Goal: Task Accomplishment & Management: Use online tool/utility

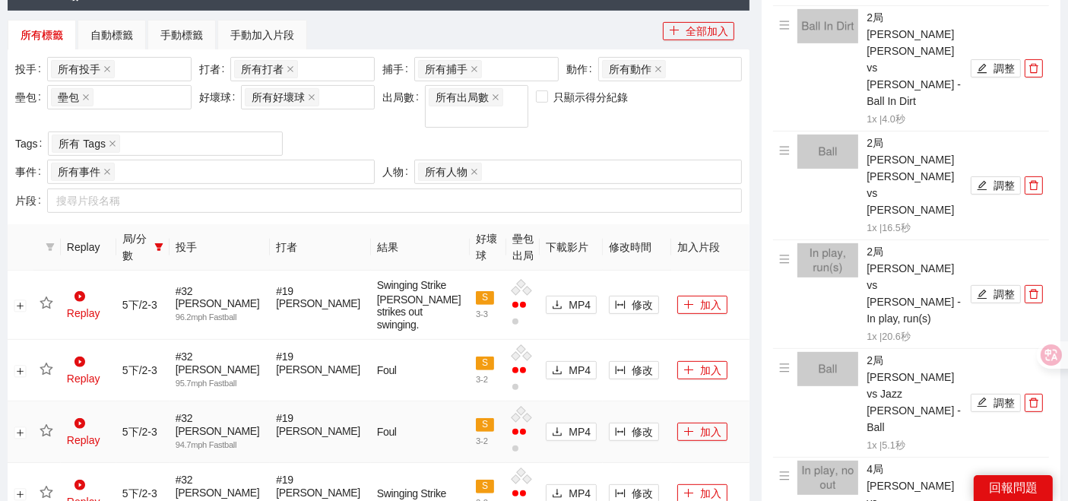
scroll to position [506, 0]
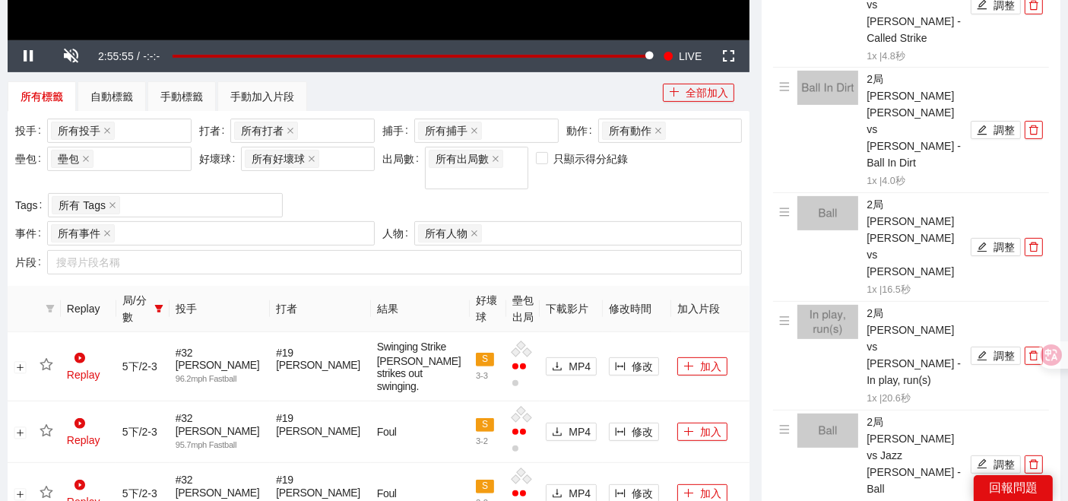
click at [147, 300] on span "局/分數" at bounding box center [135, 308] width 26 height 33
click at [163, 304] on icon "filter" at bounding box center [158, 308] width 9 height 9
click at [127, 429] on span "6上" at bounding box center [126, 424] width 23 height 12
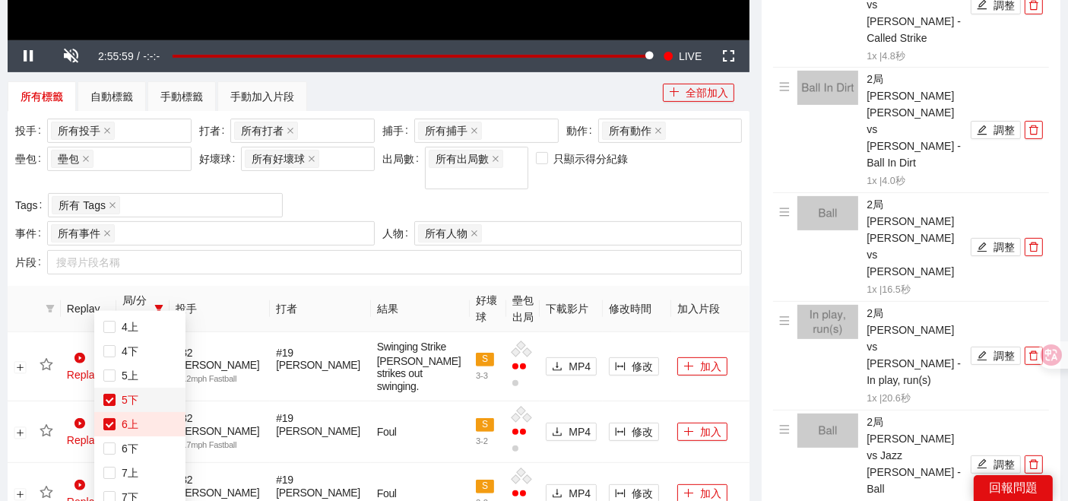
click at [117, 403] on span "5下" at bounding box center [126, 400] width 23 height 12
click at [242, 259] on div "投手 所有投手 + 0 ... 打者 所有打者 + 0 ... 捕手 所有捕手 + 0 ... 動作 所有動作 壘包 壘包 好壞球 所有好壞球 出局數 所有出…" at bounding box center [379, 198] width 742 height 175
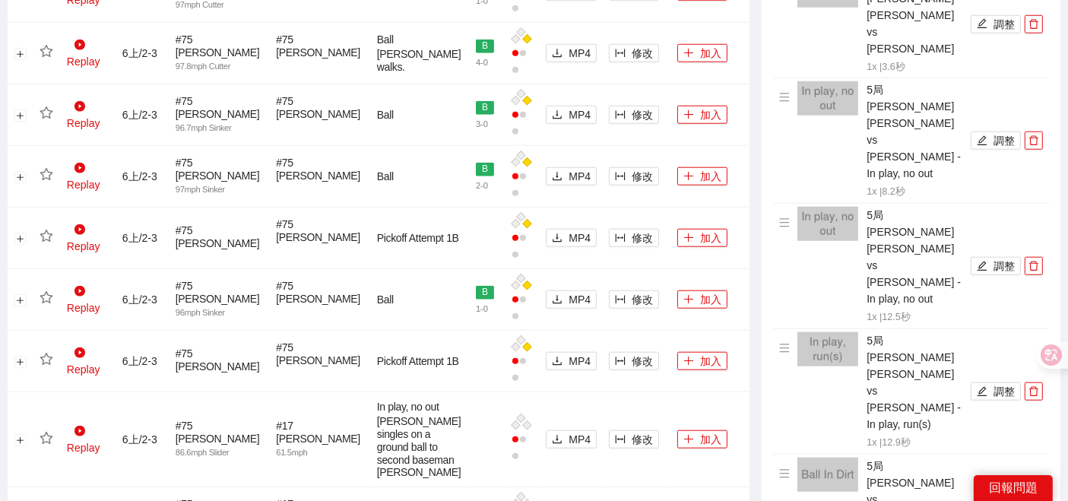
scroll to position [1350, 0]
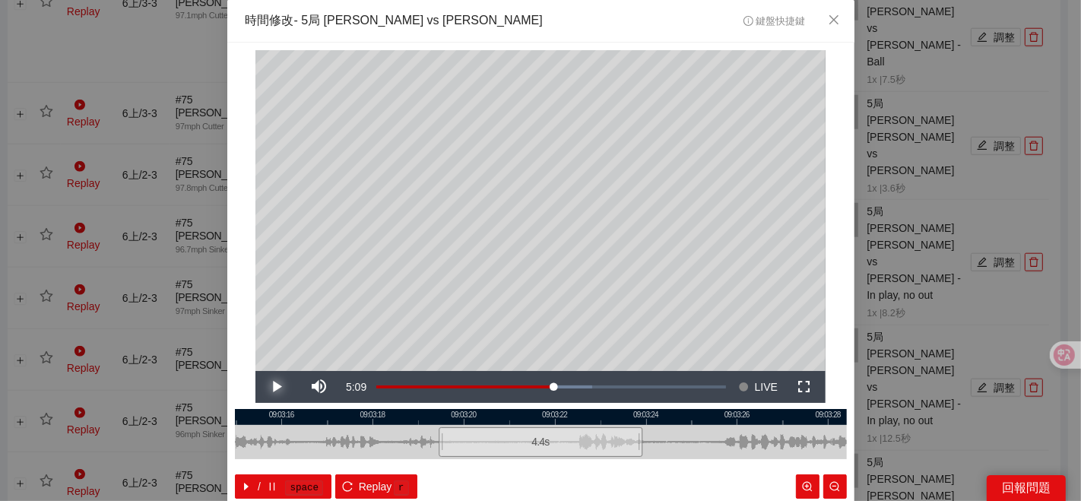
click at [277, 387] on span "Video Player" at bounding box center [277, 387] width 0 height 0
click at [855, 370] on div "**********" at bounding box center [540, 250] width 1081 height 501
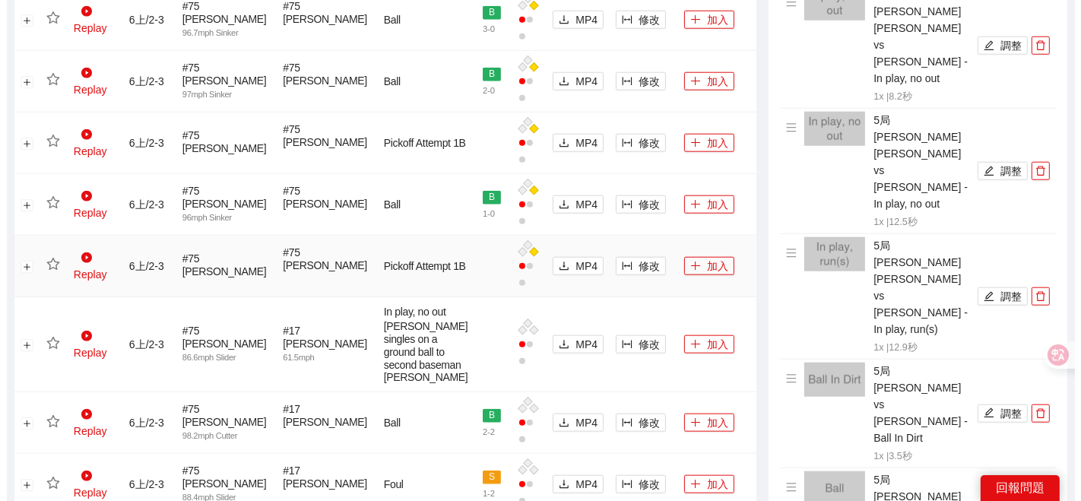
scroll to position [1554, 0]
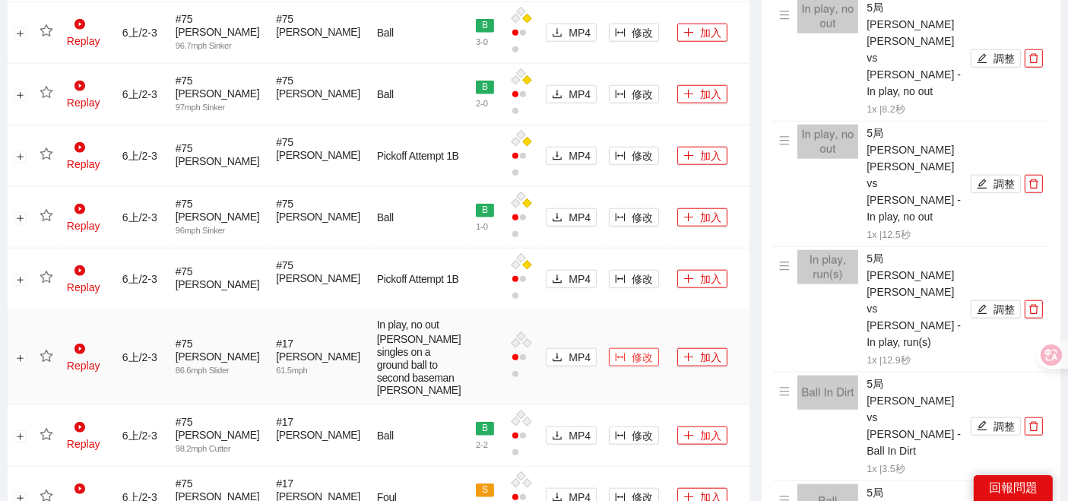
click at [637, 366] on button "修改" at bounding box center [634, 357] width 50 height 18
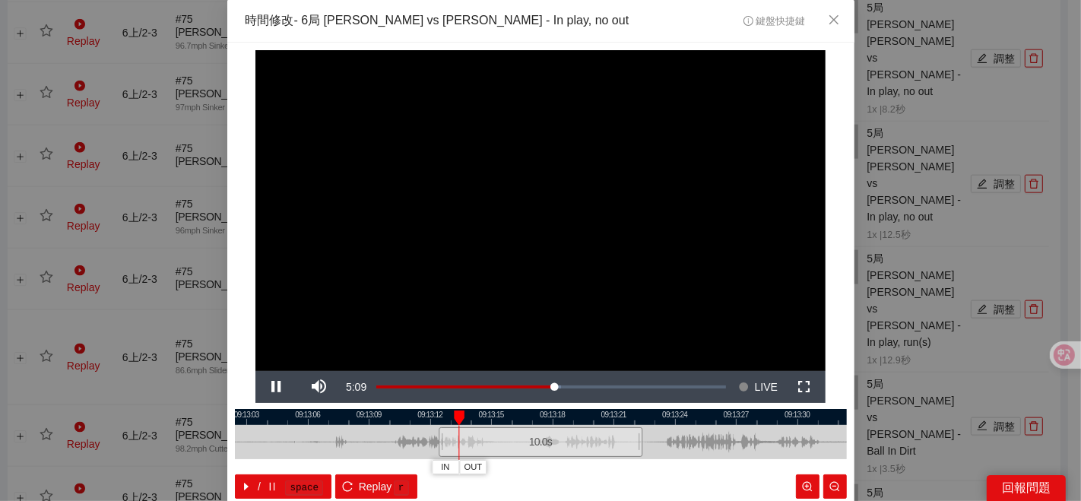
click at [513, 420] on div at bounding box center [541, 417] width 612 height 16
click at [590, 467] on span "IN" at bounding box center [594, 467] width 8 height 14
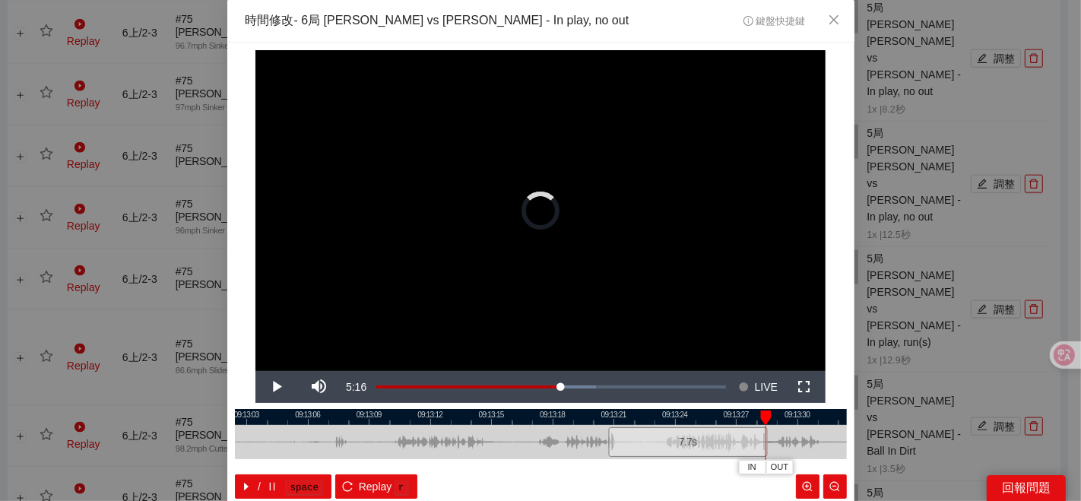
drag, startPoint x: 650, startPoint y: 445, endPoint x: 760, endPoint y: 431, distance: 111.0
click at [760, 431] on div "09:13:00 09:13:03 09:13:06 09:13:09 09:13:12 09:13:15 09:13:18 09:13:21 09:13:2…" at bounding box center [541, 454] width 612 height 90
click at [599, 418] on div at bounding box center [541, 417] width 612 height 16
click at [756, 465] on span "OUT" at bounding box center [761, 467] width 18 height 14
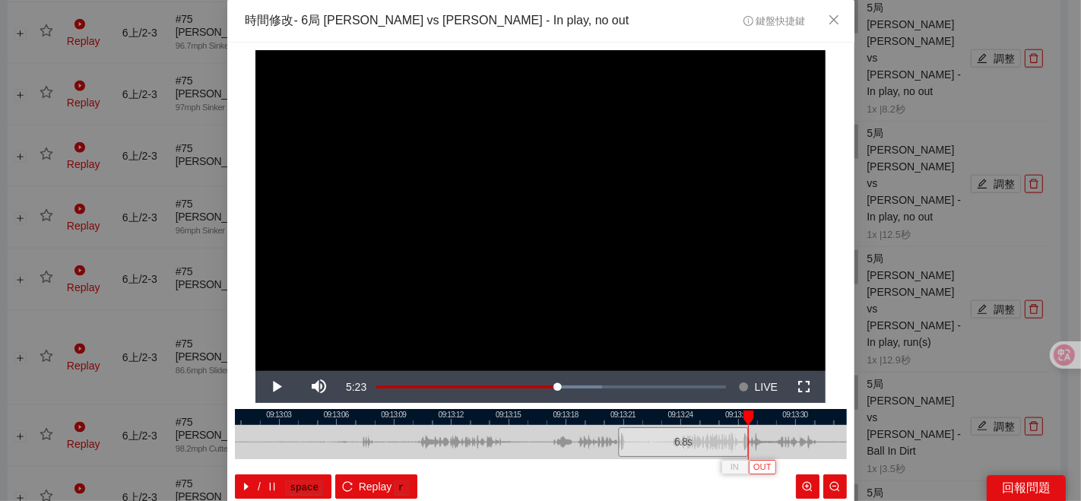
scroll to position [76, 0]
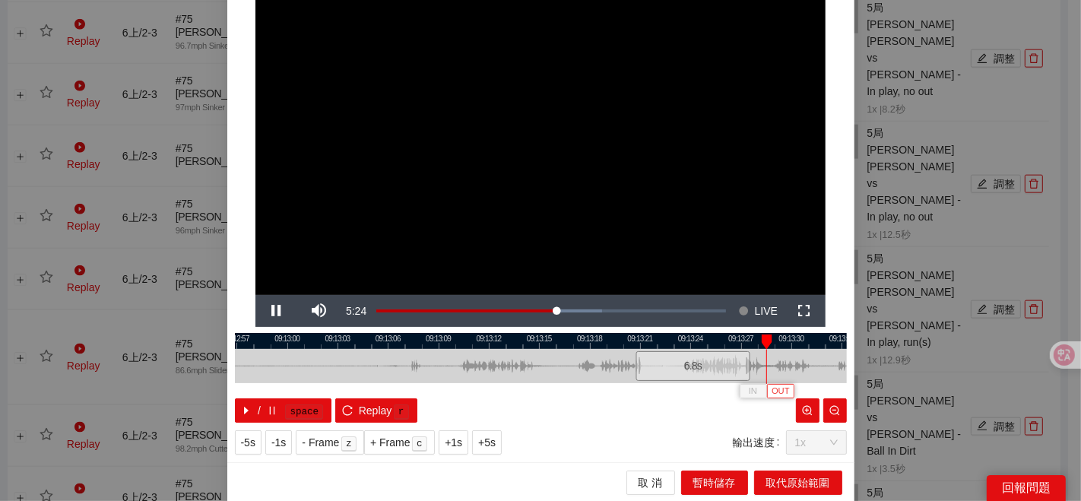
click at [776, 394] on span "OUT" at bounding box center [780, 391] width 18 height 14
click at [773, 477] on span "取代原始範圍" at bounding box center [798, 482] width 64 height 17
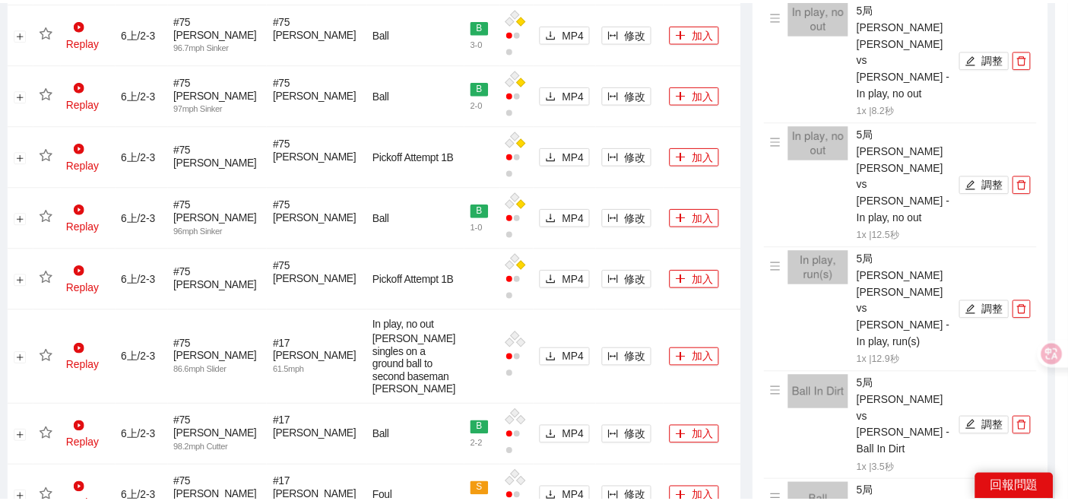
scroll to position [0, 0]
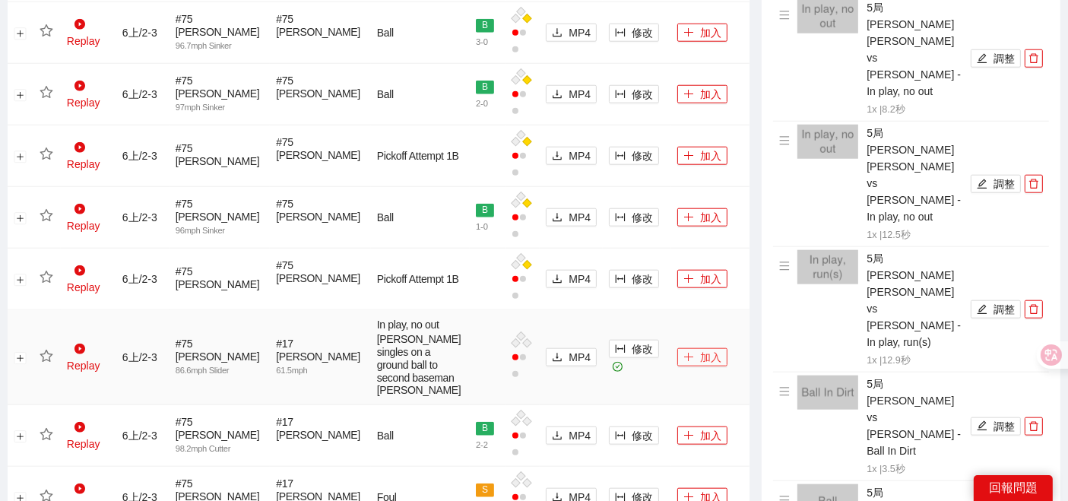
click at [683, 362] on icon "plus" at bounding box center [688, 357] width 11 height 11
click at [46, 363] on icon "star" at bounding box center [47, 357] width 14 height 14
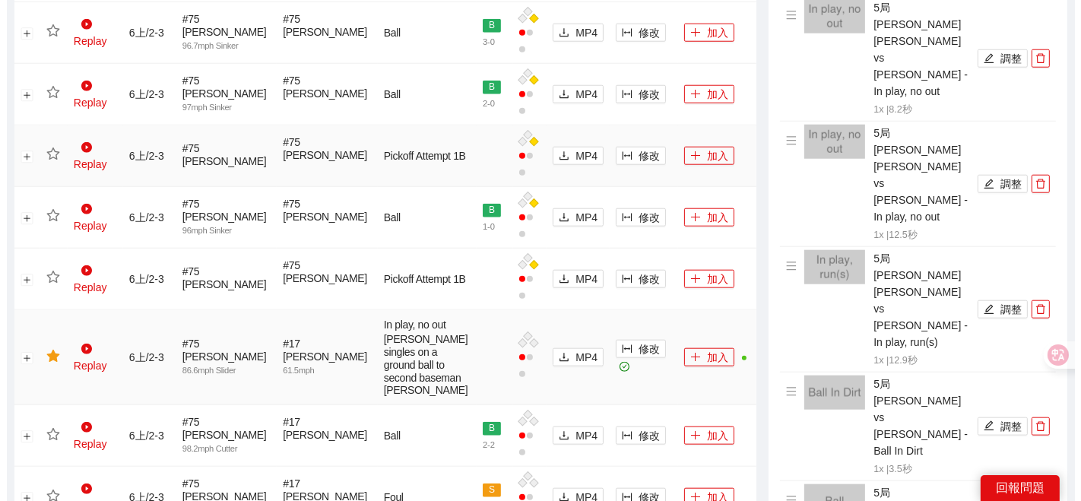
scroll to position [1216, 0]
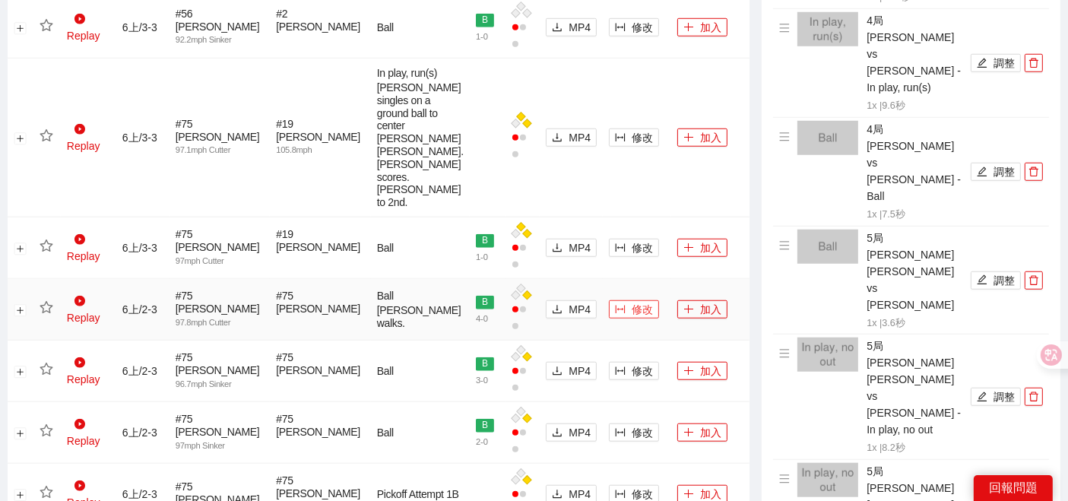
click at [631, 318] on span "修改" at bounding box center [641, 309] width 21 height 17
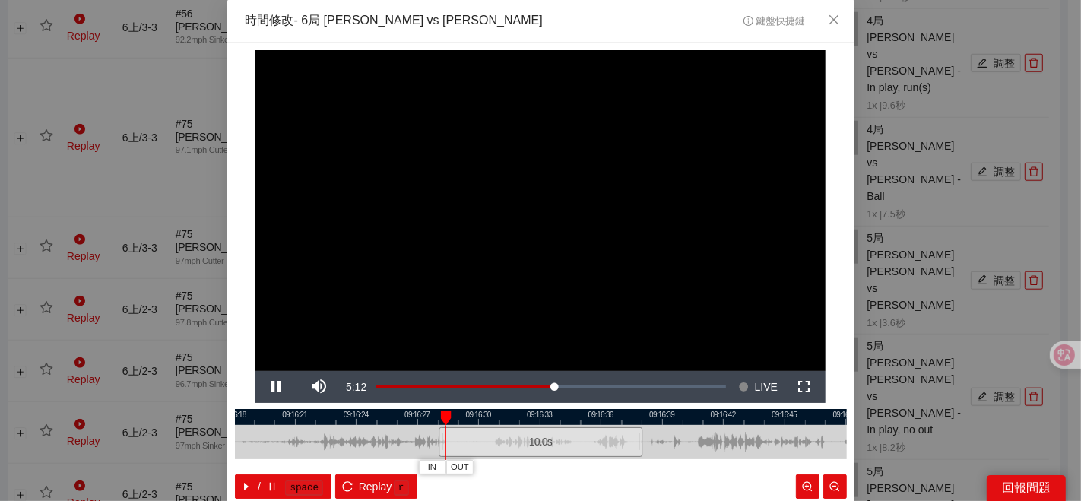
click at [549, 418] on div at bounding box center [541, 417] width 612 height 16
click at [573, 467] on span "IN" at bounding box center [577, 467] width 8 height 14
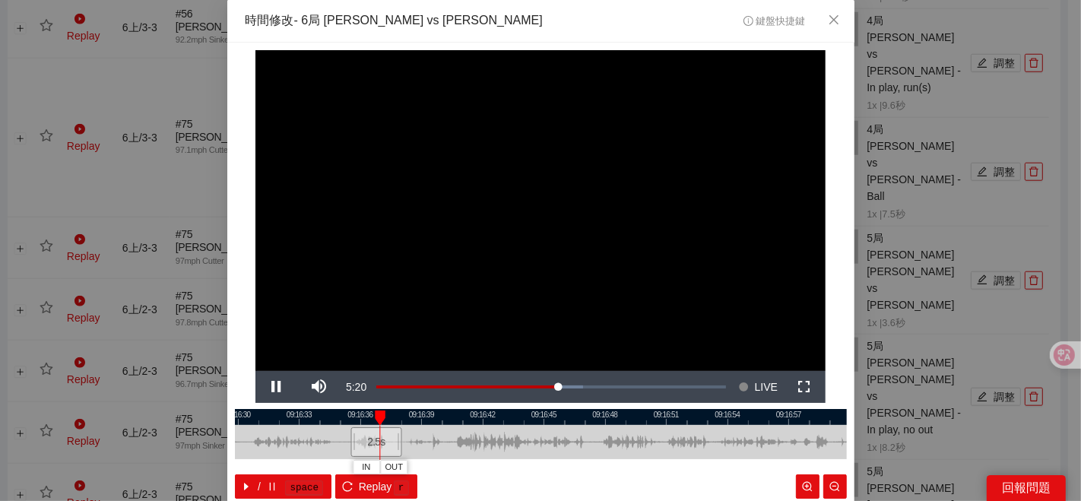
drag, startPoint x: 690, startPoint y: 438, endPoint x: 450, endPoint y: 444, distance: 240.2
click at [450, 444] on div at bounding box center [301, 442] width 612 height 34
click at [430, 435] on div at bounding box center [541, 442] width 612 height 34
click at [463, 469] on span "OUT" at bounding box center [468, 467] width 18 height 14
click at [393, 424] on div at bounding box center [541, 417] width 612 height 16
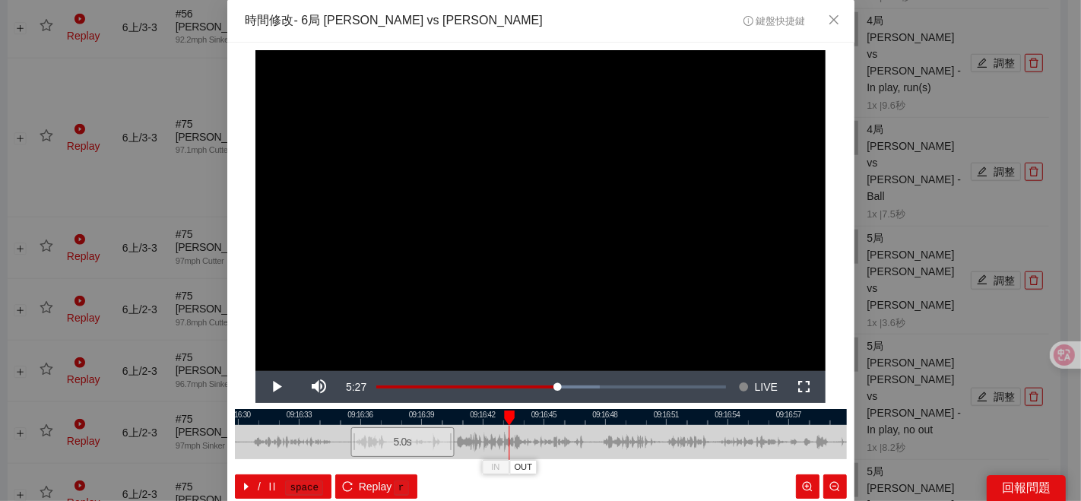
click at [421, 418] on div at bounding box center [541, 417] width 612 height 16
click at [451, 467] on span "OUT" at bounding box center [453, 467] width 18 height 14
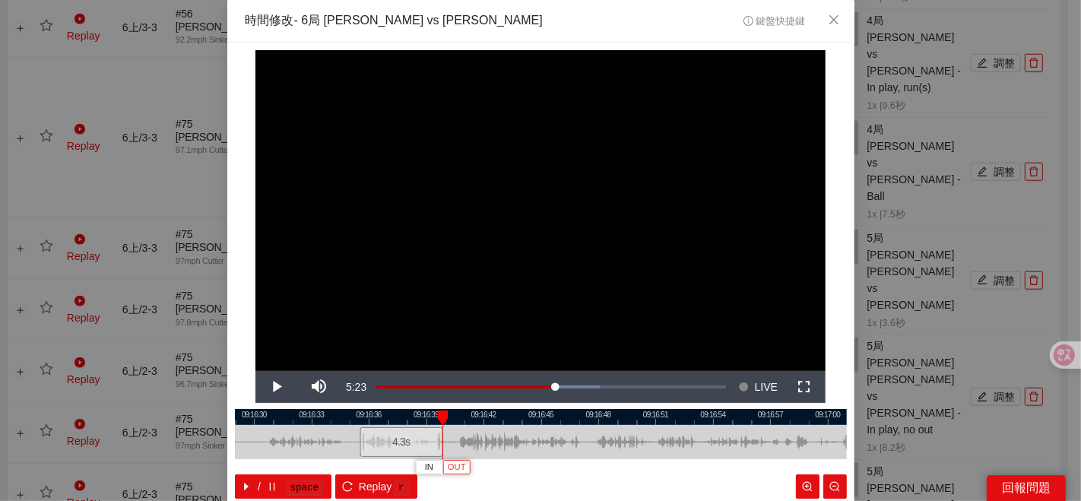
scroll to position [76, 0]
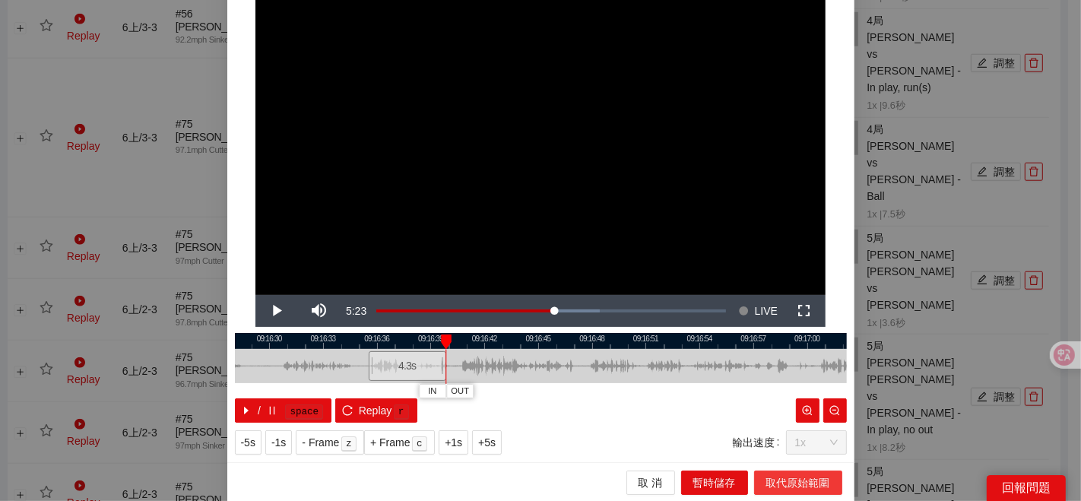
click at [770, 478] on span "取代原始範圍" at bounding box center [798, 482] width 64 height 17
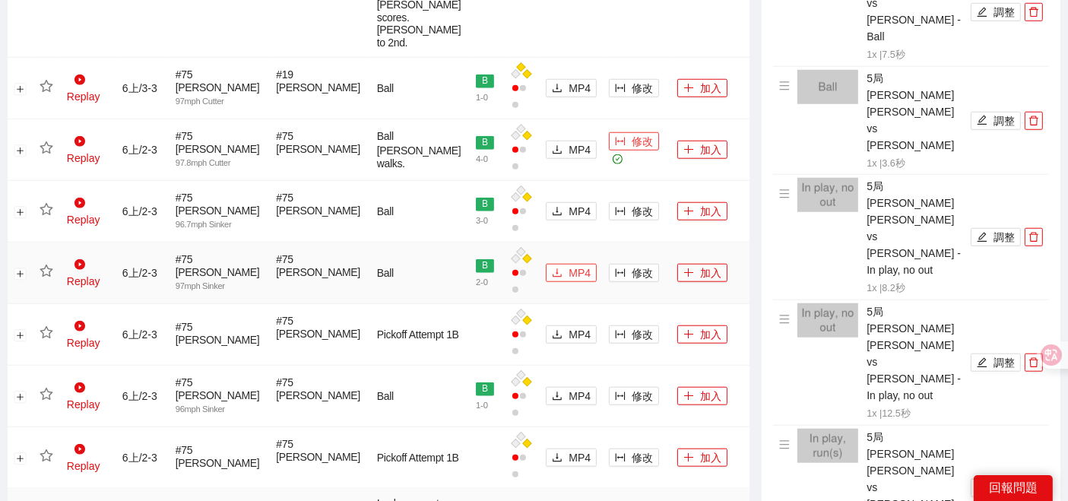
scroll to position [1300, 0]
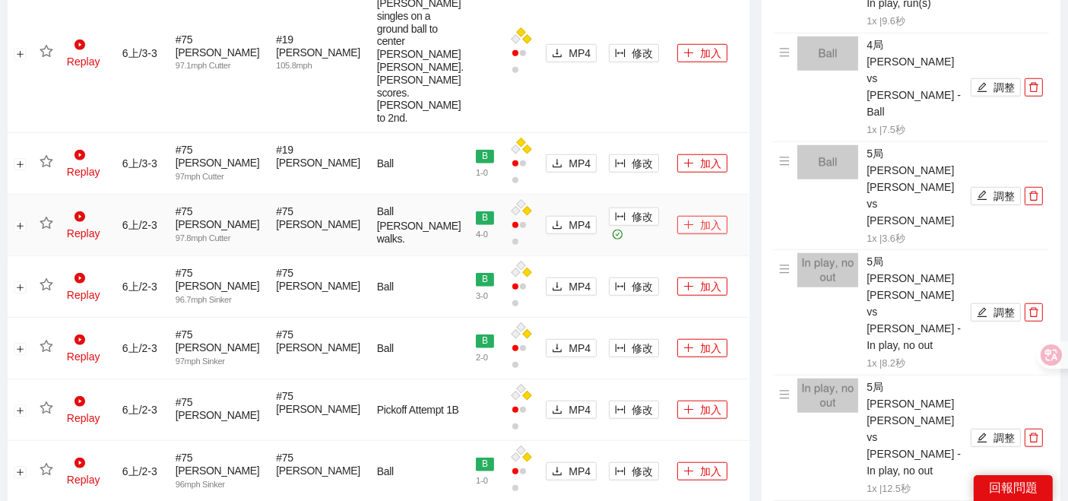
click at [678, 234] on button "加入" at bounding box center [702, 225] width 50 height 18
click at [47, 230] on icon "star" at bounding box center [47, 224] width 14 height 14
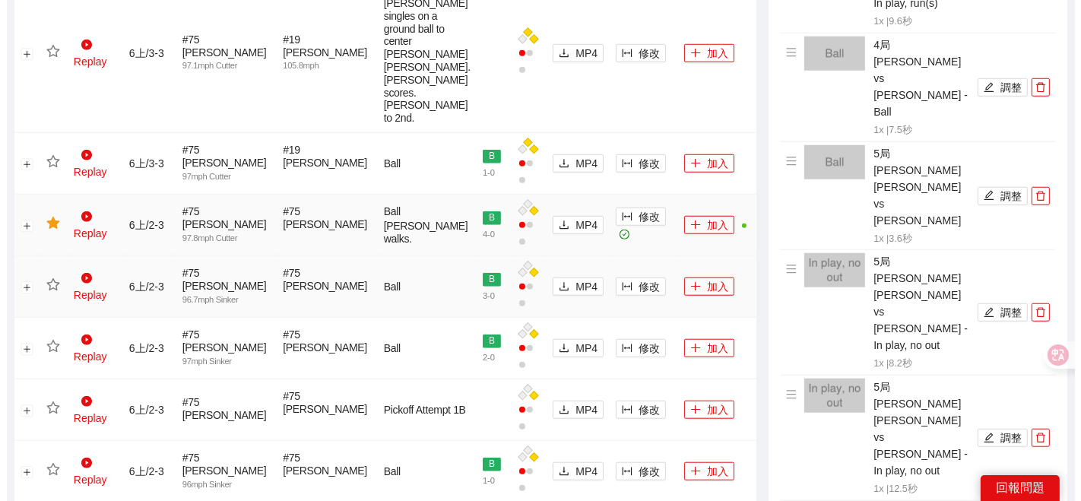
scroll to position [1047, 0]
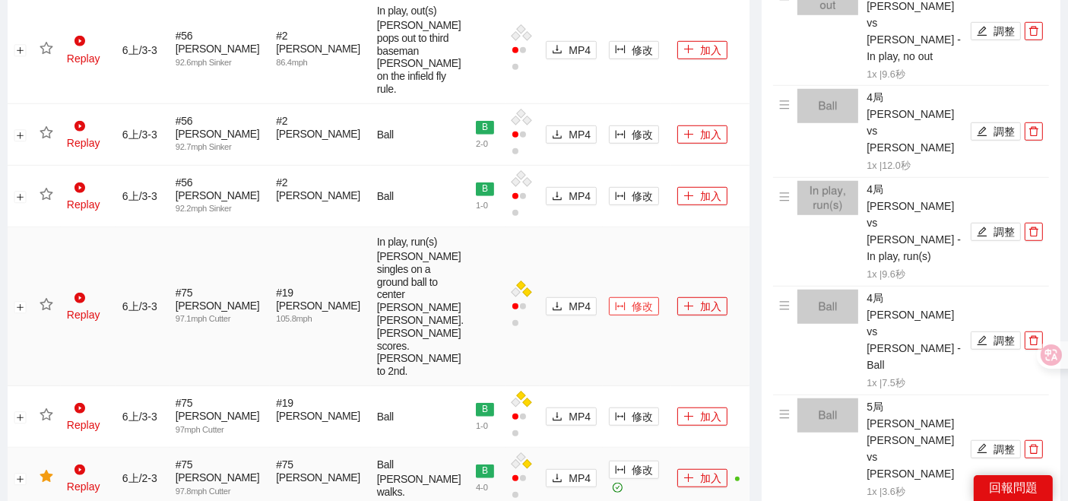
click at [631, 315] on span "修改" at bounding box center [641, 306] width 21 height 17
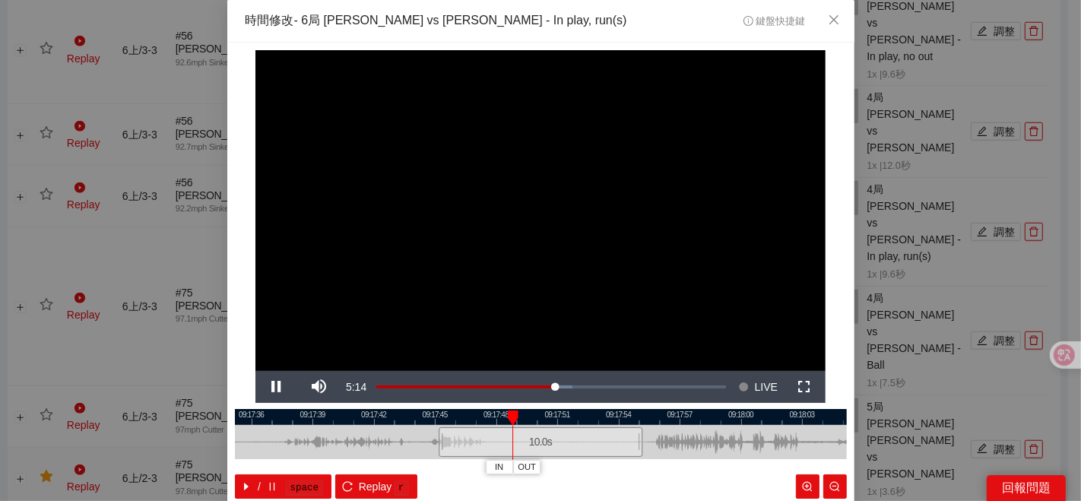
click at [533, 418] on div at bounding box center [541, 417] width 612 height 16
click at [664, 420] on div at bounding box center [541, 417] width 612 height 16
click at [582, 421] on div at bounding box center [541, 417] width 612 height 16
click at [586, 464] on span "IN" at bounding box center [590, 467] width 8 height 14
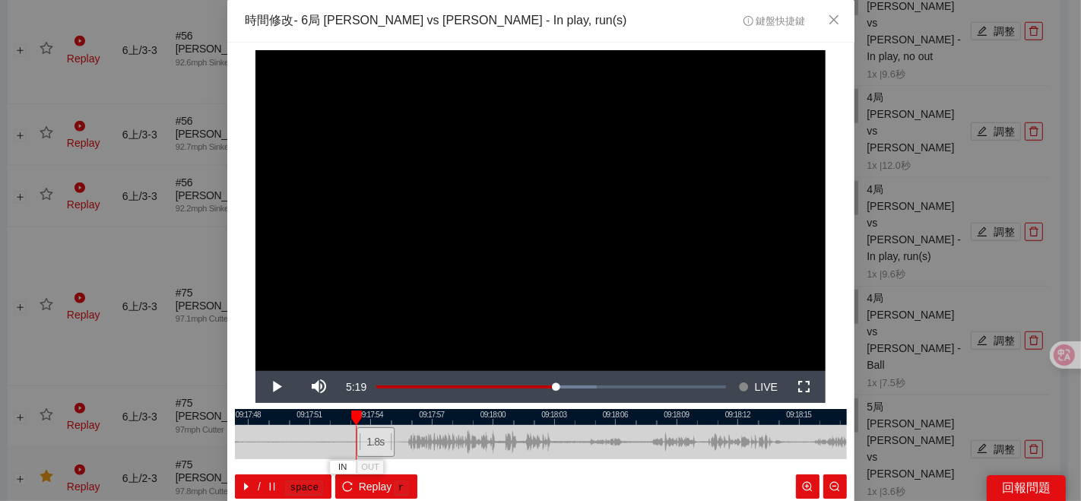
drag, startPoint x: 707, startPoint y: 430, endPoint x: 430, endPoint y: 438, distance: 277.5
click at [437, 441] on div at bounding box center [293, 442] width 612 height 34
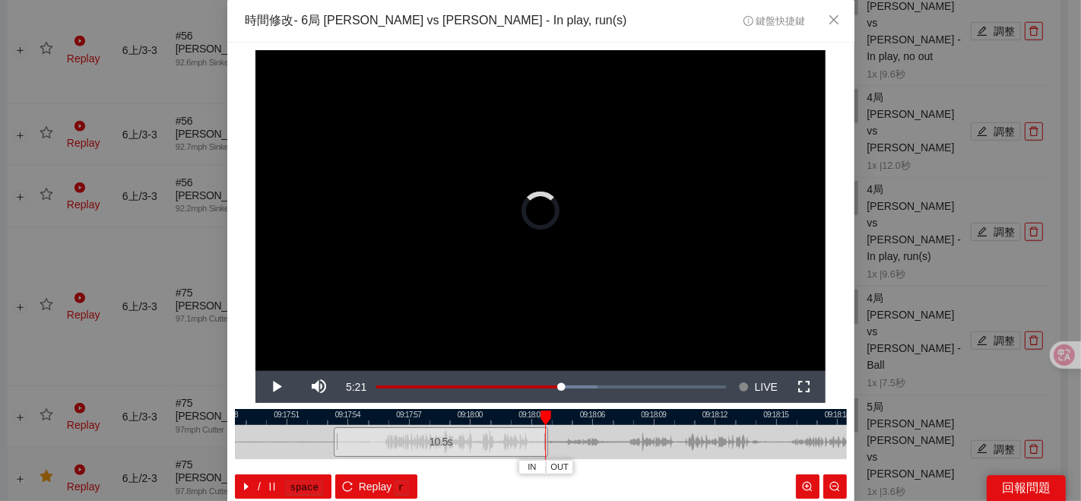
drag, startPoint x: 366, startPoint y: 437, endPoint x: 543, endPoint y: 429, distance: 176.5
click at [543, 429] on div at bounding box center [545, 442] width 9 height 34
click at [412, 421] on div at bounding box center [541, 417] width 612 height 16
click at [556, 461] on span "OUT" at bounding box center [559, 467] width 18 height 14
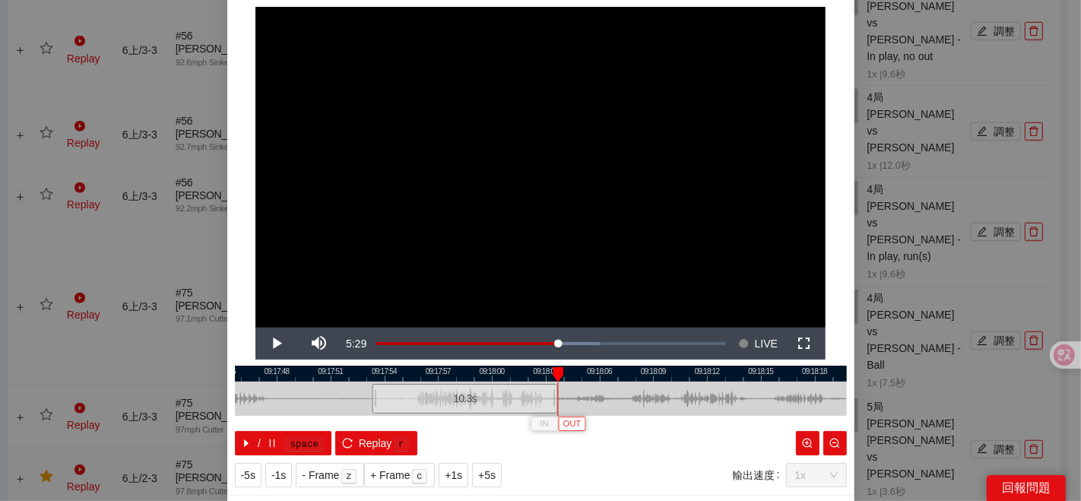
scroll to position [76, 0]
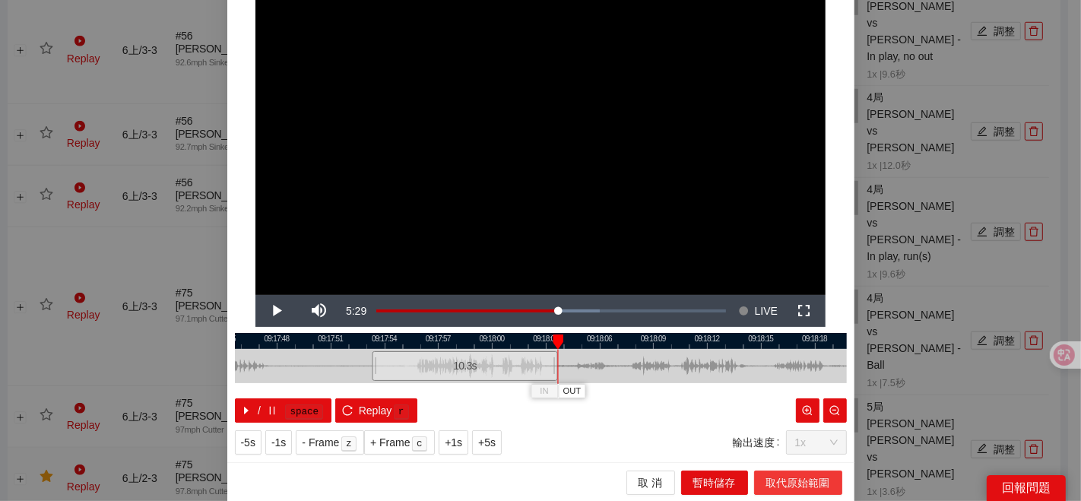
click at [766, 479] on span "取代原始範圍" at bounding box center [798, 482] width 64 height 17
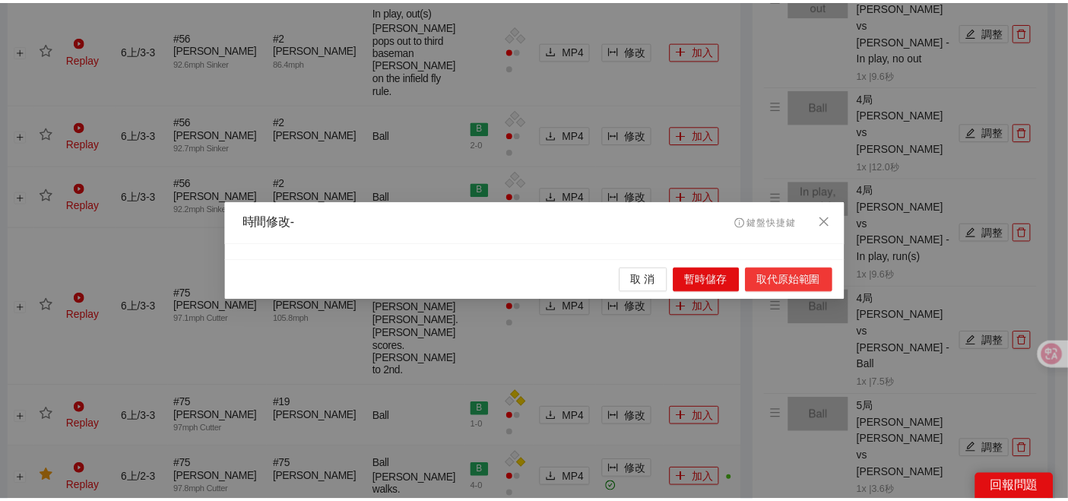
scroll to position [0, 0]
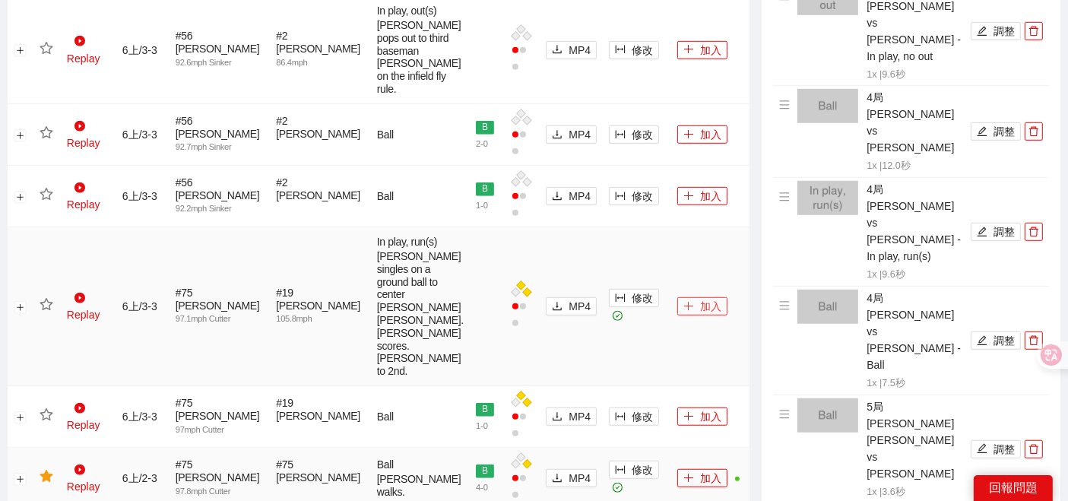
click at [681, 315] on button "加入" at bounding box center [702, 306] width 50 height 18
click at [49, 312] on icon "star" at bounding box center [47, 305] width 14 height 14
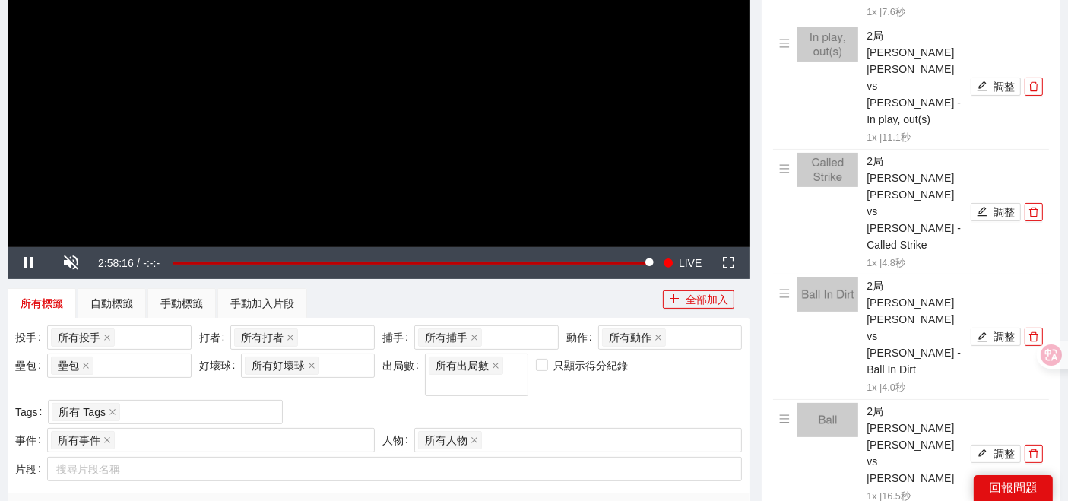
scroll to position [456, 0]
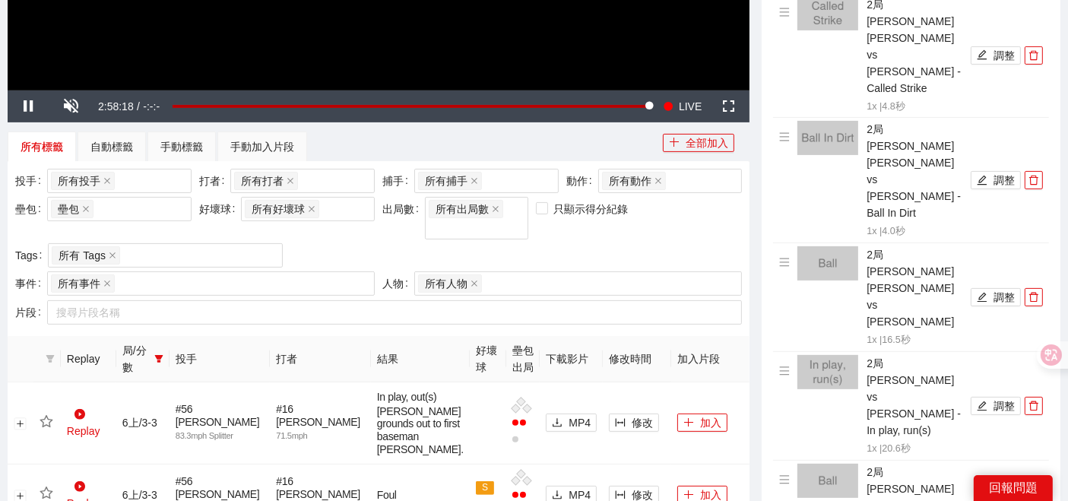
click at [148, 342] on span "局/分數" at bounding box center [135, 358] width 26 height 33
click at [163, 355] on icon "filter" at bounding box center [158, 359] width 8 height 8
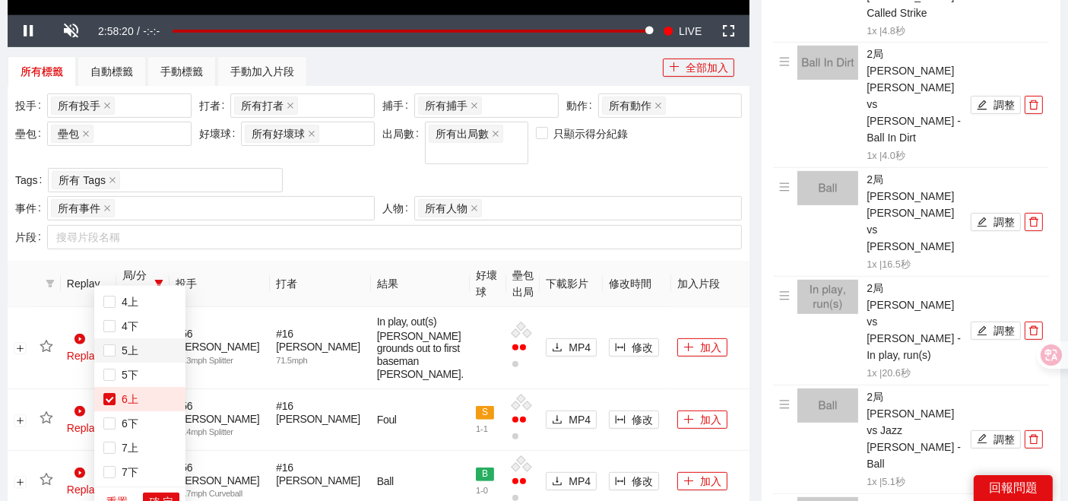
scroll to position [625, 0]
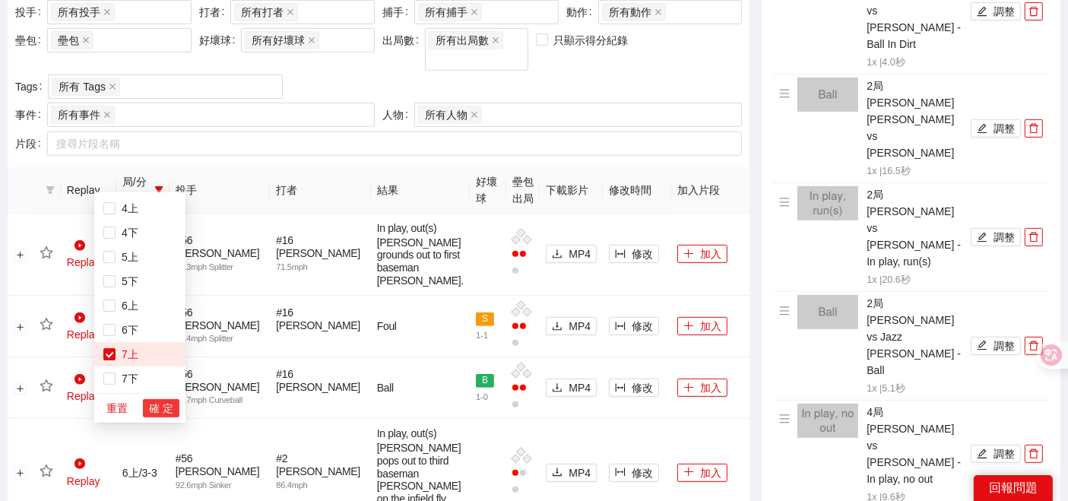
click at [161, 406] on span "確 定" at bounding box center [161, 408] width 24 height 17
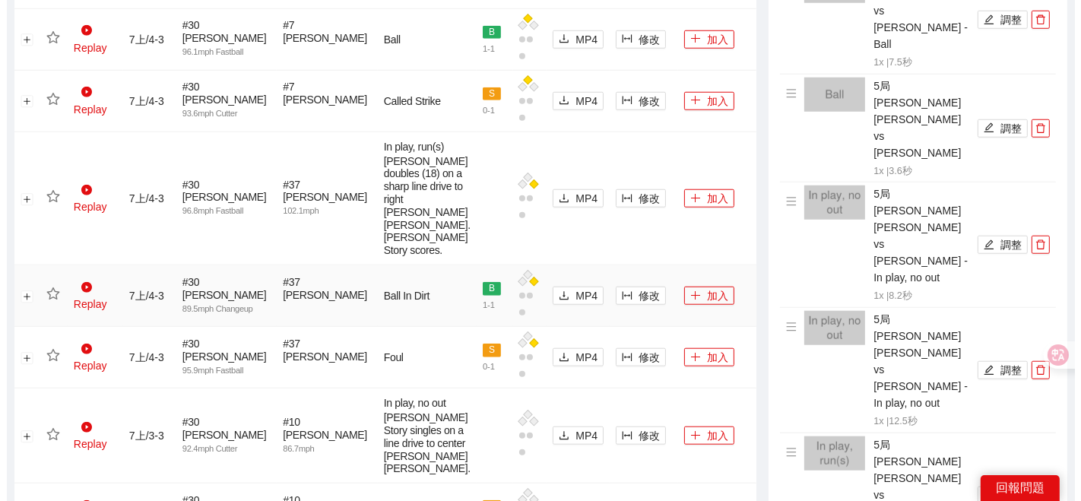
scroll to position [1470, 0]
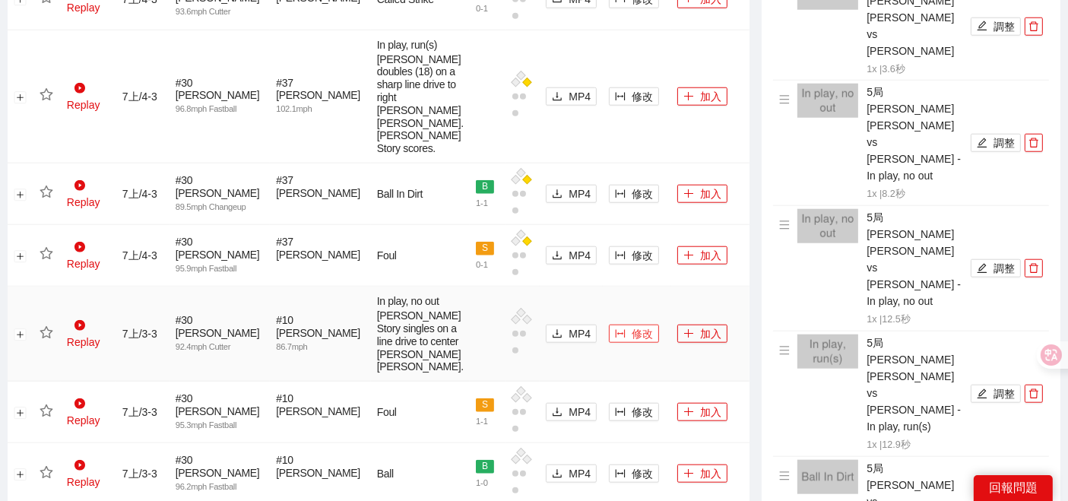
click at [631, 325] on span "修改" at bounding box center [641, 333] width 21 height 17
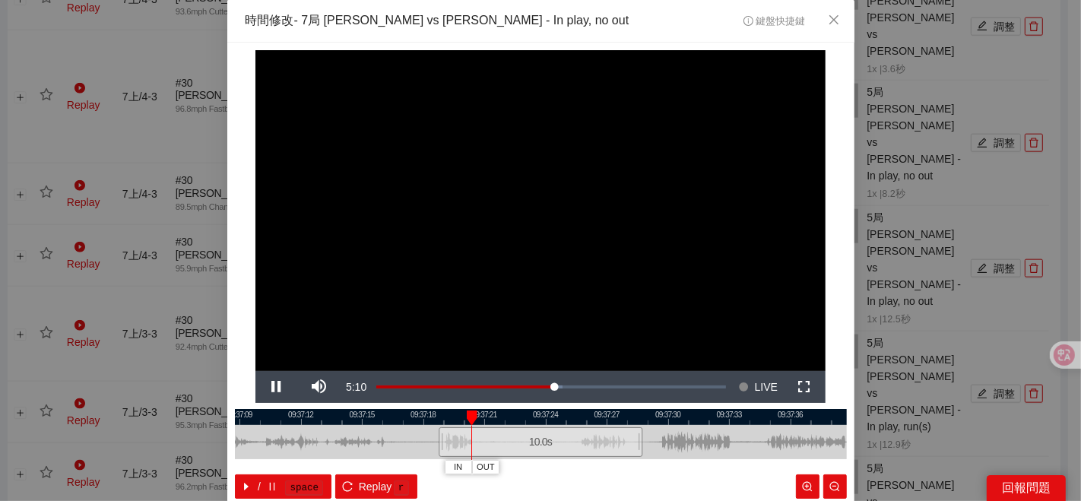
click at [532, 418] on div at bounding box center [541, 417] width 612 height 16
click at [556, 467] on span "IN" at bounding box center [560, 467] width 8 height 14
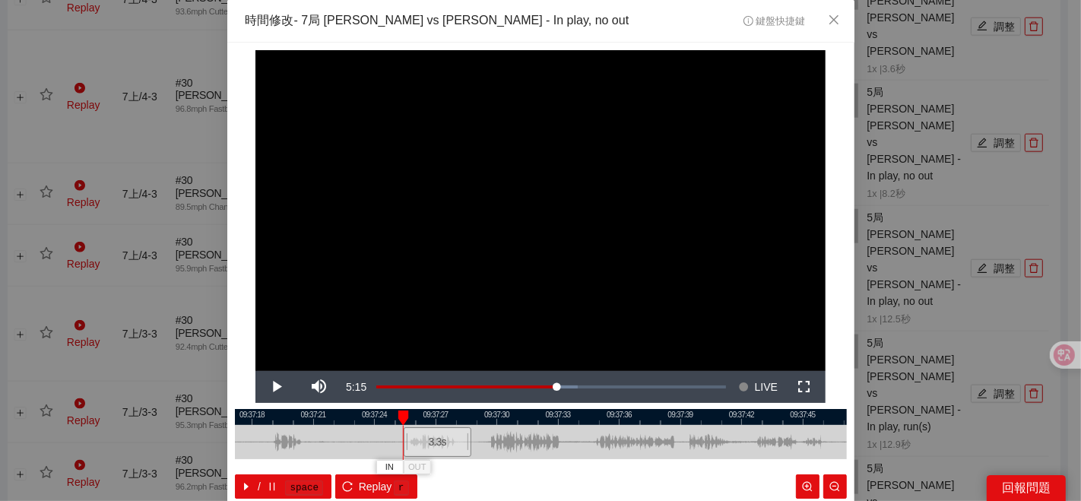
drag, startPoint x: 579, startPoint y: 439, endPoint x: 511, endPoint y: 439, distance: 68.4
click at [512, 439] on div at bounding box center [370, 442] width 612 height 34
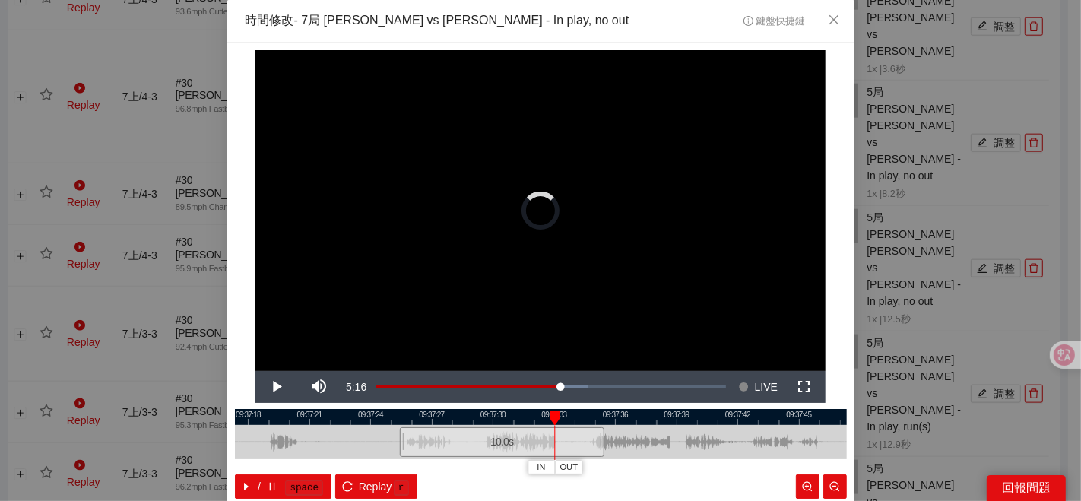
drag, startPoint x: 525, startPoint y: 437, endPoint x: 599, endPoint y: 425, distance: 74.7
click at [599, 425] on div "09:37:15 09:37:18 09:37:21 09:37:24 09:37:27 09:37:30 09:37:33 09:37:36 09:37:3…" at bounding box center [541, 454] width 612 height 90
click at [454, 414] on div at bounding box center [541, 417] width 612 height 16
click at [578, 465] on span "OUT" at bounding box center [580, 467] width 18 height 14
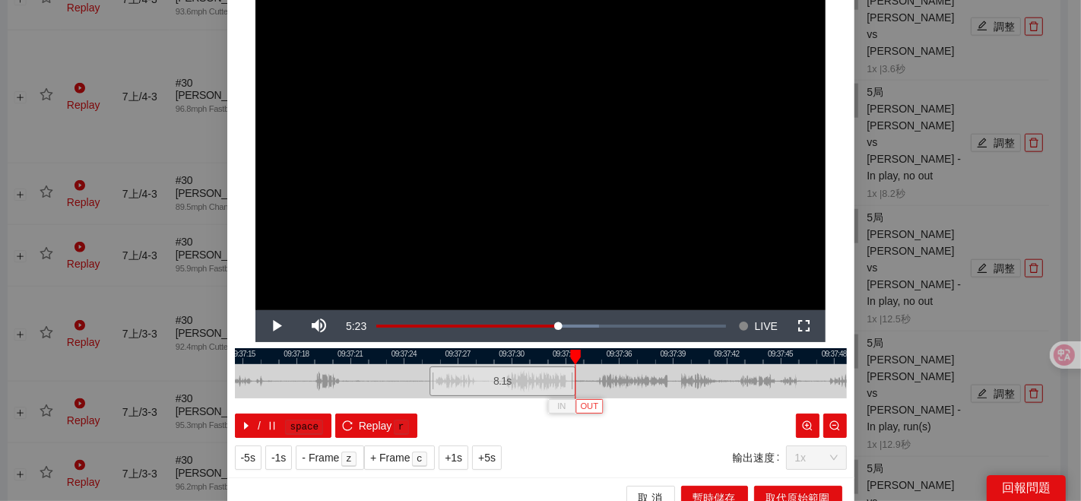
scroll to position [76, 0]
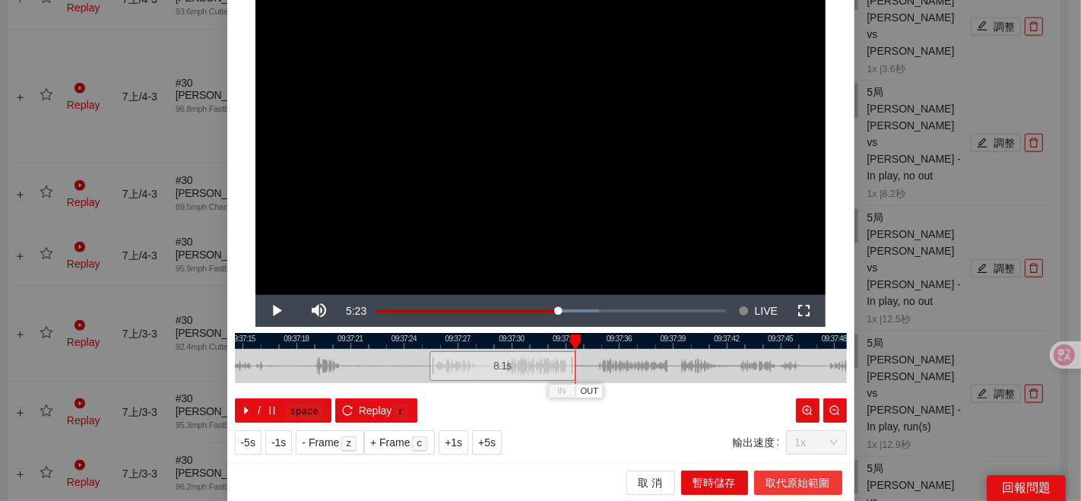
click at [771, 477] on span "取代原始範圍" at bounding box center [798, 482] width 64 height 17
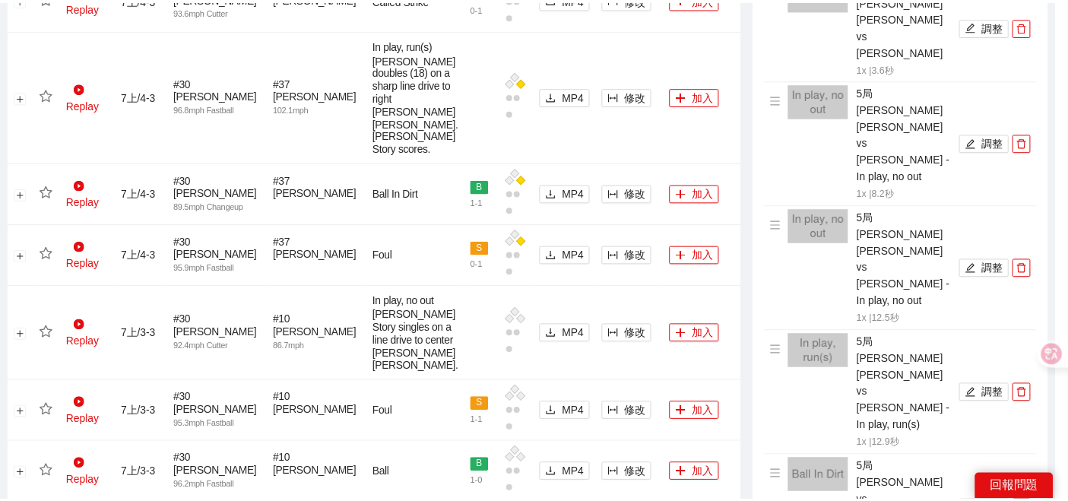
scroll to position [0, 0]
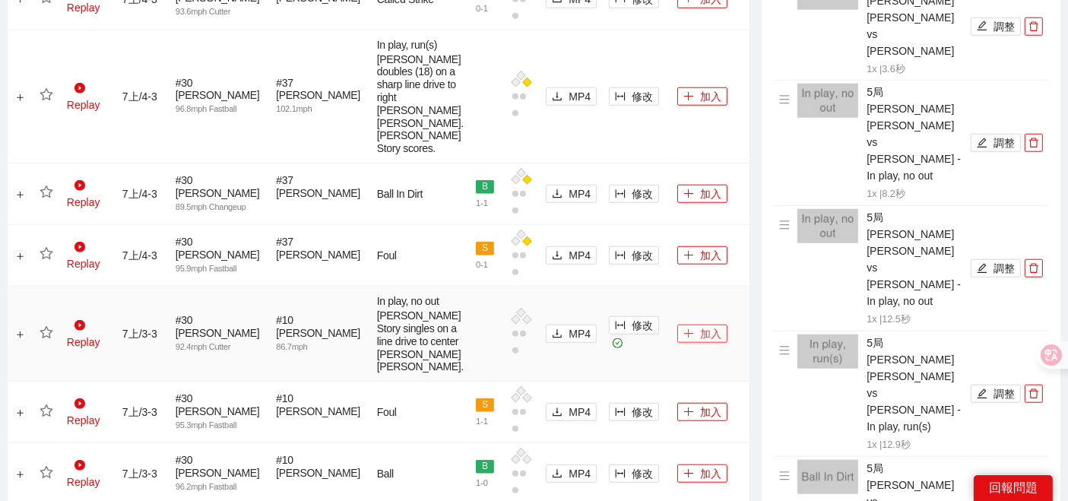
click at [683, 333] on icon "plus" at bounding box center [688, 333] width 11 height 11
click at [44, 329] on icon "star" at bounding box center [47, 333] width 14 height 14
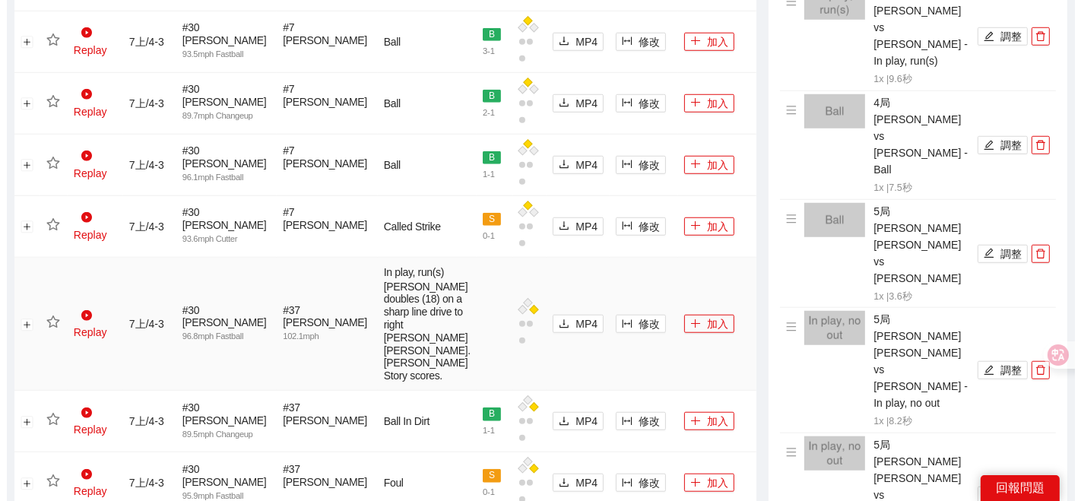
scroll to position [1216, 0]
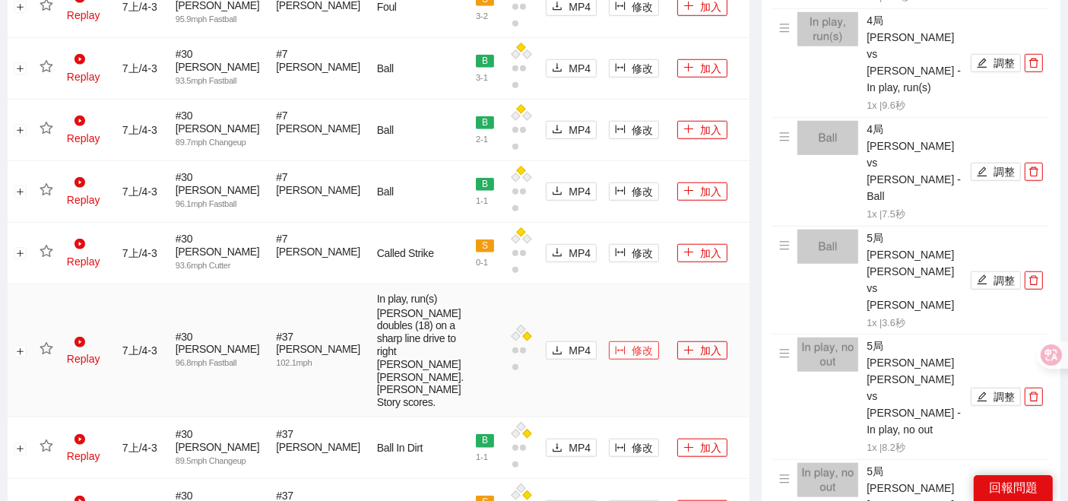
click at [609, 341] on button "修改" at bounding box center [634, 350] width 50 height 18
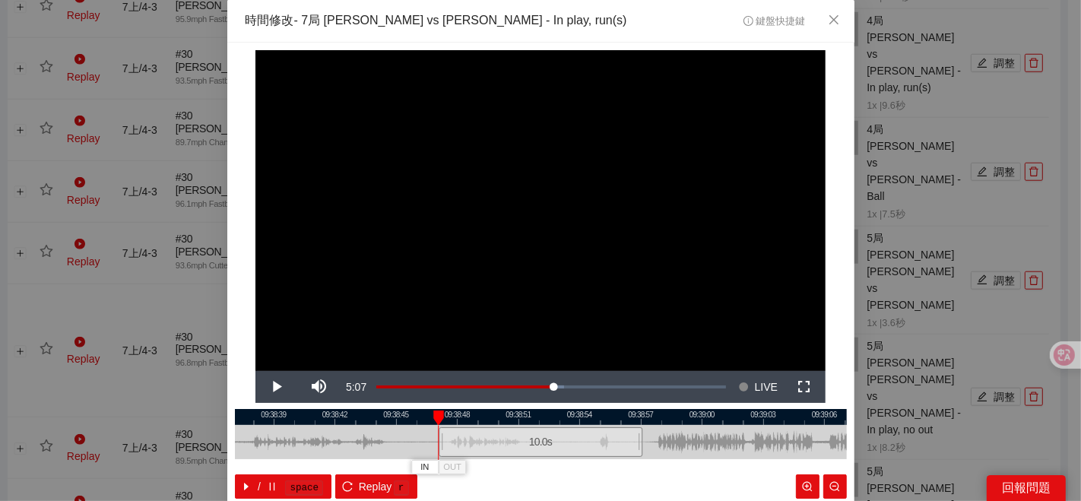
click at [497, 422] on div at bounding box center [541, 417] width 612 height 16
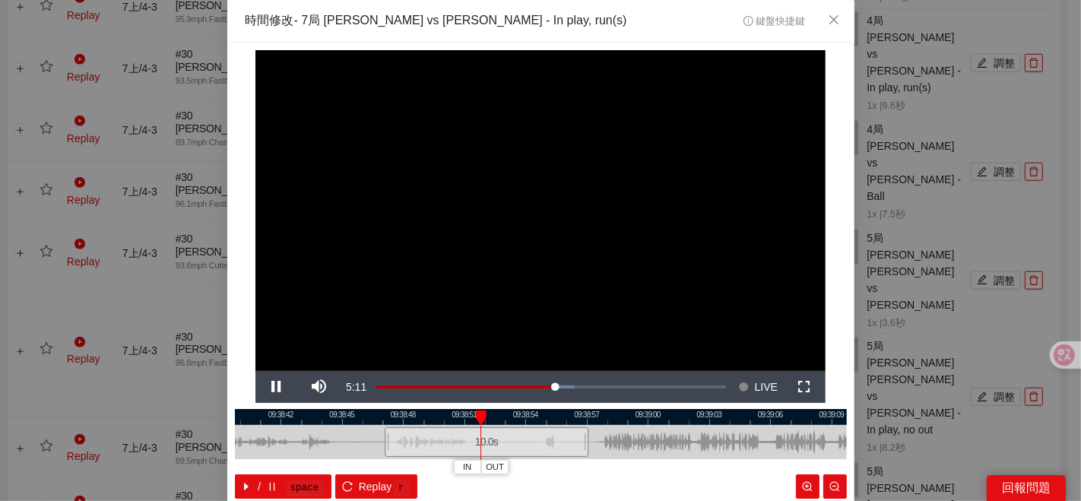
drag, startPoint x: 682, startPoint y: 436, endPoint x: 603, endPoint y: 443, distance: 78.6
click at [616, 443] on div at bounding box center [487, 442] width 612 height 34
click at [467, 464] on span "IN" at bounding box center [471, 467] width 8 height 14
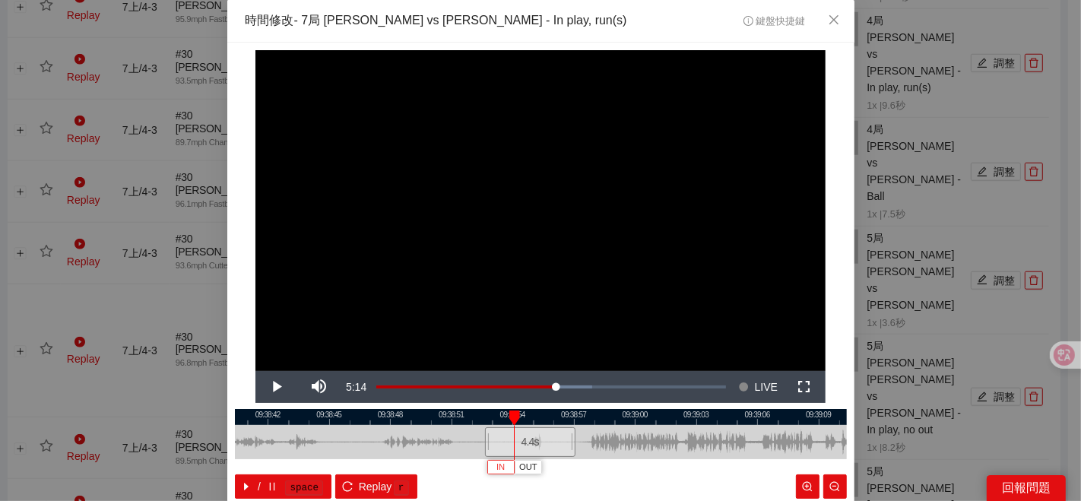
click at [496, 468] on span "IN" at bounding box center [500, 467] width 8 height 14
click at [526, 464] on span "IN" at bounding box center [530, 467] width 8 height 14
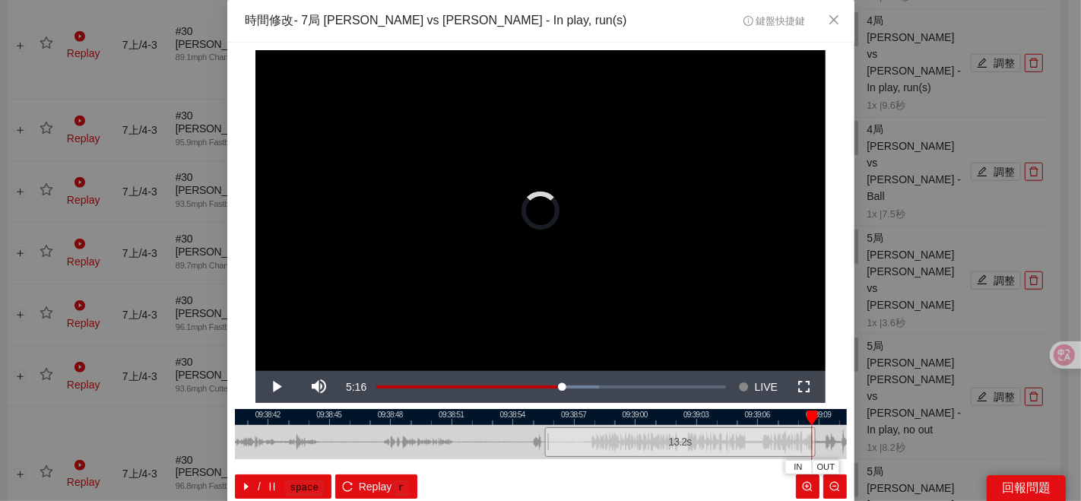
drag, startPoint x: 579, startPoint y: 437, endPoint x: 815, endPoint y: 425, distance: 236.6
click at [815, 425] on div at bounding box center [812, 442] width 9 height 34
click at [597, 413] on div at bounding box center [541, 417] width 612 height 16
drag, startPoint x: 713, startPoint y: 489, endPoint x: 584, endPoint y: 460, distance: 132.2
click at [615, 483] on div "/ space Replay r" at bounding box center [541, 486] width 612 height 24
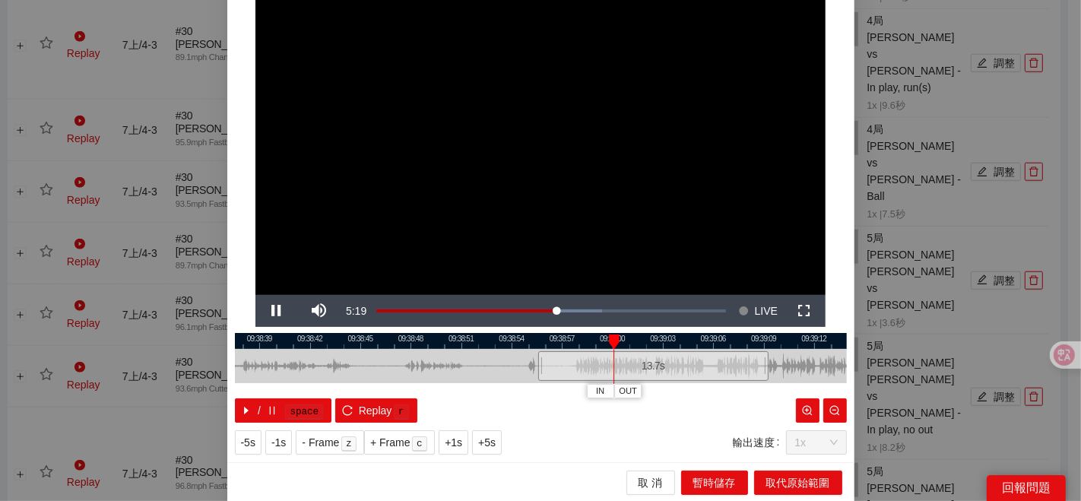
scroll to position [76, 0]
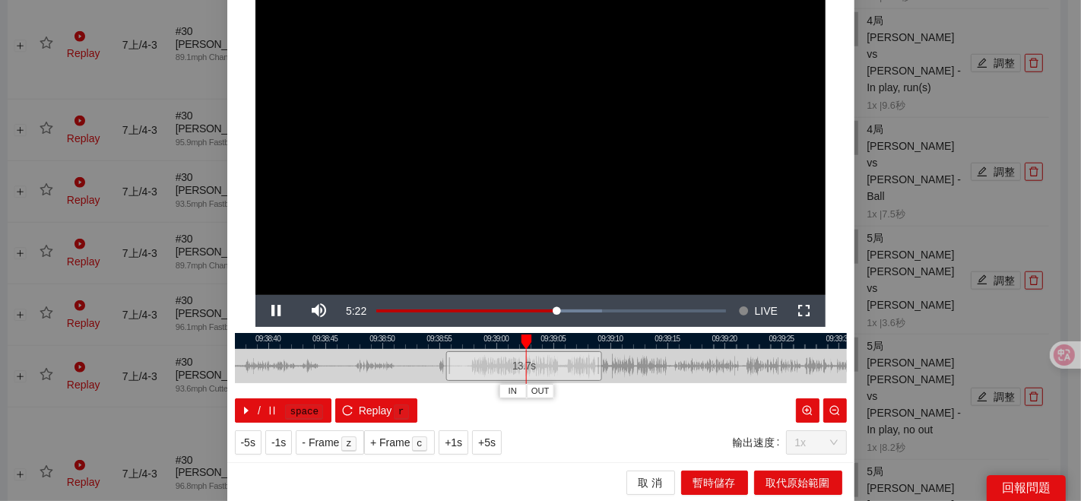
drag, startPoint x: 690, startPoint y: 367, endPoint x: 512, endPoint y: 377, distance: 178.1
click at [523, 383] on div "09:38:35 09:38:40 09:38:45 09:38:50 09:38:55 09:39:00 09:39:05 09:39:10 09:39:1…" at bounding box center [541, 378] width 612 height 90
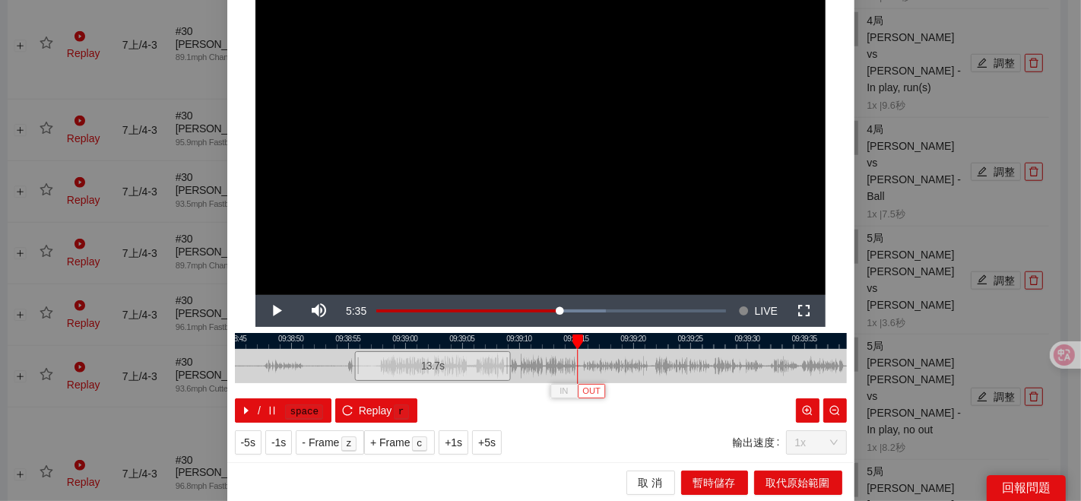
click at [590, 387] on span "OUT" at bounding box center [591, 391] width 18 height 14
click at [783, 486] on span "取代原始範圍" at bounding box center [798, 482] width 64 height 17
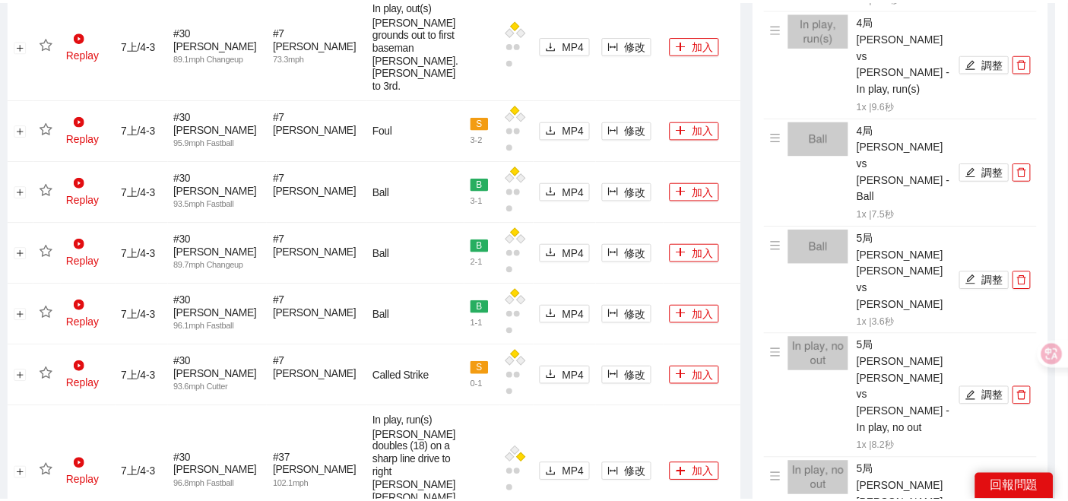
scroll to position [0, 0]
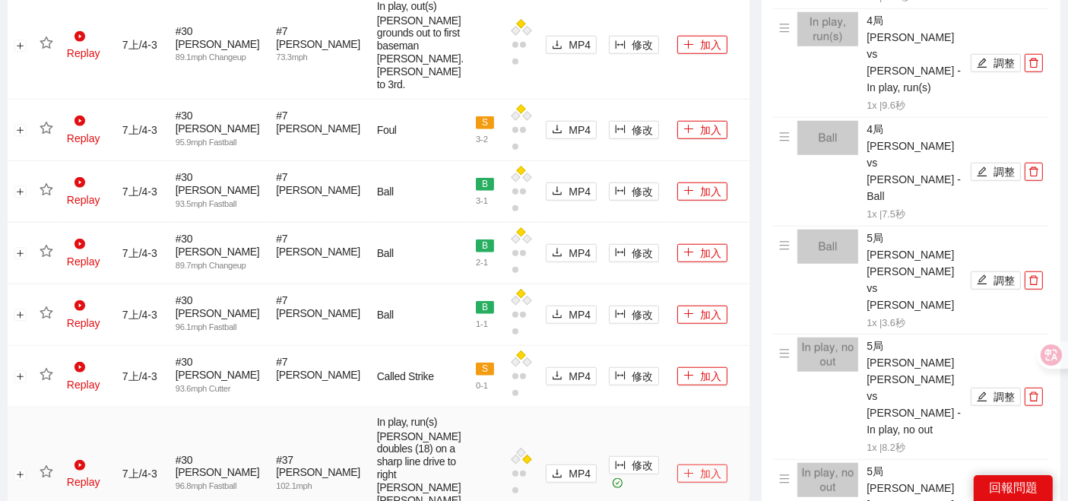
click at [683, 468] on icon "plus" at bounding box center [688, 473] width 11 height 11
click at [43, 465] on icon "star" at bounding box center [47, 472] width 14 height 14
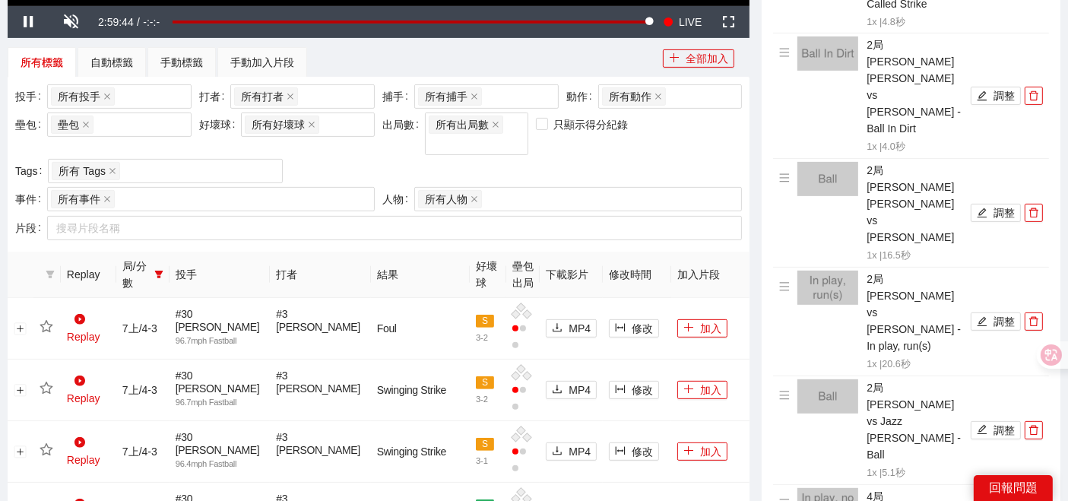
scroll to position [119, 0]
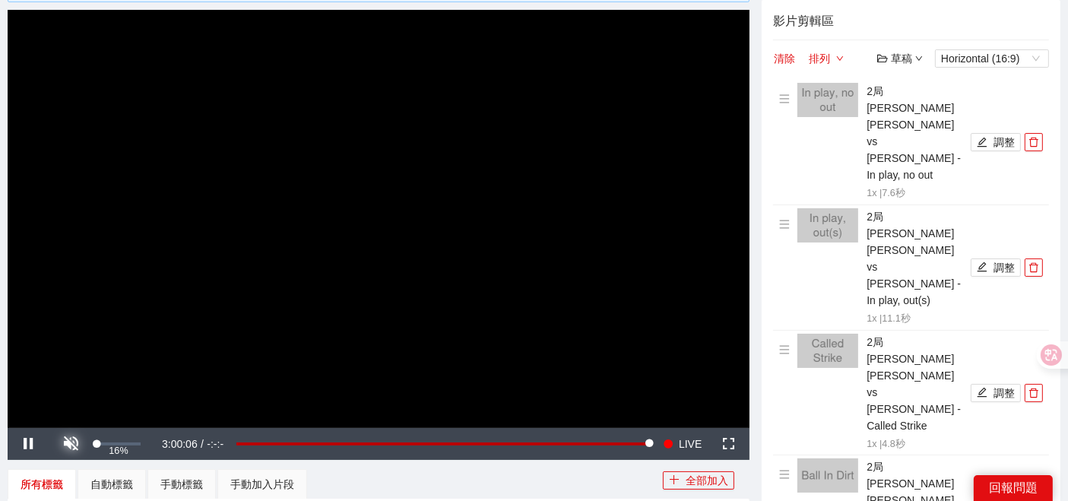
click at [71, 444] on span "Video Player" at bounding box center [71, 444] width 0 height 0
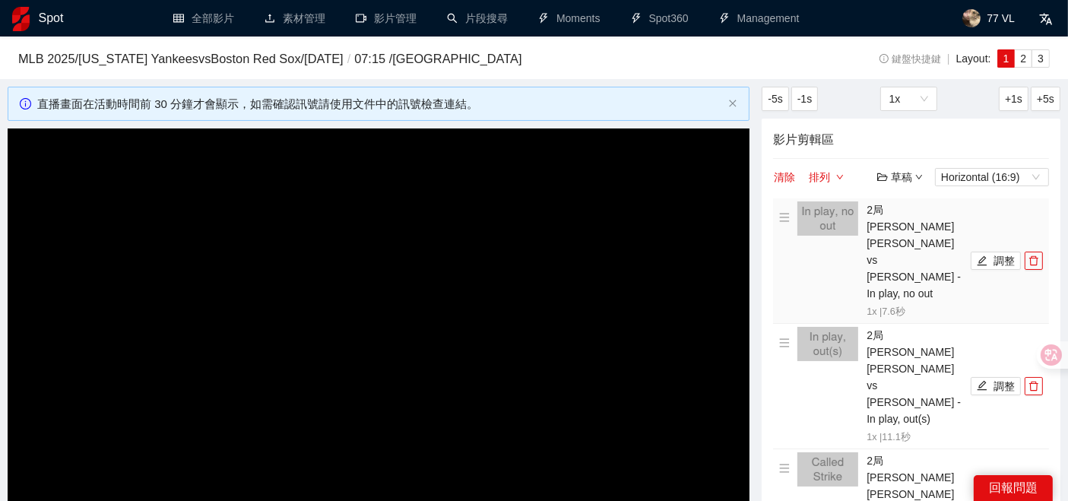
scroll to position [169, 0]
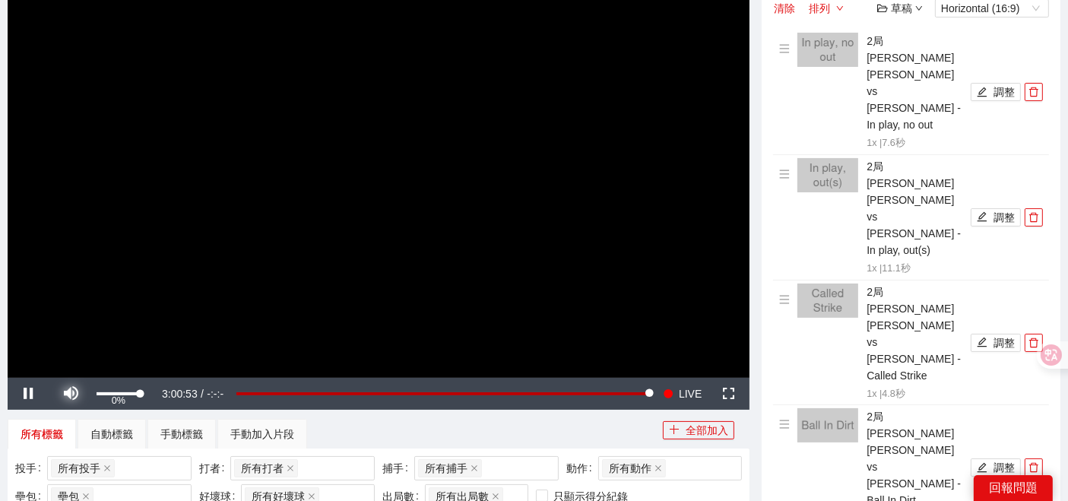
click at [71, 394] on span "Video Player" at bounding box center [71, 394] width 0 height 0
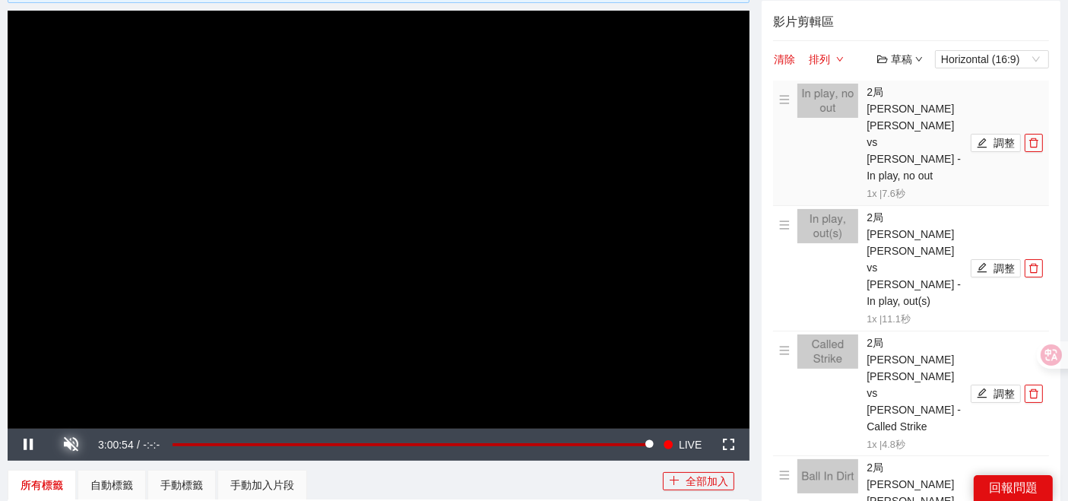
scroll to position [0, 0]
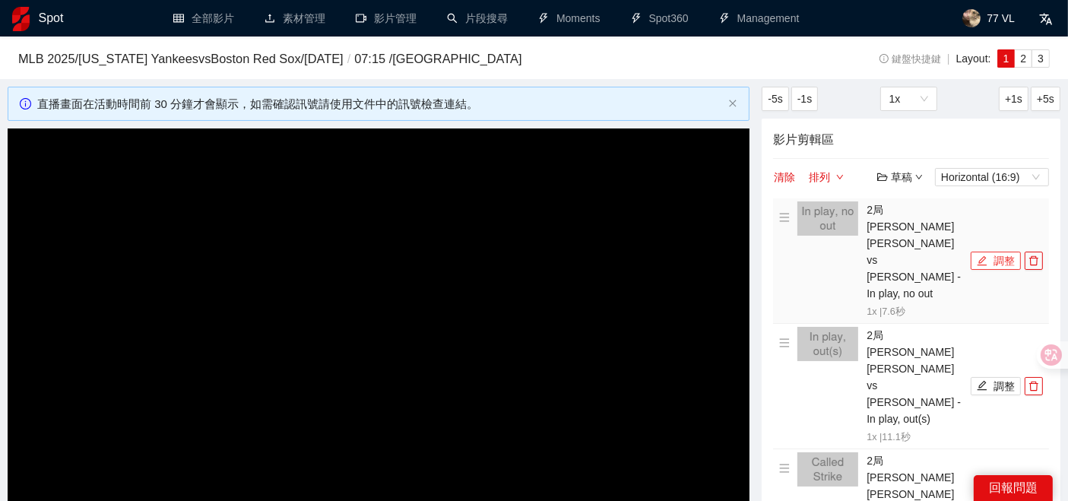
click at [995, 252] on button "調整" at bounding box center [995, 261] width 50 height 18
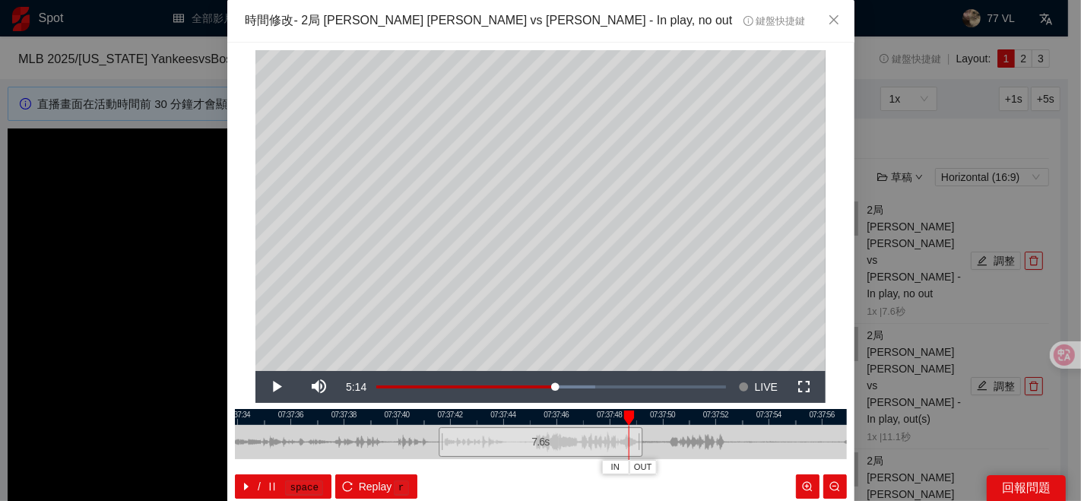
click at [898, 376] on div "**********" at bounding box center [540, 250] width 1081 height 501
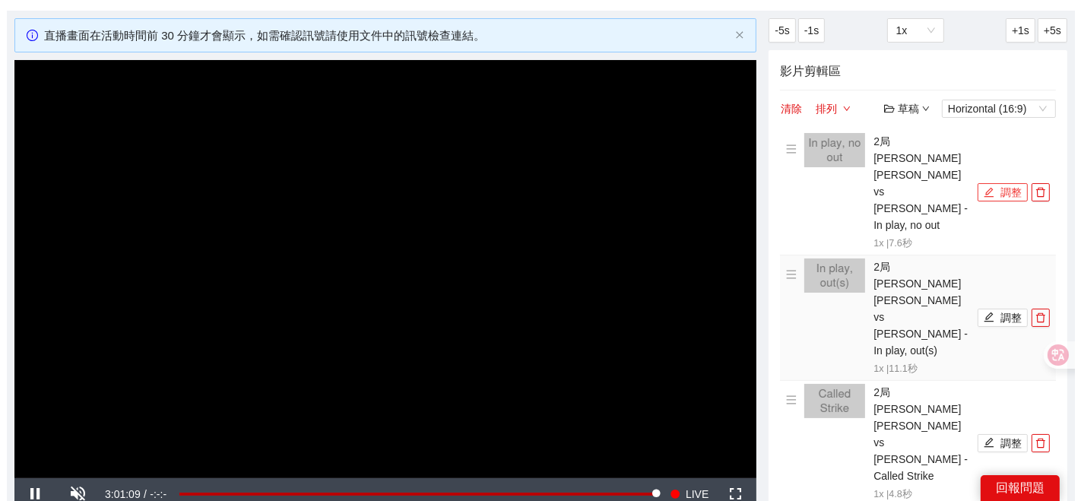
scroll to position [84, 0]
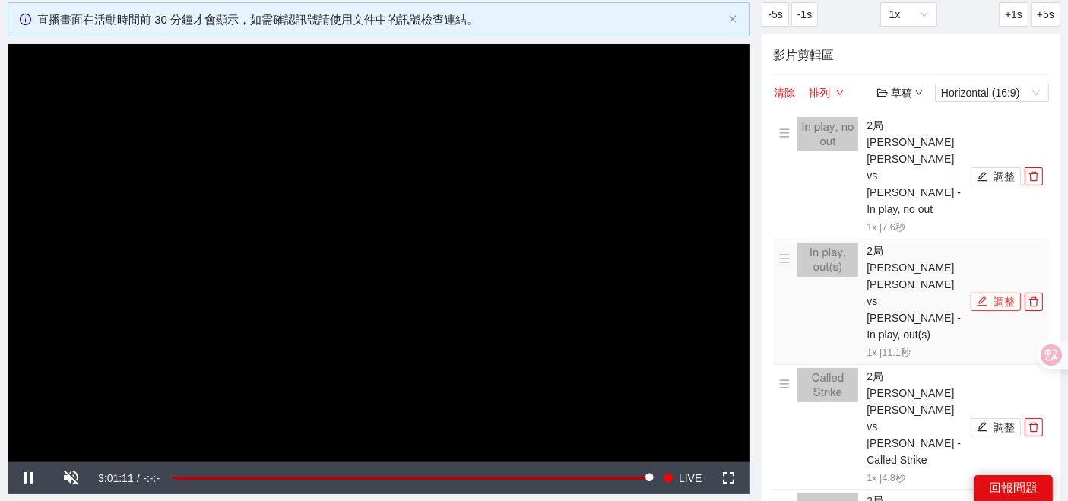
click at [979, 296] on icon "edit" at bounding box center [981, 301] width 11 height 11
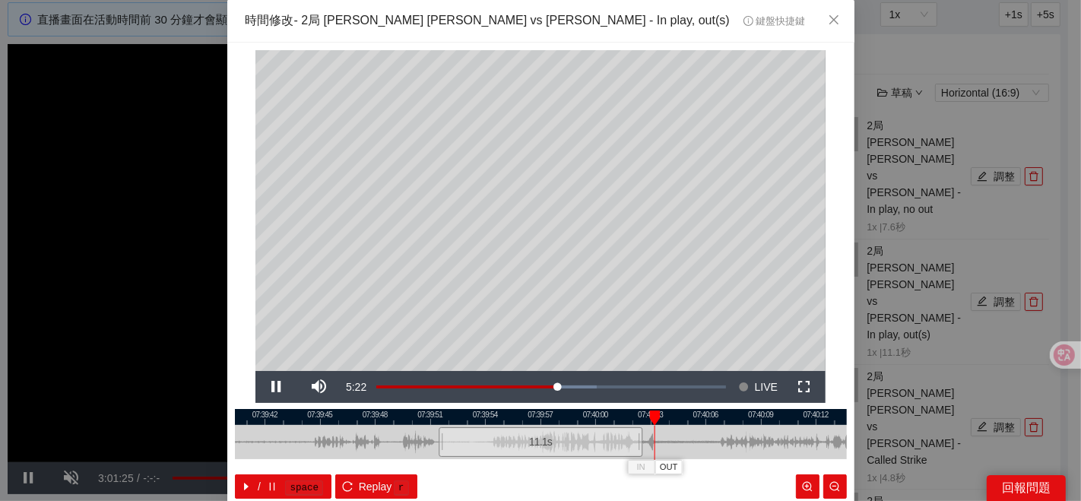
click at [875, 329] on div "**********" at bounding box center [540, 250] width 1081 height 501
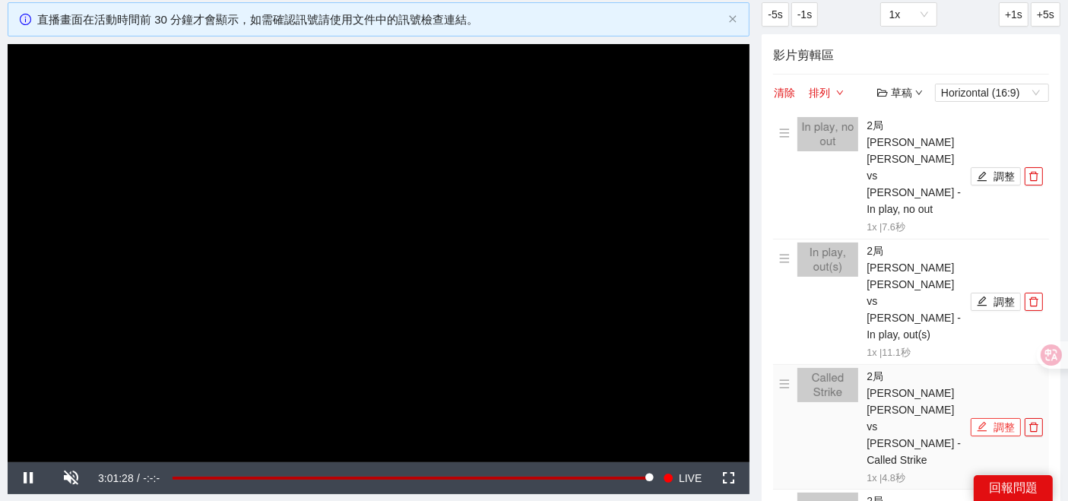
click at [981, 421] on span "edit" at bounding box center [981, 427] width 11 height 12
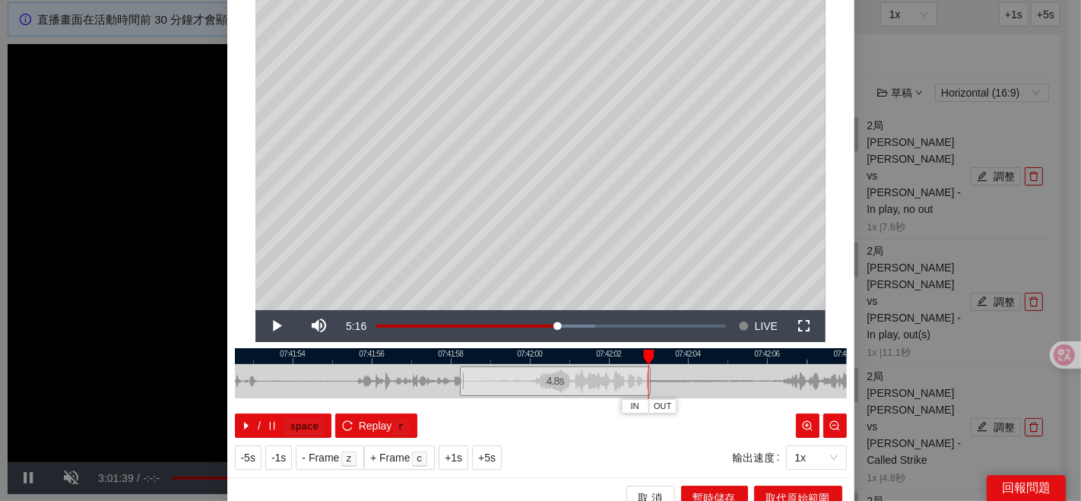
scroll to position [76, 0]
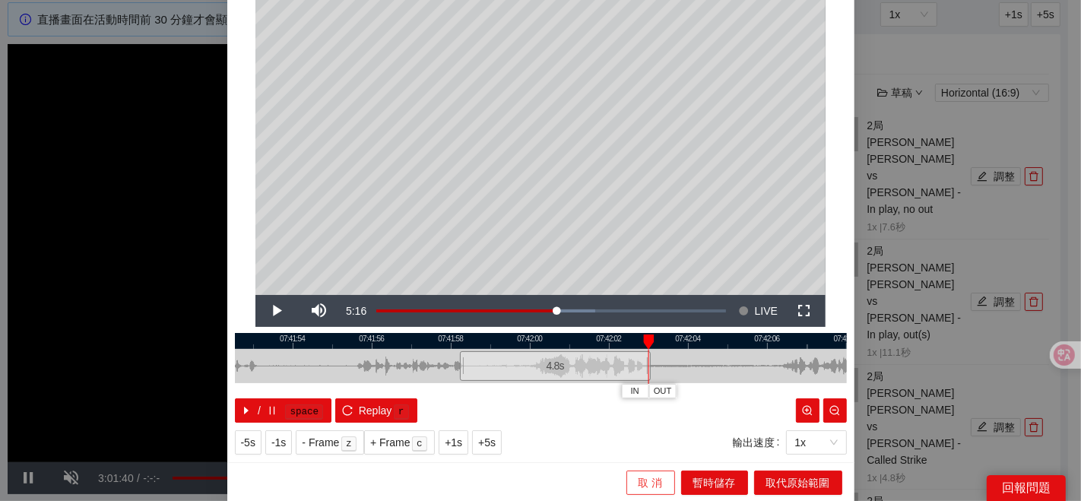
click at [653, 476] on span "取 消" at bounding box center [650, 482] width 24 height 17
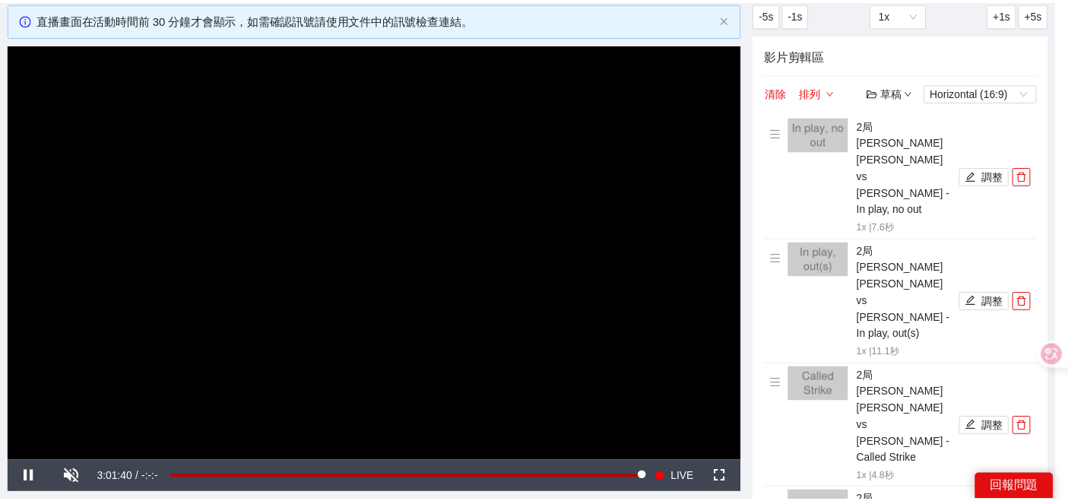
scroll to position [0, 0]
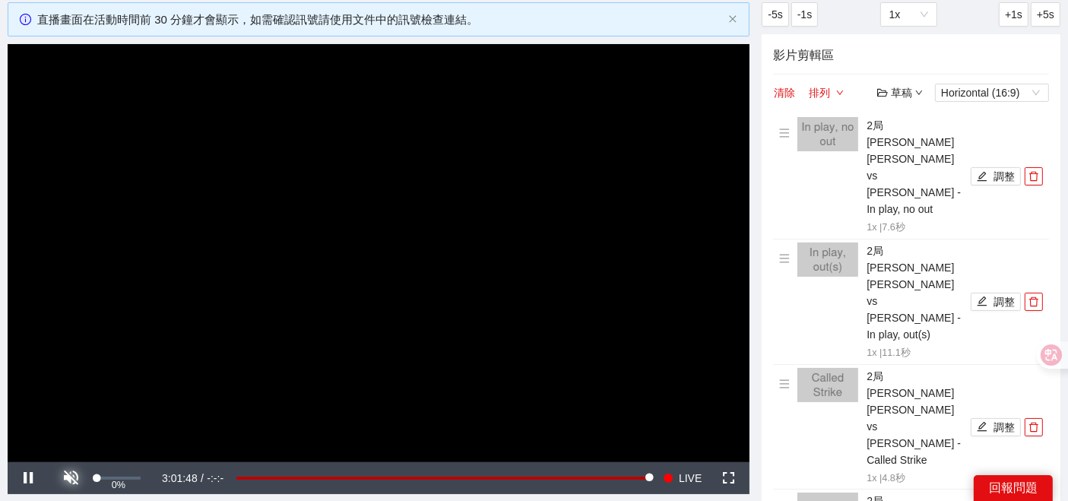
click at [71, 478] on span "Video Player" at bounding box center [71, 478] width 0 height 0
click at [29, 478] on span "Video Player" at bounding box center [29, 478] width 0 height 0
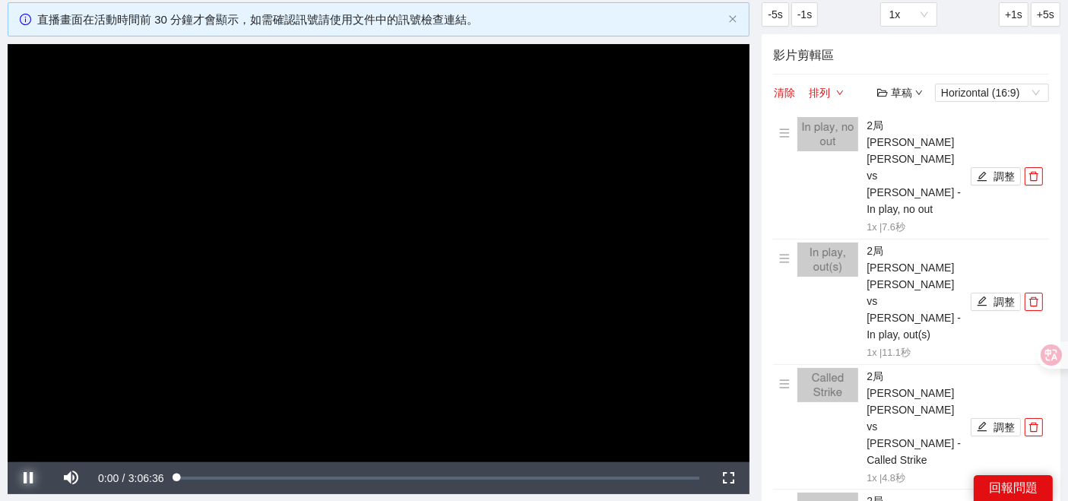
scroll to position [169, 0]
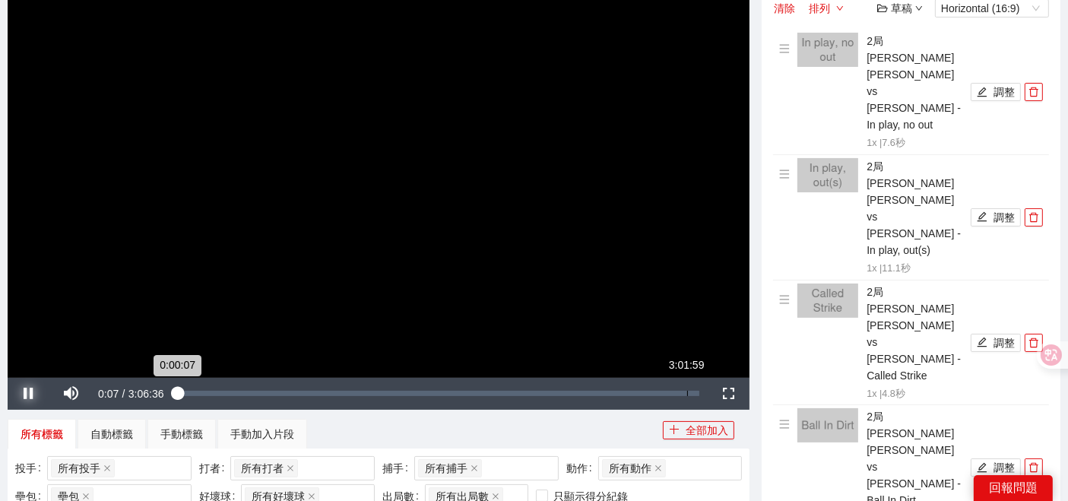
click at [687, 391] on div "Loaded : 0.43% 3:01:59 0:00:07" at bounding box center [438, 393] width 523 height 5
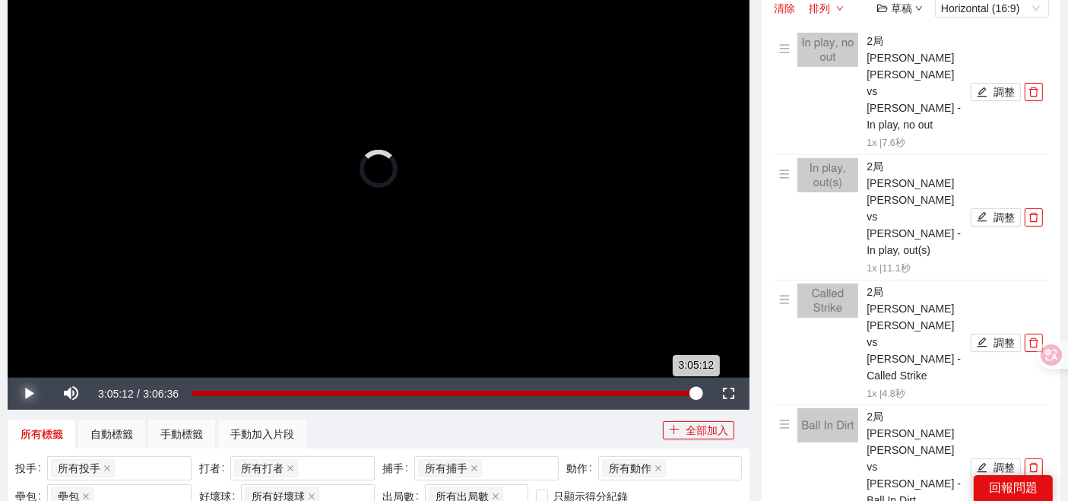
click at [696, 393] on div "Loaded : 0.00% 3:05:12 3:05:12" at bounding box center [445, 393] width 508 height 5
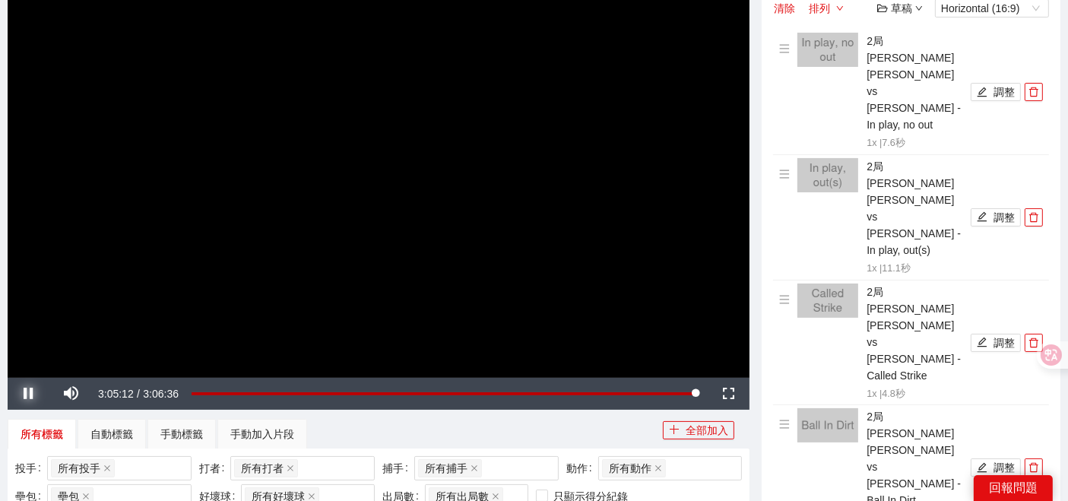
drag, startPoint x: 698, startPoint y: 394, endPoint x: 710, endPoint y: 392, distance: 12.3
click at [695, 394] on div "3:05:12" at bounding box center [443, 393] width 504 height 3
drag, startPoint x: 702, startPoint y: 391, endPoint x: 727, endPoint y: 394, distance: 25.2
click at [721, 394] on div "Replay Mute 0% Current Time 3:06:36 / Duration 3:06:36 Loaded : 100.00% 3:06:36…" at bounding box center [379, 394] width 742 height 32
click at [29, 394] on span "Video Player" at bounding box center [29, 394] width 0 height 0
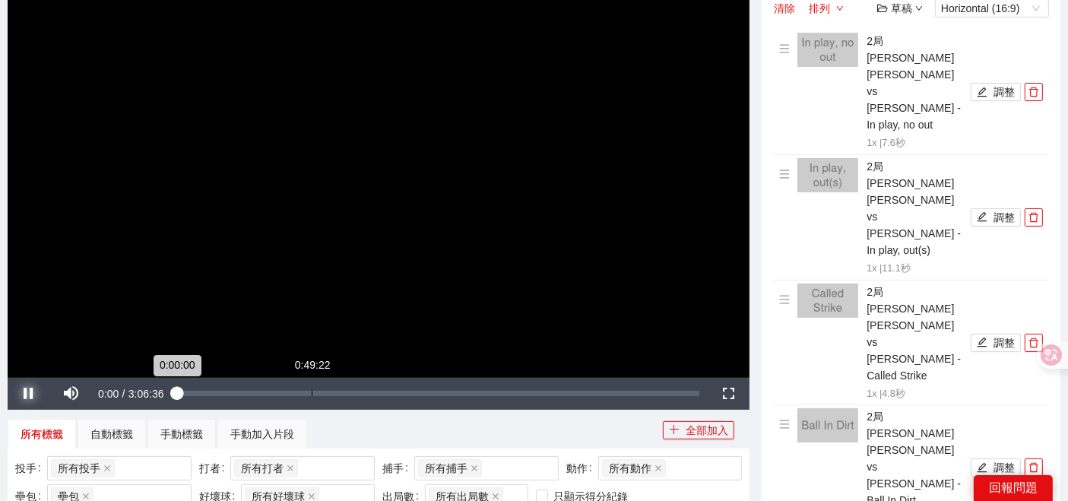
click at [333, 391] on div "Loaded : 0.32% 0:49:22 0:00:00" at bounding box center [438, 393] width 523 height 5
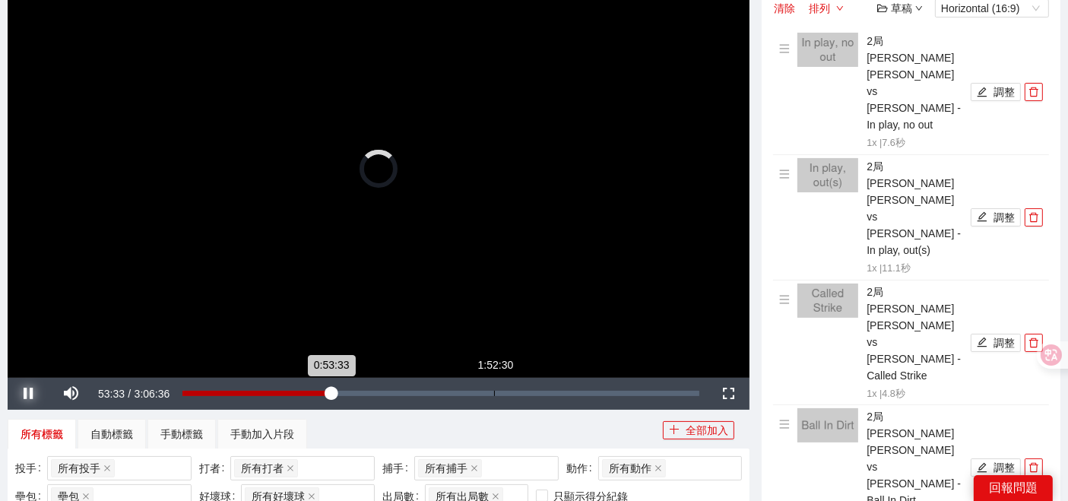
click at [495, 378] on div "Loaded : 0.32% 1:52:30 0:53:33" at bounding box center [441, 394] width 532 height 32
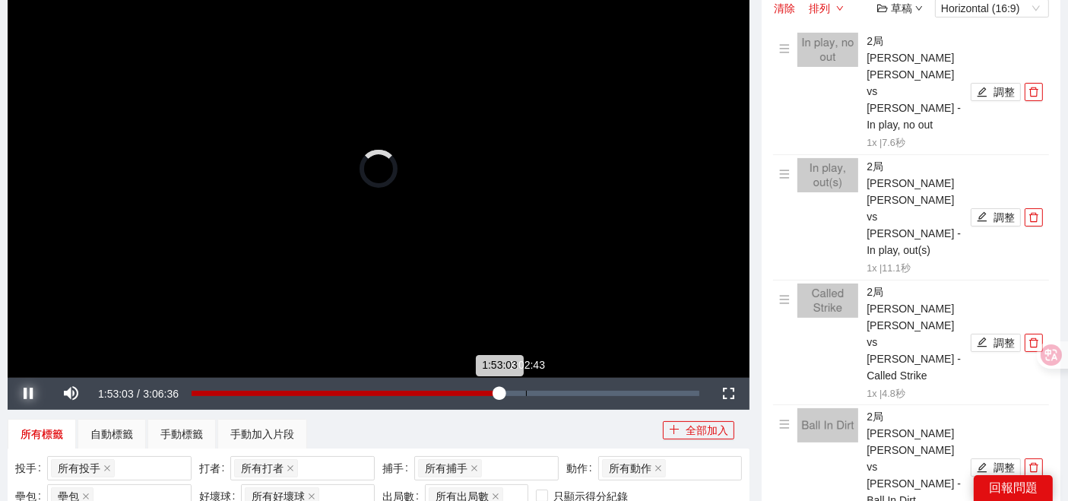
drag, startPoint x: 585, startPoint y: 381, endPoint x: 595, endPoint y: 384, distance: 10.6
click at [587, 382] on div "Loaded : 0.00% 2:02:43 1:53:03" at bounding box center [445, 394] width 523 height 32
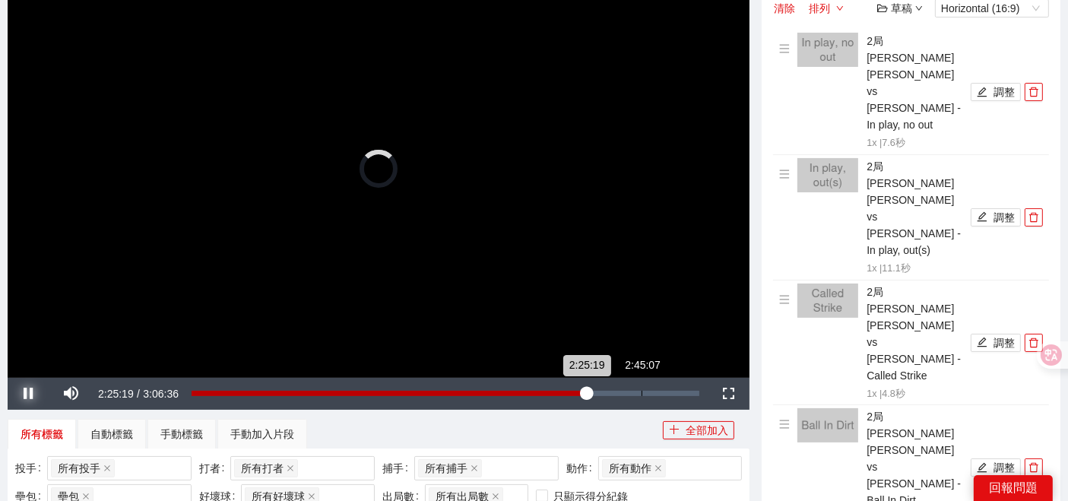
click at [647, 391] on div "Loaded : 0.00% 2:45:07 2:25:19" at bounding box center [445, 394] width 523 height 32
click at [701, 389] on div "Loaded : 0.00% 2:58:47 2:47:04" at bounding box center [445, 394] width 523 height 32
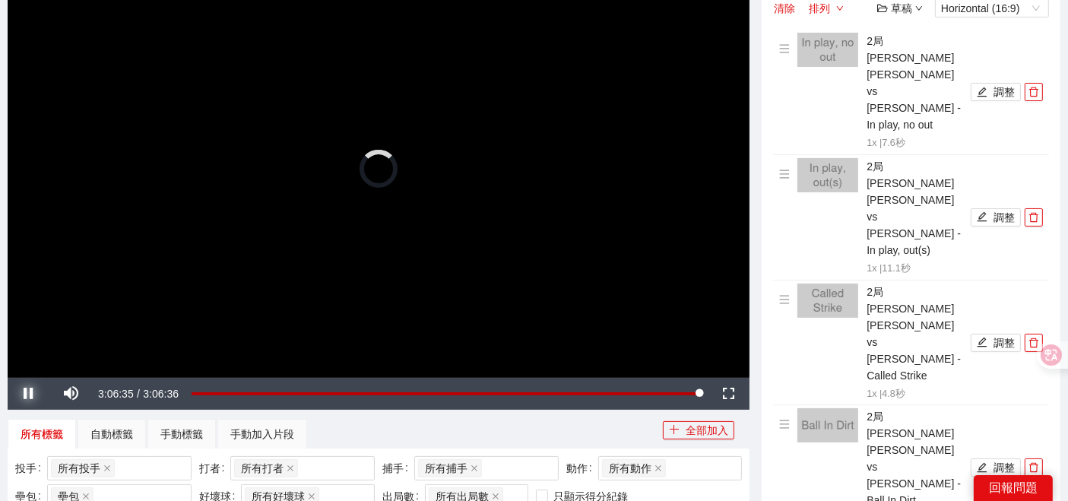
drag, startPoint x: 691, startPoint y: 394, endPoint x: 724, endPoint y: 394, distance: 33.4
click at [724, 394] on div "Pause Mute 14% Current Time 3:06:35 / Duration 3:06:36 Loaded : 0.00% 3:03:31 3…" at bounding box center [379, 394] width 742 height 32
drag, startPoint x: 692, startPoint y: 394, endPoint x: 729, endPoint y: 394, distance: 37.2
click at [729, 394] on div "Pause Mute 14% Current Time 3:06:36 / Duration 3:06:36 Loaded : 0.00% 3:04:05 3…" at bounding box center [379, 394] width 742 height 32
click at [29, 394] on span "Video Player" at bounding box center [29, 394] width 0 height 0
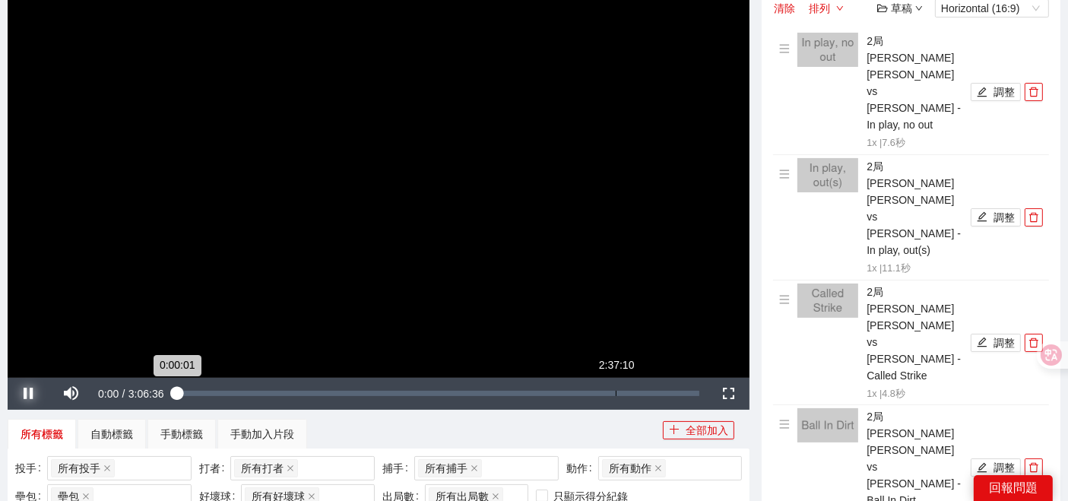
click at [617, 394] on div "Loaded : 0.16% 2:37:10 0:00:01" at bounding box center [438, 393] width 523 height 5
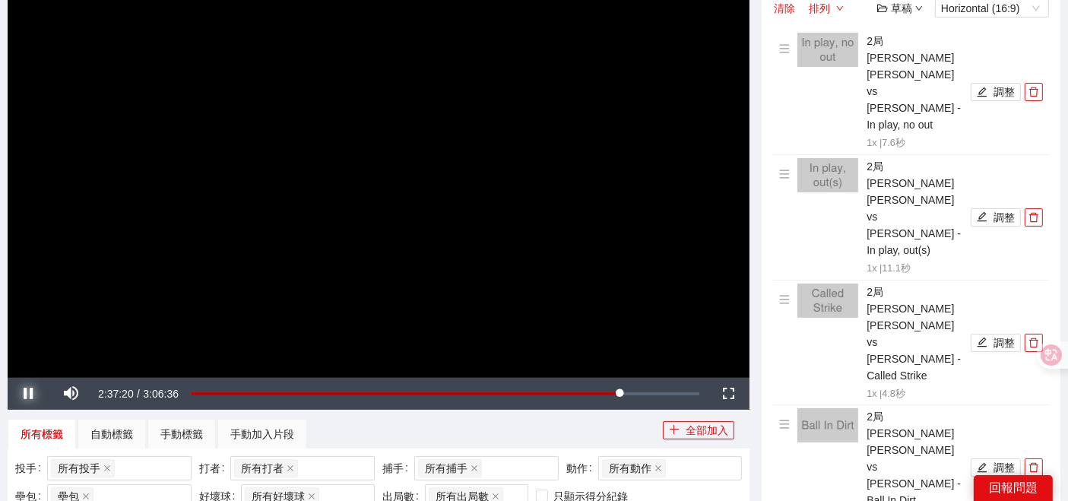
drag, startPoint x: 684, startPoint y: 397, endPoint x: 773, endPoint y: 398, distance: 88.9
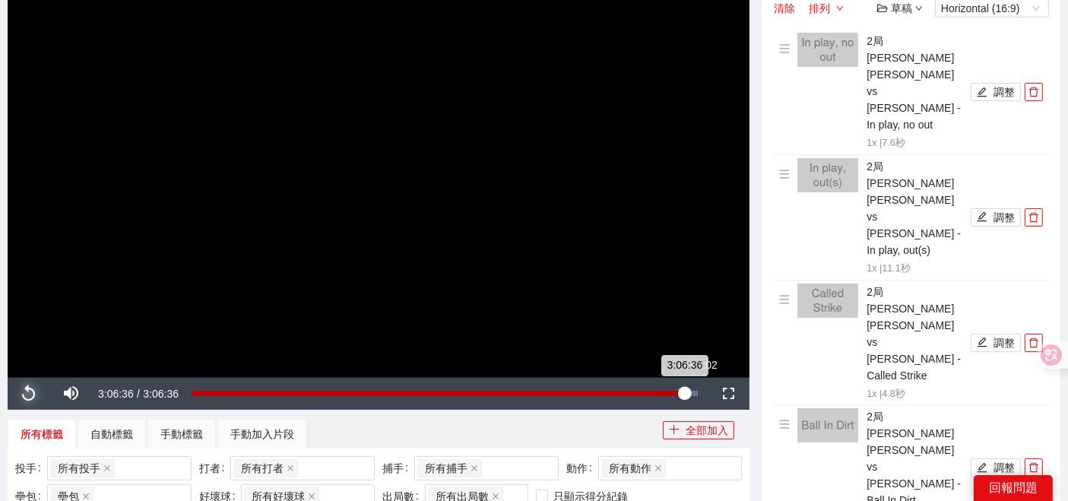
click at [696, 389] on div "Loaded : 100.00% 3:06:02 3:06:36" at bounding box center [445, 394] width 523 height 32
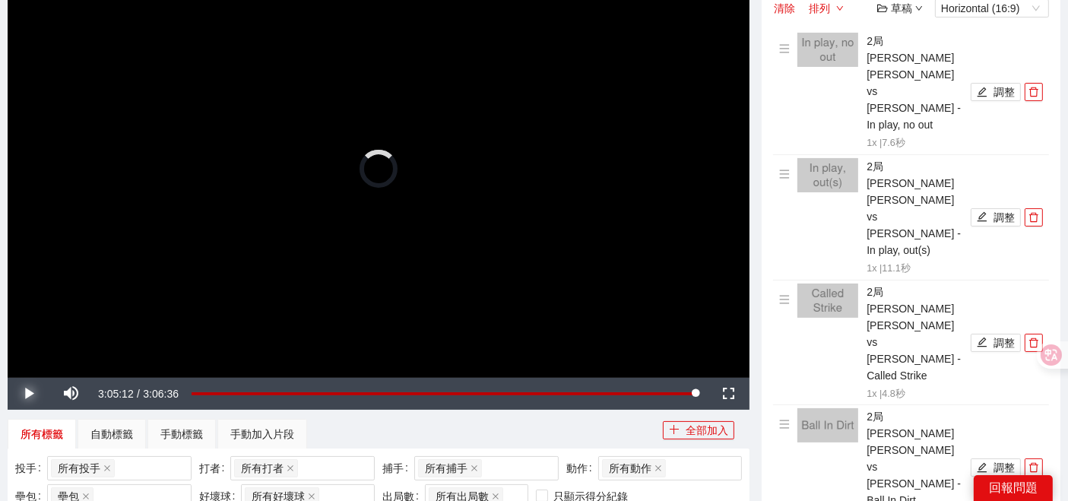
drag, startPoint x: 693, startPoint y: 394, endPoint x: 791, endPoint y: 385, distance: 98.4
click at [29, 394] on span "Video Player" at bounding box center [29, 394] width 0 height 0
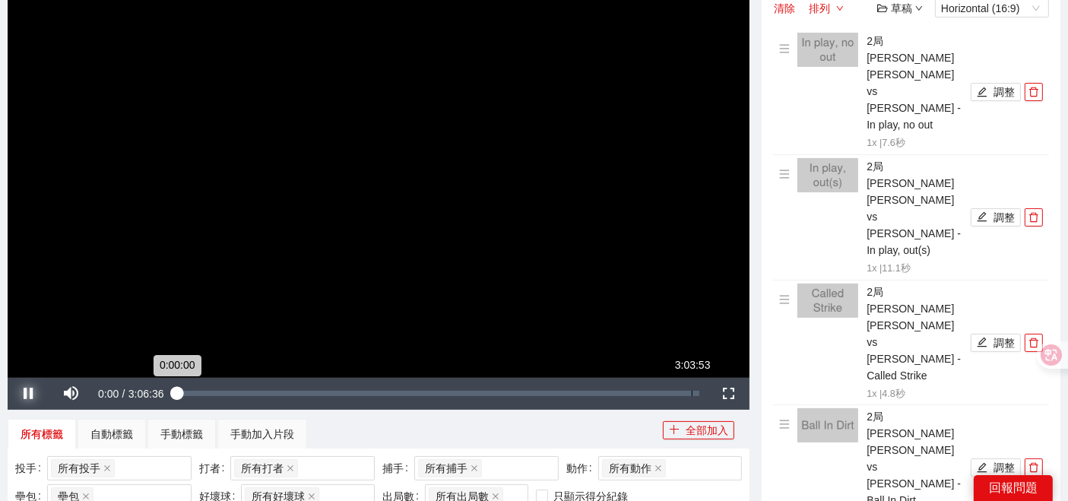
click at [698, 393] on div "Loaded : 0.16% 3:03:53 0:00:00" at bounding box center [438, 393] width 523 height 5
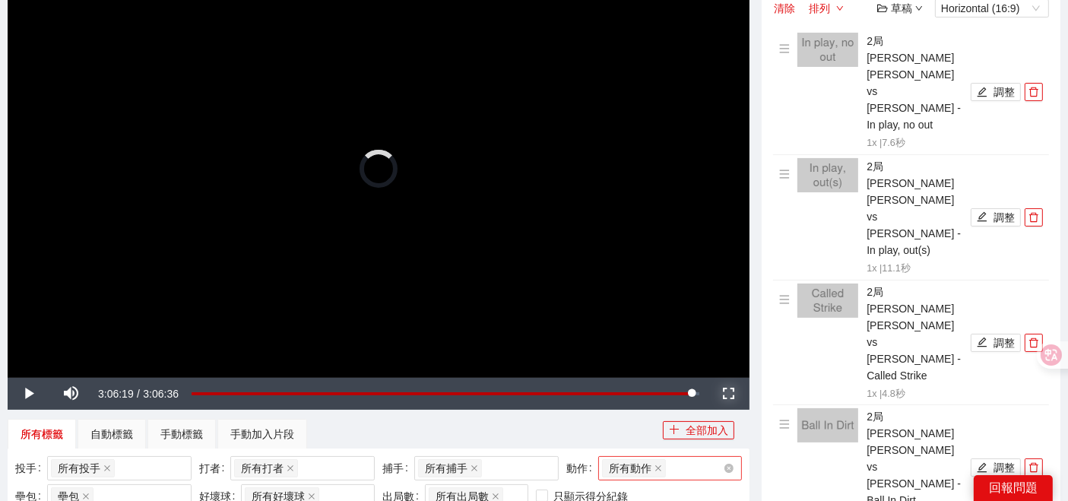
drag, startPoint x: 712, startPoint y: 397, endPoint x: 714, endPoint y: 470, distance: 73.7
click at [728, 394] on span "Video Player" at bounding box center [728, 394] width 0 height 0
click at [29, 394] on span "Video Player" at bounding box center [29, 394] width 0 height 0
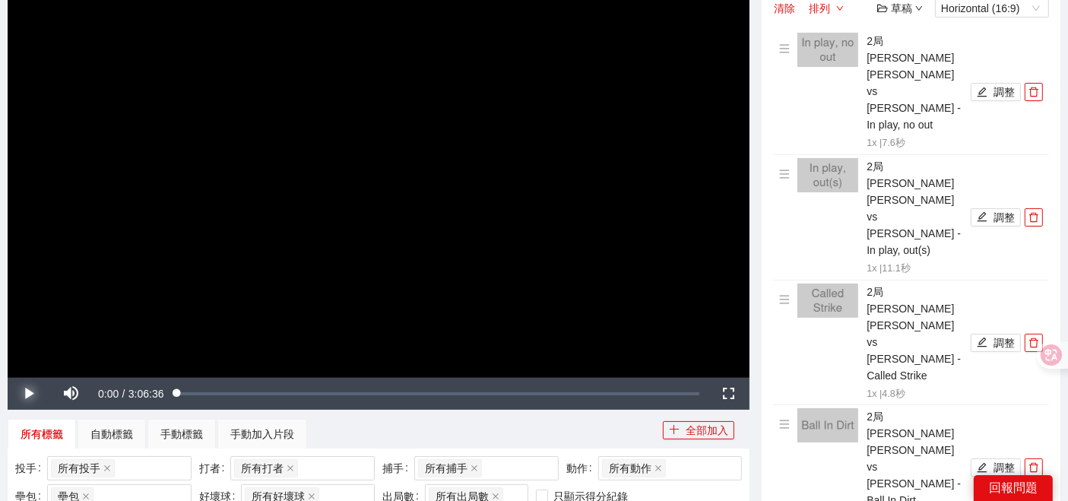
click at [29, 394] on span "Video Player" at bounding box center [29, 394] width 0 height 0
drag, startPoint x: 690, startPoint y: 394, endPoint x: 705, endPoint y: 398, distance: 15.9
click at [705, 398] on div "Loaded : 0.00% 3:06:36 3:03:37" at bounding box center [445, 394] width 523 height 32
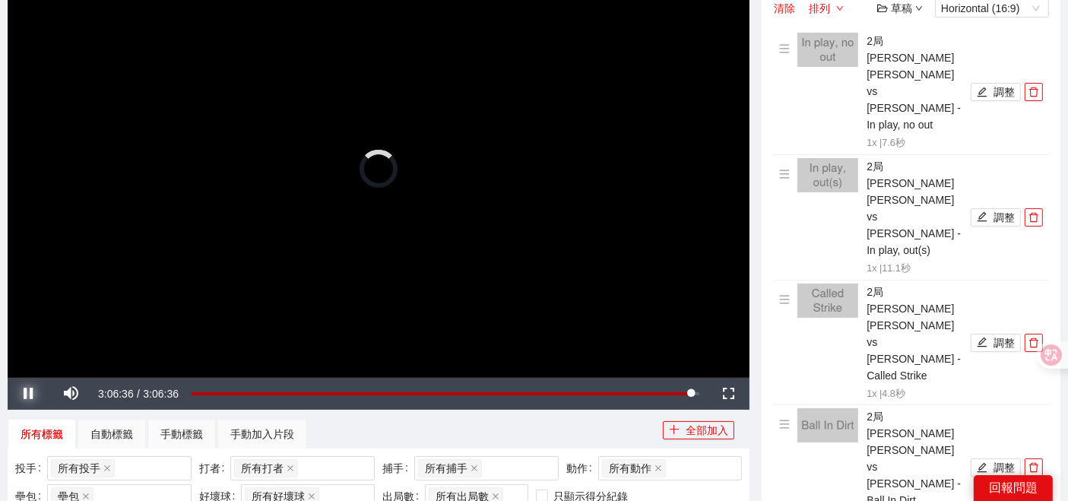
drag, startPoint x: 697, startPoint y: 394, endPoint x: 748, endPoint y: 385, distance: 51.6
click at [729, 390] on div "Pause Mute 2% Current Time 3:06:36 / Duration 3:06:36 Loaded : 0.00% 3:06:36 3:…" at bounding box center [379, 394] width 742 height 32
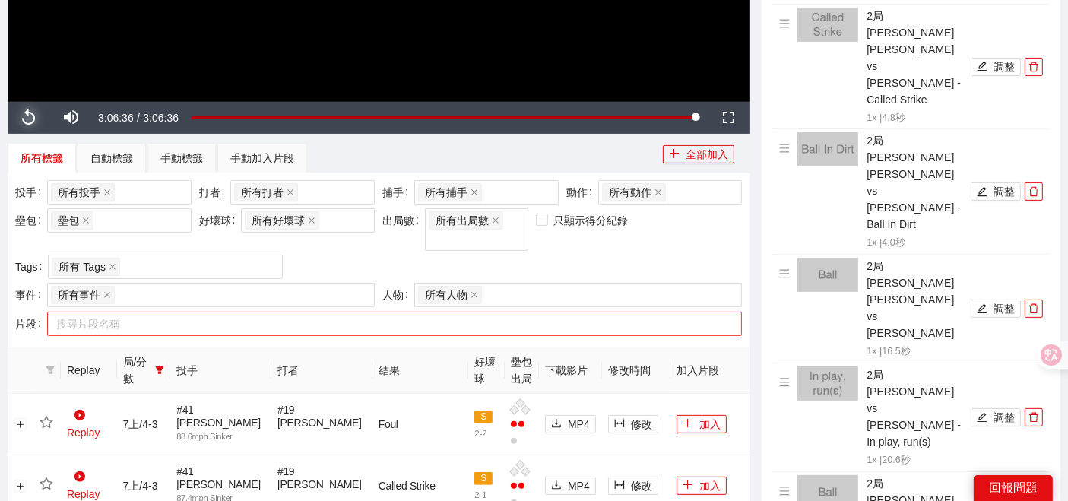
scroll to position [253, 0]
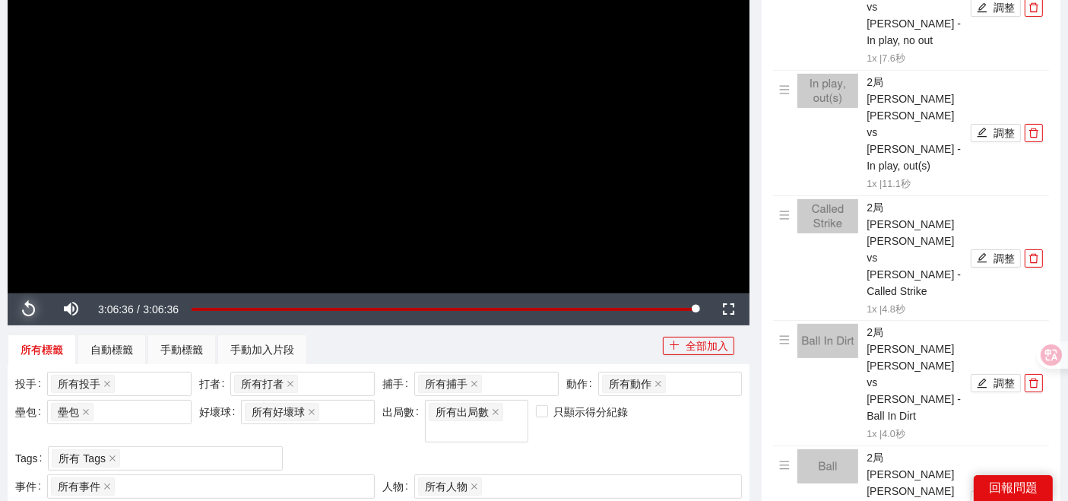
click at [29, 309] on span "Video Player" at bounding box center [29, 309] width 0 height 0
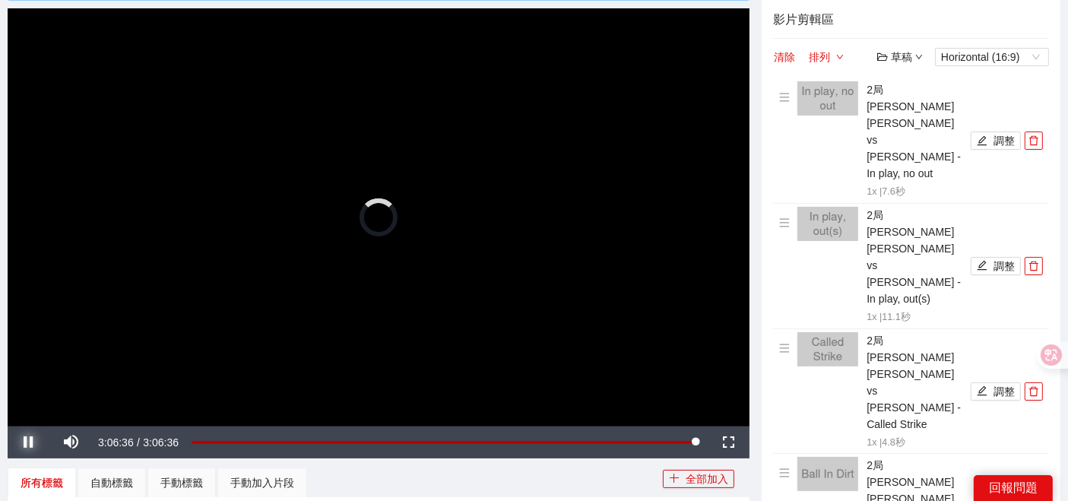
scroll to position [84, 0]
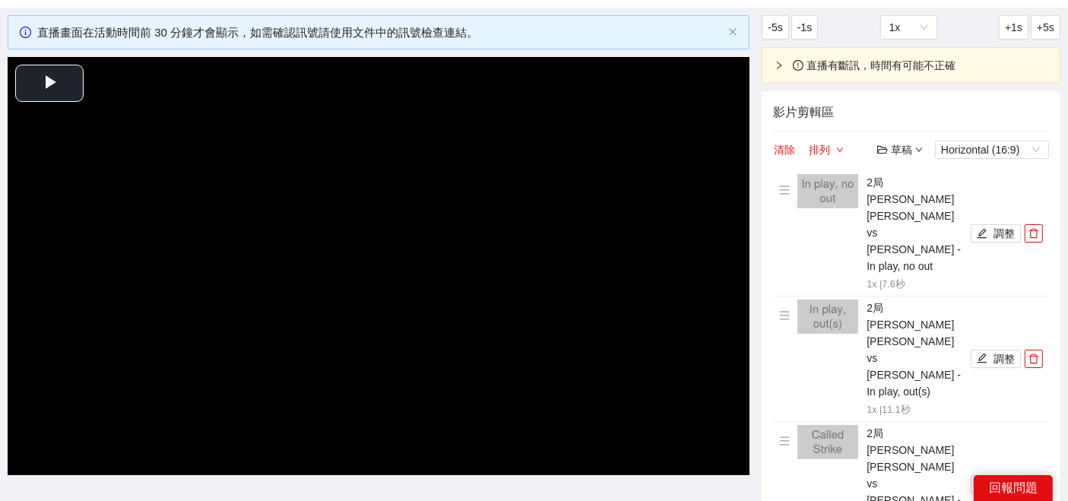
scroll to position [84, 0]
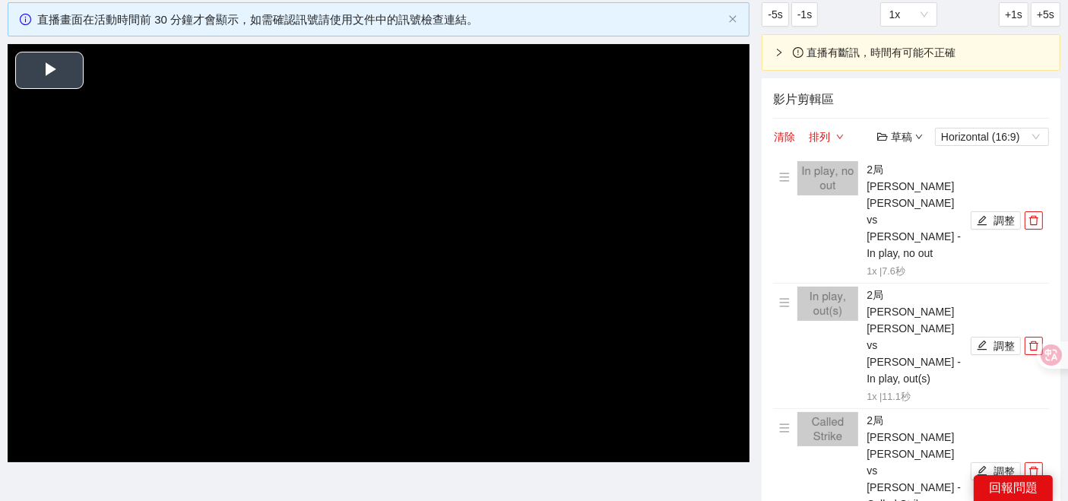
click at [150, 163] on video "Video Player" at bounding box center [379, 252] width 742 height 417
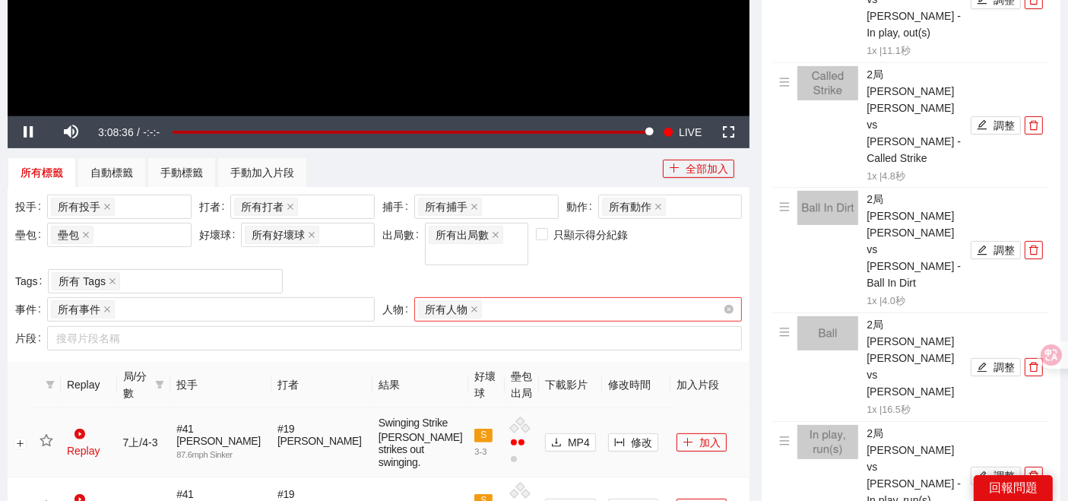
scroll to position [169, 0]
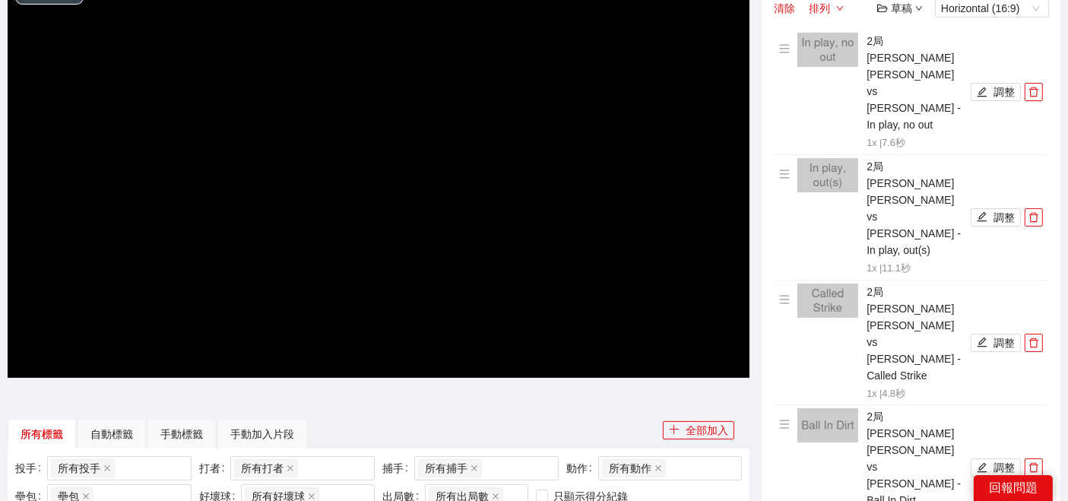
scroll to position [84, 0]
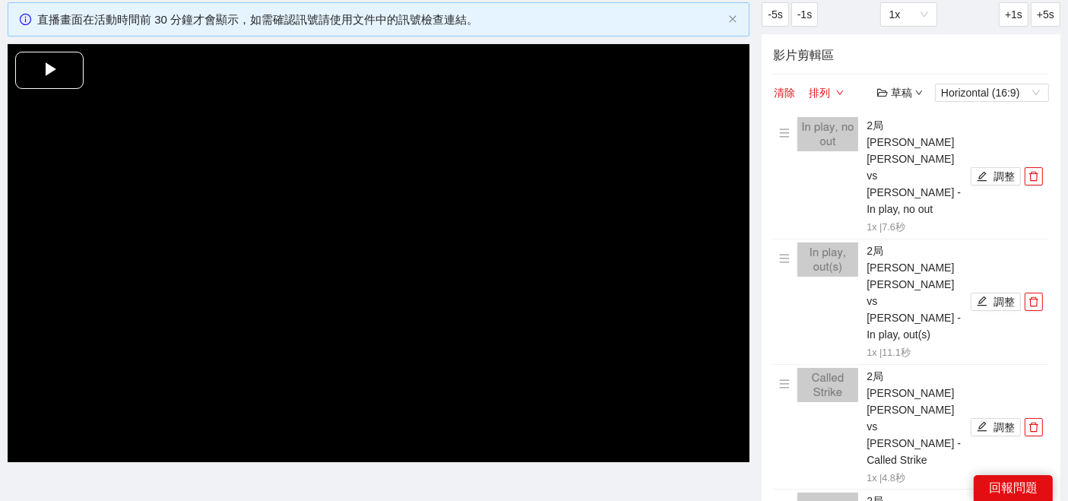
click at [49, 71] on span "Video Player" at bounding box center [49, 71] width 0 height 0
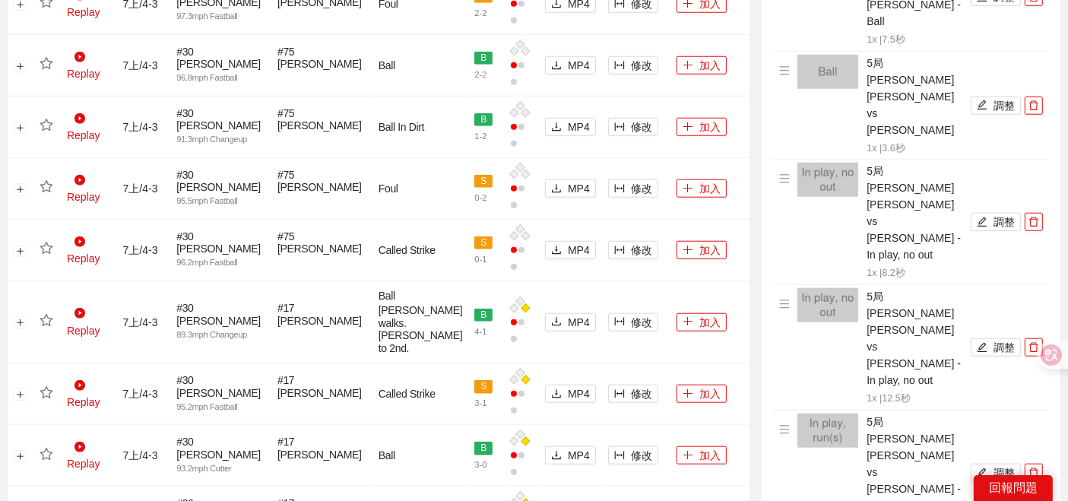
scroll to position [1773, 0]
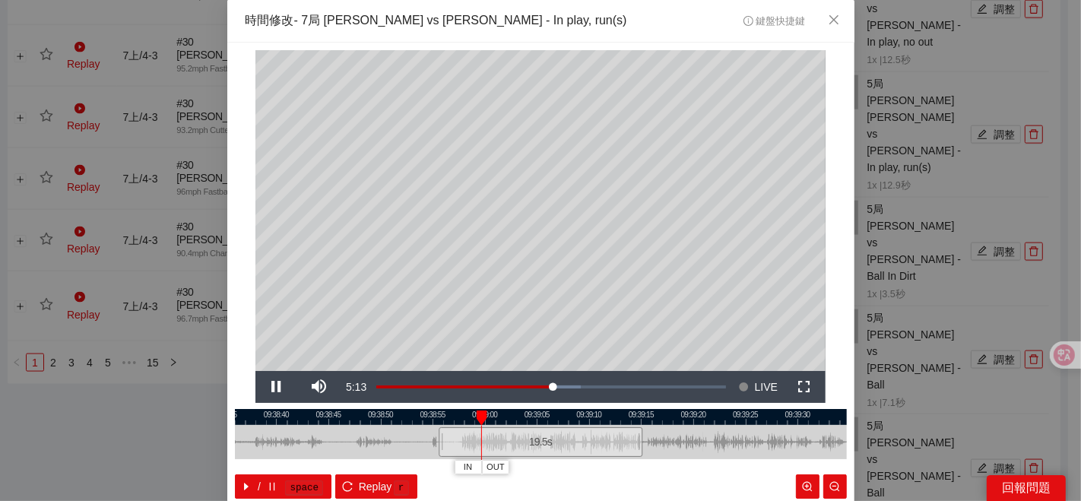
click at [186, 419] on div "**********" at bounding box center [540, 250] width 1081 height 501
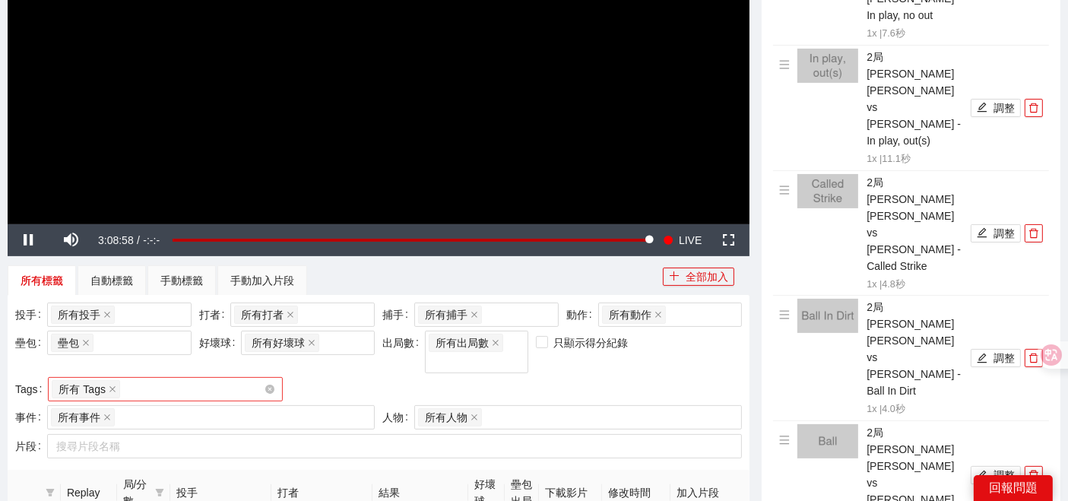
scroll to position [169, 0]
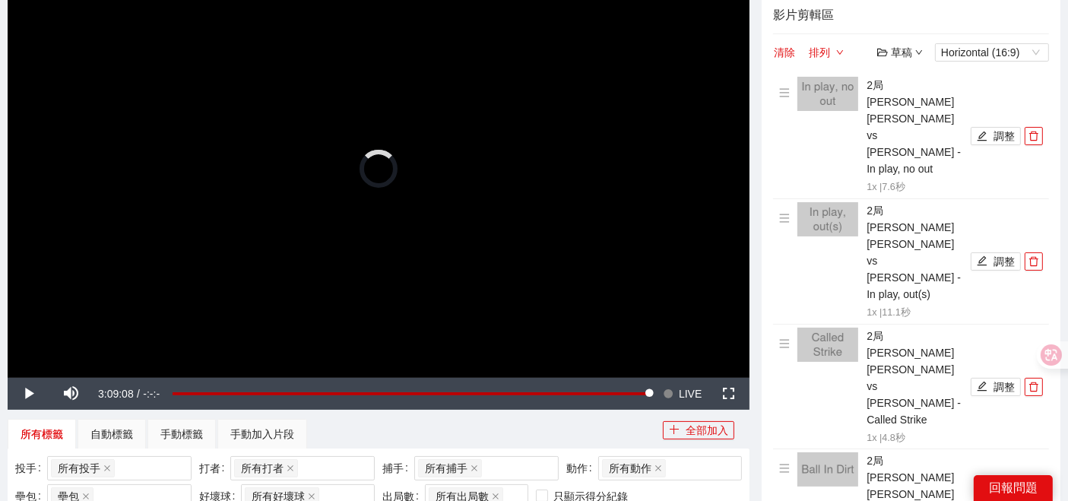
drag, startPoint x: 647, startPoint y: 391, endPoint x: 695, endPoint y: 391, distance: 47.9
click at [687, 391] on div "Play Mute 63% Current Time 3:09:08 / Duration -:-:- Loaded : 100.00% 0:00:00 0:…" at bounding box center [379, 394] width 742 height 32
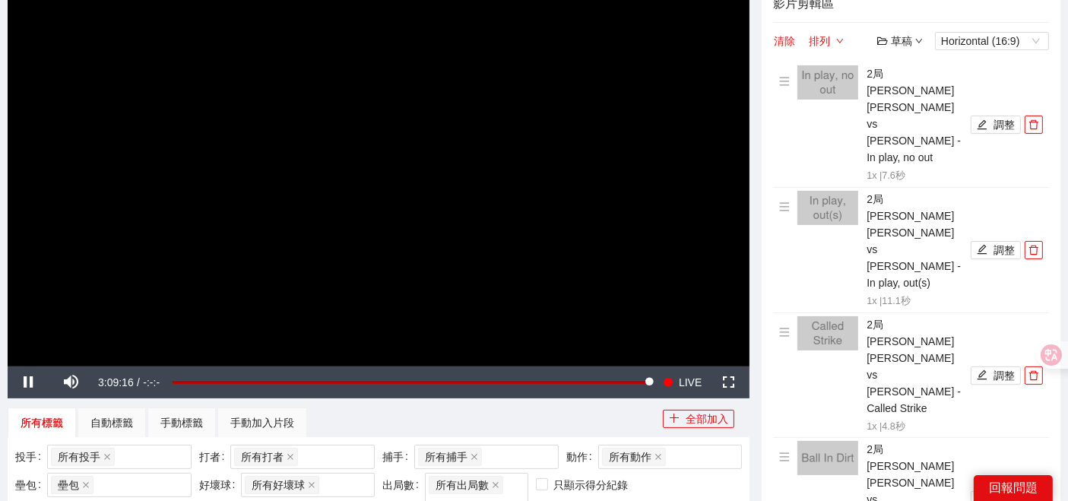
scroll to position [253, 0]
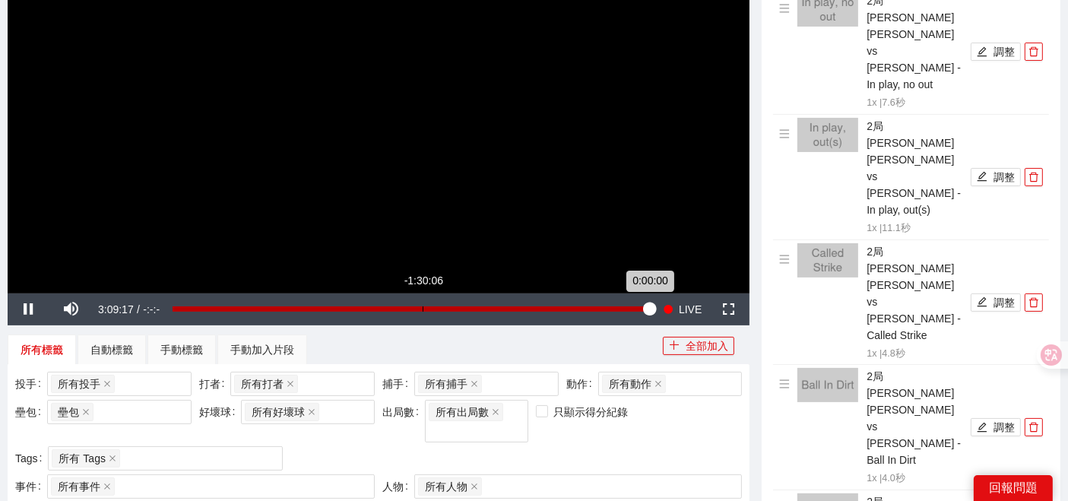
click at [422, 298] on div "Loaded : 100.00% -1:30:06 0:00:00" at bounding box center [411, 309] width 492 height 32
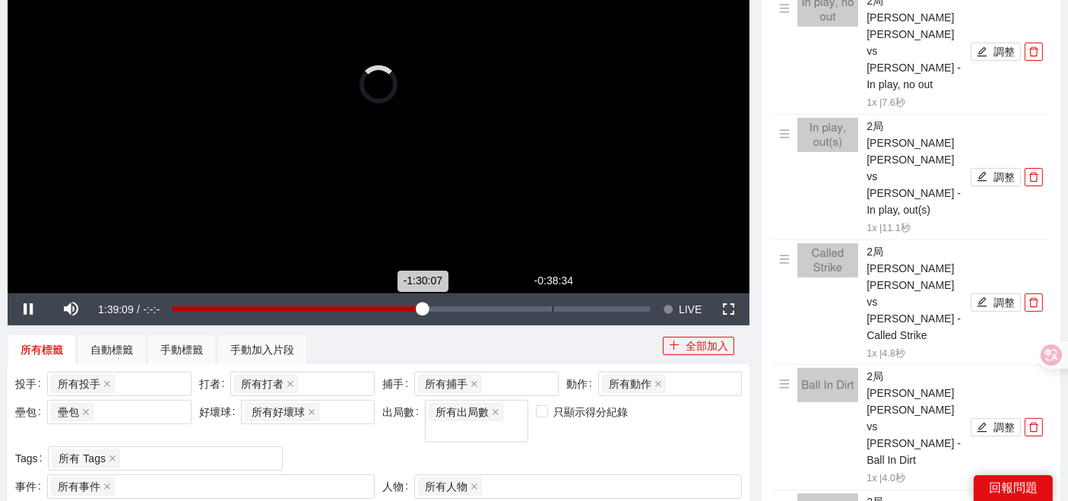
click at [554, 302] on div "Loaded : 0.00% -0:38:34 -1:30:07" at bounding box center [411, 309] width 492 height 32
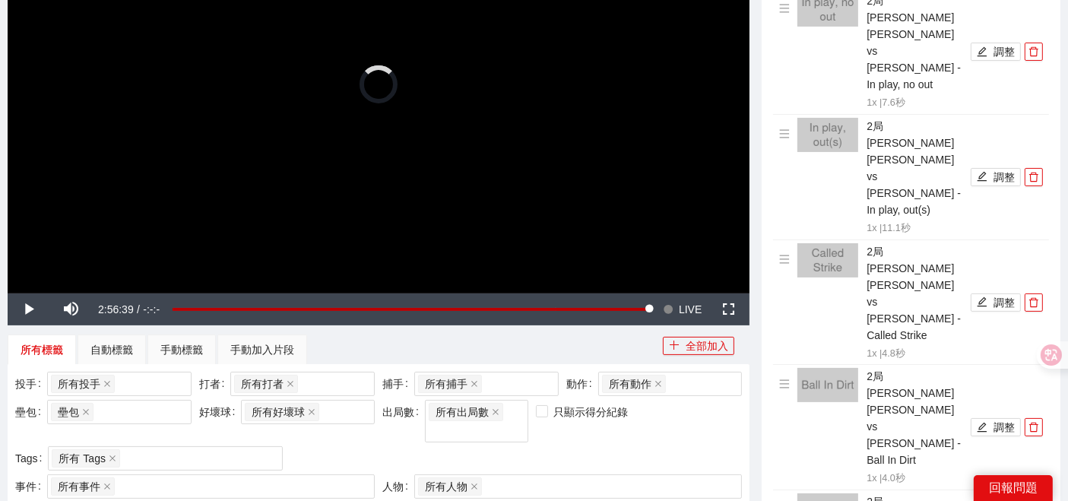
drag, startPoint x: 614, startPoint y: 309, endPoint x: 729, endPoint y: 299, distance: 116.0
click at [726, 299] on div "Play Mute 63% Current Time 2:56:39 / Duration -:-:- Loaded : 80.36% -0:13:52 0:…" at bounding box center [379, 309] width 742 height 32
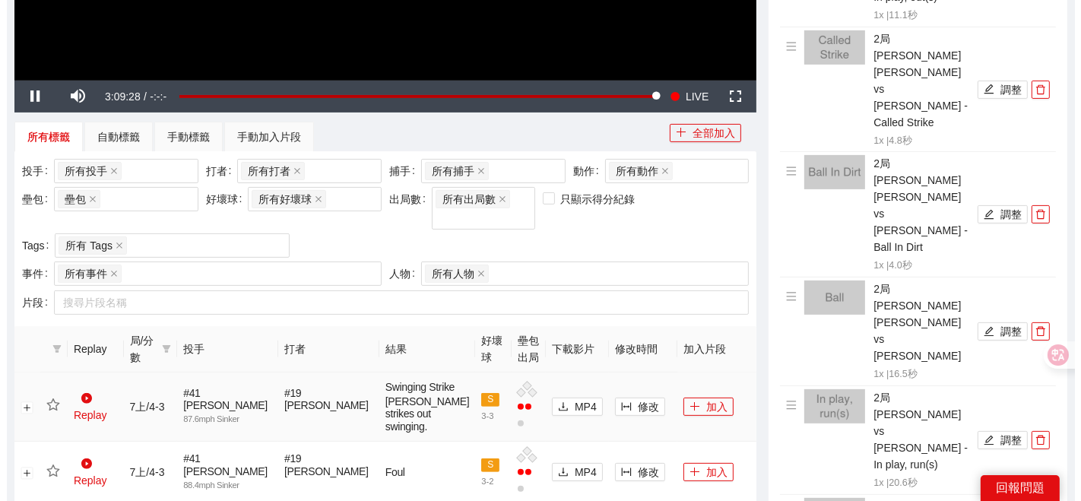
scroll to position [590, 0]
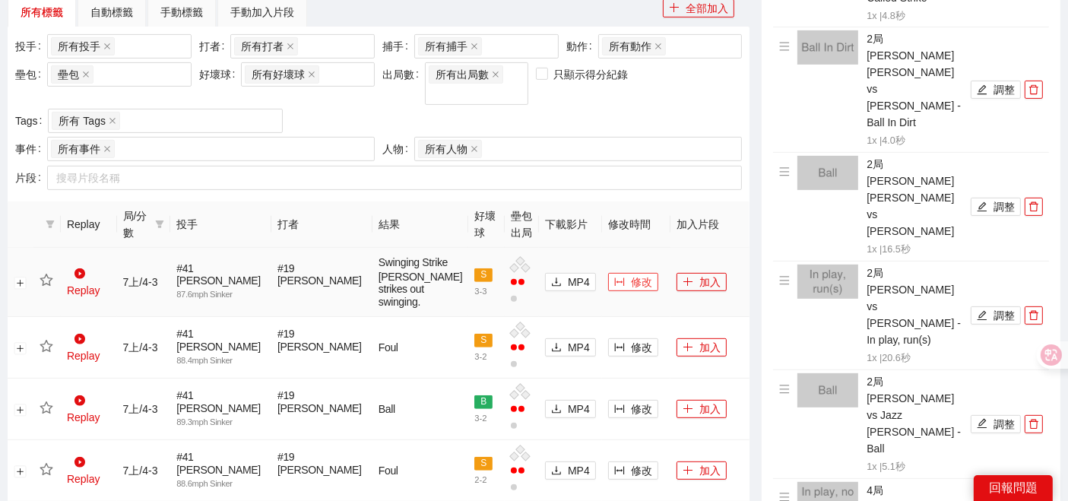
click at [614, 280] on icon "column-width" at bounding box center [619, 282] width 11 height 11
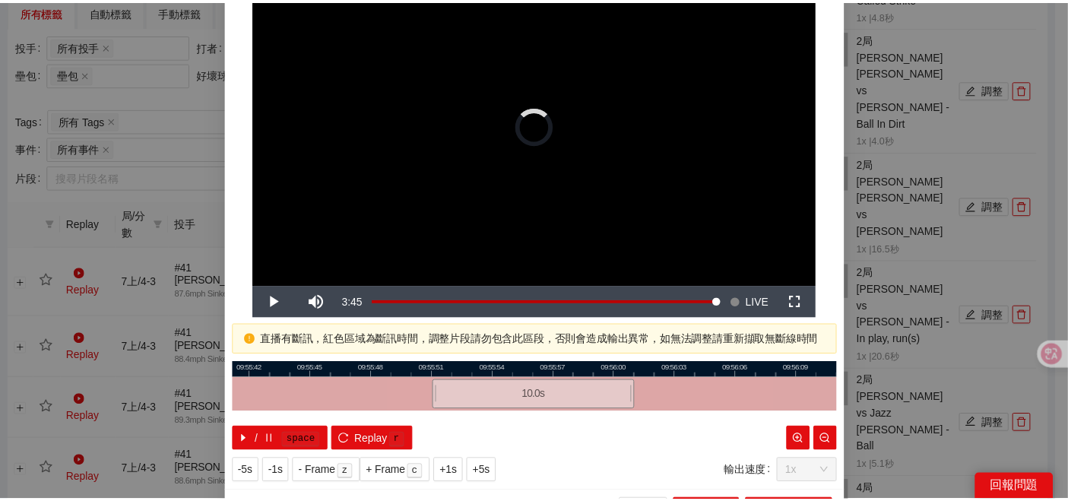
scroll to position [0, 0]
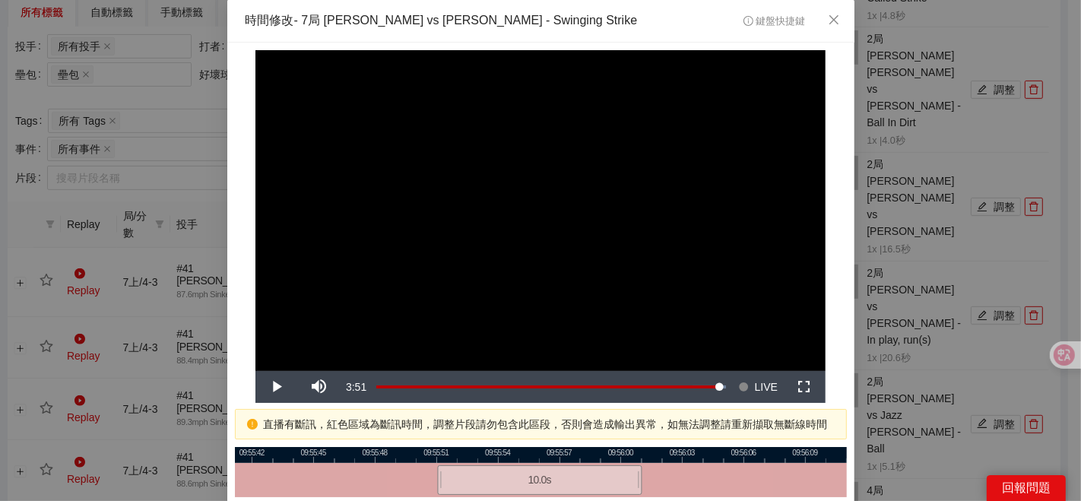
click at [14, 300] on div "**********" at bounding box center [540, 250] width 1081 height 501
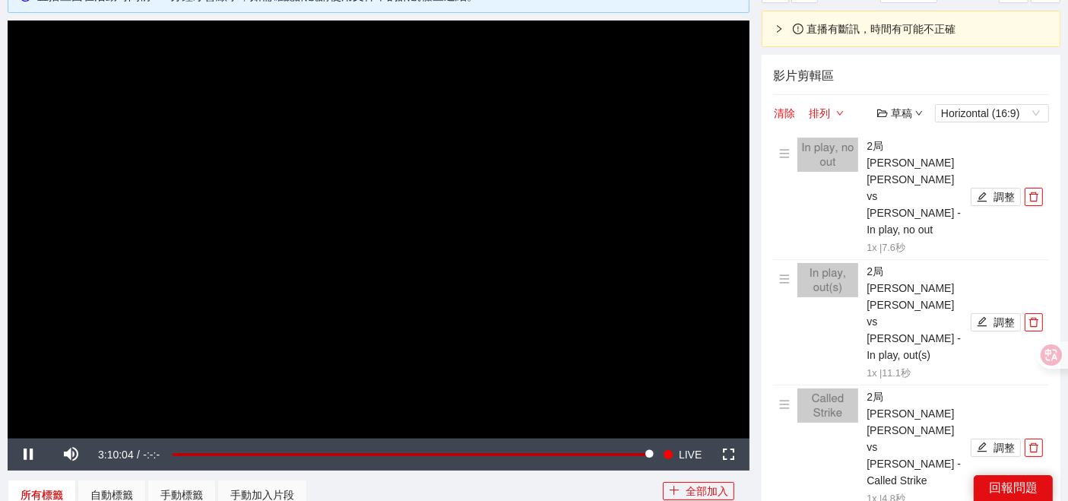
scroll to position [84, 0]
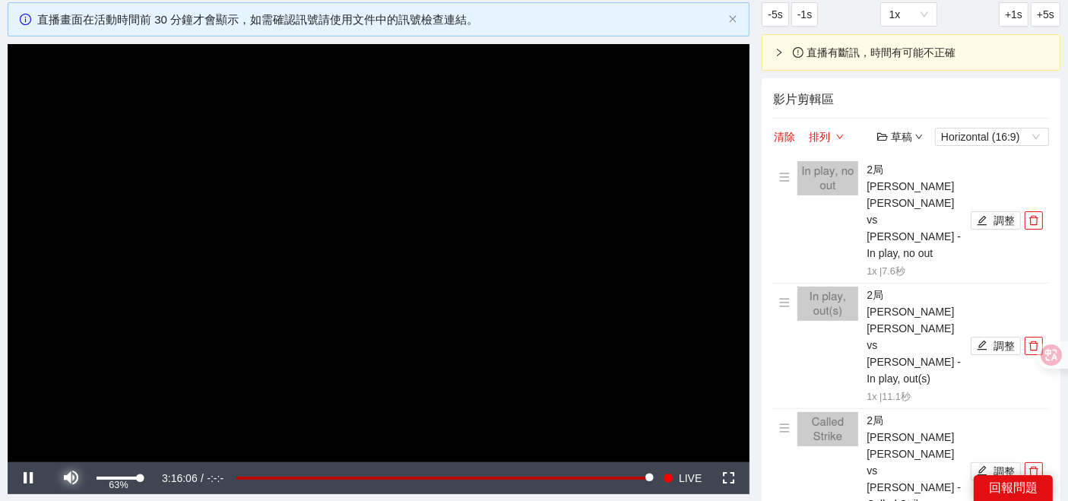
click at [71, 478] on span "Video Player" at bounding box center [71, 478] width 0 height 0
click at [832, 138] on button "排列" at bounding box center [826, 137] width 36 height 18
click at [897, 133] on div "草稿" at bounding box center [900, 136] width 46 height 17
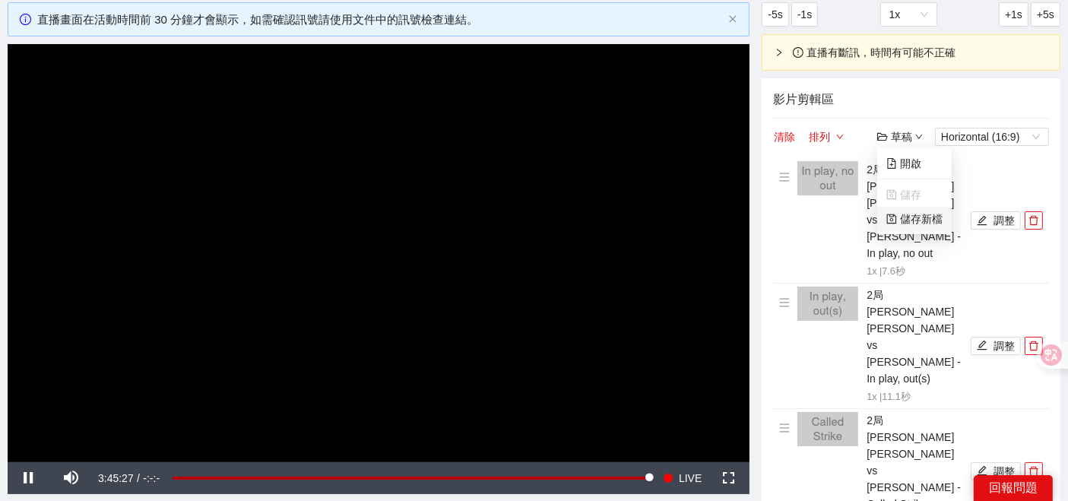
click at [919, 218] on link "儲存新檔" at bounding box center [914, 219] width 56 height 12
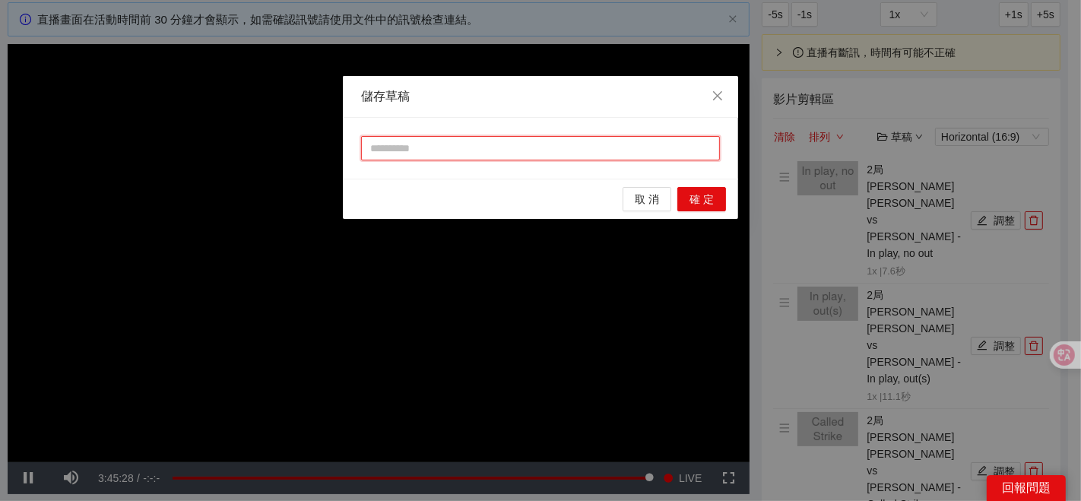
click at [429, 144] on input "text" at bounding box center [540, 148] width 359 height 24
type input "***"
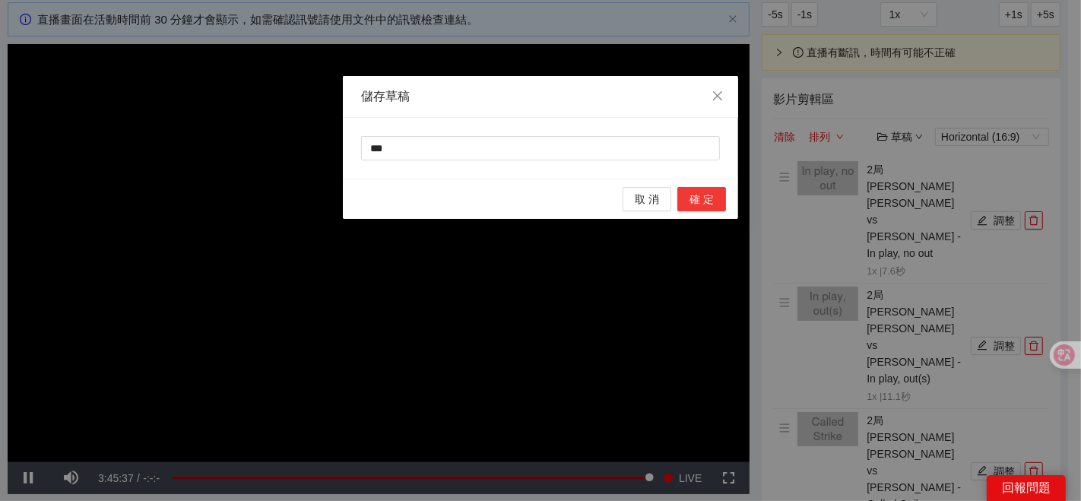
click at [700, 196] on span "確 定" at bounding box center [701, 199] width 24 height 17
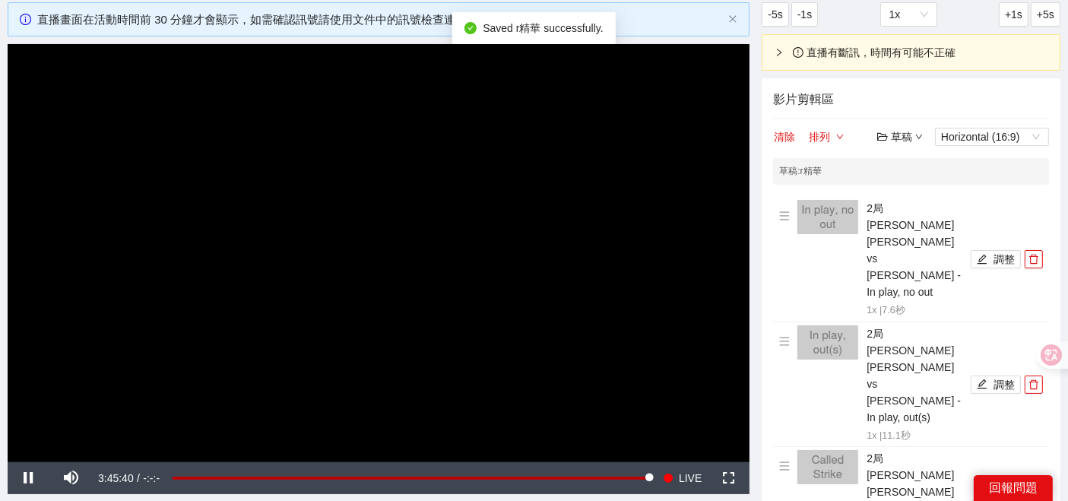
click at [910, 133] on div "草稿" at bounding box center [900, 136] width 46 height 17
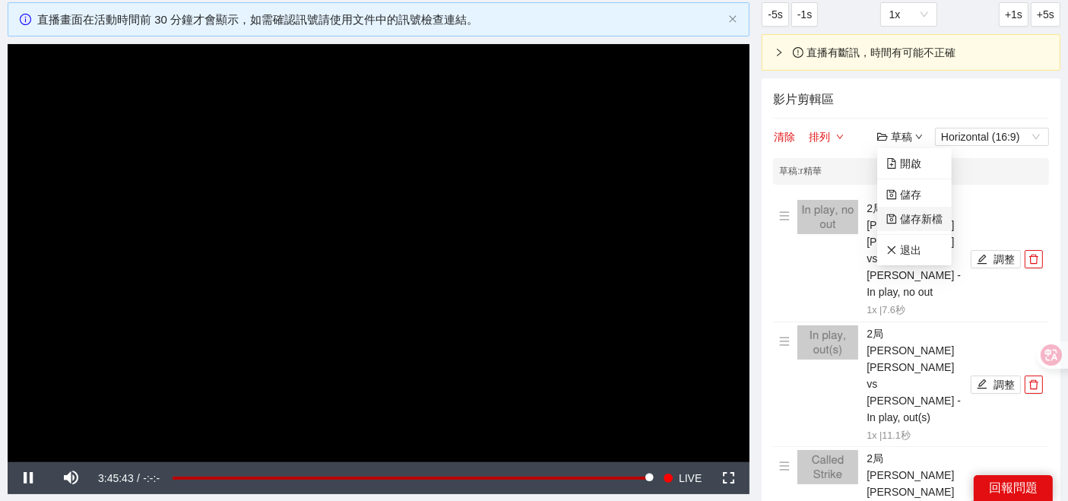
click at [905, 222] on link "儲存新檔" at bounding box center [914, 219] width 56 height 12
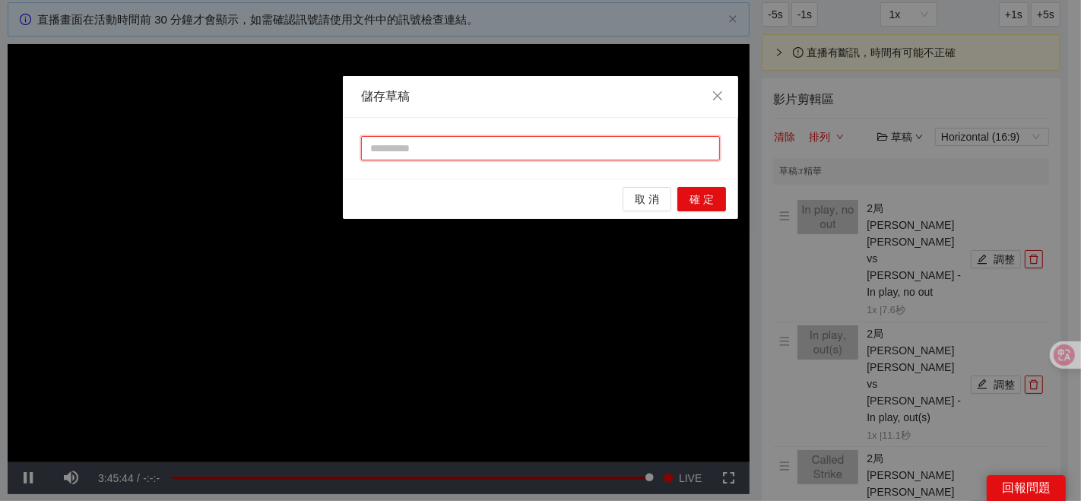
click at [421, 152] on input "text" at bounding box center [540, 148] width 359 height 24
type input "**"
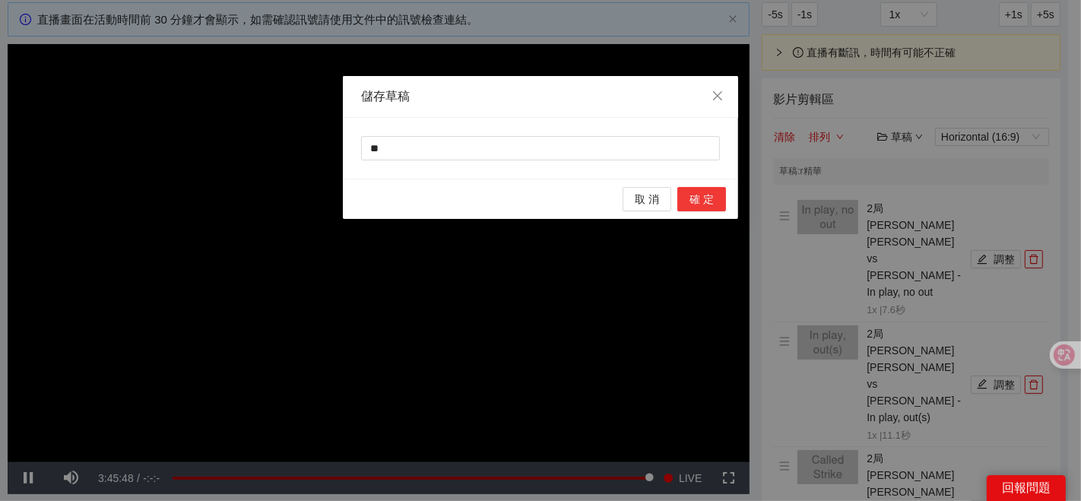
click at [685, 198] on button "確 定" at bounding box center [701, 199] width 49 height 24
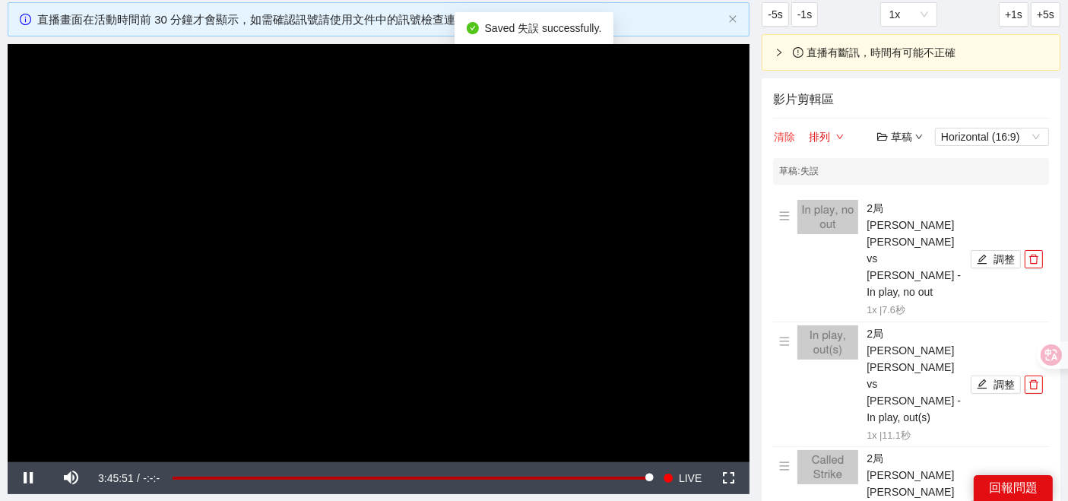
click at [788, 137] on button "清除" at bounding box center [784, 137] width 23 height 18
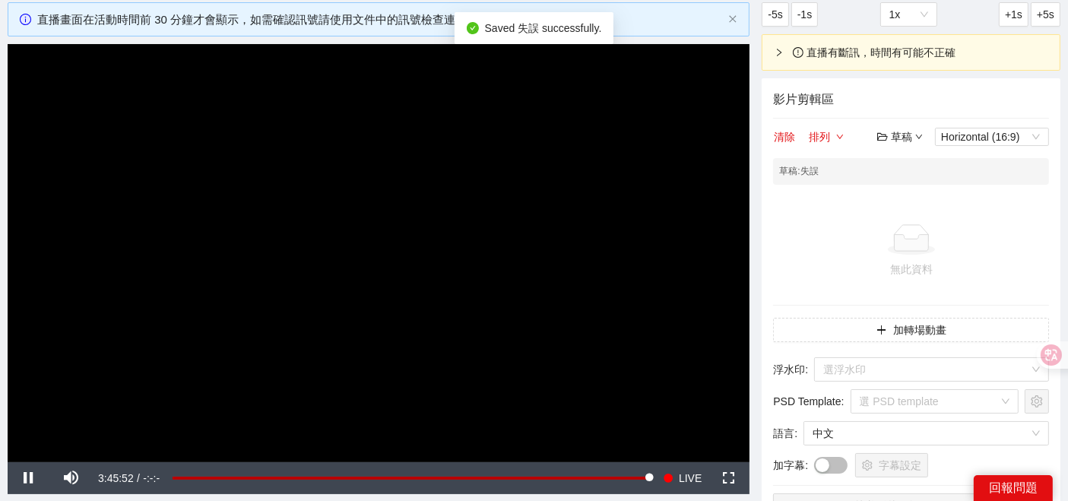
click at [899, 133] on div "草稿" at bounding box center [900, 136] width 46 height 17
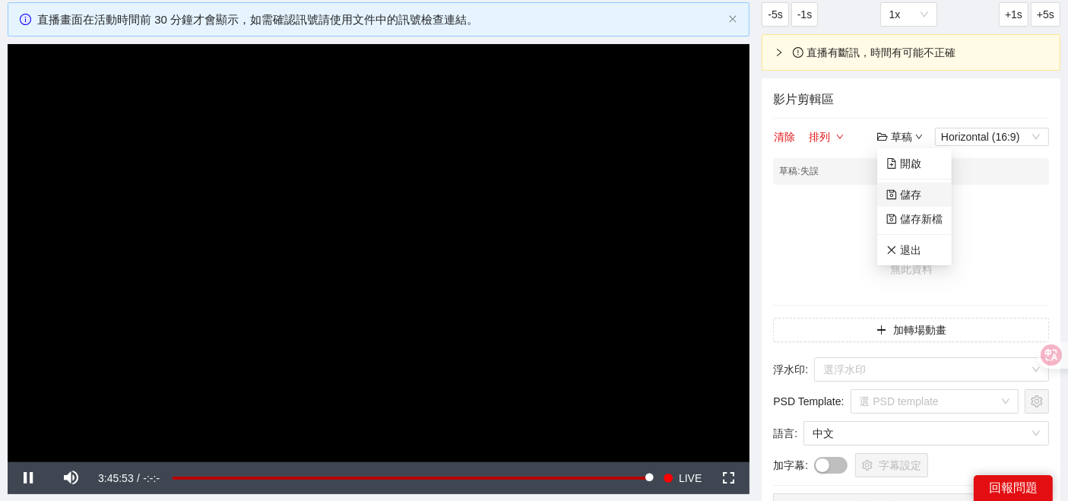
click at [907, 188] on link "儲存" at bounding box center [903, 194] width 35 height 12
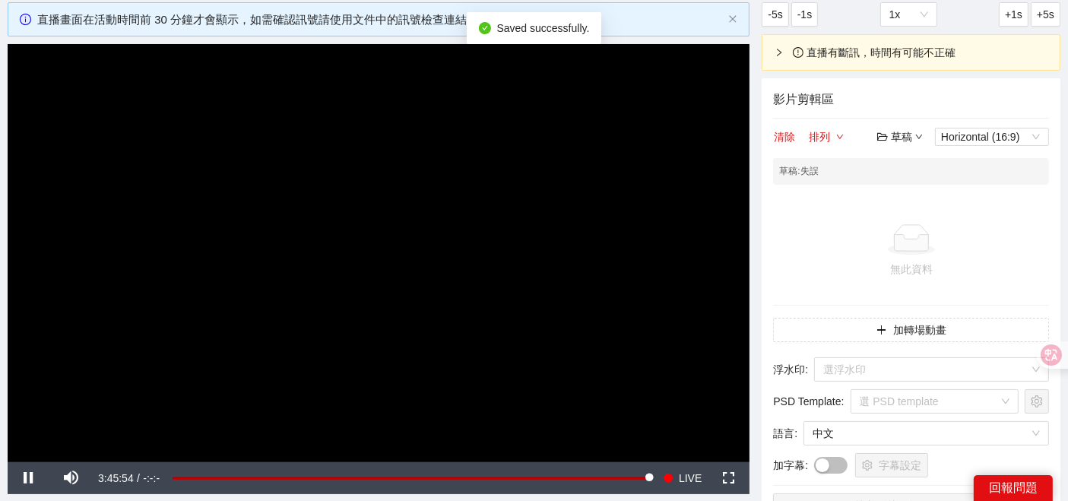
click at [901, 138] on div "草稿" at bounding box center [900, 136] width 46 height 17
click at [894, 160] on link "開啟" at bounding box center [903, 163] width 35 height 12
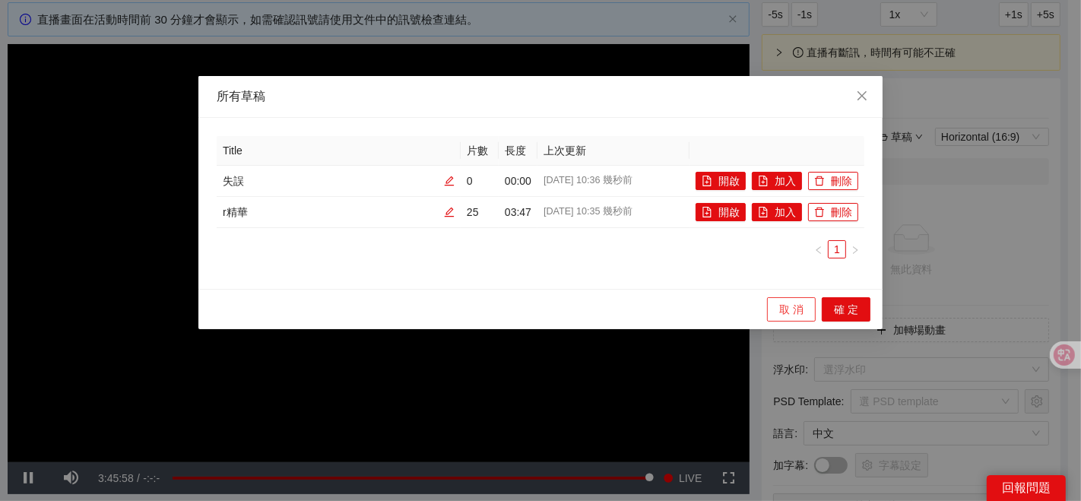
click at [779, 306] on span "取 消" at bounding box center [791, 309] width 24 height 17
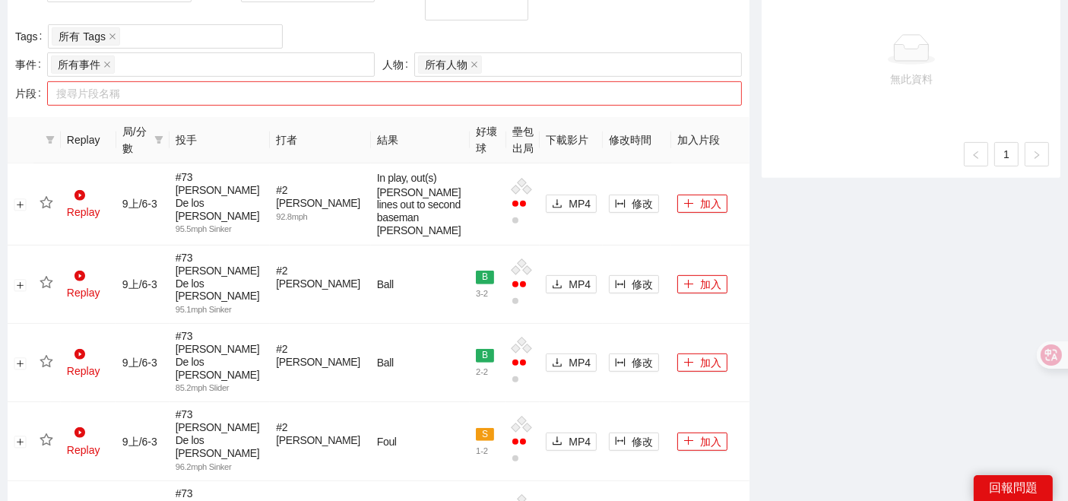
scroll to position [422, 0]
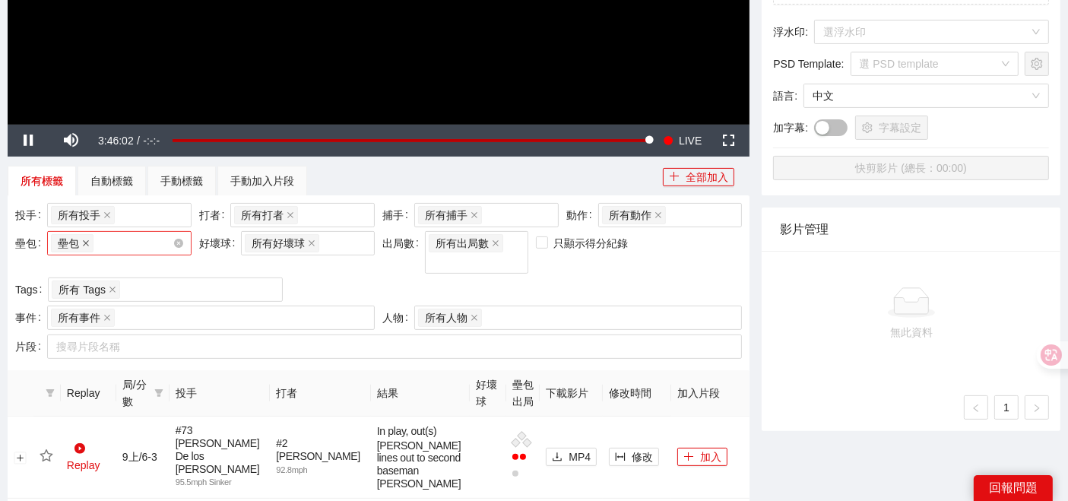
click at [88, 242] on icon "close" at bounding box center [86, 243] width 8 height 8
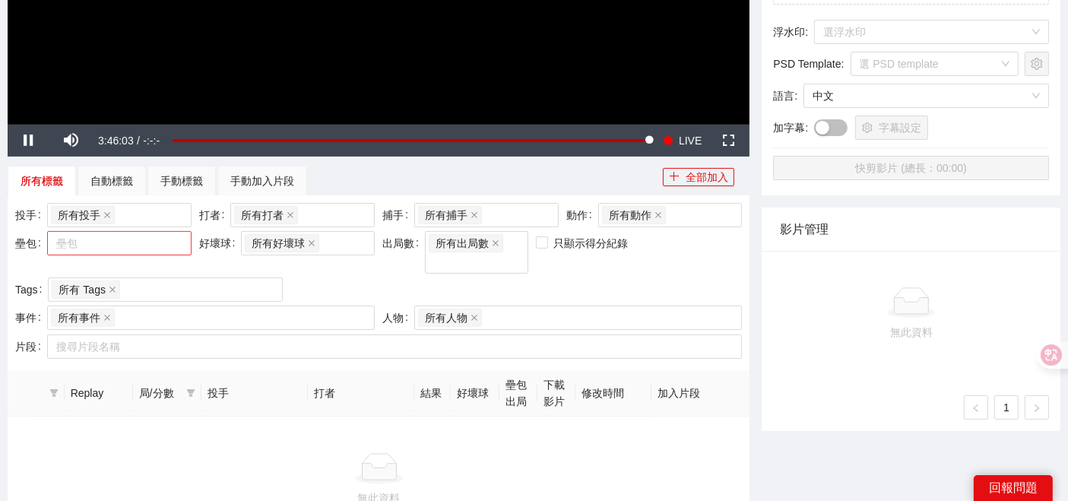
click at [88, 242] on div at bounding box center [112, 243] width 122 height 18
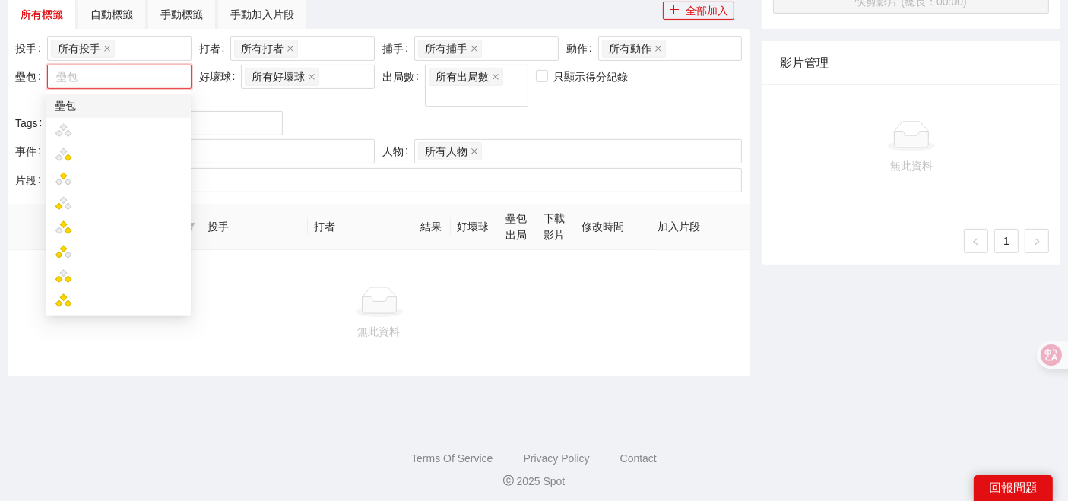
scroll to position [419, 0]
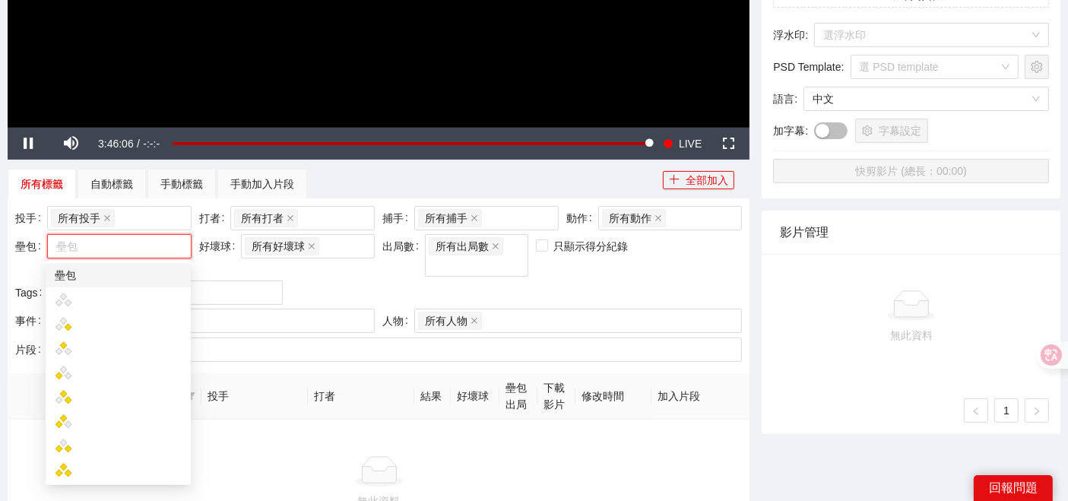
click at [75, 274] on div "壘包" at bounding box center [118, 275] width 127 height 17
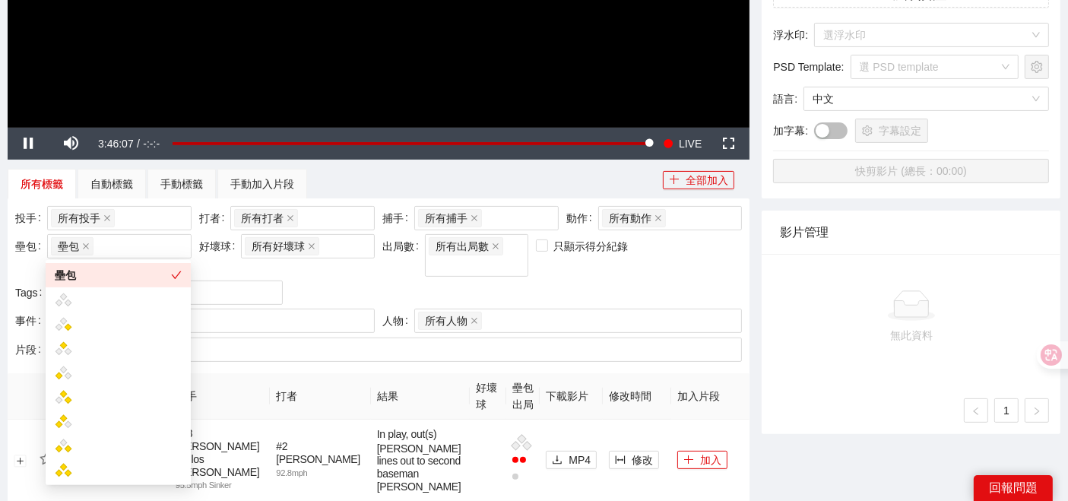
click at [335, 262] on div "投手 所有投手 + 0 ... 打者 所有打者 + 0 ... 捕手 所有捕手 + 0 ... 動作 所有動作 壘包 壘包 好壞球 所有好壞球 出局數 所有出…" at bounding box center [378, 257] width 734 height 103
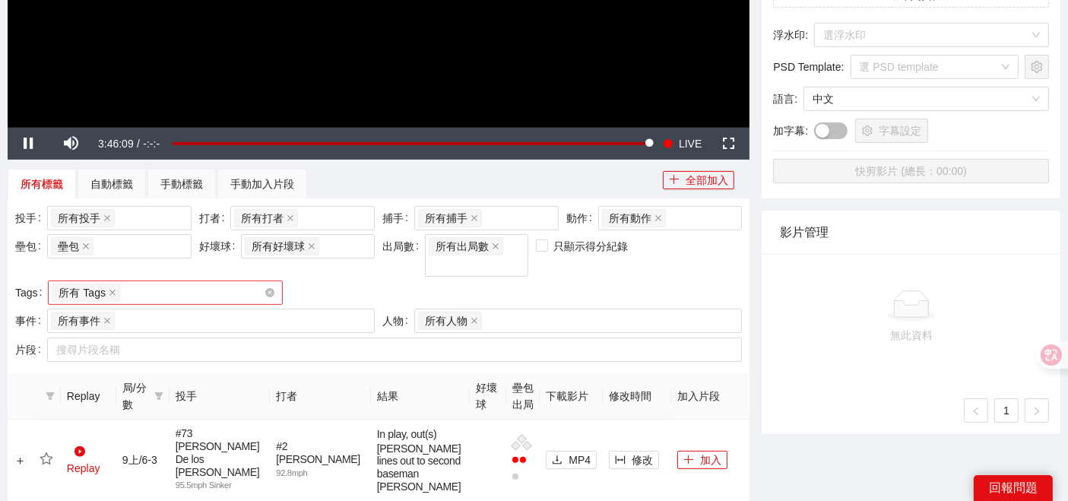
drag, startPoint x: 164, startPoint y: 272, endPoint x: 134, endPoint y: 277, distance: 30.1
click at [163, 282] on div "所有 Tags" at bounding box center [158, 292] width 212 height 21
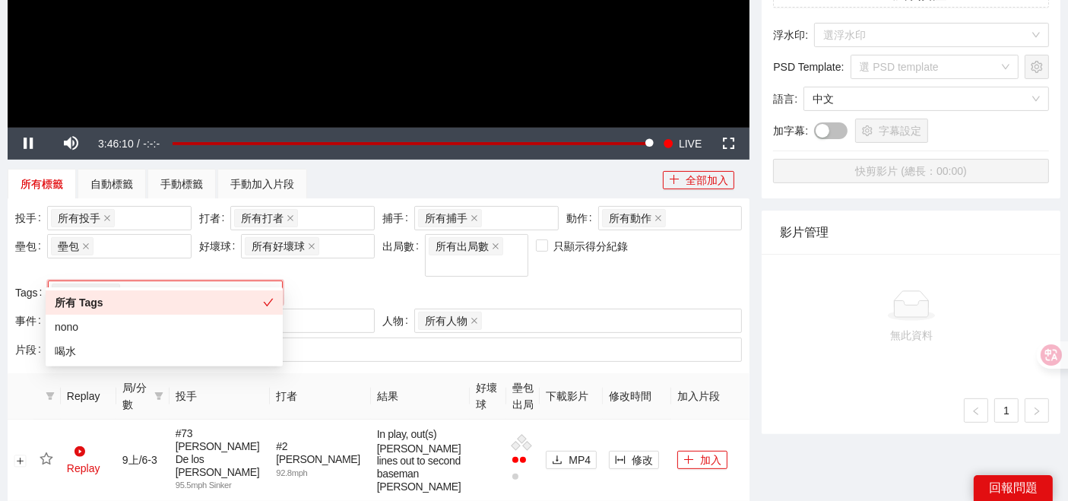
click at [138, 282] on div "所有 Tags" at bounding box center [158, 292] width 212 height 21
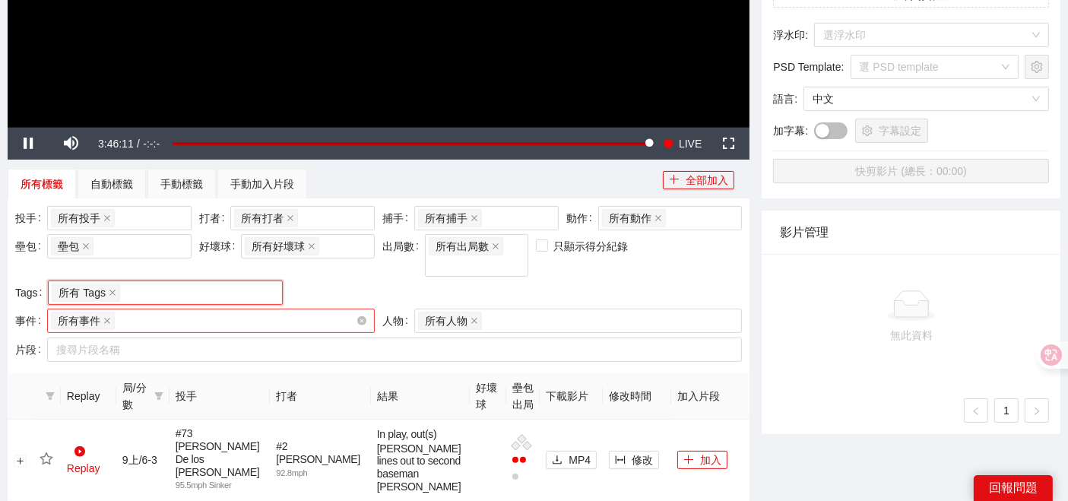
click at [125, 310] on div "所有事件" at bounding box center [203, 320] width 305 height 21
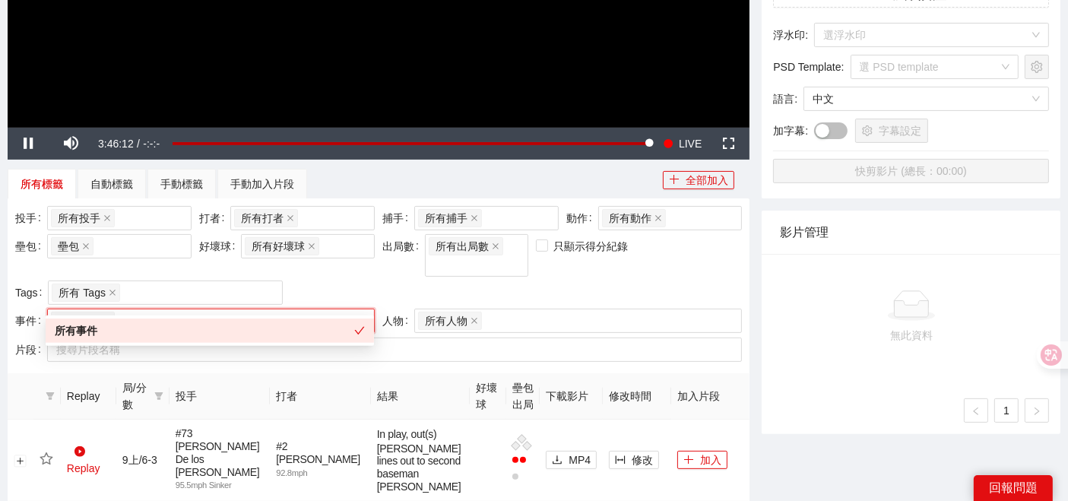
click at [109, 317] on icon "close" at bounding box center [107, 321] width 8 height 8
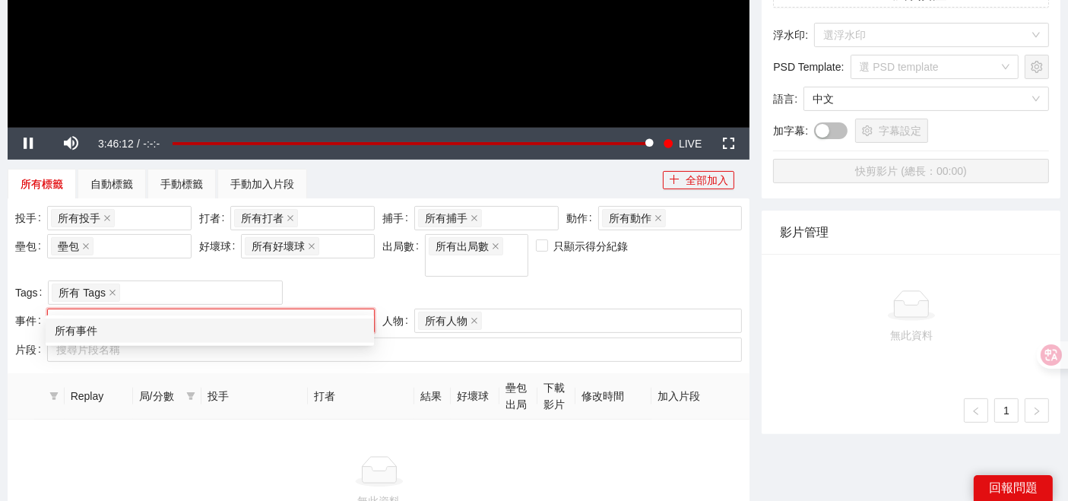
click at [108, 312] on div at bounding box center [203, 321] width 305 height 18
click at [94, 328] on div "所有事件" at bounding box center [210, 330] width 310 height 17
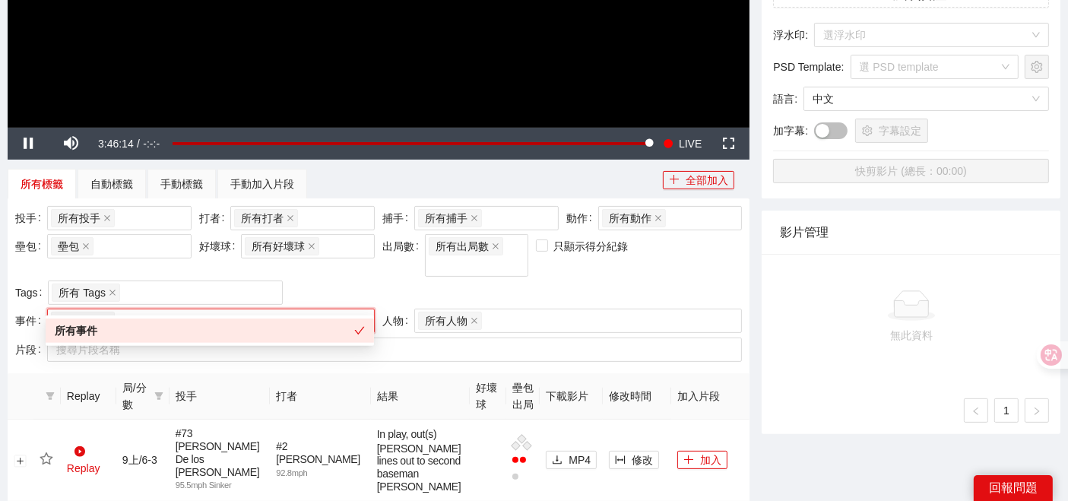
click at [484, 279] on div "投手 所有投手 + 0 ... 打者 所有打者 + 0 ... 捕手 所有捕手 + 0 ... 動作 所有動作 壘包 壘包 好壞球 所有好壞球 出局數 所有出…" at bounding box center [378, 257] width 734 height 103
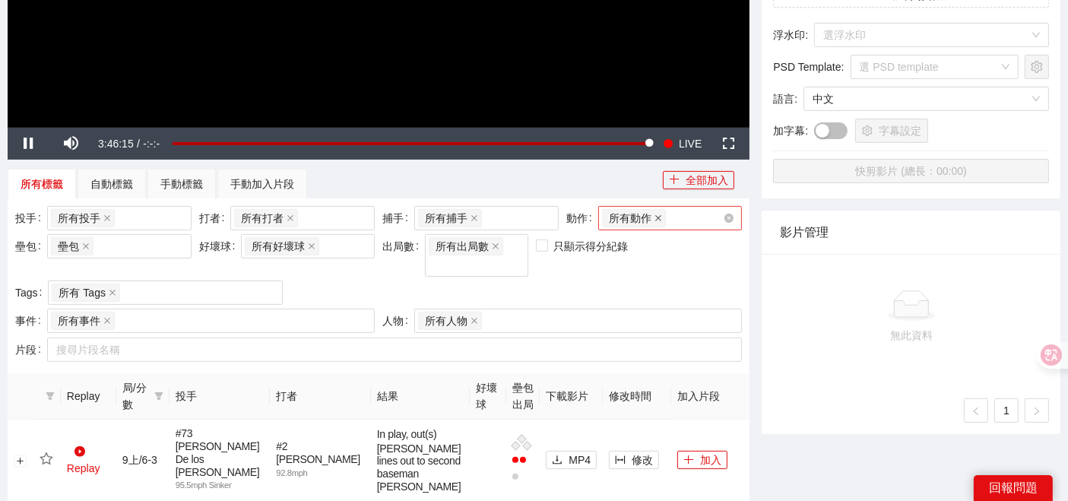
click at [660, 210] on span at bounding box center [658, 218] width 8 height 17
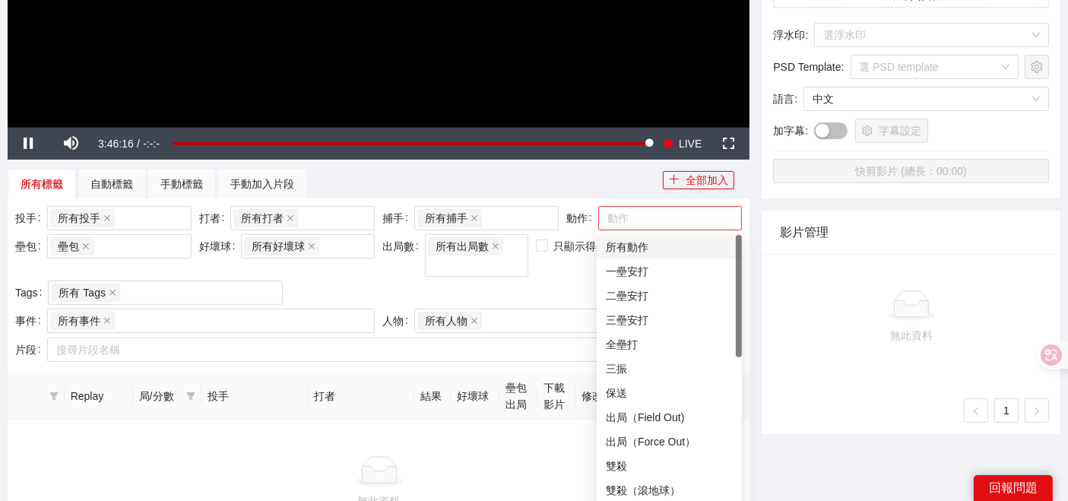
click at [657, 213] on div at bounding box center [663, 218] width 122 height 18
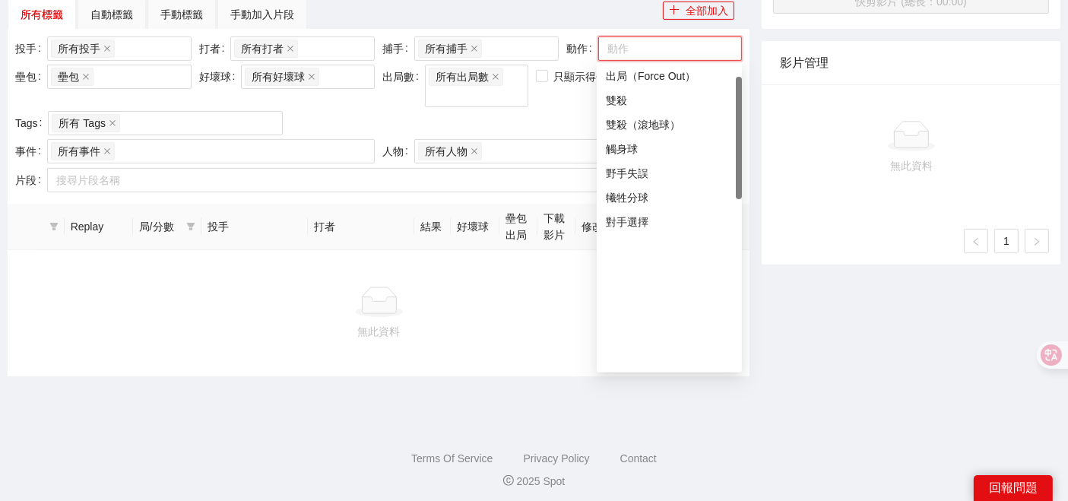
scroll to position [27, 0]
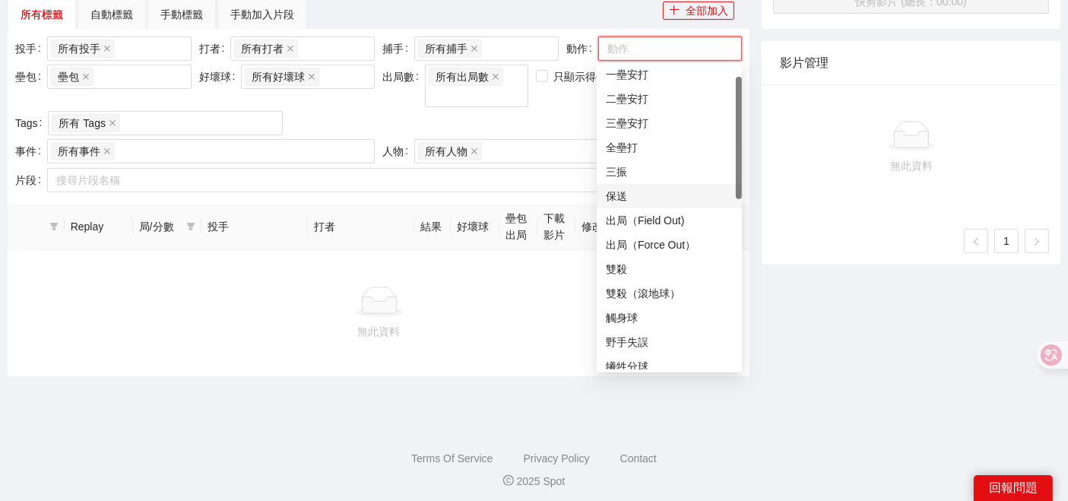
click at [552, 100] on div "投手 所有投手 + 0 ... 打者 所有打者 + 0 ... 捕手 所有捕手 + 0 ... 動作 動作 壘包 壘包 好壞球 所有好壞球 出局數 所有出局數…" at bounding box center [378, 87] width 734 height 103
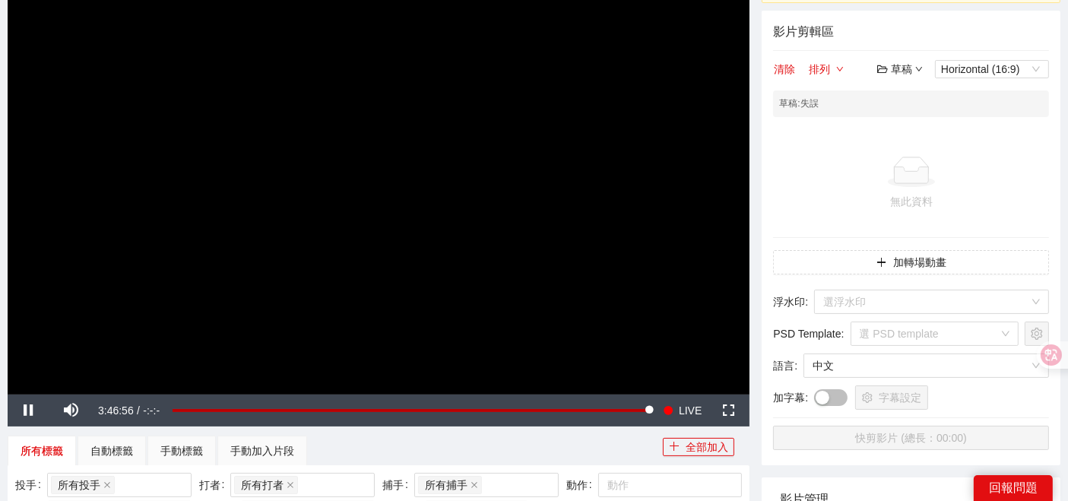
scroll to position [422, 0]
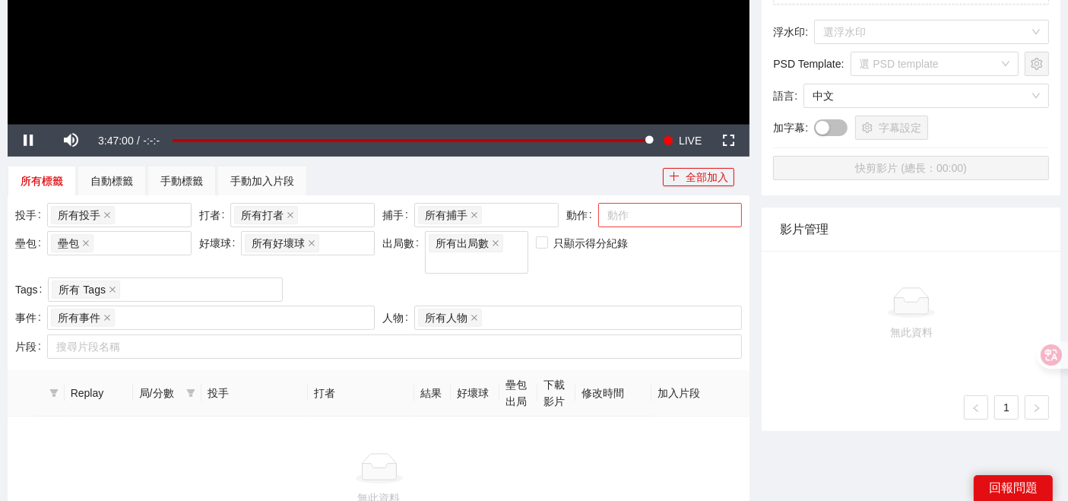
click at [615, 210] on div at bounding box center [663, 215] width 122 height 18
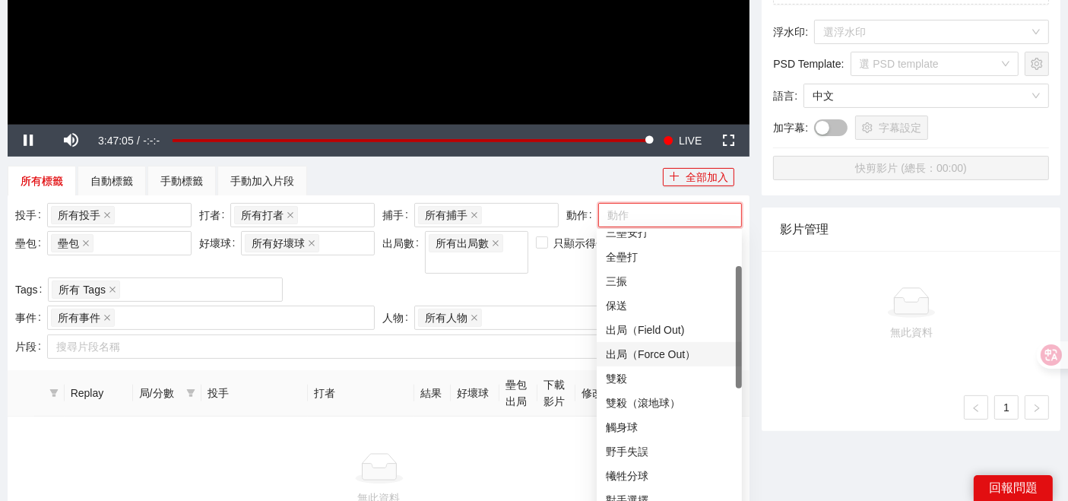
scroll to position [169, 0]
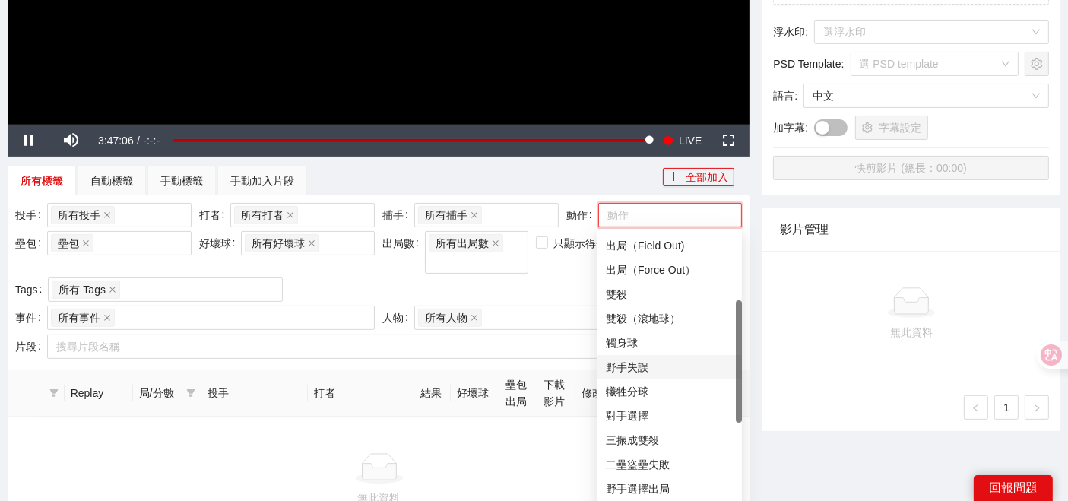
click at [644, 360] on div "野手失誤" at bounding box center [669, 367] width 127 height 17
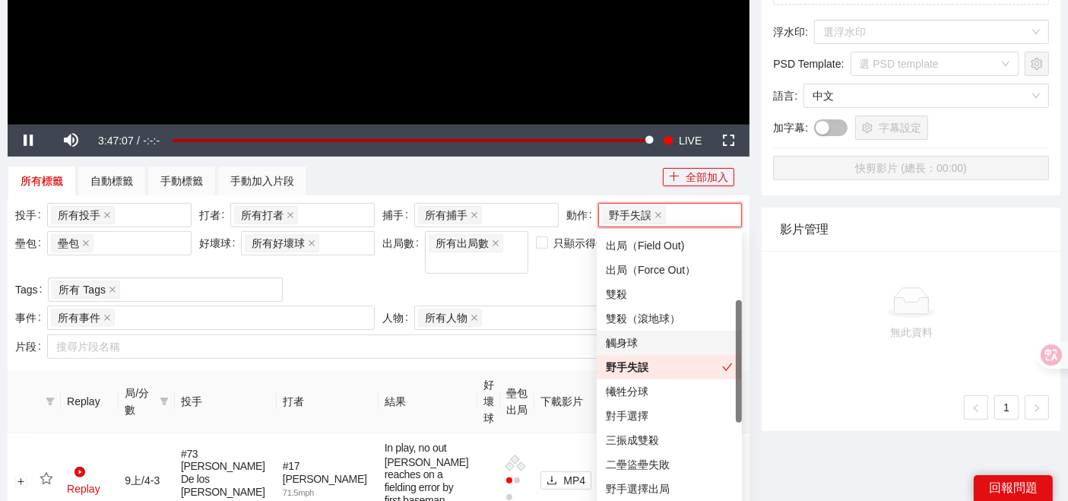
click at [547, 266] on div "投手 所有投手 + 0 ... 打者 所有打者 + 0 ... 捕手 所有捕手 + 0 ... 動作 野手失誤 壘包 壘包 好壞球 所有好壞球 出局數 所有出…" at bounding box center [378, 254] width 734 height 103
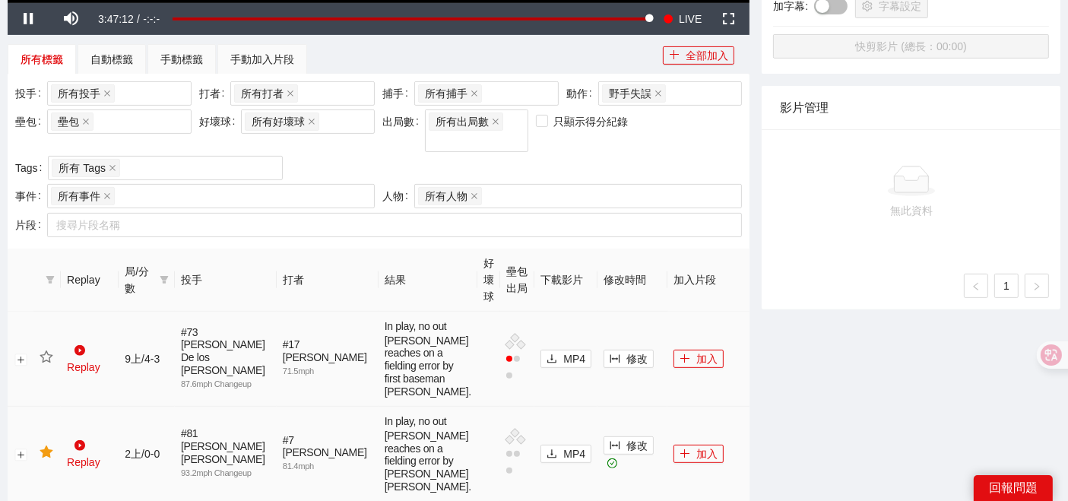
scroll to position [337, 0]
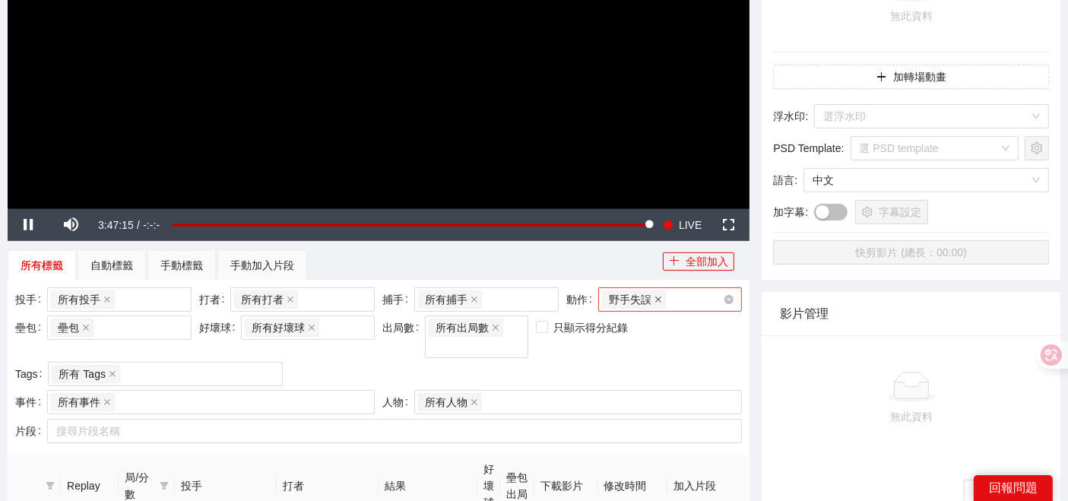
click at [655, 296] on icon "close" at bounding box center [658, 299] width 6 height 6
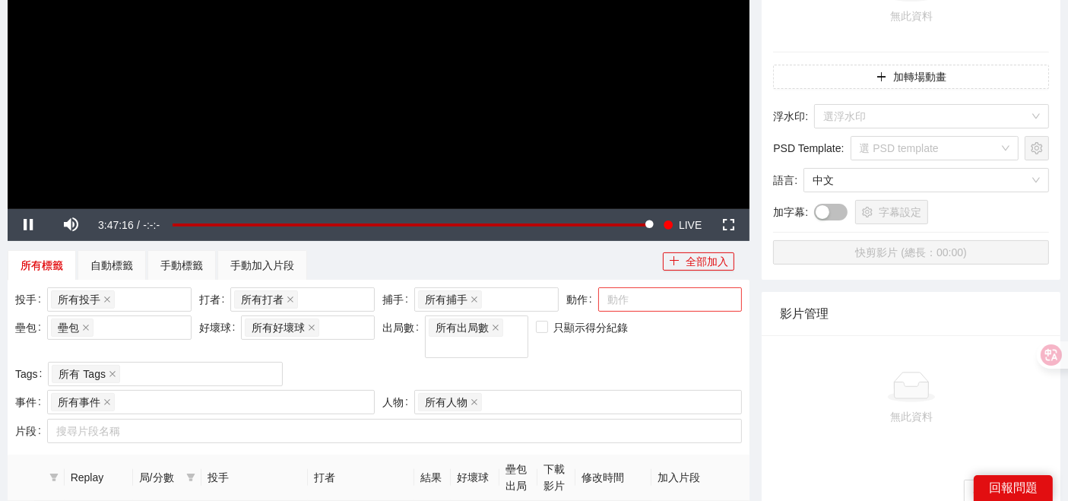
click at [639, 296] on div at bounding box center [663, 299] width 122 height 18
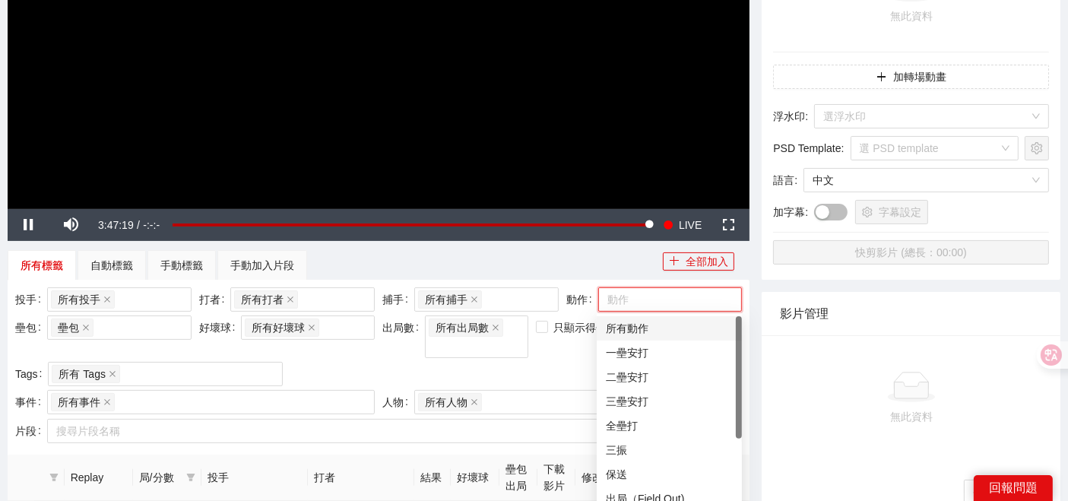
click at [631, 325] on div "所有動作" at bounding box center [669, 328] width 127 height 17
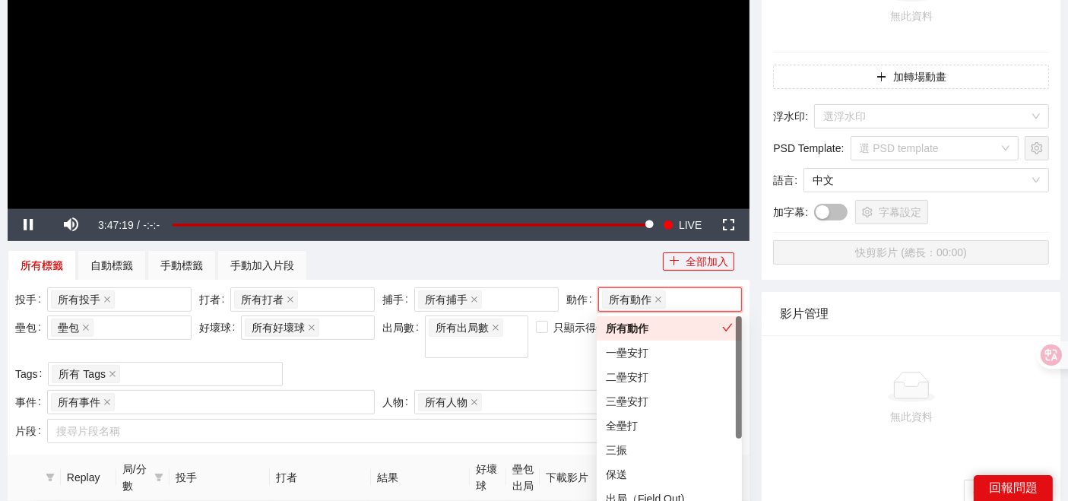
click at [460, 359] on div "投手 所有投手 + 0 ... 打者 所有打者 + 0 ... 捕手 所有捕手 + 0 ... 動作 所有動作 壘包 壘包 好壞球 所有好壞球 出局數 所有出…" at bounding box center [378, 338] width 734 height 103
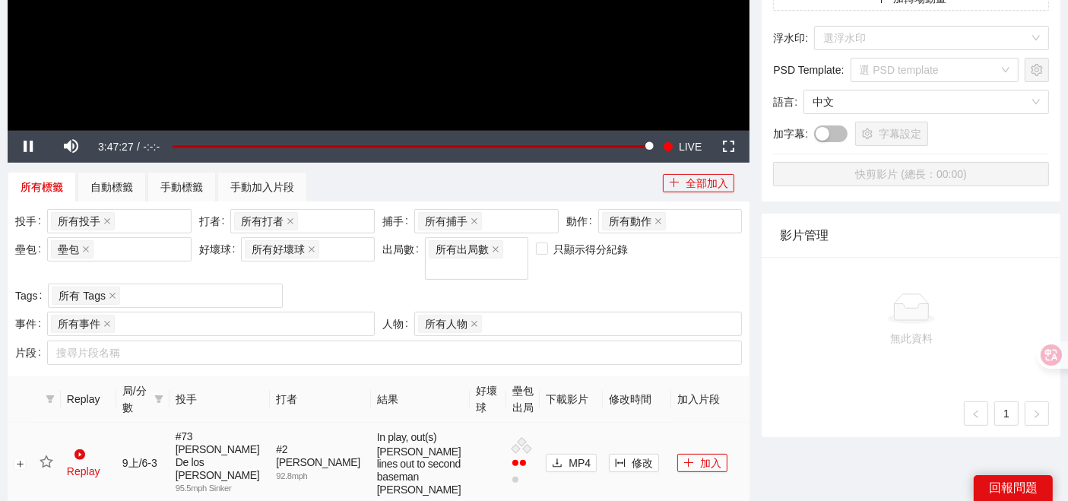
scroll to position [506, 0]
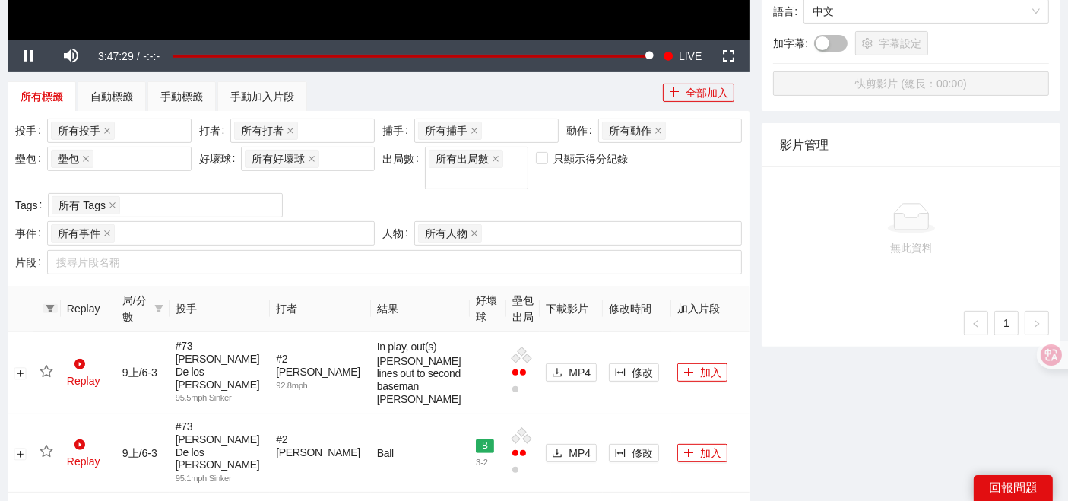
click at [46, 305] on icon "filter" at bounding box center [50, 309] width 8 height 8
click at [102, 337] on span "確 定" at bounding box center [109, 341] width 24 height 17
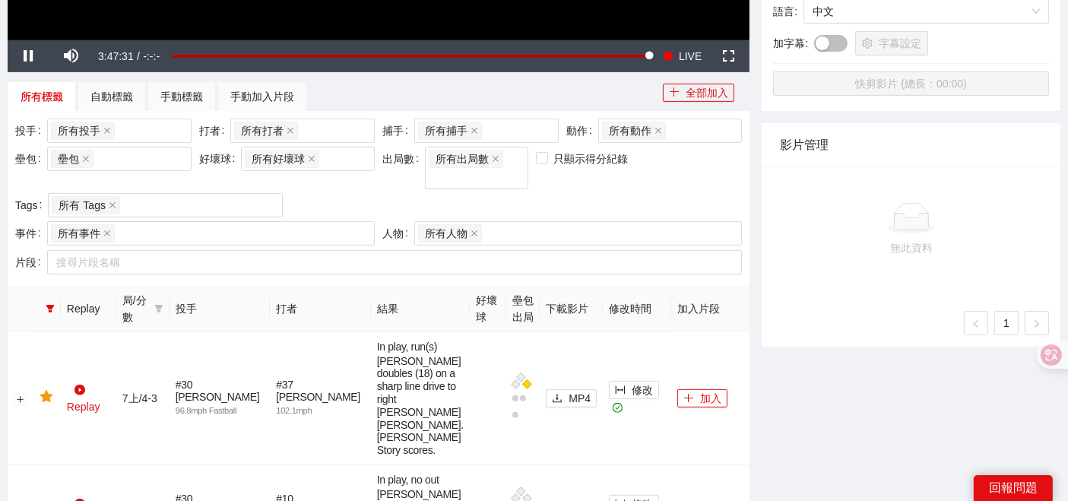
click at [148, 292] on span "局/分數" at bounding box center [135, 308] width 26 height 33
click at [163, 304] on icon "filter" at bounding box center [158, 308] width 9 height 9
click at [123, 376] on span "2上" at bounding box center [126, 375] width 23 height 12
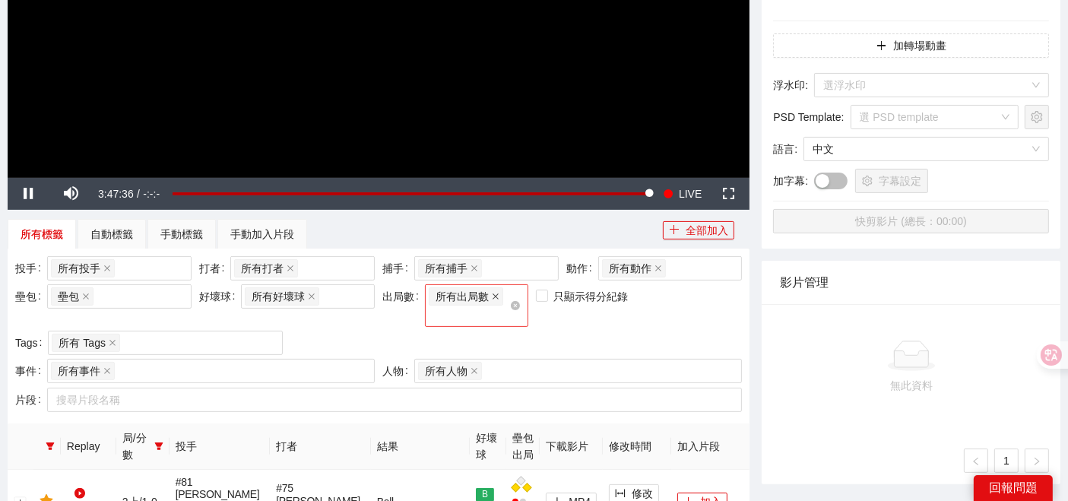
scroll to position [337, 0]
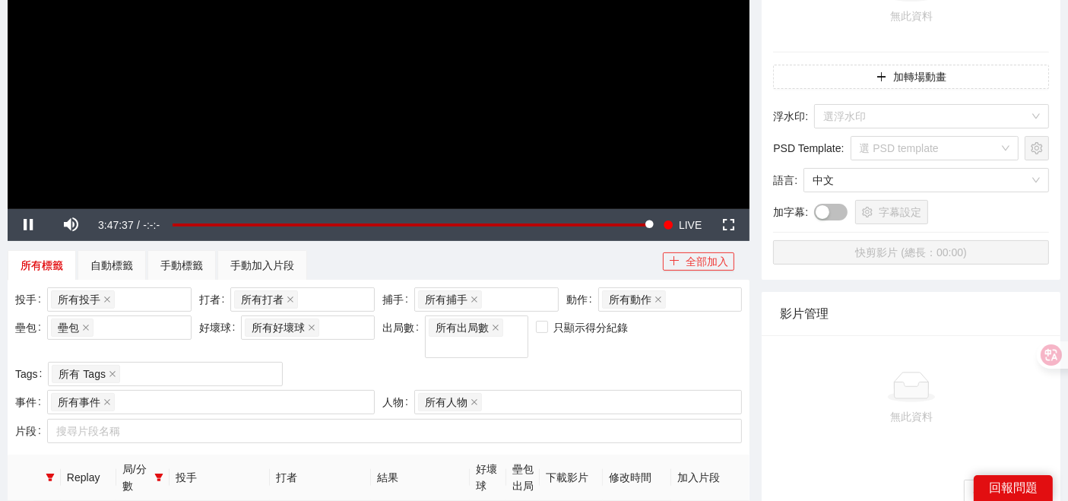
click at [700, 262] on button "全部加入" at bounding box center [698, 261] width 71 height 18
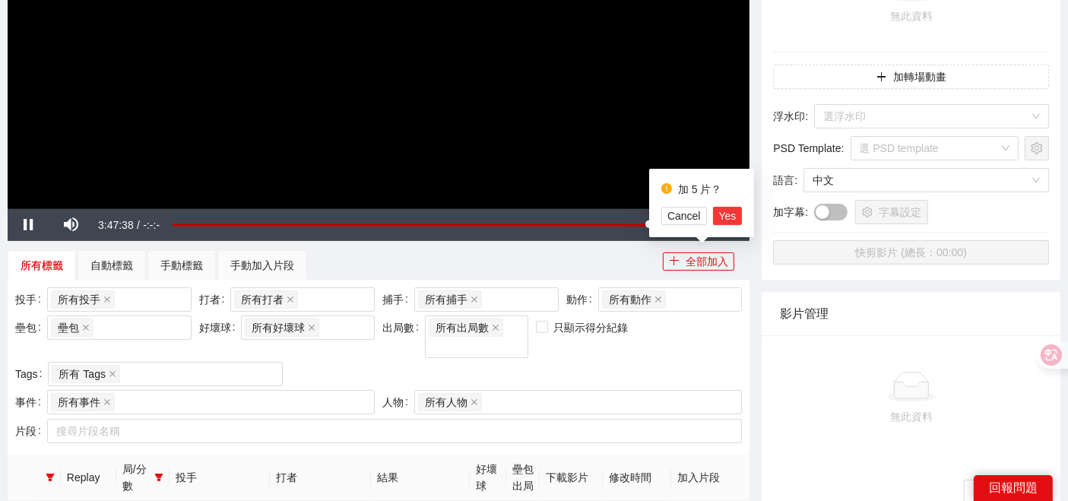
click at [724, 216] on span "Yes" at bounding box center [727, 215] width 17 height 17
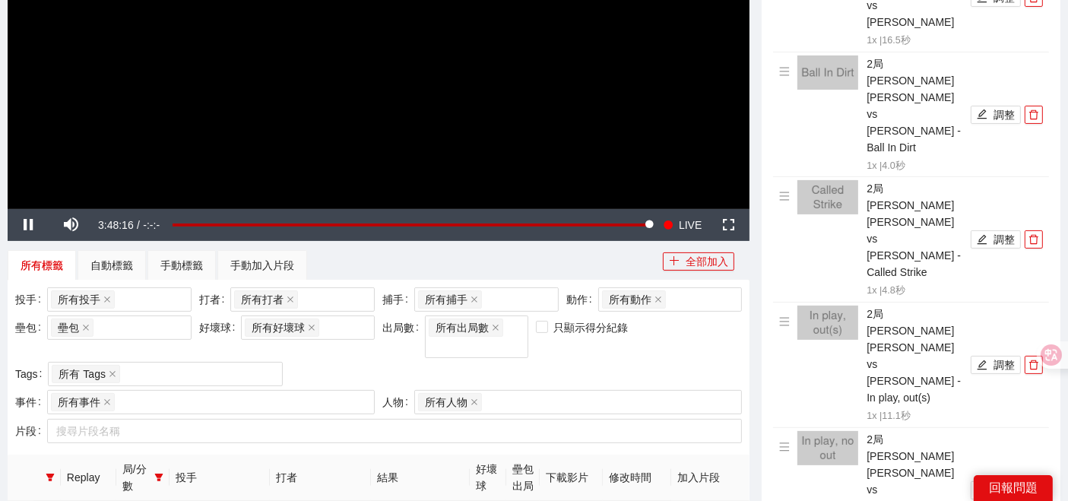
scroll to position [590, 0]
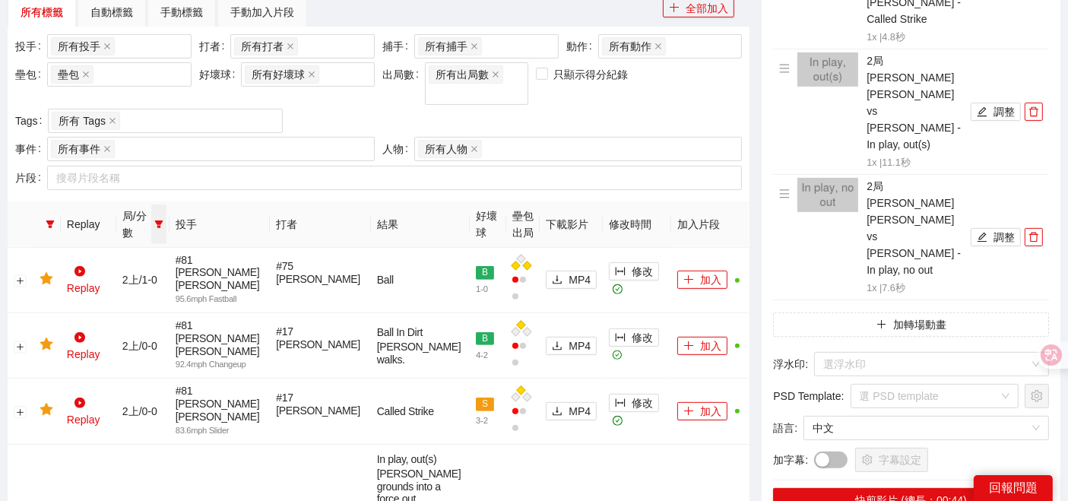
click at [163, 220] on icon "filter" at bounding box center [158, 224] width 8 height 8
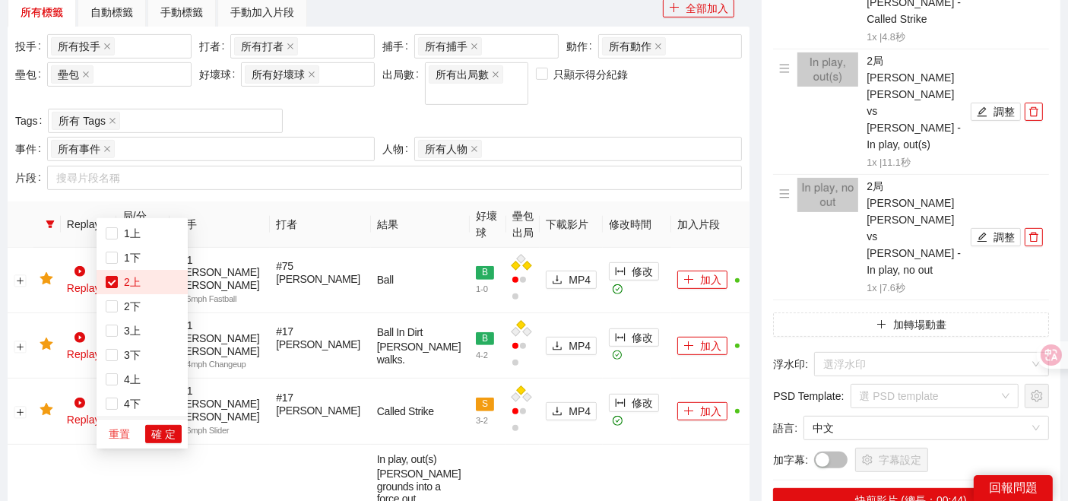
drag, startPoint x: 122, startPoint y: 431, endPoint x: 125, endPoint y: 416, distance: 14.8
click at [122, 432] on span "重置" at bounding box center [119, 434] width 21 height 17
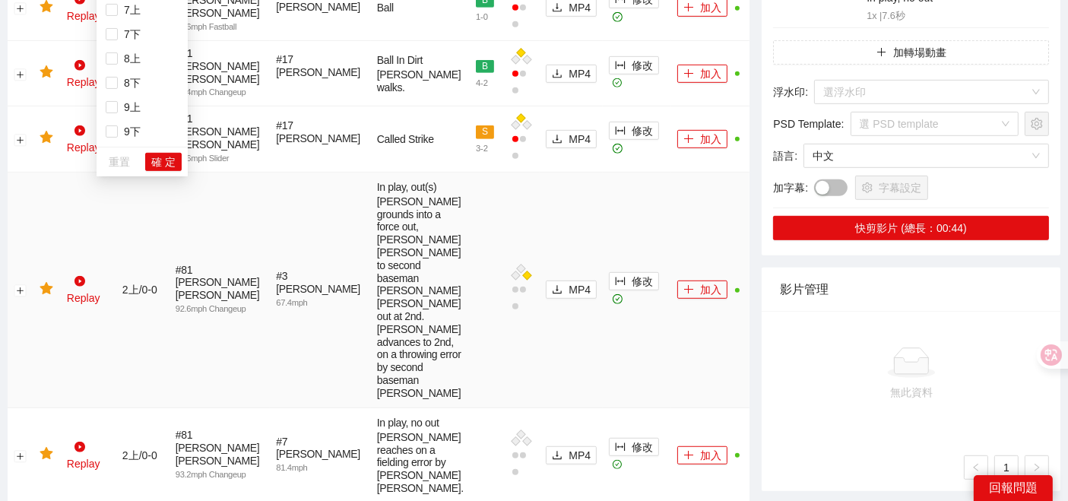
scroll to position [675, 0]
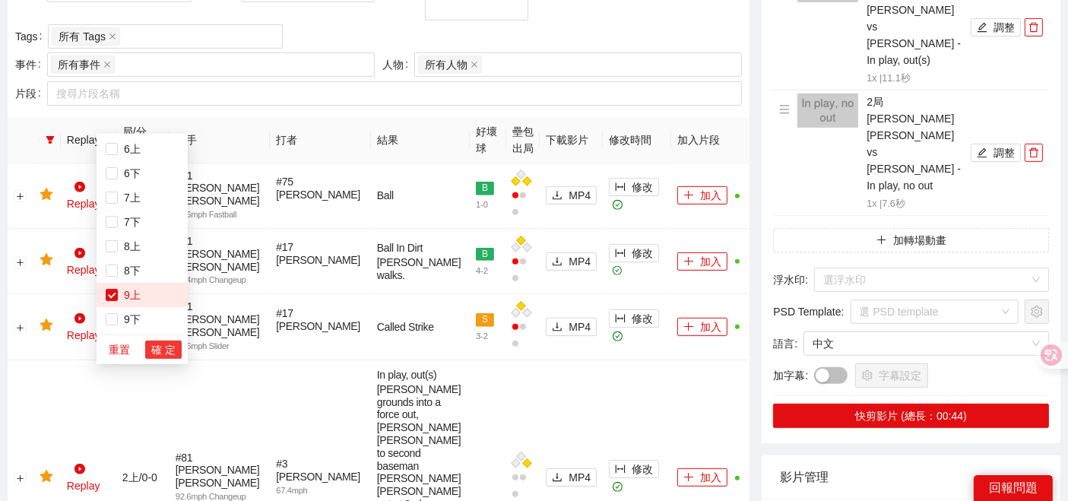
click at [157, 348] on span "確 定" at bounding box center [163, 349] width 24 height 17
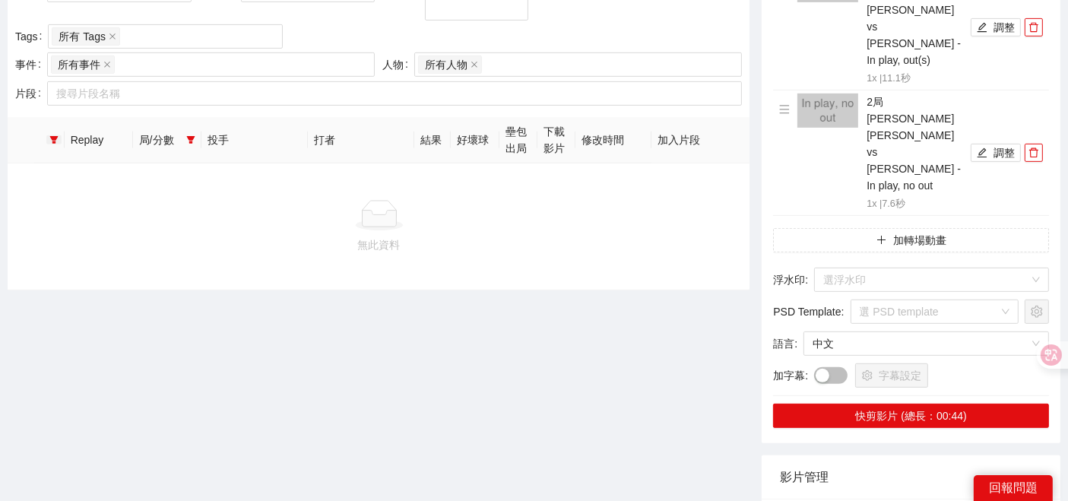
click at [55, 135] on icon "filter" at bounding box center [53, 139] width 9 height 9
click at [47, 145] on li at bounding box center [91, 142] width 91 height 24
click at [68, 168] on span "重置" at bounding box center [68, 172] width 21 height 17
click at [100, 174] on span "確 定" at bounding box center [112, 172] width 24 height 17
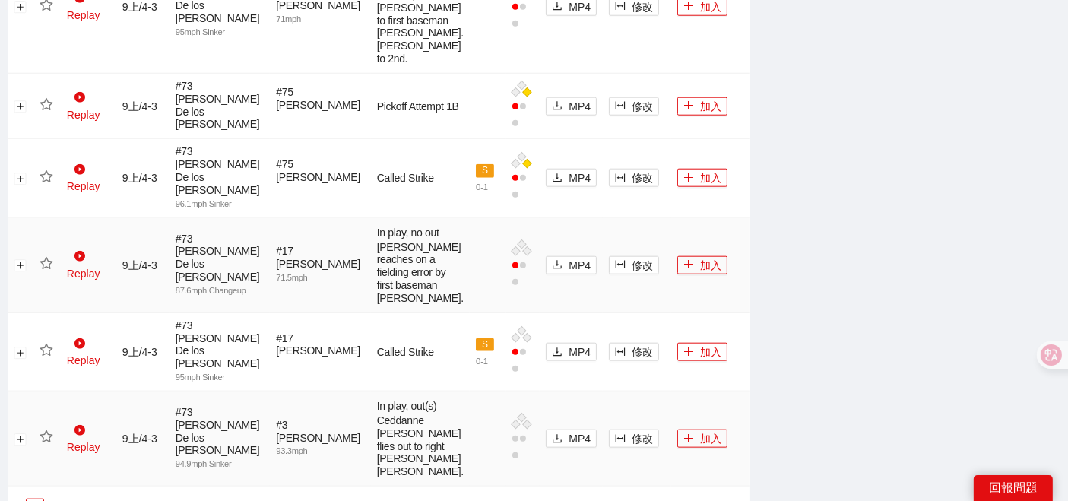
scroll to position [1520, 0]
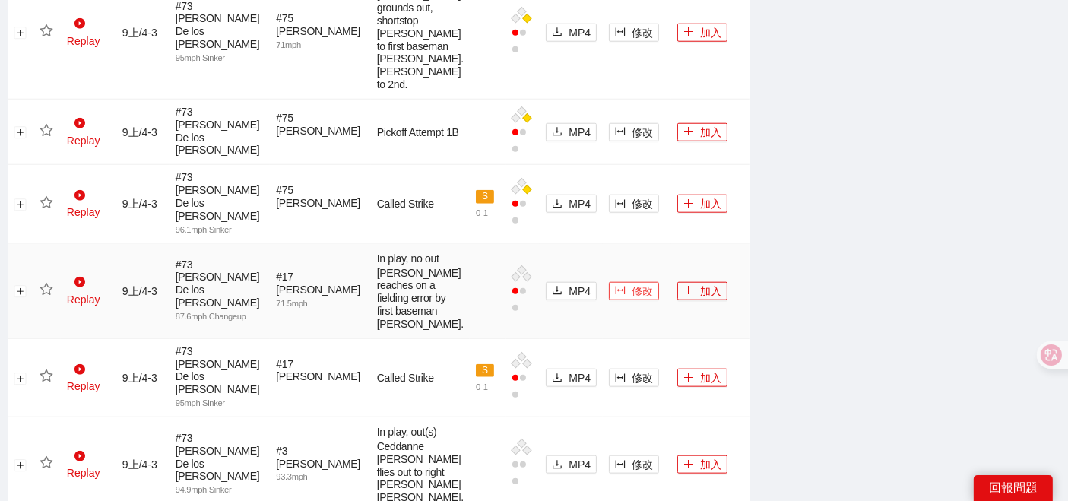
click at [631, 283] on span "修改" at bounding box center [641, 291] width 21 height 17
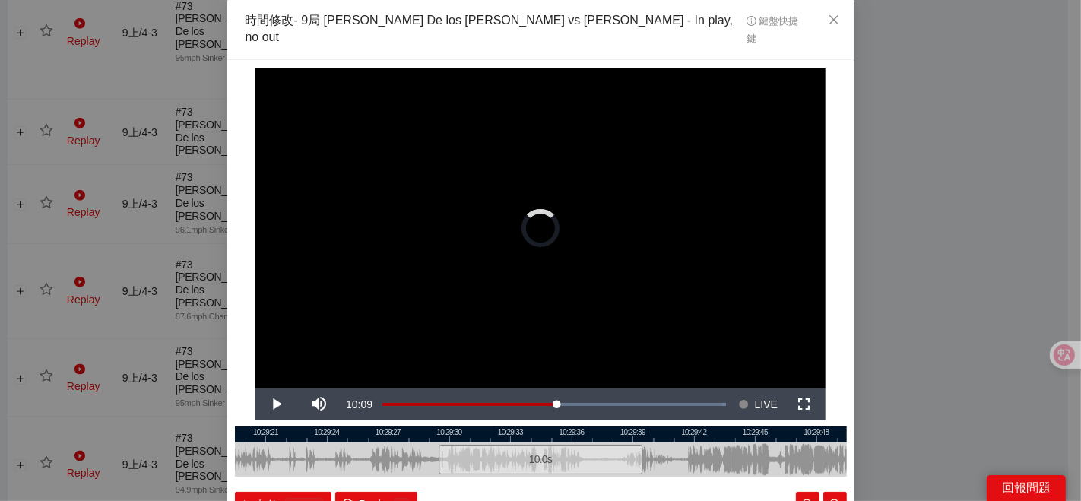
click at [903, 253] on div "**********" at bounding box center [540, 250] width 1081 height 501
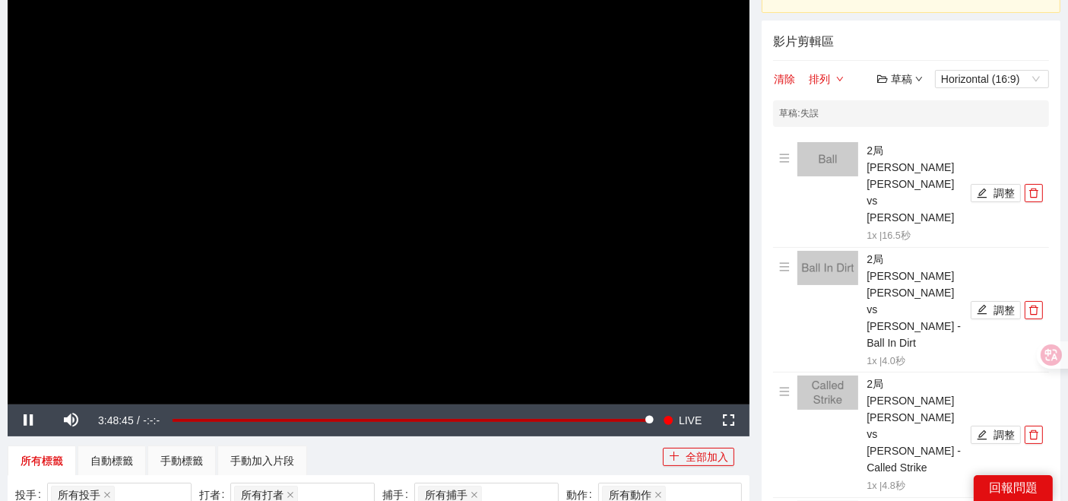
scroll to position [169, 0]
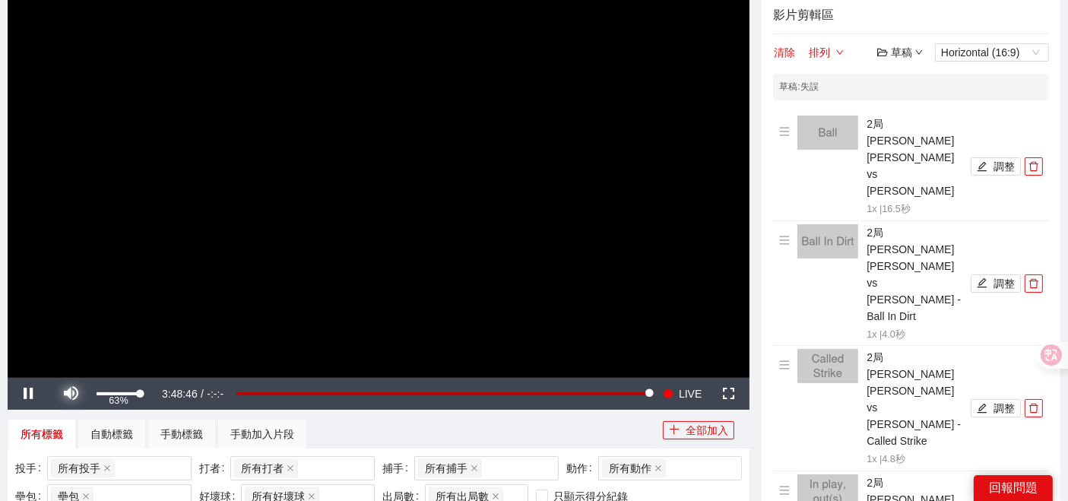
click at [71, 394] on span "Video Player" at bounding box center [71, 394] width 0 height 0
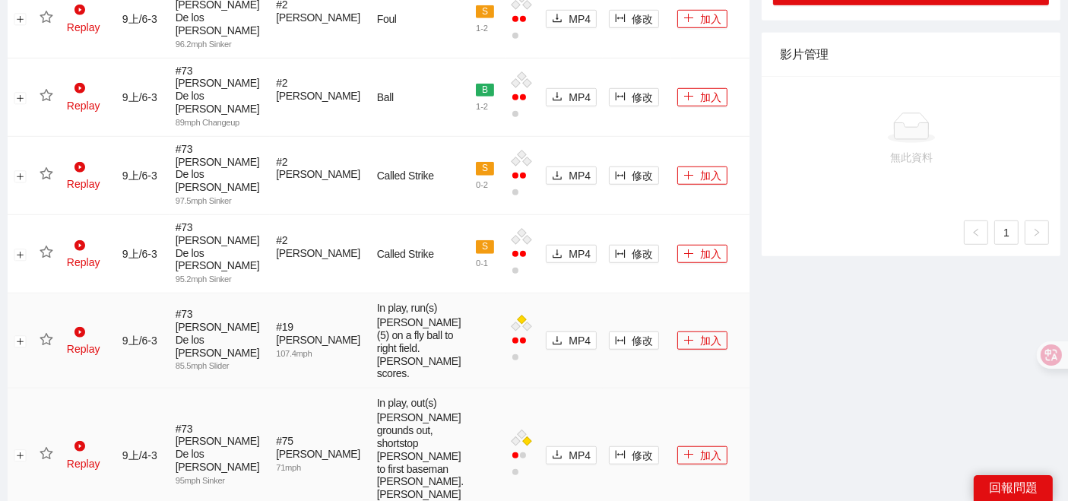
scroll to position [1266, 0]
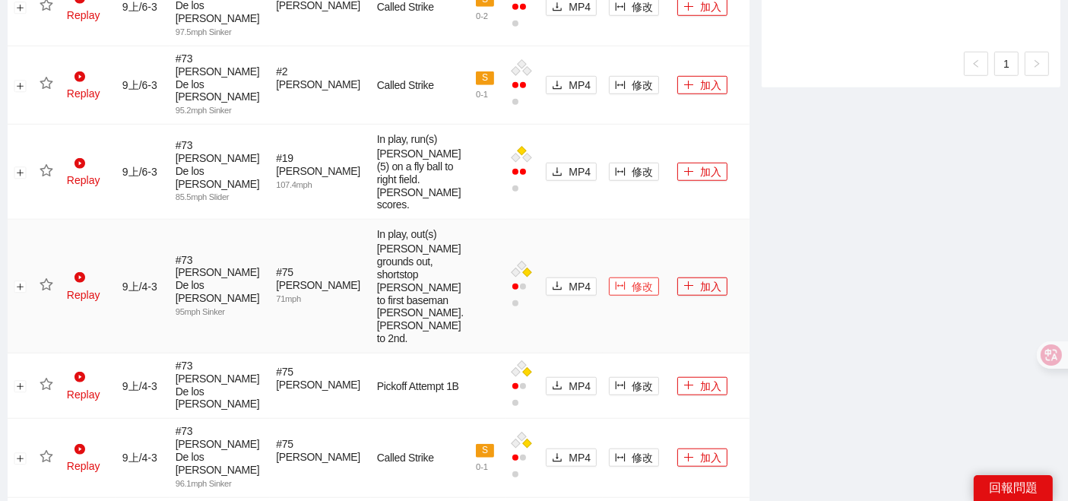
click at [609, 277] on button "修改" at bounding box center [634, 286] width 50 height 18
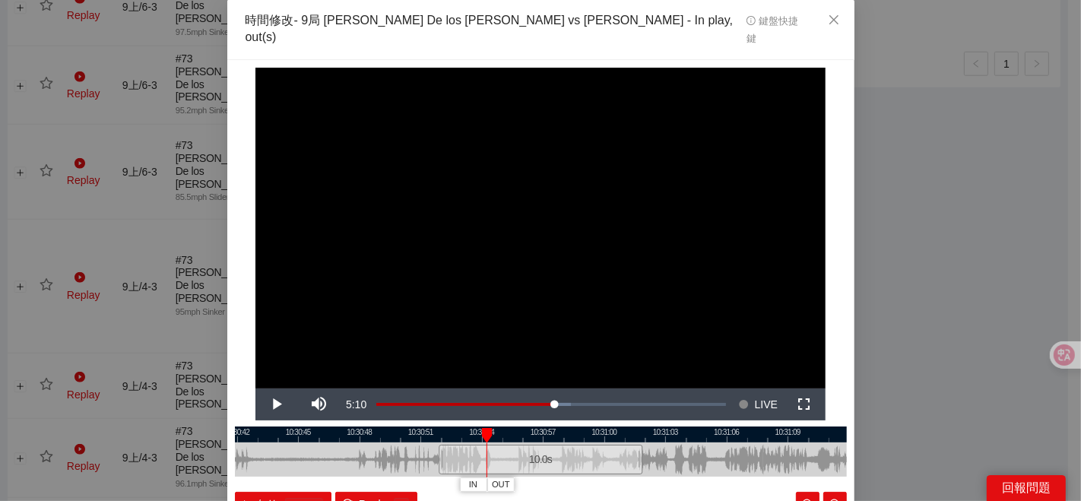
click at [1035, 279] on div "**********" at bounding box center [540, 250] width 1081 height 501
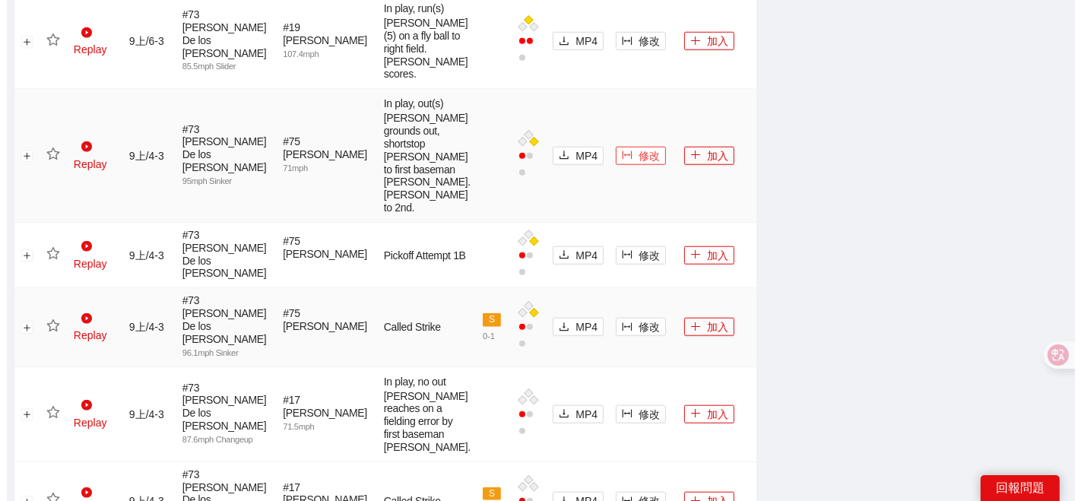
scroll to position [1435, 0]
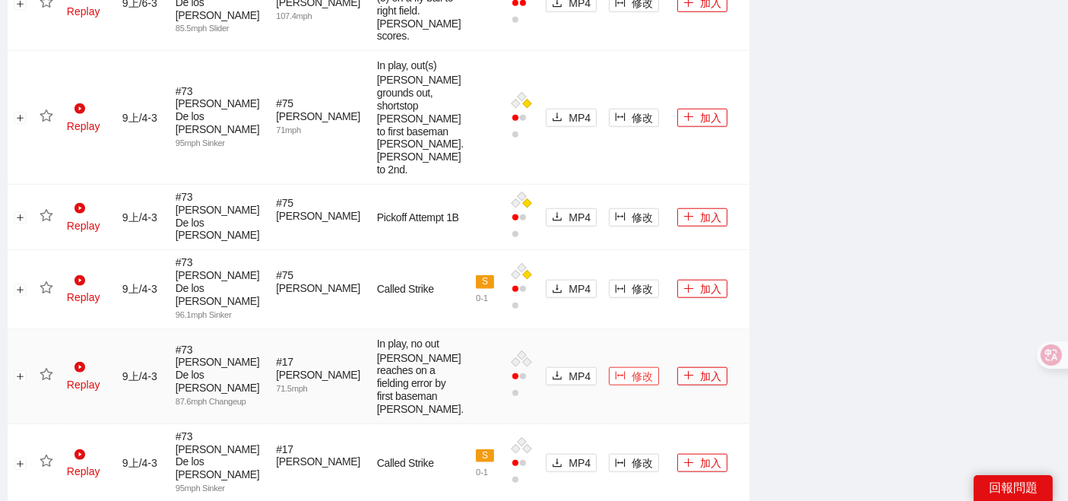
click at [631, 370] on span "修改" at bounding box center [641, 376] width 21 height 17
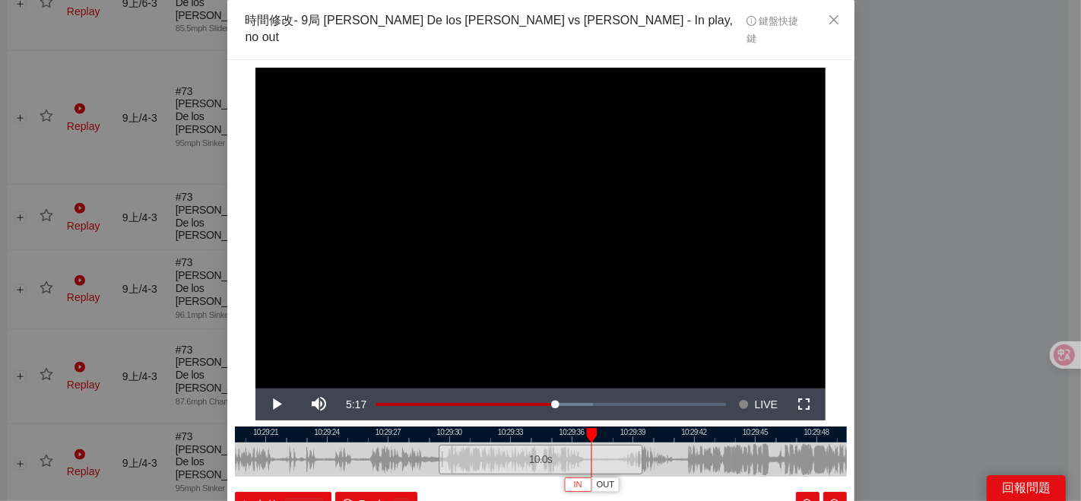
click at [565, 477] on button "IN" at bounding box center [577, 484] width 27 height 14
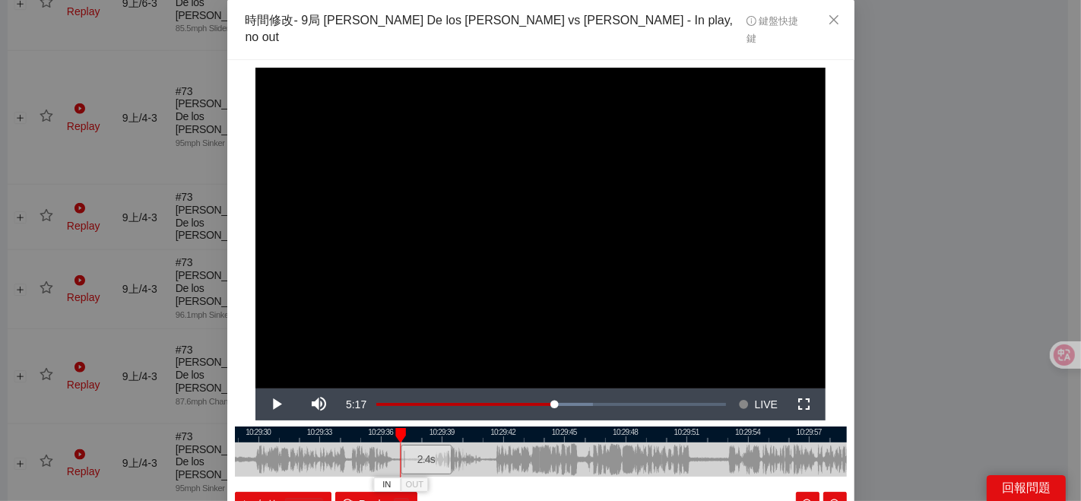
drag, startPoint x: 594, startPoint y: 451, endPoint x: 437, endPoint y: 444, distance: 157.4
click at [459, 449] on div at bounding box center [350, 459] width 612 height 34
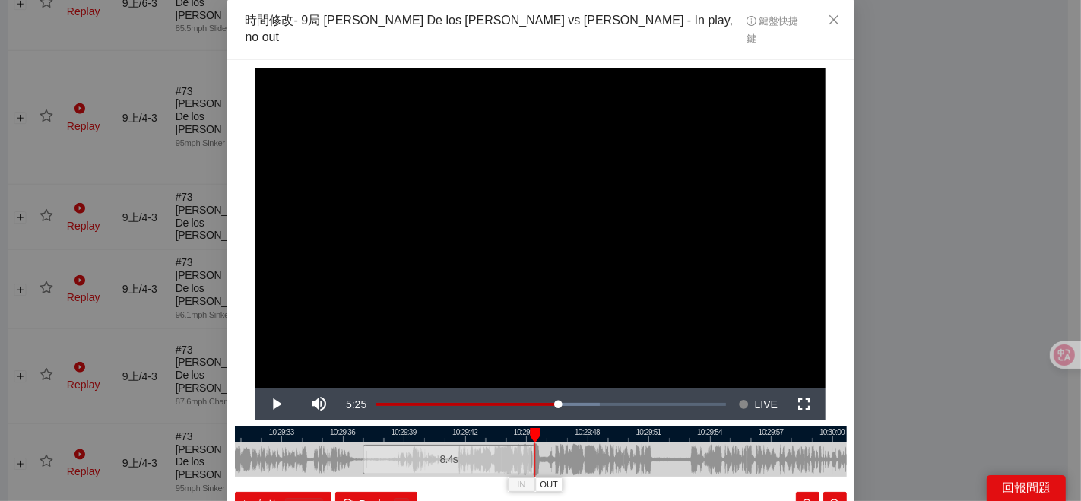
drag, startPoint x: 408, startPoint y: 443, endPoint x: 530, endPoint y: 431, distance: 122.2
click at [530, 442] on div at bounding box center [532, 459] width 9 height 34
click at [468, 426] on div at bounding box center [542, 434] width 612 height 16
click at [491, 426] on div at bounding box center [541, 434] width 612 height 16
click at [492, 428] on div at bounding box center [497, 435] width 11 height 15
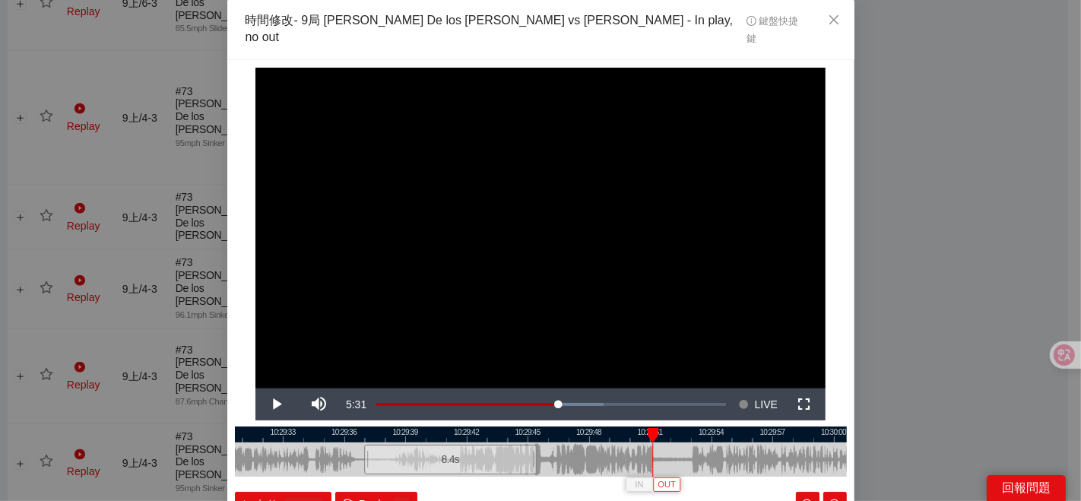
drag, startPoint x: 665, startPoint y: 465, endPoint x: 681, endPoint y: 465, distance: 16.0
click at [666, 478] on span "OUT" at bounding box center [666, 485] width 18 height 14
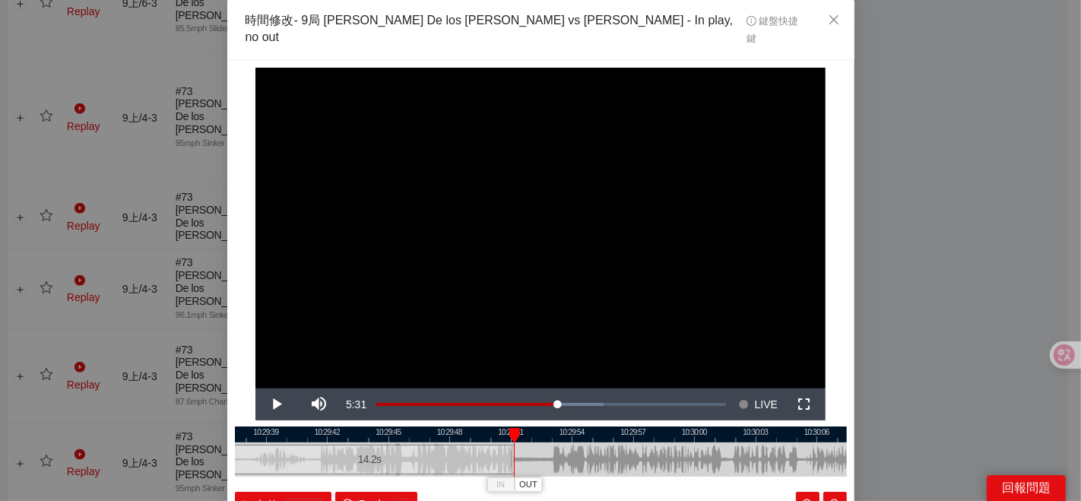
drag, startPoint x: 724, startPoint y: 446, endPoint x: 536, endPoint y: 445, distance: 188.5
click at [544, 446] on div at bounding box center [402, 459] width 612 height 34
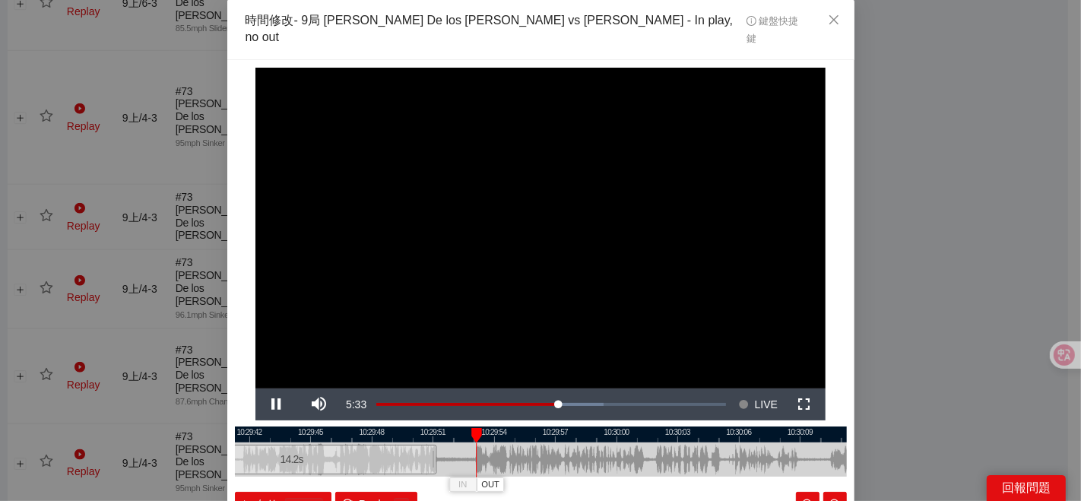
drag, startPoint x: 511, startPoint y: 416, endPoint x: 435, endPoint y: 434, distance: 78.9
click at [435, 434] on div "10:29:39 10:29:42 10:29:45 10:29:48 10:29:51 10:29:54 10:29:57 10:30:00 10:30:0…" at bounding box center [541, 471] width 612 height 90
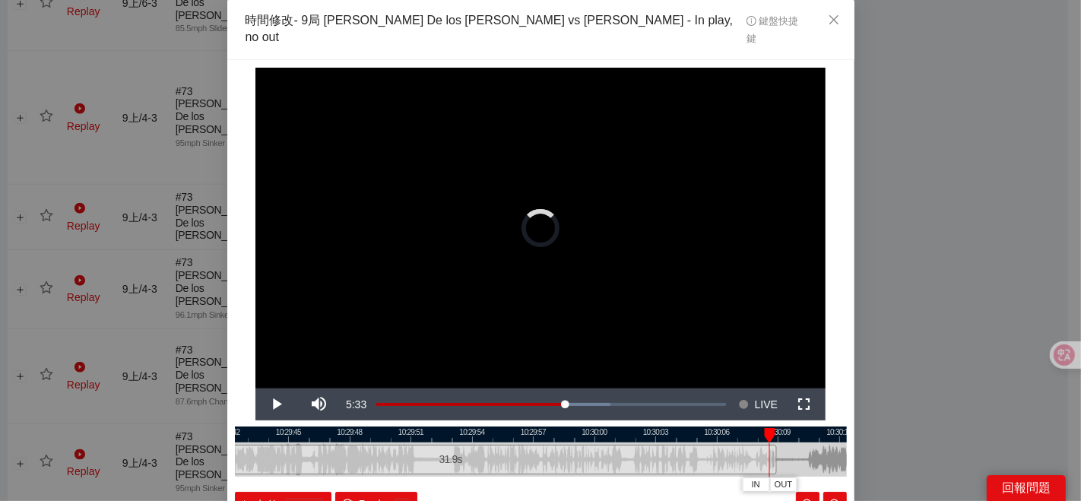
drag, startPoint x: 409, startPoint y: 440, endPoint x: 783, endPoint y: 419, distance: 374.4
click at [783, 426] on div "10:29:42 10:29:45 10:29:48 10:29:51 10:29:54 10:29:57 10:30:00 10:30:03 10:30:0…" at bounding box center [541, 471] width 612 height 90
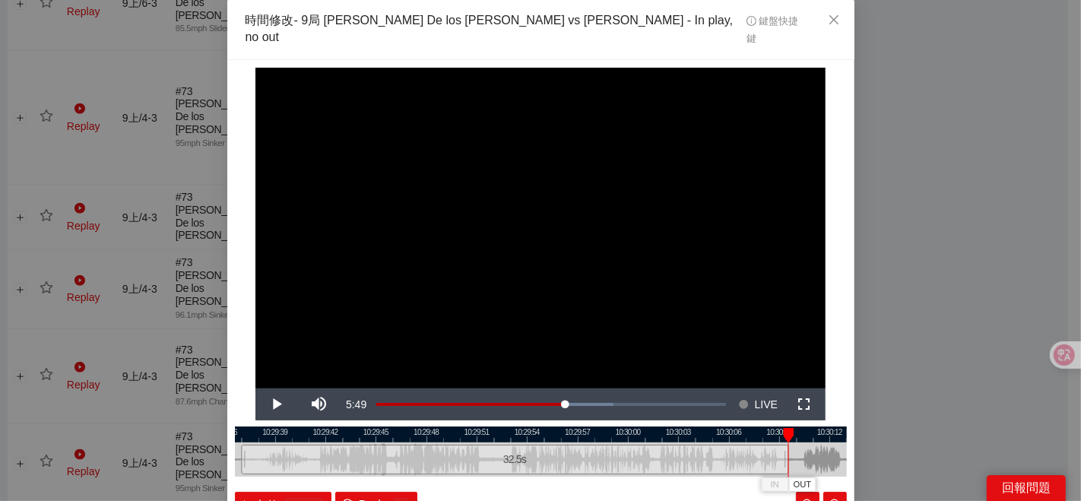
scroll to position [76, 0]
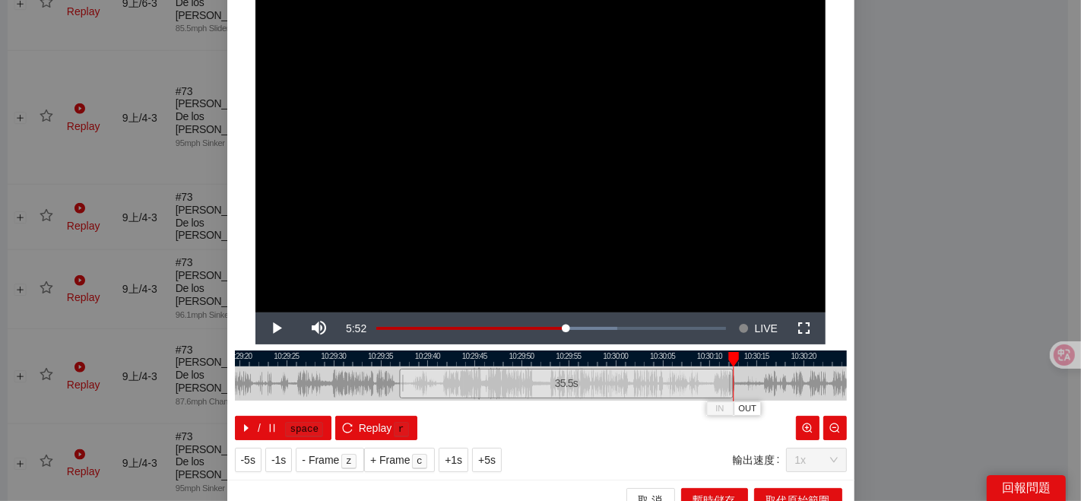
drag, startPoint x: 697, startPoint y: 362, endPoint x: 725, endPoint y: 359, distance: 28.4
click at [726, 366] on div at bounding box center [730, 383] width 9 height 34
click at [701, 350] on div at bounding box center [541, 358] width 612 height 16
click at [742, 402] on span "OUT" at bounding box center [747, 409] width 18 height 14
click at [753, 402] on span "OUT" at bounding box center [754, 409] width 18 height 14
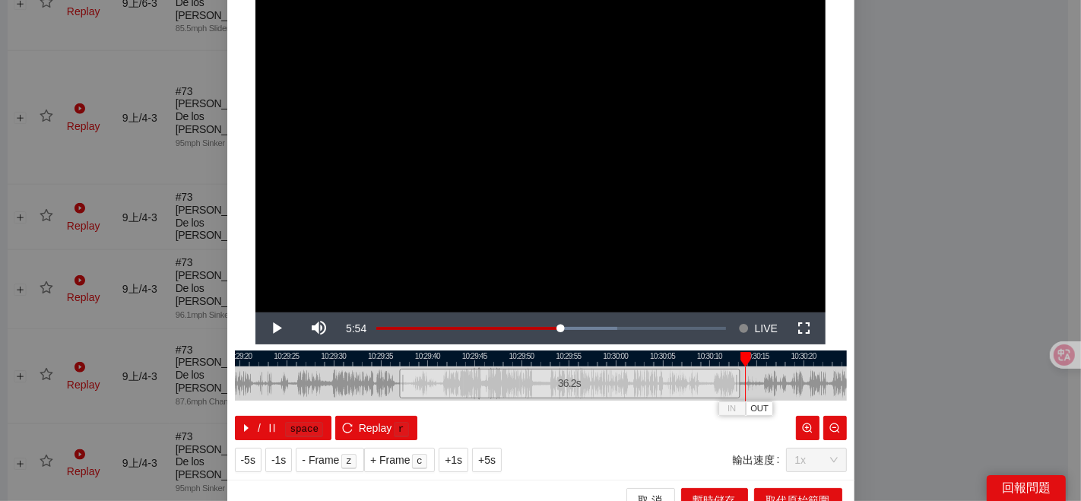
click at [740, 352] on div at bounding box center [745, 359] width 11 height 15
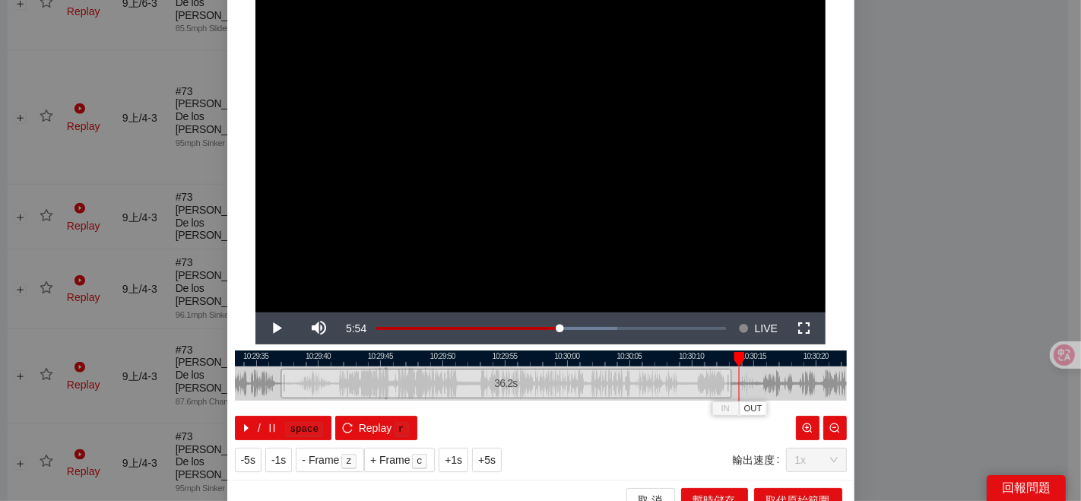
click at [726, 350] on div at bounding box center [541, 358] width 612 height 16
click at [750, 402] on span "OUT" at bounding box center [749, 409] width 18 height 14
click at [785, 492] on span "取代原始範圍" at bounding box center [798, 500] width 64 height 17
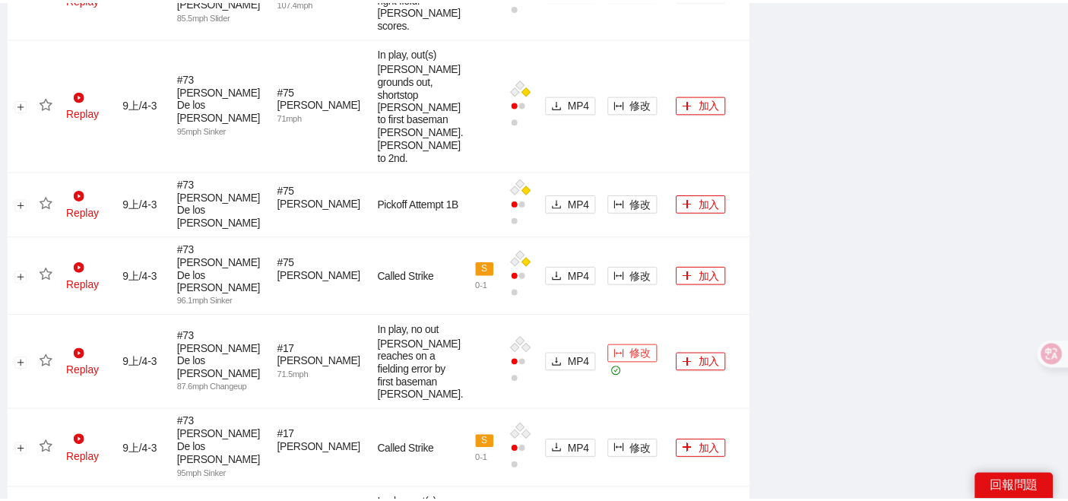
scroll to position [0, 0]
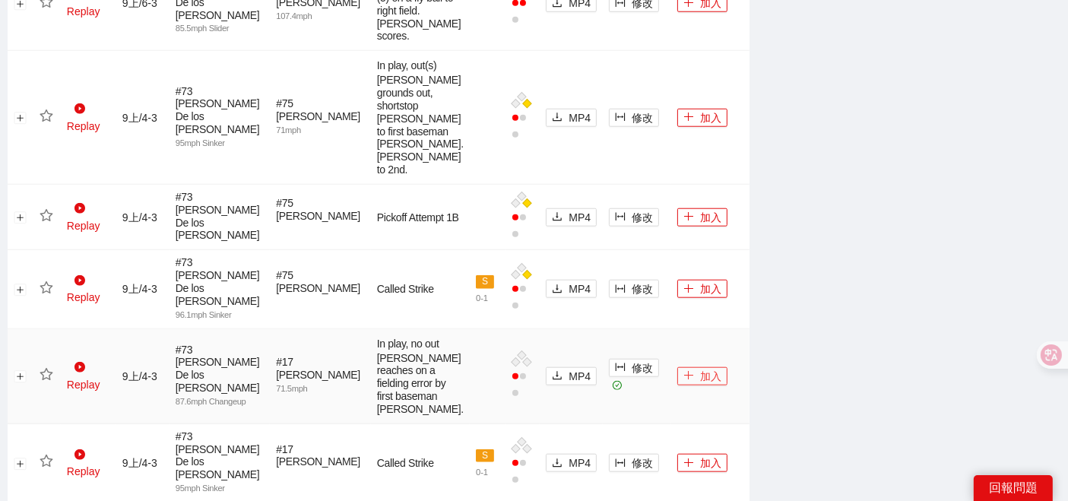
click at [686, 367] on button "加入" at bounding box center [702, 376] width 50 height 18
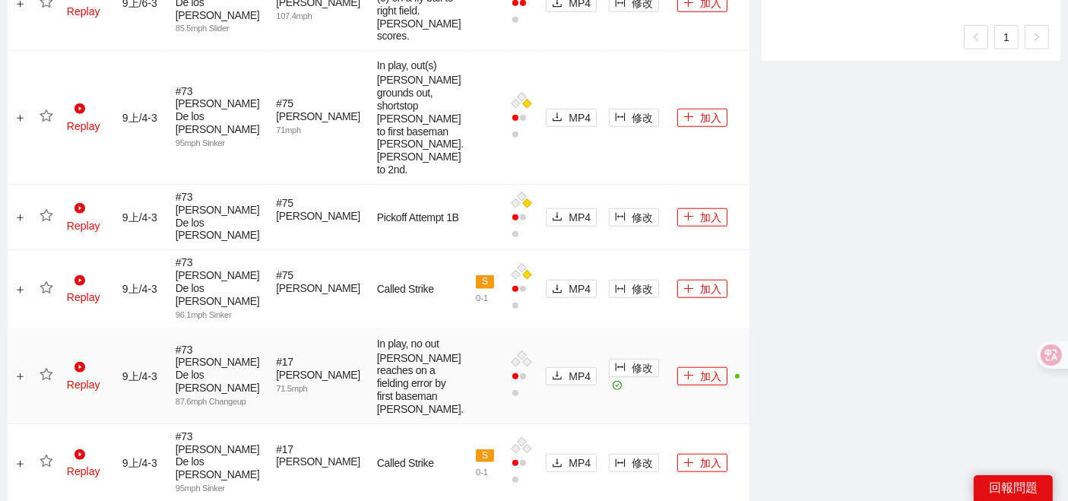
click at [44, 370] on icon "star" at bounding box center [47, 375] width 14 height 14
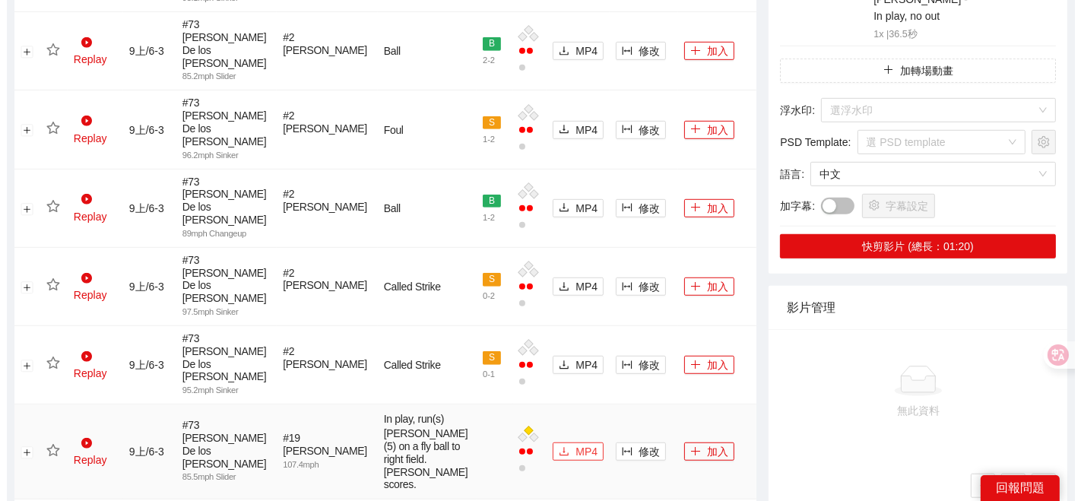
scroll to position [1013, 0]
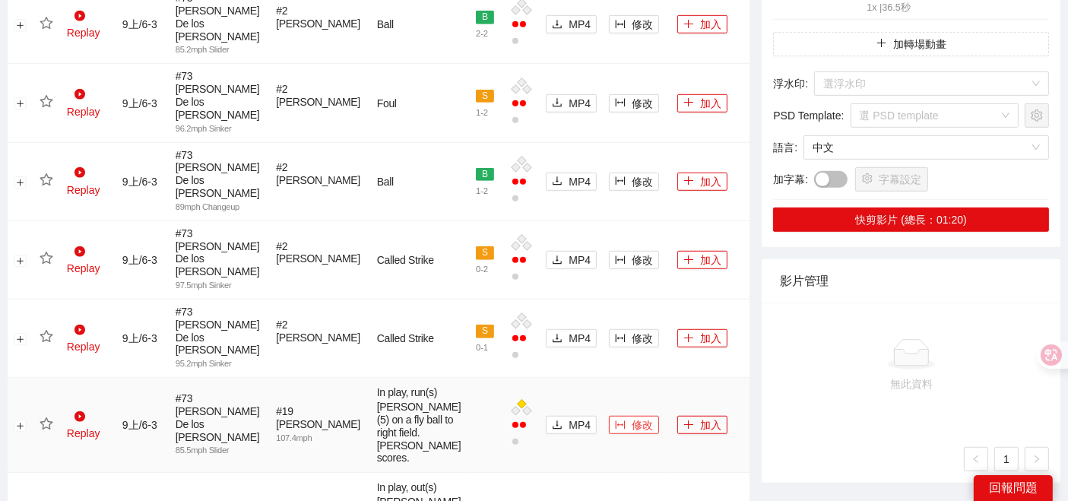
click at [631, 416] on span "修改" at bounding box center [641, 424] width 21 height 17
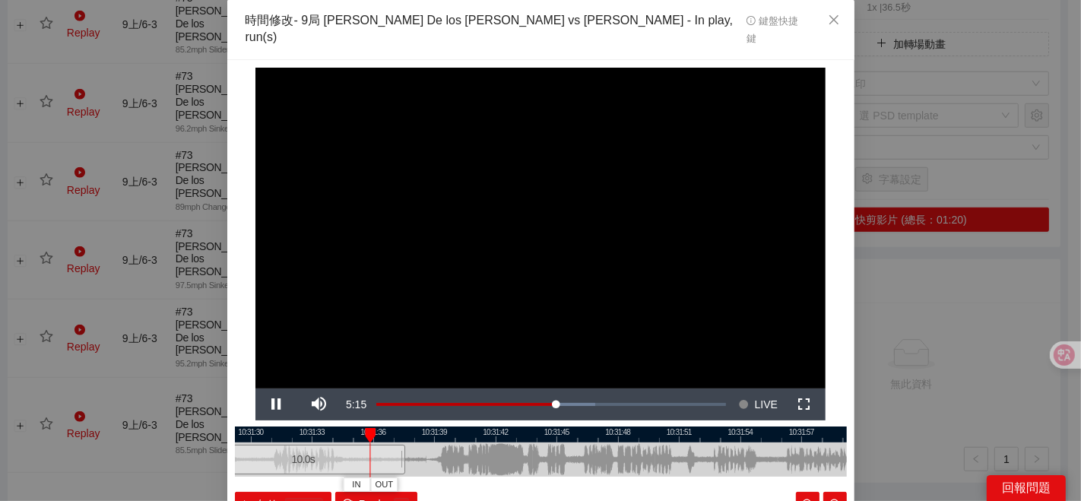
drag, startPoint x: 684, startPoint y: 432, endPoint x: 447, endPoint y: 441, distance: 237.3
click at [447, 442] on div at bounding box center [304, 459] width 612 height 34
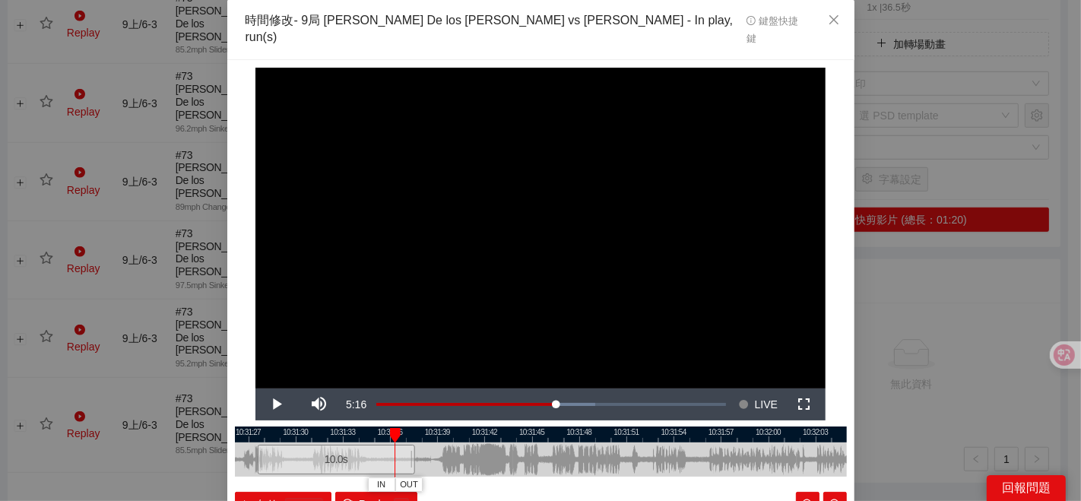
scroll to position [76, 0]
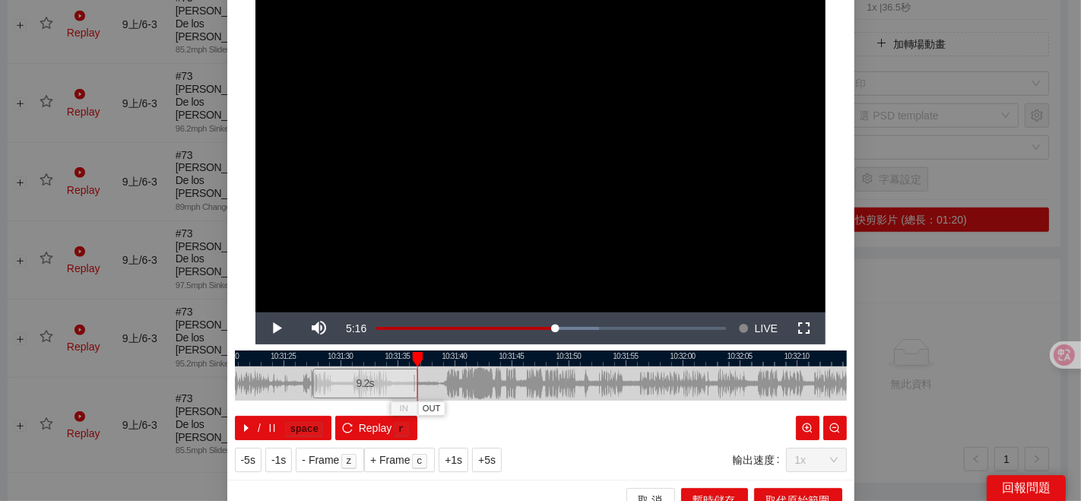
drag, startPoint x: 419, startPoint y: 357, endPoint x: 410, endPoint y: 361, distance: 9.9
click at [410, 366] on div at bounding box center [414, 383] width 9 height 34
click at [427, 402] on span "OUT" at bounding box center [431, 409] width 18 height 14
drag, startPoint x: 310, startPoint y: 365, endPoint x: 407, endPoint y: 359, distance: 97.5
click at [437, 366] on div at bounding box center [441, 383] width 9 height 34
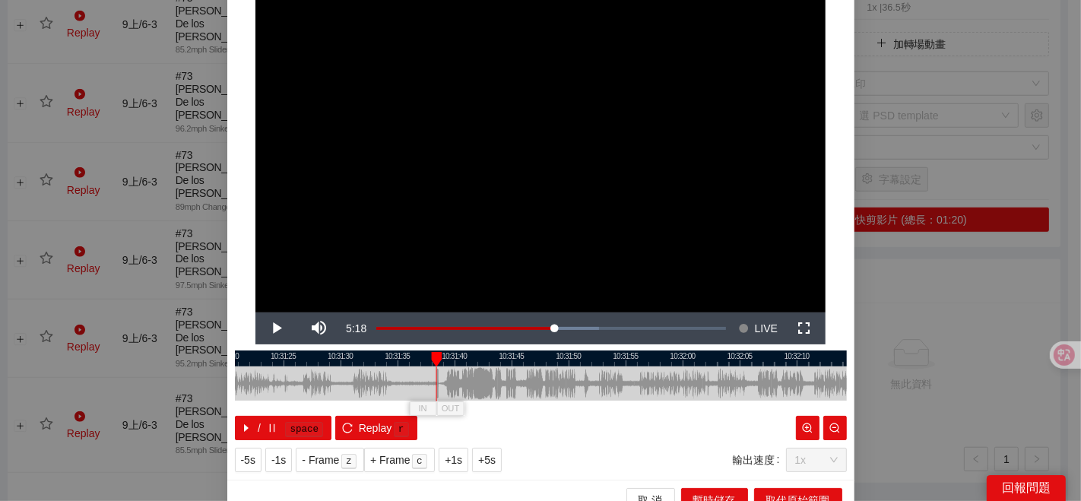
click at [410, 366] on div at bounding box center [414, 383] width 9 height 34
click at [407, 350] on div at bounding box center [541, 358] width 612 height 16
click at [400, 350] on div at bounding box center [541, 358] width 612 height 16
click at [398, 402] on span "IN" at bounding box center [402, 409] width 8 height 14
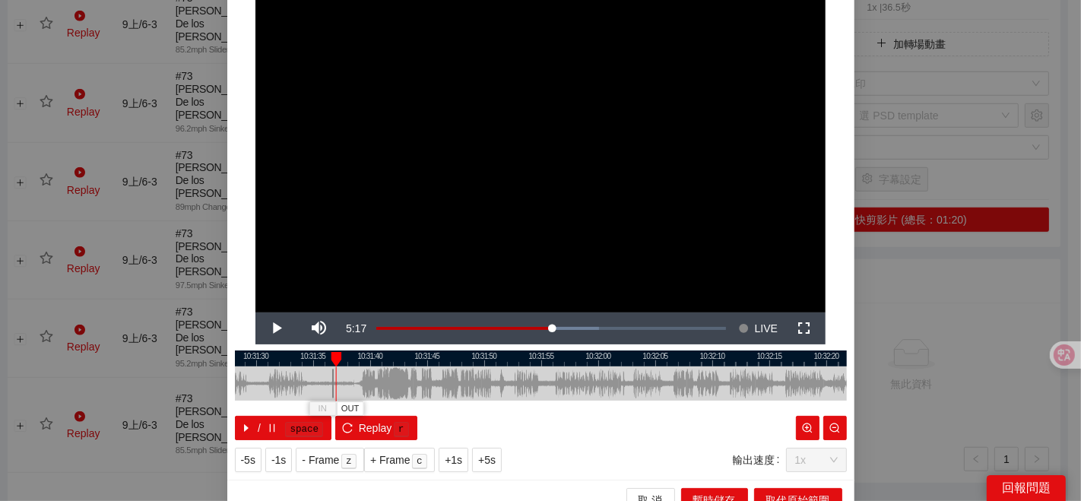
drag, startPoint x: 522, startPoint y: 358, endPoint x: 439, endPoint y: 366, distance: 83.2
click at [441, 366] on div at bounding box center [456, 383] width 612 height 34
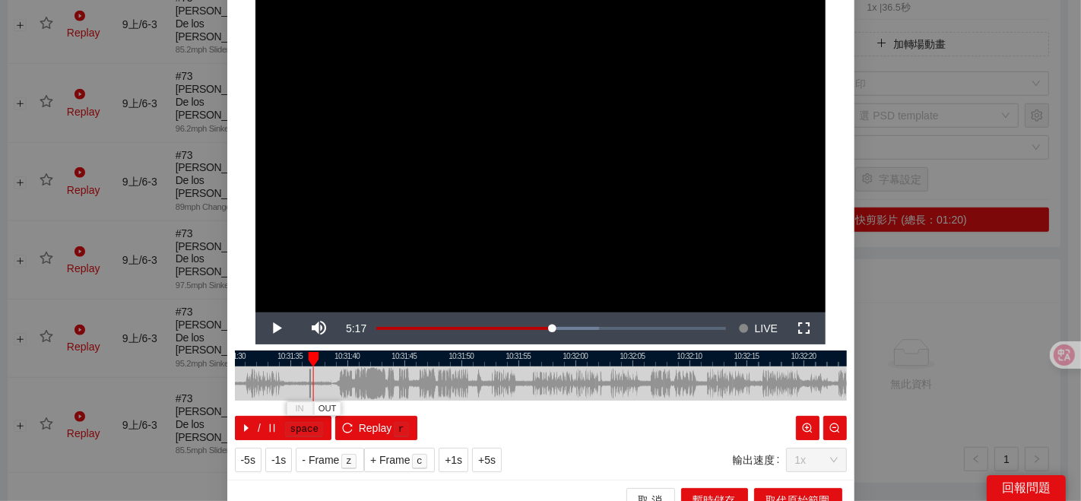
click at [329, 350] on div at bounding box center [541, 358] width 612 height 16
click at [343, 402] on span "OUT" at bounding box center [350, 409] width 18 height 14
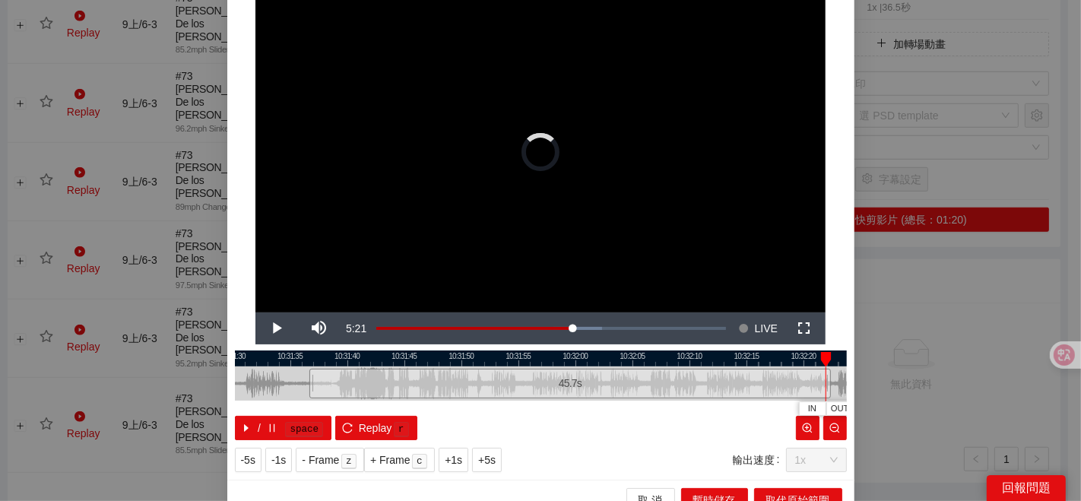
drag, startPoint x: 330, startPoint y: 359, endPoint x: 822, endPoint y: 347, distance: 492.5
click at [822, 350] on div "10:31:30 10:31:35 10:31:40 10:31:45 10:31:50 10:31:55 10:32:00 10:32:05 10:32:1…" at bounding box center [541, 395] width 612 height 90
click at [524, 350] on div at bounding box center [541, 358] width 612 height 16
click at [277, 328] on span "Video Player" at bounding box center [277, 328] width 0 height 0
click at [255, 312] on button "Play" at bounding box center [276, 328] width 43 height 32
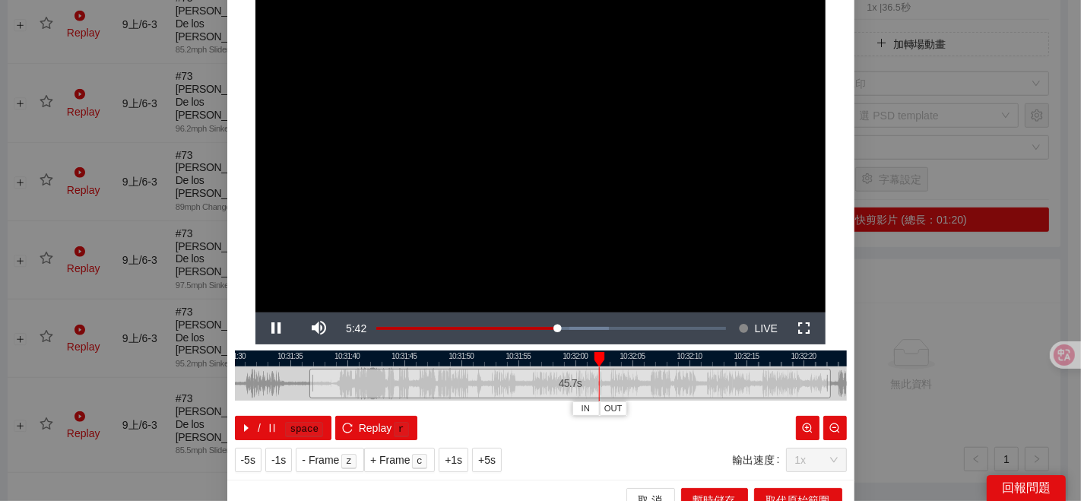
drag, startPoint x: 664, startPoint y: 405, endPoint x: 599, endPoint y: 419, distance: 66.9
click at [599, 419] on div "/ space Replay r" at bounding box center [541, 428] width 612 height 24
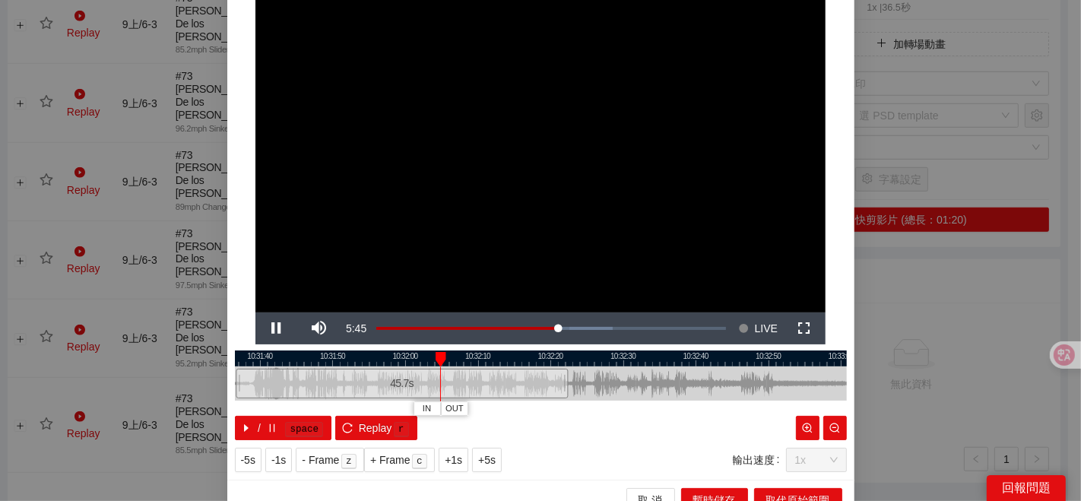
drag, startPoint x: 795, startPoint y: 359, endPoint x: 554, endPoint y: 386, distance: 242.4
click at [554, 386] on div "10:31:30 10:31:40 10:31:50 10:32:00 10:32:10 10:32:20 10:32:30 10:32:40 10:32:5…" at bounding box center [541, 395] width 612 height 90
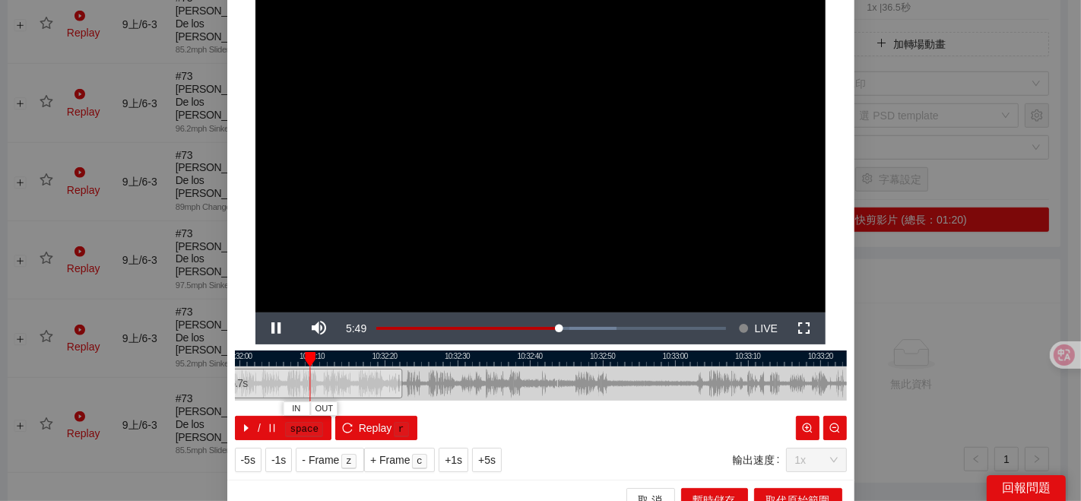
drag, startPoint x: 536, startPoint y: 363, endPoint x: 412, endPoint y: 370, distance: 124.0
click at [432, 370] on div at bounding box center [408, 383] width 612 height 34
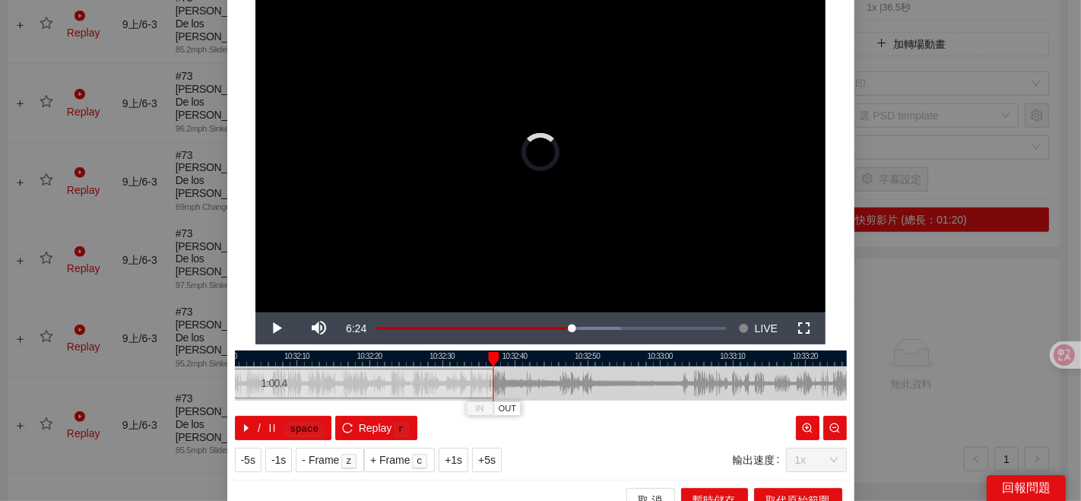
drag, startPoint x: 377, startPoint y: 365, endPoint x: 483, endPoint y: 343, distance: 108.6
click at [483, 350] on div "10:32:00 10:32:10 10:32:20 10:32:30 10:32:40 10:32:50 10:33:00 10:33:10 10:33:2…" at bounding box center [541, 395] width 612 height 90
click at [515, 402] on span "OUT" at bounding box center [519, 409] width 18 height 14
click at [508, 352] on div "IN OUT" at bounding box center [513, 359] width 11 height 15
click at [498, 350] on div at bounding box center [541, 358] width 612 height 16
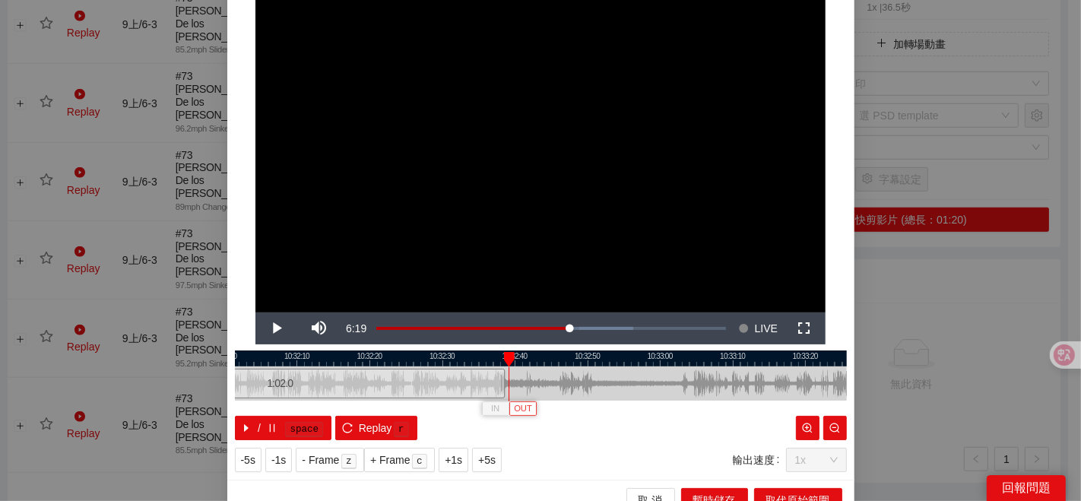
click at [523, 402] on span "OUT" at bounding box center [523, 409] width 18 height 14
click at [779, 492] on span "取代原始範圍" at bounding box center [798, 500] width 64 height 17
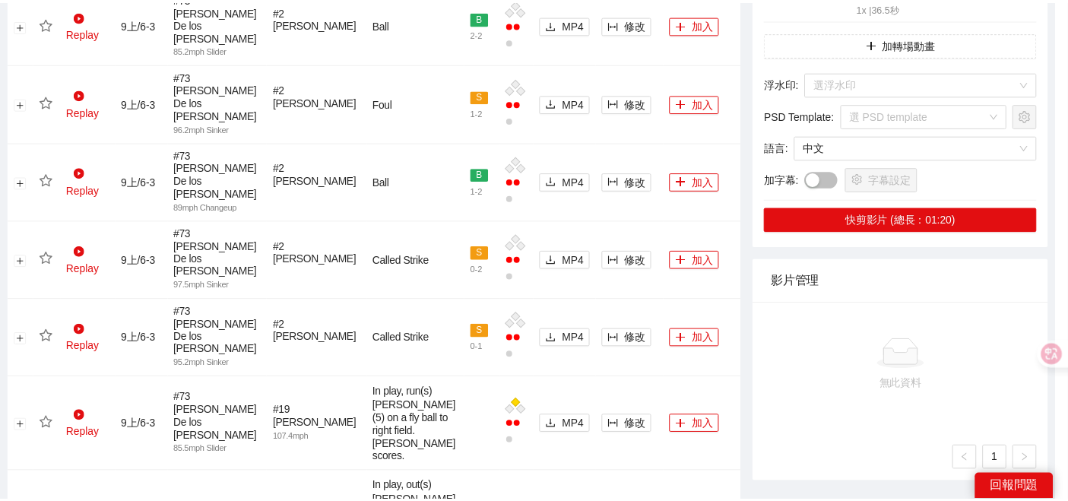
scroll to position [0, 0]
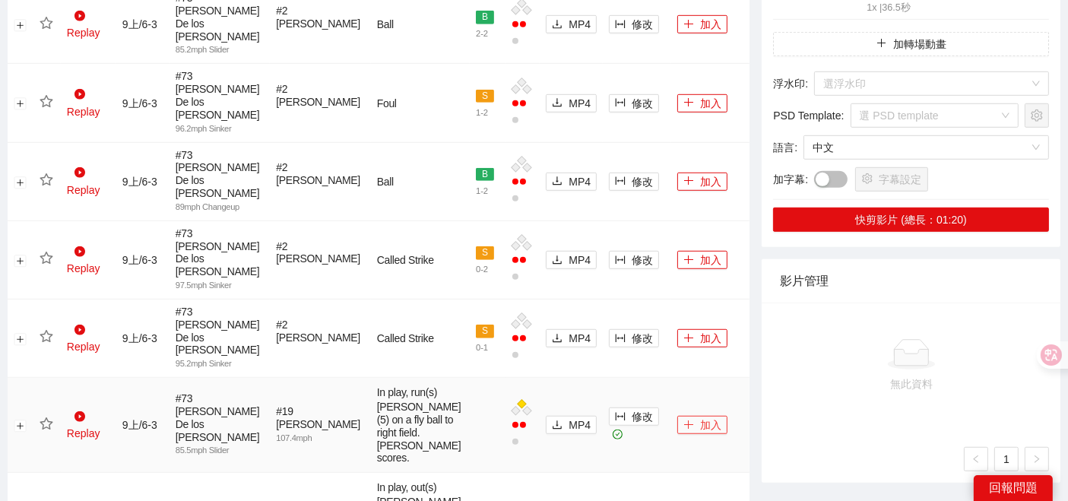
click at [691, 416] on button "加入" at bounding box center [702, 425] width 50 height 18
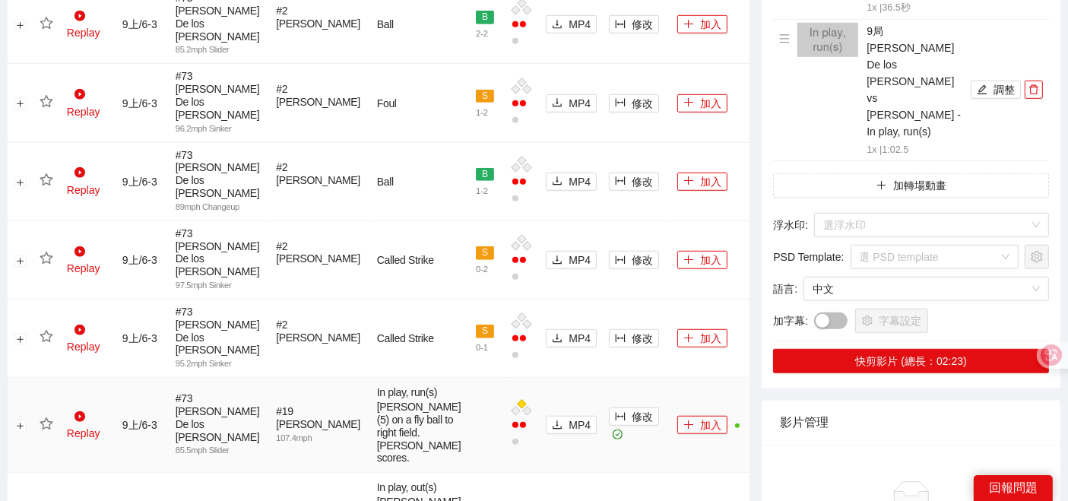
click at [45, 417] on icon "star" at bounding box center [47, 424] width 14 height 14
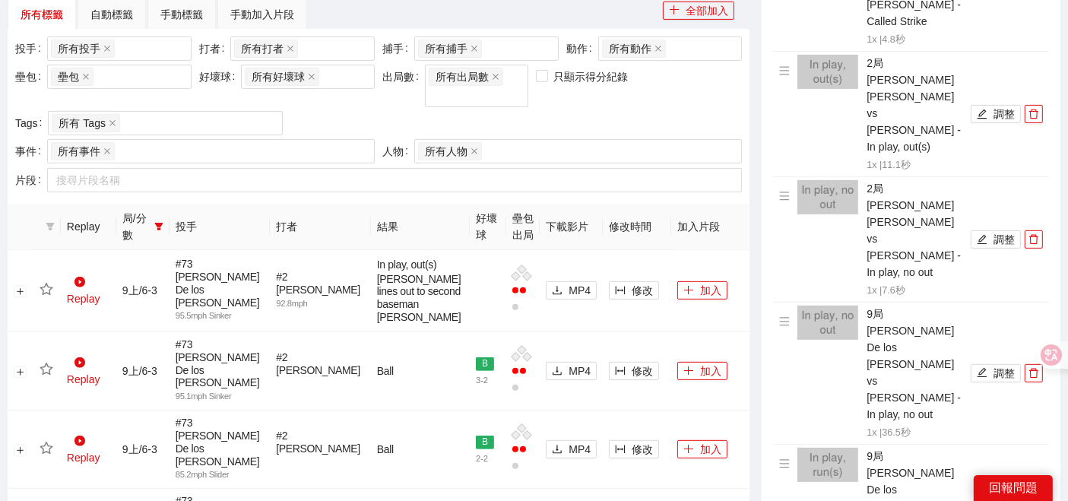
scroll to position [590, 0]
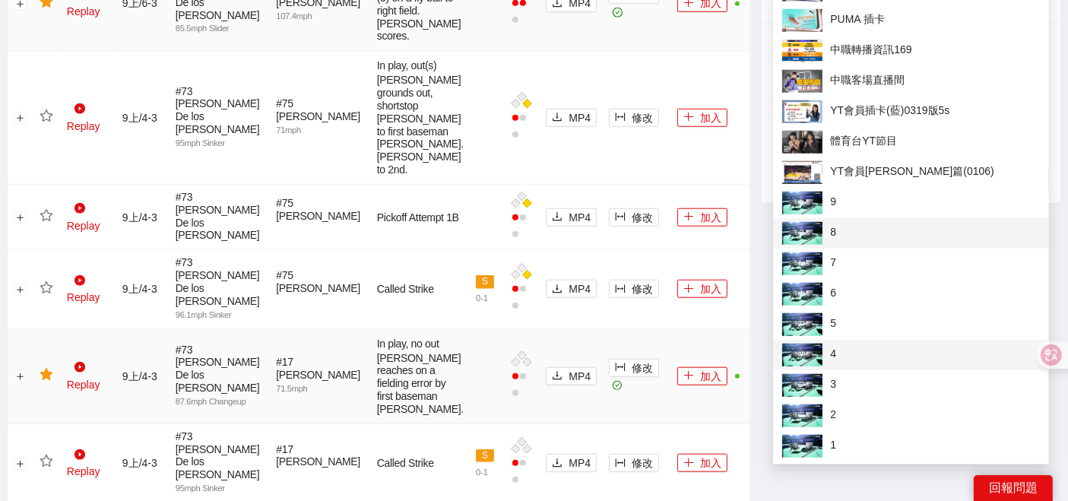
scroll to position [1266, 0]
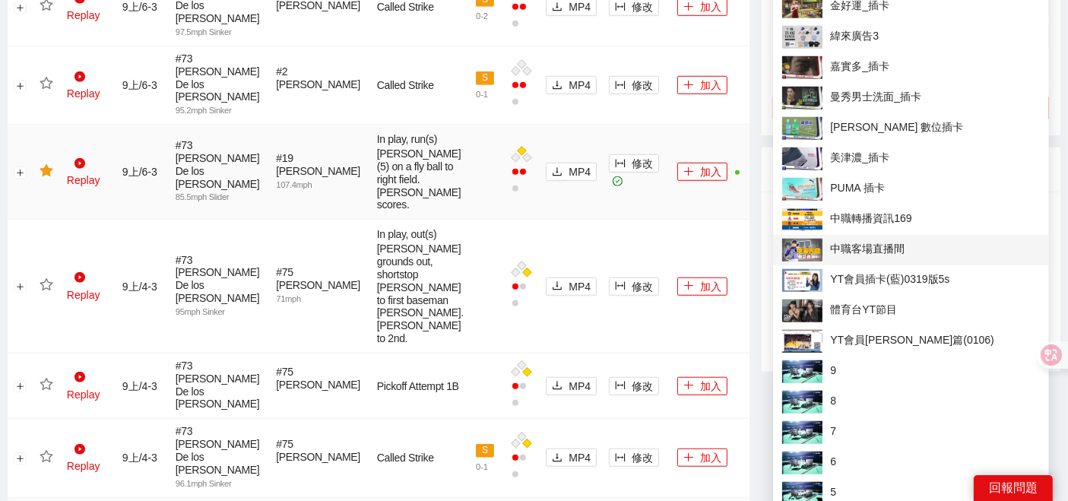
click at [840, 239] on span "中職客場直播間" at bounding box center [911, 250] width 258 height 23
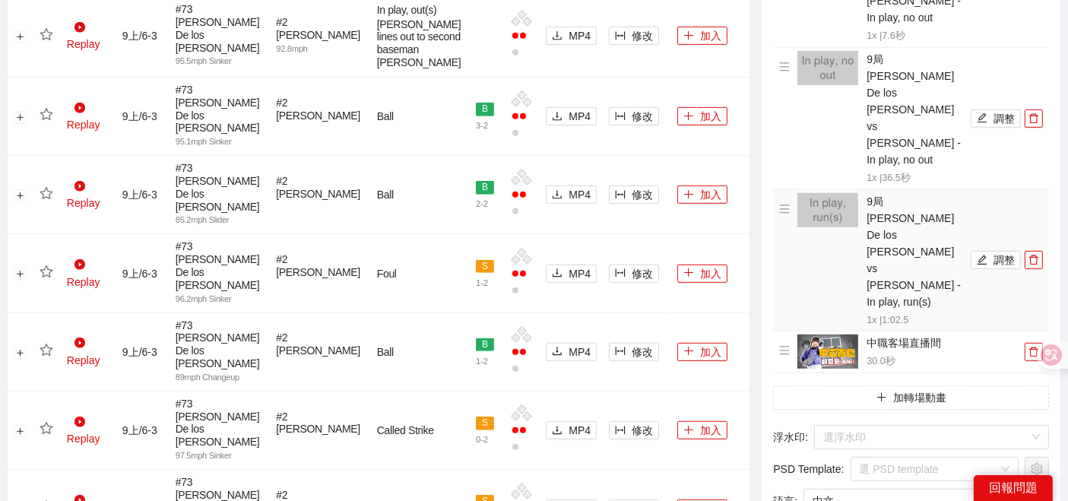
scroll to position [844, 0]
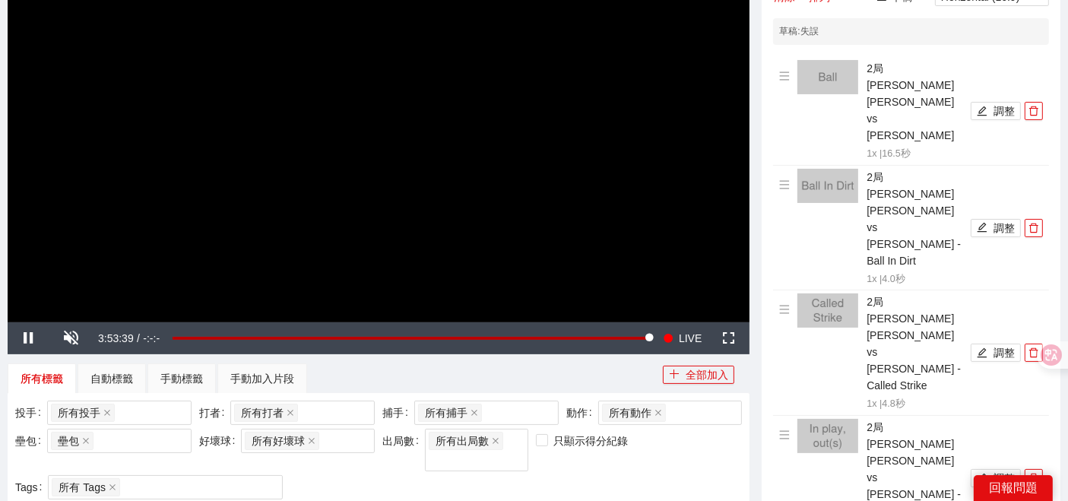
scroll to position [253, 0]
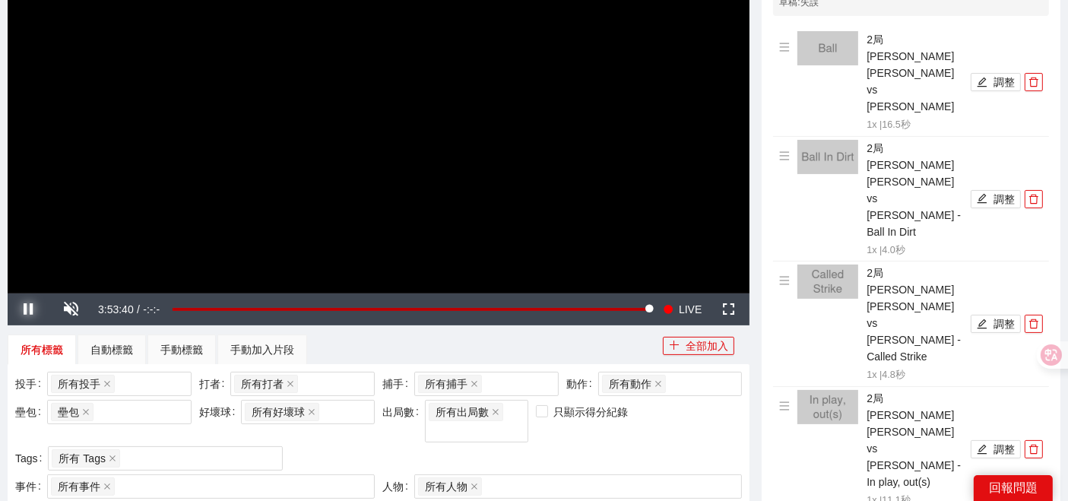
click at [29, 309] on span "Video Player" at bounding box center [29, 309] width 0 height 0
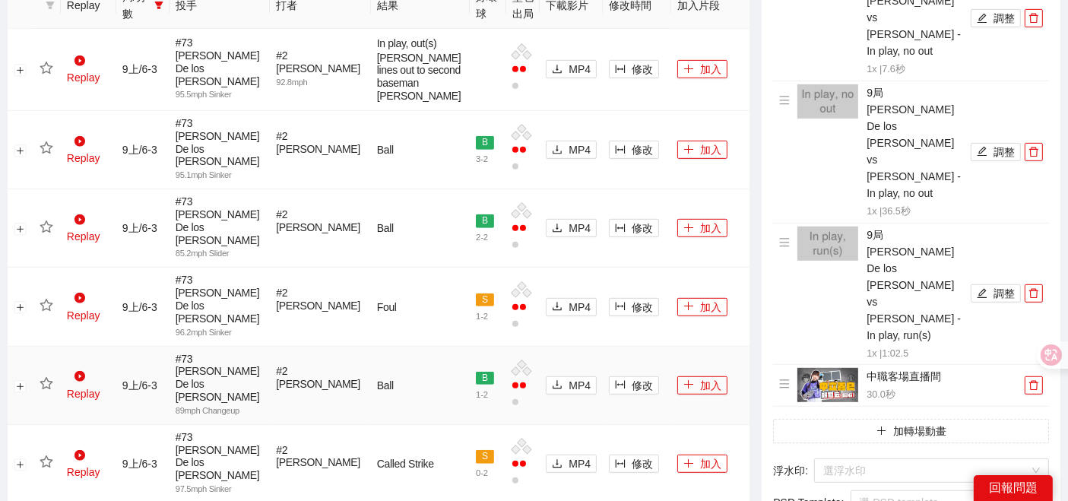
scroll to position [844, 0]
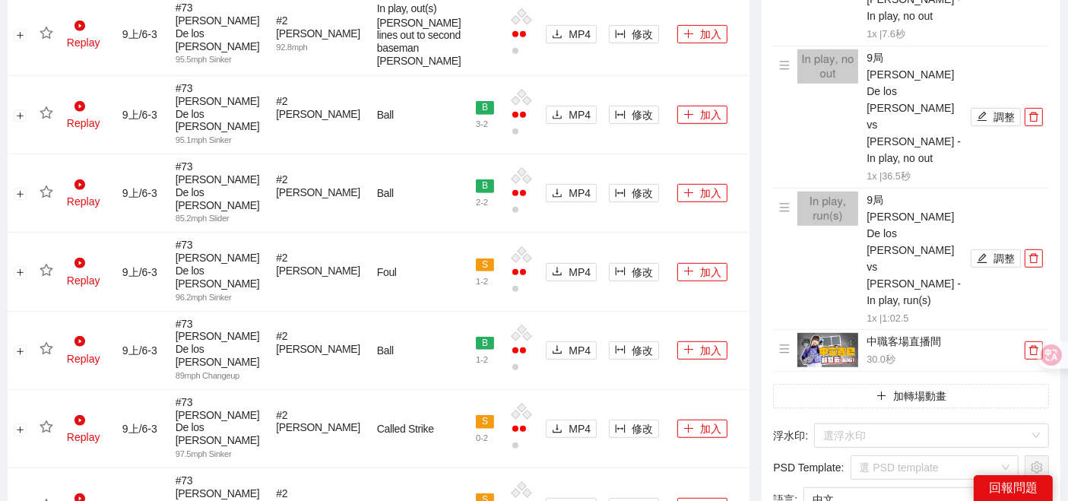
click at [1043, 309] on span "Yes" at bounding box center [1039, 308] width 17 height 17
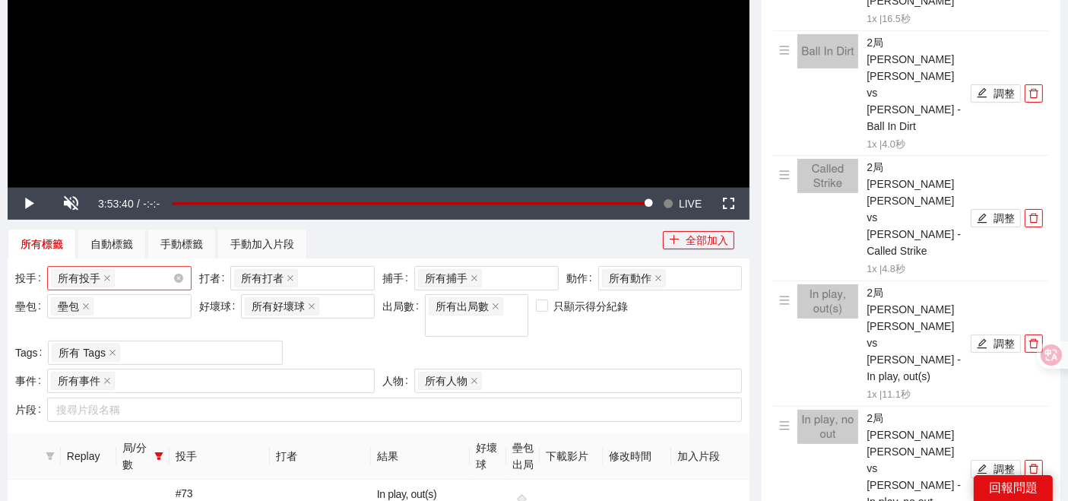
scroll to position [506, 0]
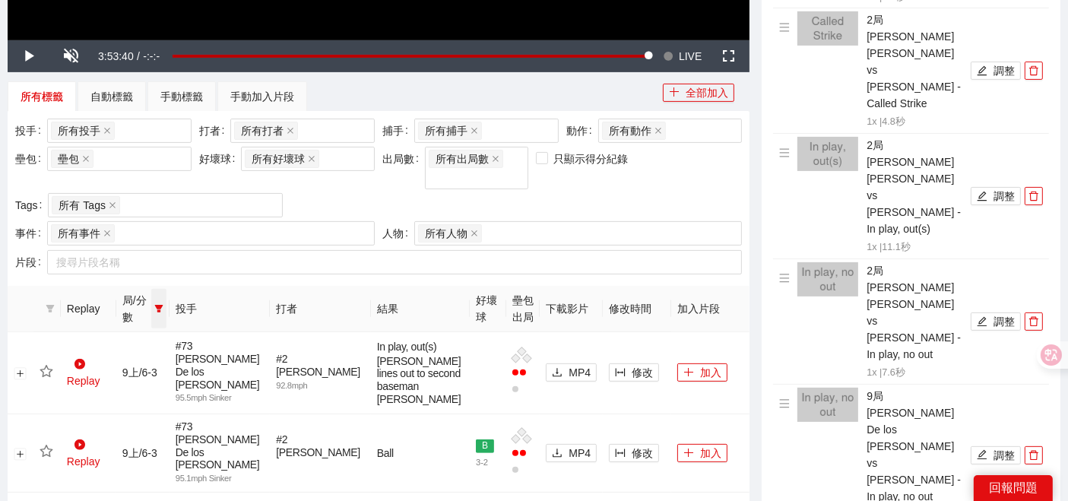
click at [163, 304] on icon "filter" at bounding box center [158, 308] width 9 height 9
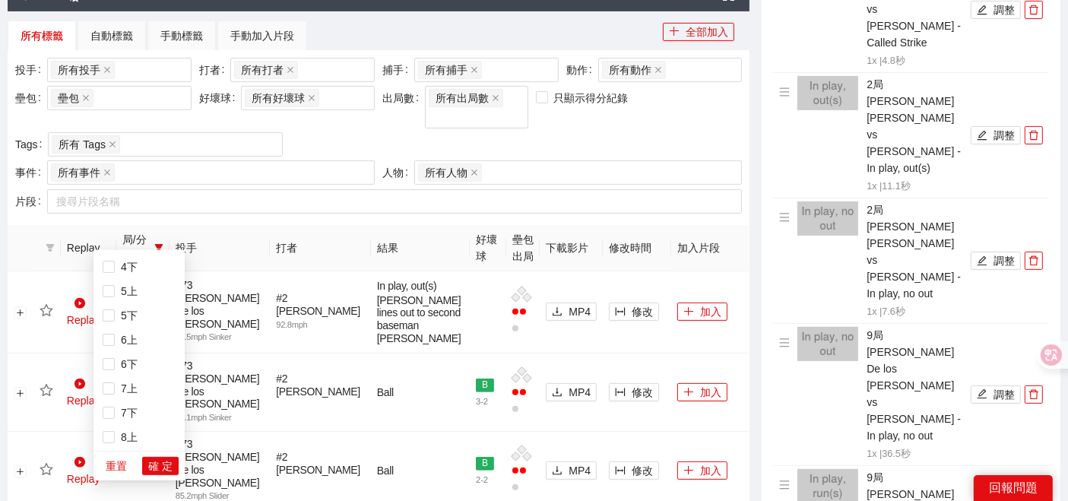
scroll to position [844, 0]
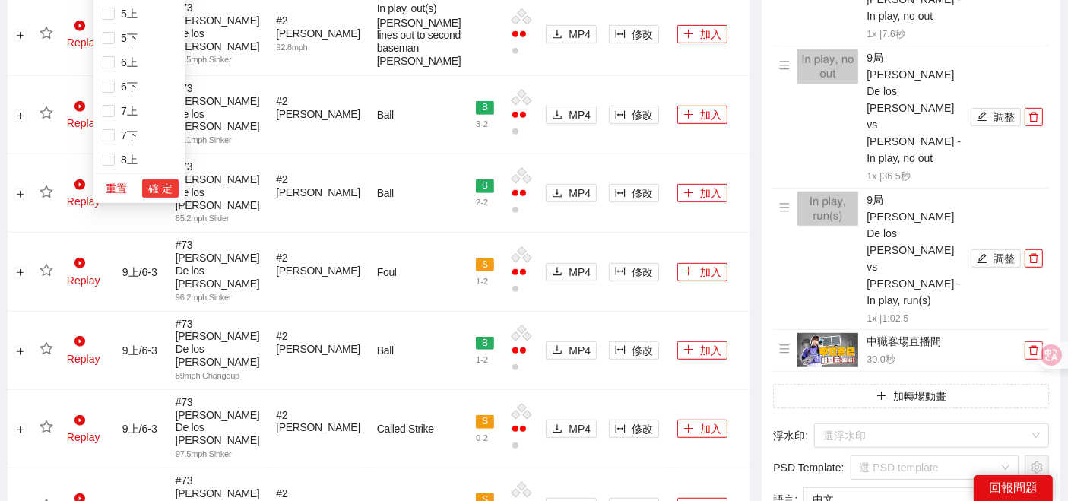
click at [158, 189] on span "確 定" at bounding box center [160, 188] width 24 height 17
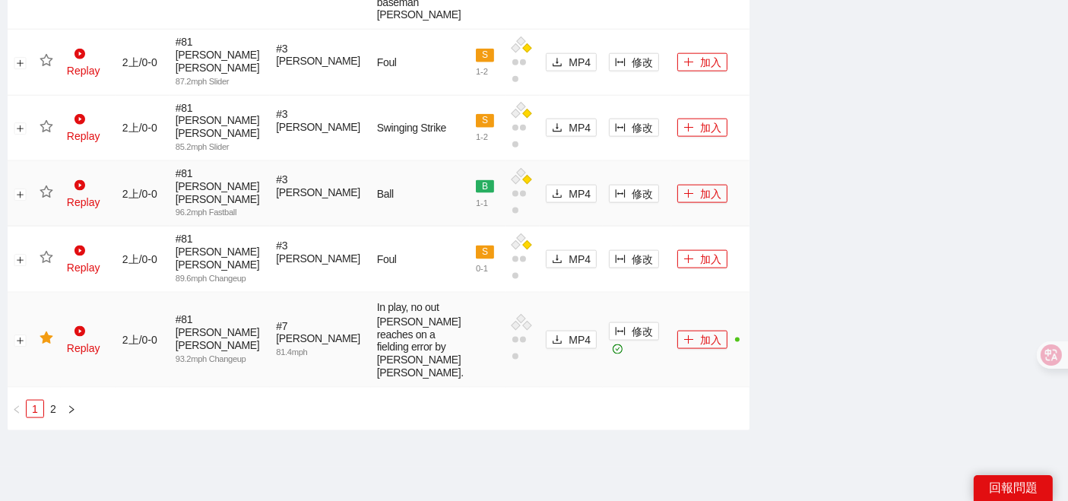
scroll to position [2036, 0]
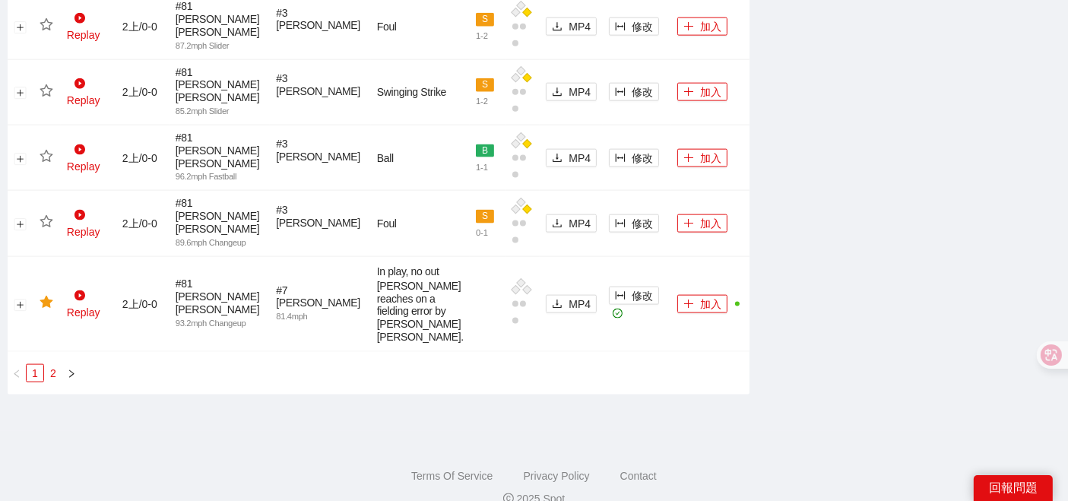
click at [52, 365] on link "2" at bounding box center [53, 373] width 17 height 17
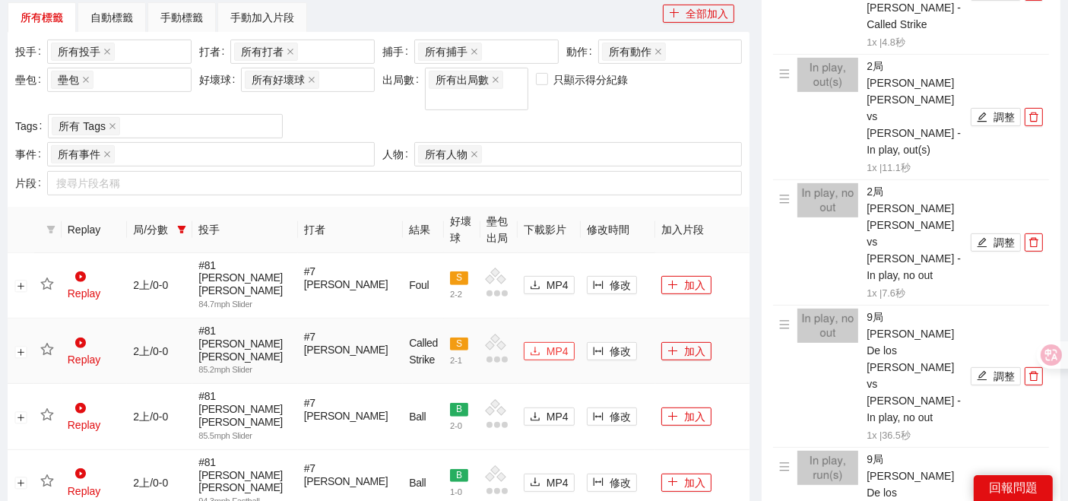
scroll to position [610, 0]
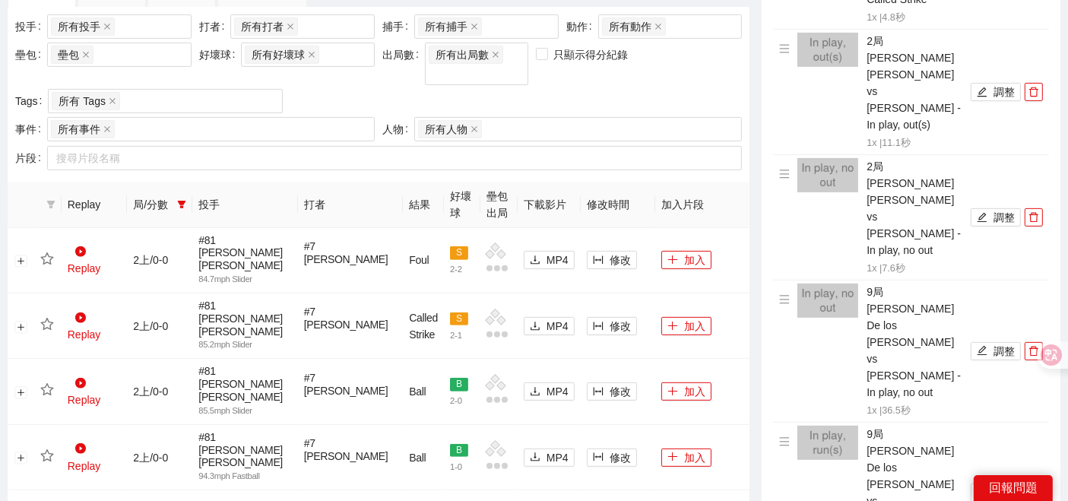
click at [30, 500] on link "1" at bounding box center [35, 511] width 17 height 17
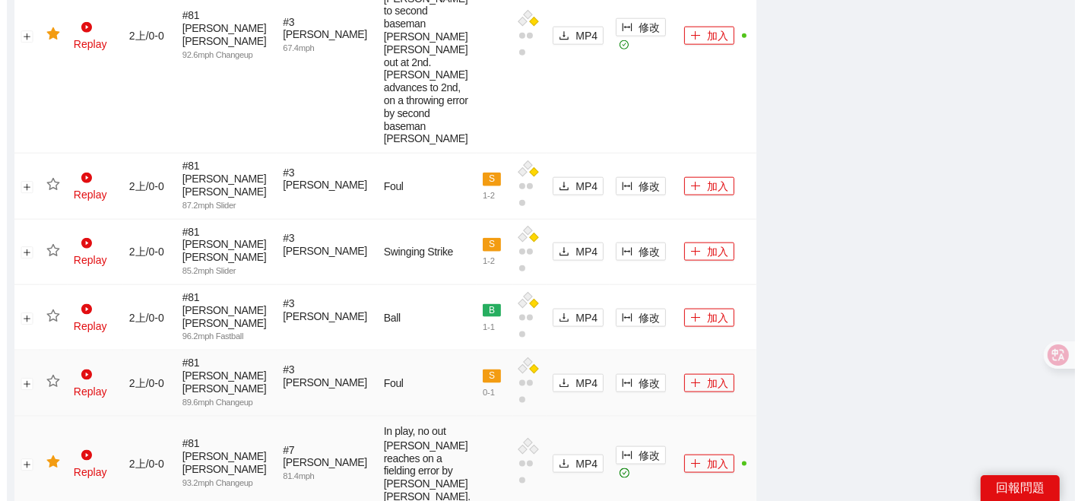
scroll to position [2036, 0]
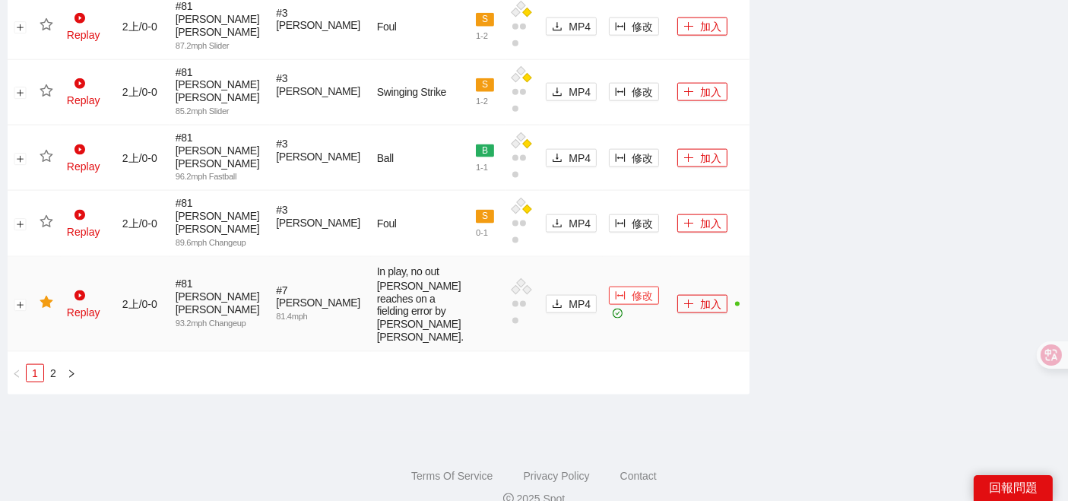
click at [631, 287] on span "修改" at bounding box center [641, 295] width 21 height 17
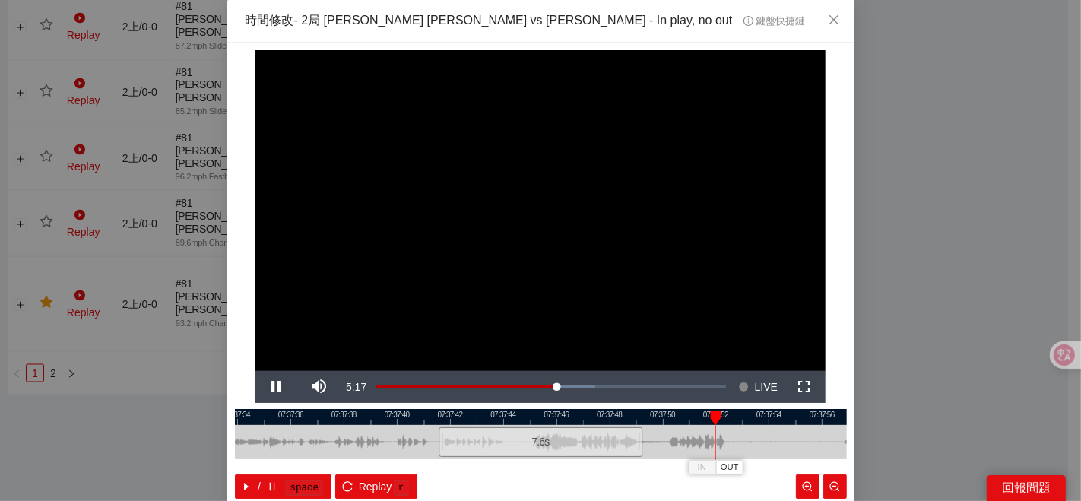
click at [872, 393] on div "**********" at bounding box center [540, 250] width 1081 height 501
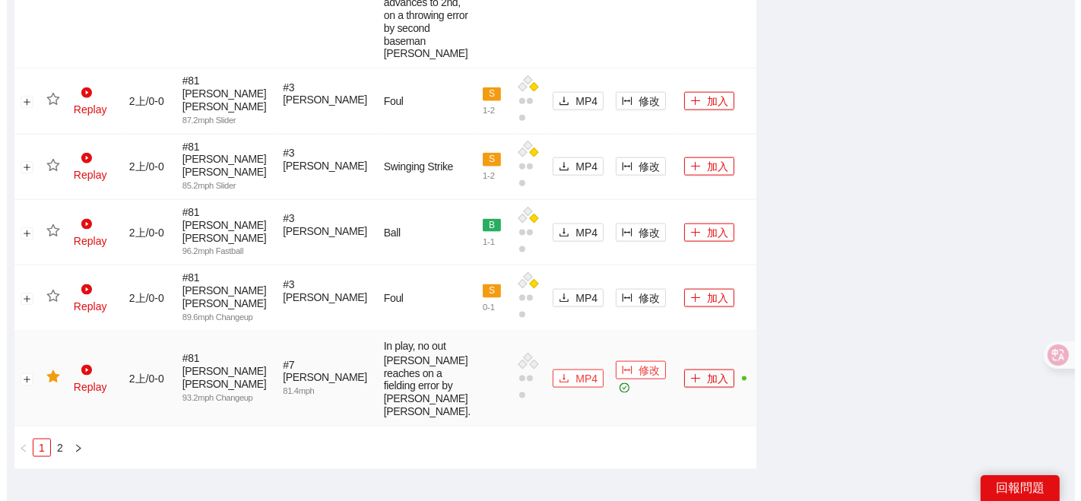
scroll to position [1925, 0]
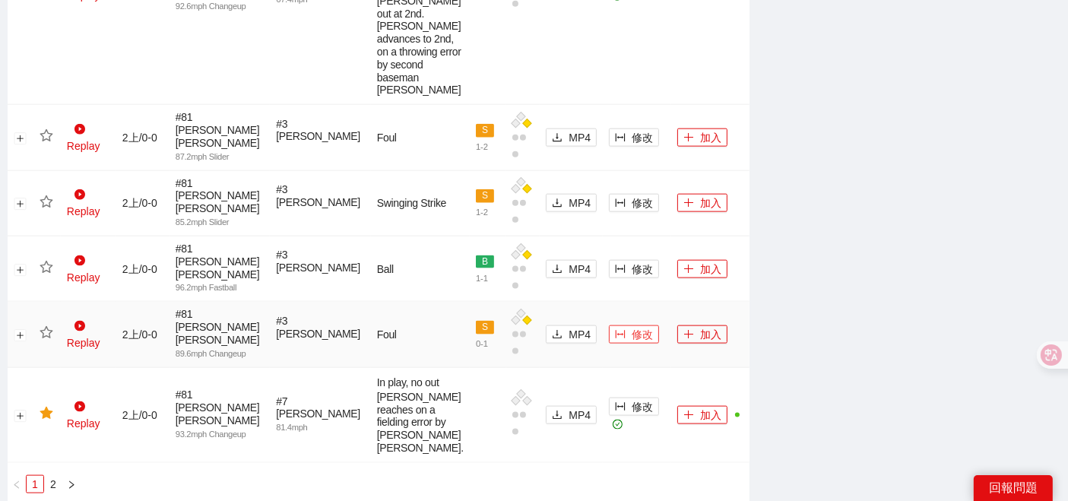
click at [631, 326] on span "修改" at bounding box center [641, 334] width 21 height 17
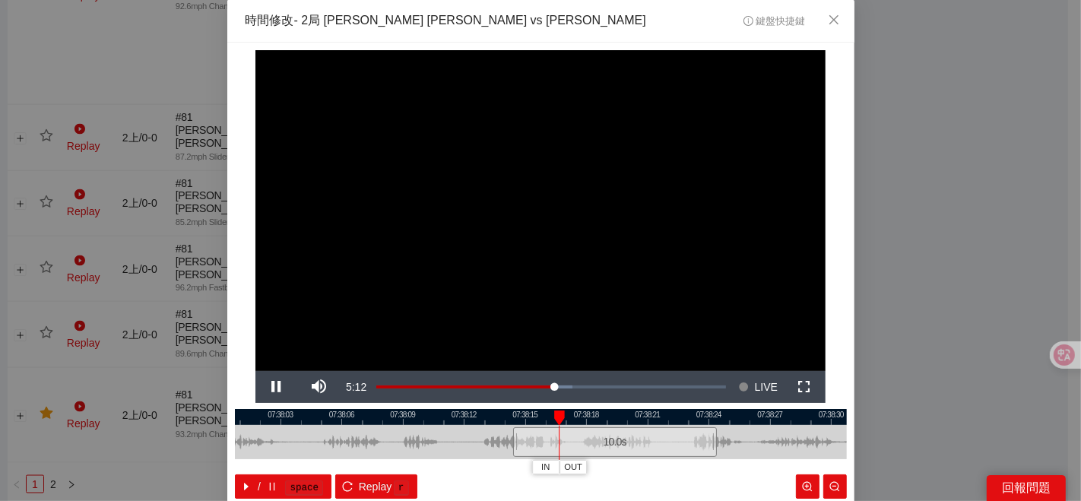
drag, startPoint x: 429, startPoint y: 439, endPoint x: 513, endPoint y: 419, distance: 86.6
click at [508, 421] on div "07:38:00 07:38:03 07:38:06 07:38:09 07:38:12 07:38:15 07:38:18 07:38:21 07:38:2…" at bounding box center [541, 454] width 612 height 90
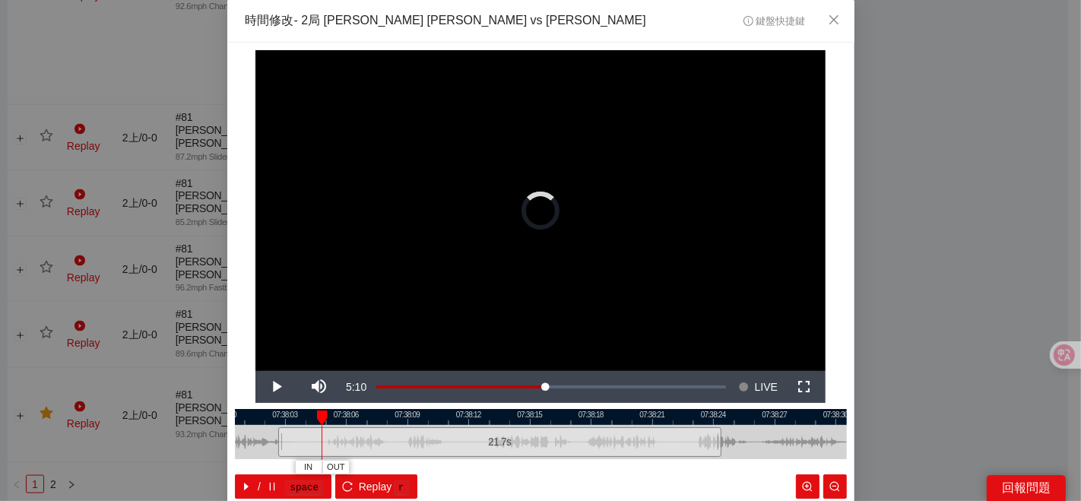
drag, startPoint x: 514, startPoint y: 438, endPoint x: 275, endPoint y: 438, distance: 239.4
click at [276, 438] on div at bounding box center [280, 442] width 9 height 34
click at [317, 420] on div "IN OUT" at bounding box center [322, 417] width 11 height 15
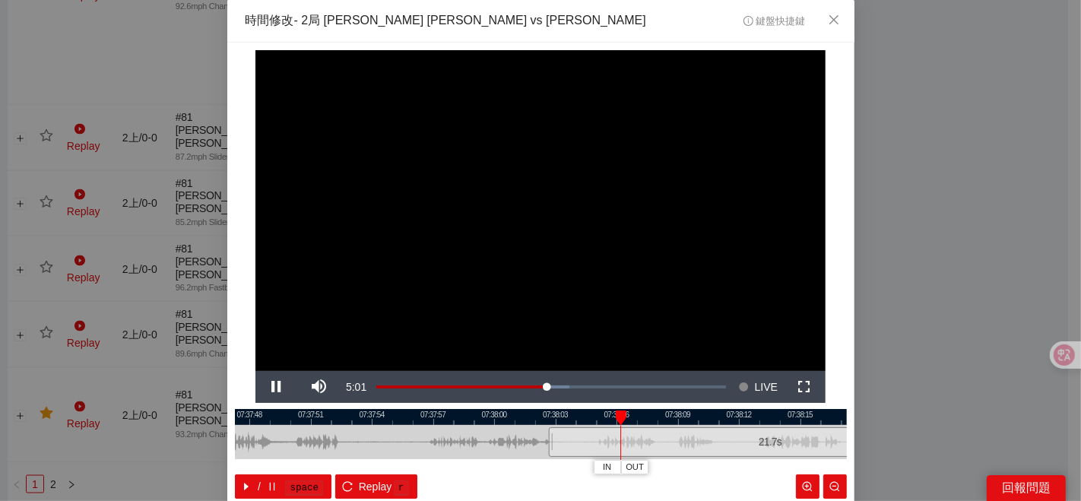
drag, startPoint x: 312, startPoint y: 435, endPoint x: 538, endPoint y: 407, distance: 228.3
click at [538, 404] on div "**********" at bounding box center [540, 290] width 627 height 495
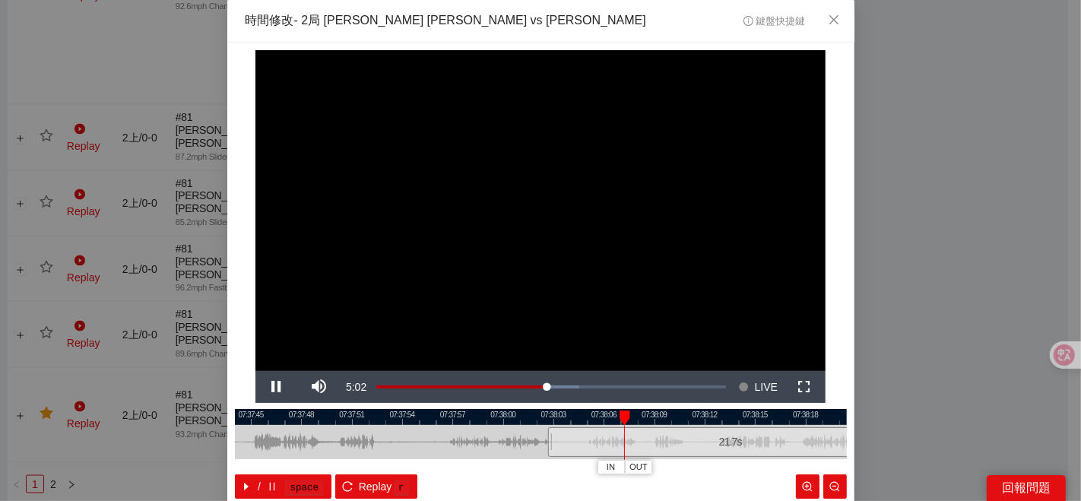
scroll to position [76, 0]
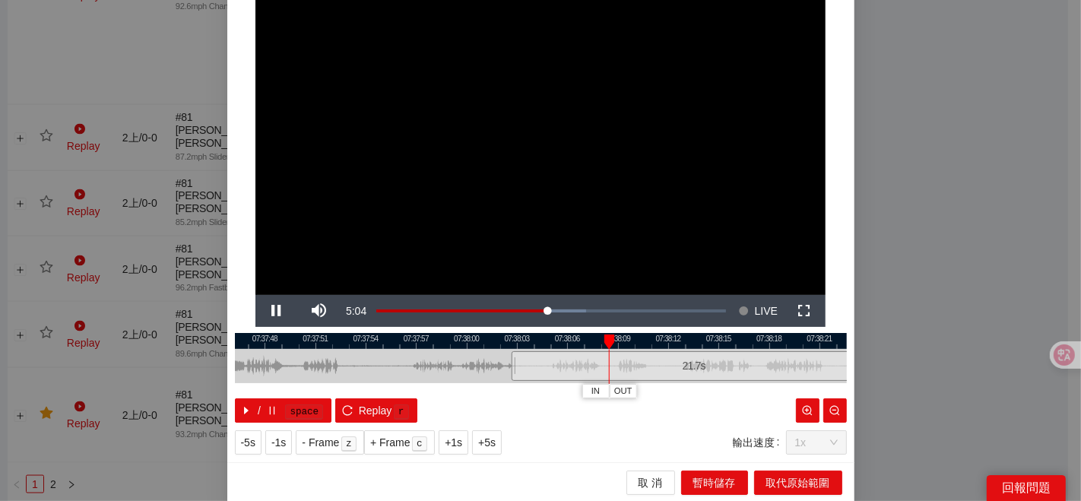
drag, startPoint x: 538, startPoint y: 359, endPoint x: 480, endPoint y: 356, distance: 57.8
click at [470, 361] on div "21.7 s" at bounding box center [541, 366] width 612 height 34
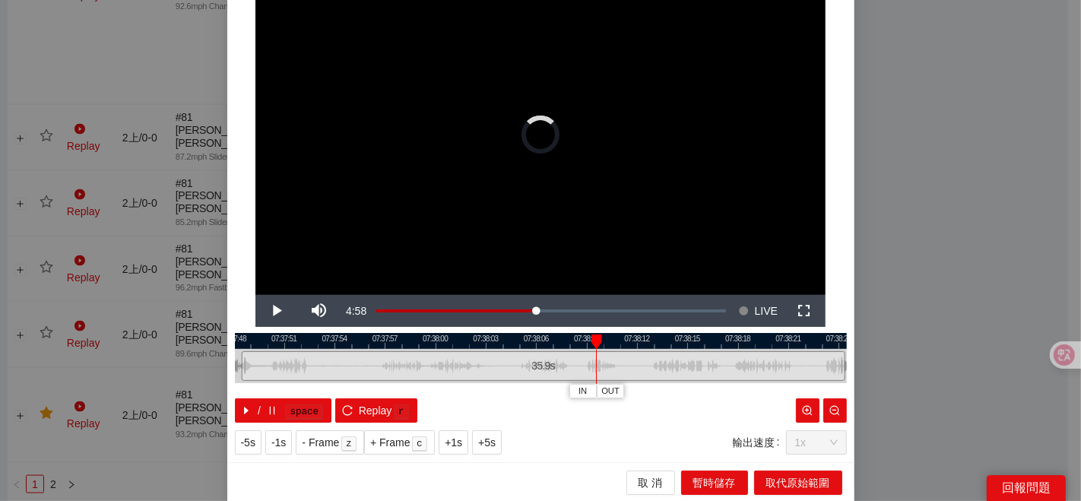
drag, startPoint x: 476, startPoint y: 363, endPoint x: 239, endPoint y: 356, distance: 237.2
click at [239, 362] on div at bounding box center [243, 366] width 9 height 34
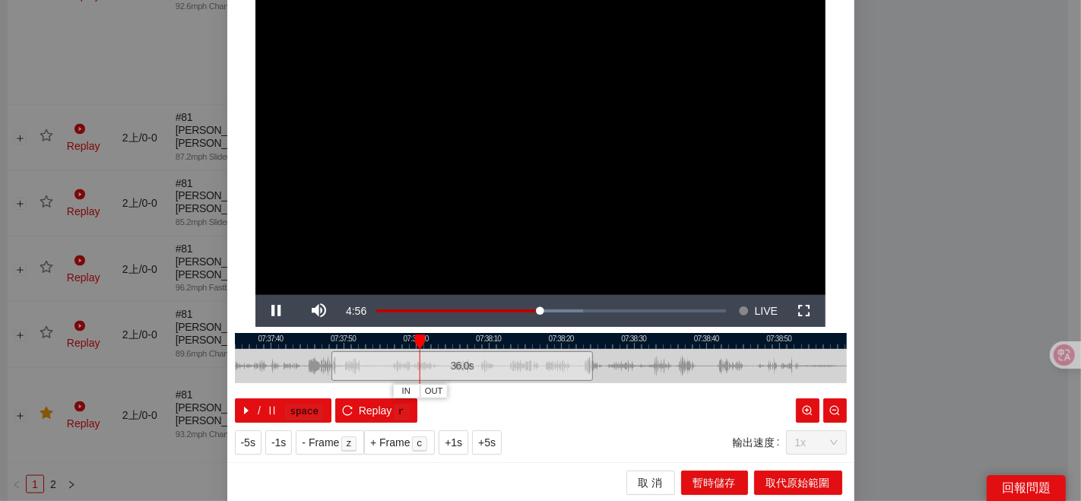
drag, startPoint x: 679, startPoint y: 361, endPoint x: 630, endPoint y: 363, distance: 49.4
click at [630, 363] on div at bounding box center [456, 366] width 612 height 34
click at [416, 389] on span "IN" at bounding box center [418, 391] width 8 height 14
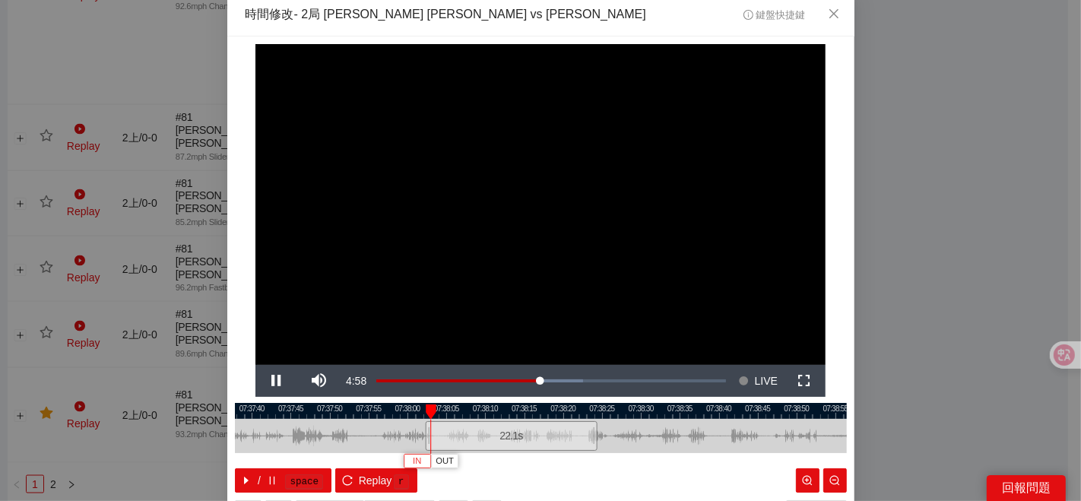
scroll to position [0, 0]
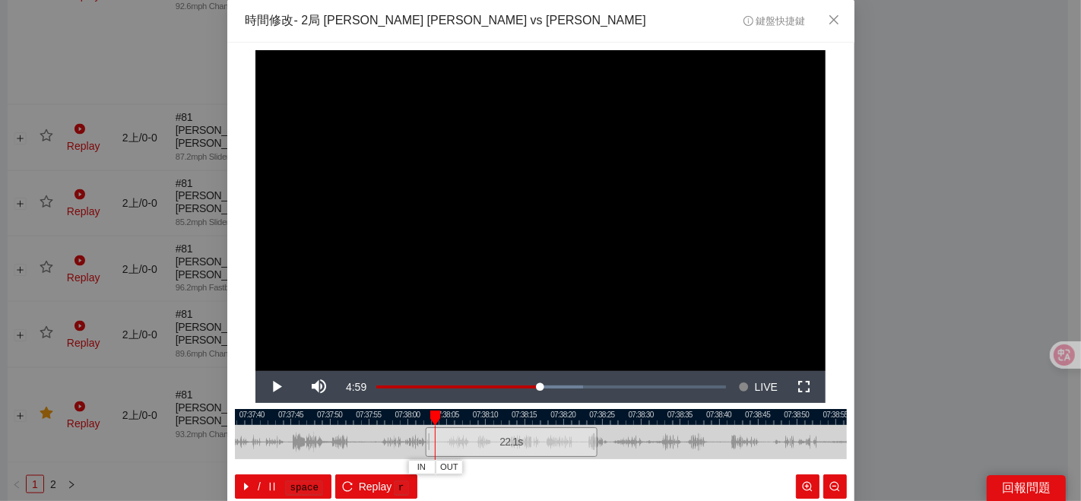
click at [420, 421] on div at bounding box center [541, 417] width 612 height 16
click at [412, 463] on span "IN" at bounding box center [416, 467] width 8 height 14
click at [485, 417] on div at bounding box center [541, 417] width 612 height 16
click at [486, 417] on div at bounding box center [541, 417] width 612 height 16
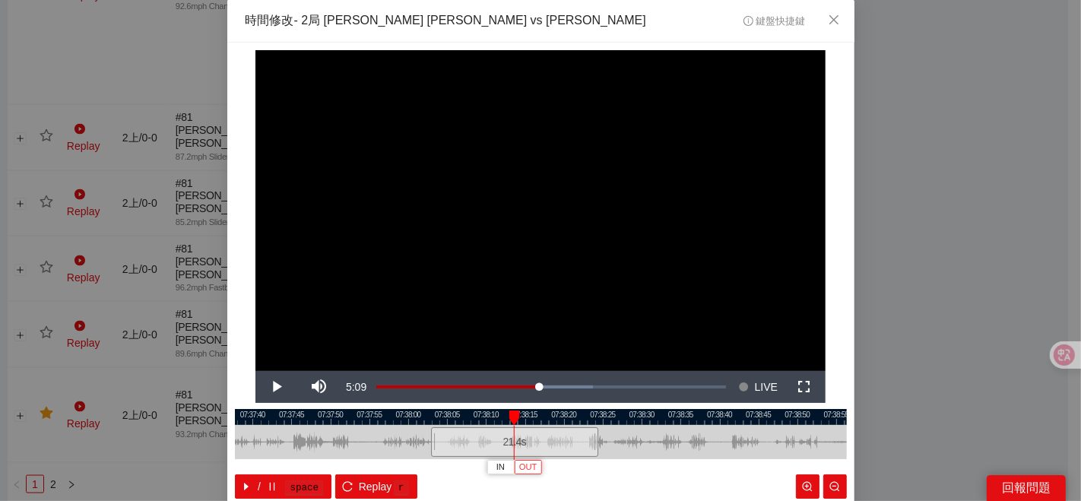
click at [528, 470] on span "OUT" at bounding box center [528, 467] width 18 height 14
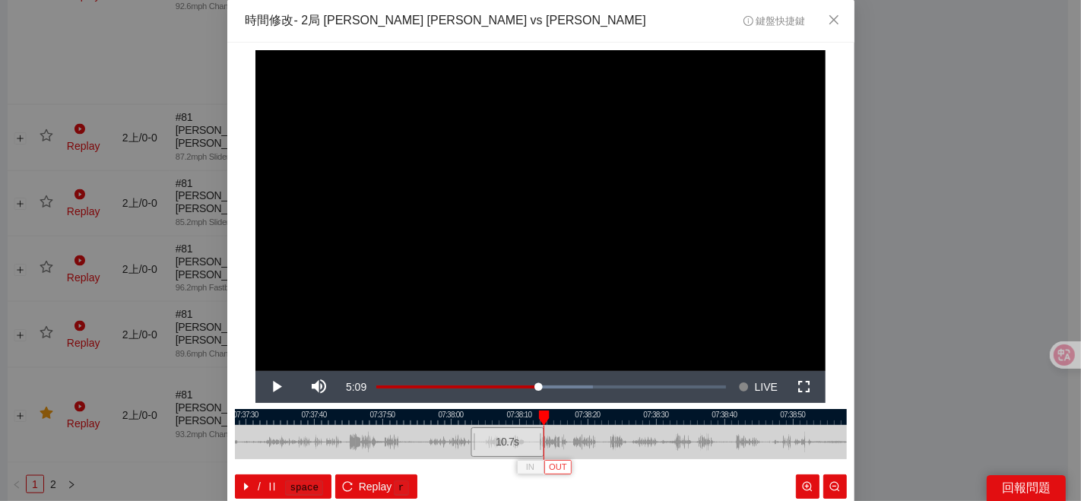
scroll to position [76, 0]
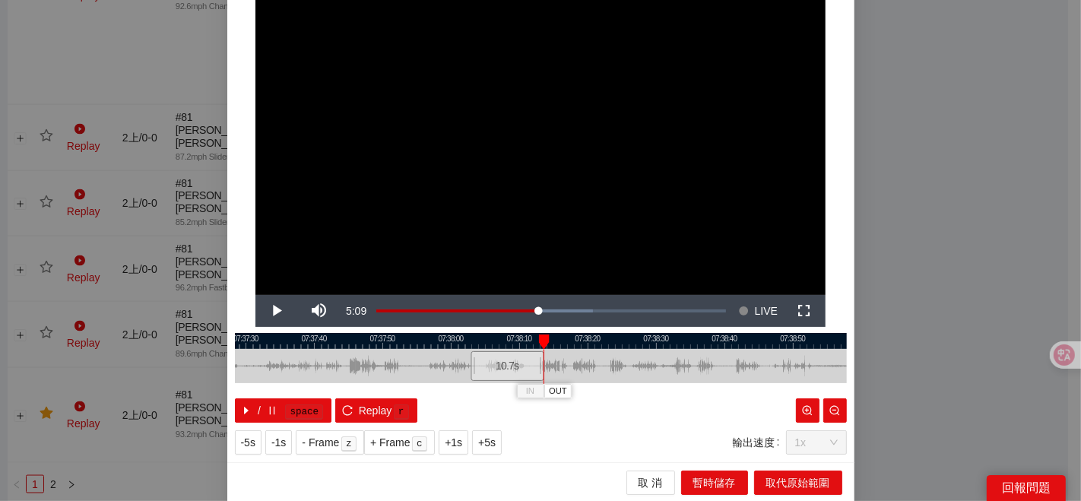
click at [524, 346] on div at bounding box center [541, 341] width 612 height 16
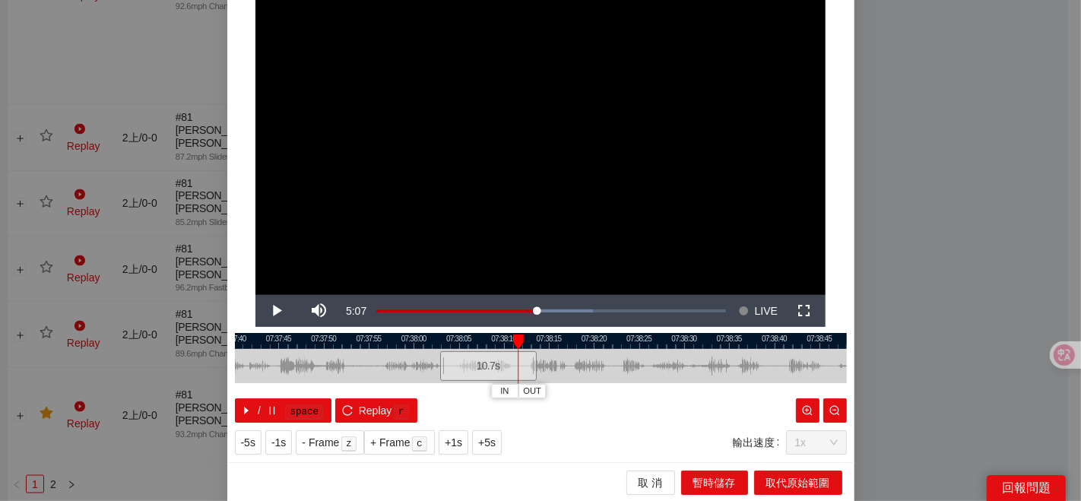
scroll to position [0, 0]
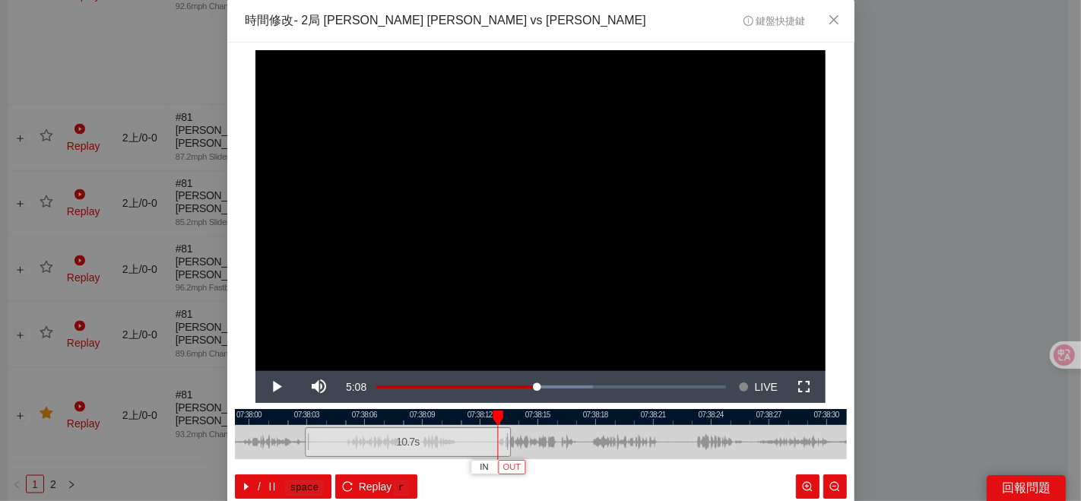
click at [508, 466] on span "OUT" at bounding box center [512, 467] width 18 height 14
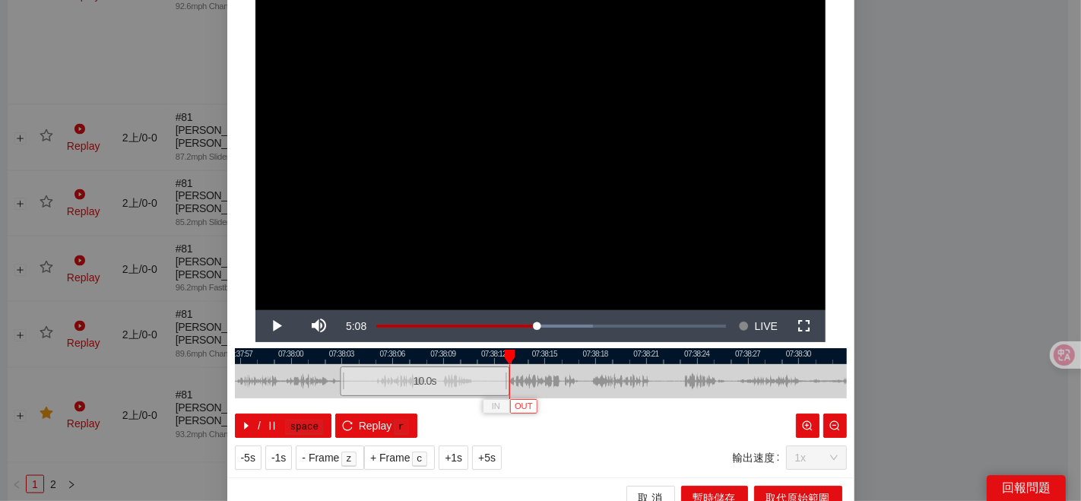
scroll to position [76, 0]
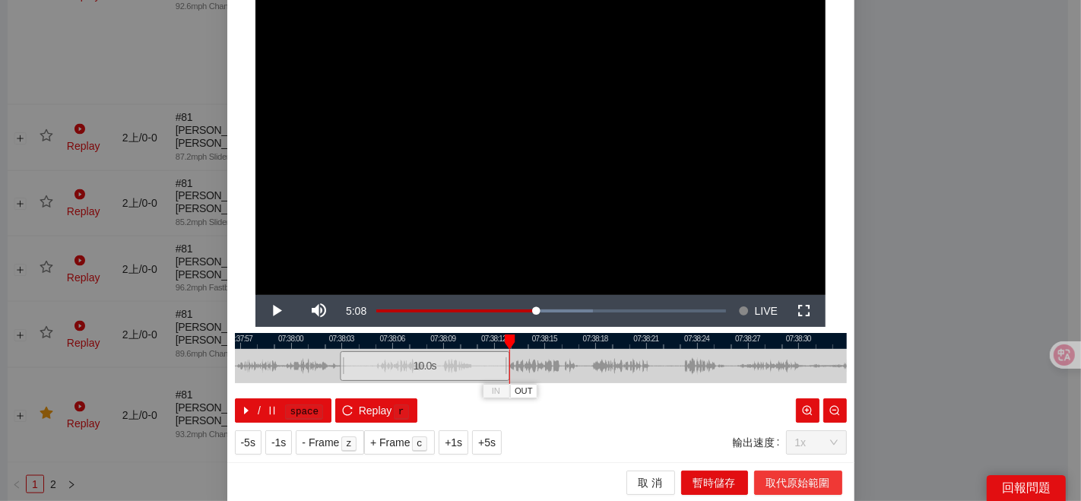
click at [766, 478] on span "取代原始範圍" at bounding box center [798, 482] width 64 height 17
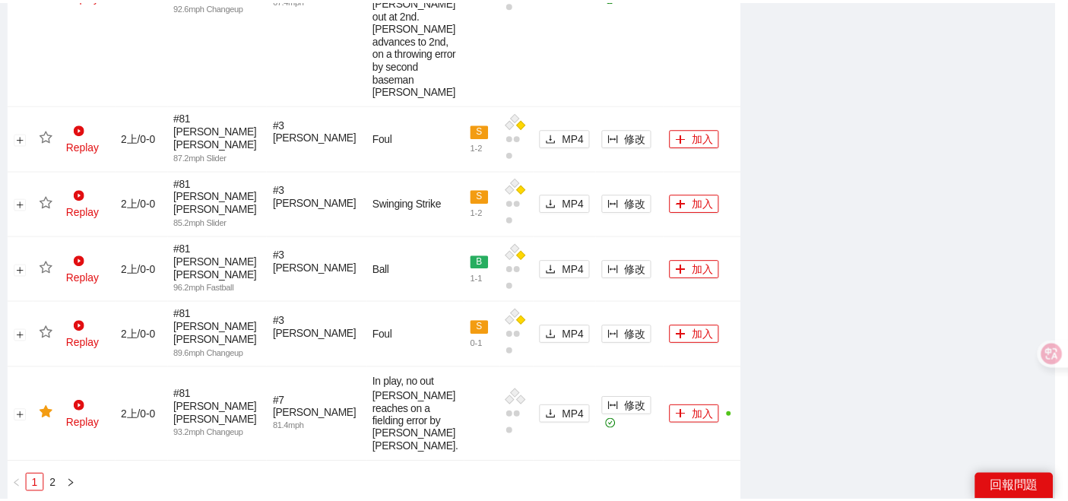
scroll to position [0, 0]
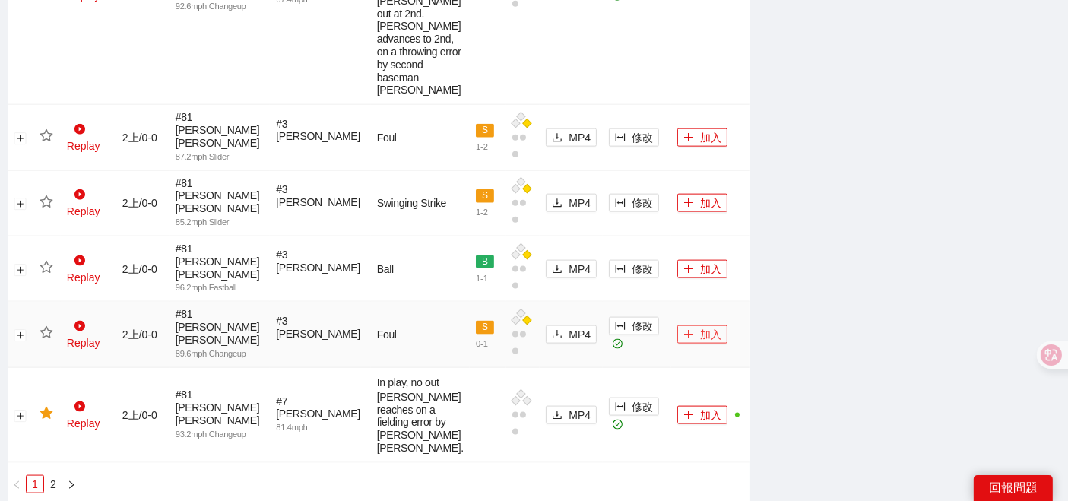
click at [684, 325] on button "加入" at bounding box center [702, 334] width 50 height 18
click at [49, 326] on icon "star" at bounding box center [46, 332] width 13 height 12
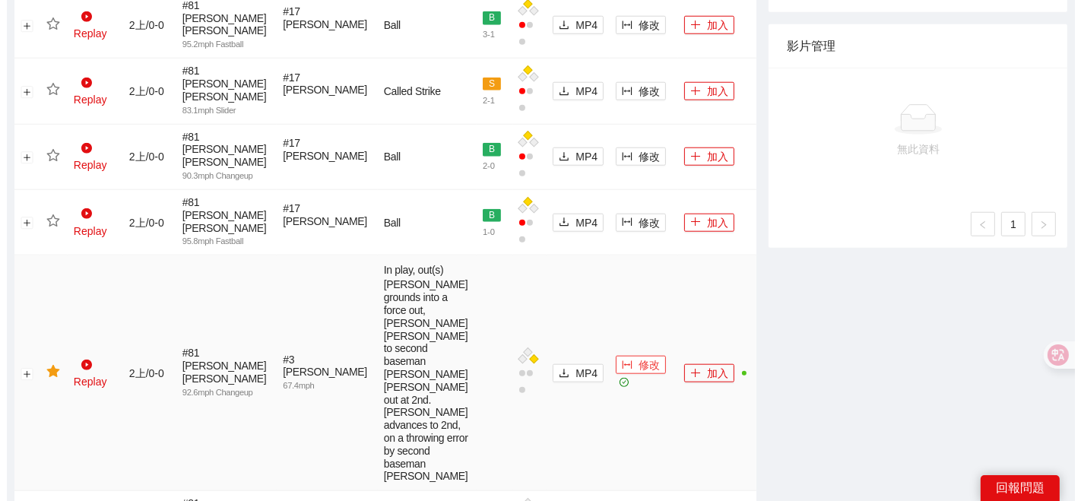
scroll to position [1504, 0]
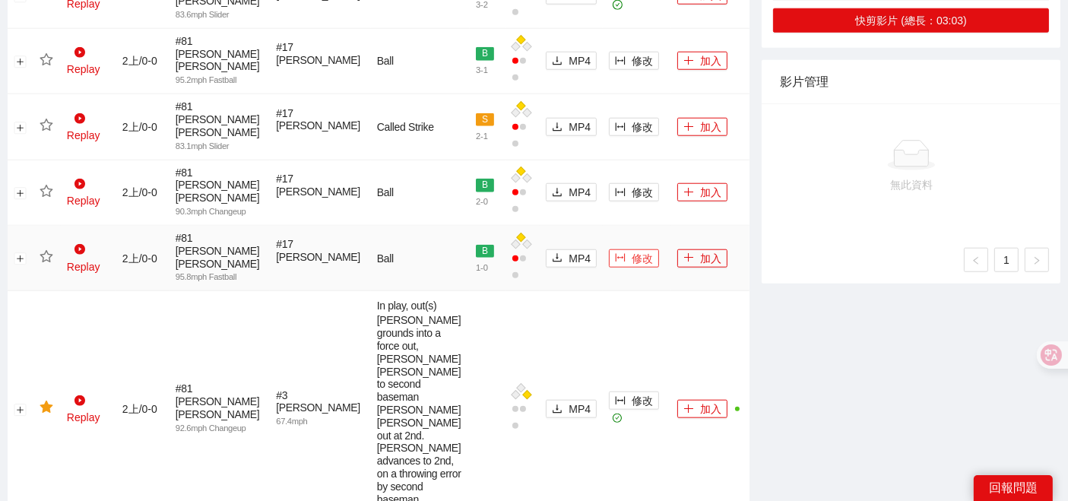
click at [631, 250] on span "修改" at bounding box center [641, 258] width 21 height 17
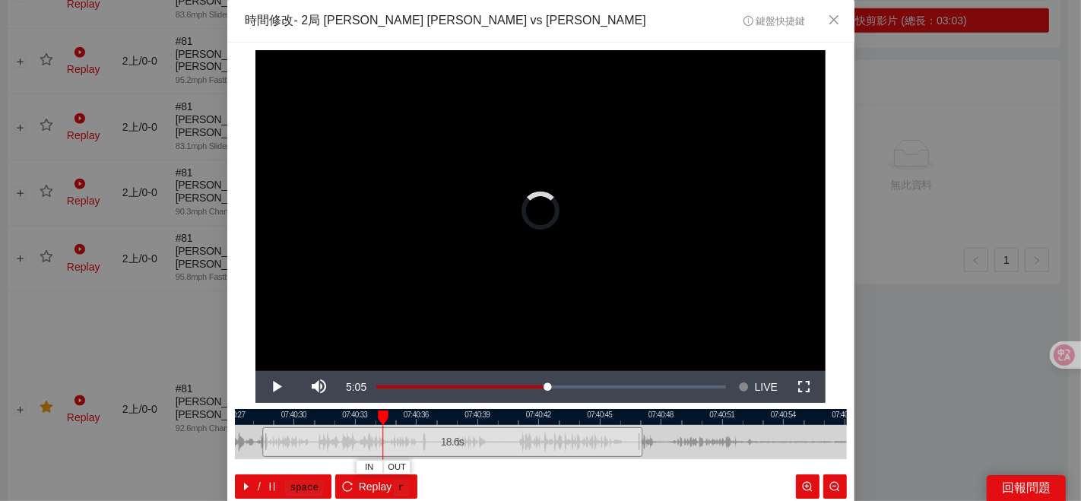
drag, startPoint x: 431, startPoint y: 435, endPoint x: 255, endPoint y: 434, distance: 176.3
click at [260, 434] on div at bounding box center [264, 442] width 9 height 34
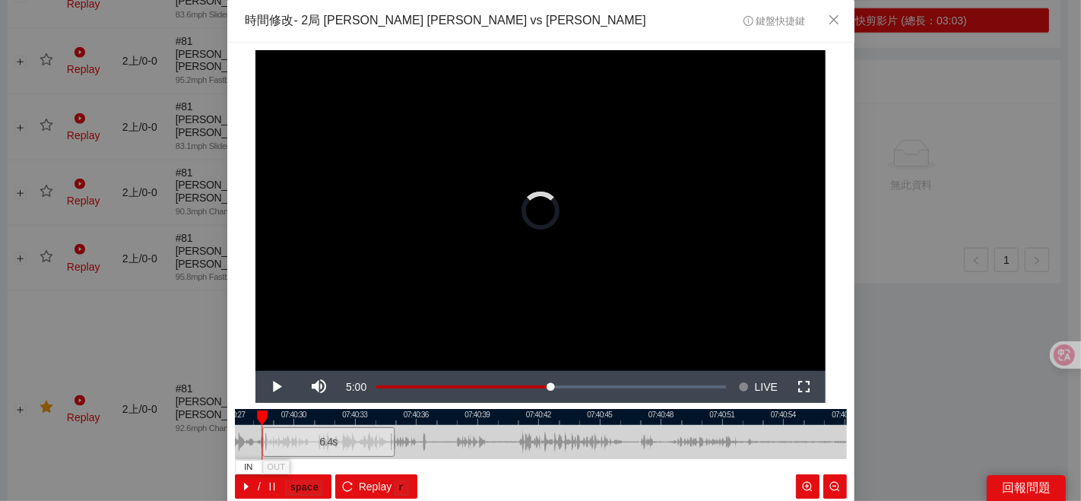
drag, startPoint x: 633, startPoint y: 439, endPoint x: 364, endPoint y: 444, distance: 269.0
click at [388, 446] on div at bounding box center [392, 442] width 9 height 34
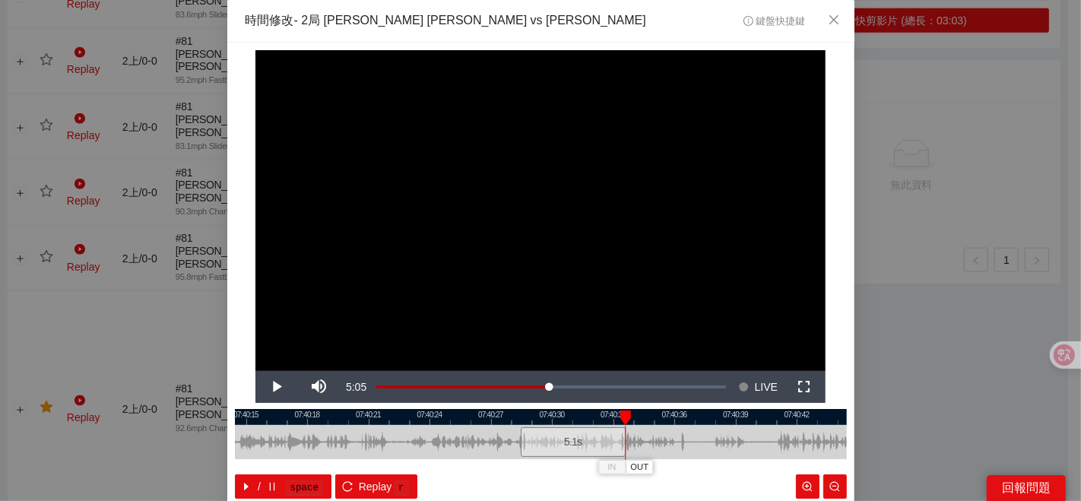
drag, startPoint x: 469, startPoint y: 441, endPoint x: 666, endPoint y: 411, distance: 199.9
click at [683, 410] on div "07:40:12 07:40:15 07:40:18 07:40:21 07:40:24 07:40:27 07:40:30 07:40:33 07:40:3…" at bounding box center [541, 454] width 612 height 90
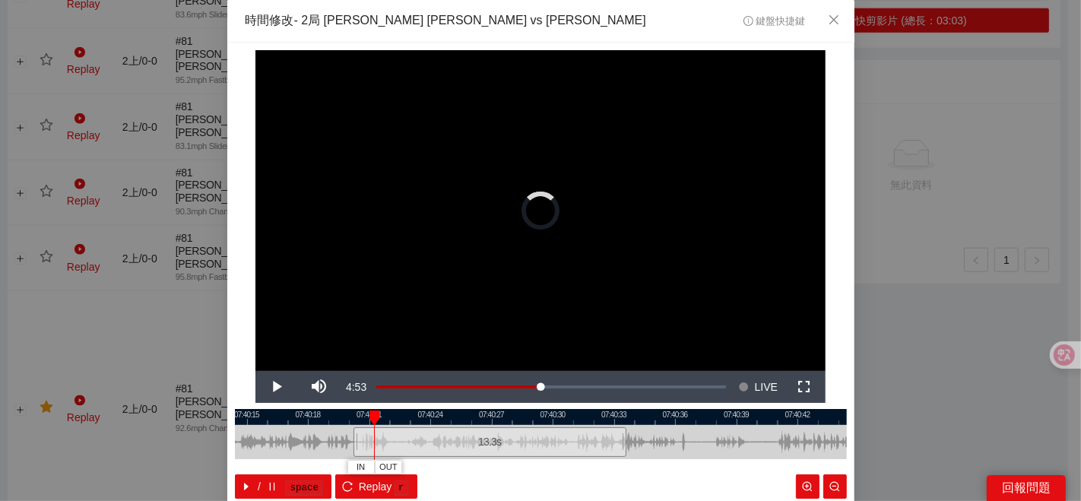
drag, startPoint x: 513, startPoint y: 435, endPoint x: 345, endPoint y: 441, distance: 168.0
click at [351, 441] on div at bounding box center [355, 442] width 9 height 34
drag, startPoint x: 492, startPoint y: 460, endPoint x: 507, endPoint y: 460, distance: 14.4
click at [496, 461] on span "IN" at bounding box center [500, 467] width 8 height 14
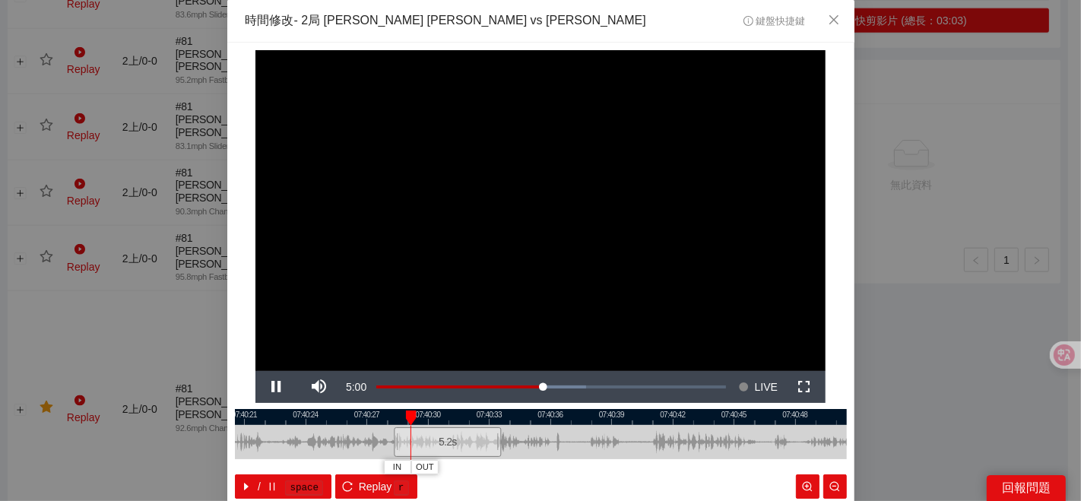
drag, startPoint x: 666, startPoint y: 435, endPoint x: 532, endPoint y: 440, distance: 134.6
click at [532, 440] on div at bounding box center [416, 442] width 612 height 34
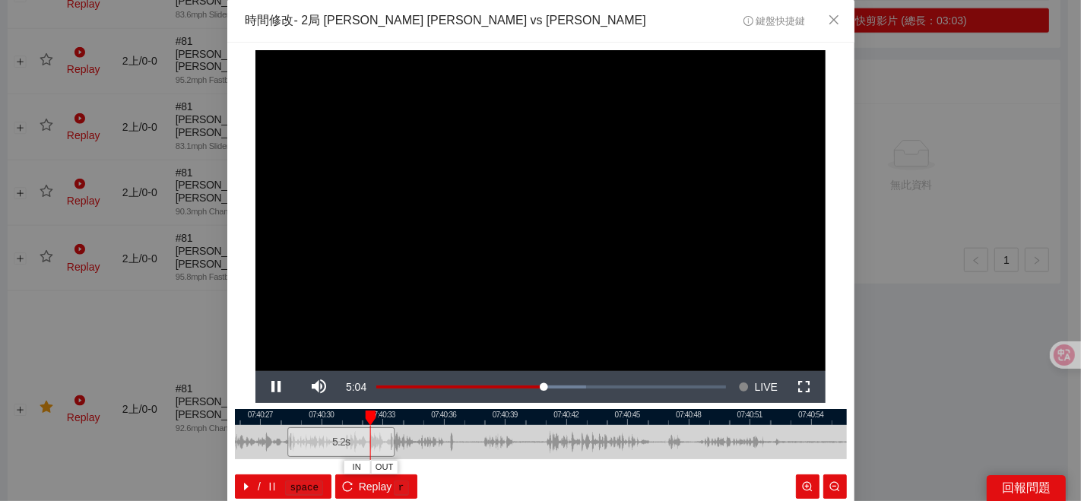
drag, startPoint x: 535, startPoint y: 437, endPoint x: 438, endPoint y: 437, distance: 96.5
click at [438, 437] on div at bounding box center [444, 442] width 612 height 34
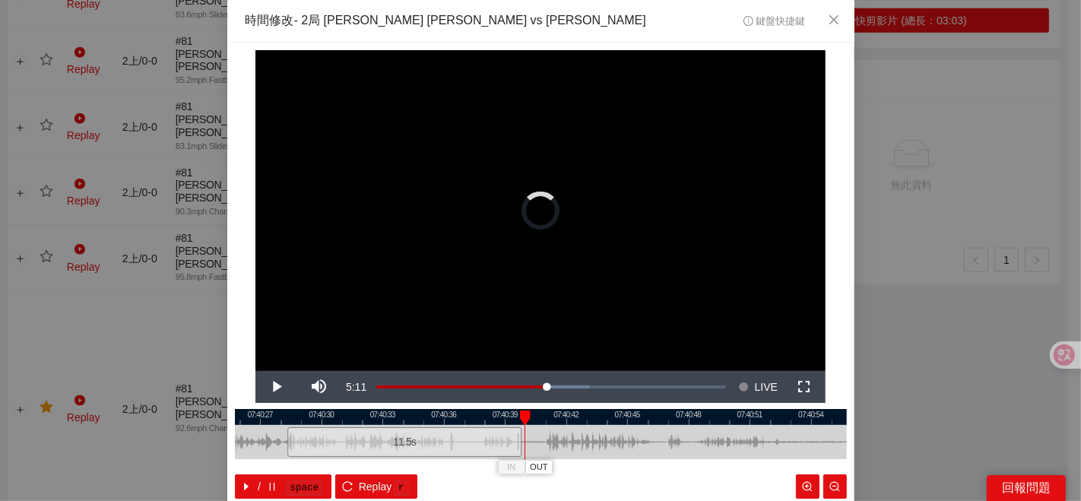
drag, startPoint x: 391, startPoint y: 443, endPoint x: 448, endPoint y: 436, distance: 57.4
click at [513, 437] on div "11.5 s" at bounding box center [541, 442] width 612 height 34
click at [388, 422] on div at bounding box center [542, 417] width 612 height 16
click at [388, 421] on div at bounding box center [541, 417] width 612 height 16
click at [480, 418] on div at bounding box center [541, 417] width 612 height 16
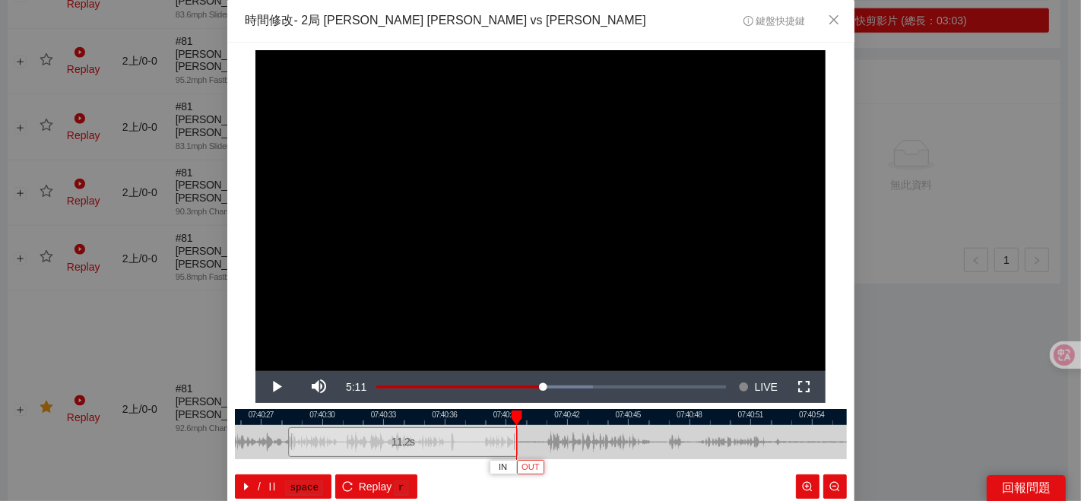
click at [525, 468] on span "OUT" at bounding box center [530, 467] width 18 height 14
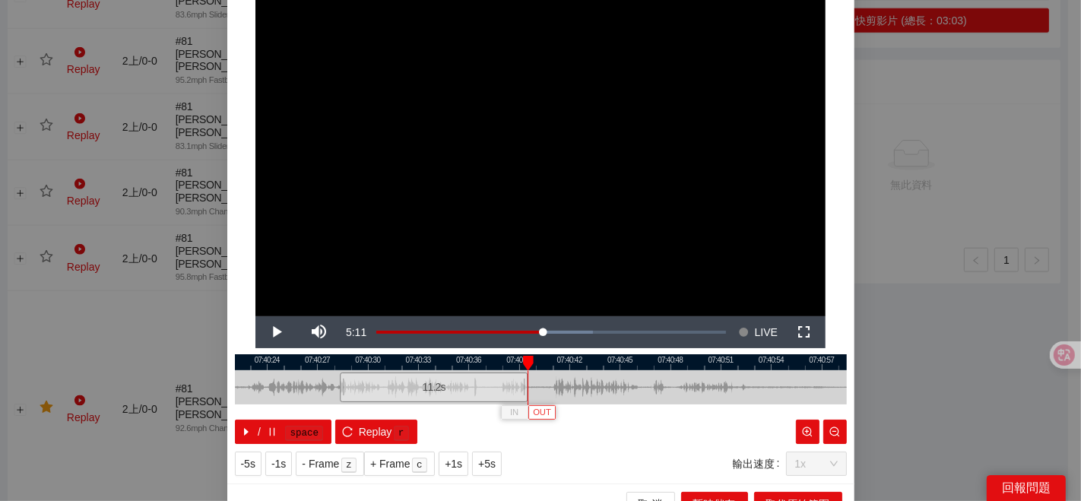
scroll to position [76, 0]
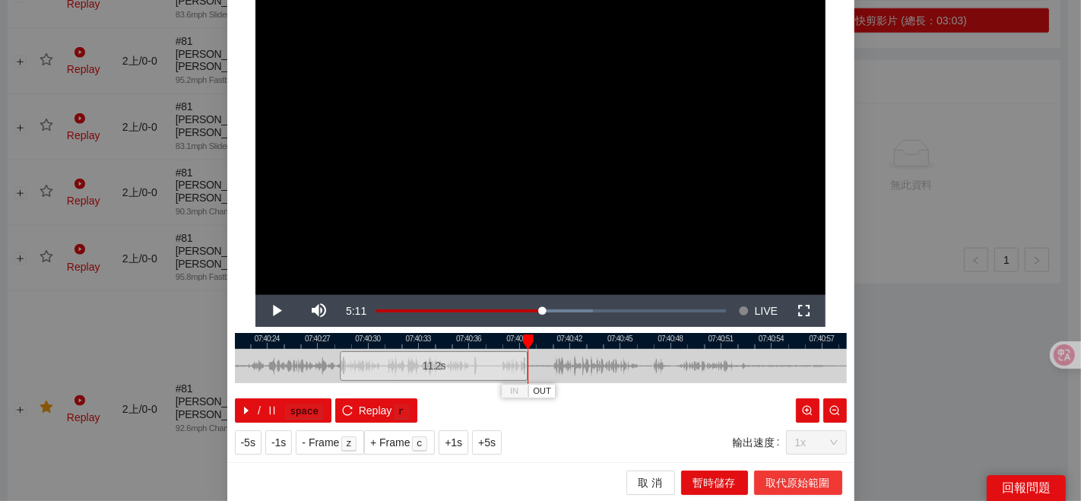
click at [768, 476] on span "取代原始範圍" at bounding box center [798, 482] width 64 height 17
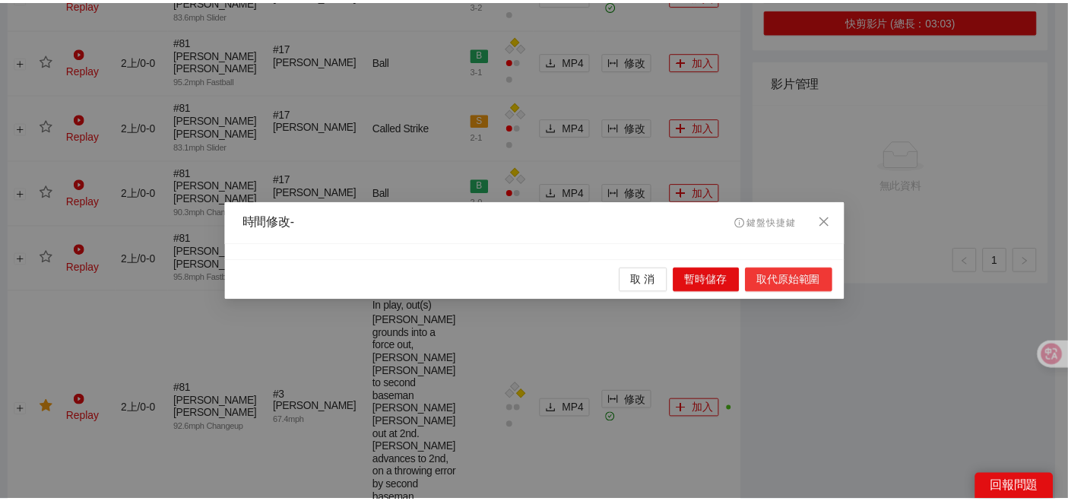
scroll to position [0, 0]
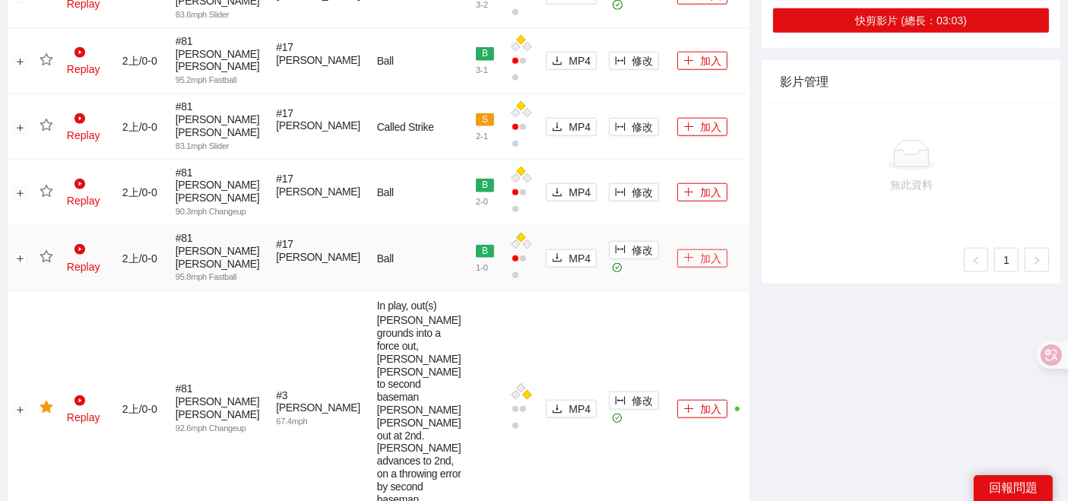
click at [682, 249] on button "加入" at bounding box center [702, 258] width 50 height 18
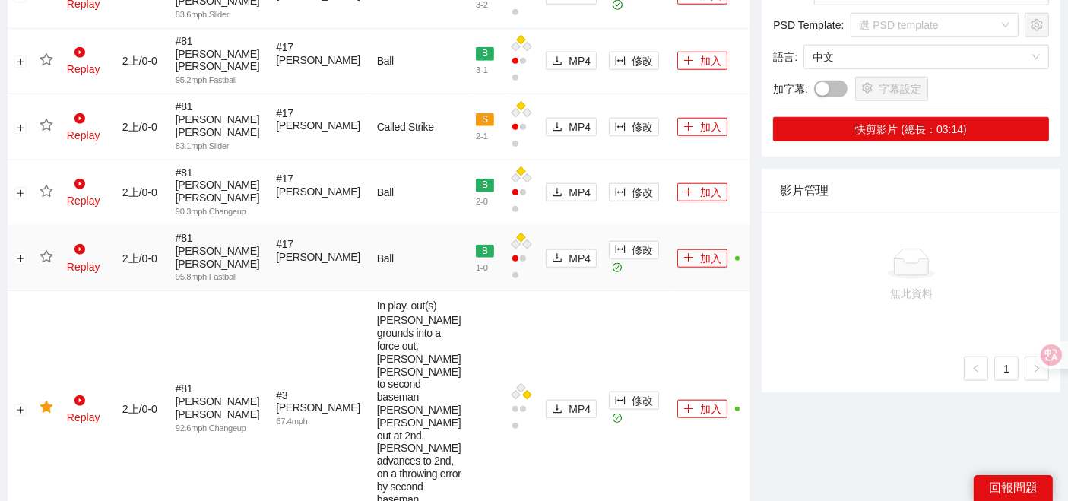
click at [46, 250] on icon "star" at bounding box center [47, 257] width 14 height 14
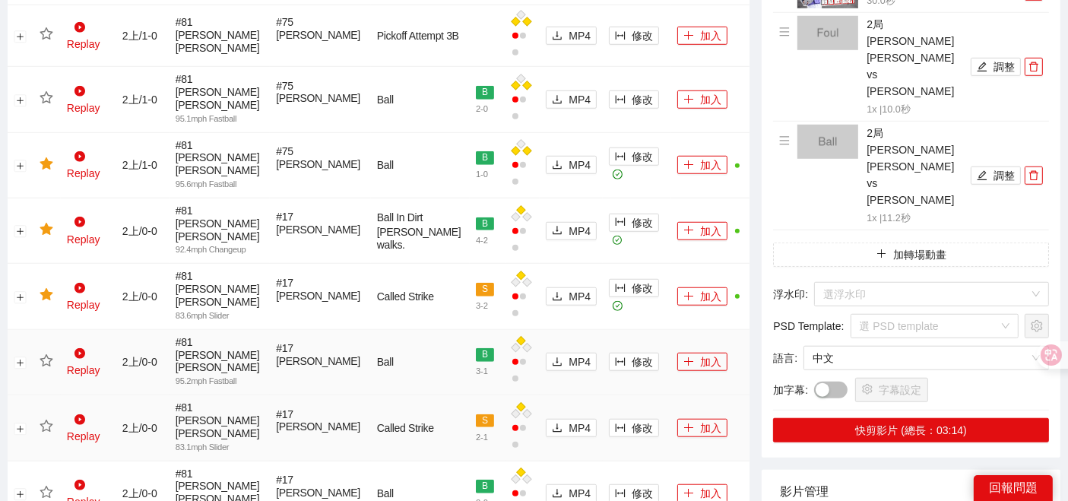
scroll to position [1166, 0]
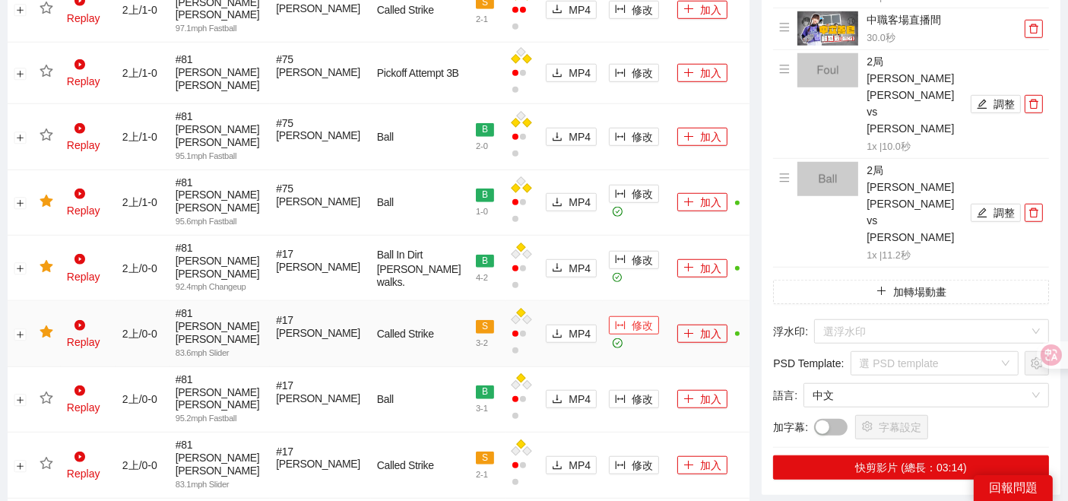
click at [631, 317] on span "修改" at bounding box center [641, 325] width 21 height 17
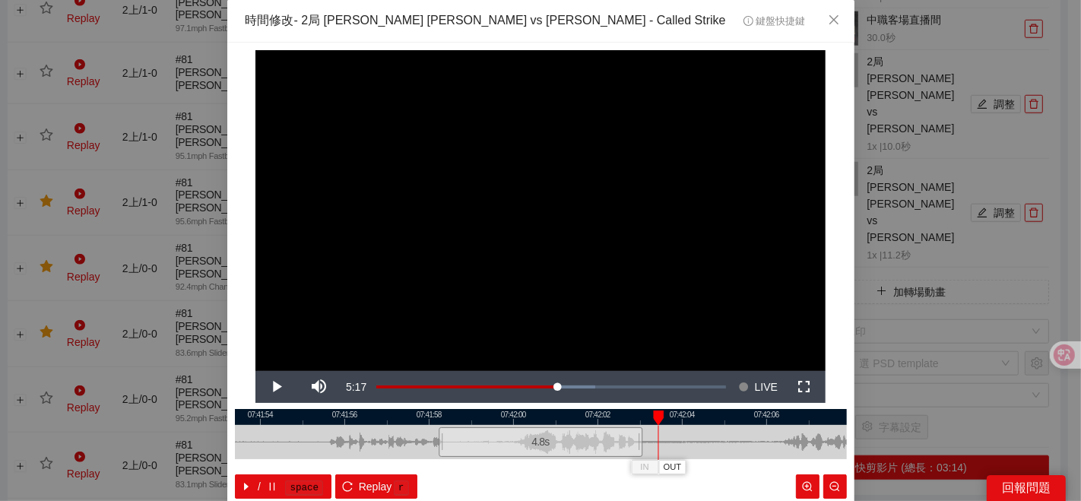
click at [875, 394] on div "**********" at bounding box center [540, 250] width 1081 height 501
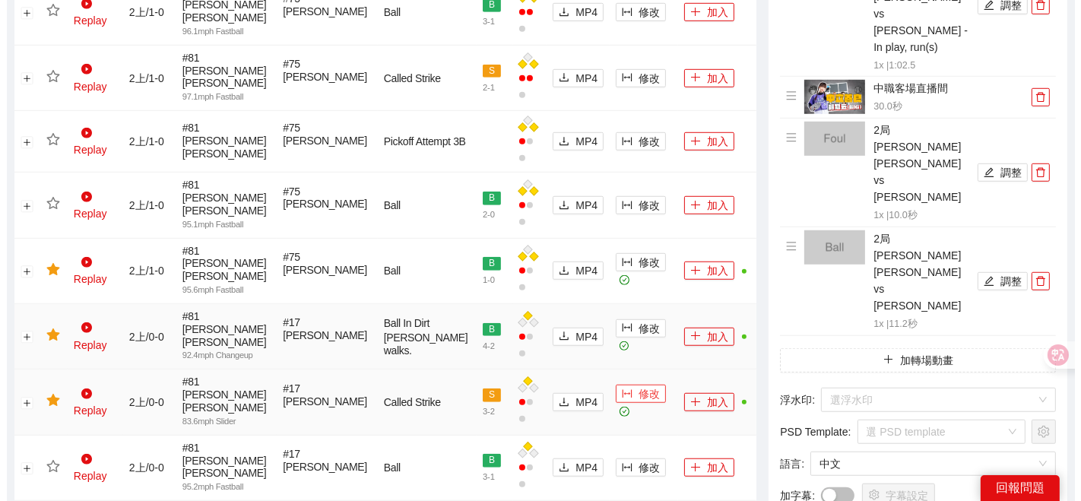
scroll to position [1081, 0]
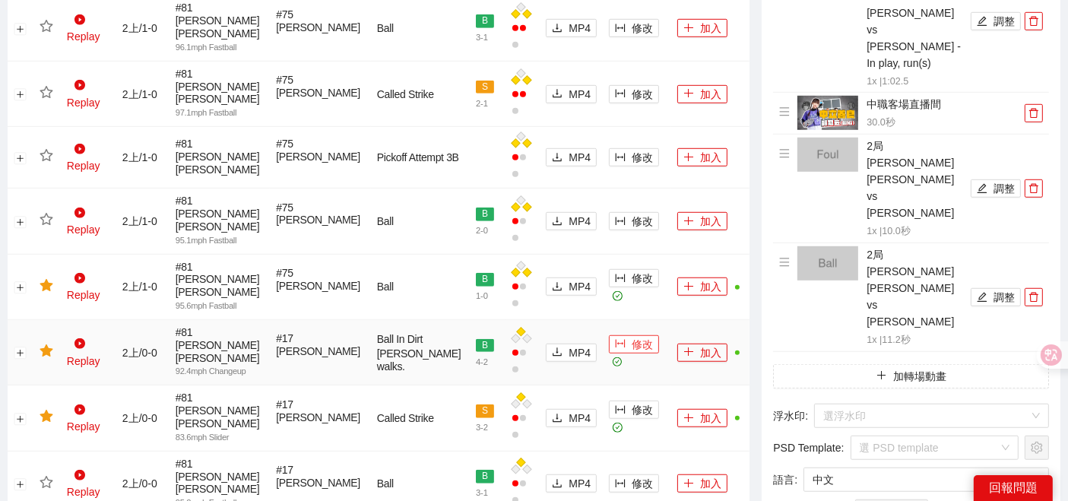
click at [631, 336] on span "修改" at bounding box center [641, 344] width 21 height 17
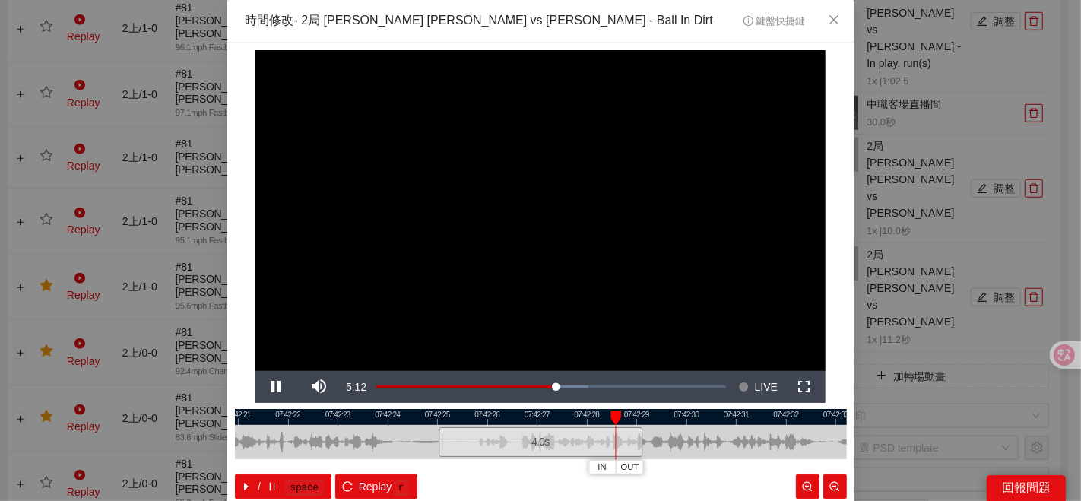
click at [921, 452] on div "**********" at bounding box center [540, 250] width 1081 height 501
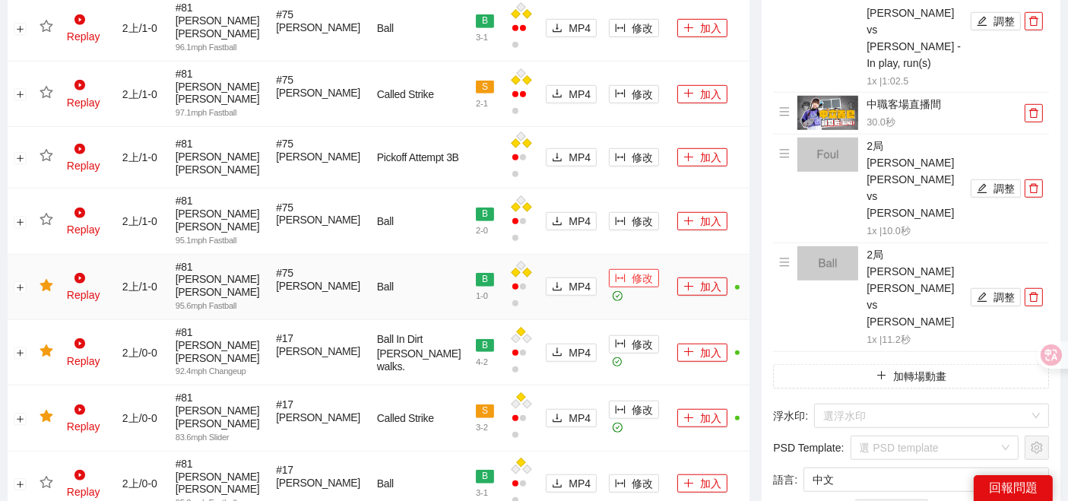
click at [609, 269] on button "修改" at bounding box center [634, 278] width 50 height 18
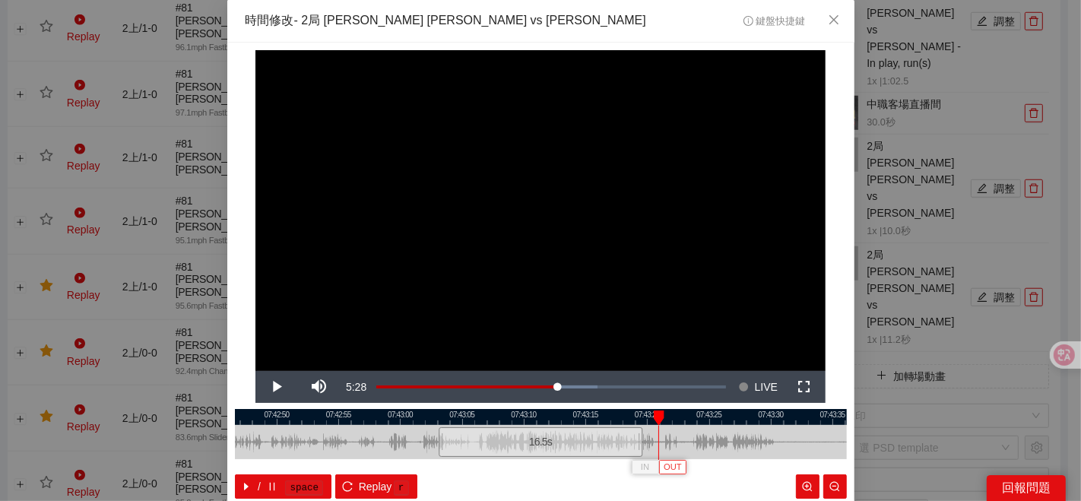
click at [664, 470] on span "OUT" at bounding box center [672, 467] width 18 height 14
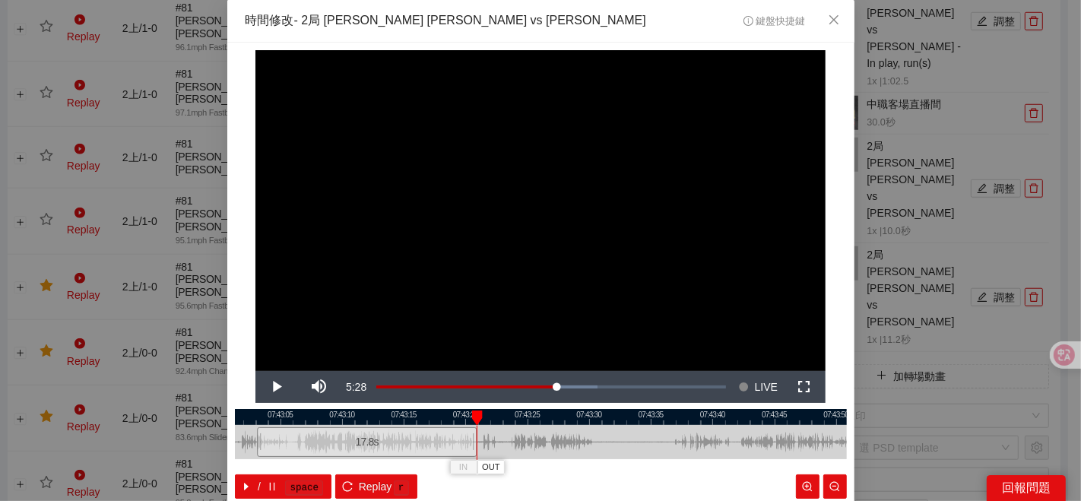
drag, startPoint x: 737, startPoint y: 429, endPoint x: 492, endPoint y: 446, distance: 245.3
click at [543, 450] on div at bounding box center [359, 442] width 612 height 34
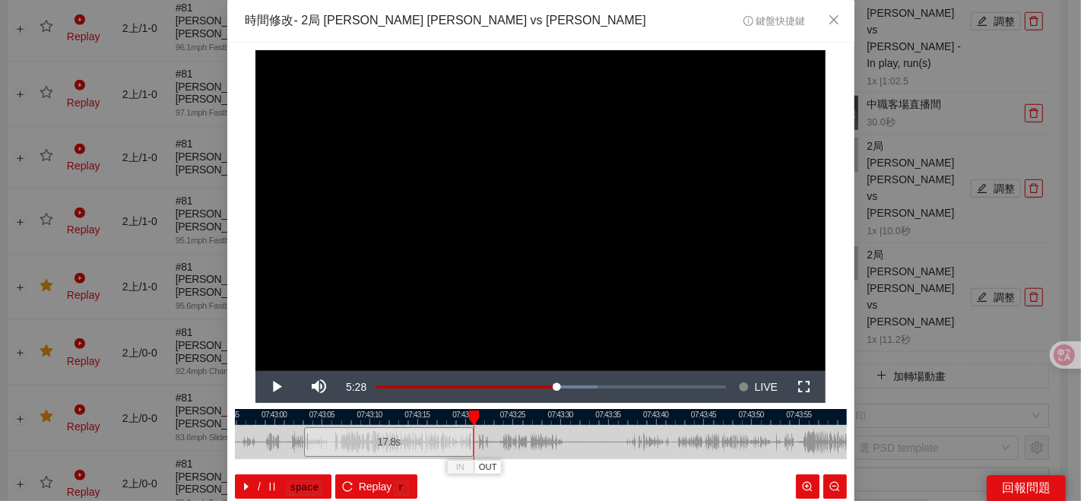
scroll to position [76, 0]
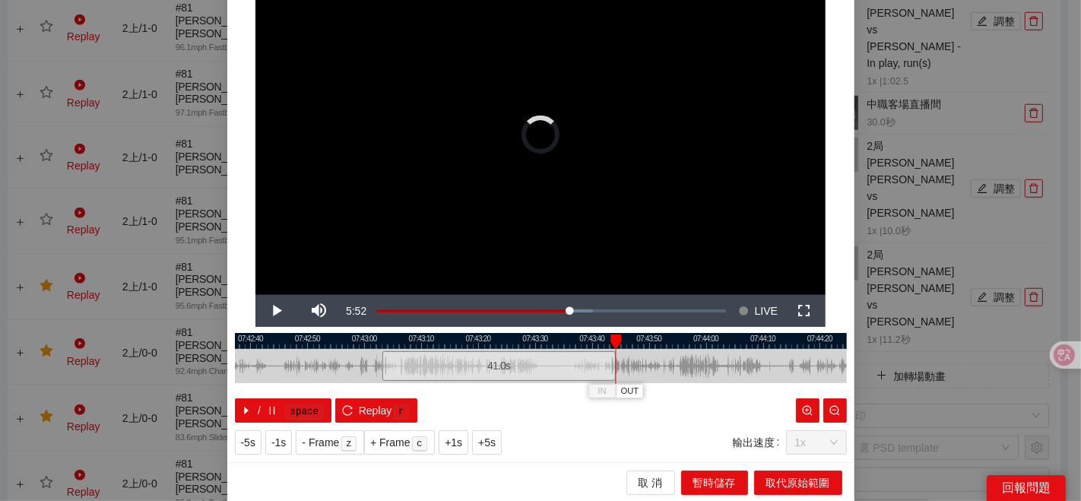
drag, startPoint x: 475, startPoint y: 361, endPoint x: 578, endPoint y: 350, distance: 103.9
click at [609, 357] on div at bounding box center [613, 366] width 9 height 34
click at [579, 347] on div at bounding box center [541, 341] width 612 height 16
click at [555, 342] on div at bounding box center [541, 341] width 612 height 16
click at [568, 345] on div at bounding box center [541, 341] width 612 height 16
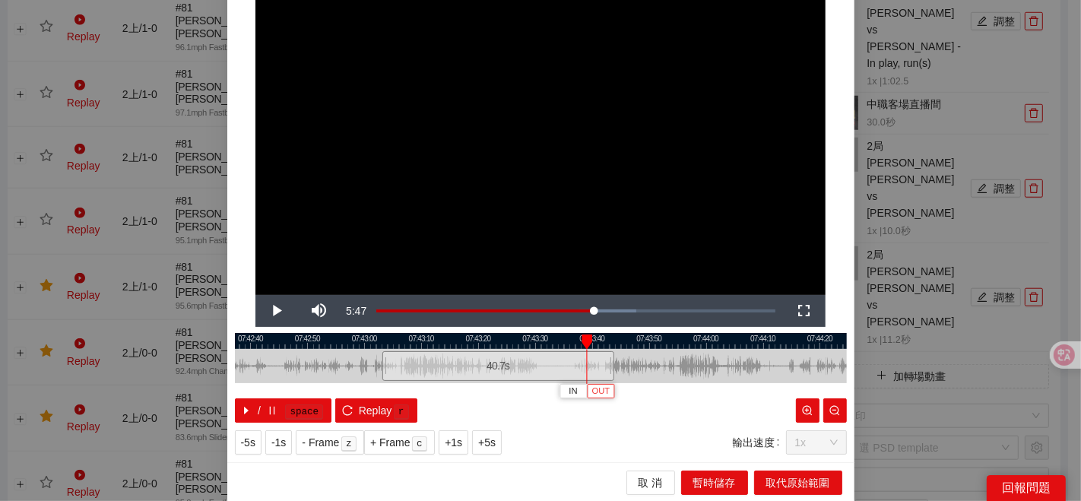
click at [596, 390] on span "OUT" at bounding box center [601, 391] width 18 height 14
click at [801, 477] on span "取代原始範圍" at bounding box center [798, 482] width 64 height 17
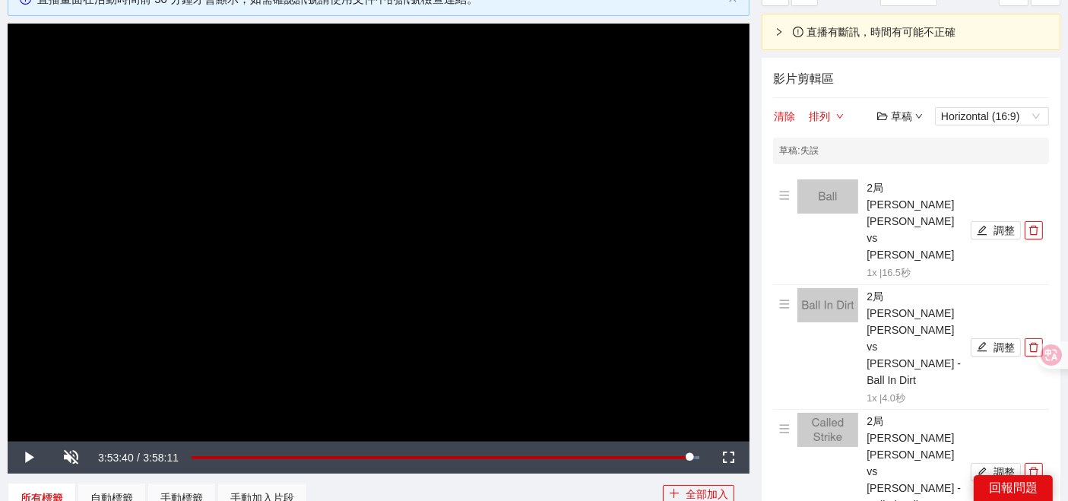
scroll to position [0, 0]
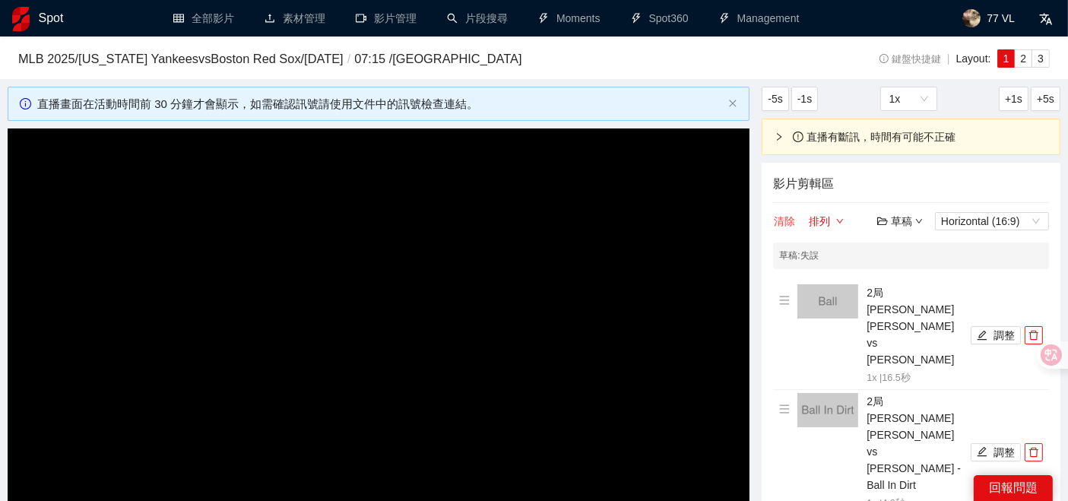
click at [789, 220] on button "清除" at bounding box center [784, 221] width 23 height 18
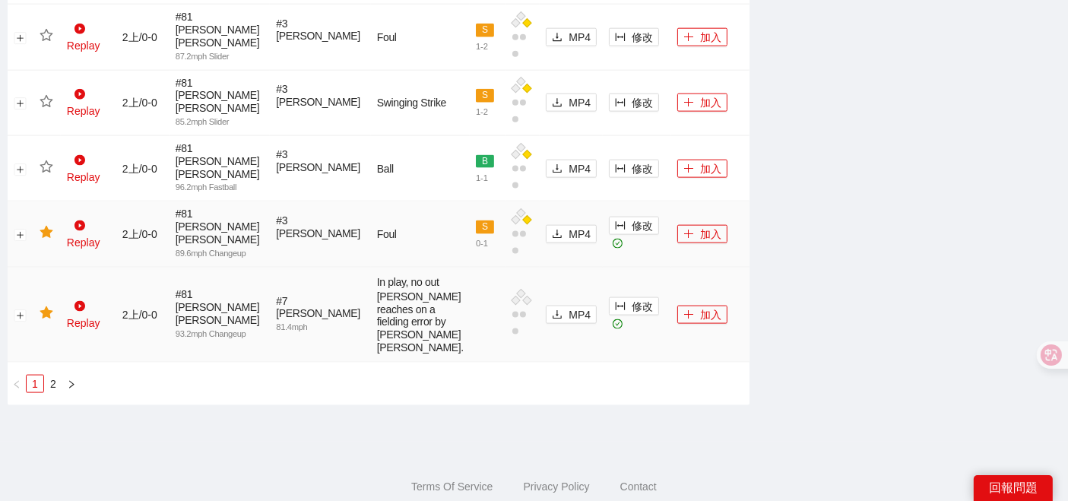
scroll to position [2036, 0]
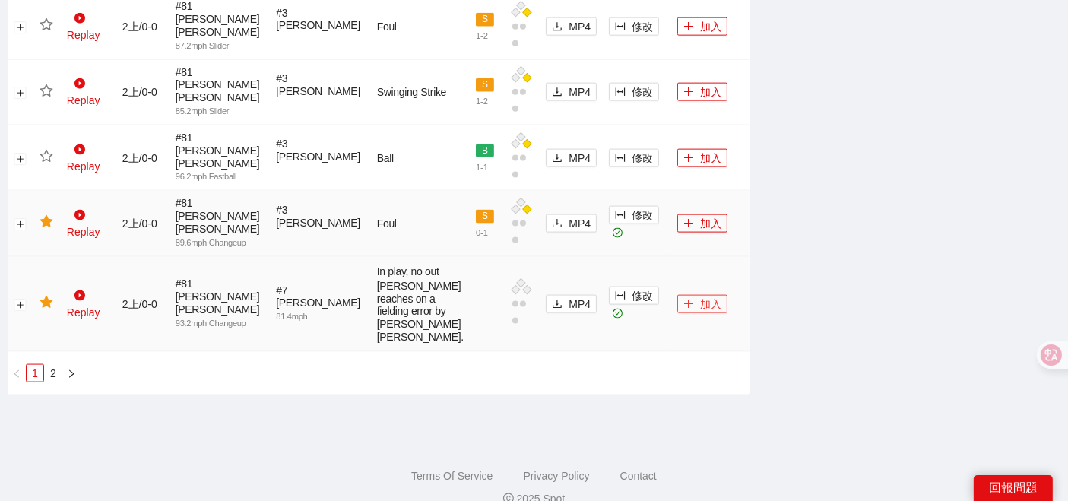
click at [690, 295] on button "加入" at bounding box center [702, 304] width 50 height 18
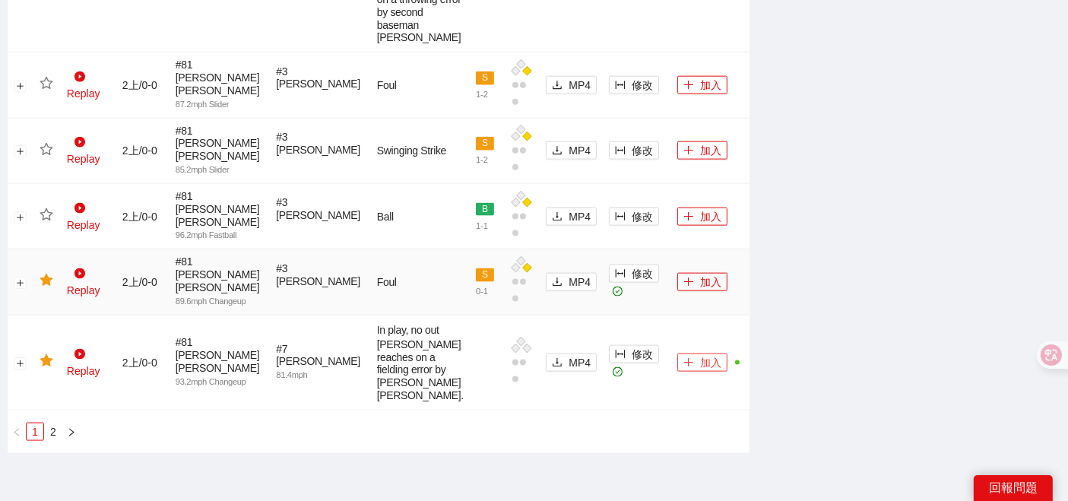
scroll to position [1951, 0]
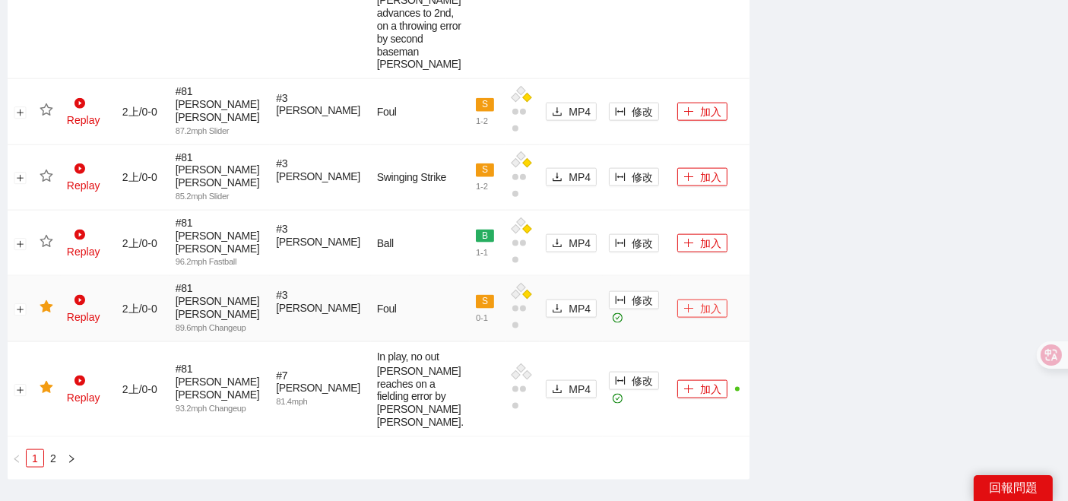
click at [684, 299] on button "加入" at bounding box center [702, 308] width 50 height 18
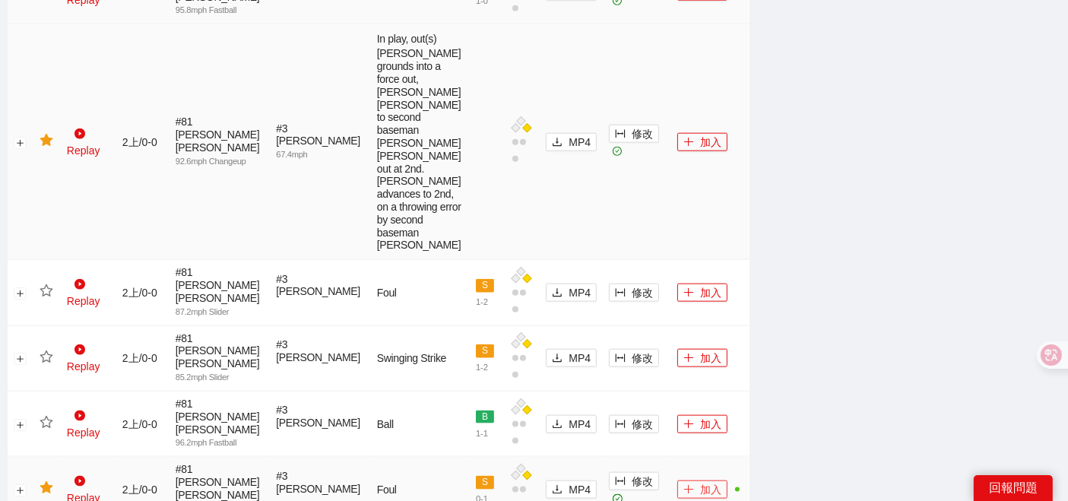
scroll to position [1614, 0]
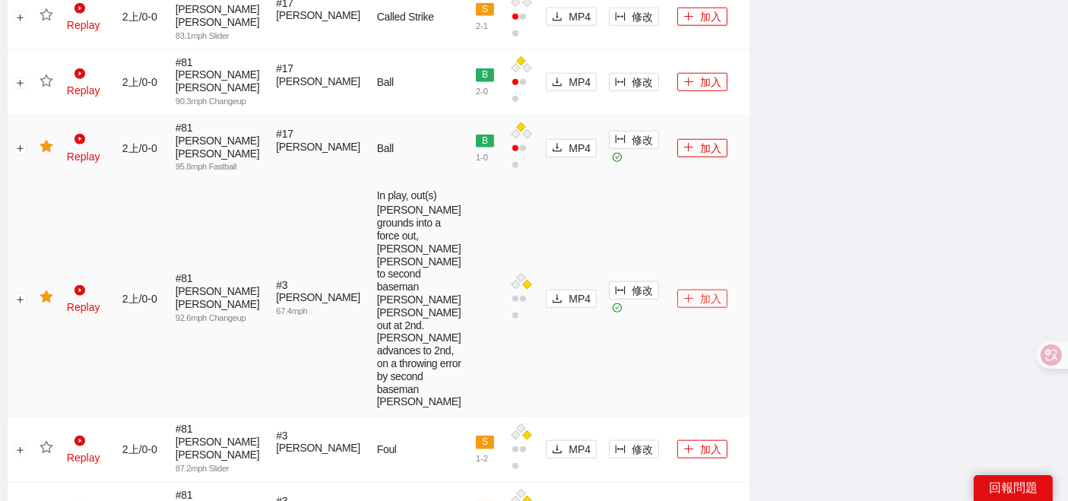
click at [688, 290] on button "加入" at bounding box center [702, 299] width 50 height 18
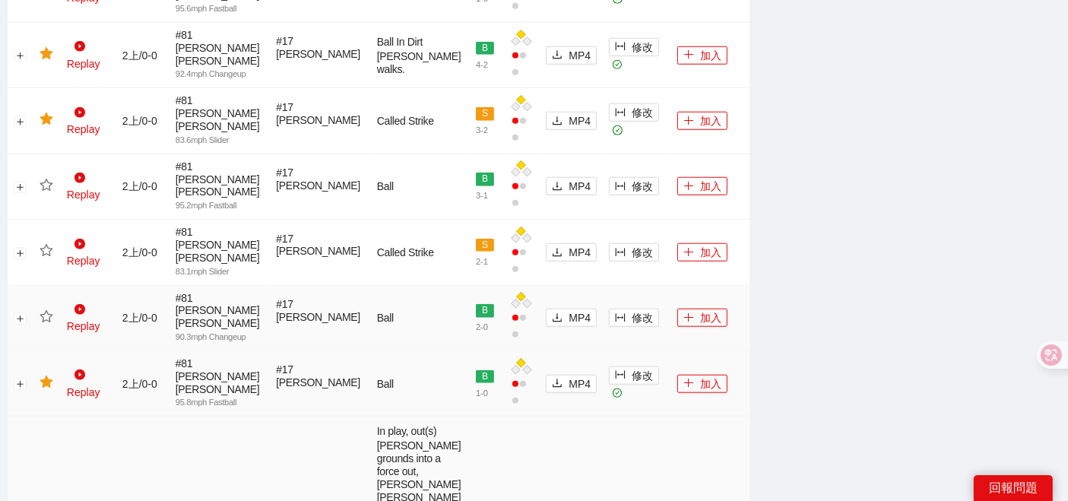
scroll to position [1361, 0]
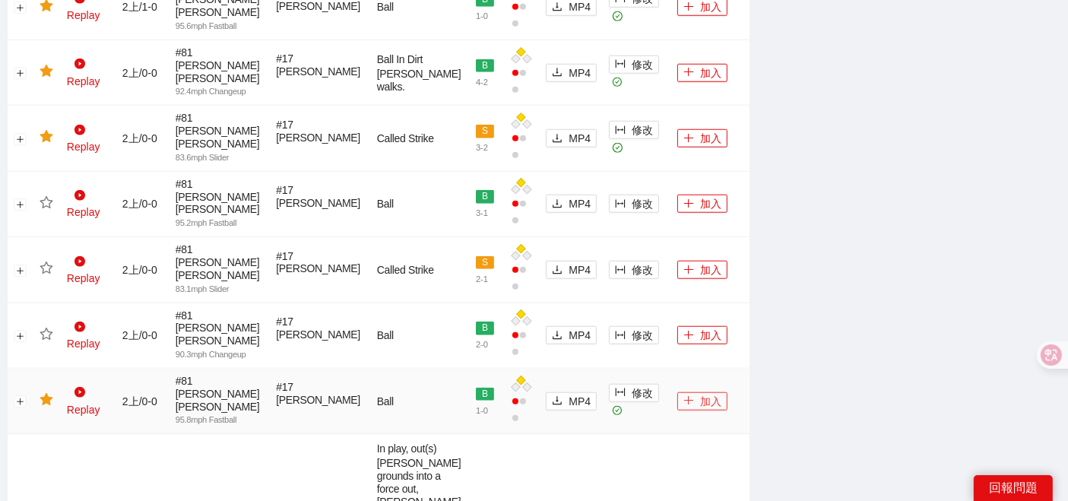
click at [692, 392] on button "加入" at bounding box center [702, 401] width 50 height 18
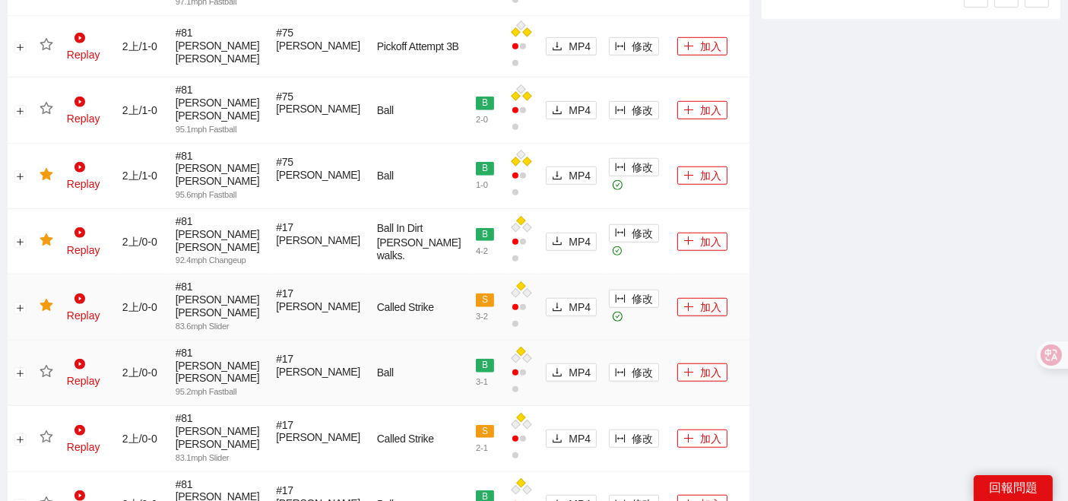
scroll to position [1191, 0]
click at [688, 299] on button "加入" at bounding box center [702, 308] width 50 height 18
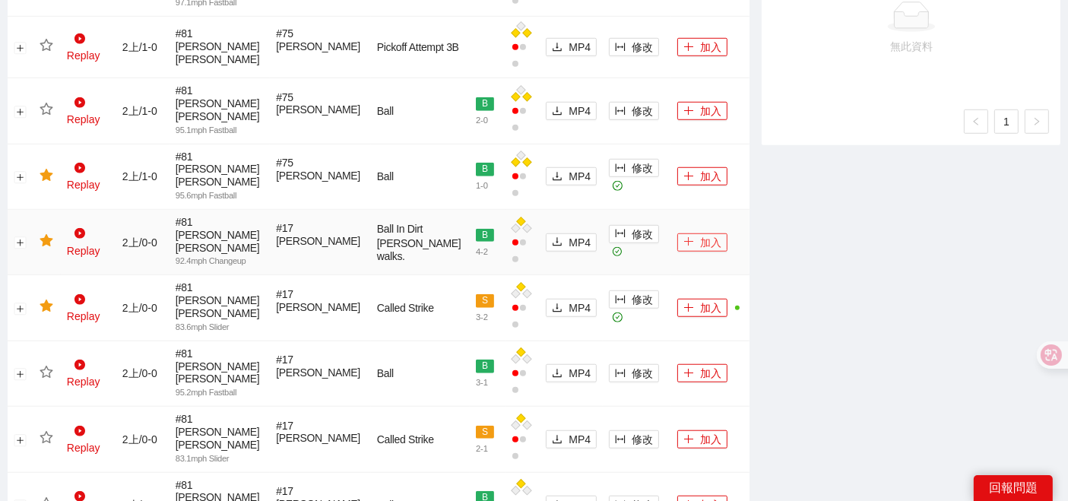
click at [688, 233] on button "加入" at bounding box center [702, 242] width 50 height 18
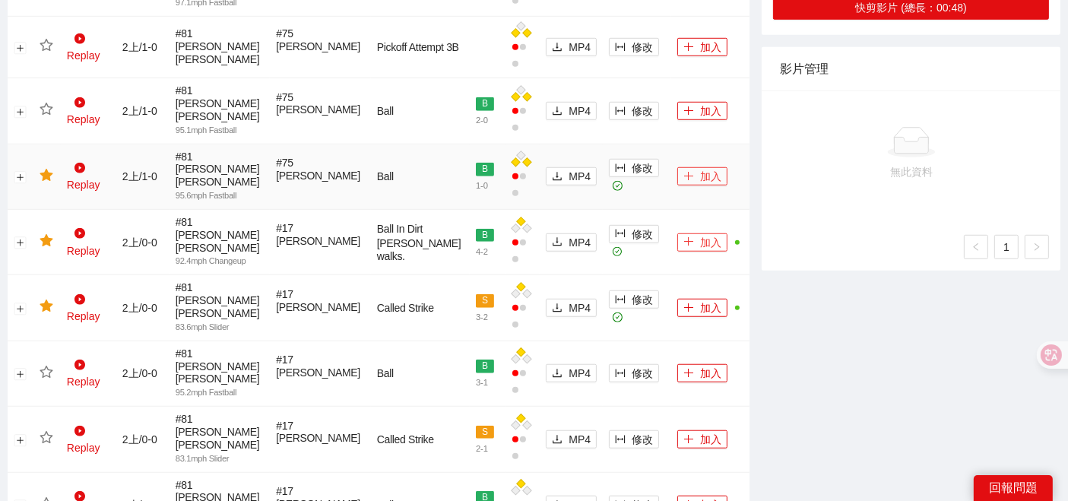
scroll to position [1107, 0]
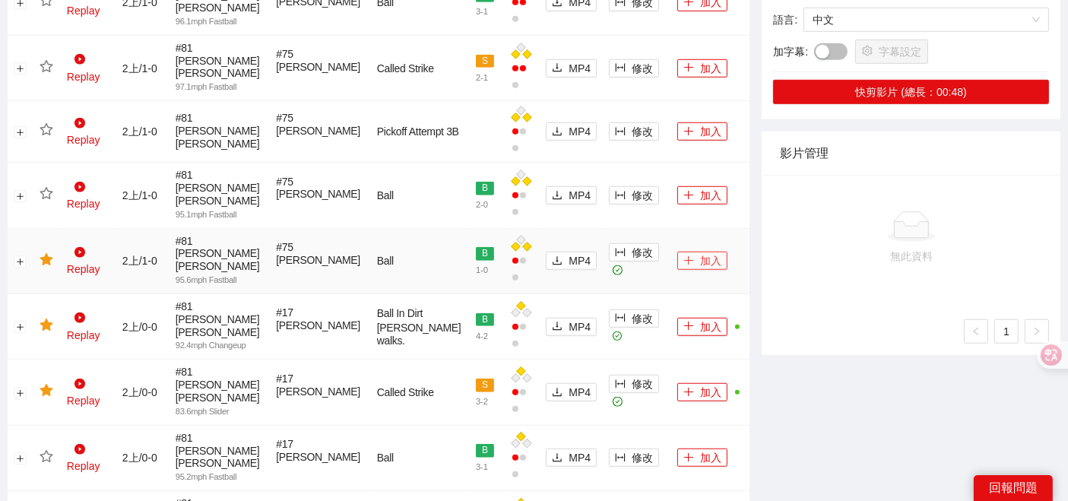
click at [691, 252] on button "加入" at bounding box center [702, 261] width 50 height 18
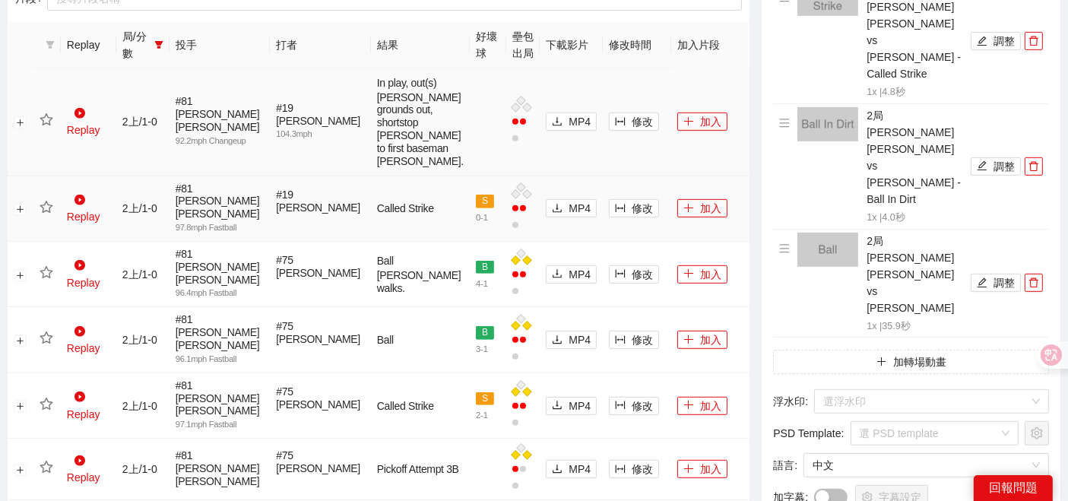
scroll to position [601, 0]
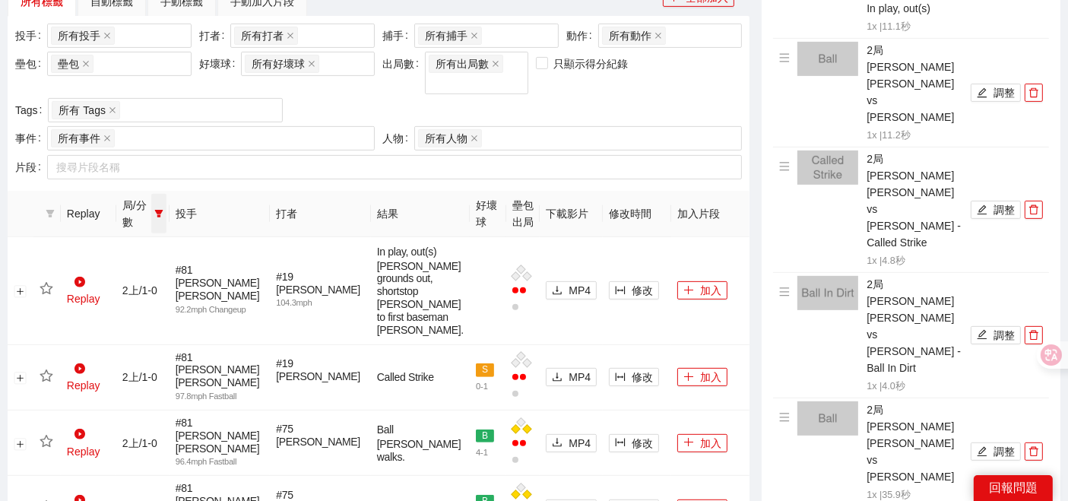
click at [163, 209] on icon "filter" at bounding box center [158, 213] width 9 height 9
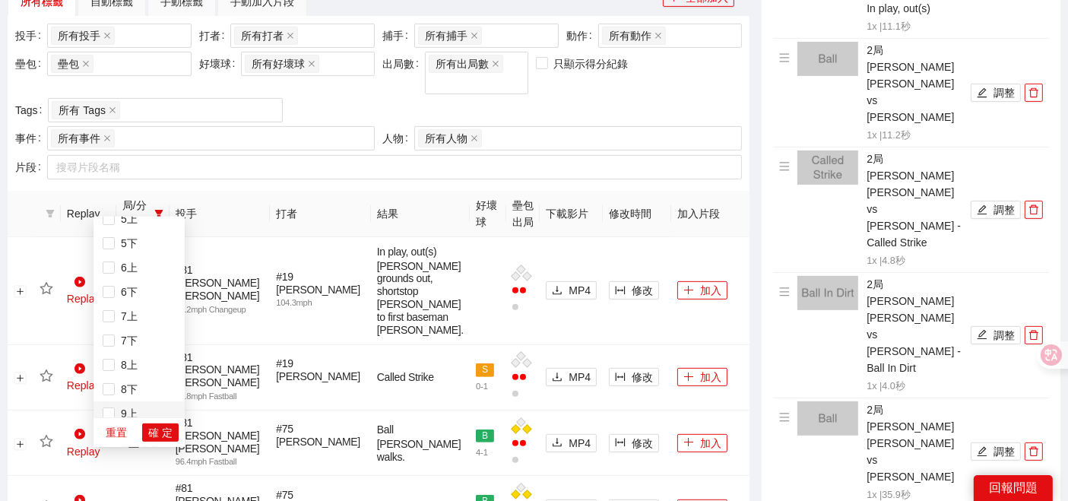
scroll to position [242, 0]
click at [116, 378] on span "9上" at bounding box center [126, 378] width 23 height 12
click at [24, 191] on th at bounding box center [21, 214] width 26 height 46
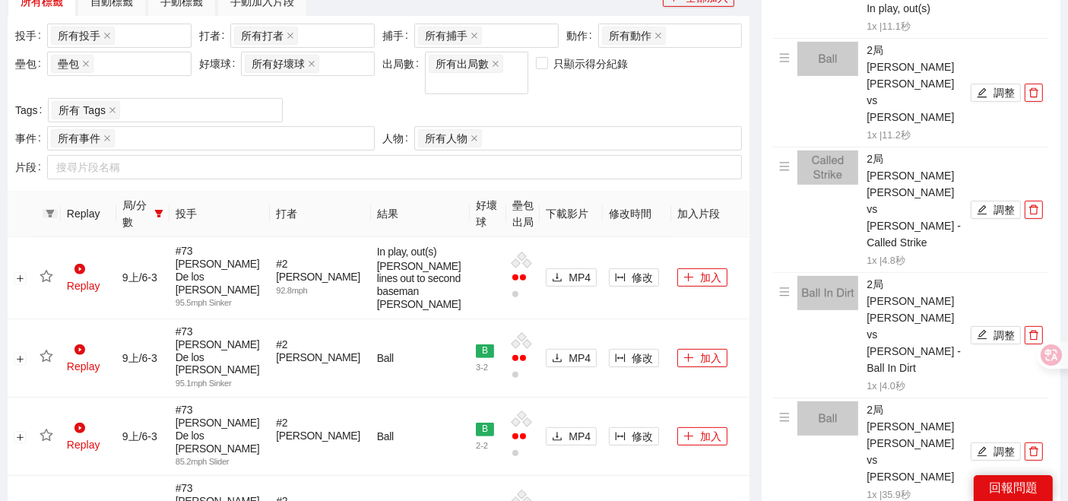
click at [47, 209] on icon "filter" at bounding box center [50, 213] width 9 height 9
click at [103, 245] on span "確 定" at bounding box center [109, 247] width 24 height 17
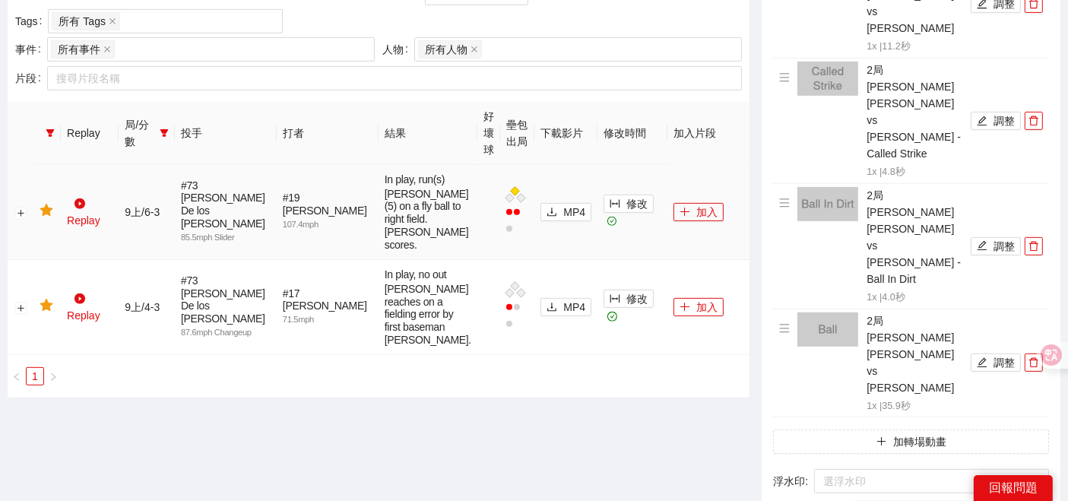
scroll to position [688, 0]
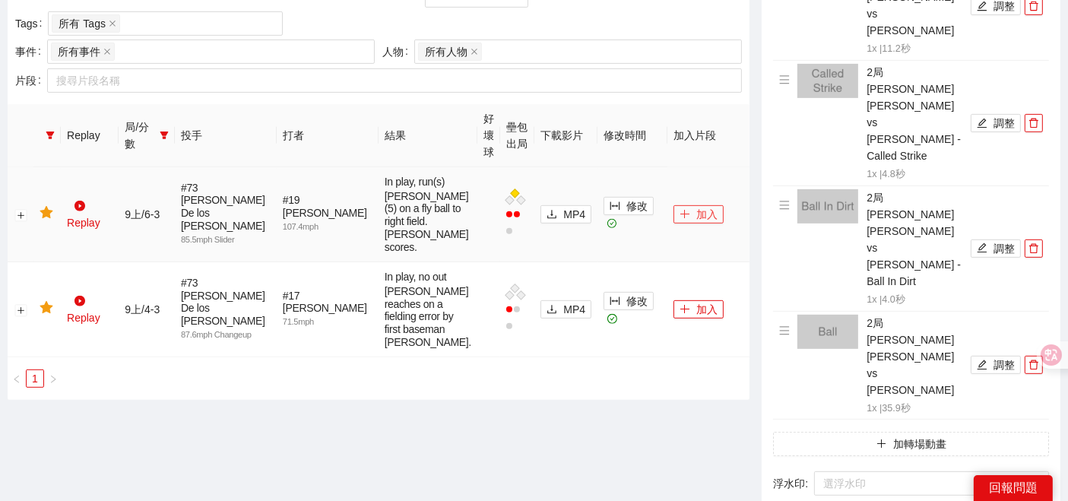
click at [679, 218] on icon "plus" at bounding box center [684, 214] width 11 height 11
click at [682, 318] on button "加入" at bounding box center [698, 309] width 50 height 18
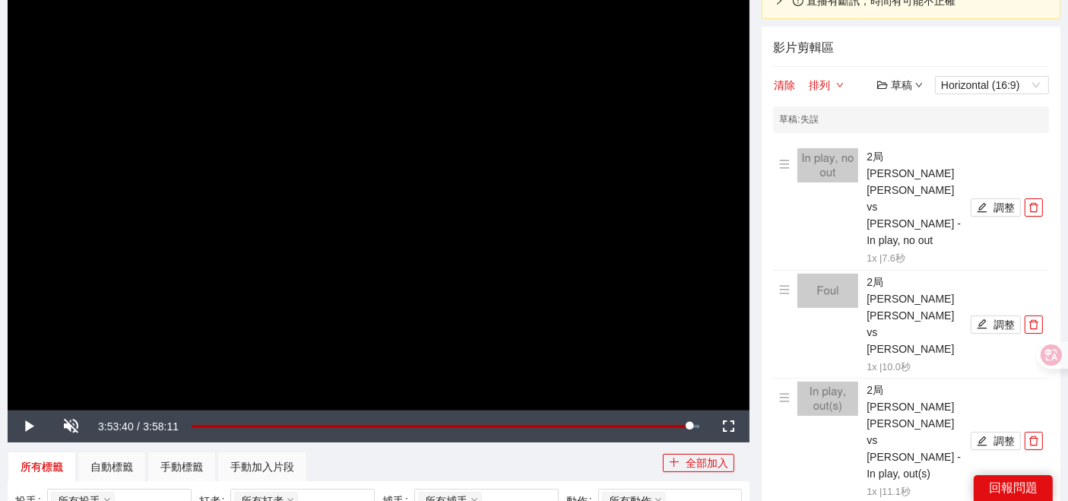
scroll to position [0, 0]
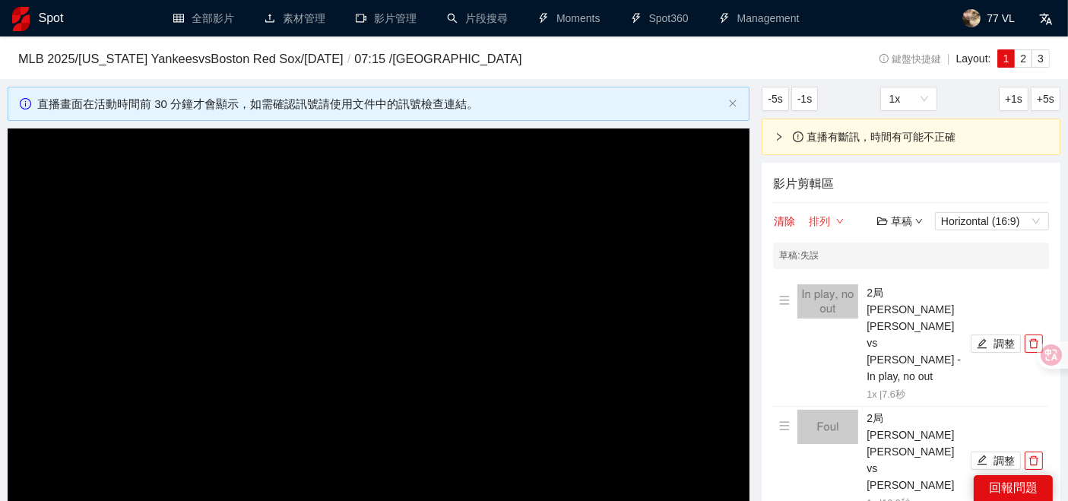
click at [837, 220] on icon "down" at bounding box center [840, 221] width 8 height 8
click at [843, 245] on link "由先到後" at bounding box center [837, 247] width 43 height 12
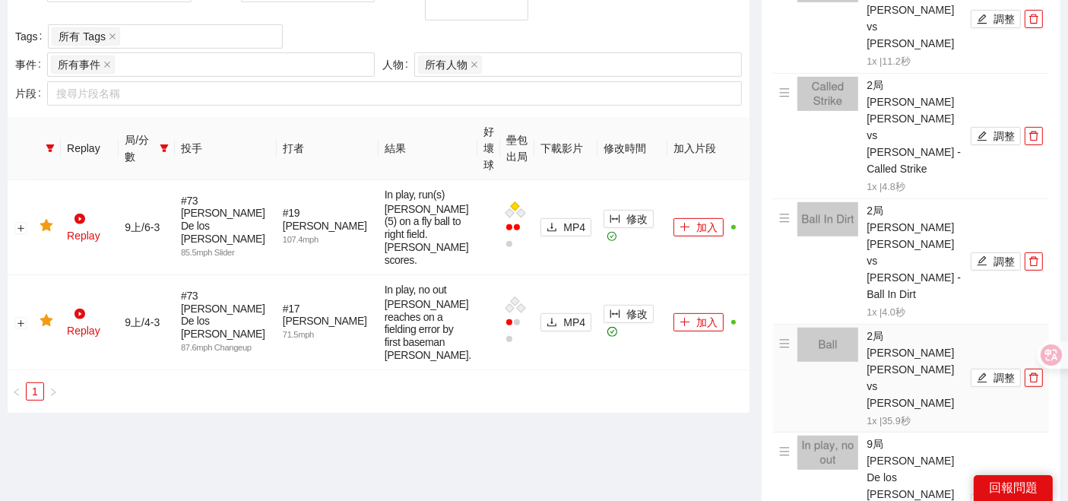
scroll to position [760, 0]
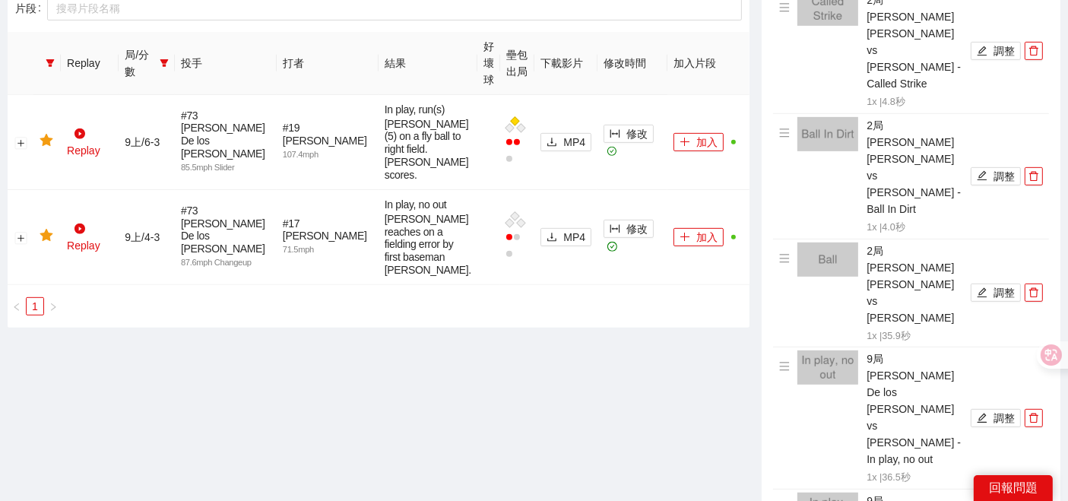
click at [663, 445] on div "**********" at bounding box center [379, 217] width 754 height 1780
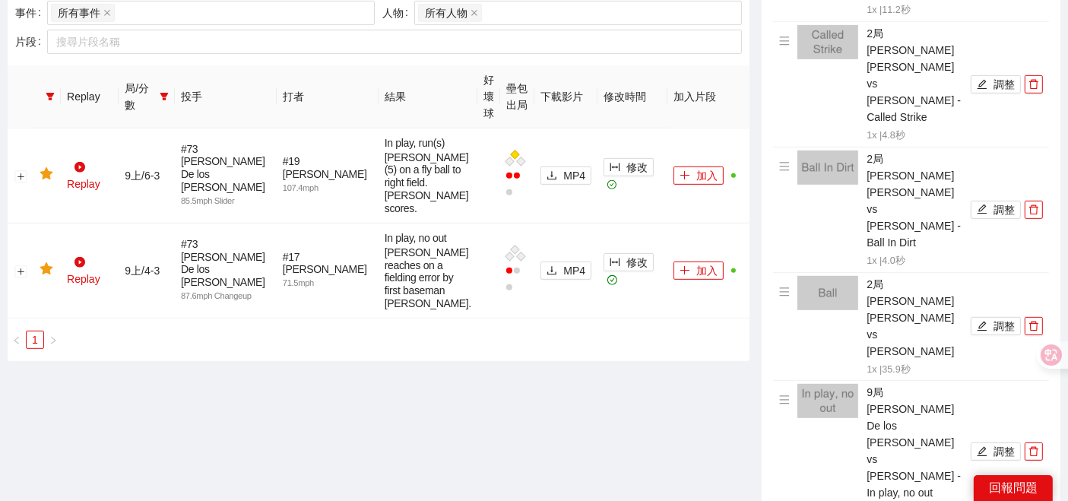
scroll to position [675, 0]
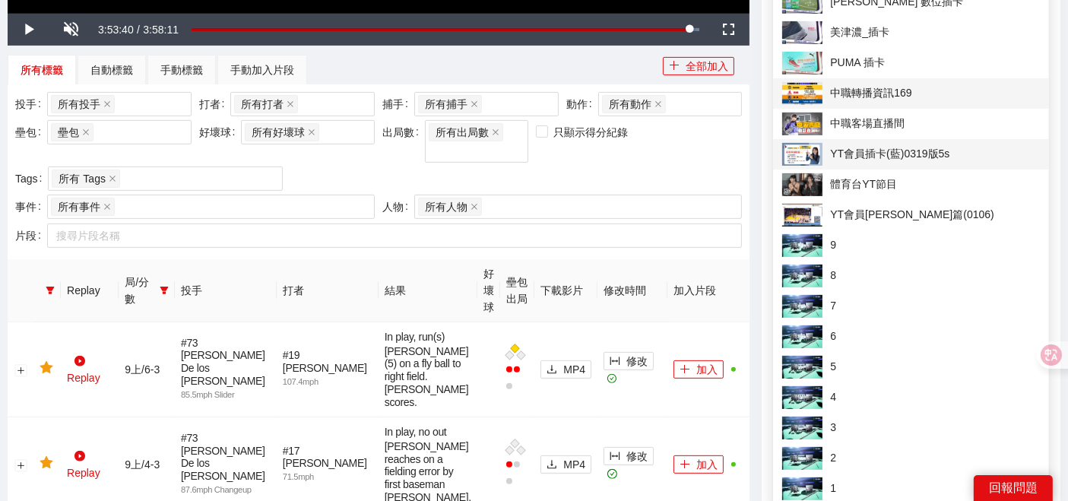
scroll to position [422, 0]
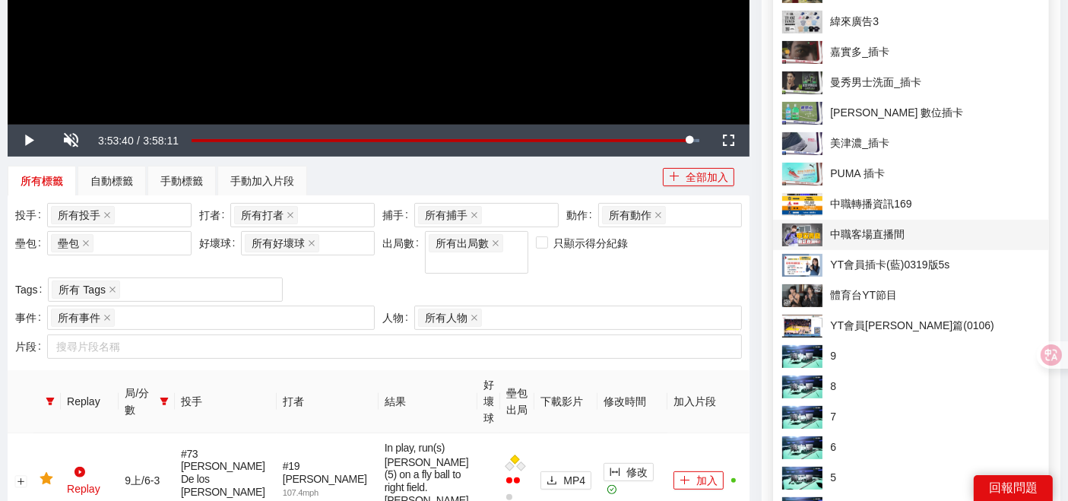
click at [846, 231] on span "中職客場直播間" at bounding box center [911, 234] width 258 height 23
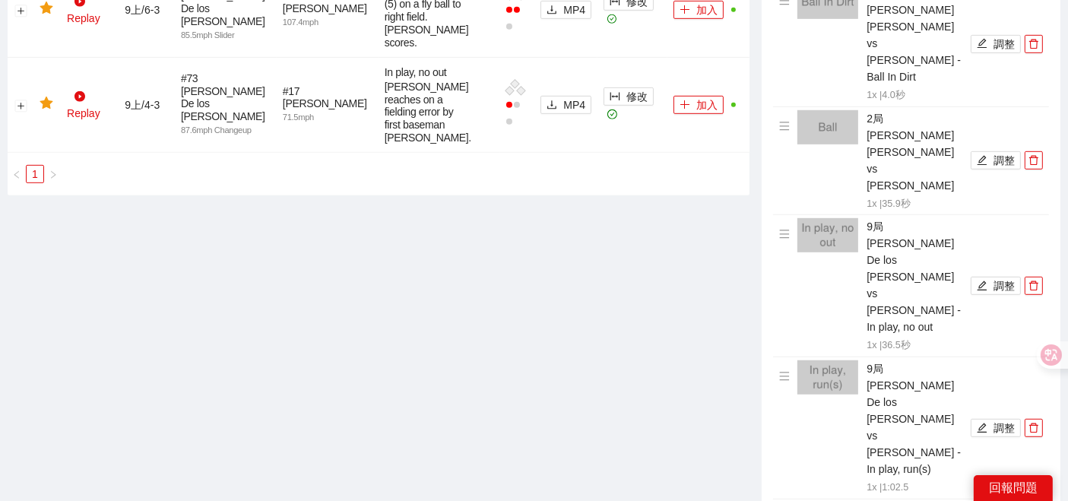
scroll to position [929, 0]
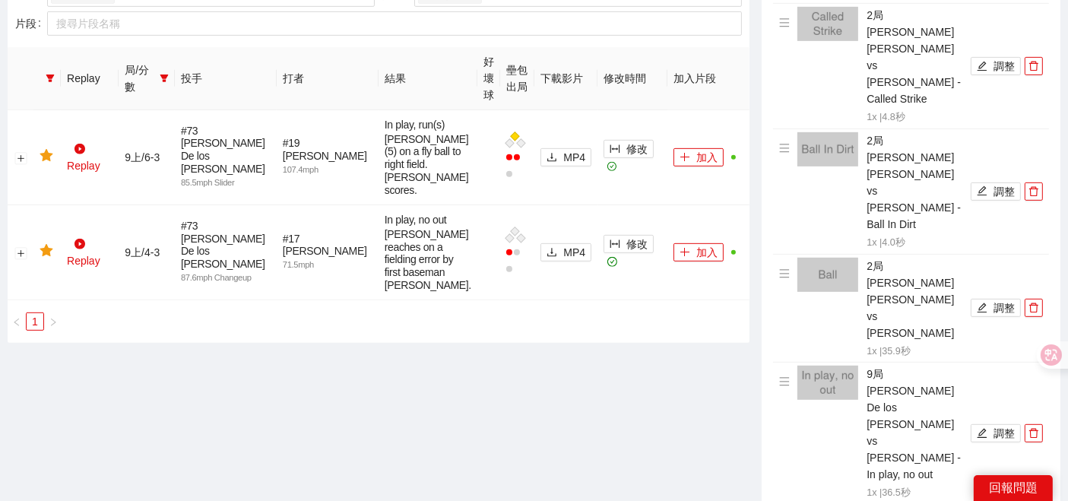
scroll to position [1013, 0]
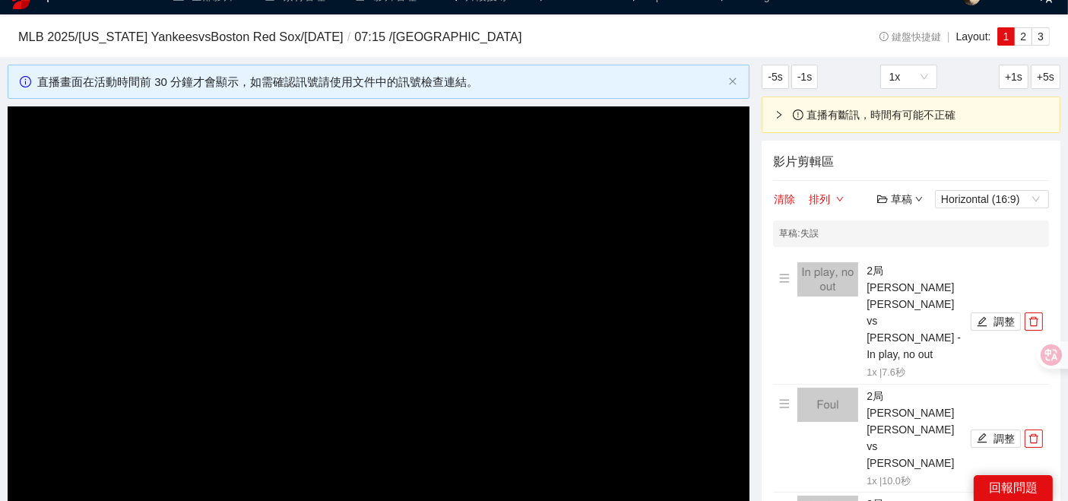
scroll to position [169, 0]
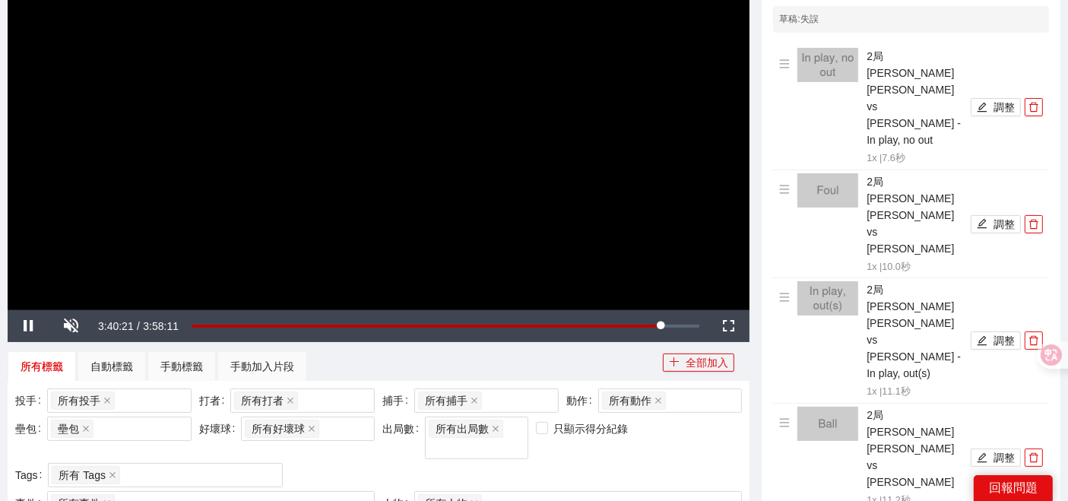
scroll to position [169, 0]
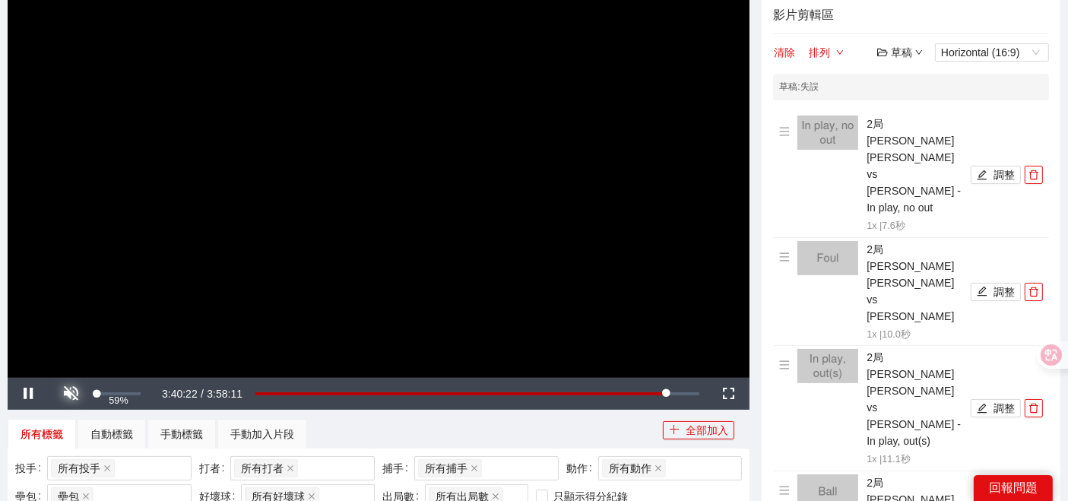
click at [71, 394] on span "Video Player" at bounding box center [71, 394] width 0 height 0
click at [563, 442] on div "所有標籤 自動標籤 手動標籤 手動加入片段" at bounding box center [335, 434] width 655 height 30
click at [560, 434] on div "所有標籤 自動標籤 手動標籤 手動加入片段" at bounding box center [335, 434] width 655 height 30
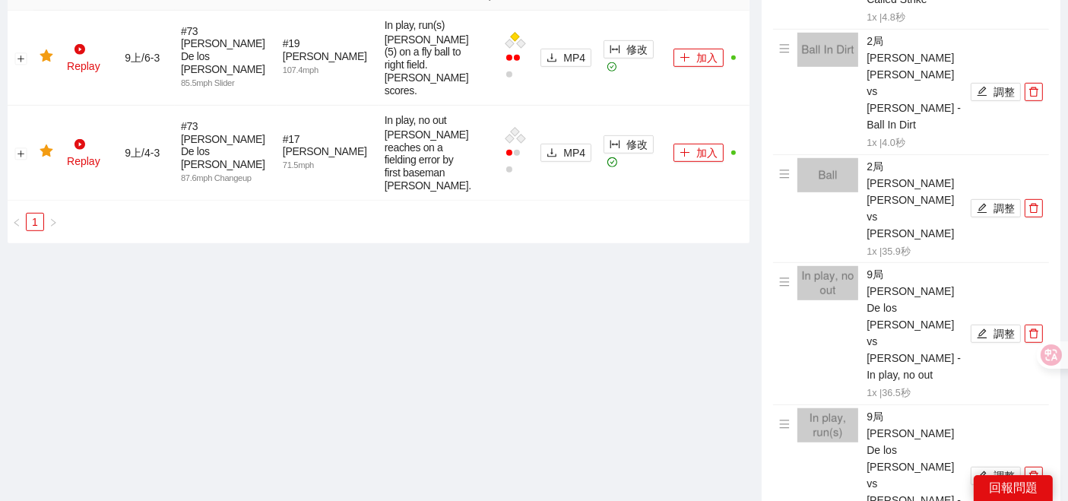
scroll to position [1021, 0]
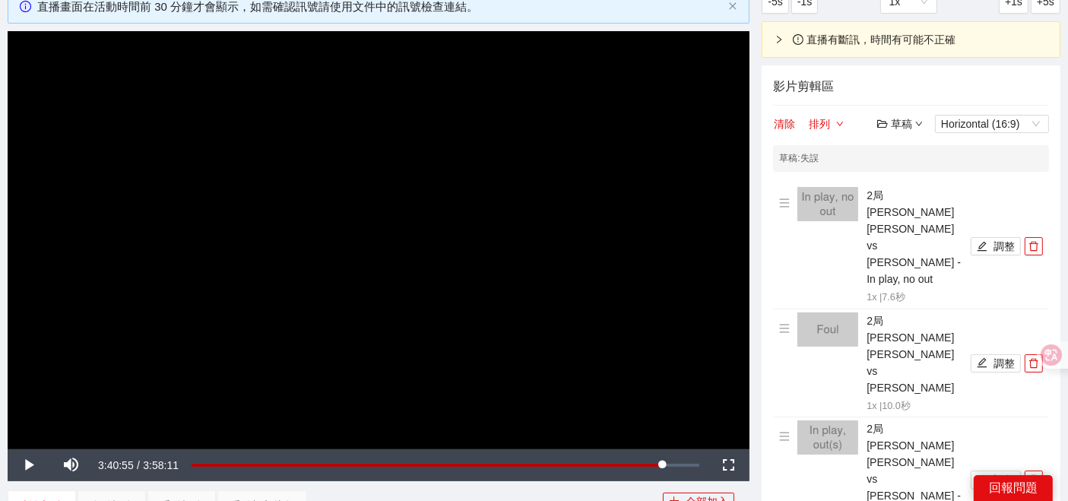
scroll to position [93, 0]
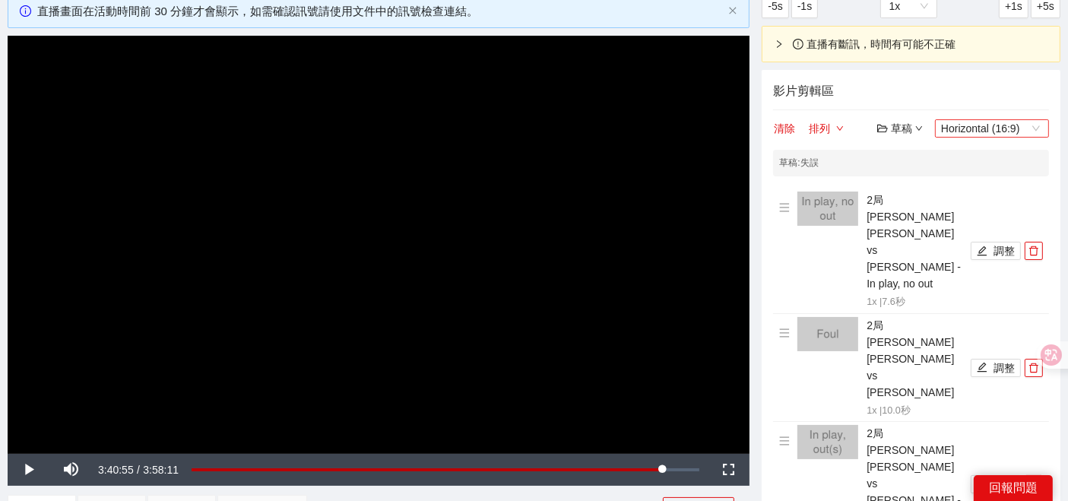
click at [986, 119] on div "Horizontal (16:9)" at bounding box center [992, 128] width 114 height 18
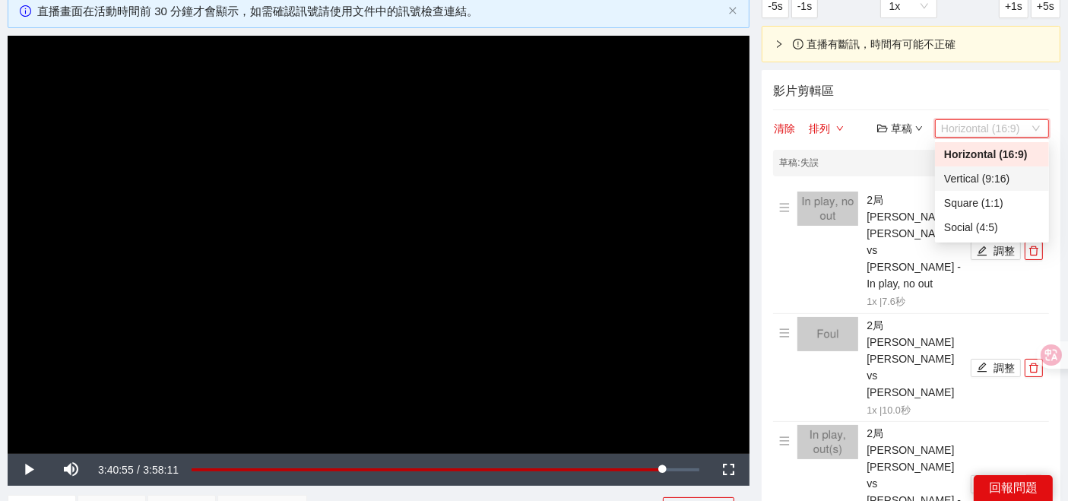
click at [968, 175] on div "Vertical (9:16)" at bounding box center [992, 178] width 96 height 17
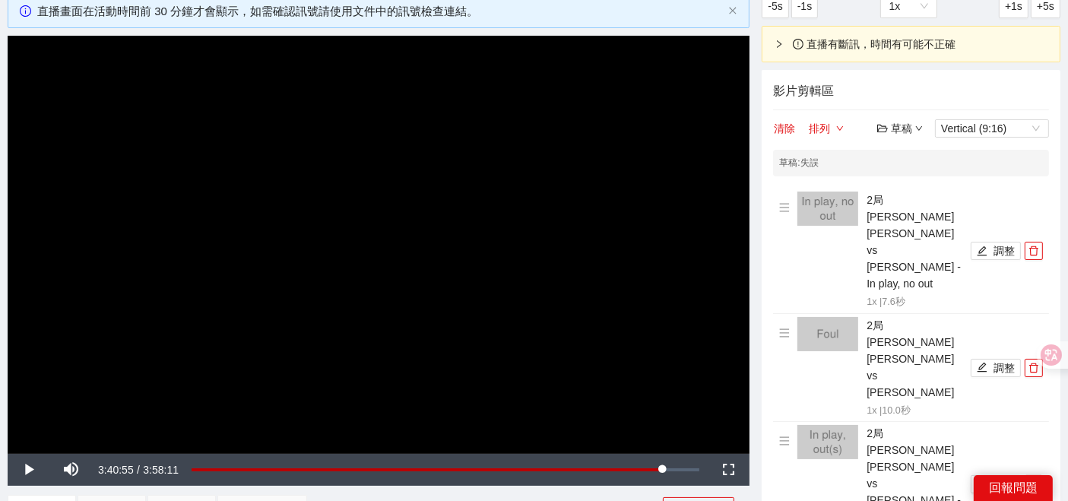
click at [890, 97] on h4 "影片剪輯區" at bounding box center [911, 90] width 276 height 19
click at [903, 132] on div "草稿" at bounding box center [900, 128] width 46 height 17
click at [910, 153] on link "開啟" at bounding box center [903, 154] width 35 height 12
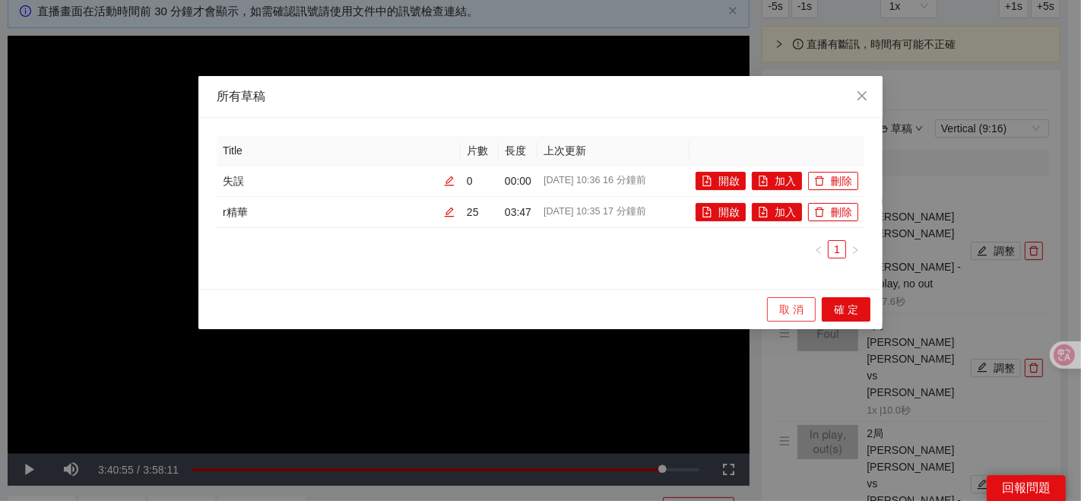
click at [790, 309] on span "取 消" at bounding box center [791, 309] width 24 height 17
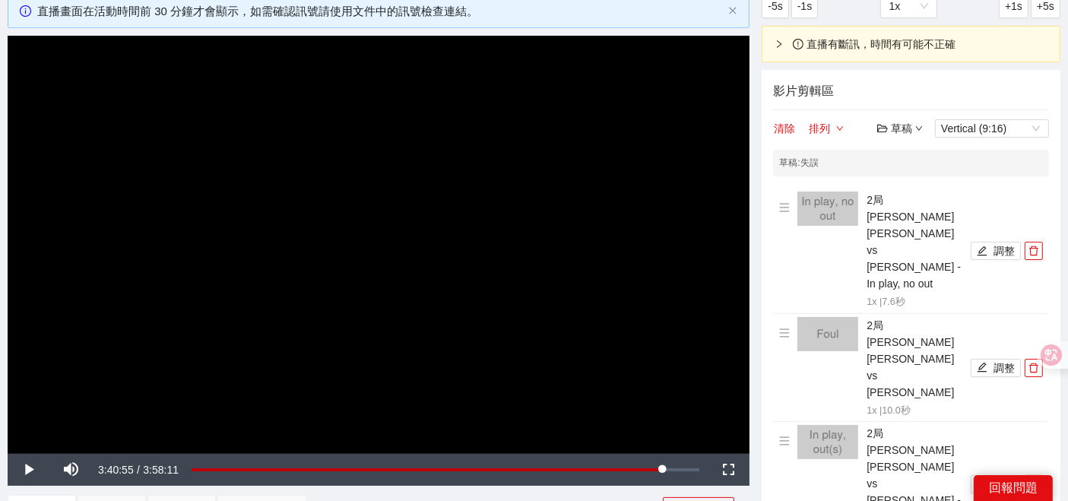
click at [920, 131] on icon "down" at bounding box center [919, 129] width 8 height 8
click at [979, 122] on span "Vertical (9:16)" at bounding box center [992, 128] width 102 height 17
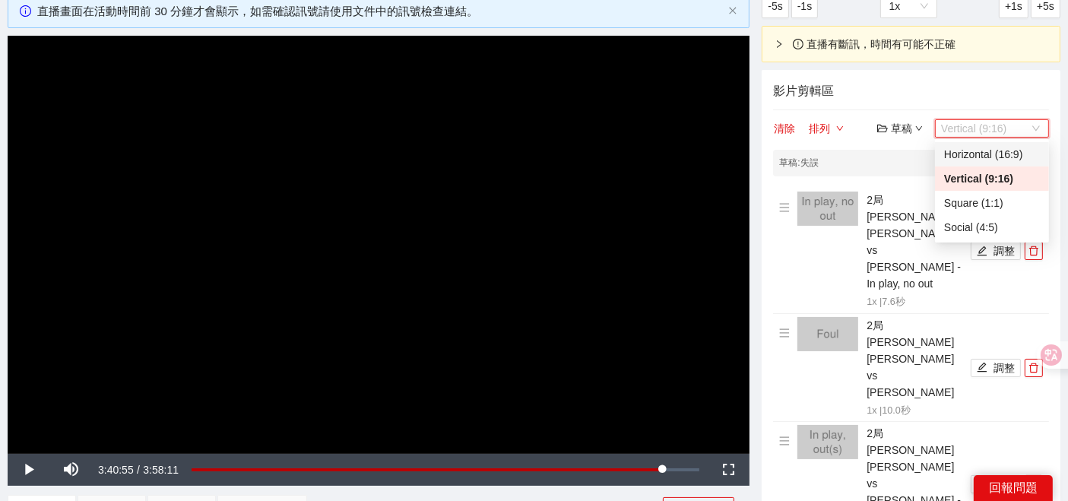
click at [983, 155] on div "Horizontal (16:9)" at bounding box center [992, 154] width 96 height 17
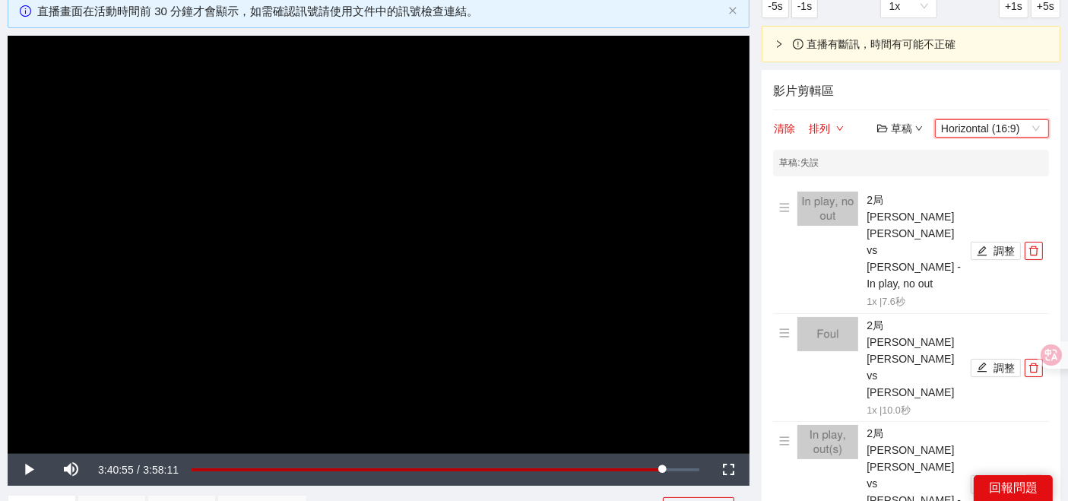
click at [897, 122] on div "草稿" at bounding box center [900, 128] width 46 height 17
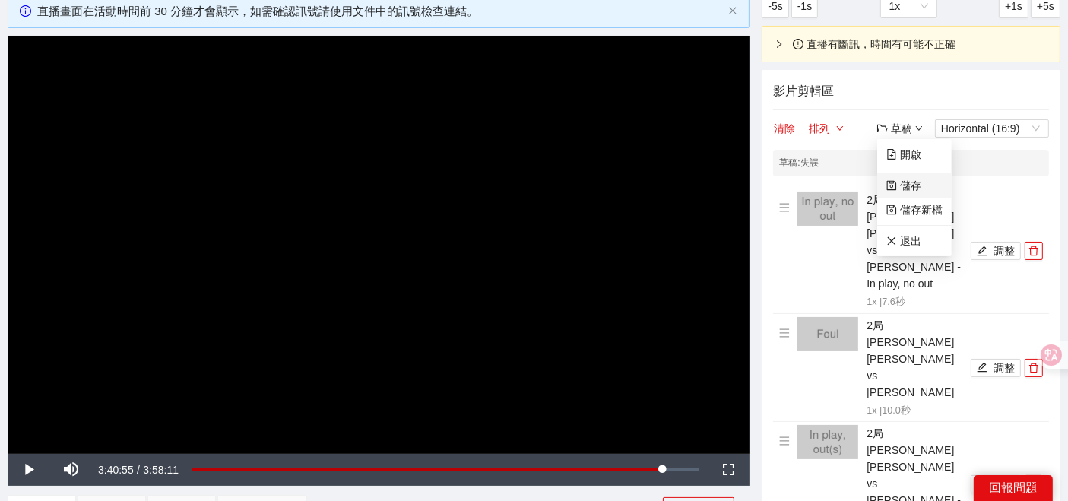
click at [901, 181] on link "儲存" at bounding box center [903, 185] width 35 height 12
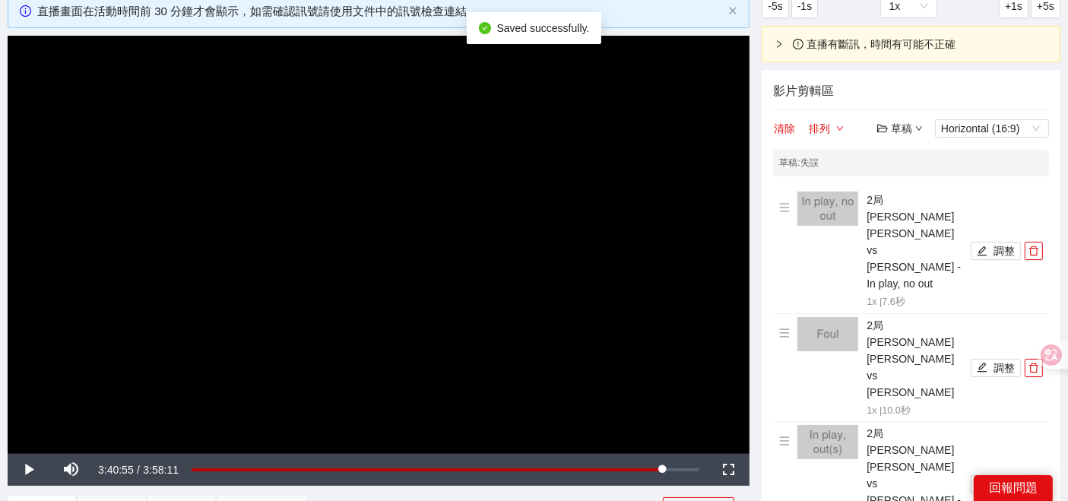
click at [896, 126] on div "草稿" at bounding box center [900, 128] width 46 height 17
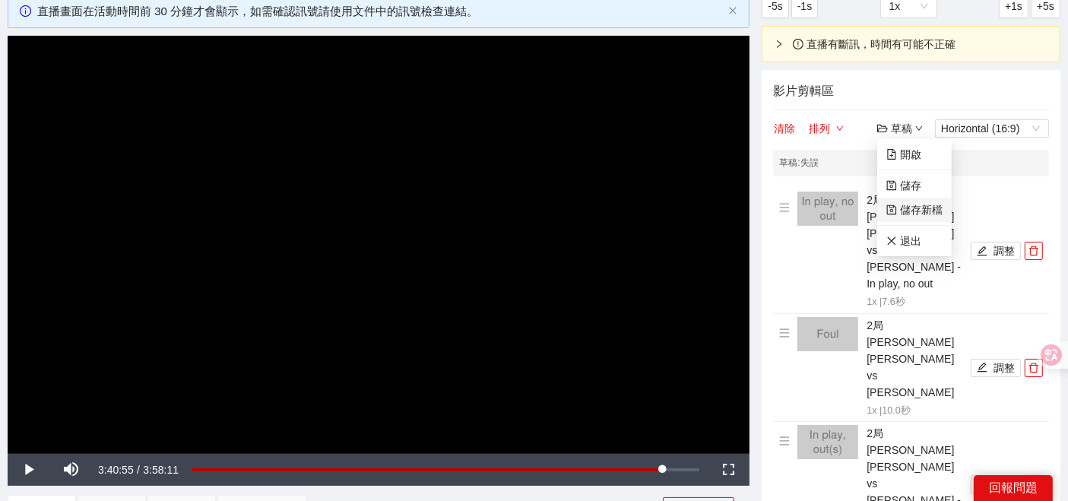
click at [909, 216] on link "儲存新檔" at bounding box center [914, 210] width 56 height 12
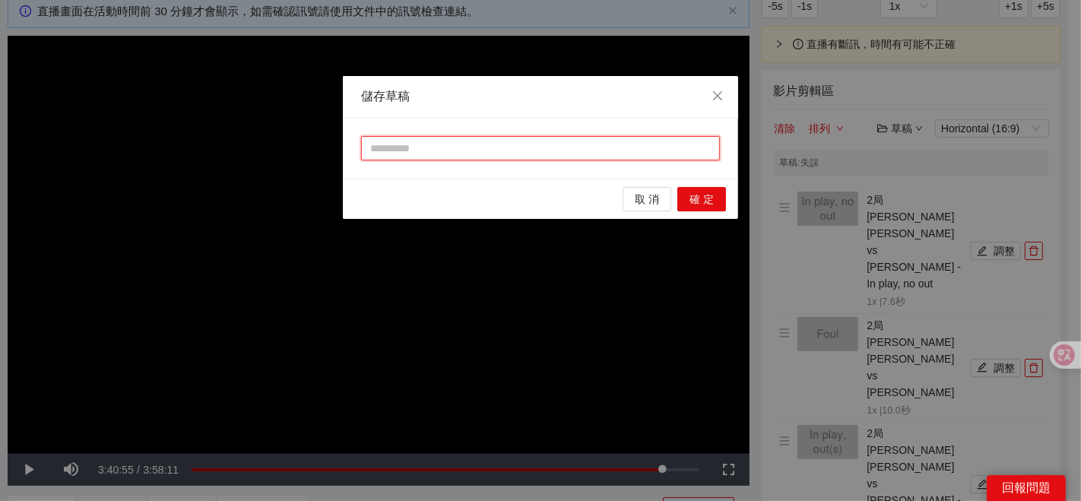
click at [473, 138] on input "text" at bounding box center [540, 148] width 359 height 24
type input "**"
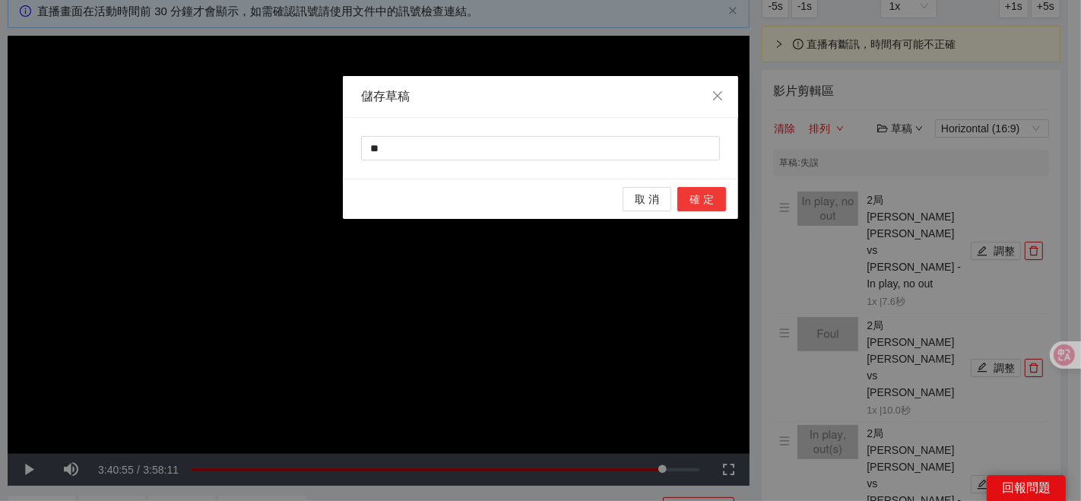
click at [709, 193] on span "確 定" at bounding box center [701, 199] width 24 height 17
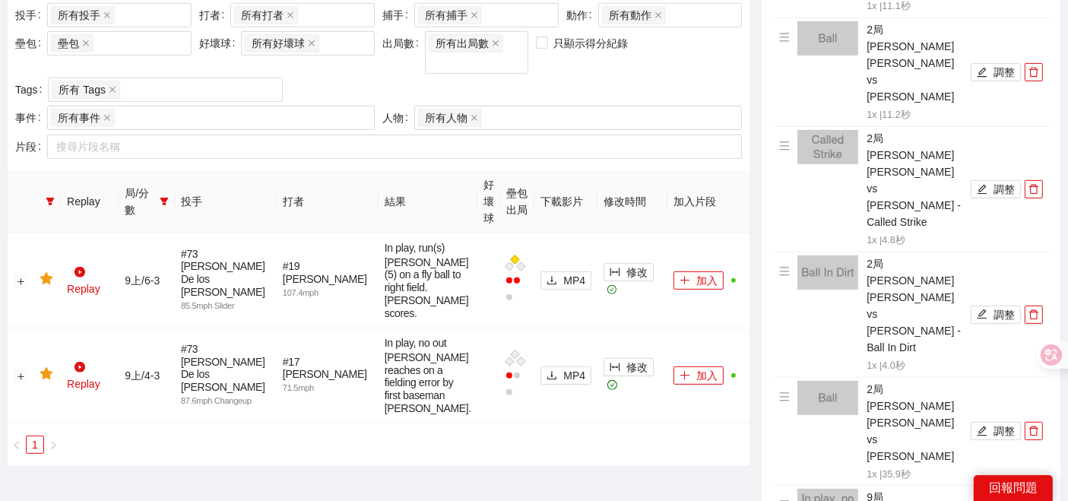
scroll to position [684, 0]
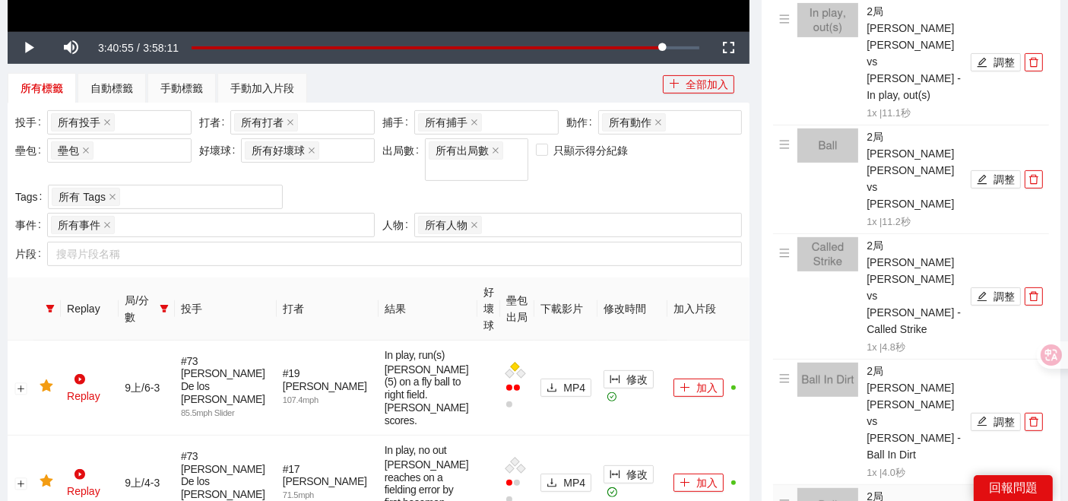
scroll to position [430, 0]
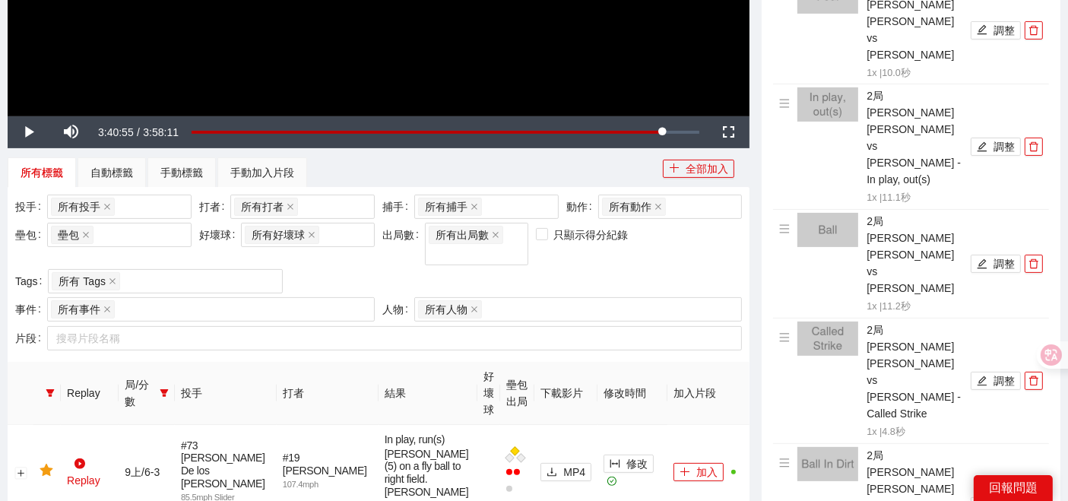
click at [1034, 497] on button "button" at bounding box center [1033, 506] width 18 height 18
click at [1030, 375] on icon "delete" at bounding box center [1033, 380] width 11 height 11
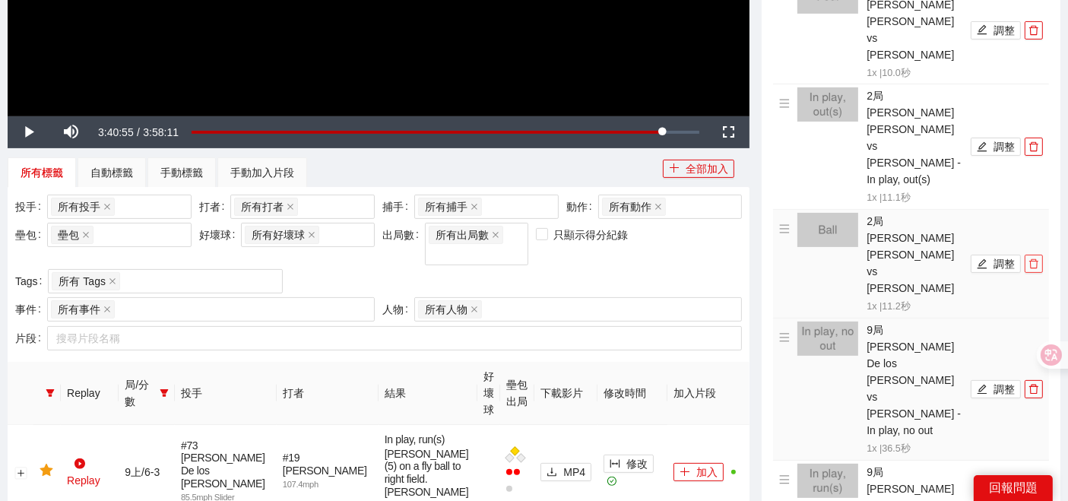
click at [1035, 258] on icon "delete" at bounding box center [1033, 263] width 11 height 11
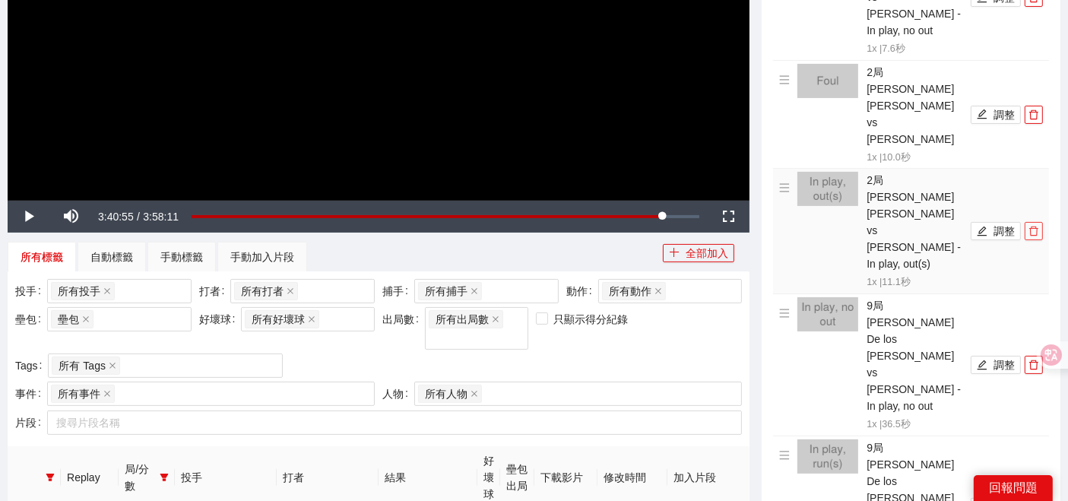
click at [1035, 226] on icon "delete" at bounding box center [1033, 231] width 9 height 10
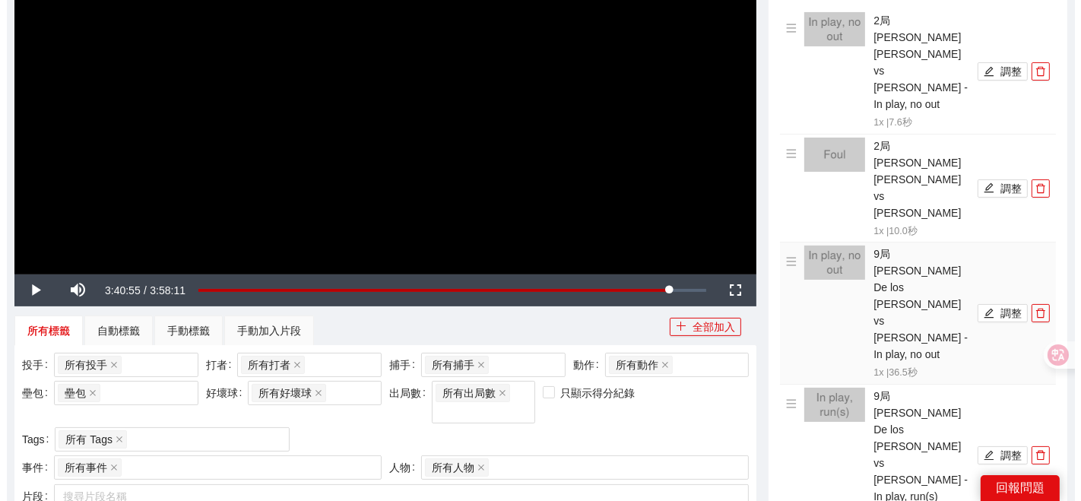
scroll to position [177, 0]
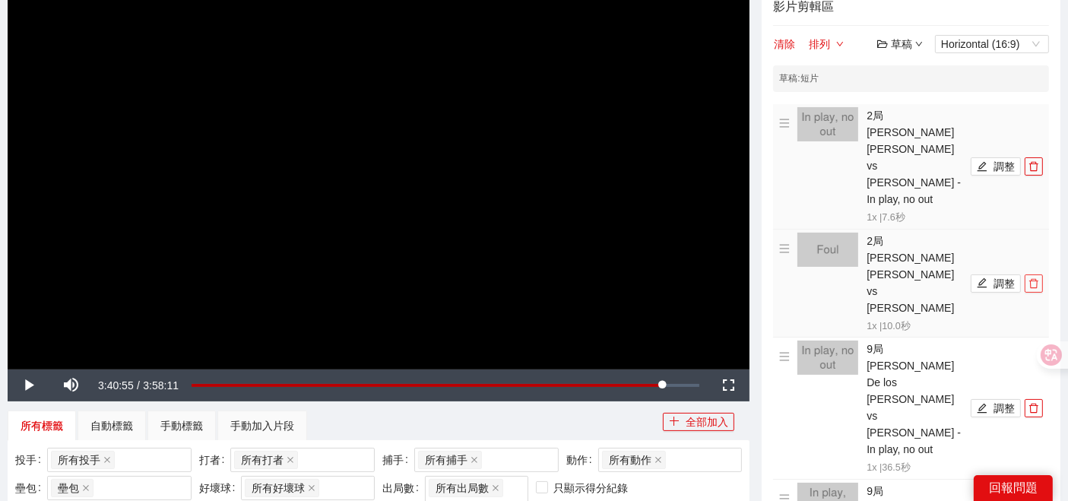
click at [1038, 278] on icon "delete" at bounding box center [1033, 283] width 11 height 11
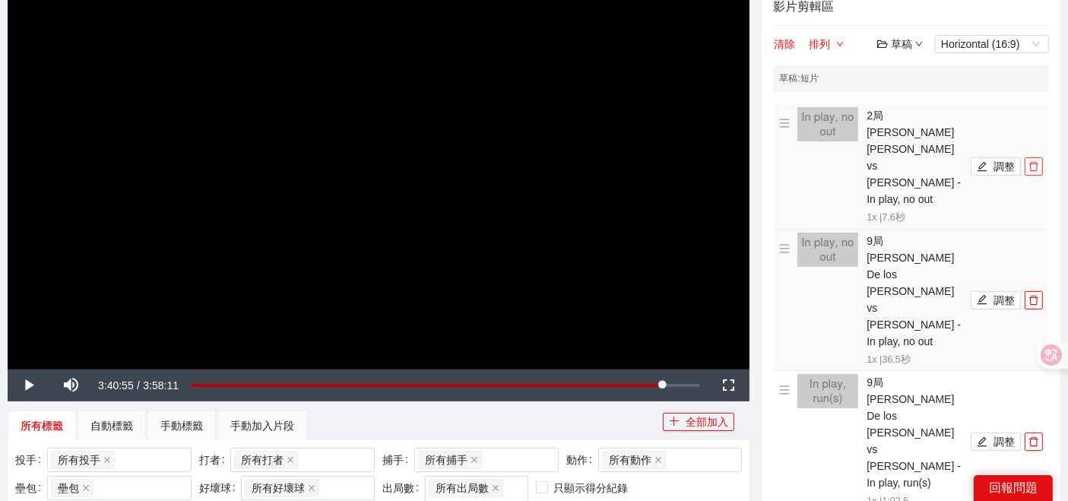
click at [1033, 157] on button "button" at bounding box center [1033, 166] width 18 height 18
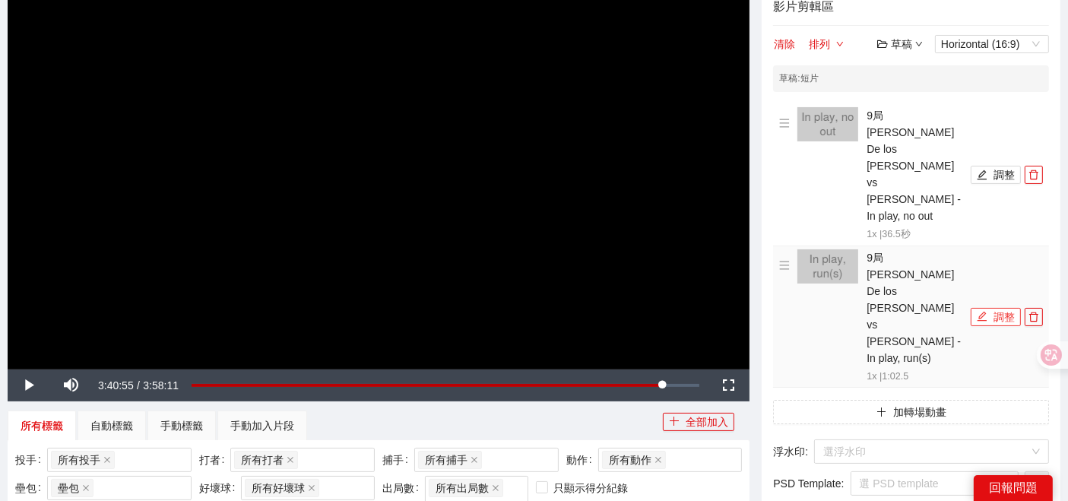
click at [987, 311] on icon "edit" at bounding box center [981, 316] width 11 height 11
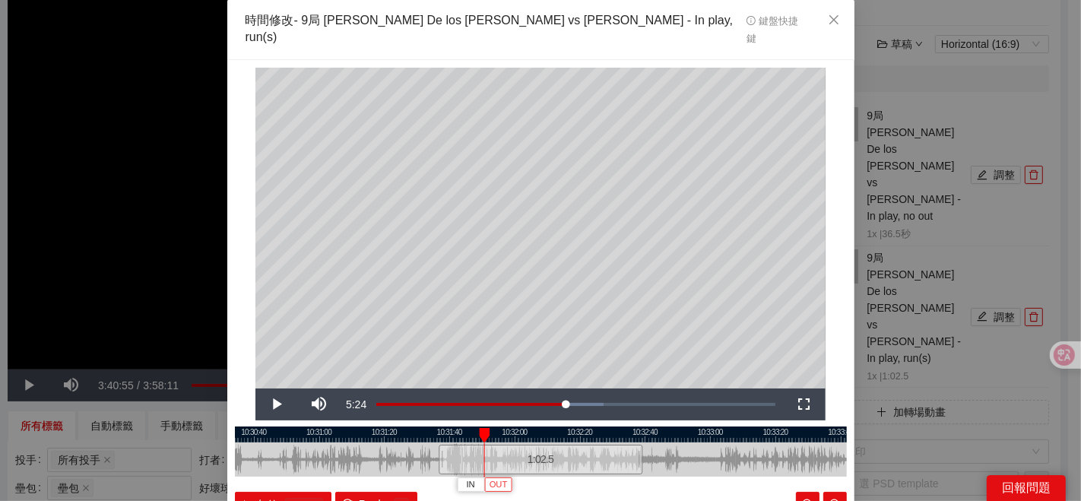
click at [489, 478] on span "OUT" at bounding box center [498, 485] width 18 height 14
drag, startPoint x: 476, startPoint y: 436, endPoint x: 497, endPoint y: 442, distance: 21.4
click at [501, 442] on div at bounding box center [505, 459] width 9 height 34
click at [827, 21] on icon "close" at bounding box center [833, 20] width 12 height 12
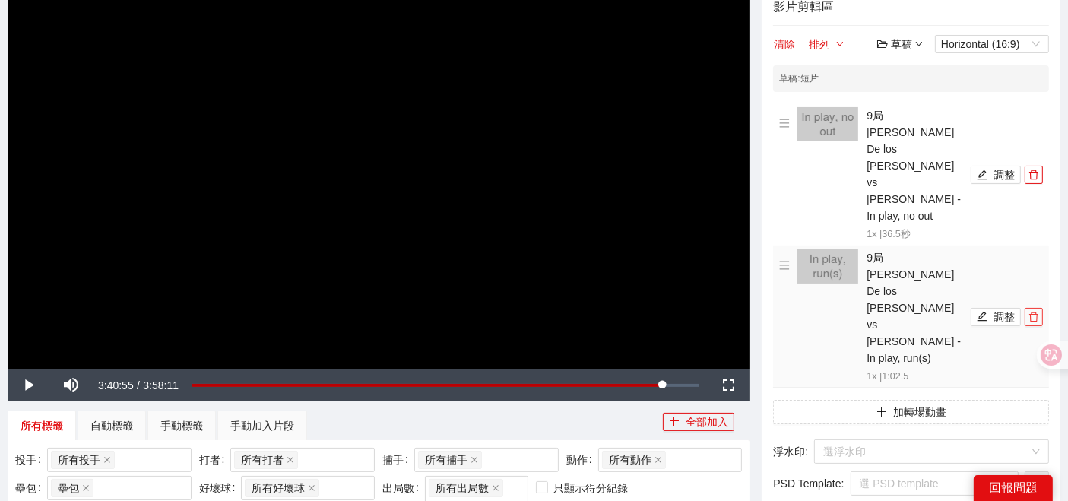
click at [1037, 312] on icon "delete" at bounding box center [1033, 317] width 11 height 11
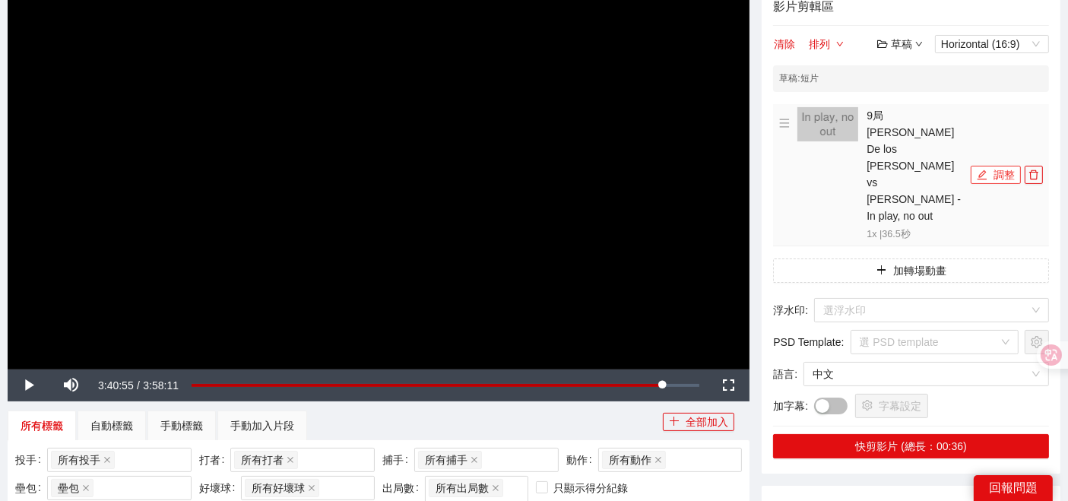
click at [979, 169] on icon "edit" at bounding box center [981, 174] width 11 height 11
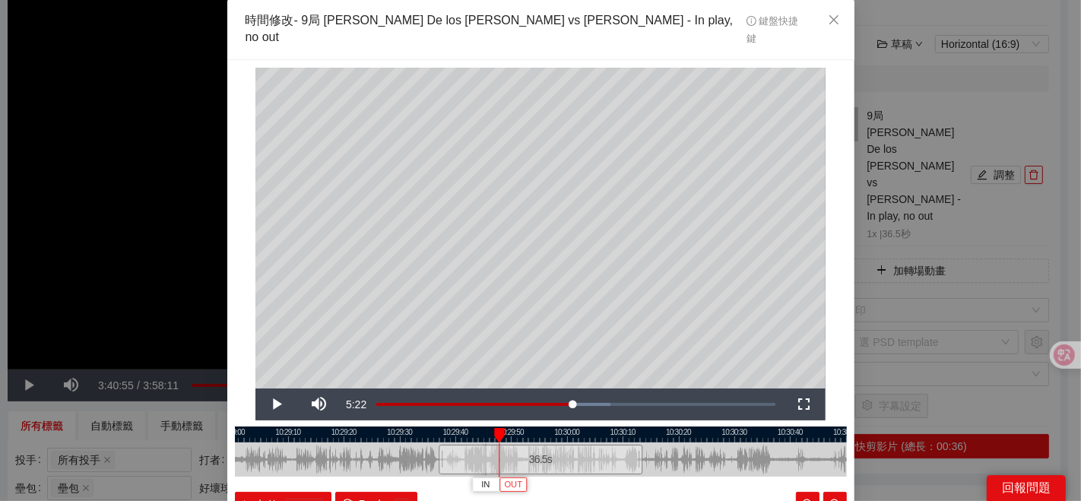
click at [512, 478] on span "OUT" at bounding box center [513, 485] width 18 height 14
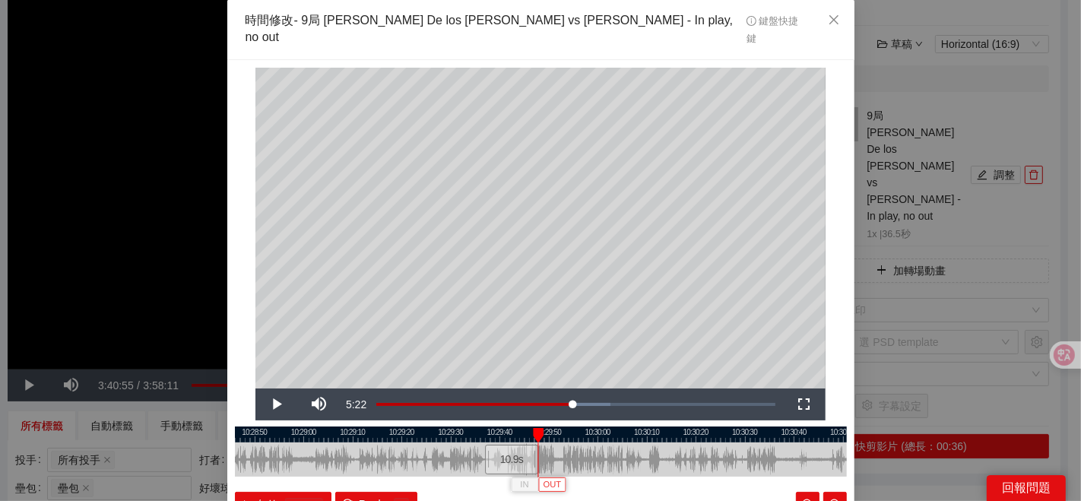
scroll to position [76, 0]
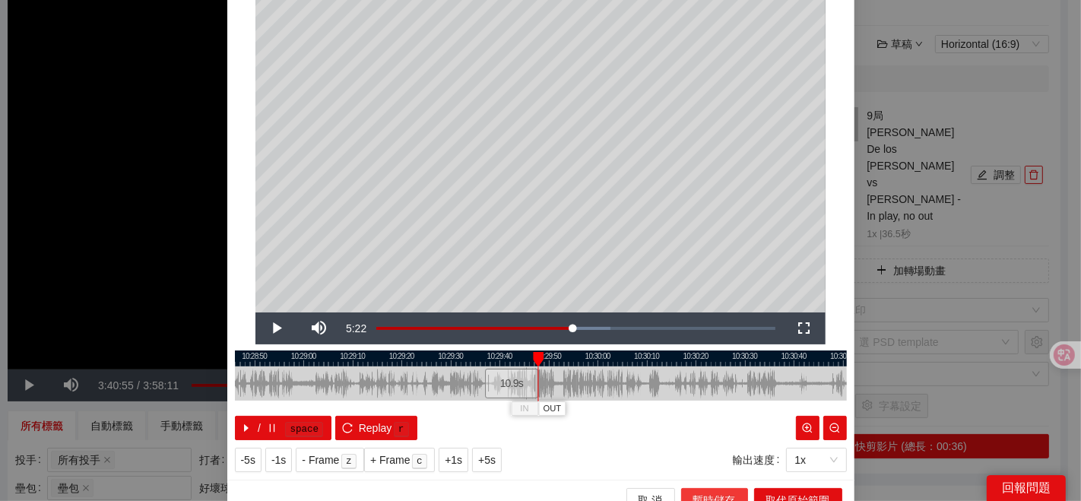
click at [706, 492] on span "暫時儲存" at bounding box center [714, 500] width 43 height 17
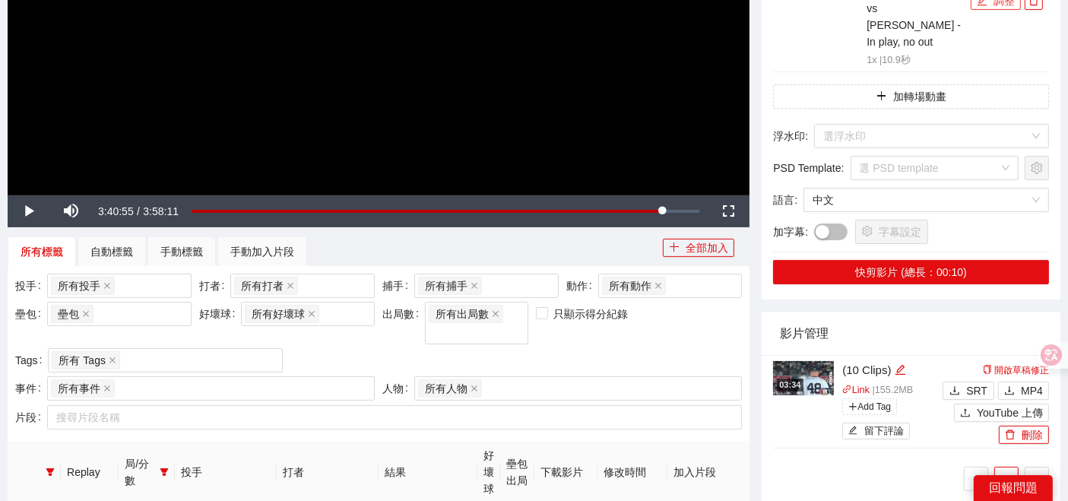
scroll to position [514, 0]
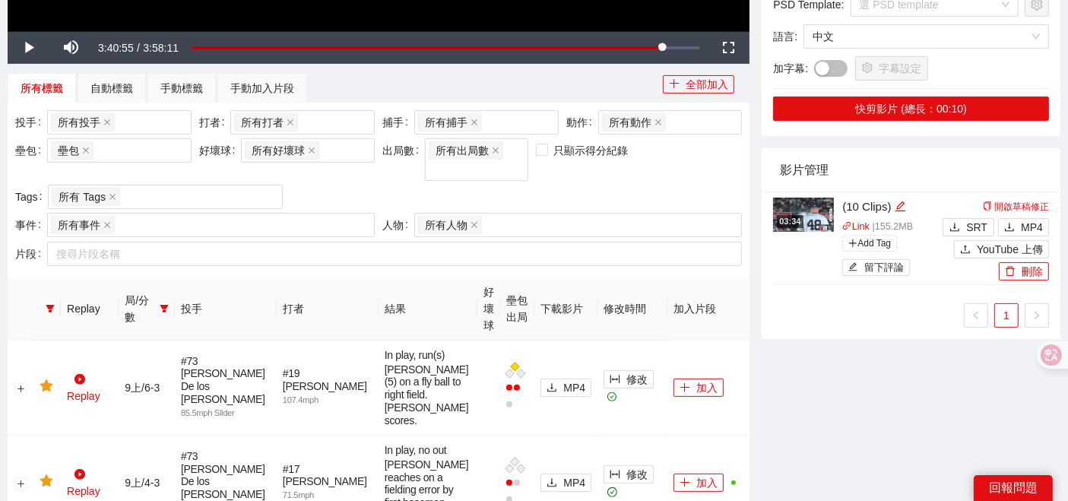
click at [153, 292] on span "局/分數" at bounding box center [139, 308] width 29 height 33
click at [169, 304] on icon "filter" at bounding box center [164, 308] width 9 height 9
click at [138, 360] on span "2上" at bounding box center [129, 366] width 23 height 12
click at [48, 291] on th at bounding box center [46, 308] width 27 height 63
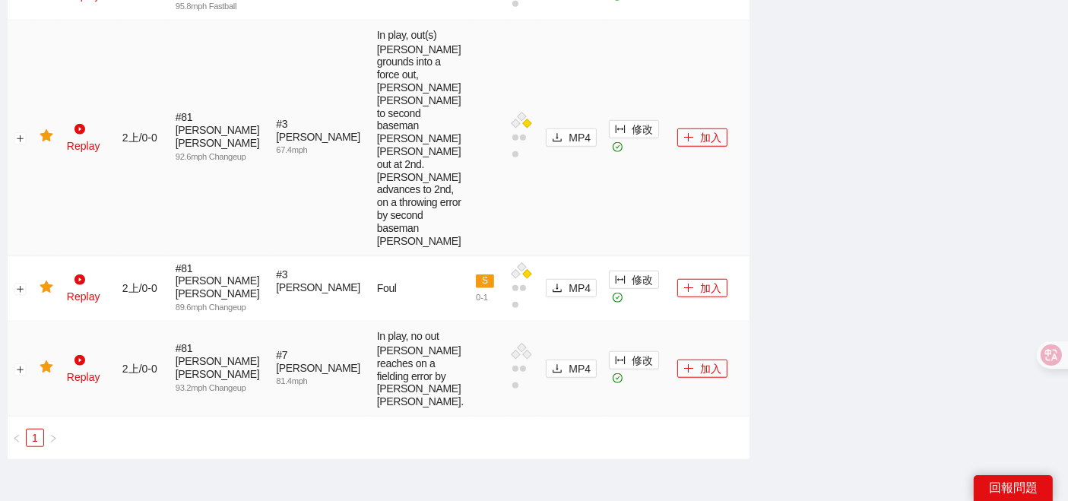
scroll to position [1524, 0]
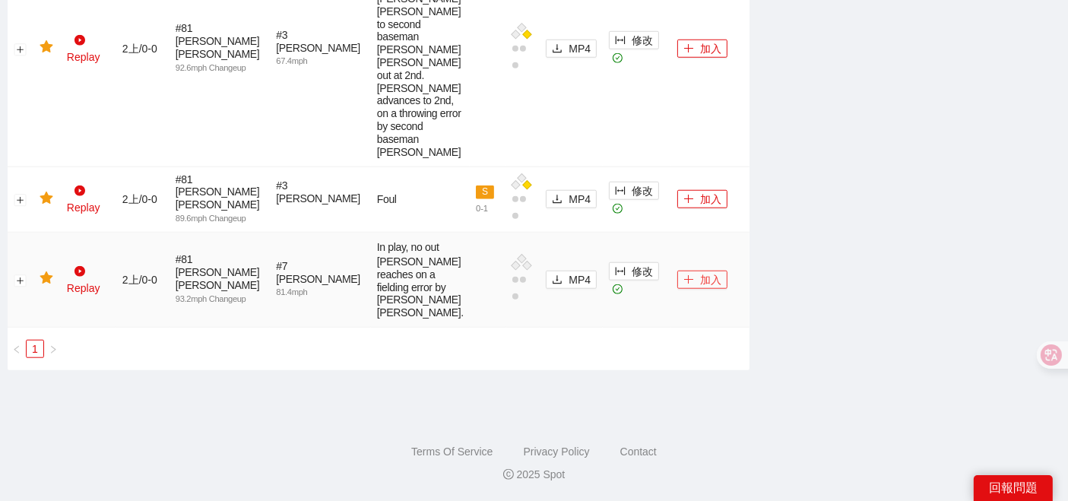
click at [701, 273] on button "加入" at bounding box center [702, 280] width 50 height 18
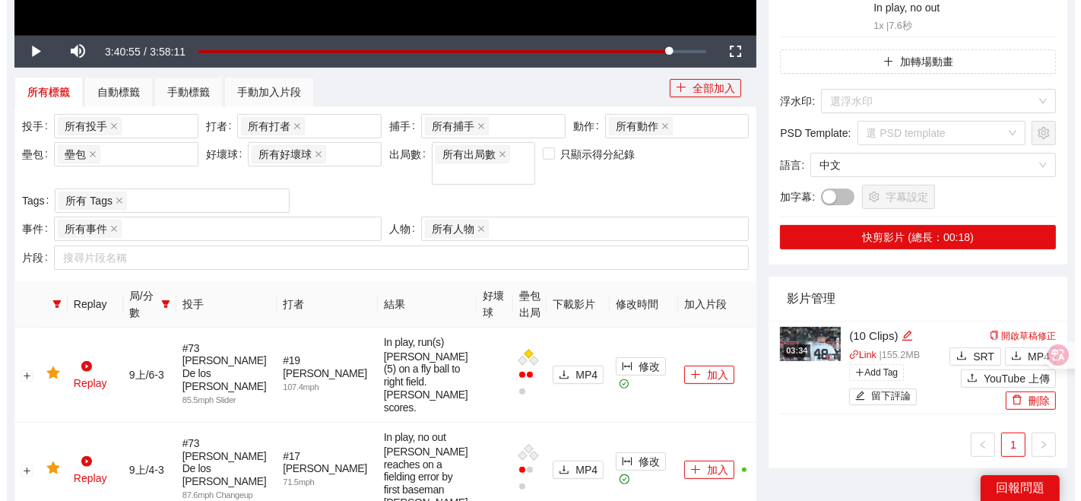
scroll to position [4, 0]
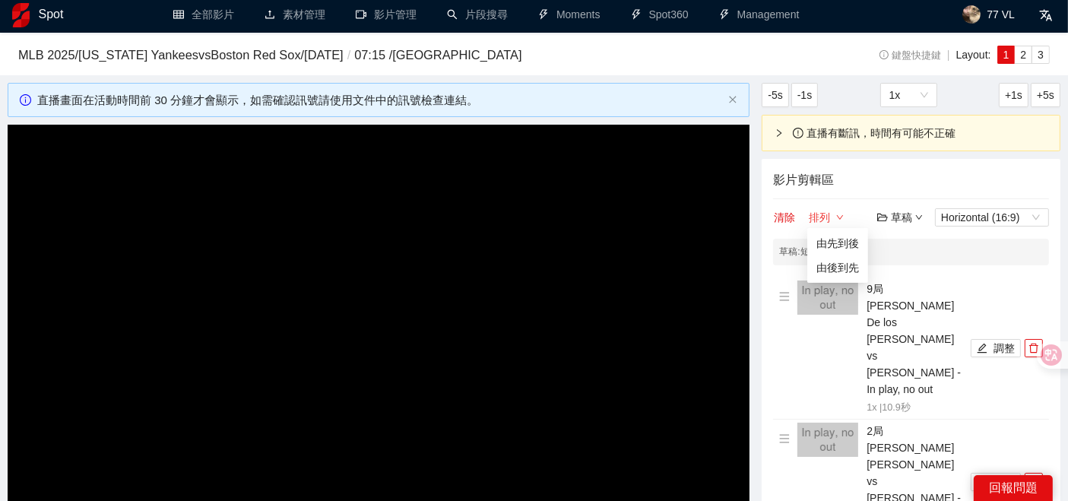
click at [822, 216] on button "排列" at bounding box center [826, 217] width 36 height 18
click at [829, 242] on link "由先到後" at bounding box center [837, 243] width 43 height 12
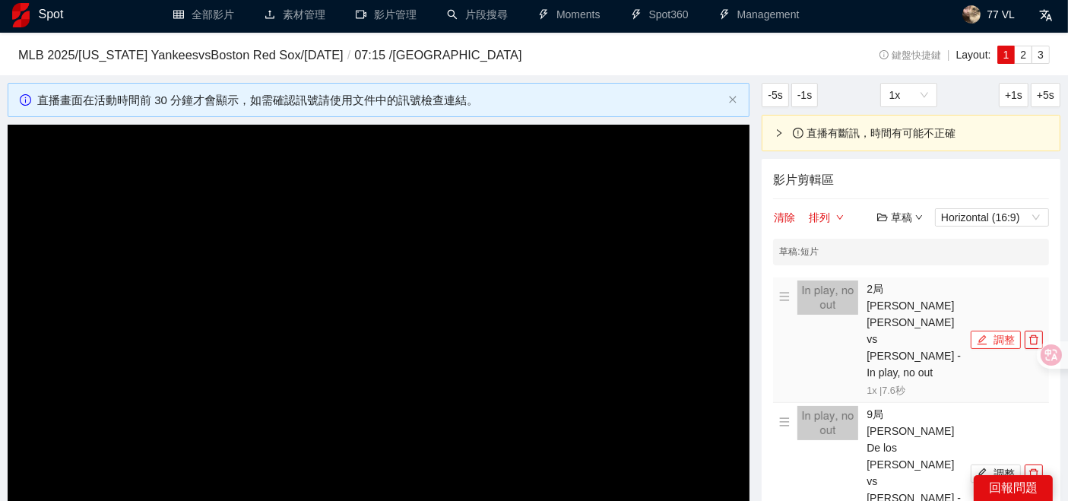
click at [1007, 331] on button "調整" at bounding box center [995, 340] width 50 height 18
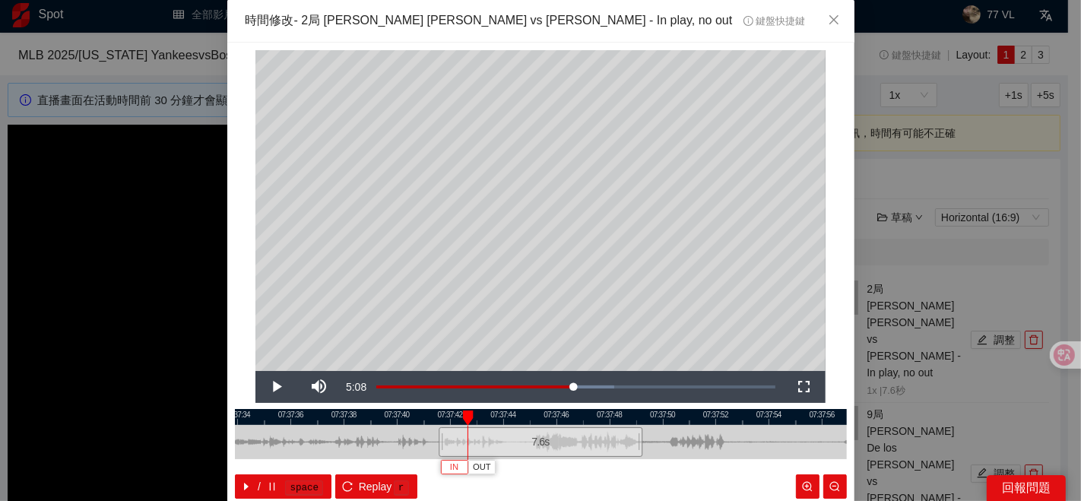
click at [450, 467] on span "IN" at bounding box center [454, 467] width 8 height 14
click at [634, 469] on span "OUT" at bounding box center [643, 467] width 18 height 14
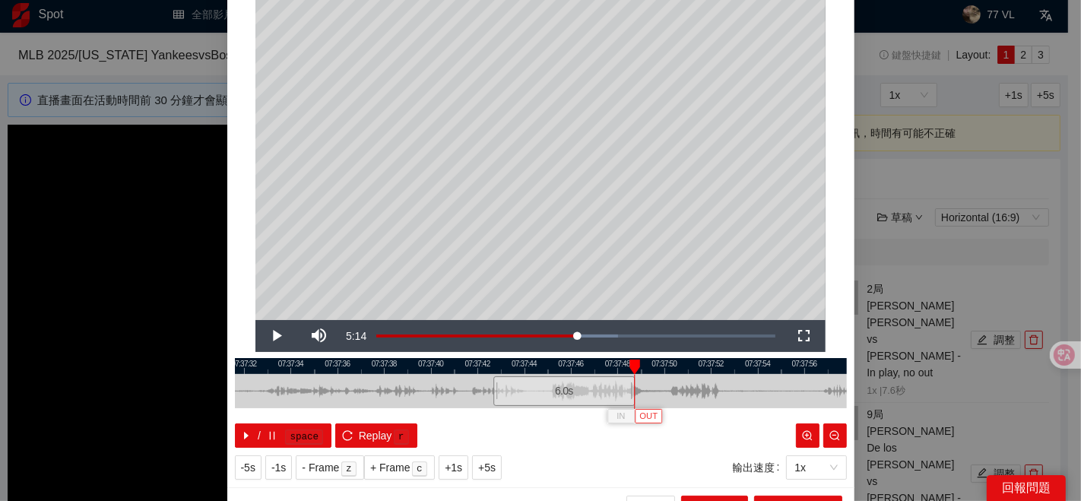
scroll to position [76, 0]
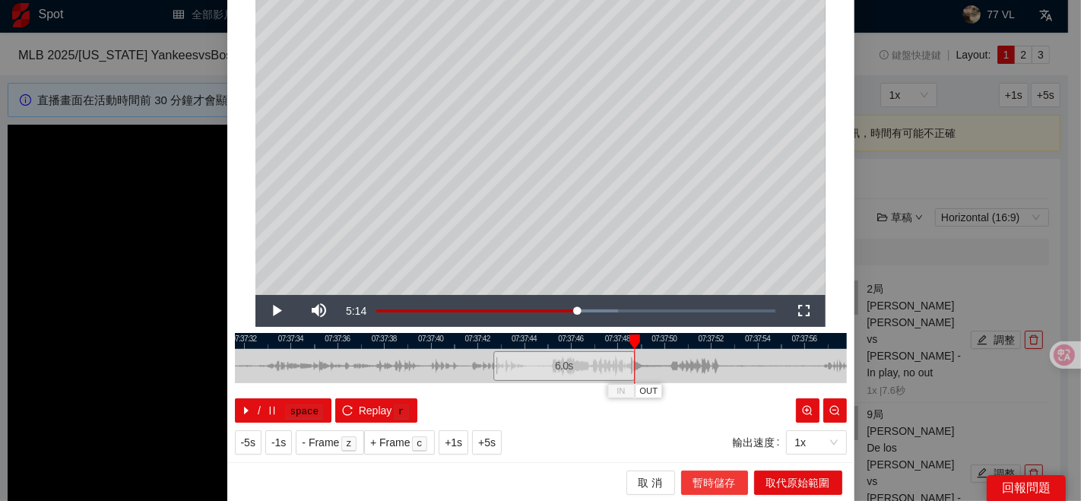
click at [707, 484] on span "暫時儲存" at bounding box center [714, 482] width 43 height 17
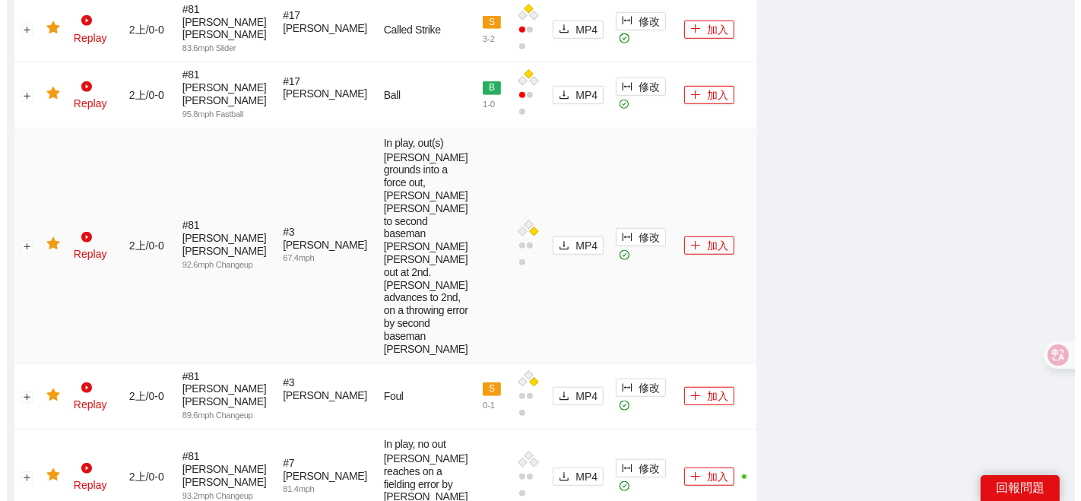
scroll to position [1186, 0]
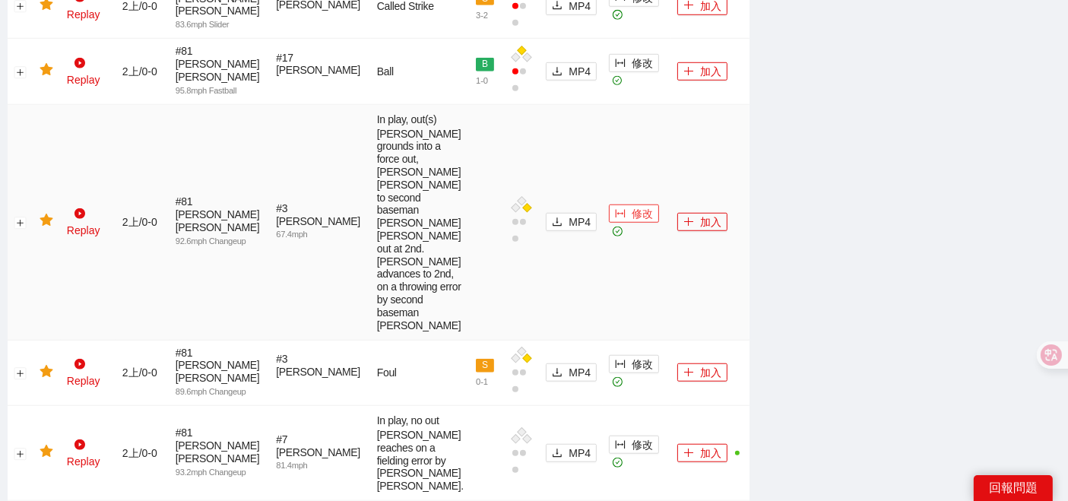
click at [609, 223] on button "修改" at bounding box center [634, 213] width 50 height 18
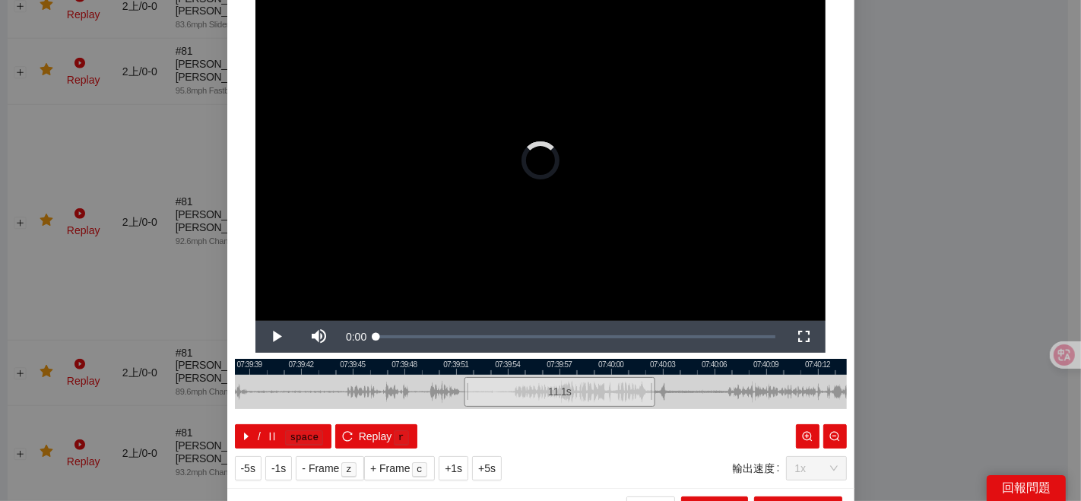
scroll to position [76, 0]
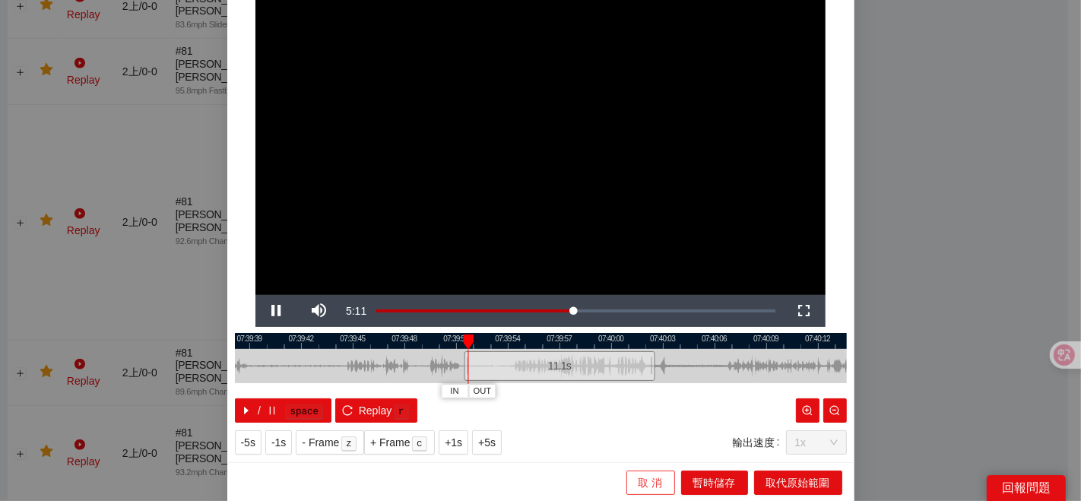
click at [638, 474] on span "取 消" at bounding box center [650, 482] width 24 height 17
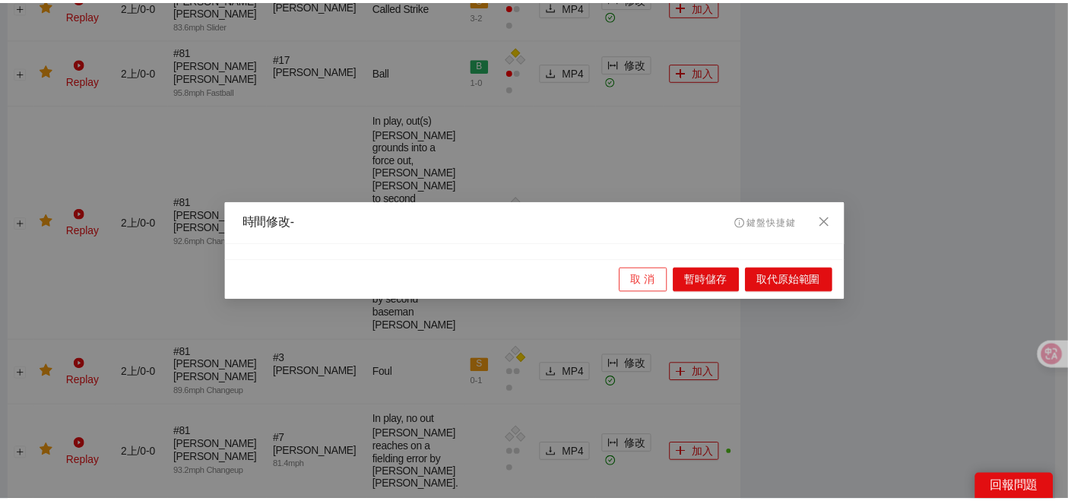
scroll to position [0, 0]
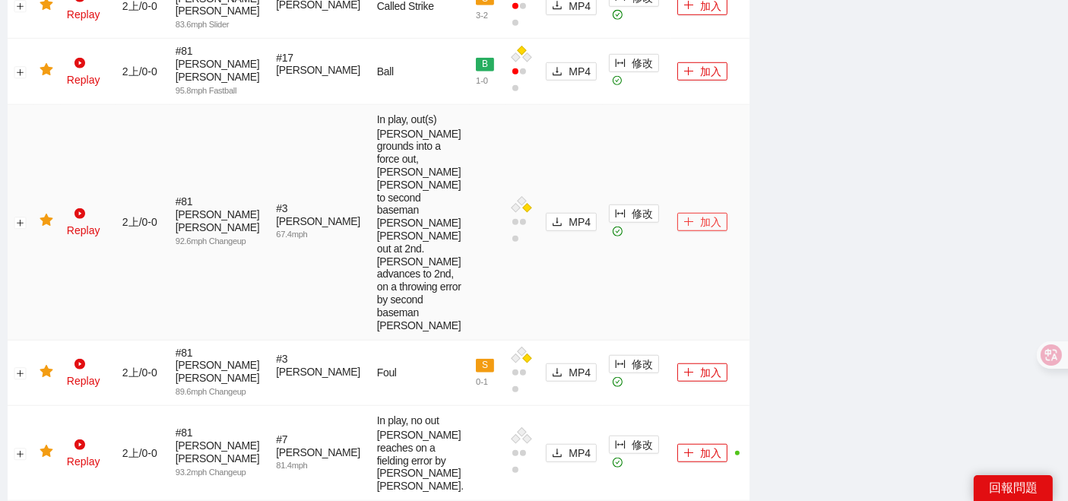
click at [689, 231] on button "加入" at bounding box center [702, 222] width 50 height 18
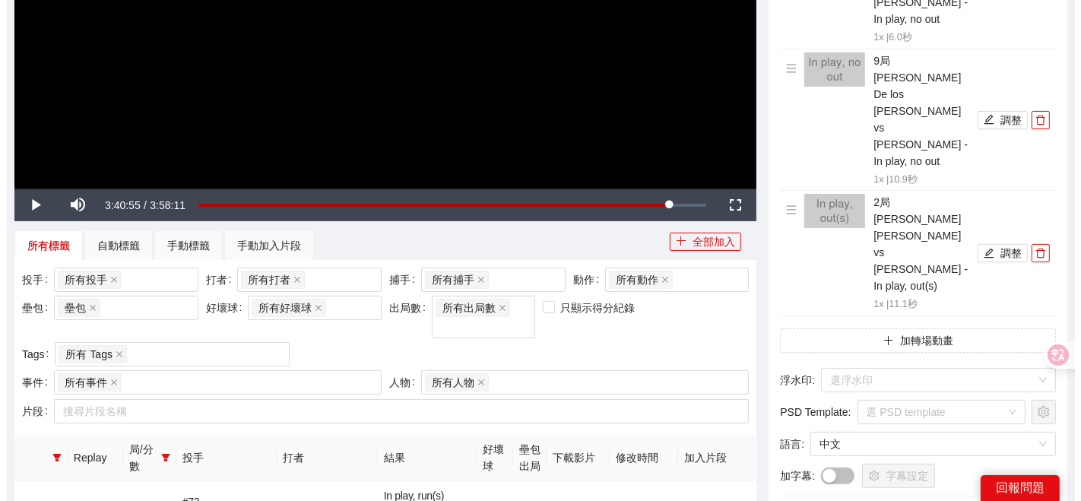
scroll to position [173, 0]
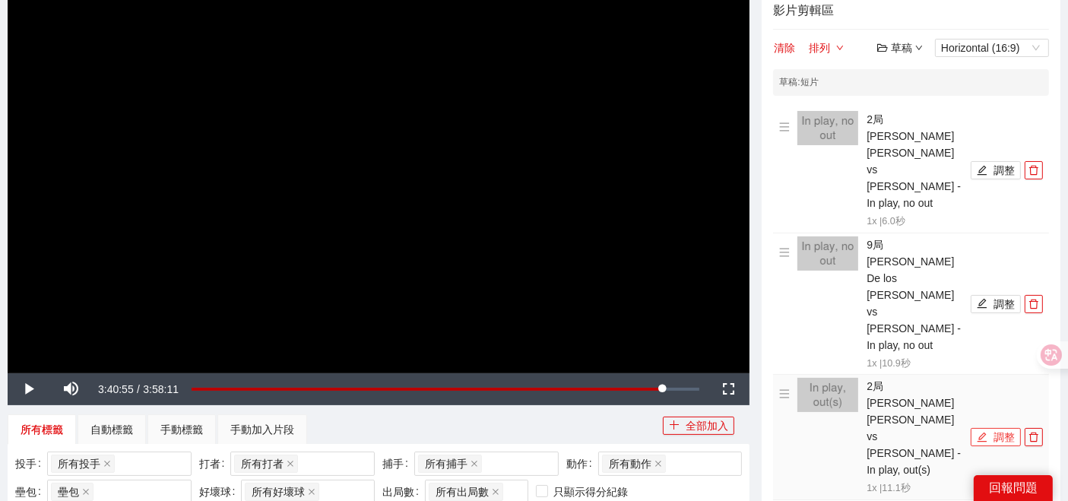
click at [992, 428] on button "調整" at bounding box center [995, 437] width 50 height 18
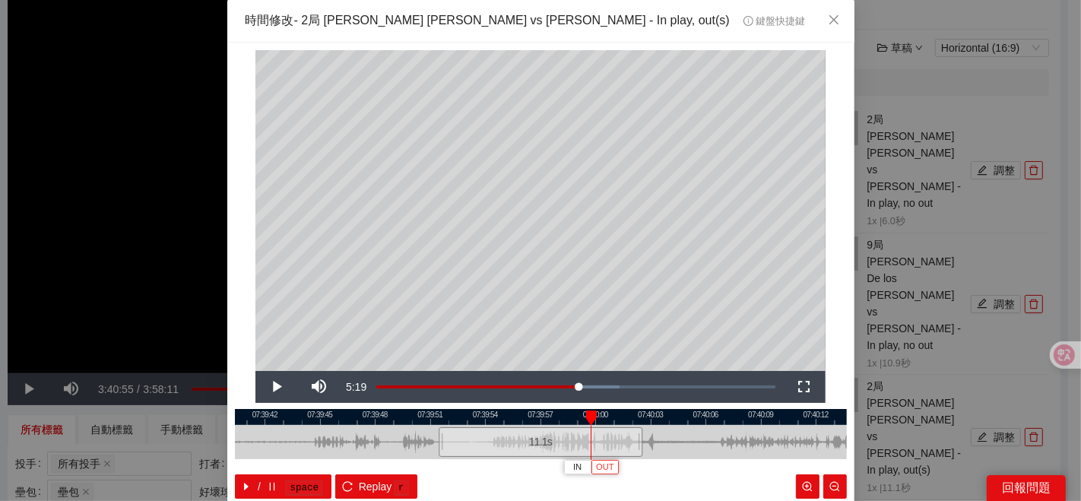
click at [609, 460] on button "OUT" at bounding box center [604, 467] width 27 height 14
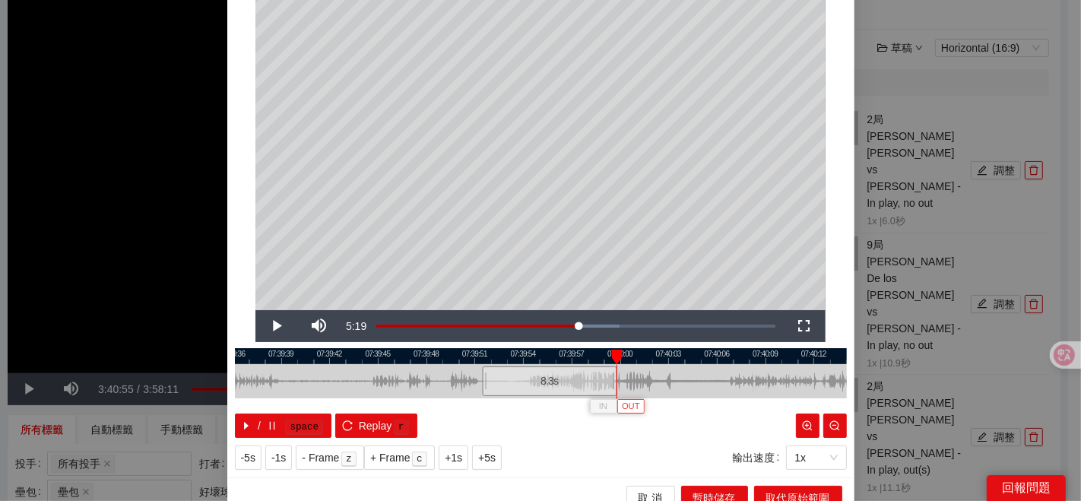
scroll to position [76, 0]
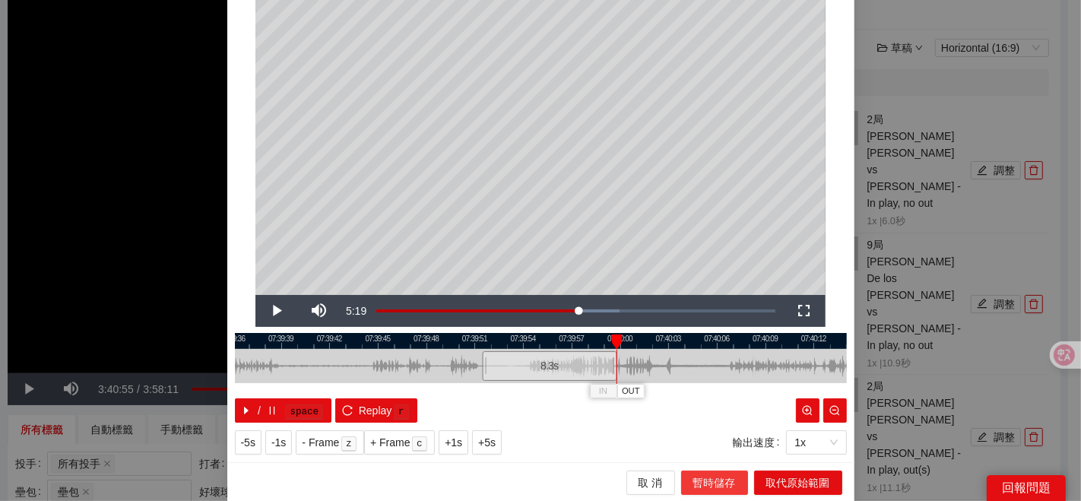
click at [718, 482] on span "暫時儲存" at bounding box center [714, 482] width 43 height 17
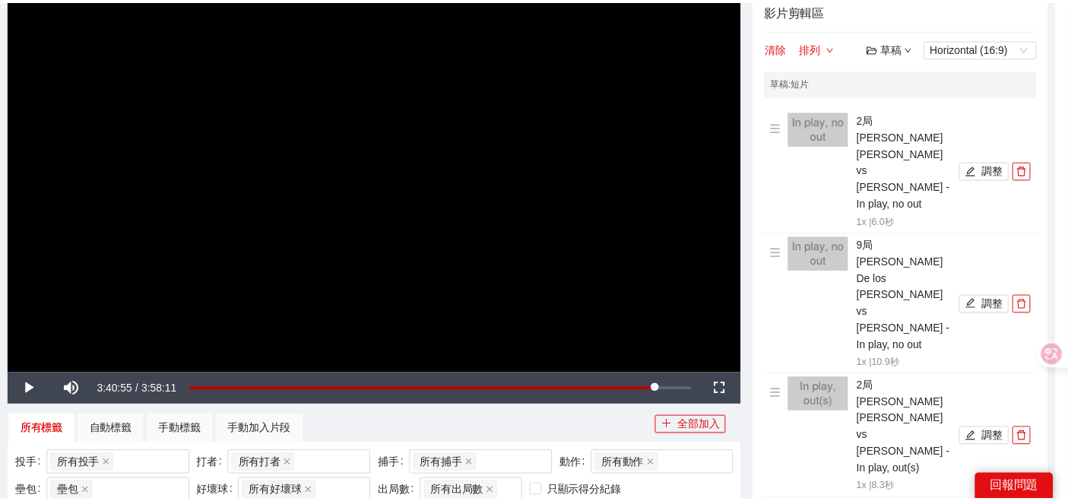
scroll to position [0, 0]
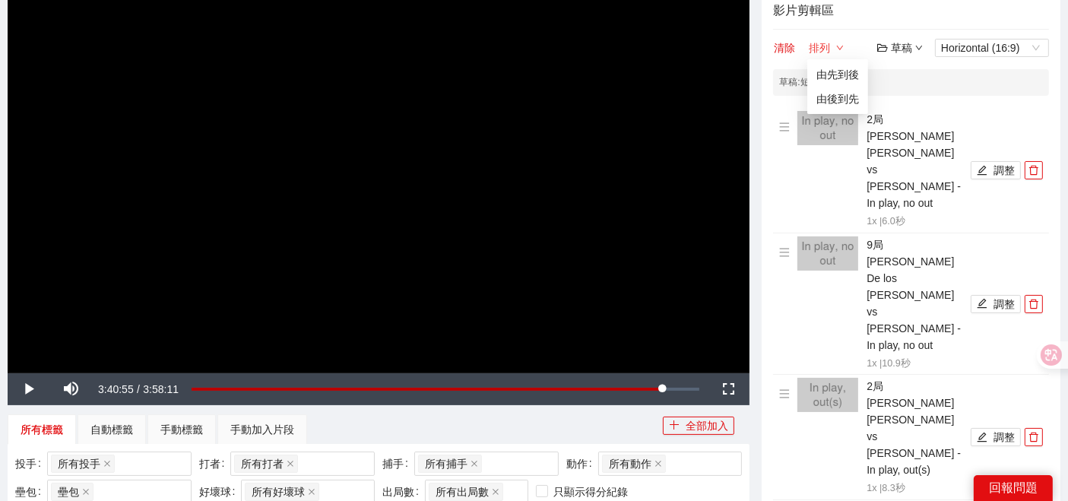
click at [824, 51] on button "排列" at bounding box center [826, 48] width 36 height 18
click at [827, 72] on link "由先到後" at bounding box center [837, 74] width 43 height 12
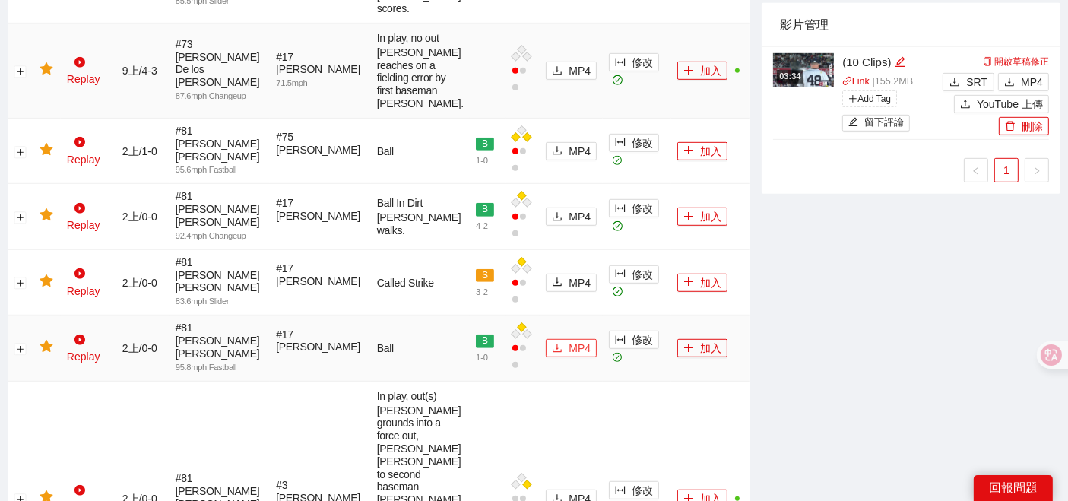
scroll to position [1017, 0]
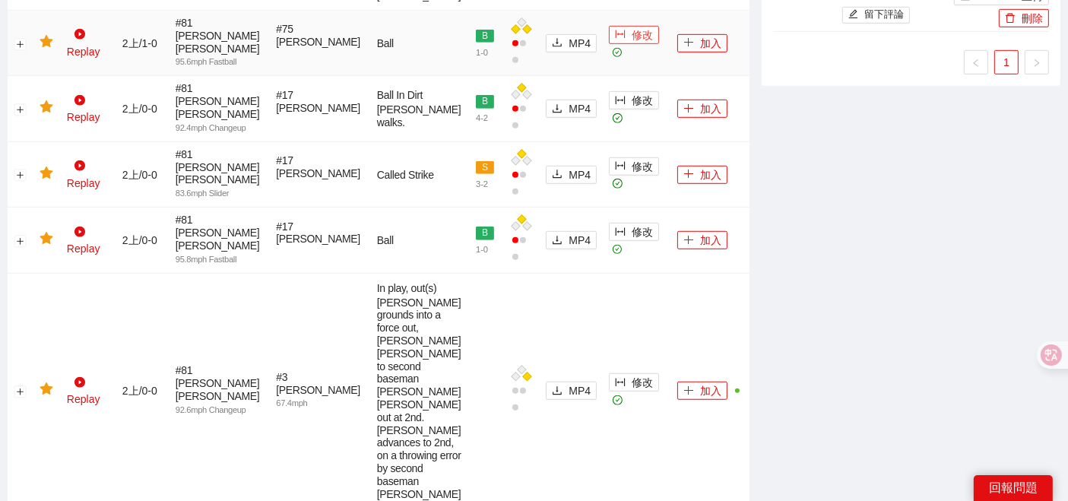
click at [609, 44] on button "修改" at bounding box center [634, 35] width 50 height 18
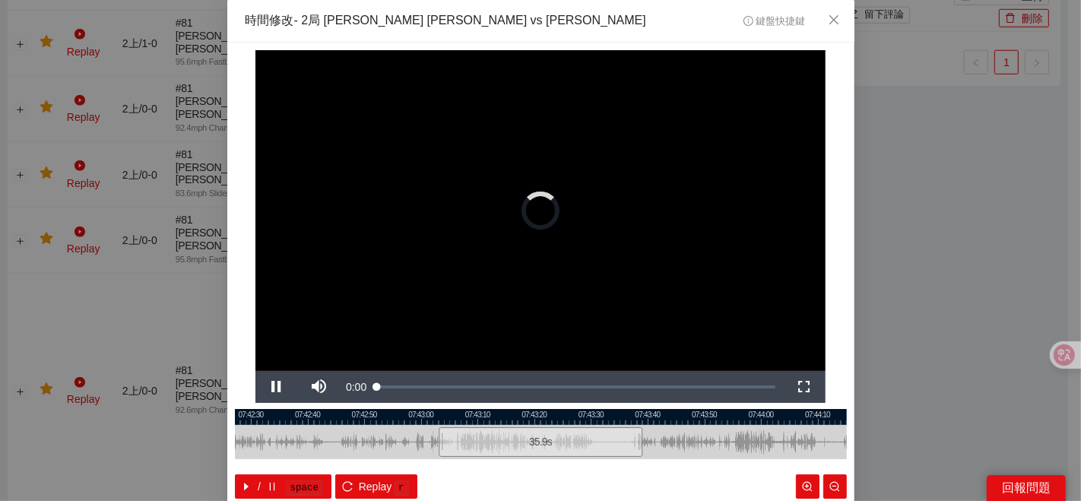
click at [946, 343] on div "**********" at bounding box center [540, 250] width 1081 height 501
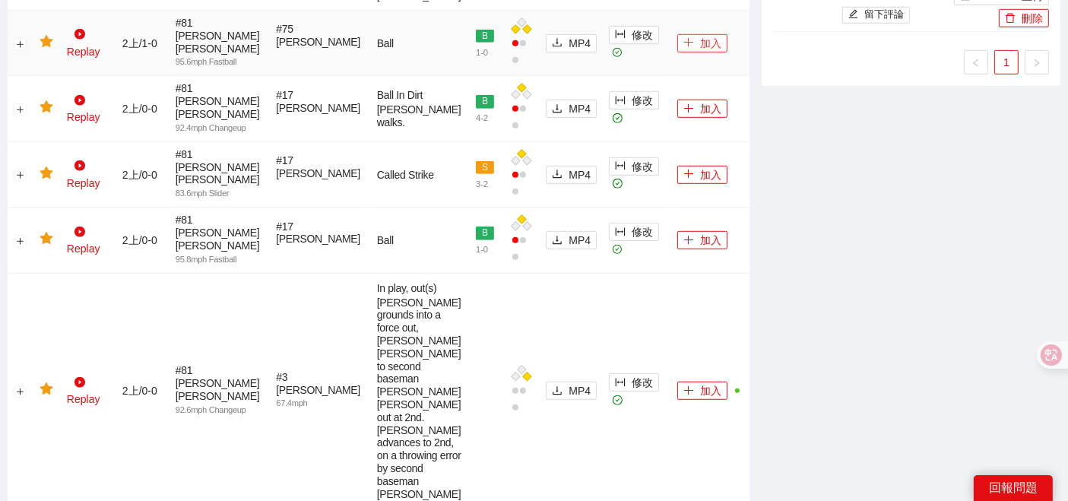
click at [688, 52] on button "加入" at bounding box center [702, 43] width 50 height 18
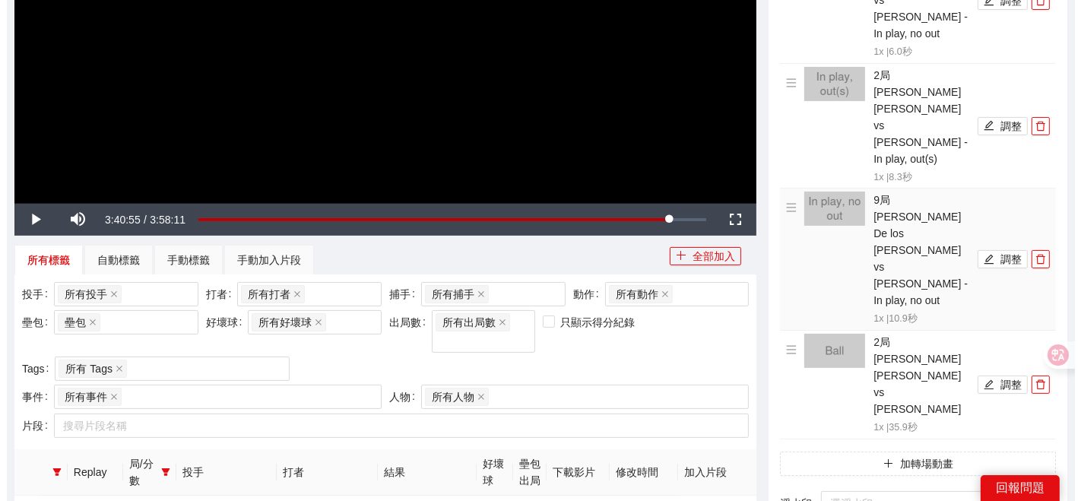
scroll to position [342, 0]
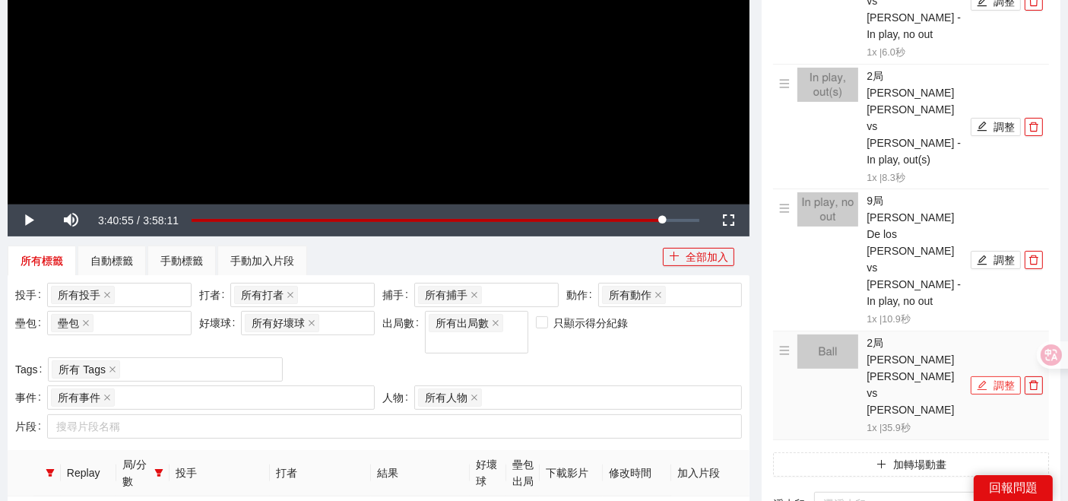
click at [983, 381] on icon "edit" at bounding box center [982, 386] width 10 height 10
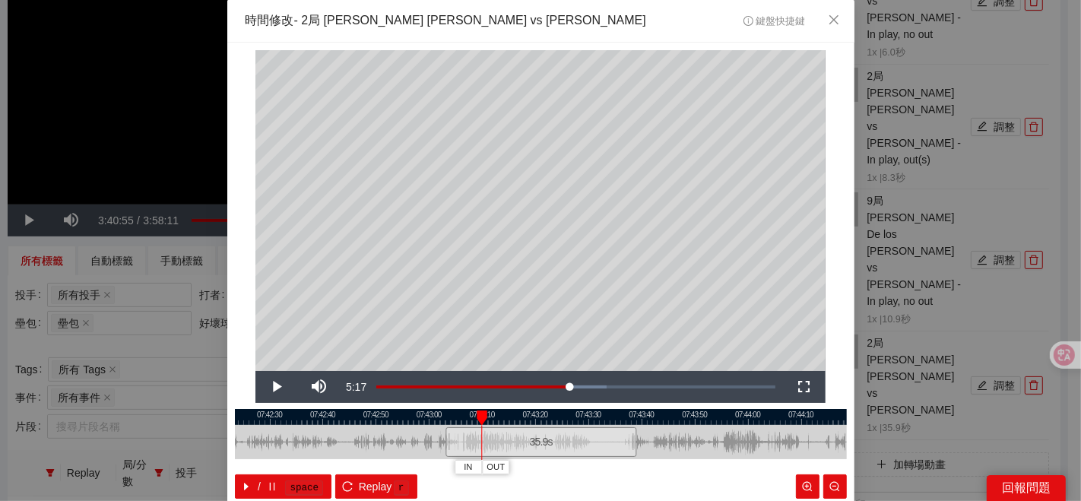
scroll to position [76, 0]
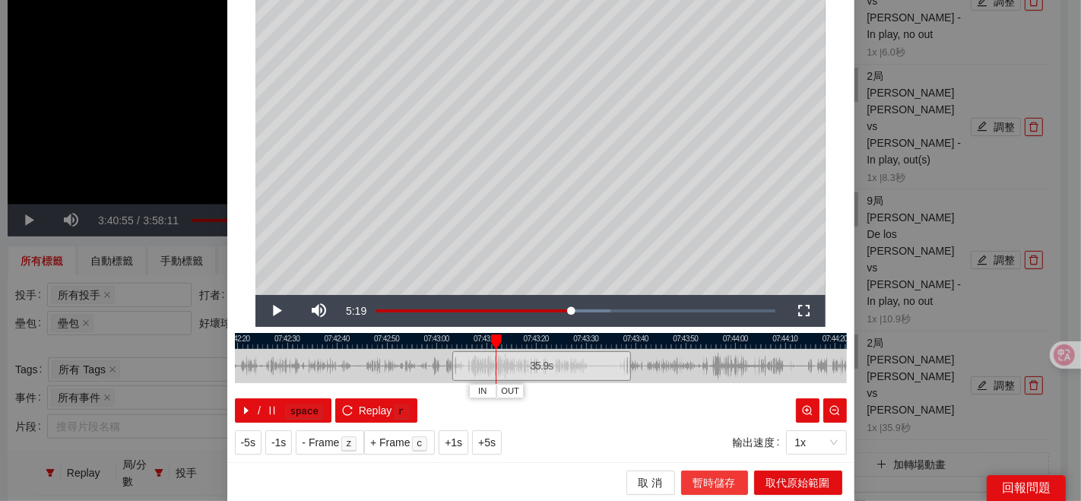
click at [715, 481] on span "暫時儲存" at bounding box center [714, 482] width 43 height 17
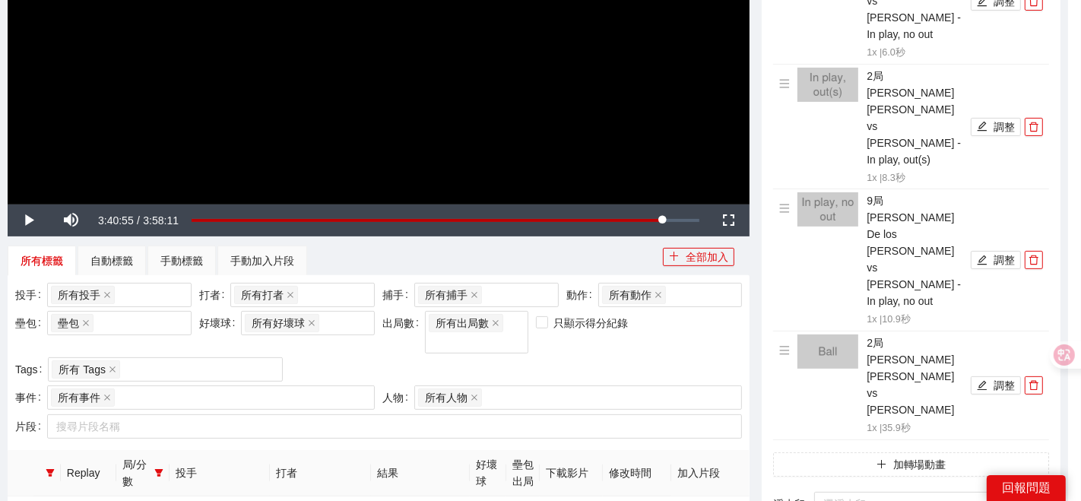
scroll to position [0, 0]
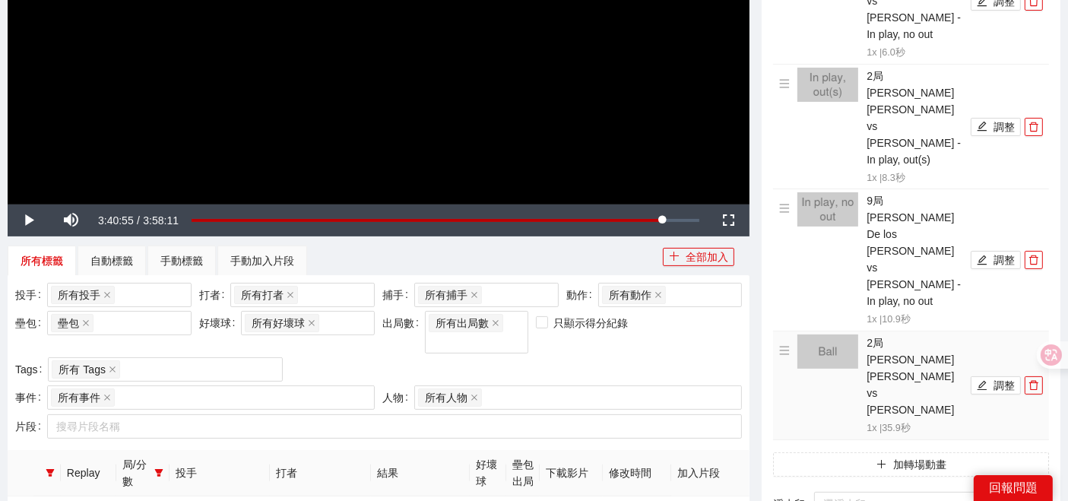
click at [977, 334] on li "2局 Luis Gil vs Carlos Narváez - Ball 1x | 35.9 秒 調整" at bounding box center [911, 385] width 264 height 102
click at [984, 380] on icon "edit" at bounding box center [981, 385] width 11 height 11
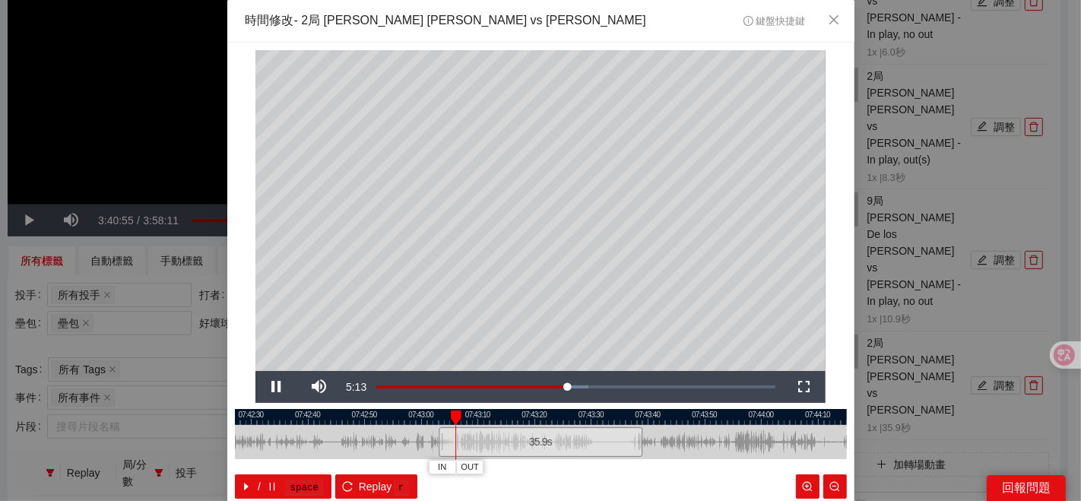
click at [429, 419] on div at bounding box center [541, 417] width 612 height 16
click at [434, 420] on div at bounding box center [541, 417] width 612 height 16
click at [434, 467] on span "IN" at bounding box center [438, 467] width 8 height 14
click at [503, 467] on span "OUT" at bounding box center [503, 467] width 18 height 14
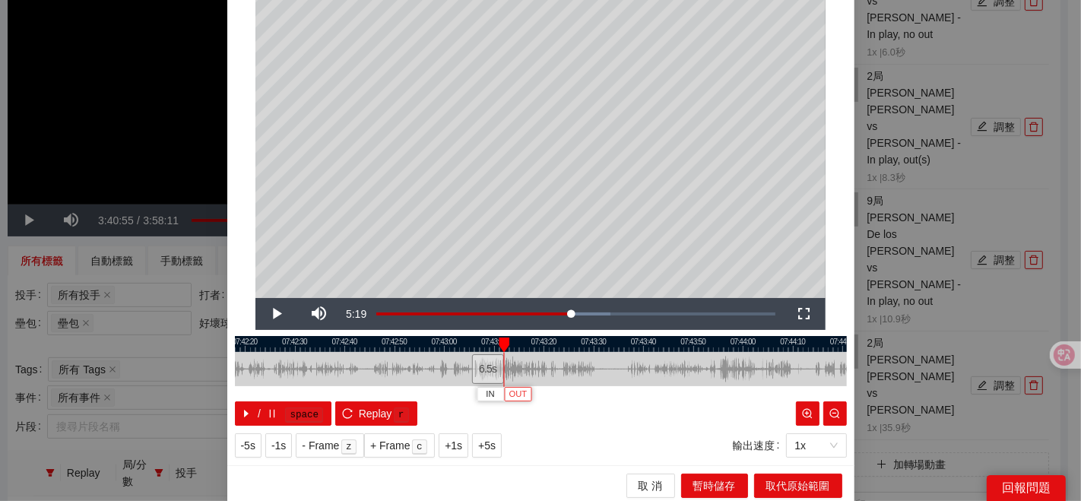
scroll to position [76, 0]
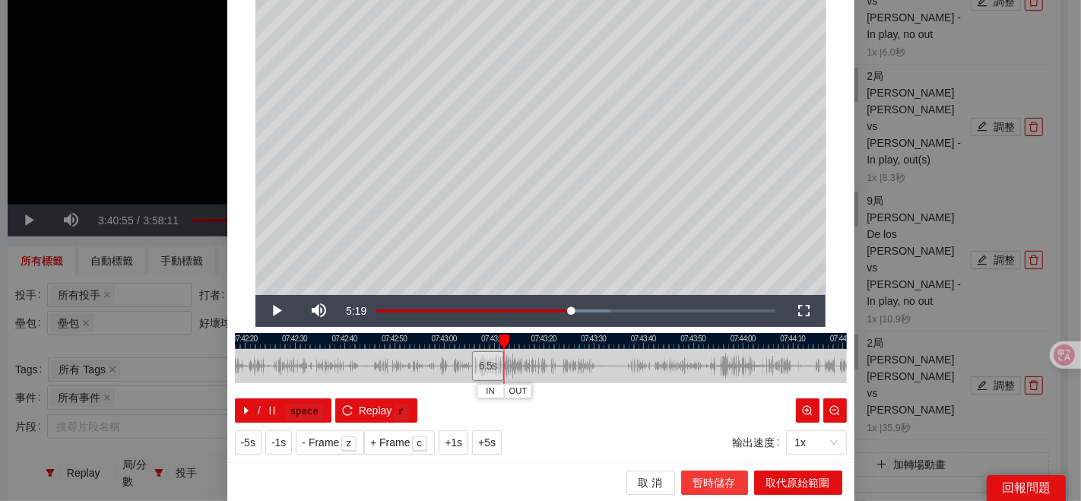
click at [715, 479] on span "暫時儲存" at bounding box center [714, 482] width 43 height 17
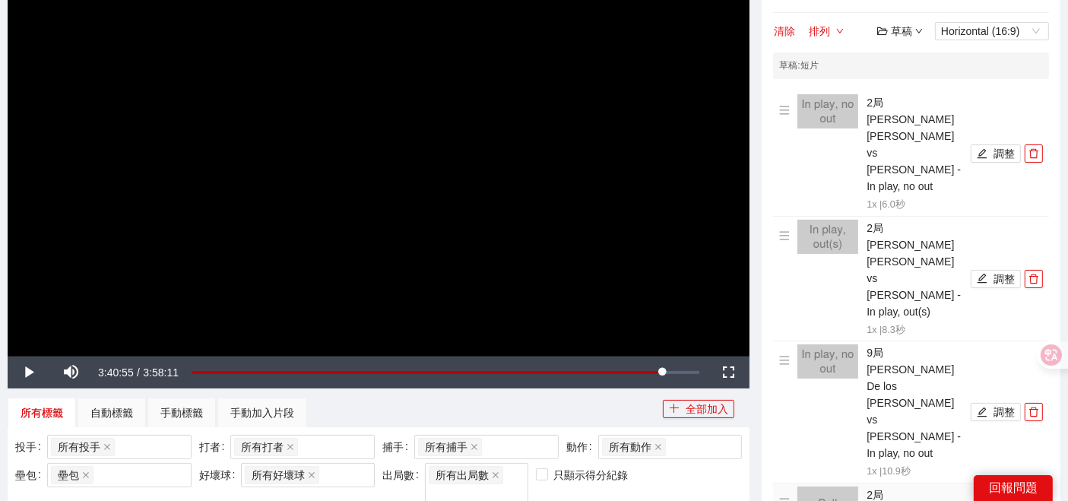
scroll to position [4, 0]
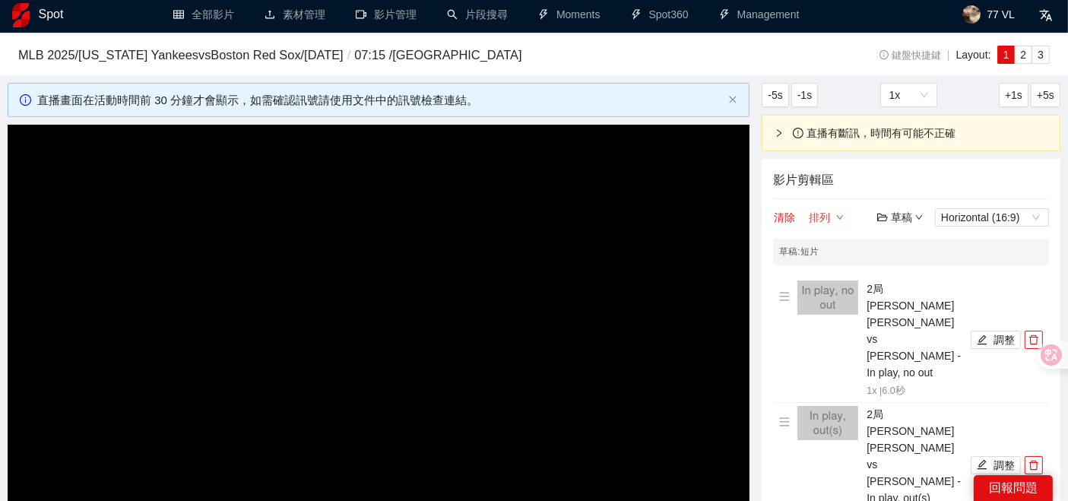
click at [813, 211] on button "排列" at bounding box center [826, 217] width 36 height 18
click at [824, 216] on button "排列" at bounding box center [826, 217] width 36 height 18
click at [842, 243] on link "由先到後" at bounding box center [837, 243] width 43 height 12
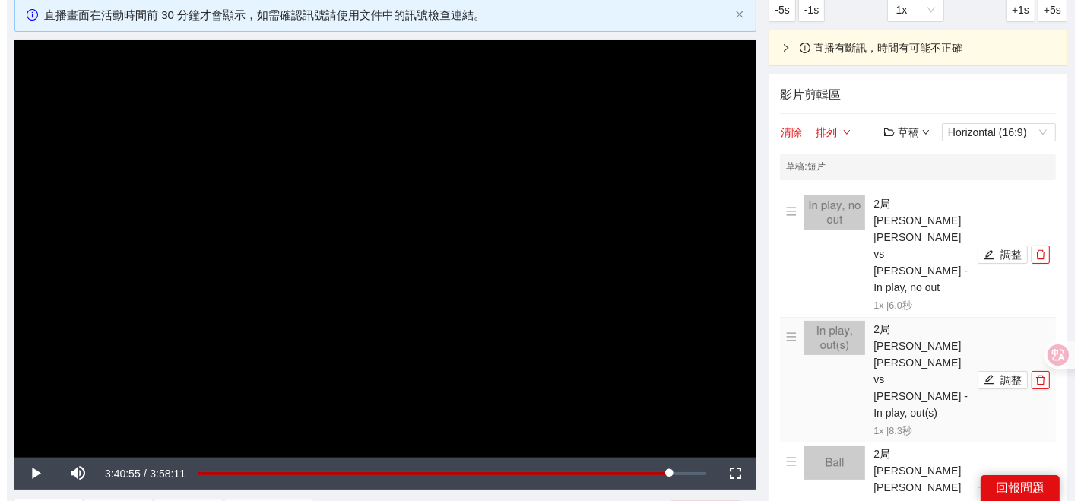
scroll to position [173, 0]
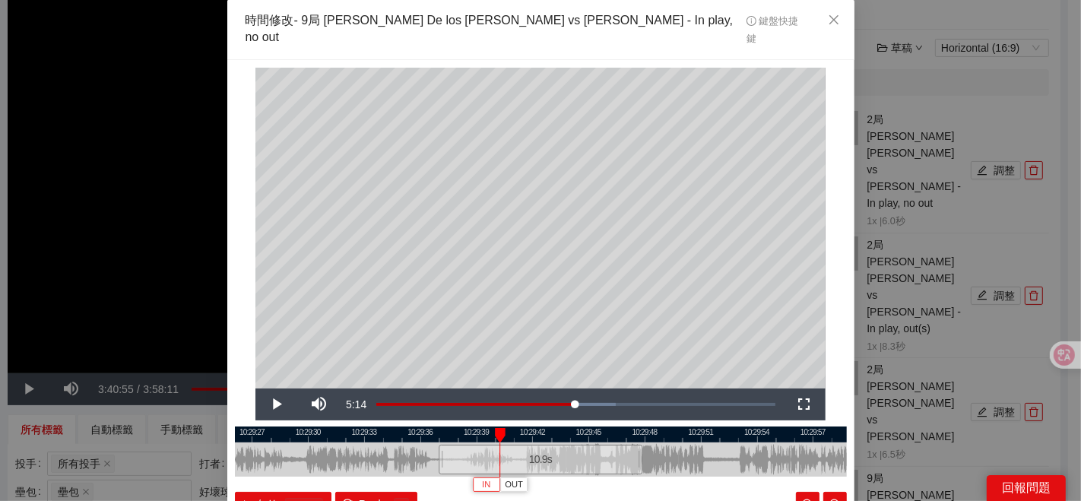
click at [473, 477] on button "IN" at bounding box center [486, 484] width 27 height 14
click at [553, 426] on div at bounding box center [541, 434] width 612 height 16
click at [609, 478] on span "OUT" at bounding box center [609, 485] width 18 height 14
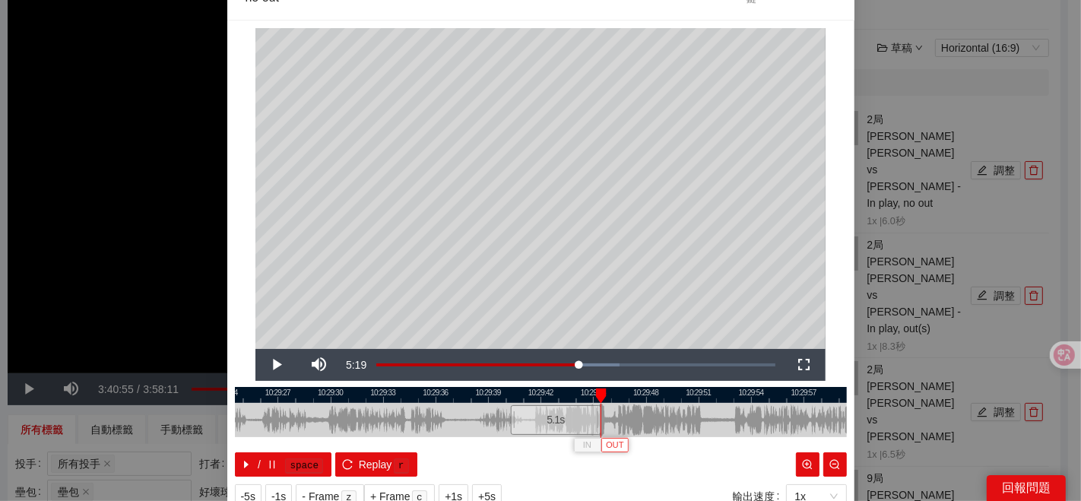
scroll to position [76, 0]
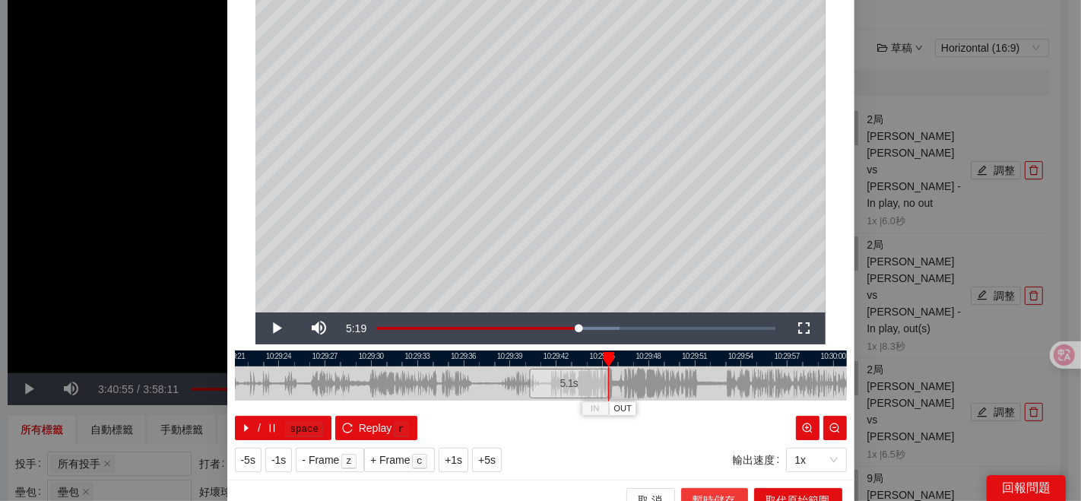
click at [712, 492] on span "暫時儲存" at bounding box center [714, 500] width 43 height 17
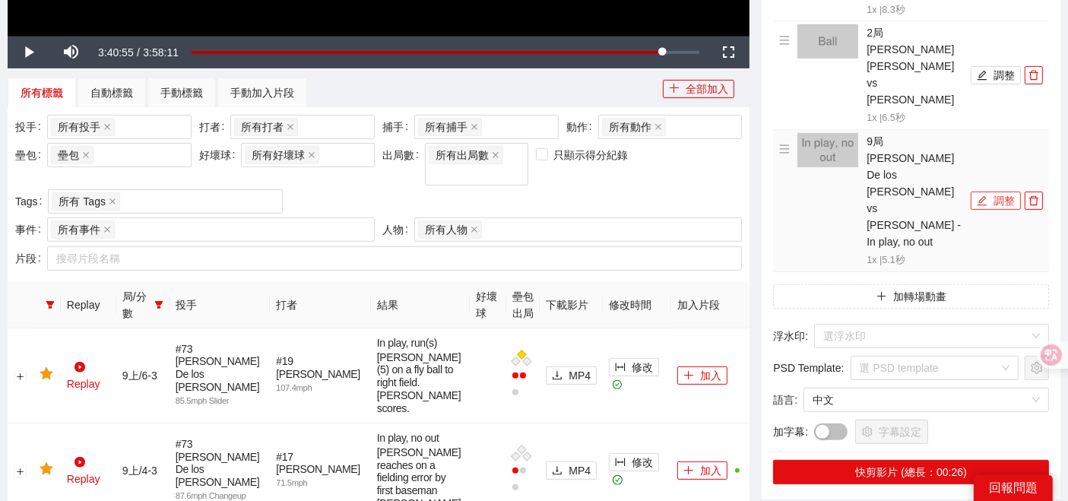
scroll to position [511, 0]
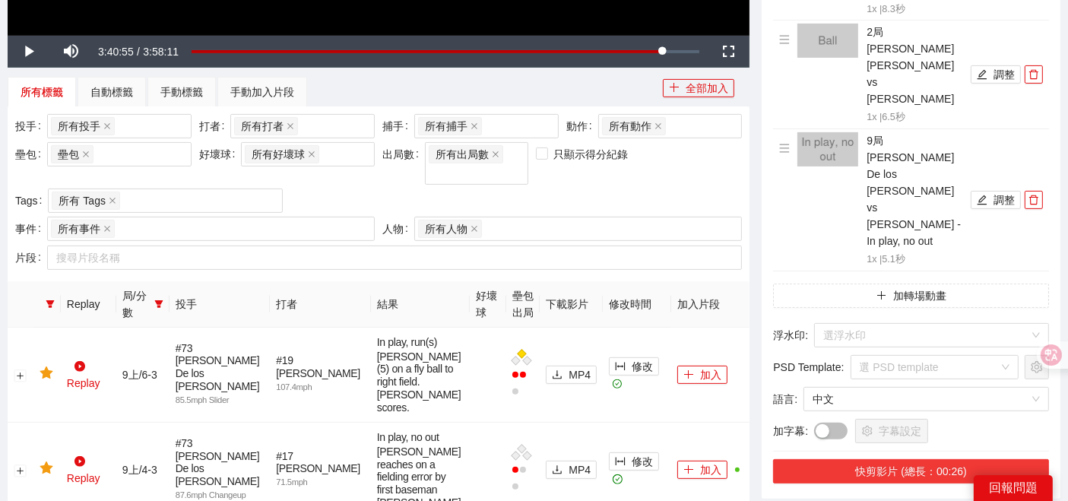
click at [856, 459] on button "快剪影片 (總長：00:26)" at bounding box center [911, 471] width 276 height 24
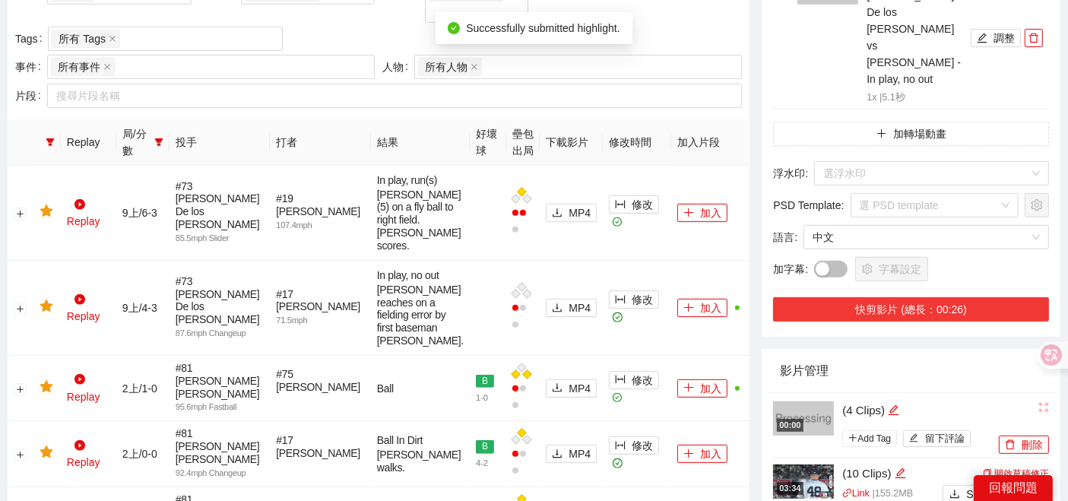
scroll to position [679, 0]
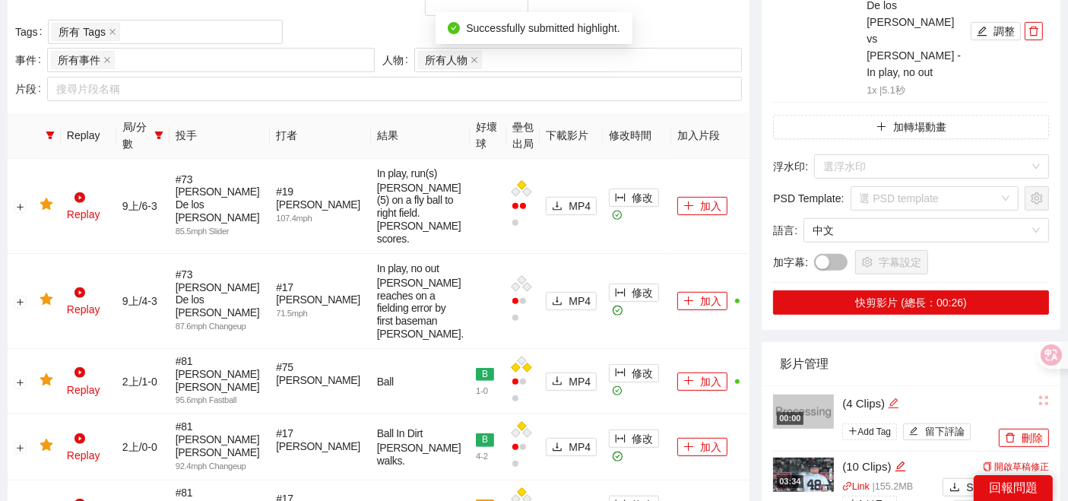
click at [888, 397] on icon "edit" at bounding box center [893, 402] width 11 height 11
type textarea "*********"
drag, startPoint x: 887, startPoint y: 197, endPoint x: 783, endPoint y: 197, distance: 103.3
click at [783, 393] on div "00:00 ********* Add Tag 留下評論" at bounding box center [884, 419] width 222 height 52
click at [1026, 429] on button "刪除" at bounding box center [1023, 438] width 50 height 18
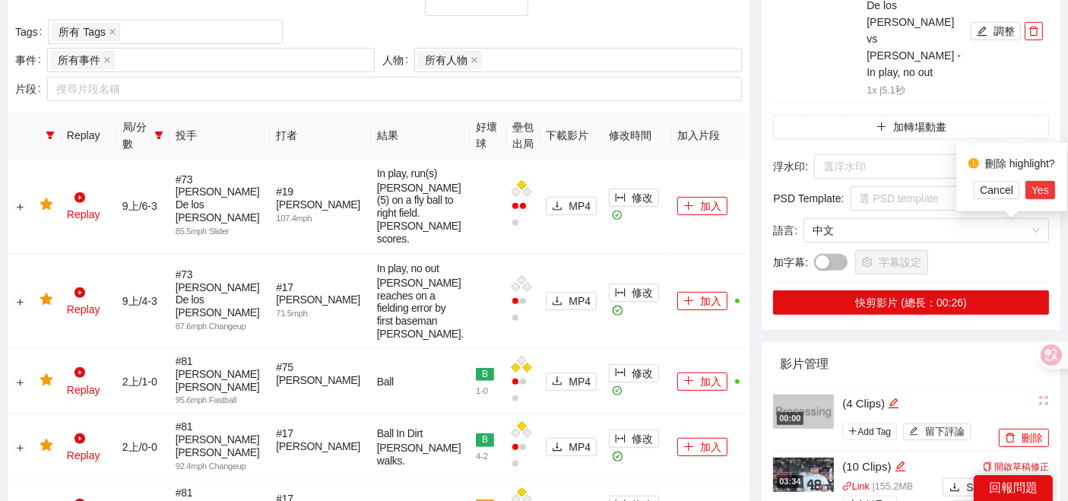
click at [1043, 184] on span "Yes" at bounding box center [1039, 190] width 17 height 17
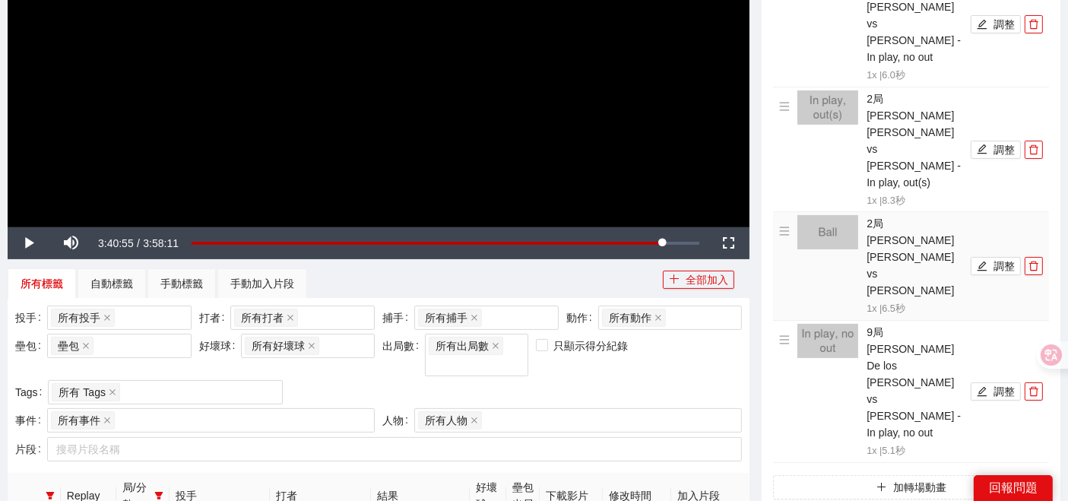
scroll to position [342, 0]
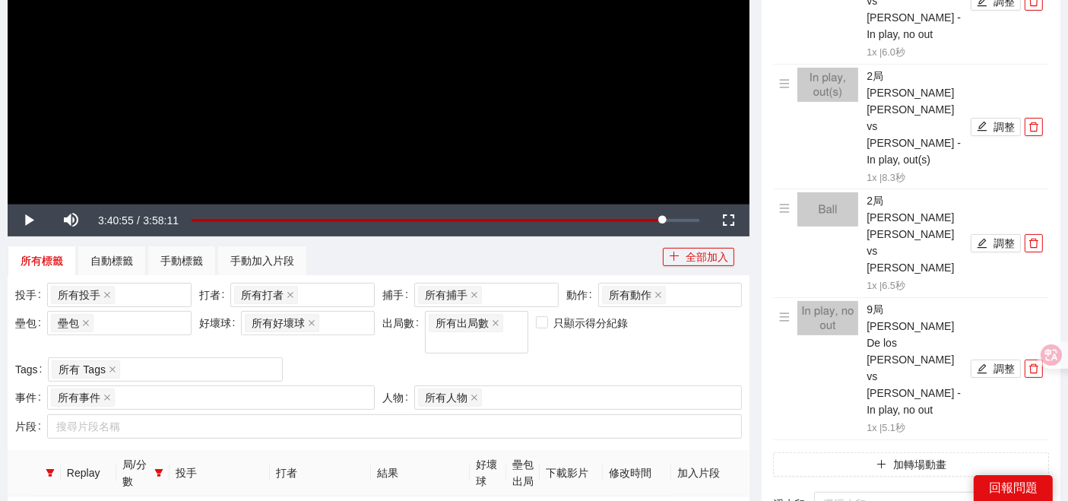
drag, startPoint x: 908, startPoint y: 326, endPoint x: 916, endPoint y: 324, distance: 8.5
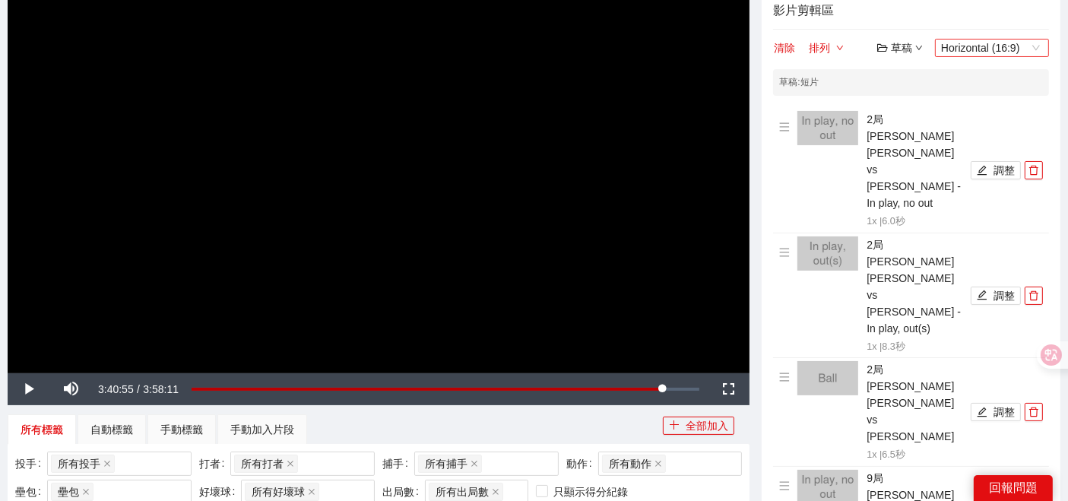
click at [992, 46] on span "Horizontal (16:9)" at bounding box center [992, 48] width 102 height 17
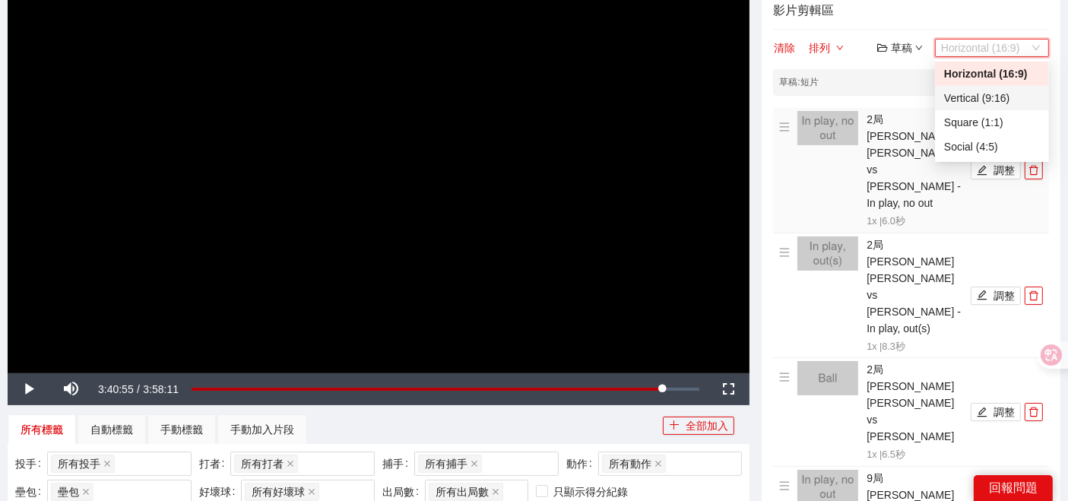
drag, startPoint x: 986, startPoint y: 101, endPoint x: 967, endPoint y: 135, distance: 39.5
click at [987, 100] on div "Vertical (9:16)" at bounding box center [992, 98] width 96 height 17
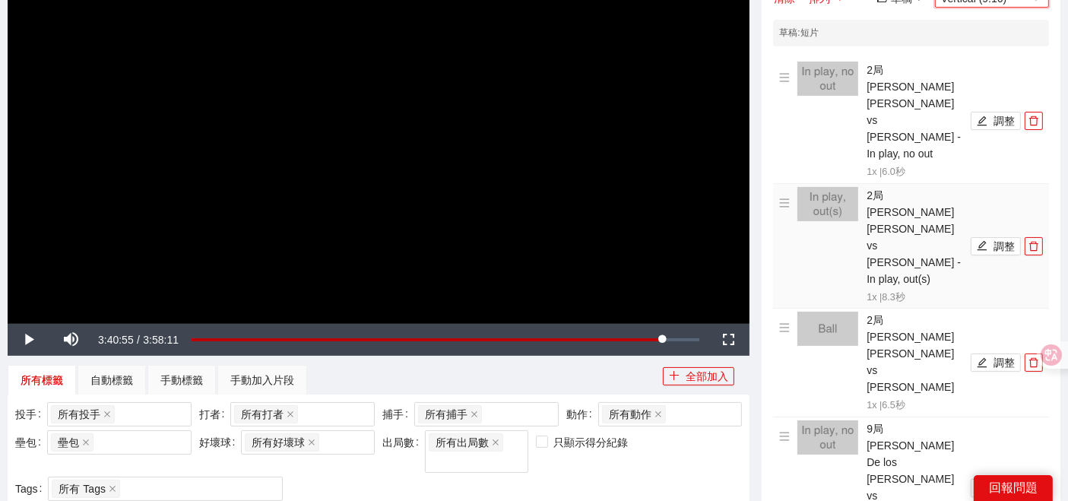
scroll to position [426, 0]
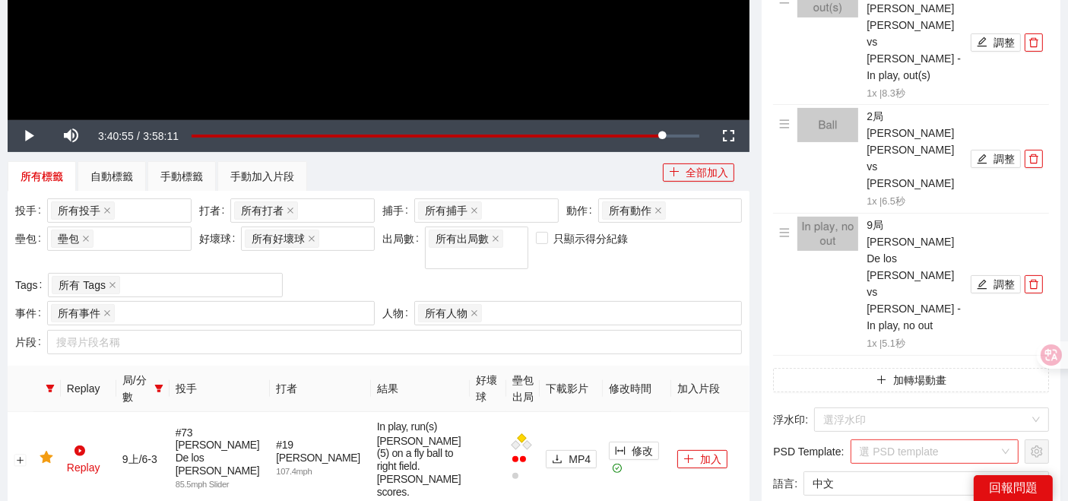
click at [913, 440] on input "search" at bounding box center [929, 451] width 140 height 23
click at [932, 440] on input "search" at bounding box center [929, 451] width 140 height 23
click at [796, 443] on span "PSD Template :" at bounding box center [808, 451] width 71 height 17
click at [843, 408] on input "search" at bounding box center [926, 419] width 206 height 23
click at [869, 408] on input "search" at bounding box center [926, 419] width 206 height 23
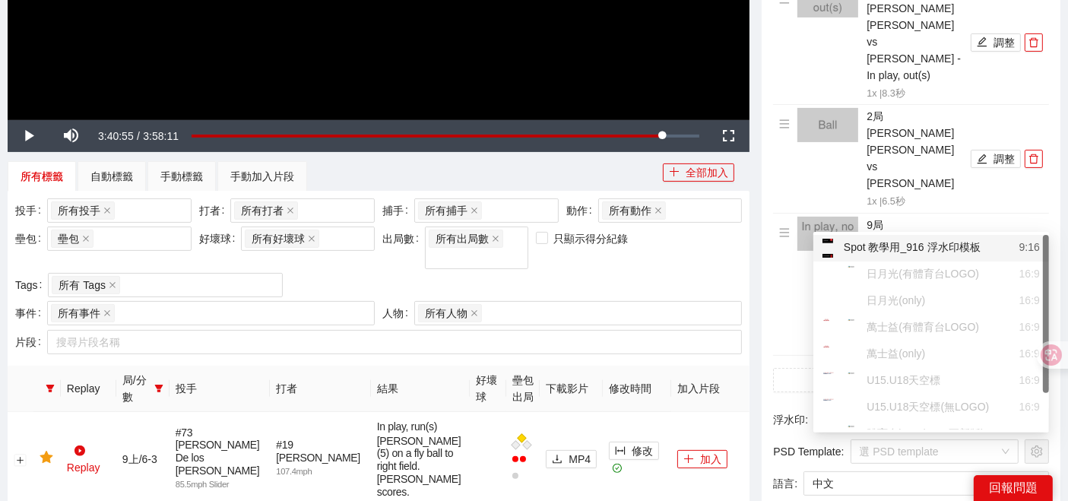
click at [778, 235] on div "影片剪輯區 清除 排列 草稿 Vertical (9:16) 草稿 : 短片 2局 Luis Gil vs Masataka Yoshida - In pla…" at bounding box center [910, 159] width 299 height 846
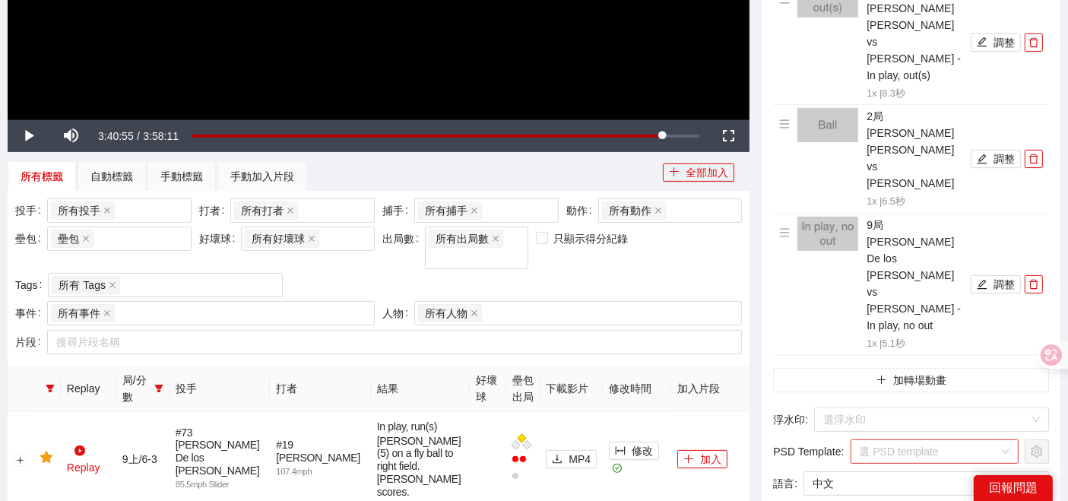
click at [871, 440] on input "search" at bounding box center [929, 451] width 140 height 23
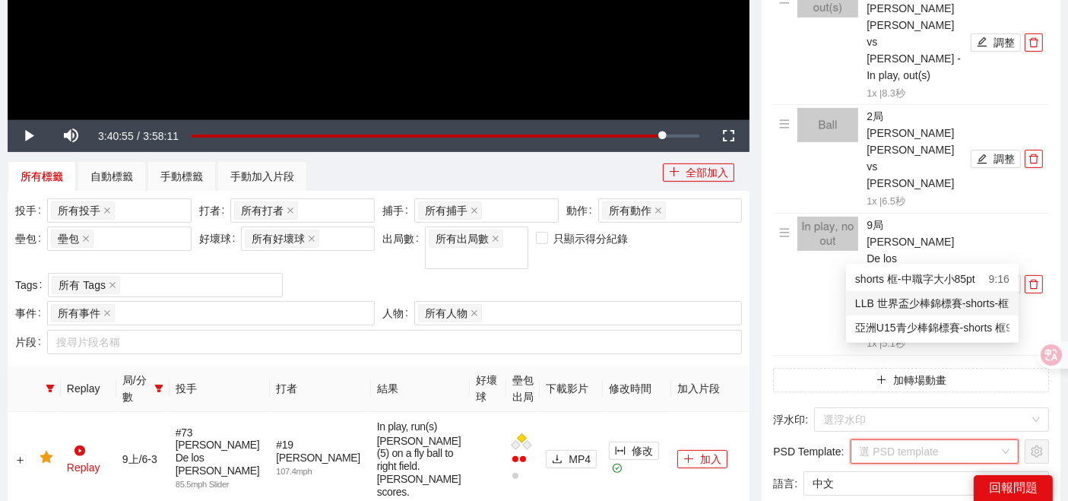
click at [786, 475] on span "語言 :" at bounding box center [785, 483] width 24 height 17
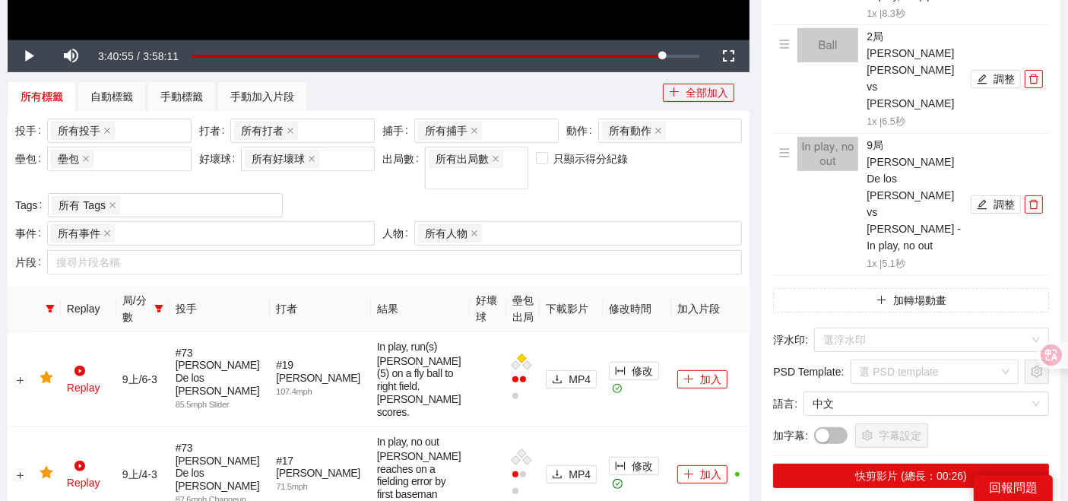
scroll to position [422, 0]
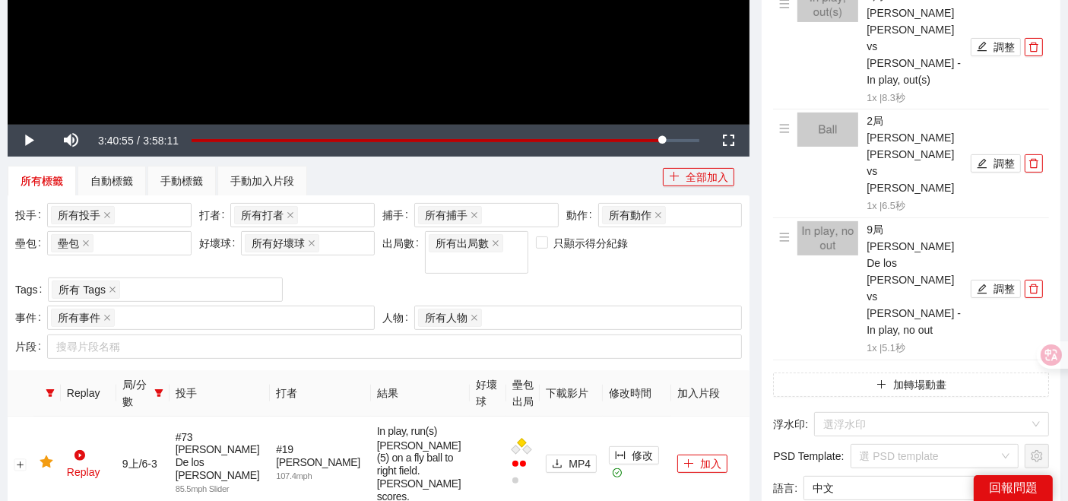
click at [881, 239] on div "影片剪輯區 清除 排列 草稿 Vertical (9:16) 草稿 : 短片 2局 Luis Gil vs Masataka Yoshida - In pla…" at bounding box center [910, 164] width 299 height 846
click at [900, 445] on input "search" at bounding box center [929, 456] width 140 height 23
click at [1007, 444] on div "選 PSD template" at bounding box center [934, 456] width 169 height 24
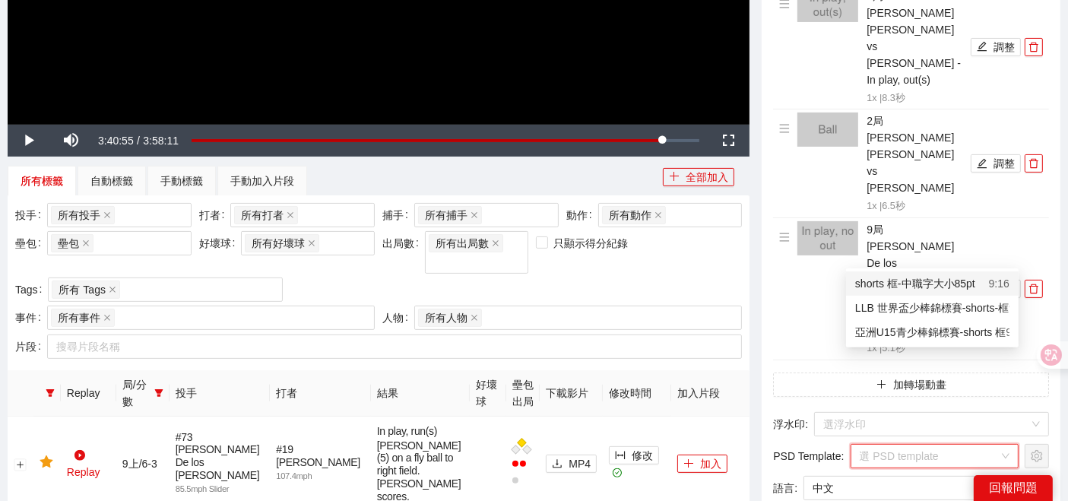
click at [999, 444] on div "選 PSD template" at bounding box center [934, 456] width 169 height 24
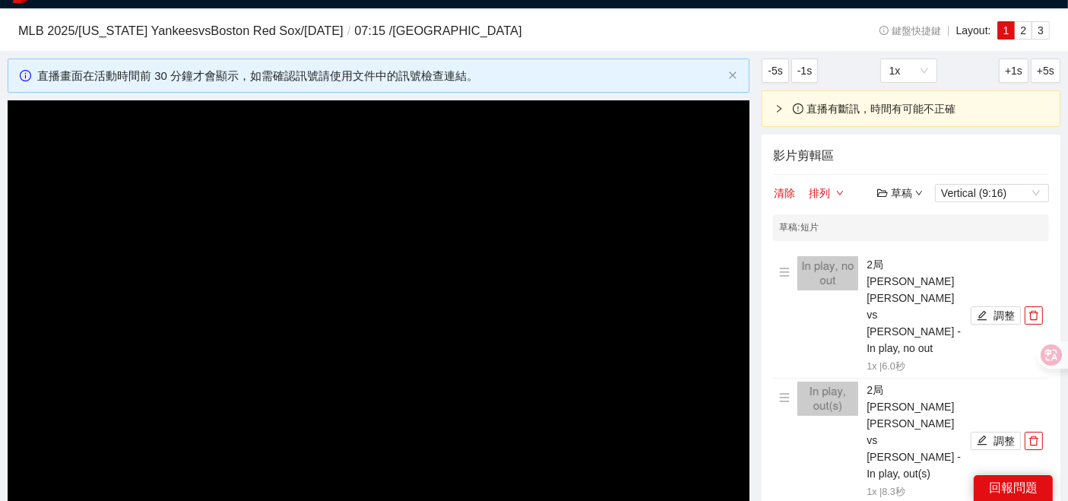
scroll to position [0, 0]
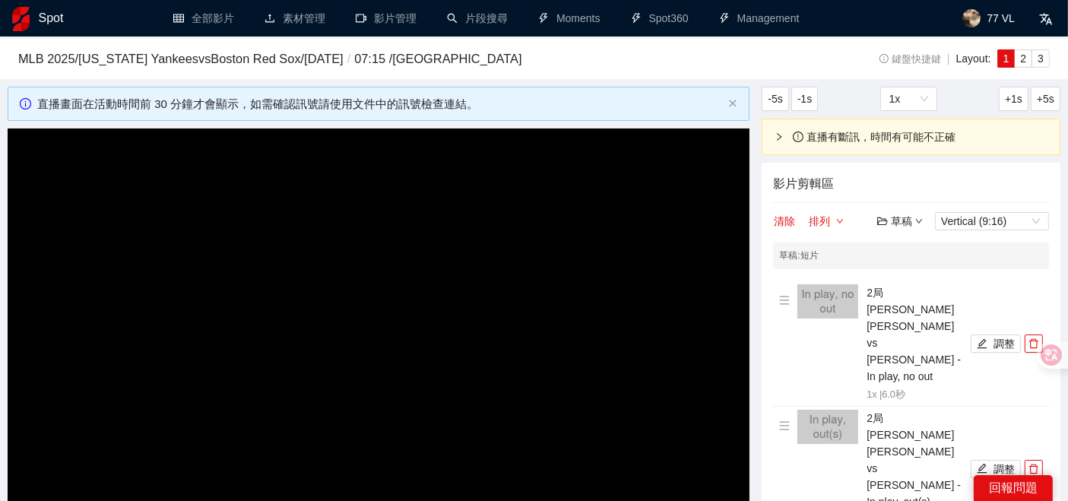
click at [902, 216] on div "草稿" at bounding box center [900, 221] width 46 height 17
click at [903, 274] on link "儲存" at bounding box center [903, 278] width 35 height 12
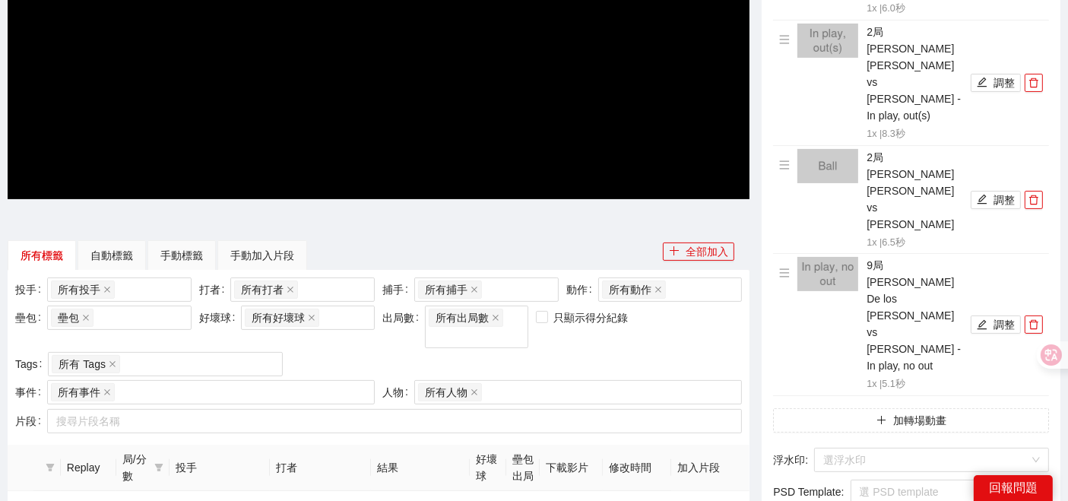
scroll to position [337, 0]
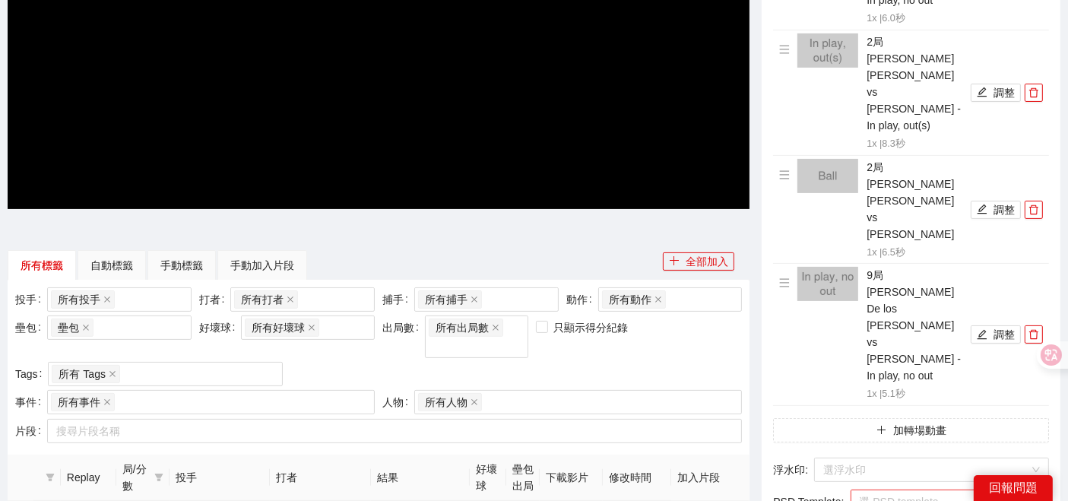
click at [975, 490] on input "search" at bounding box center [929, 501] width 140 height 23
click at [923, 490] on input "search" at bounding box center [929, 501] width 140 height 23
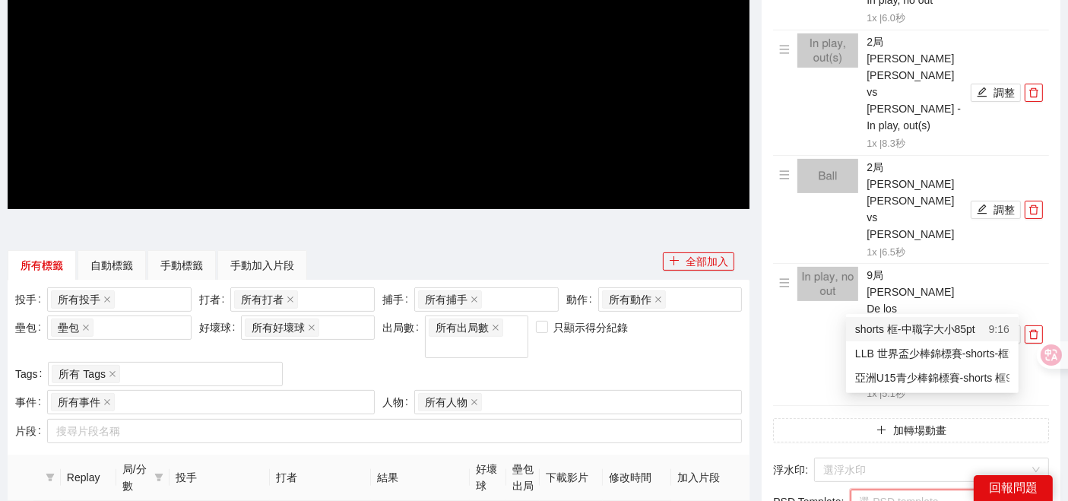
click at [923, 490] on input "search" at bounding box center [929, 501] width 140 height 23
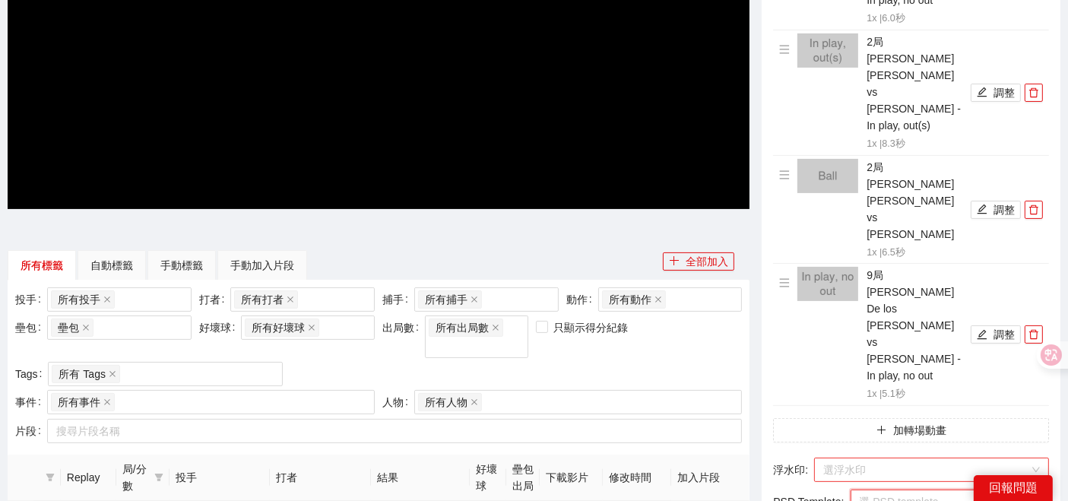
click at [833, 458] on input "search" at bounding box center [926, 469] width 206 height 23
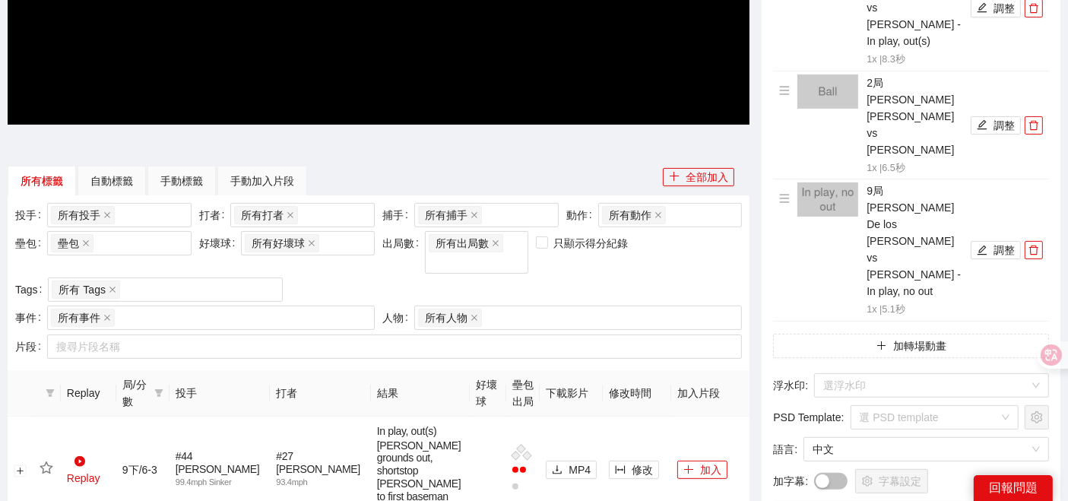
scroll to position [0, 0]
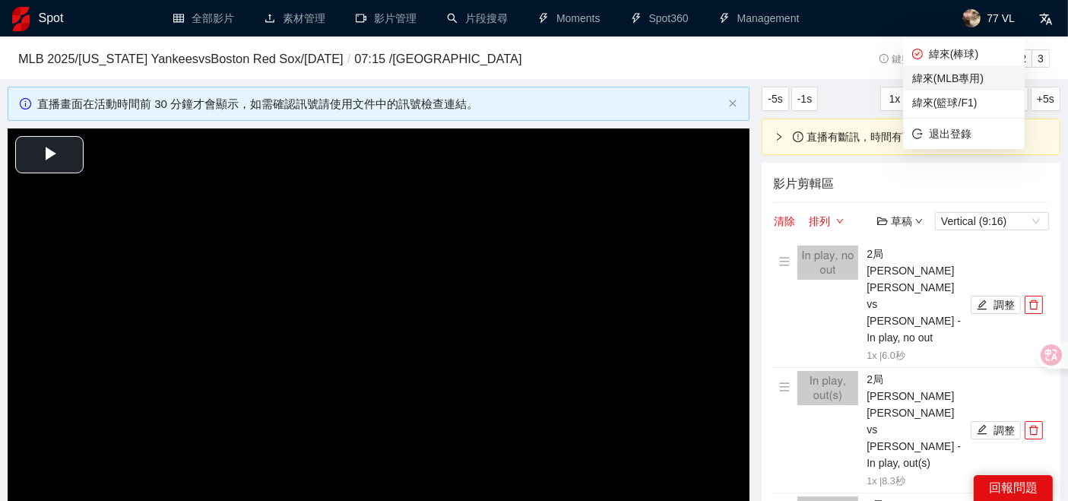
click at [930, 82] on span "緯來(MLB專用)" at bounding box center [963, 78] width 103 height 17
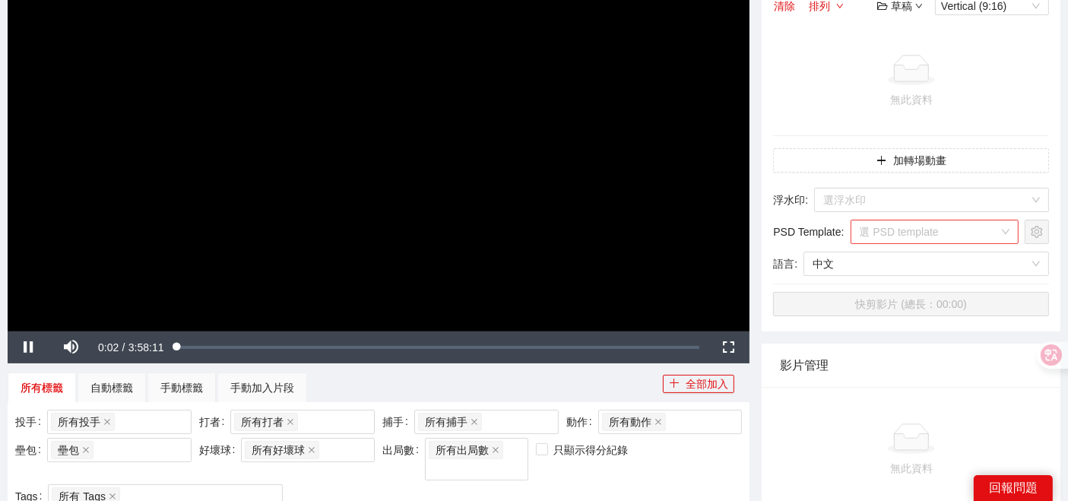
scroll to position [253, 0]
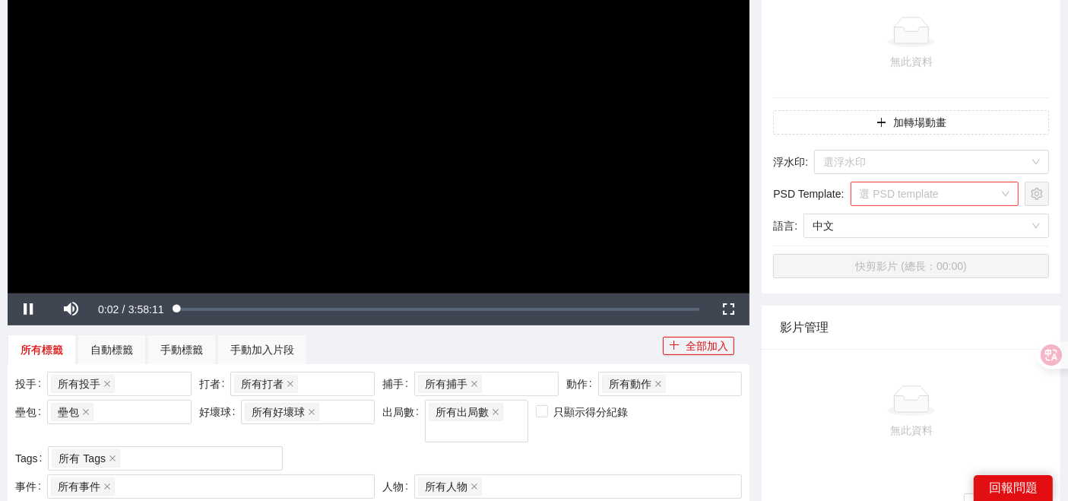
click at [919, 196] on input "search" at bounding box center [929, 193] width 140 height 23
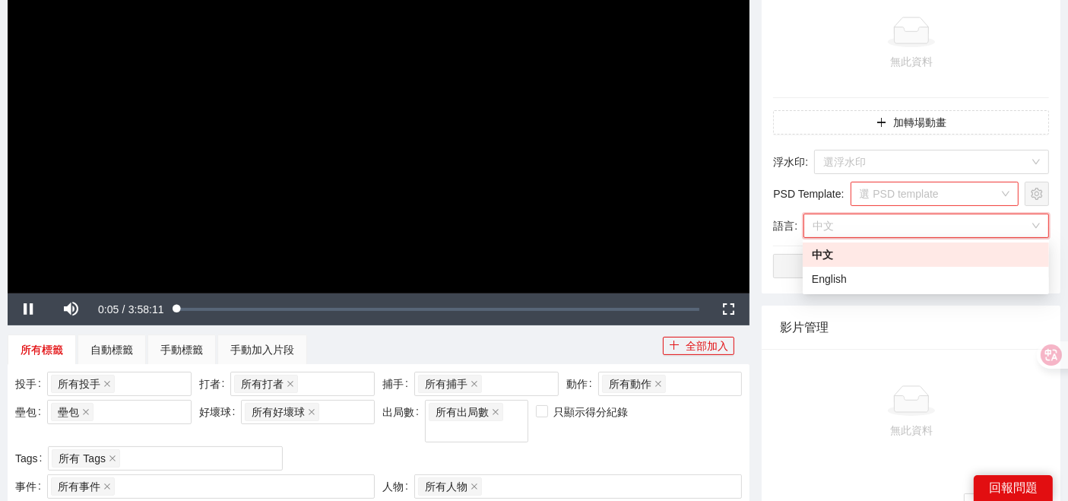
click at [859, 182] on input "search" at bounding box center [929, 193] width 140 height 23
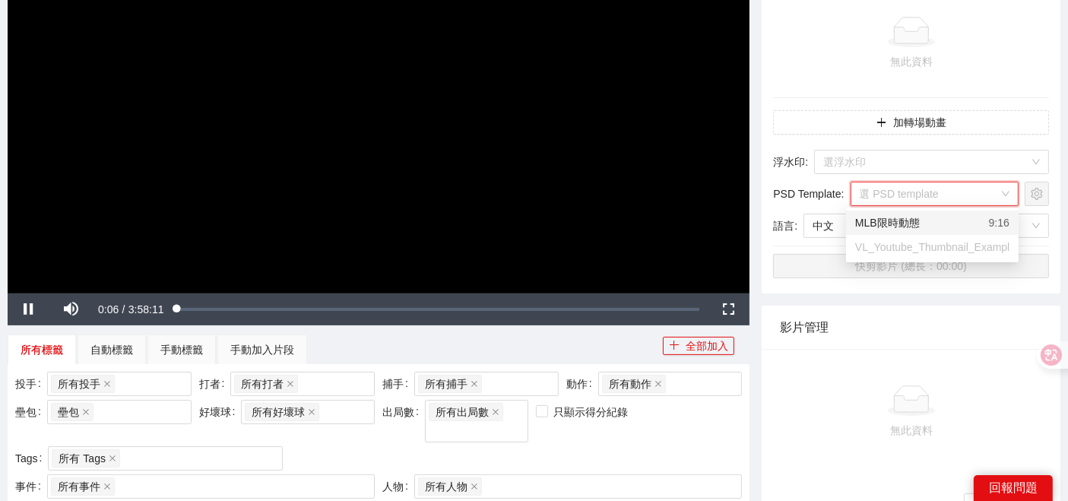
click at [872, 221] on div "MLB限時動態" at bounding box center [887, 222] width 65 height 17
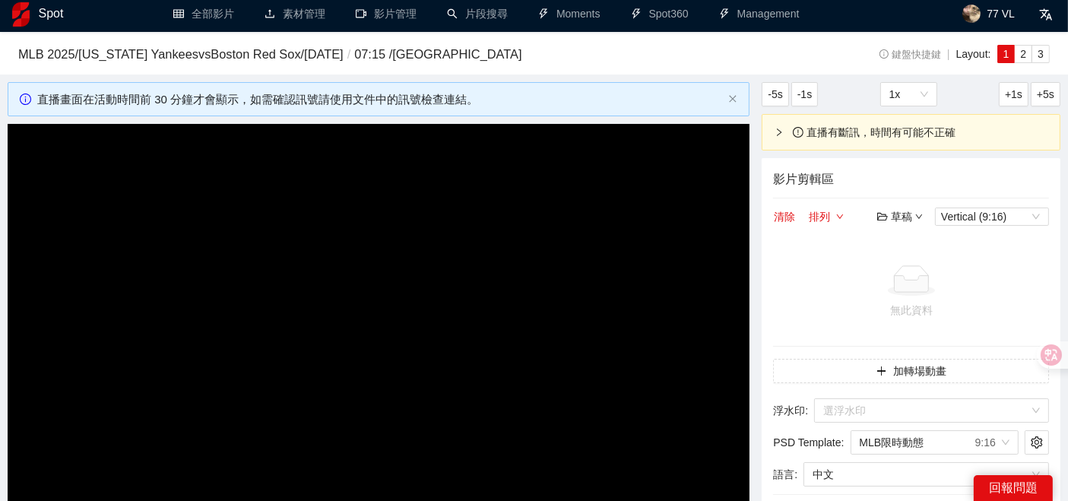
scroll to position [422, 0]
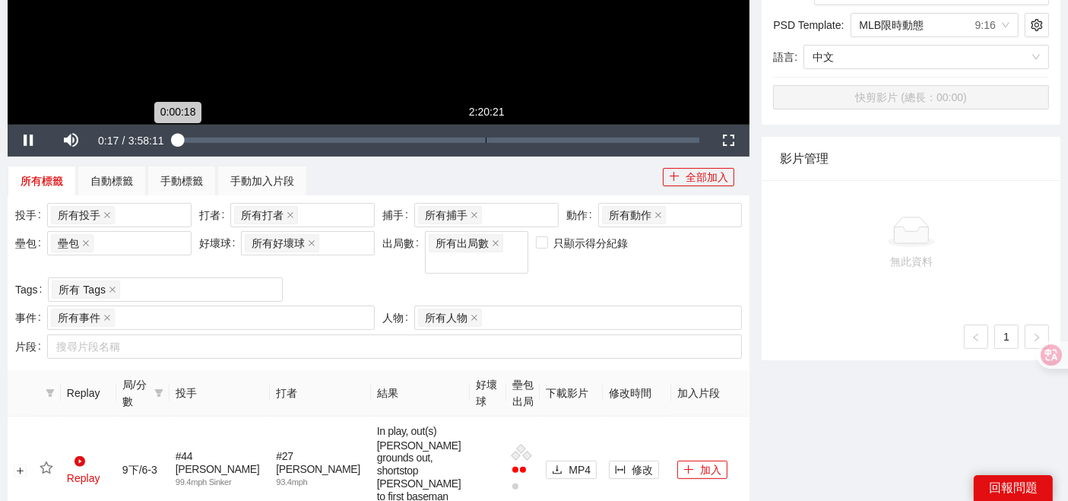
click at [486, 134] on div "Loaded : 0.46% 2:20:21 0:00:18" at bounding box center [438, 141] width 538 height 32
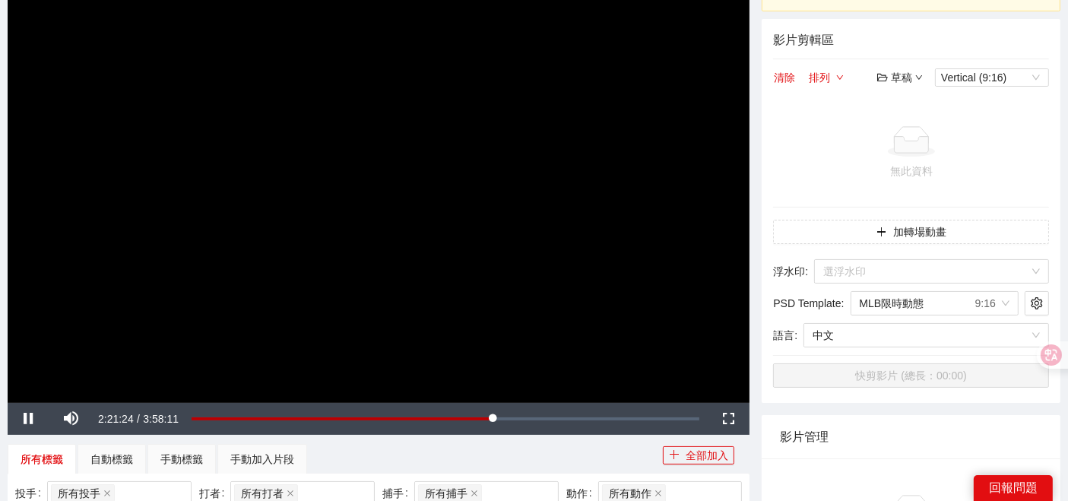
scroll to position [253, 0]
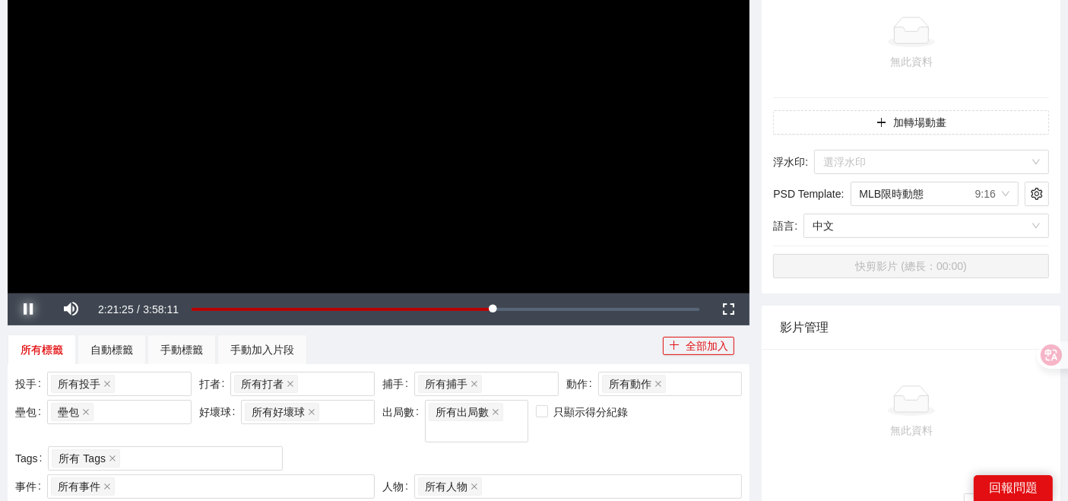
click at [29, 309] on span "Video Player" at bounding box center [29, 309] width 0 height 0
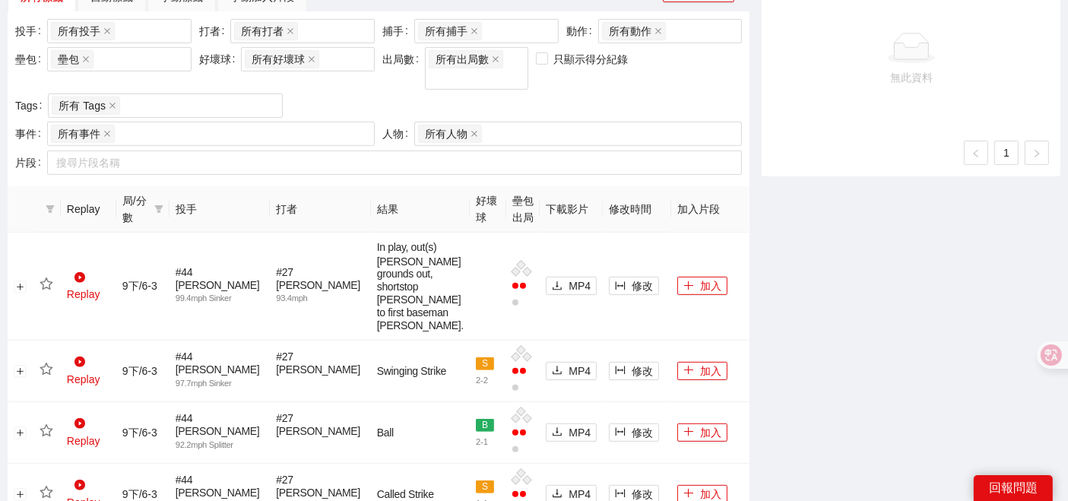
scroll to position [590, 0]
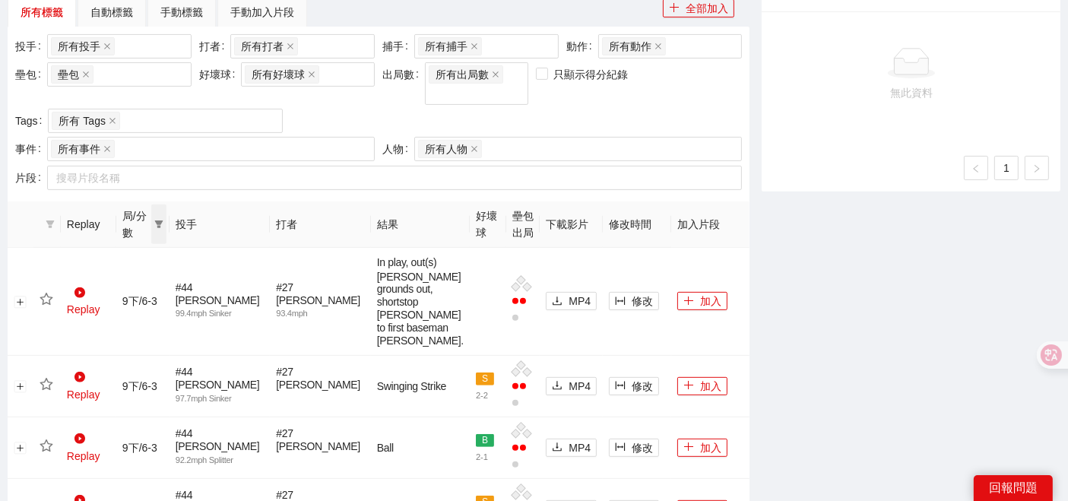
click at [163, 220] on icon "filter" at bounding box center [158, 224] width 8 height 8
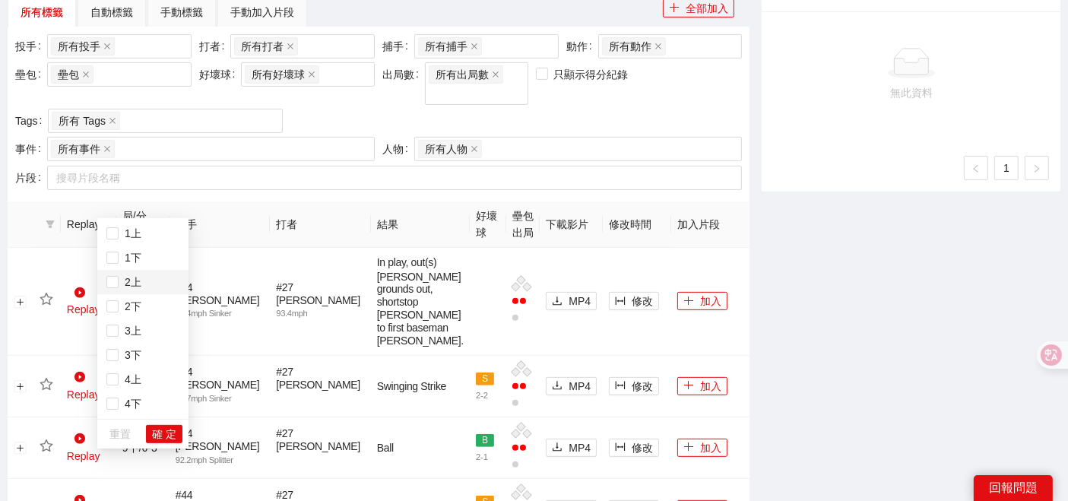
click at [119, 280] on span "2上" at bounding box center [130, 282] width 23 height 12
click at [165, 437] on span "確 定" at bounding box center [164, 434] width 24 height 17
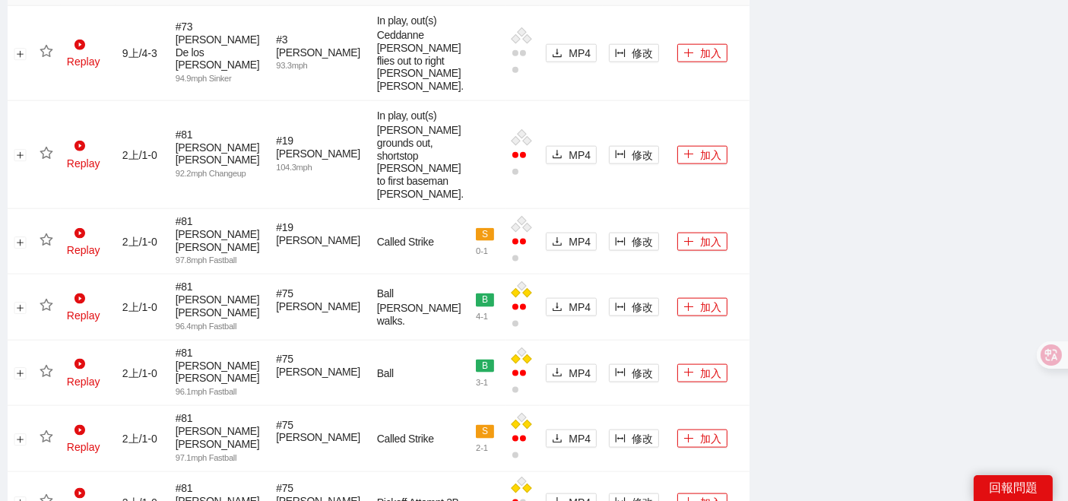
scroll to position [2171, 0]
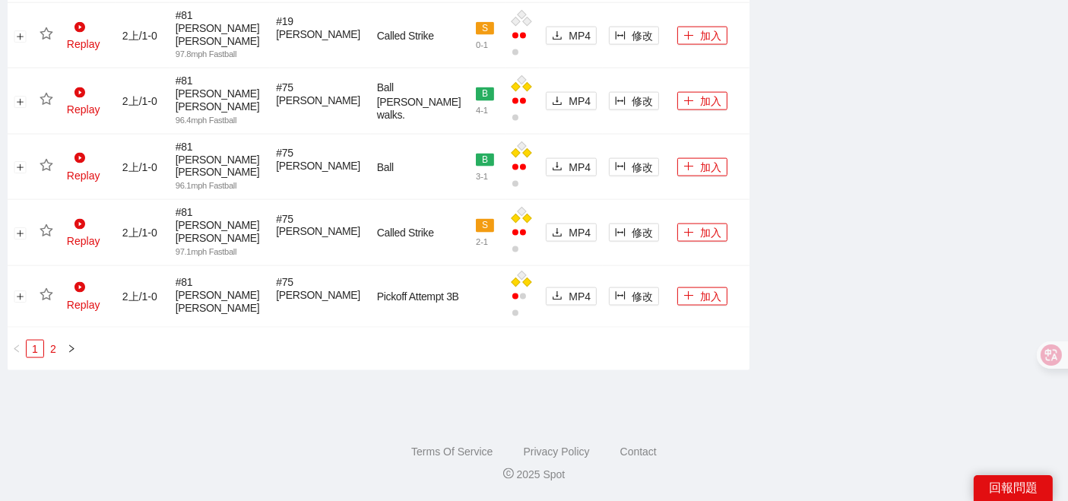
click at [50, 348] on link "2" at bounding box center [53, 348] width 17 height 17
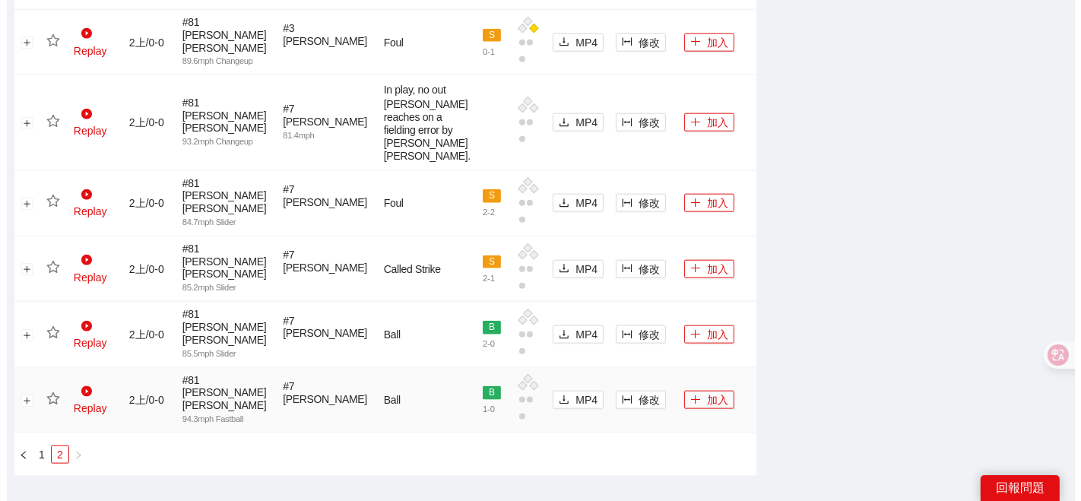
scroll to position [1724, 0]
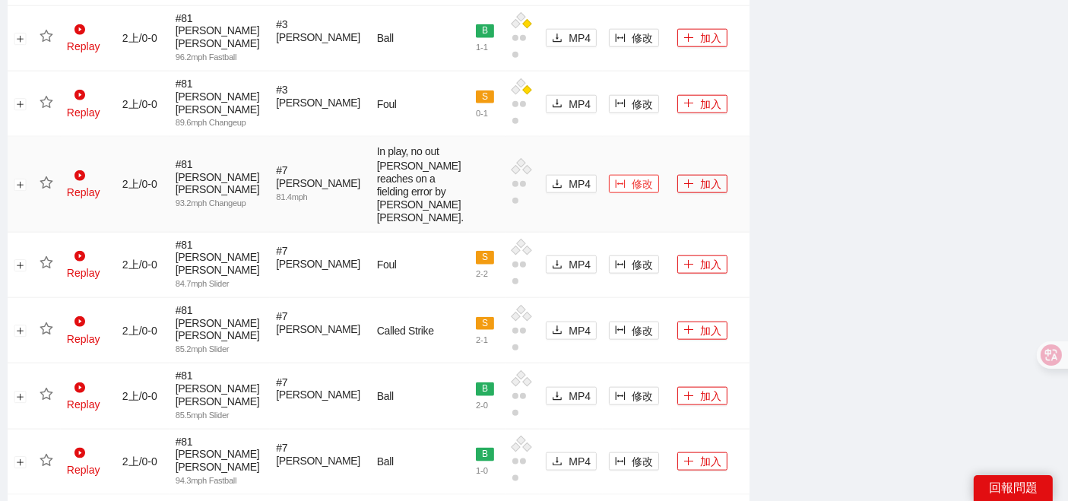
click at [609, 193] on button "修改" at bounding box center [634, 184] width 50 height 18
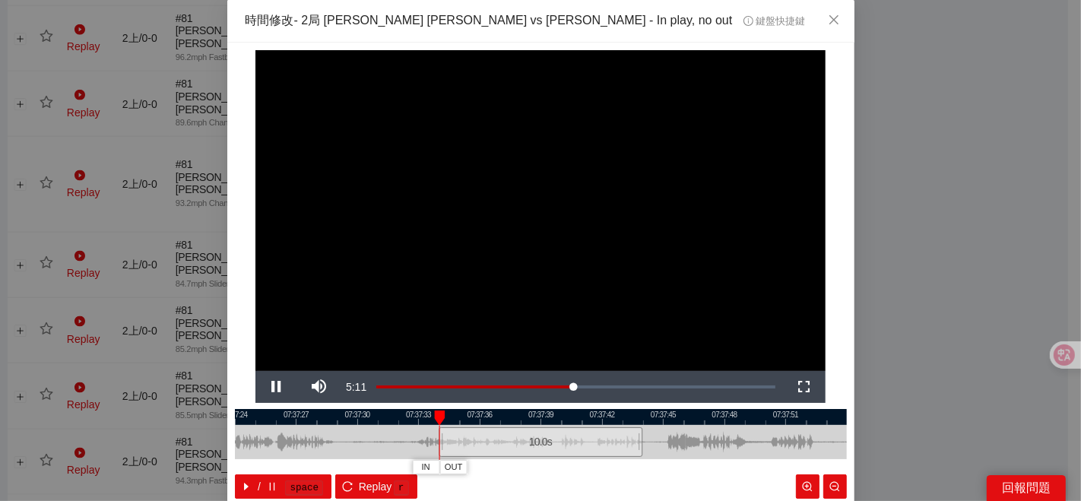
click at [521, 418] on div at bounding box center [541, 417] width 612 height 16
click at [566, 422] on div at bounding box center [541, 417] width 612 height 16
click at [608, 470] on span "IN" at bounding box center [610, 467] width 8 height 14
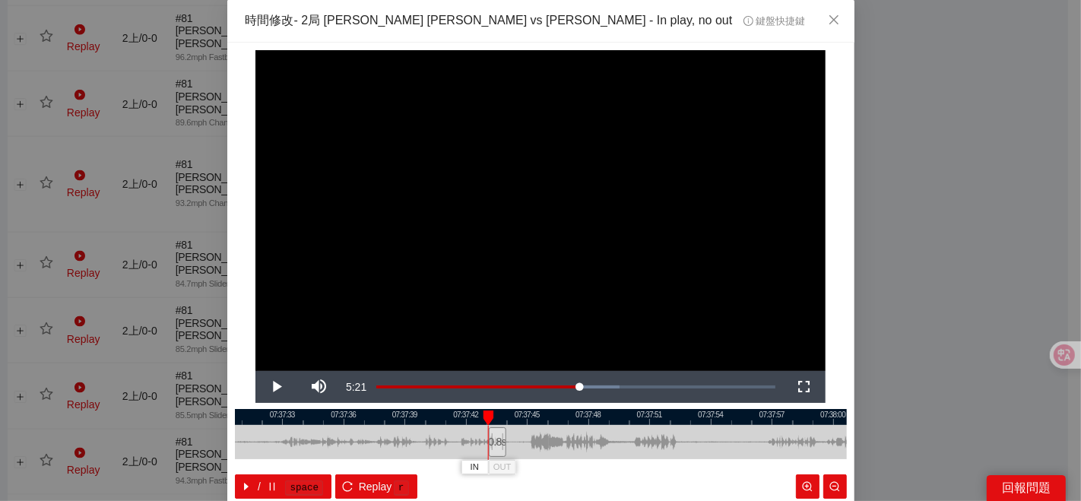
drag, startPoint x: 695, startPoint y: 435, endPoint x: 530, endPoint y: 446, distance: 164.5
click at [537, 447] on div at bounding box center [405, 442] width 612 height 34
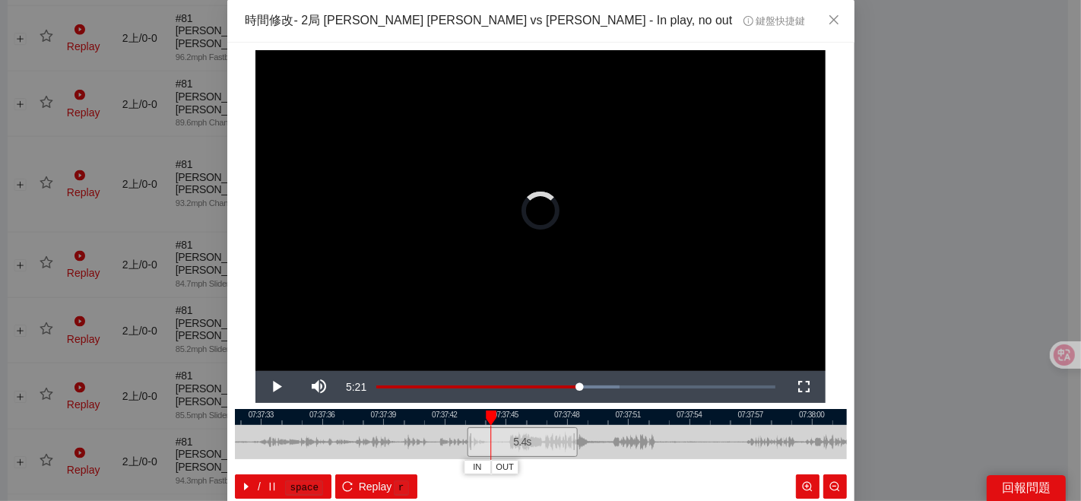
drag, startPoint x: 476, startPoint y: 443, endPoint x: 606, endPoint y: 433, distance: 130.3
click at [580, 433] on div at bounding box center [575, 442] width 9 height 34
click at [486, 418] on div at bounding box center [541, 417] width 612 height 16
click at [590, 470] on span "OUT" at bounding box center [593, 467] width 18 height 14
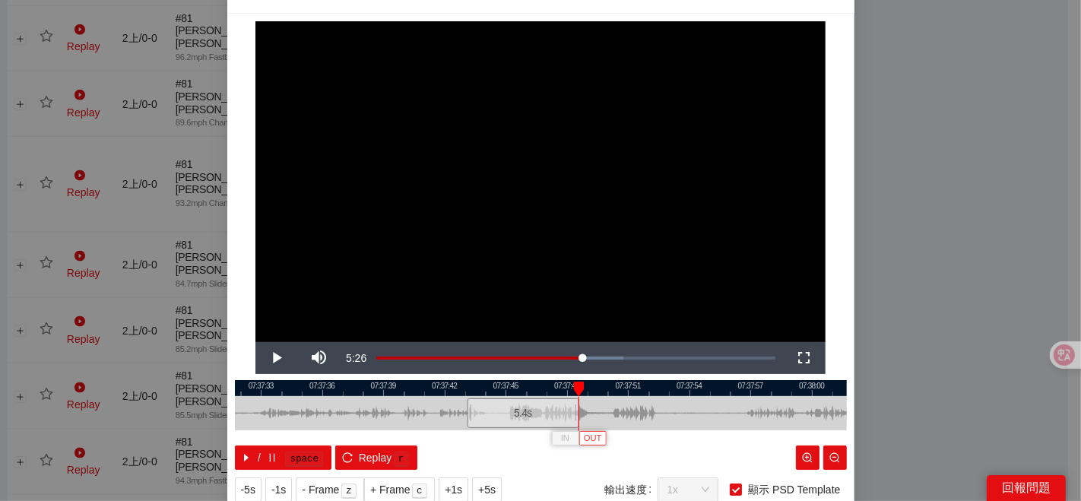
scroll to position [76, 0]
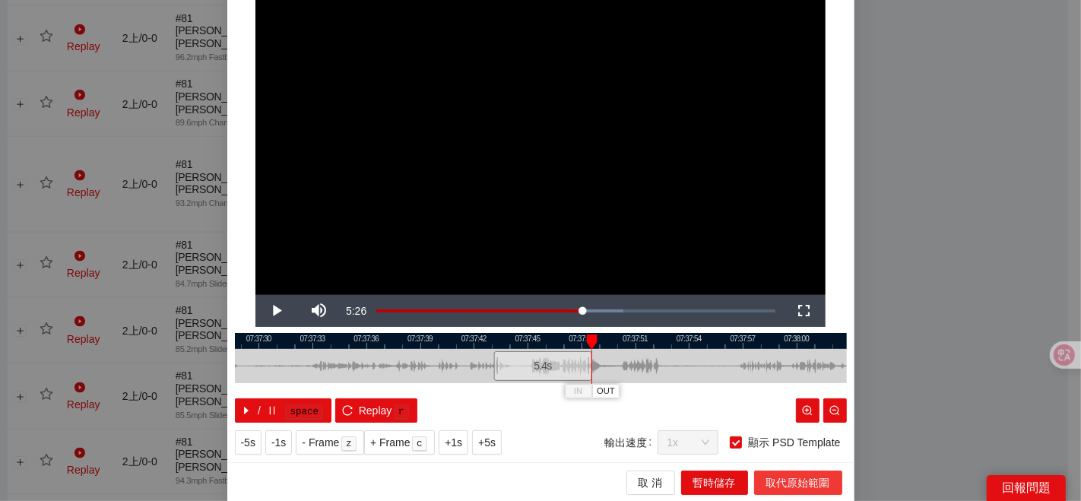
click at [777, 474] on span "取代原始範圍" at bounding box center [798, 482] width 64 height 17
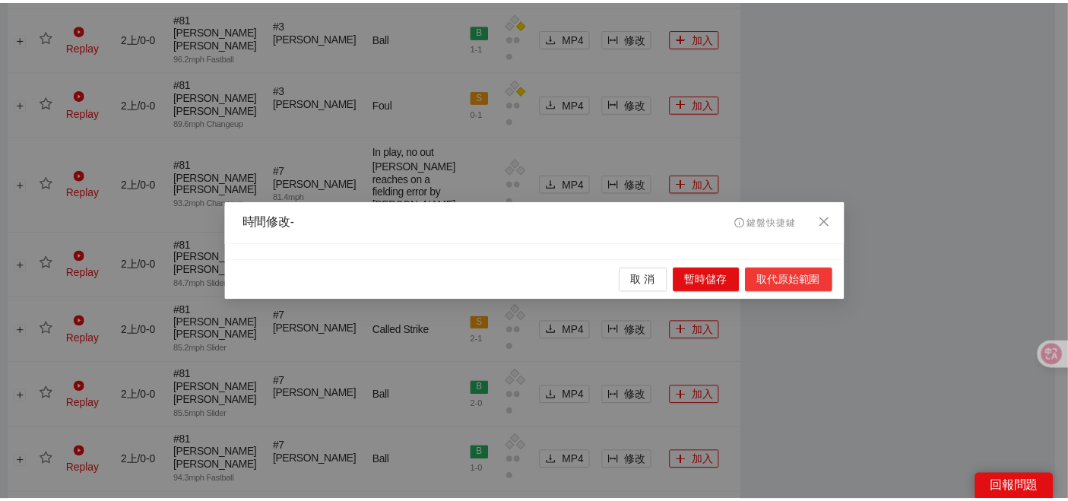
scroll to position [0, 0]
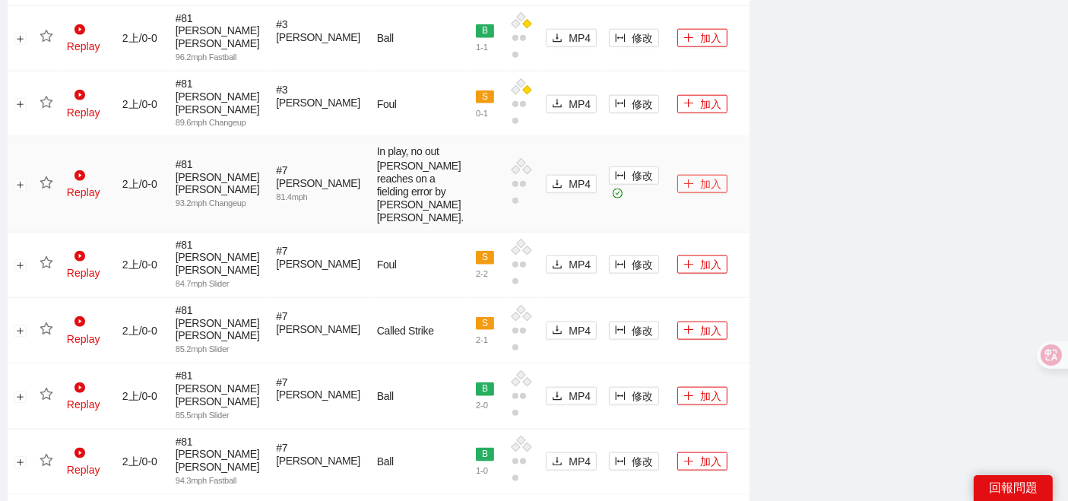
click at [681, 193] on button "加入" at bounding box center [702, 184] width 50 height 18
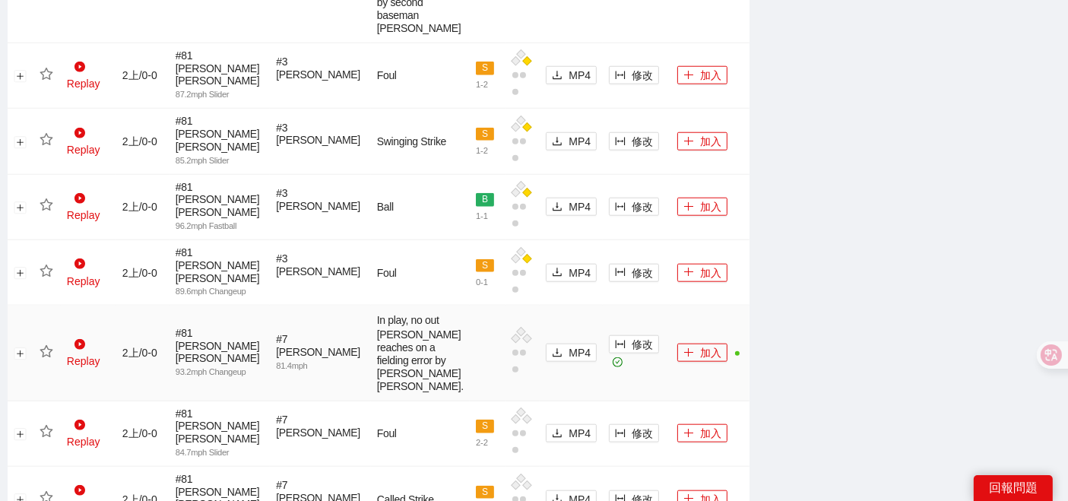
click at [36, 378] on td at bounding box center [46, 352] width 27 height 95
click at [40, 357] on icon "star" at bounding box center [46, 351] width 13 height 12
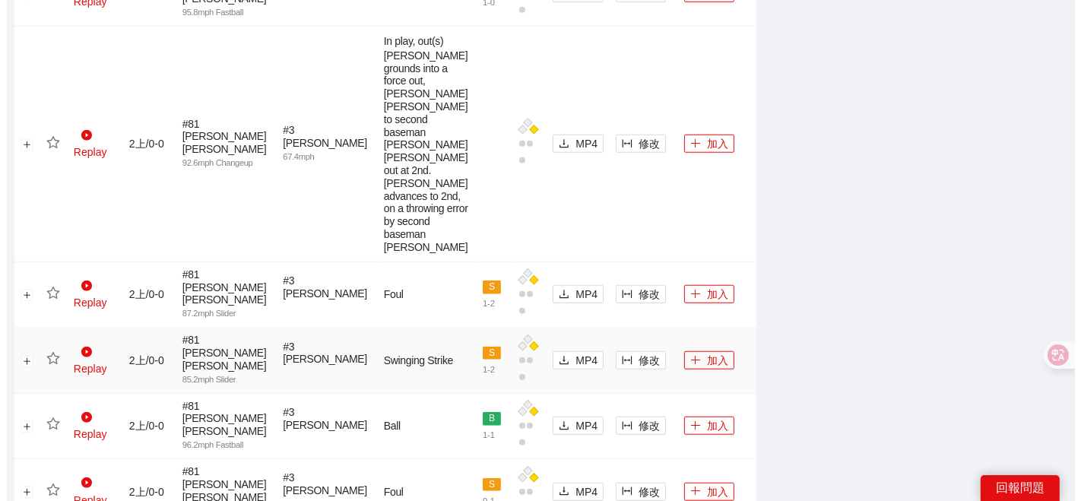
scroll to position [1217, 0]
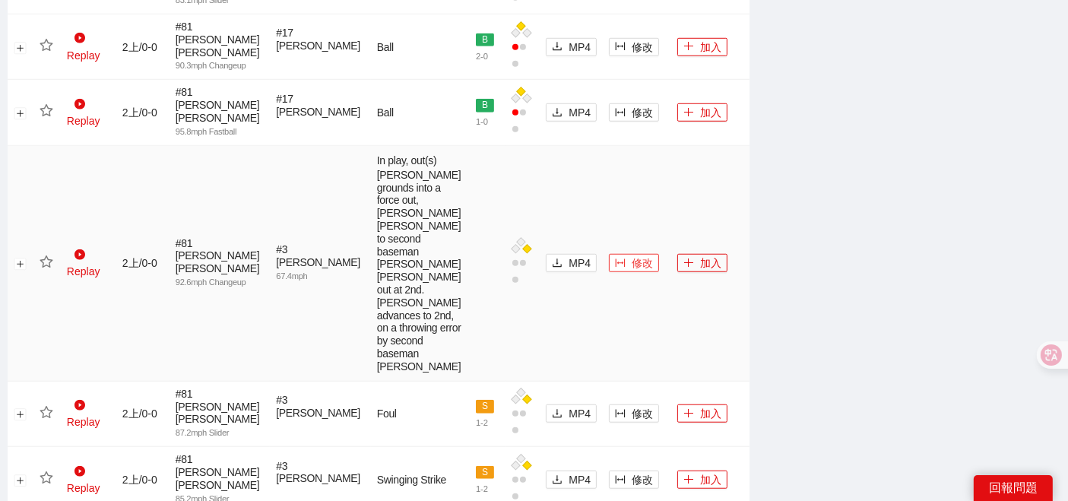
click at [631, 255] on span "修改" at bounding box center [641, 263] width 21 height 17
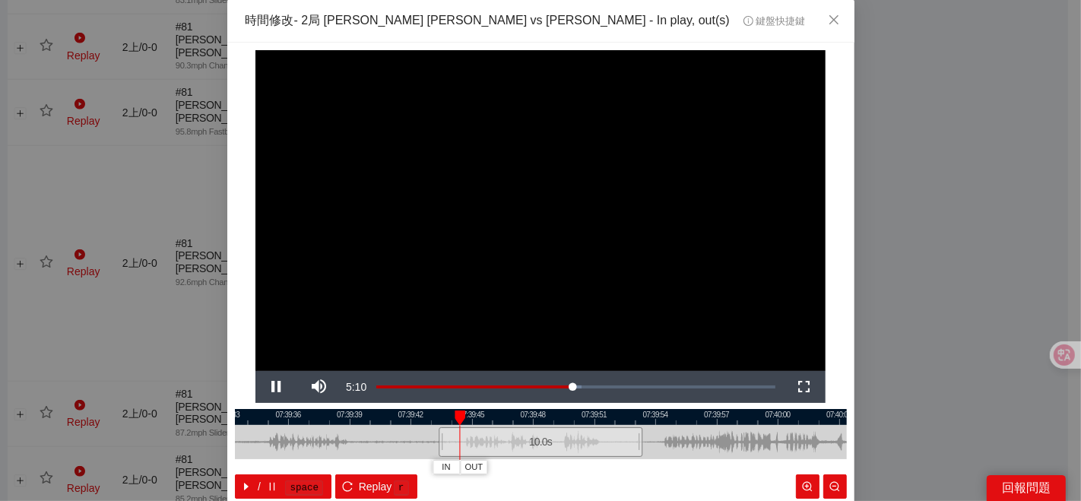
click at [511, 422] on div at bounding box center [541, 417] width 612 height 16
click at [548, 415] on div at bounding box center [541, 417] width 612 height 16
click at [596, 413] on div at bounding box center [541, 417] width 612 height 16
drag, startPoint x: 584, startPoint y: 470, endPoint x: 638, endPoint y: 454, distance: 56.3
click at [584, 470] on button "IN" at bounding box center [597, 467] width 27 height 14
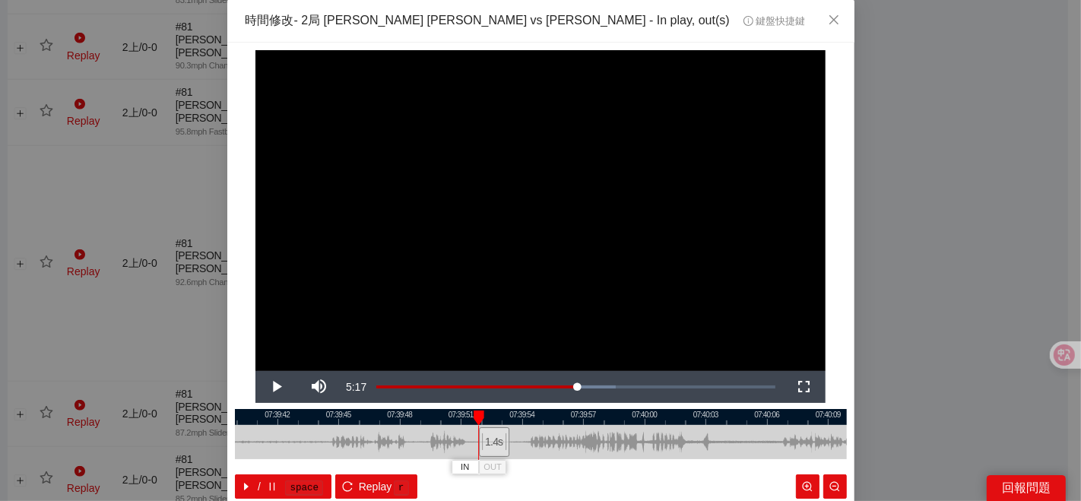
drag, startPoint x: 670, startPoint y: 431, endPoint x: 521, endPoint y: 442, distance: 149.4
click at [568, 441] on div "07:39:39 07:39:42 07:39:45 07:39:48 07:39:51 07:39:54 07:39:57 07:40:00 07:40:0…" at bounding box center [541, 454] width 612 height 90
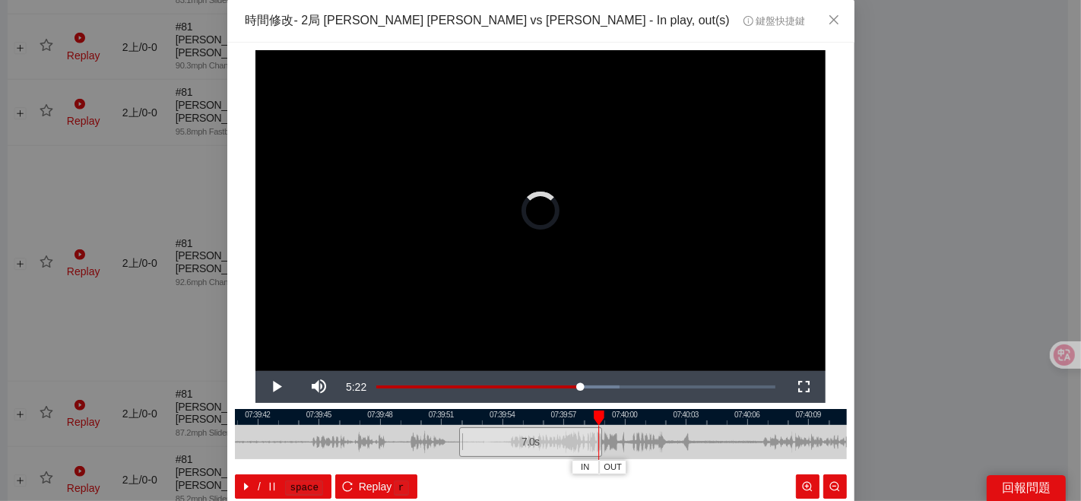
drag, startPoint x: 483, startPoint y: 446, endPoint x: 590, endPoint y: 446, distance: 107.9
click at [595, 446] on div at bounding box center [599, 442] width 9 height 34
click at [548, 422] on div at bounding box center [541, 417] width 612 height 16
click at [550, 419] on div at bounding box center [541, 417] width 612 height 16
click at [625, 467] on span "OUT" at bounding box center [630, 467] width 18 height 14
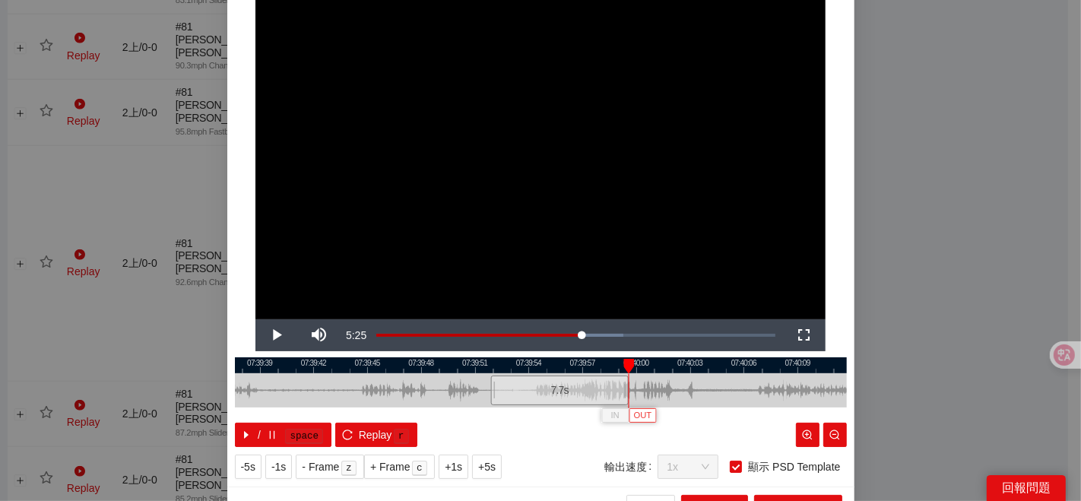
scroll to position [76, 0]
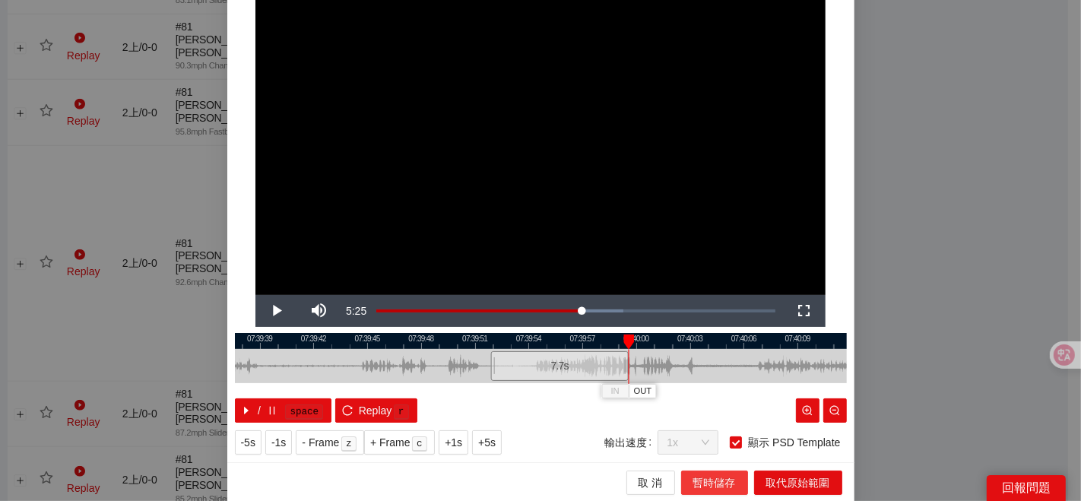
click at [697, 483] on span "暫時儲存" at bounding box center [714, 482] width 43 height 17
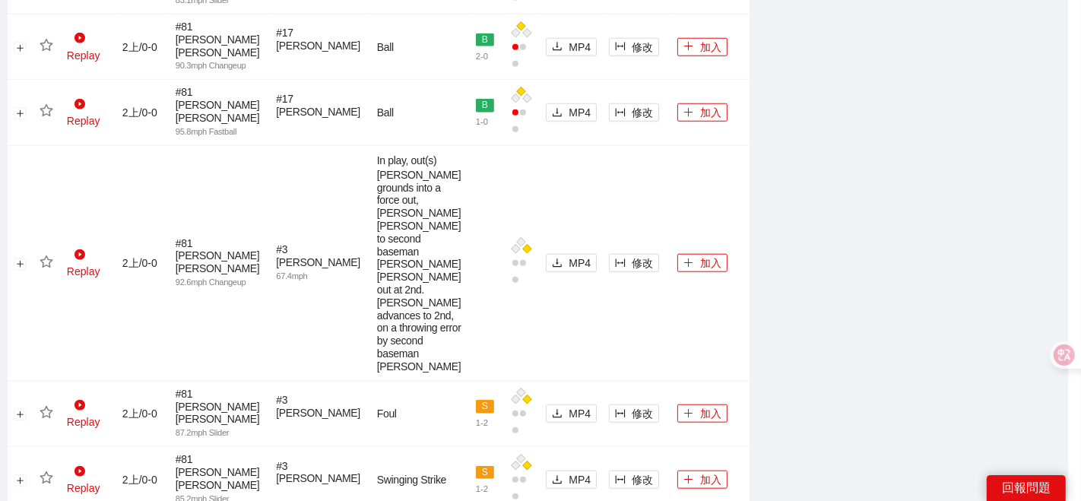
scroll to position [0, 0]
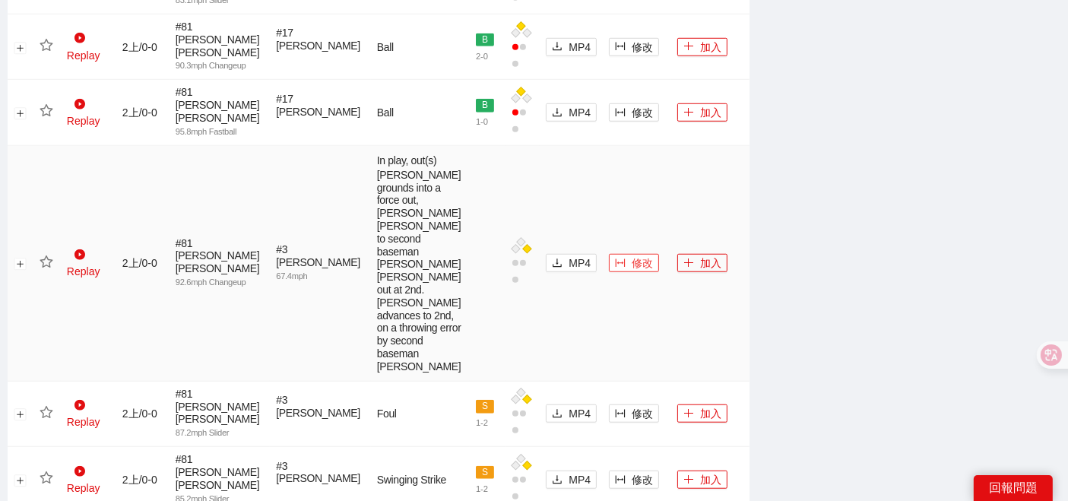
click at [631, 255] on span "修改" at bounding box center [641, 263] width 21 height 17
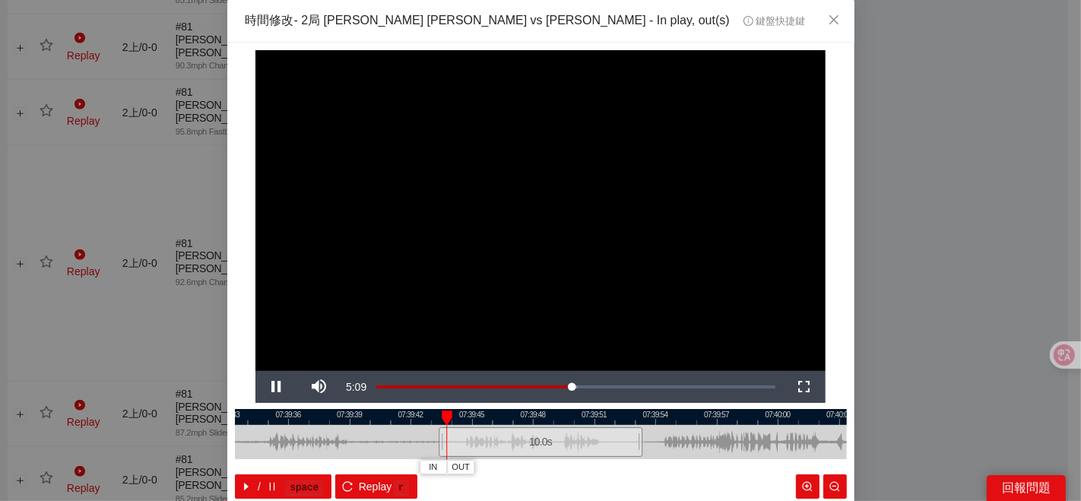
click at [581, 419] on div at bounding box center [541, 417] width 612 height 16
click at [579, 422] on div at bounding box center [541, 417] width 612 height 16
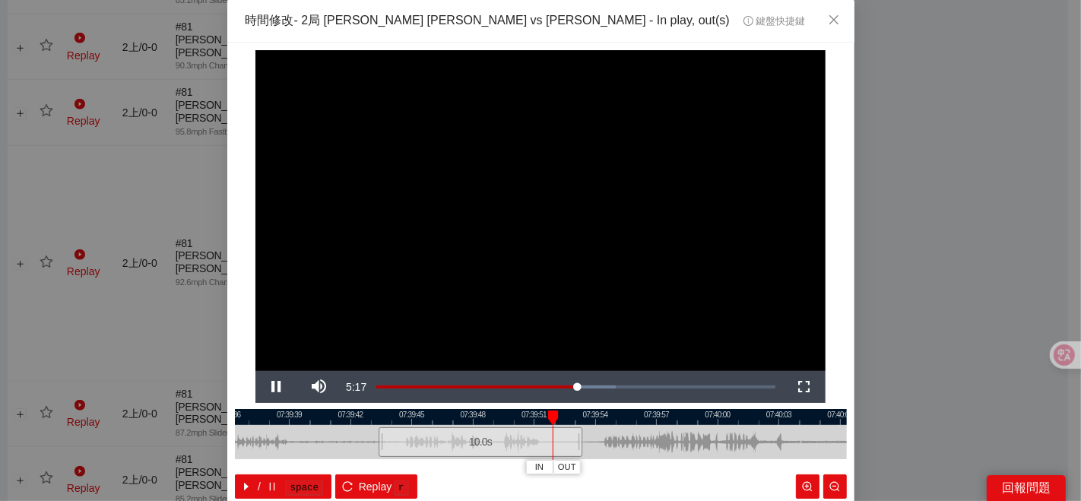
drag, startPoint x: 634, startPoint y: 435, endPoint x: 555, endPoint y: 436, distance: 79.8
click at [562, 437] on div at bounding box center [480, 442] width 612 height 34
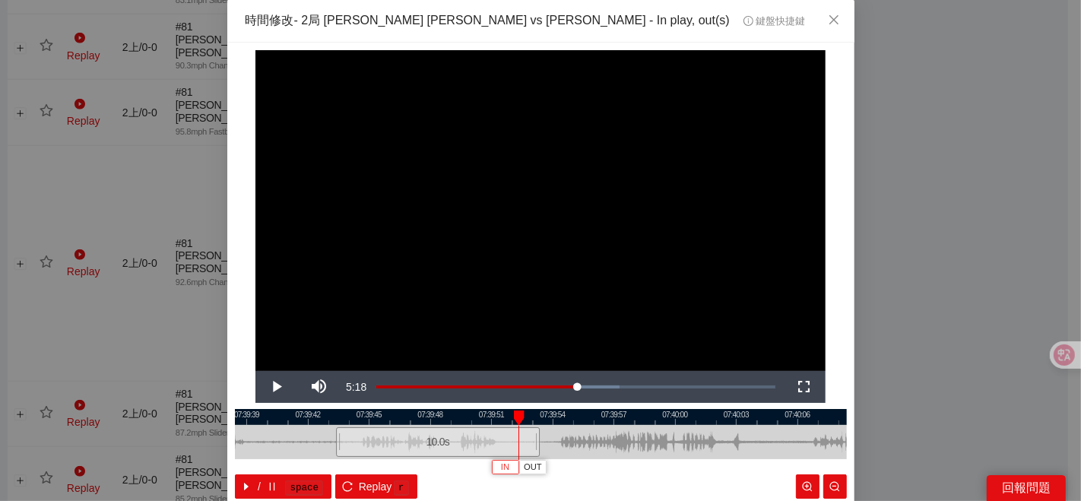
click at [501, 467] on span "IN" at bounding box center [505, 467] width 8 height 14
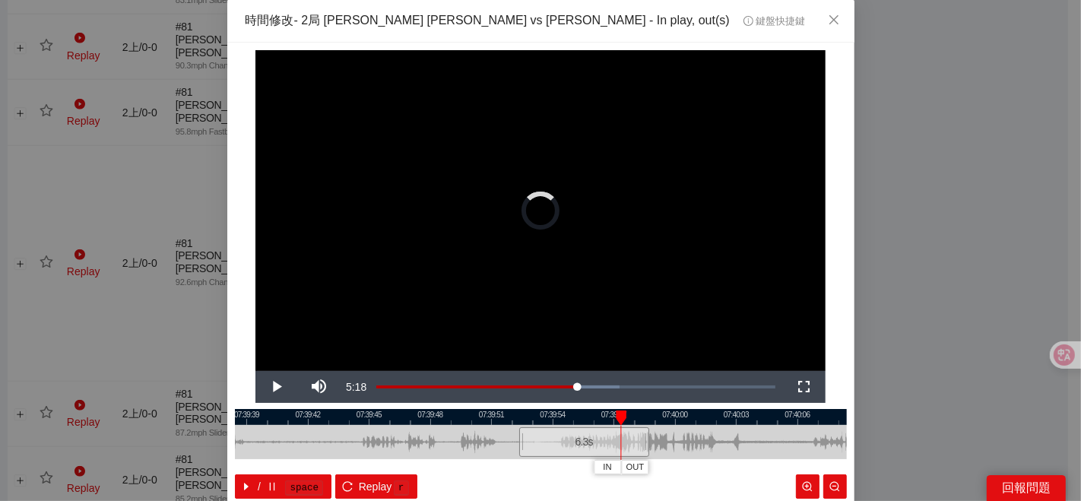
drag, startPoint x: 577, startPoint y: 435, endPoint x: 639, endPoint y: 430, distance: 62.5
click at [650, 433] on div at bounding box center [646, 442] width 9 height 34
click at [609, 413] on div at bounding box center [541, 417] width 612 height 16
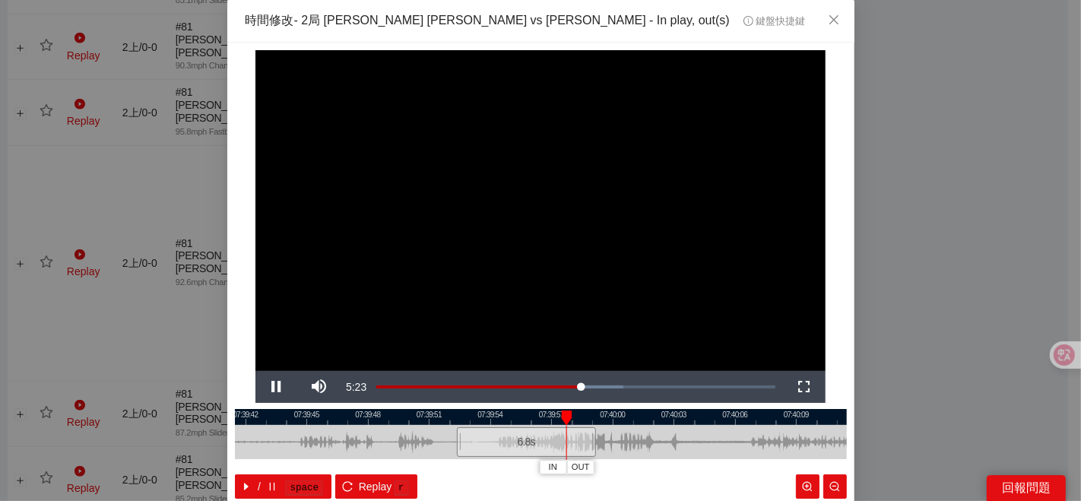
drag, startPoint x: 632, startPoint y: 445, endPoint x: 565, endPoint y: 448, distance: 67.7
click at [569, 448] on div at bounding box center [478, 442] width 612 height 34
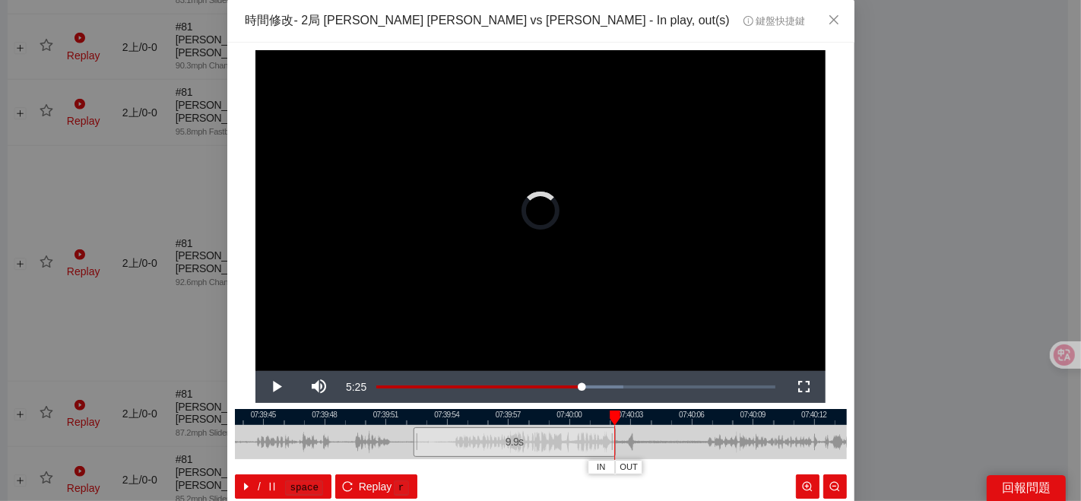
drag, startPoint x: 543, startPoint y: 438, endPoint x: 588, endPoint y: 433, distance: 45.9
click at [609, 438] on div at bounding box center [613, 442] width 9 height 34
click at [545, 420] on div at bounding box center [541, 417] width 612 height 16
click at [575, 468] on span "OUT" at bounding box center [581, 467] width 18 height 14
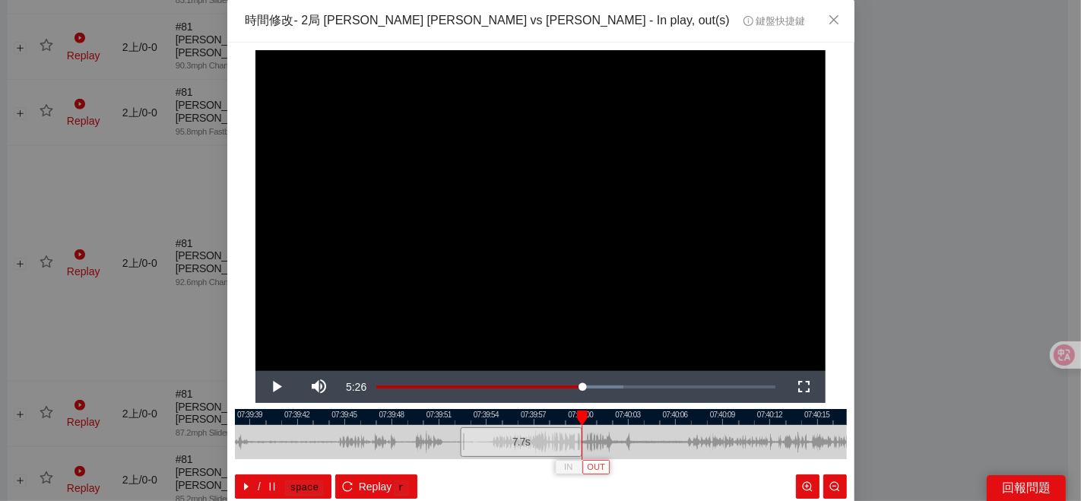
scroll to position [76, 0]
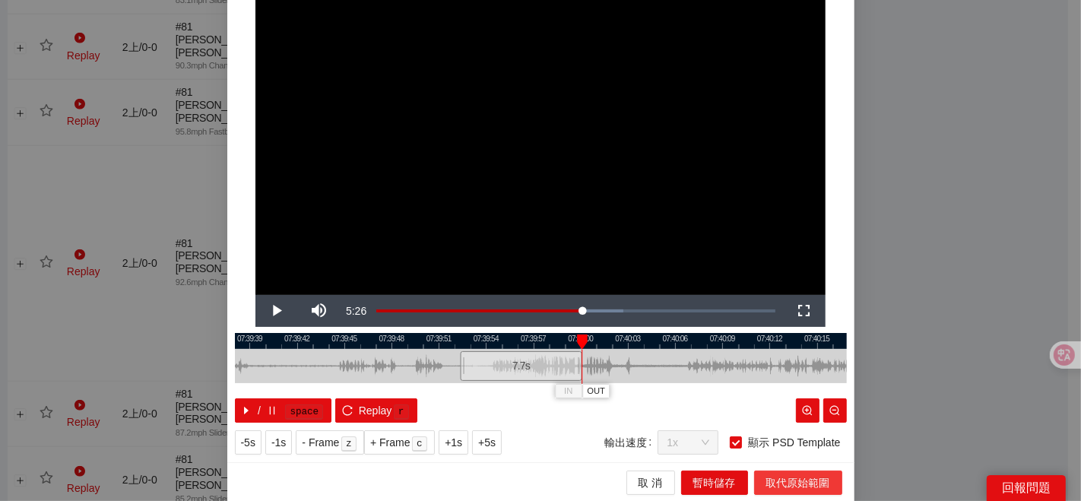
click at [770, 480] on span "取代原始範圍" at bounding box center [798, 482] width 64 height 17
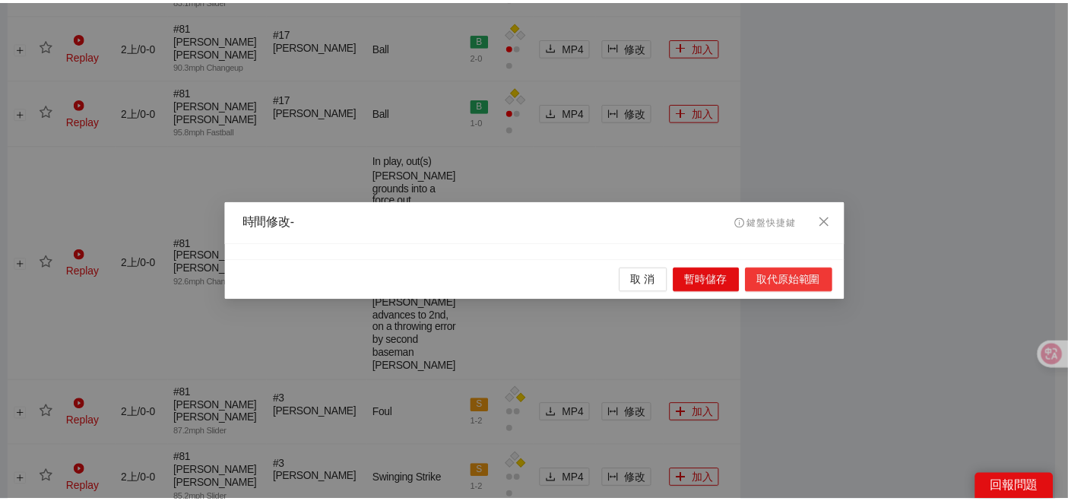
scroll to position [0, 0]
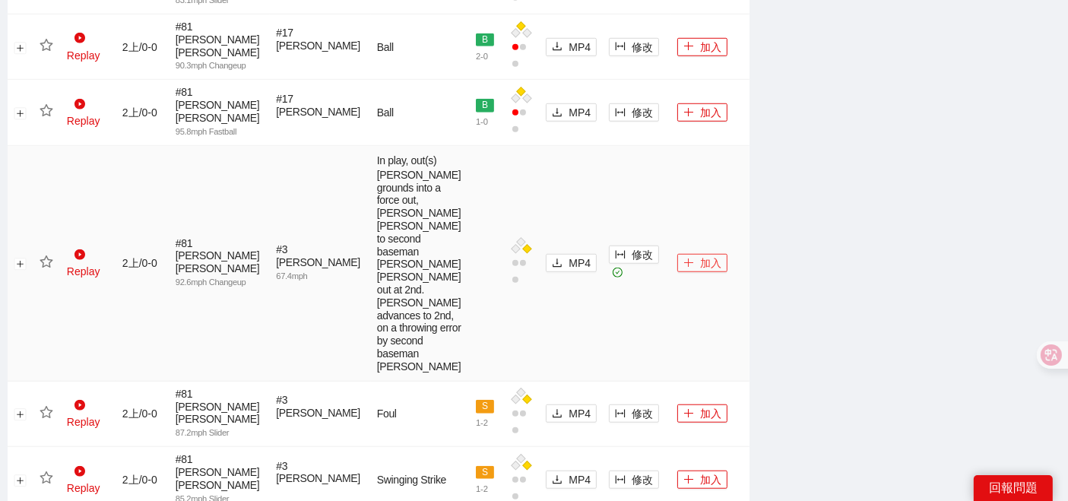
click at [693, 254] on button "加入" at bounding box center [702, 263] width 50 height 18
click at [46, 255] on icon "star" at bounding box center [47, 262] width 14 height 14
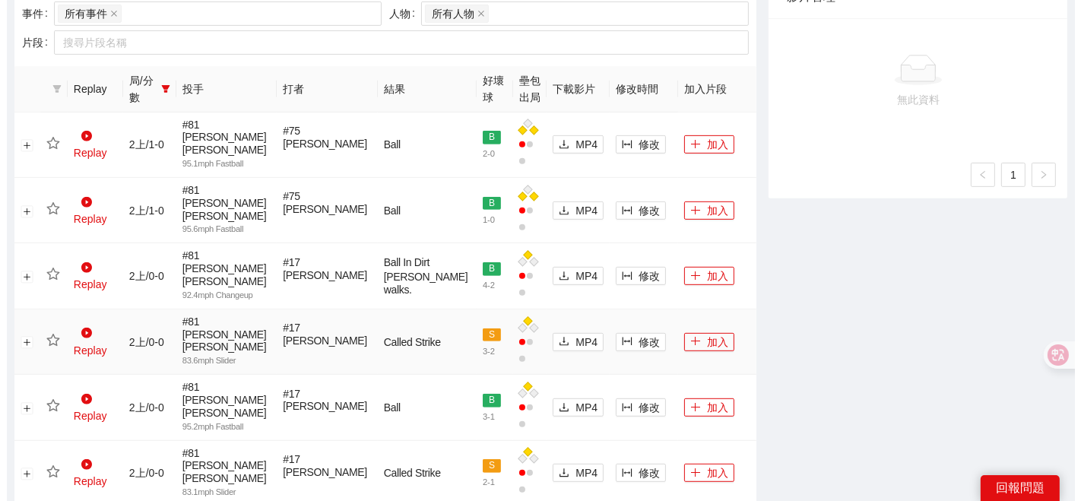
scroll to position [627, 0]
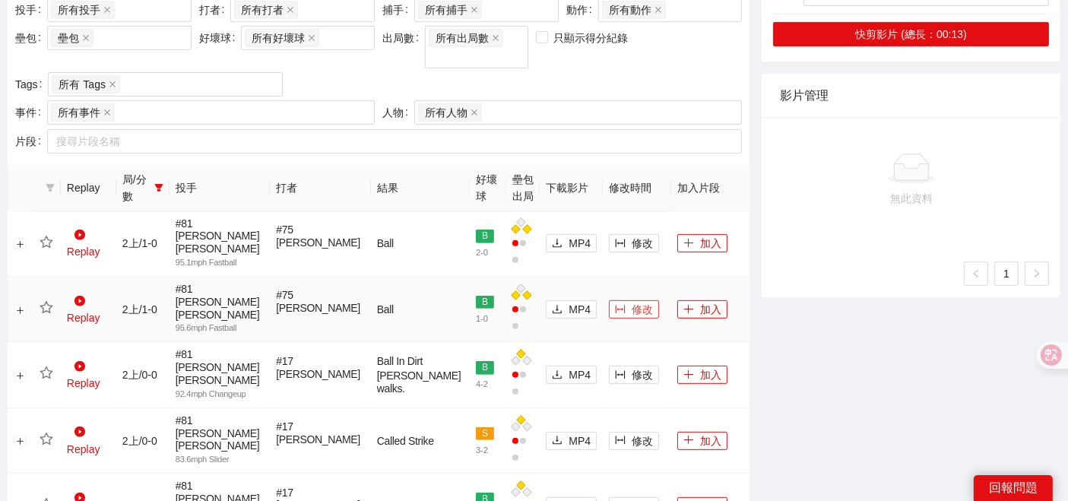
click at [609, 300] on button "修改" at bounding box center [634, 309] width 50 height 18
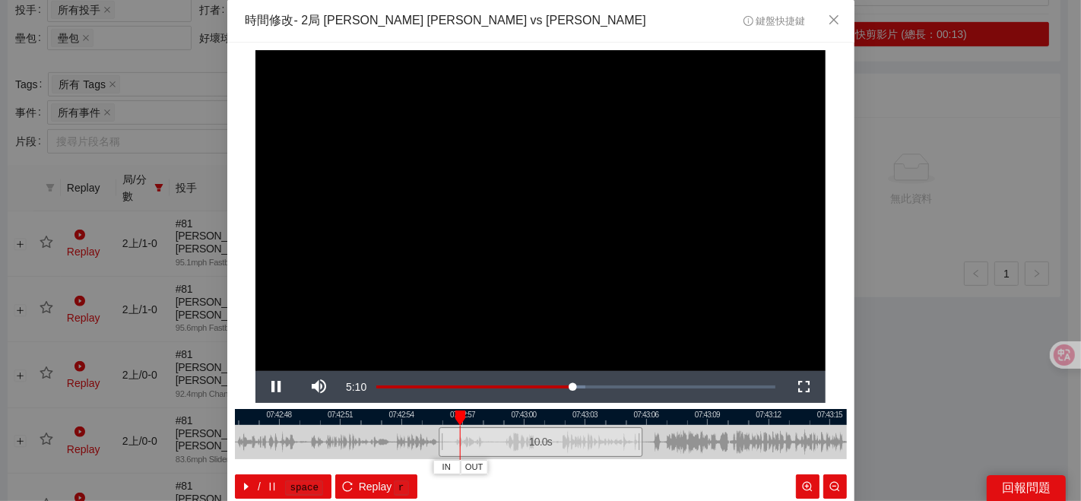
click at [571, 418] on div at bounding box center [541, 417] width 612 height 16
click at [600, 470] on span "IN" at bounding box center [604, 467] width 8 height 14
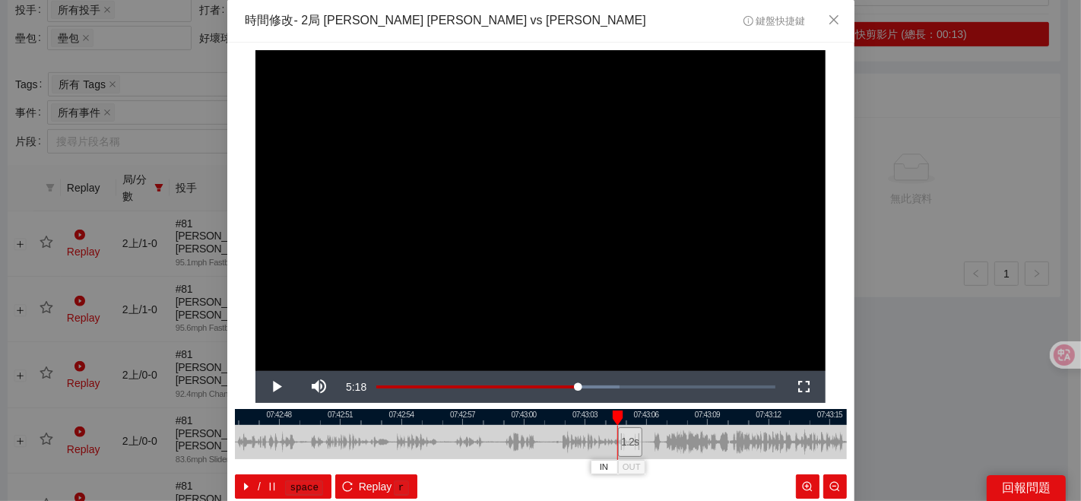
drag, startPoint x: 720, startPoint y: 430, endPoint x: 587, endPoint y: 438, distance: 133.2
click at [590, 438] on div at bounding box center [541, 442] width 612 height 34
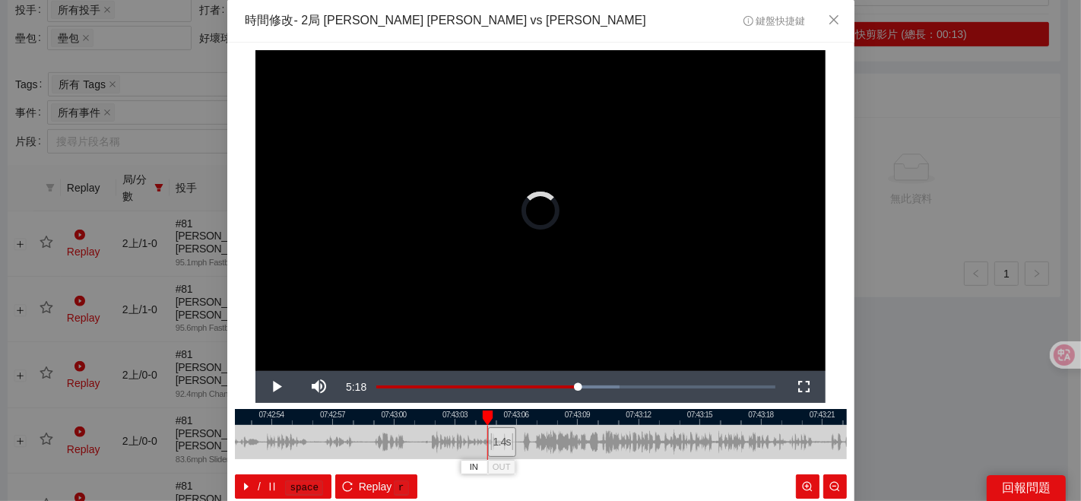
drag, startPoint x: 523, startPoint y: 438, endPoint x: 594, endPoint y: 430, distance: 71.9
click at [534, 436] on div at bounding box center [529, 442] width 9 height 34
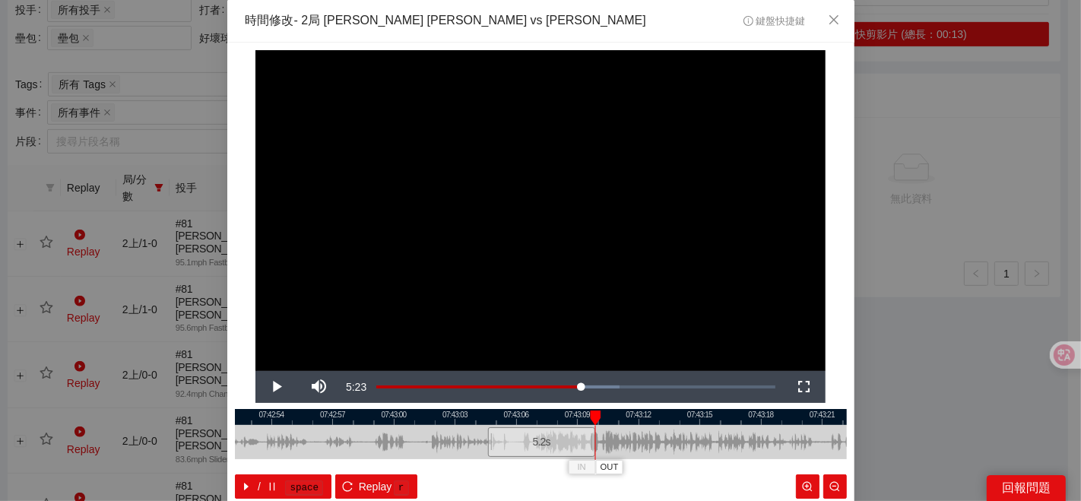
click at [490, 422] on div at bounding box center [541, 417] width 612 height 16
click at [496, 415] on div at bounding box center [541, 417] width 612 height 16
click at [488, 418] on div at bounding box center [541, 417] width 612 height 16
click at [483, 466] on span "IN" at bounding box center [487, 467] width 8 height 14
drag, startPoint x: 590, startPoint y: 439, endPoint x: 647, endPoint y: 441, distance: 57.0
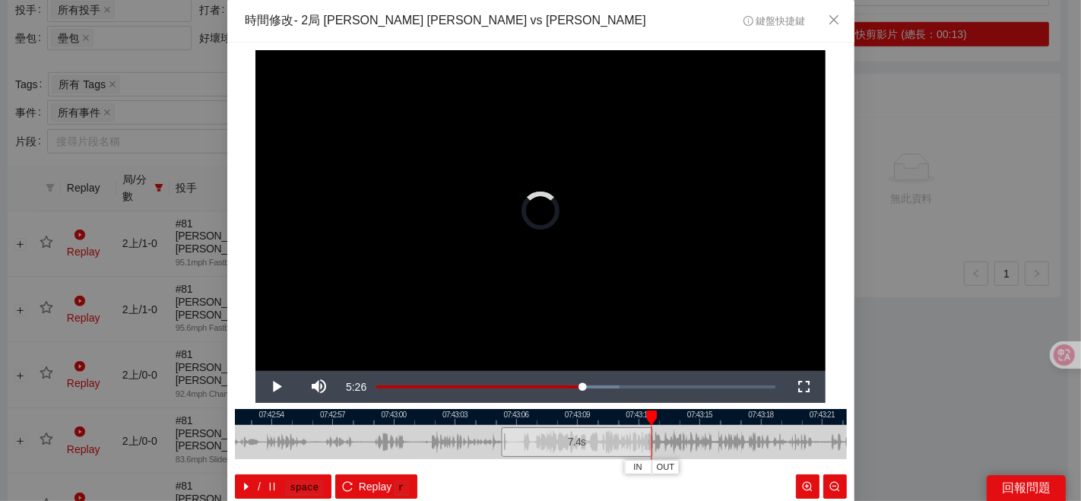
click at [647, 441] on div at bounding box center [649, 442] width 9 height 34
click at [580, 422] on div at bounding box center [541, 417] width 612 height 16
click at [653, 467] on span "OUT" at bounding box center [652, 467] width 18 height 14
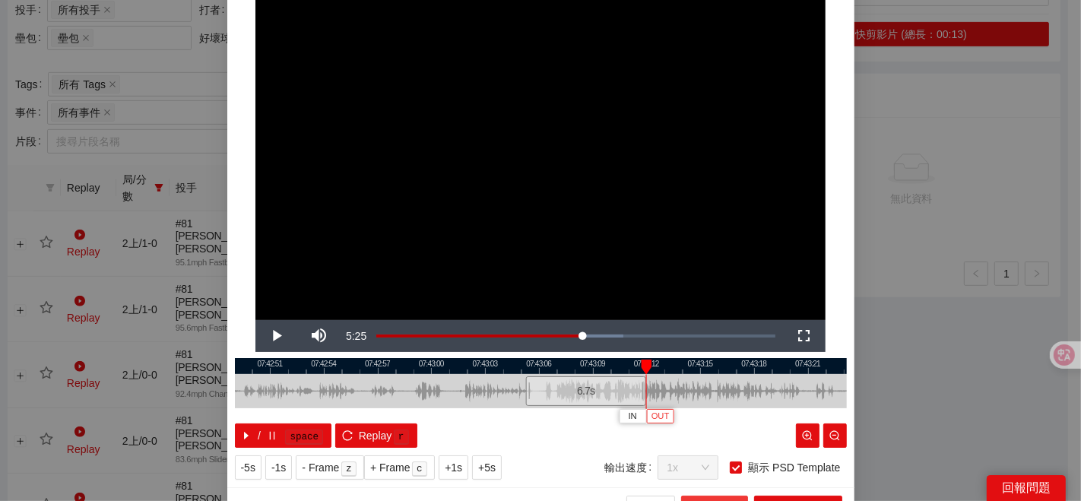
scroll to position [76, 0]
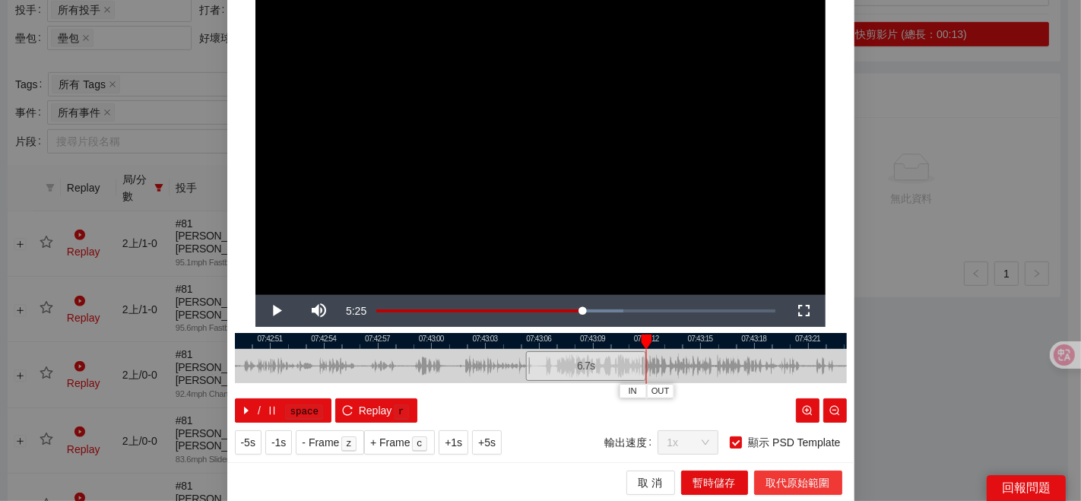
click at [790, 474] on span "取代原始範圍" at bounding box center [798, 482] width 64 height 17
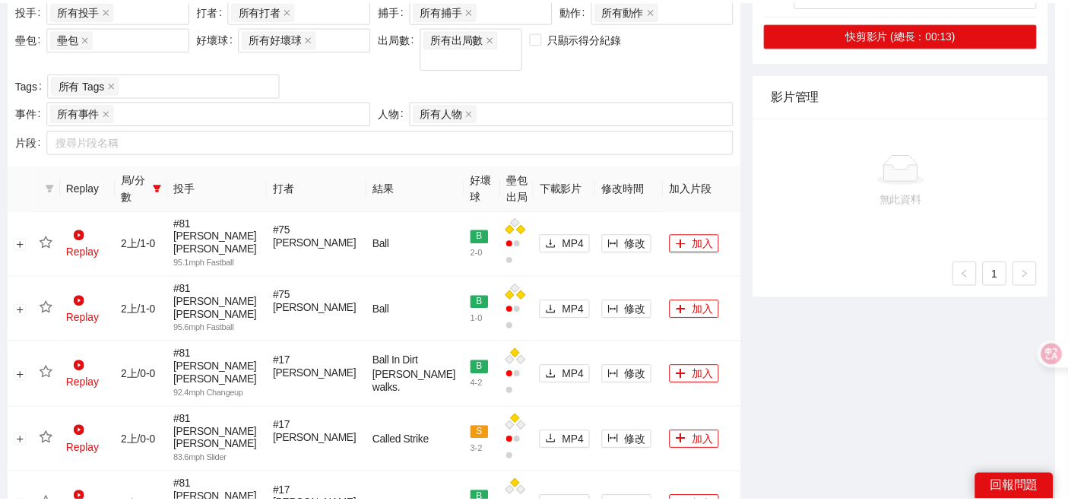
scroll to position [0, 0]
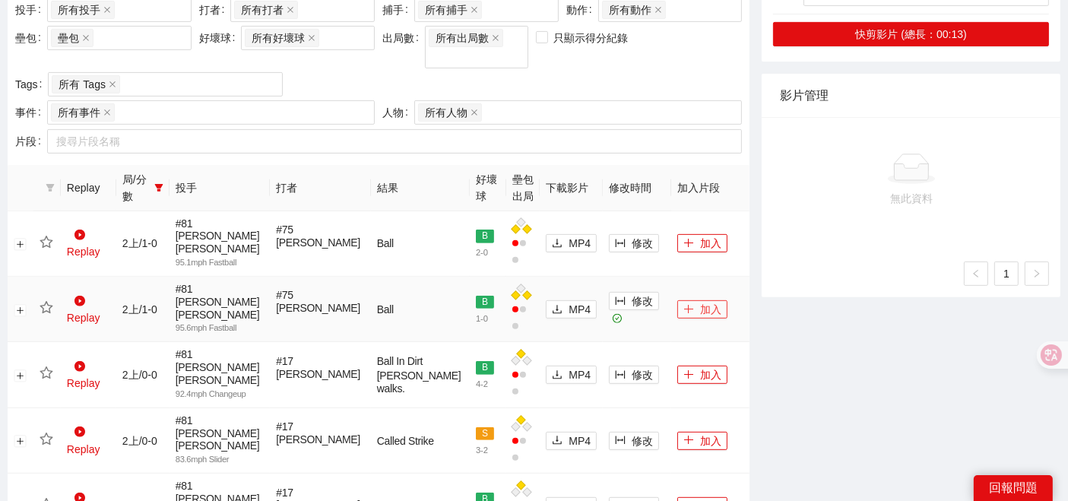
click at [681, 300] on button "加入" at bounding box center [702, 309] width 50 height 18
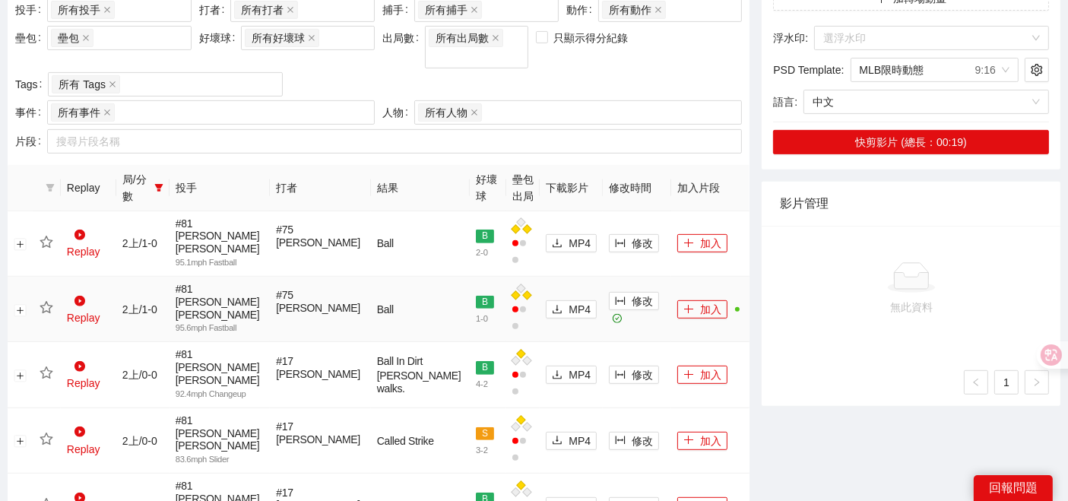
click at [49, 301] on icon "star" at bounding box center [46, 307] width 13 height 12
click at [87, 173] on th "Replay" at bounding box center [88, 188] width 55 height 46
click at [148, 171] on span "局/分數" at bounding box center [135, 187] width 26 height 33
click at [163, 183] on icon "filter" at bounding box center [158, 187] width 9 height 9
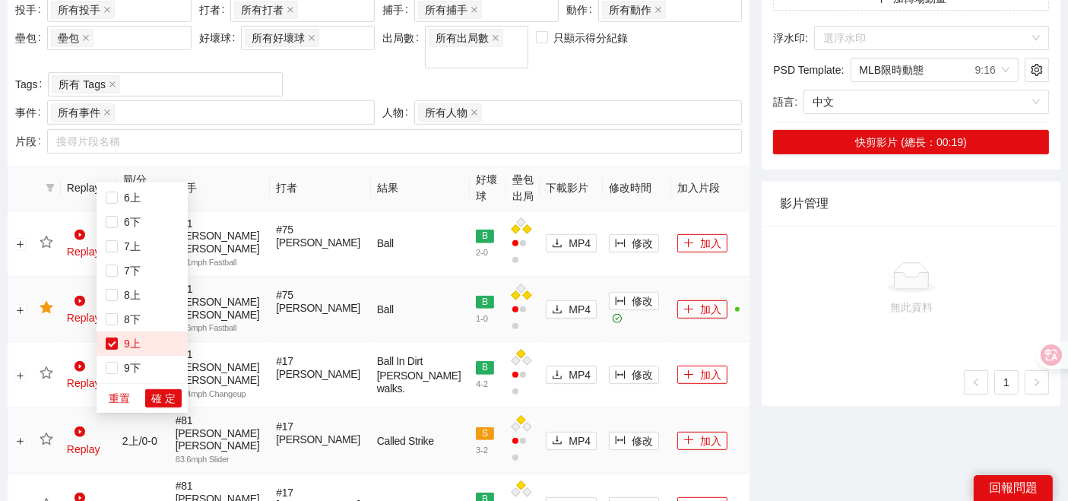
click at [271, 408] on td "# 81 [PERSON_NAME] [PERSON_NAME] 83.6 mph Slider" at bounding box center [219, 440] width 101 height 65
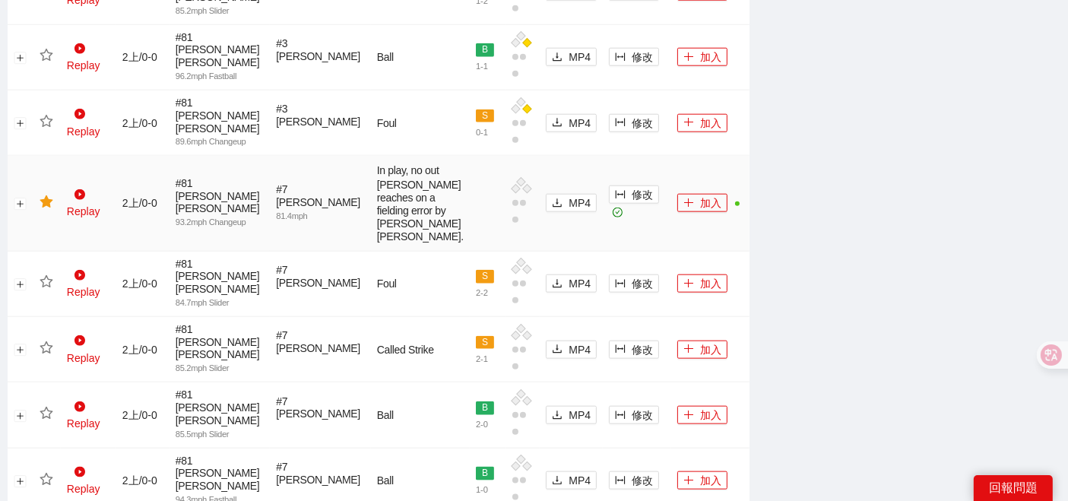
scroll to position [1895, 0]
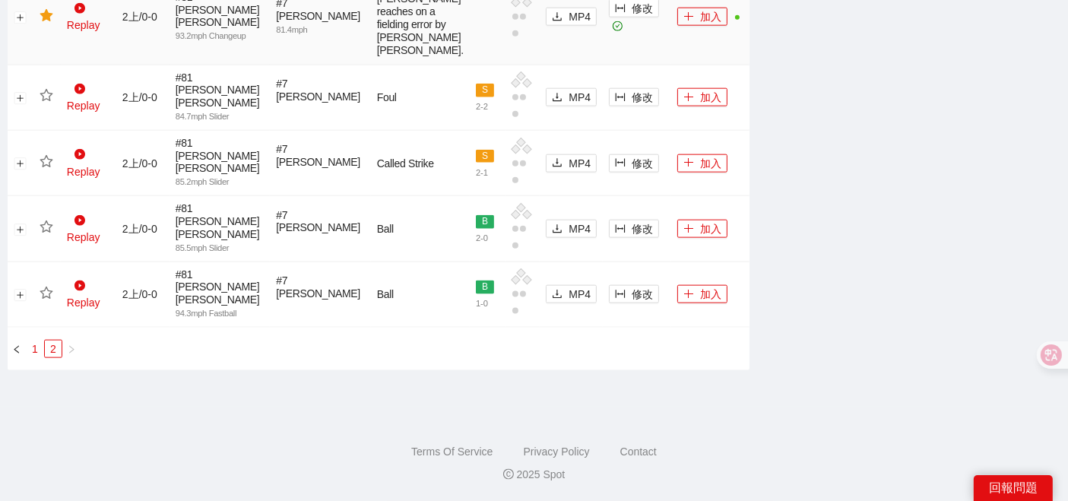
click at [35, 354] on link "1" at bounding box center [35, 348] width 17 height 17
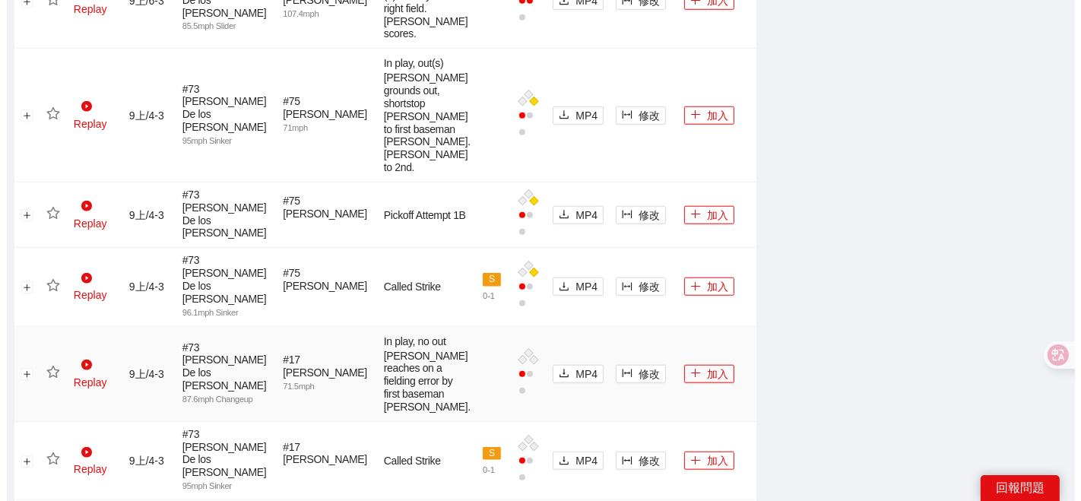
scroll to position [1557, 0]
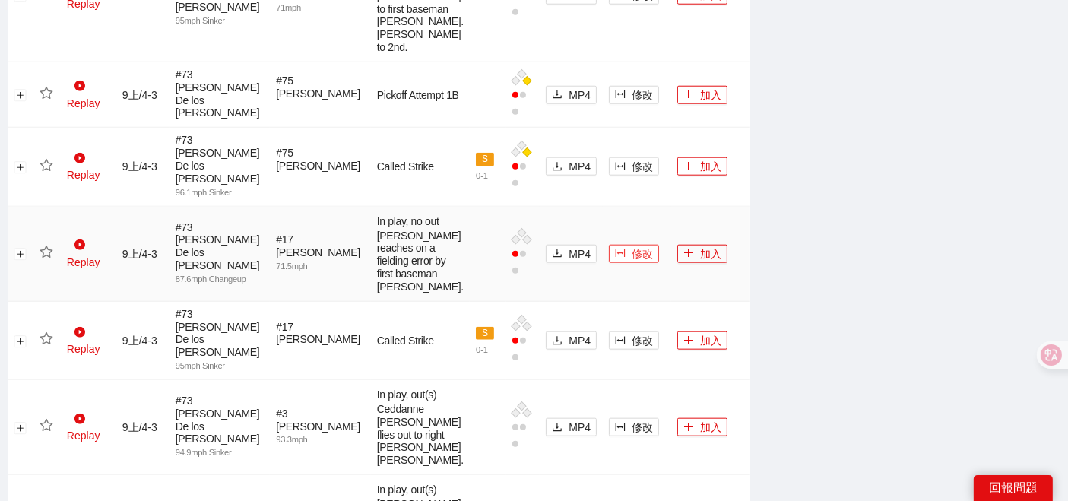
click at [615, 249] on icon "column-width" at bounding box center [620, 253] width 10 height 8
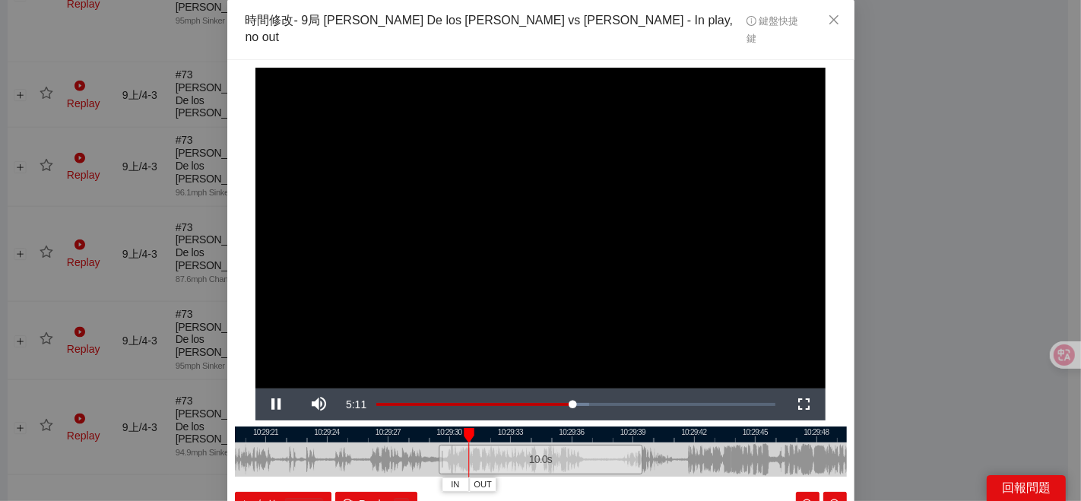
click at [555, 426] on div at bounding box center [541, 434] width 612 height 16
click at [617, 426] on div at bounding box center [541, 434] width 612 height 16
click at [611, 426] on div at bounding box center [541, 434] width 612 height 16
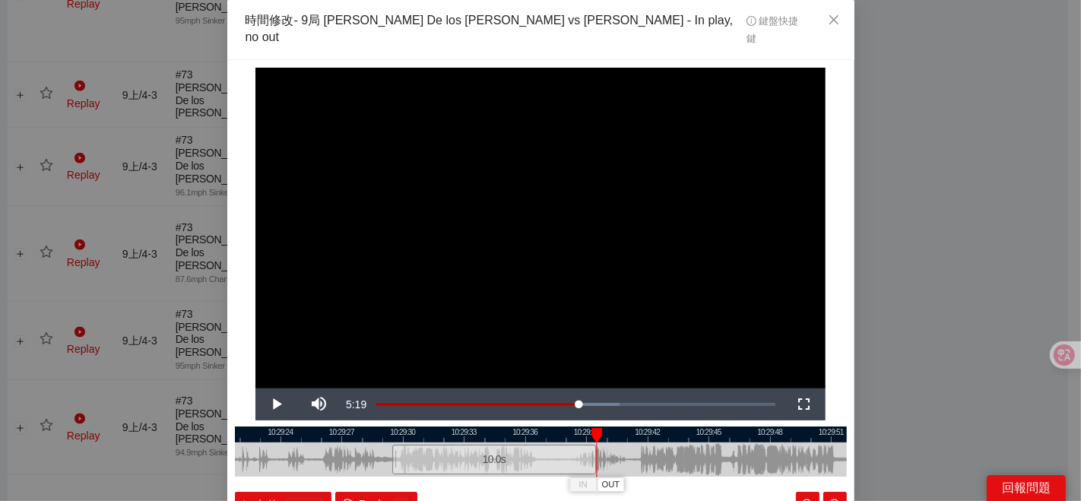
drag, startPoint x: 672, startPoint y: 442, endPoint x: 594, endPoint y: 443, distance: 77.5
click at [605, 443] on div at bounding box center [494, 459] width 612 height 34
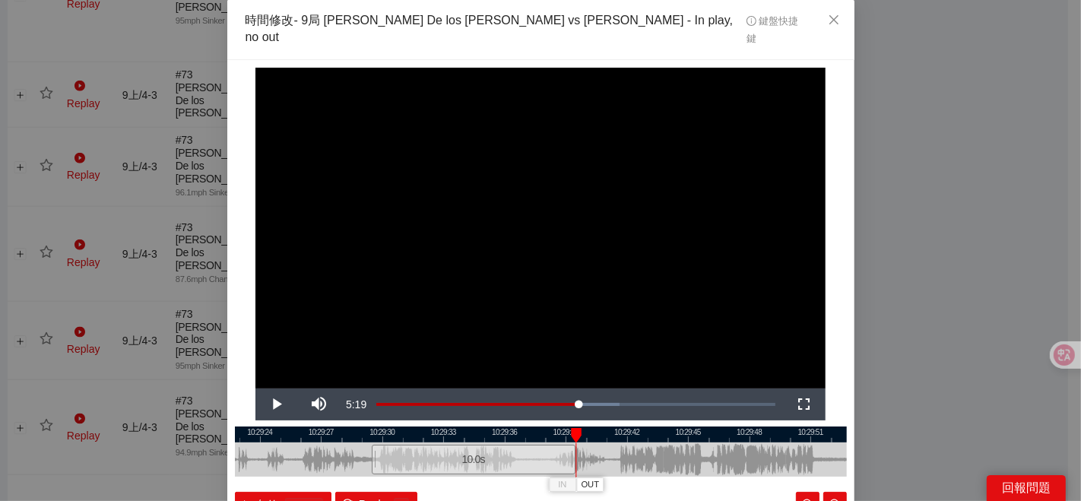
click at [519, 426] on div at bounding box center [541, 434] width 612 height 16
click at [532, 426] on div at bounding box center [541, 434] width 612 height 16
click at [521, 478] on span "IN" at bounding box center [525, 485] width 8 height 14
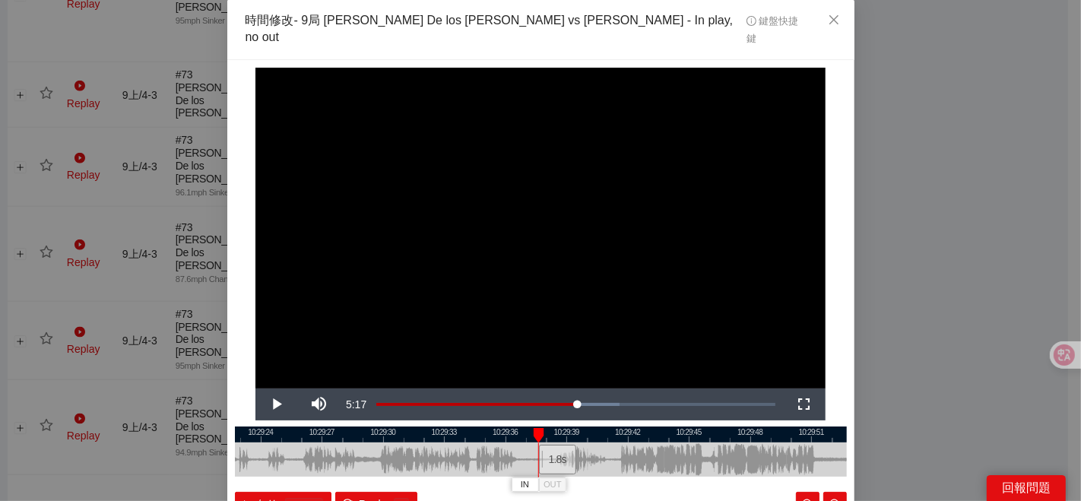
drag, startPoint x: 712, startPoint y: 407, endPoint x: 601, endPoint y: 429, distance: 113.1
click at [601, 429] on div "**********" at bounding box center [540, 307] width 627 height 495
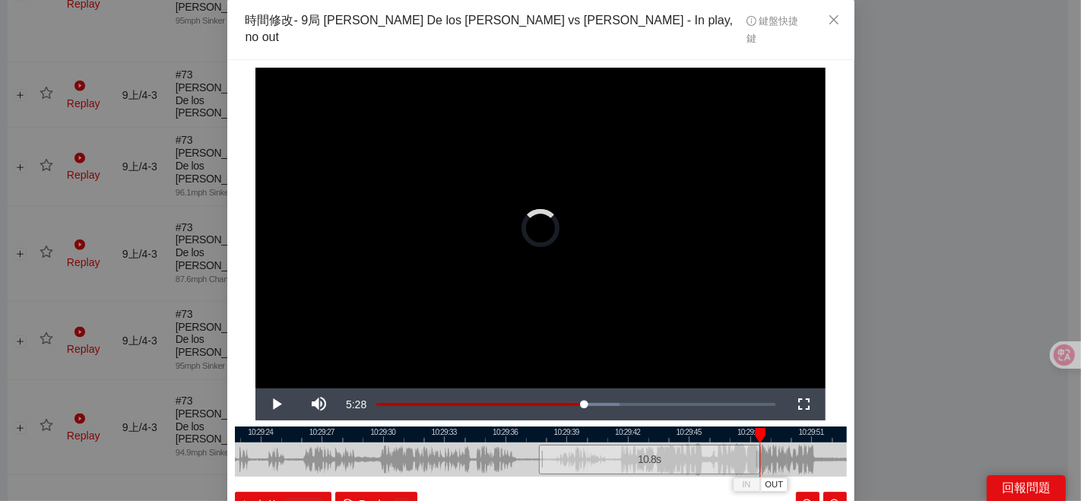
drag, startPoint x: 569, startPoint y: 437, endPoint x: 753, endPoint y: 428, distance: 184.1
click at [753, 428] on div "10:29:21 10:29:24 10:29:27 10:29:30 10:29:33 10:29:36 10:29:39 10:29:42 10:29:4…" at bounding box center [541, 471] width 612 height 90
click at [567, 426] on div at bounding box center [541, 434] width 612 height 16
click at [565, 426] on div at bounding box center [541, 434] width 612 height 16
click at [562, 477] on button "IN" at bounding box center [562, 484] width 27 height 14
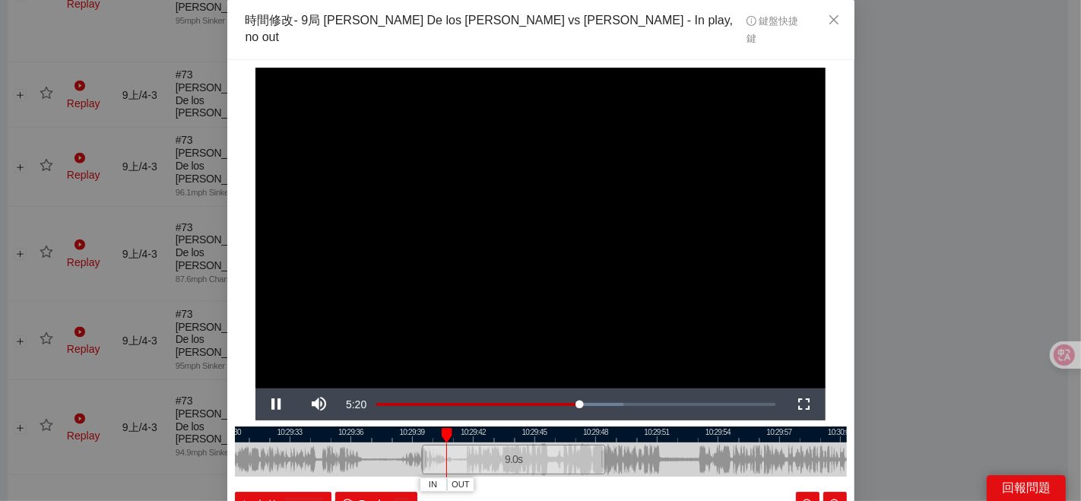
drag, startPoint x: 747, startPoint y: 444, endPoint x: 634, endPoint y: 450, distance: 113.4
click at [642, 459] on div "10:29:30 10:29:33 10:29:36 10:29:39 10:29:42 10:29:45 10:29:48 10:29:51 10:29:5…" at bounding box center [541, 471] width 612 height 90
click at [560, 478] on span "OUT" at bounding box center [569, 485] width 18 height 14
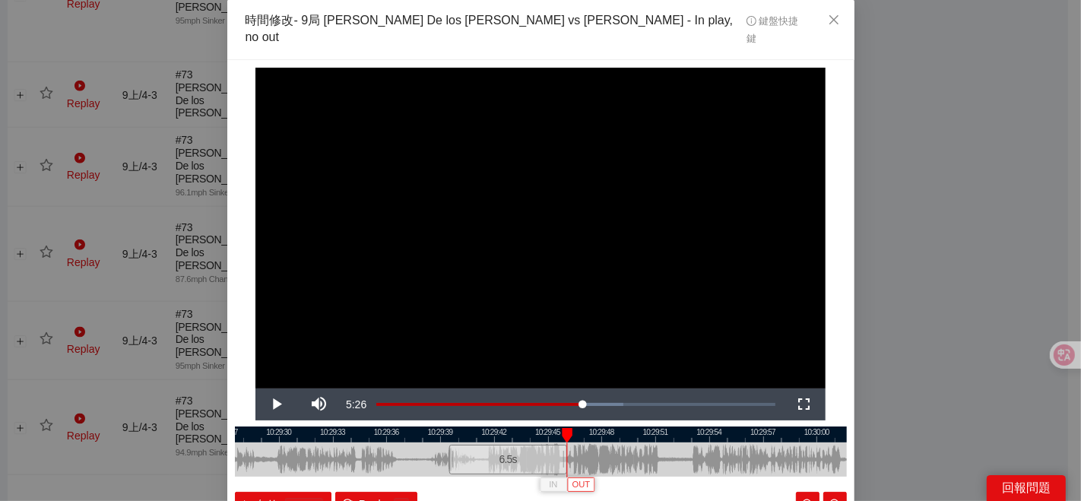
scroll to position [76, 0]
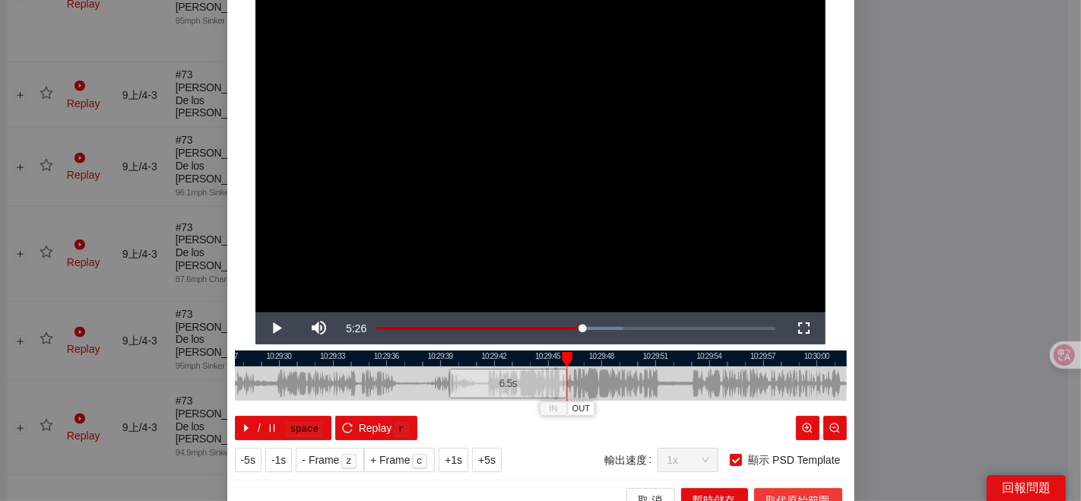
click at [777, 492] on span "取代原始範圍" at bounding box center [798, 500] width 64 height 17
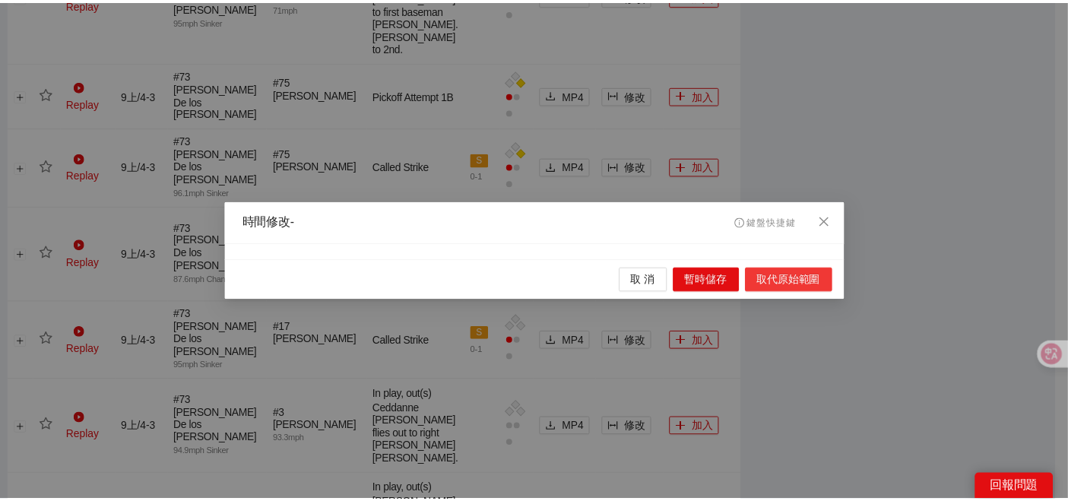
scroll to position [0, 0]
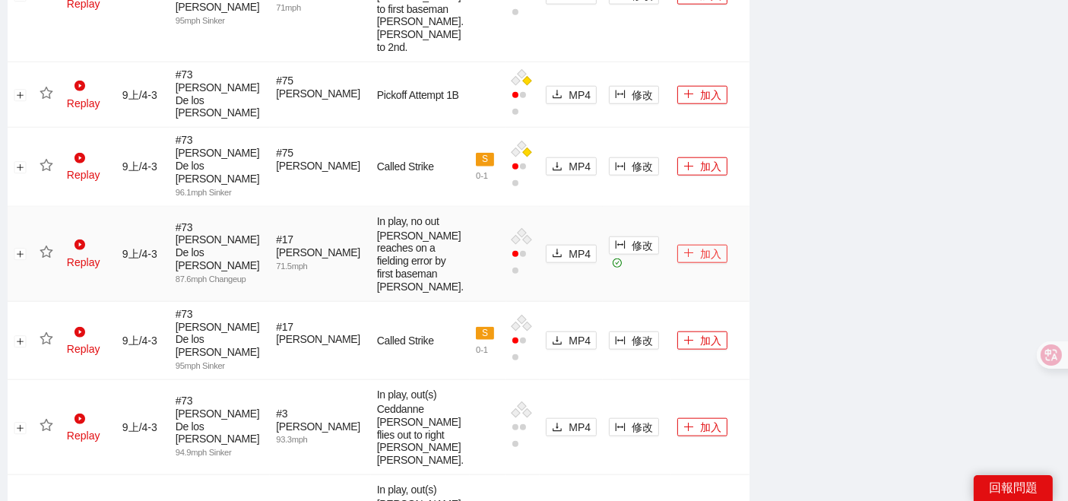
click at [684, 245] on button "加入" at bounding box center [702, 254] width 50 height 18
click at [48, 246] on icon "star" at bounding box center [47, 252] width 14 height 14
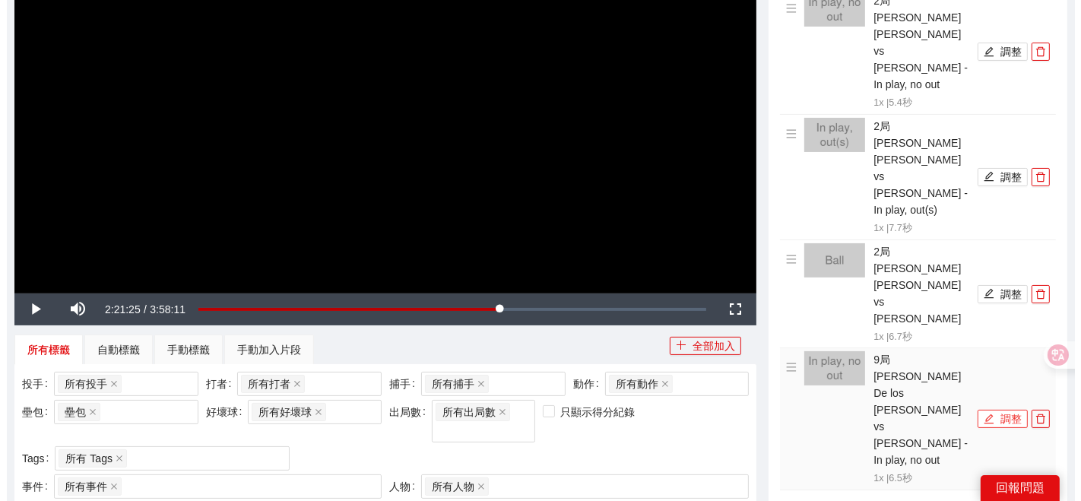
scroll to position [206, 0]
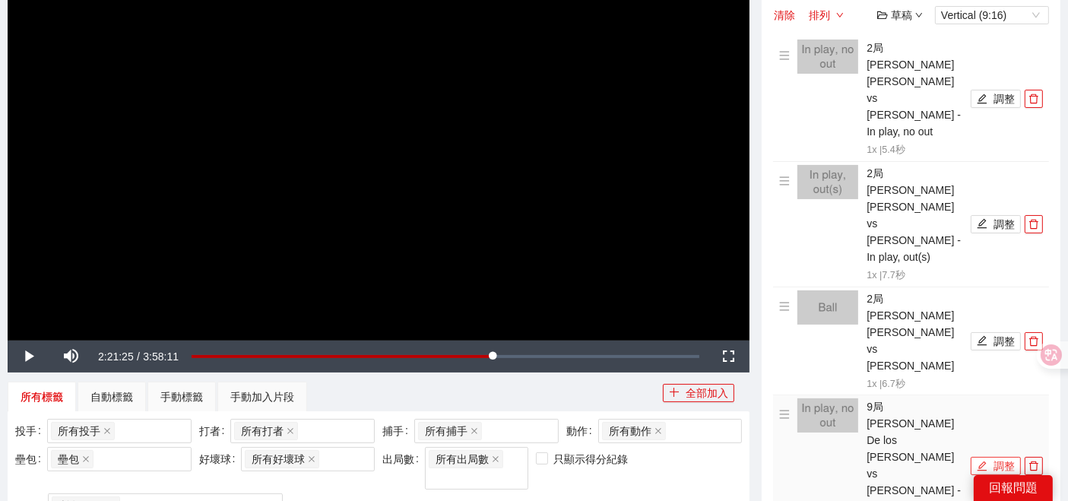
click at [995, 457] on button "調整" at bounding box center [995, 466] width 50 height 18
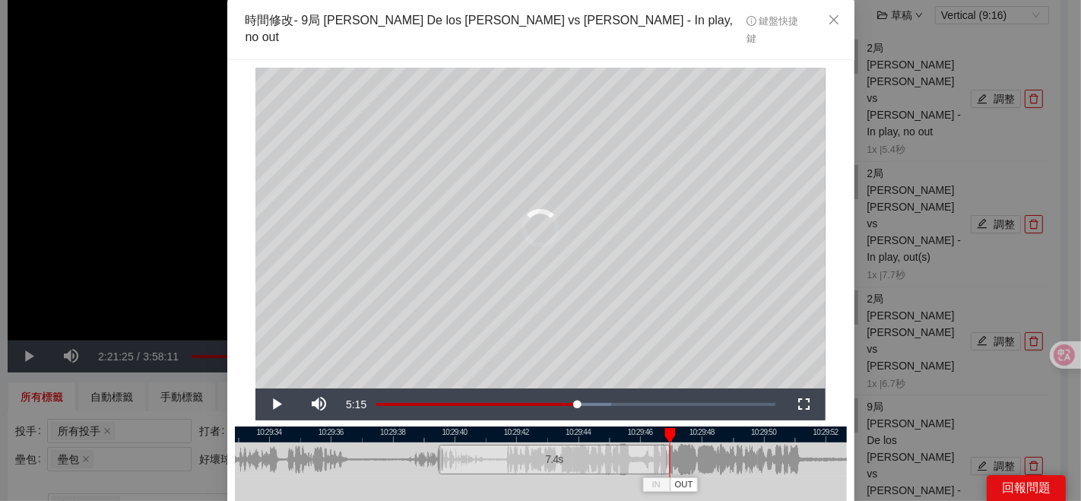
drag, startPoint x: 640, startPoint y: 444, endPoint x: 664, endPoint y: 445, distance: 24.3
click at [664, 445] on div at bounding box center [667, 459] width 9 height 34
click at [624, 426] on div at bounding box center [541, 434] width 612 height 16
drag, startPoint x: 662, startPoint y: 439, endPoint x: 688, endPoint y: 441, distance: 25.9
click at [688, 442] on div at bounding box center [689, 459] width 9 height 34
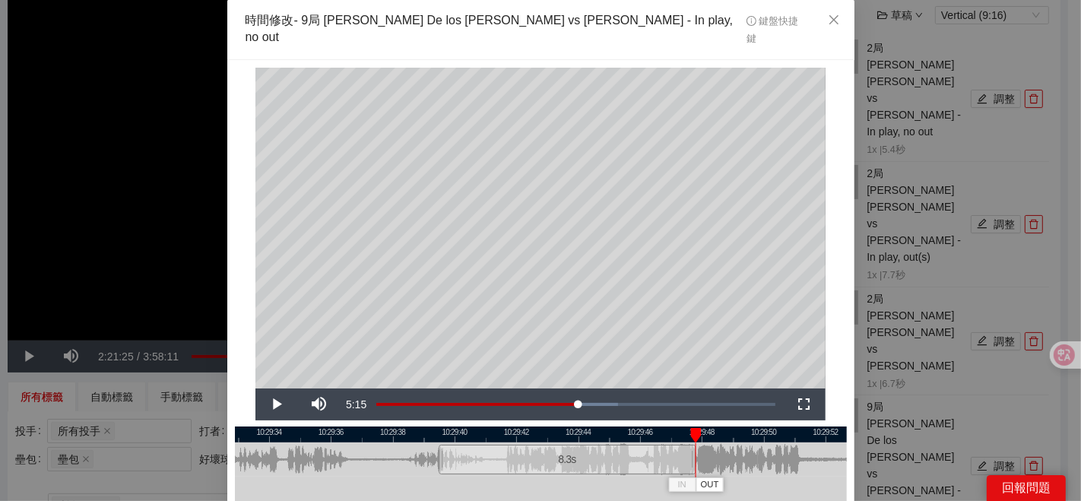
click at [657, 426] on div at bounding box center [541, 434] width 612 height 16
click at [695, 478] on span "OUT" at bounding box center [704, 485] width 18 height 14
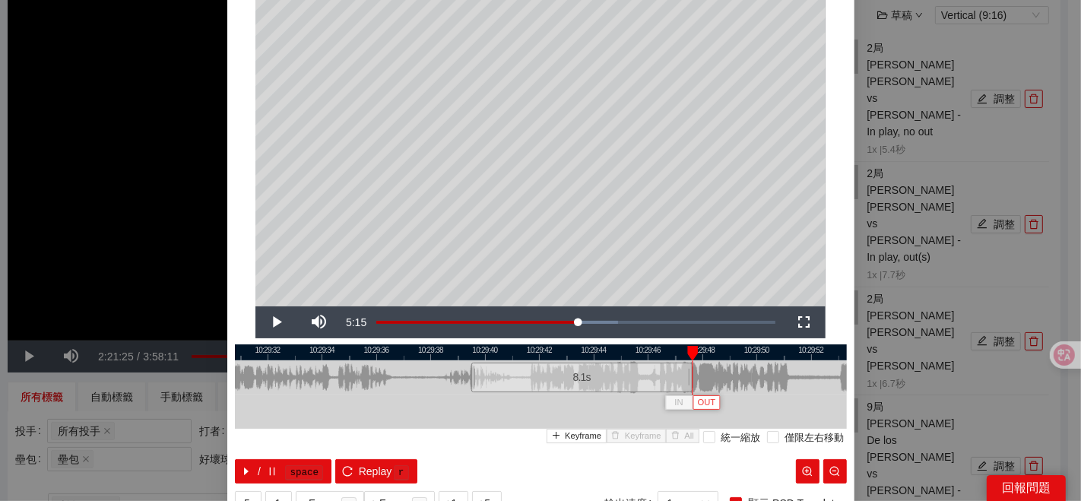
scroll to position [125, 0]
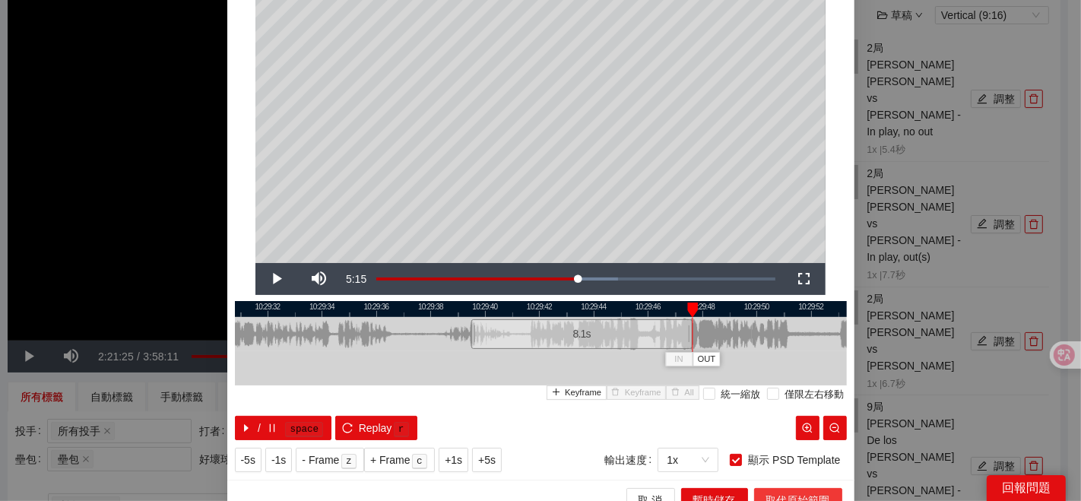
click at [785, 492] on span "取代原始範圍" at bounding box center [798, 500] width 64 height 17
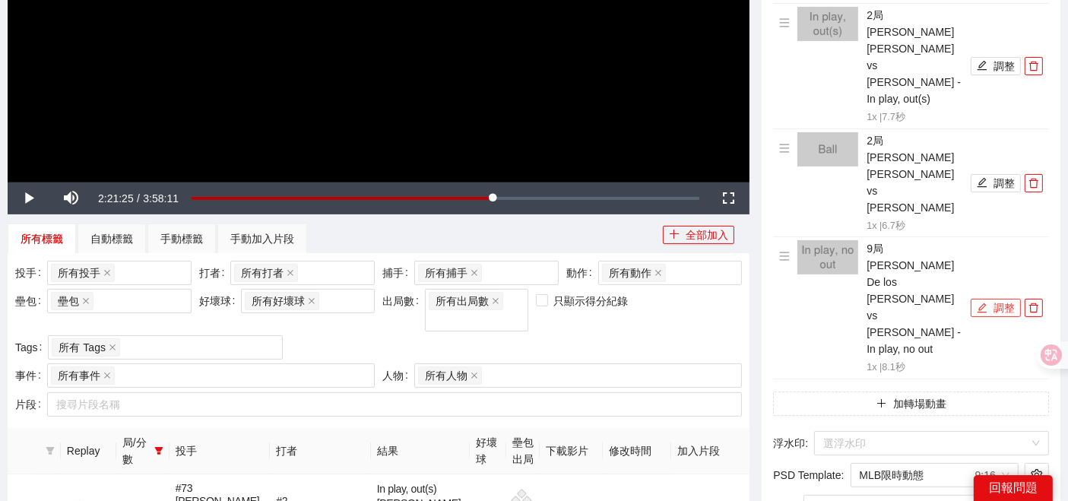
scroll to position [337, 0]
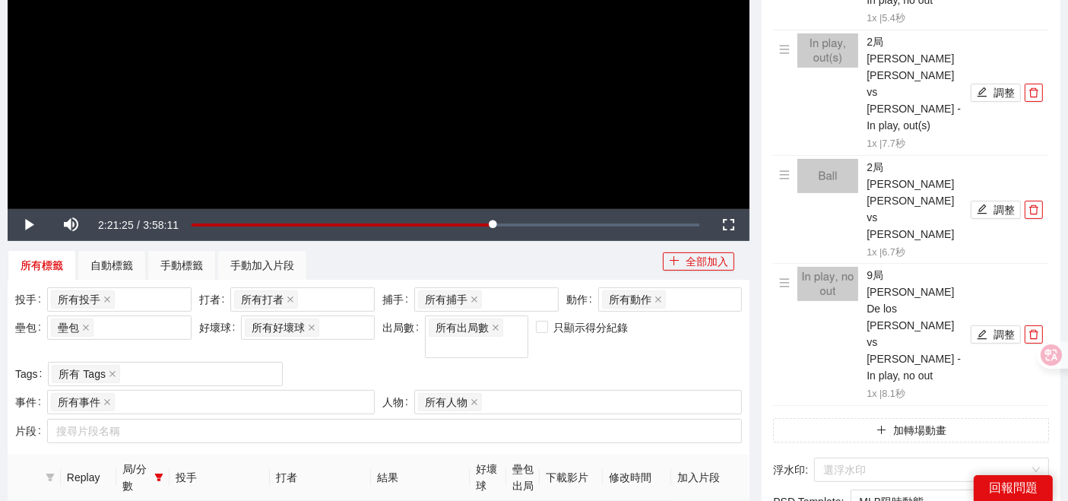
click at [1031, 495] on icon "setting" at bounding box center [1035, 501] width 11 height 12
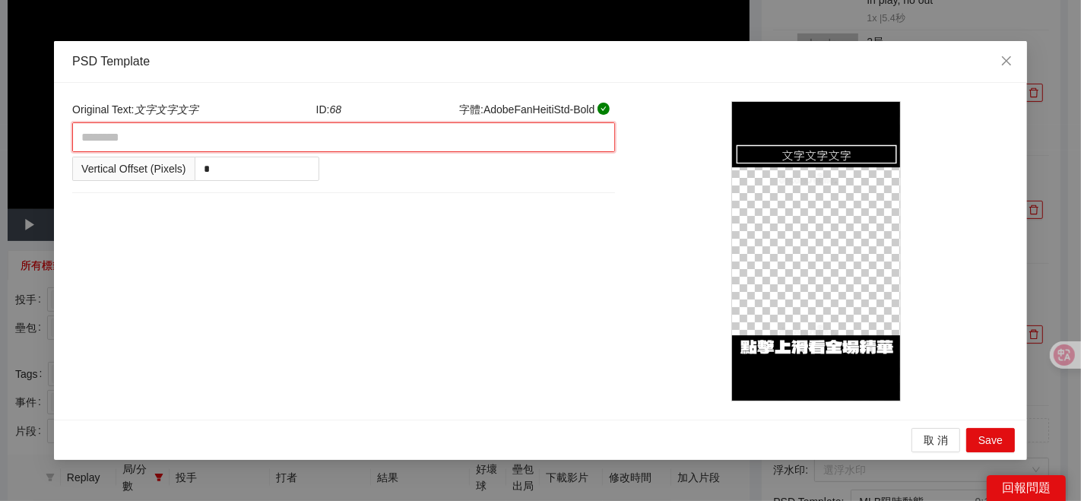
click at [180, 131] on textarea at bounding box center [343, 137] width 543 height 30
type textarea "*"
type textarea "**"
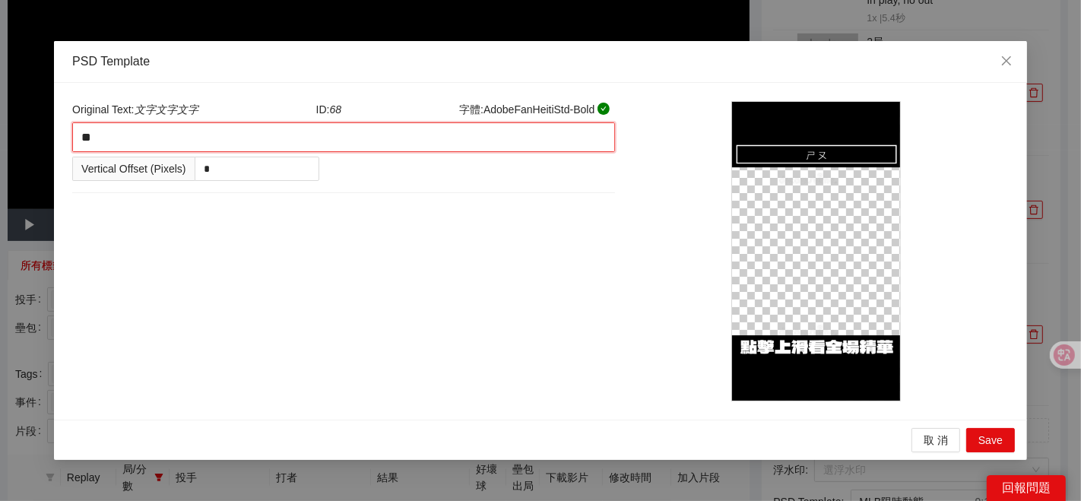
type textarea "*"
type textarea "**"
type textarea "***"
type textarea "**"
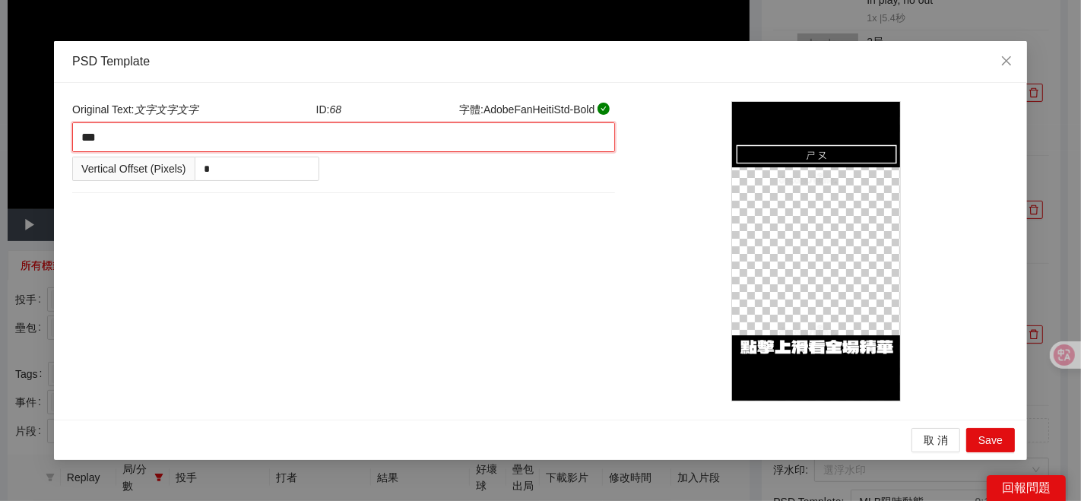
type textarea "**"
type textarea "***"
type textarea "****"
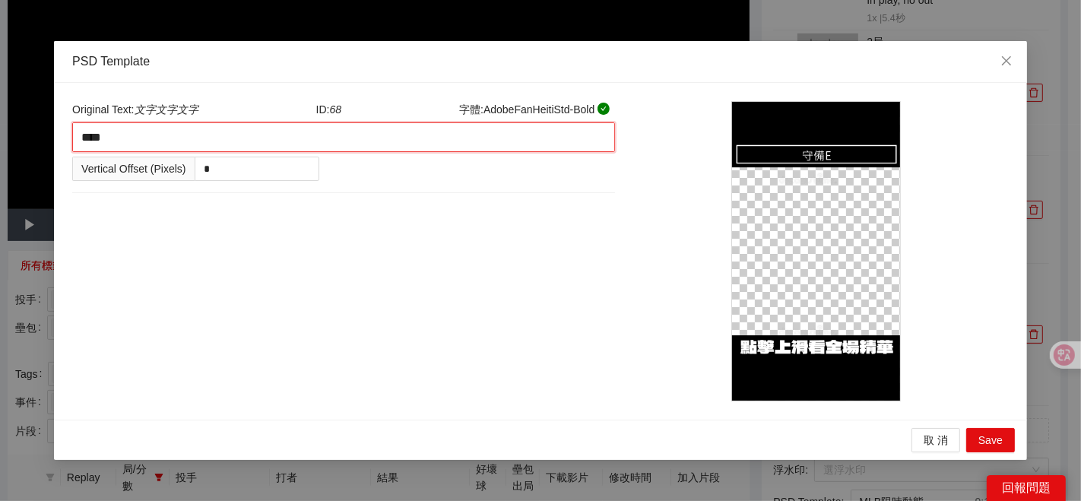
type textarea "*****"
type textarea "****"
type textarea "*****"
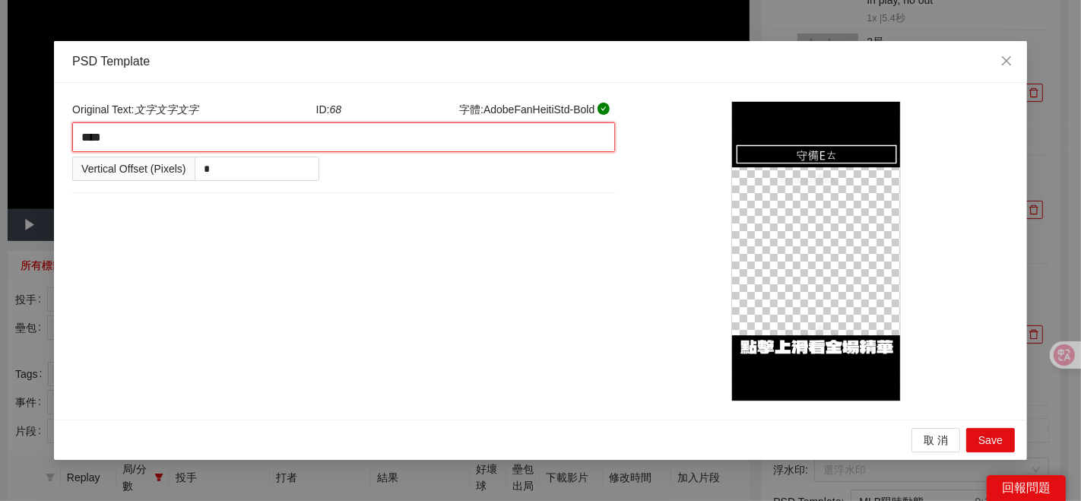
type textarea "*****"
type textarea "******"
type textarea "*****"
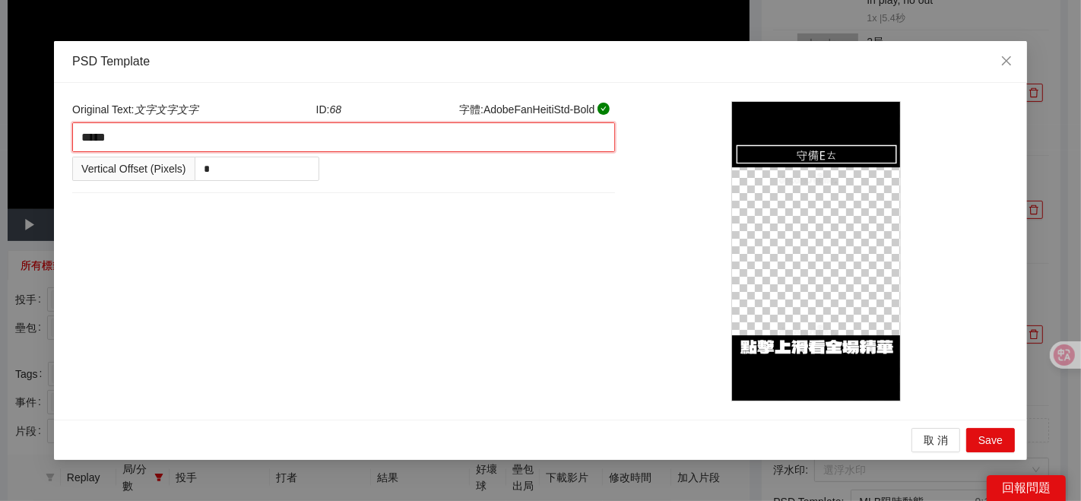
type textarea "******"
type textarea "*******"
type textarea "******"
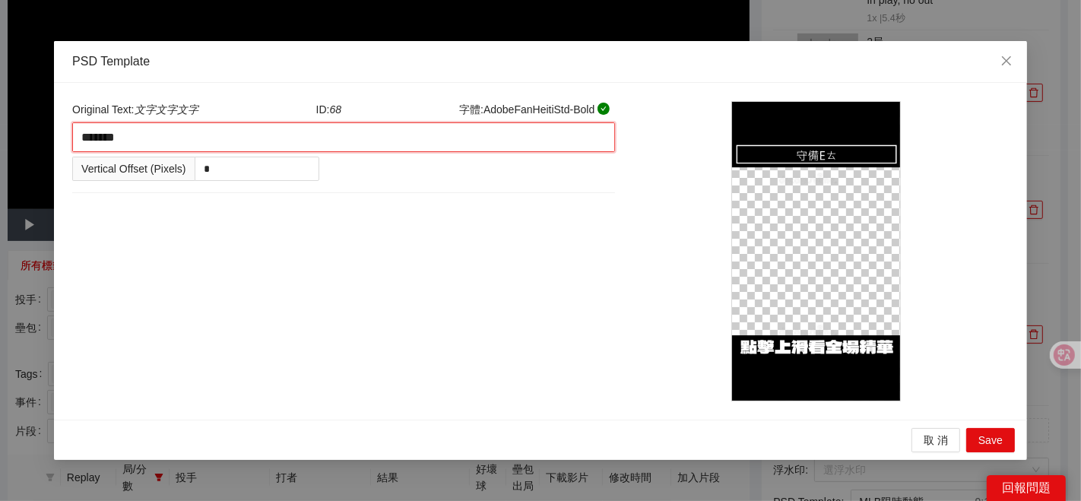
type textarea "******"
type textarea "*****"
type textarea "****"
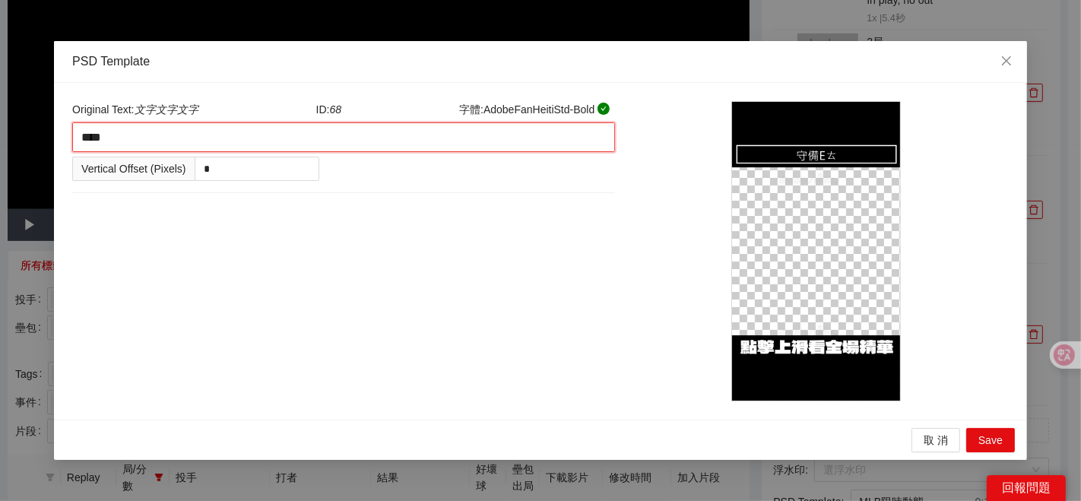
type textarea "*****"
type textarea "******"
type textarea "*****"
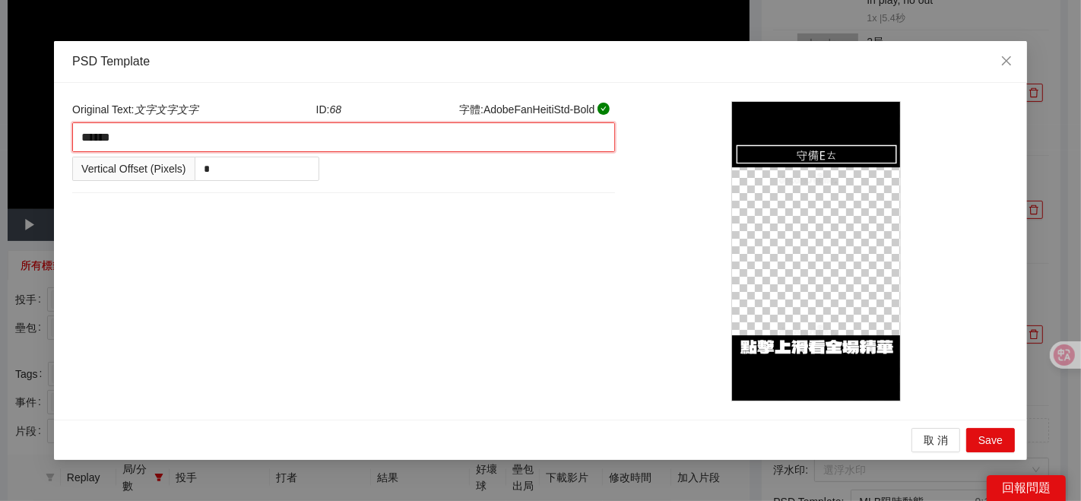
type textarea "*****"
type textarea "******"
type textarea "*******"
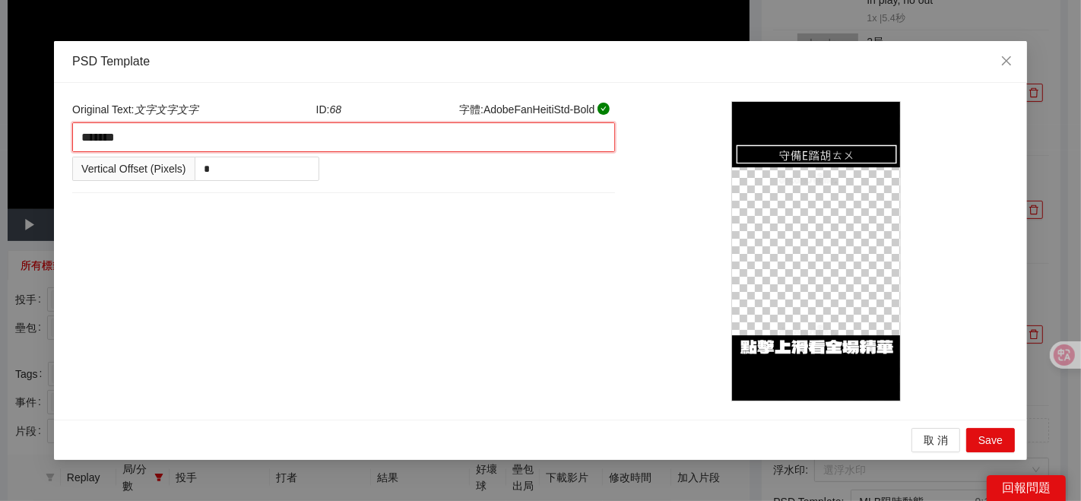
type textarea "******"
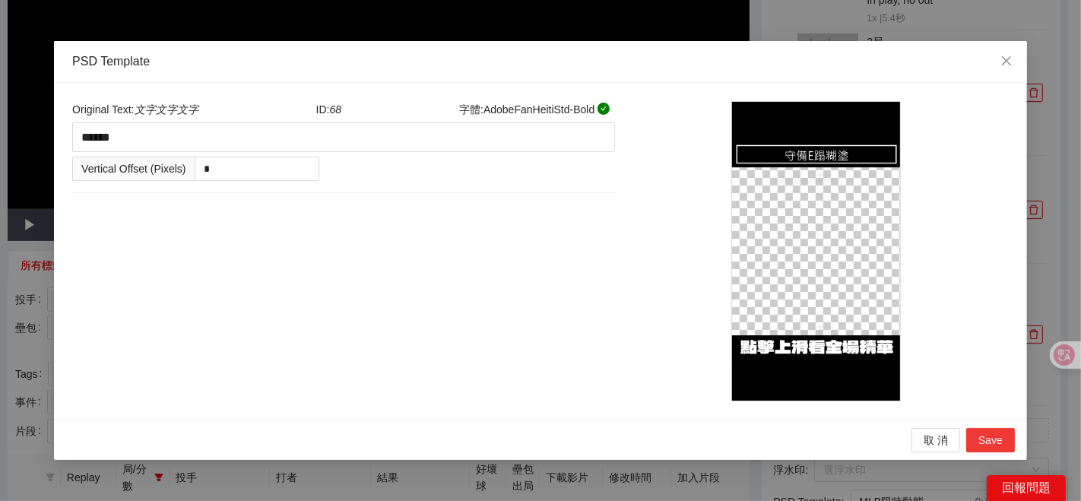
click at [991, 429] on button "Save" at bounding box center [990, 440] width 49 height 24
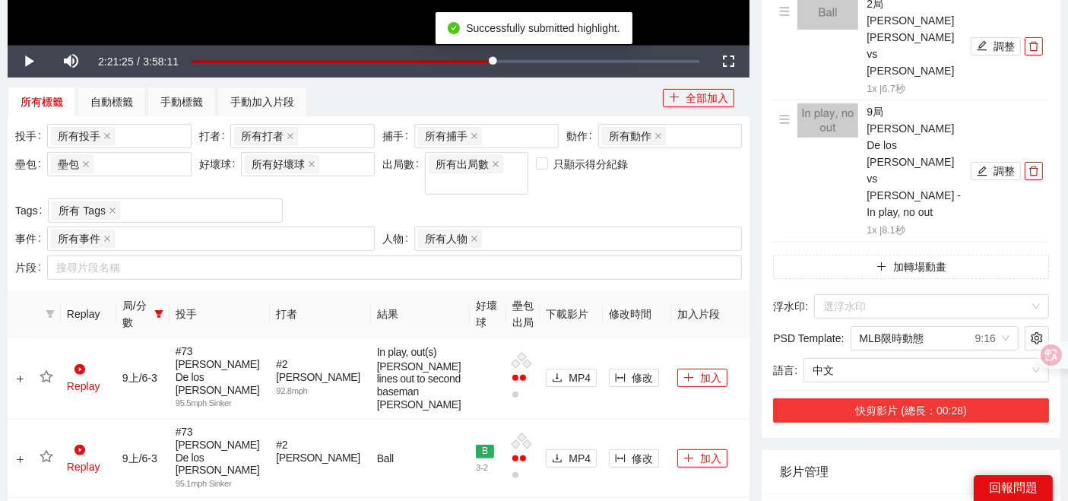
scroll to position [506, 0]
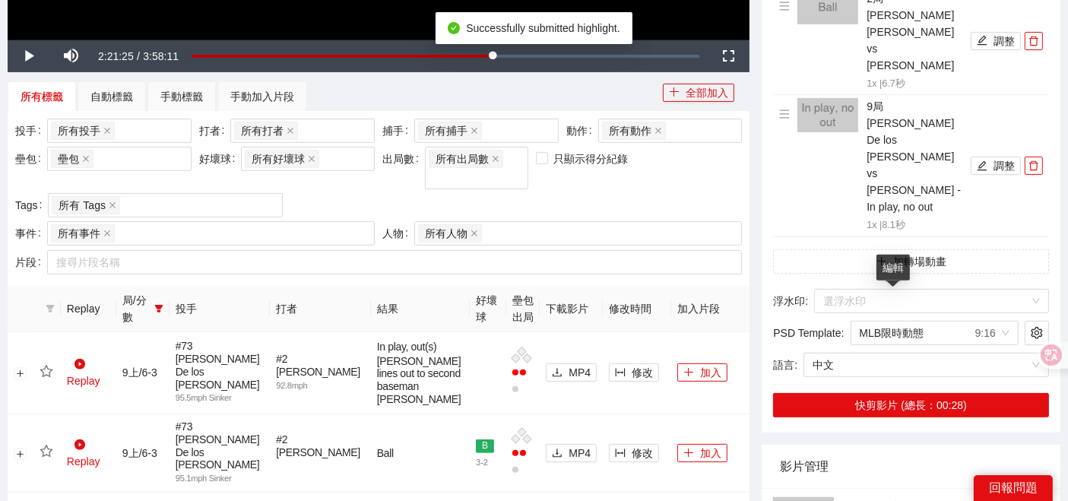
click at [890, 500] on icon "edit" at bounding box center [893, 505] width 11 height 11
type textarea "*********"
drag, startPoint x: 885, startPoint y: 300, endPoint x: 720, endPoint y: 321, distance: 166.9
type textarea "**"
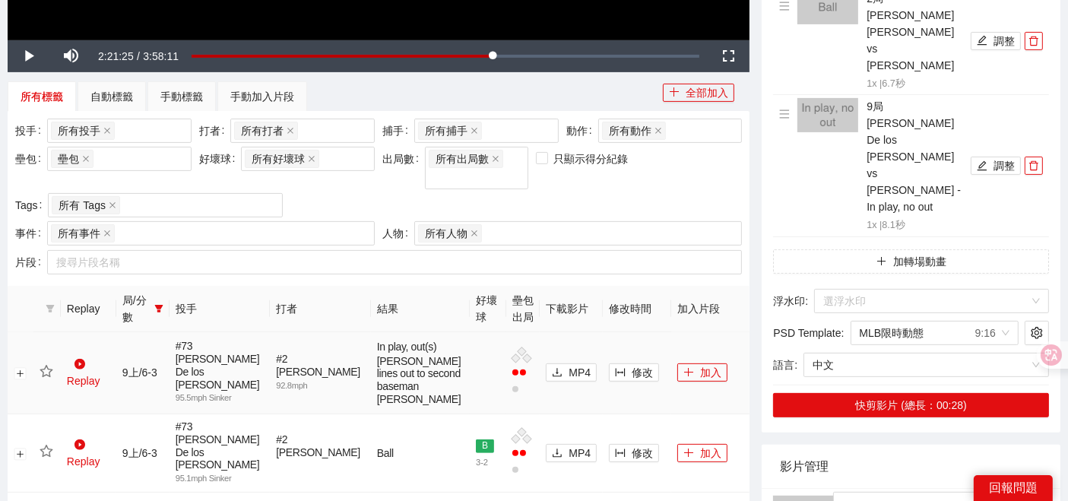
type textarea "***"
type textarea "*"
type textarea "**"
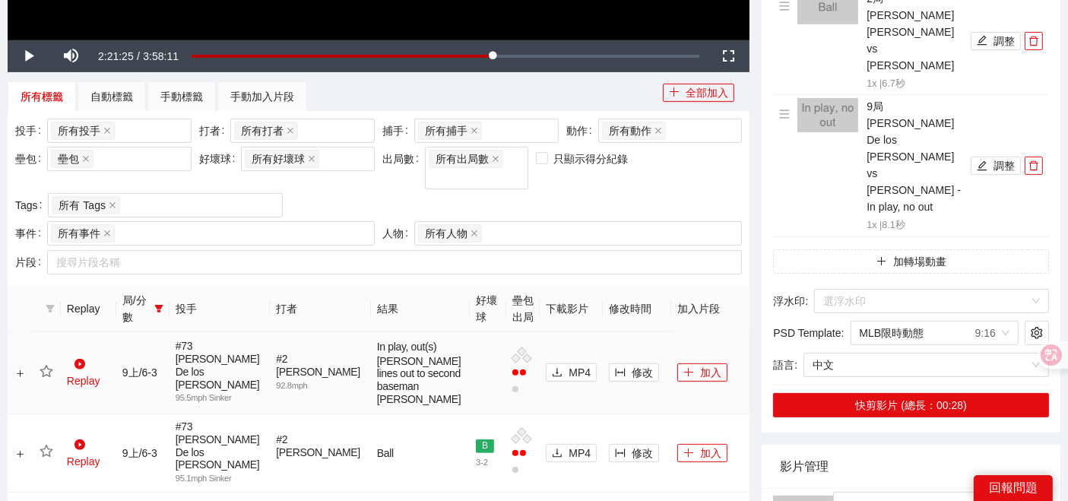
type textarea "**"
type textarea "***"
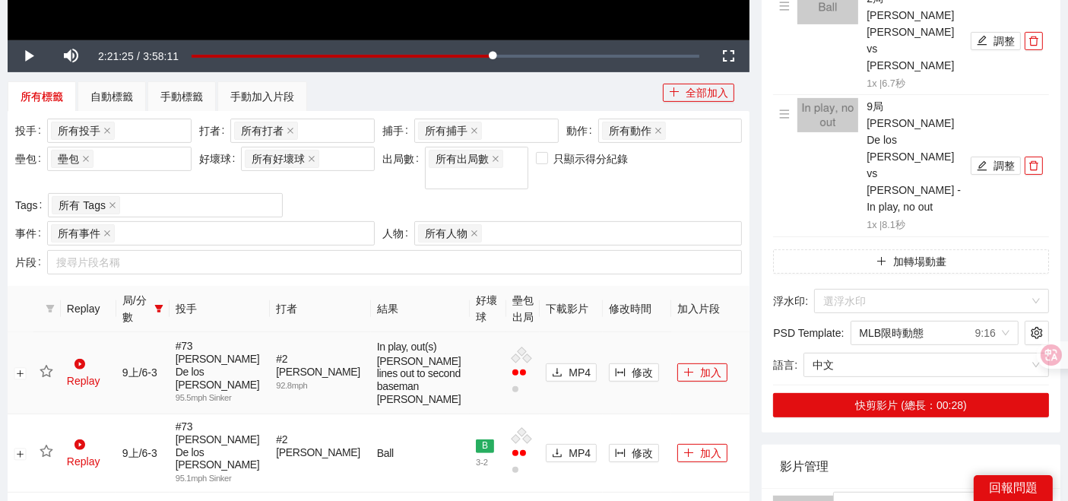
type textarea "****"
type textarea "*****"
type textarea "***"
type textarea "****"
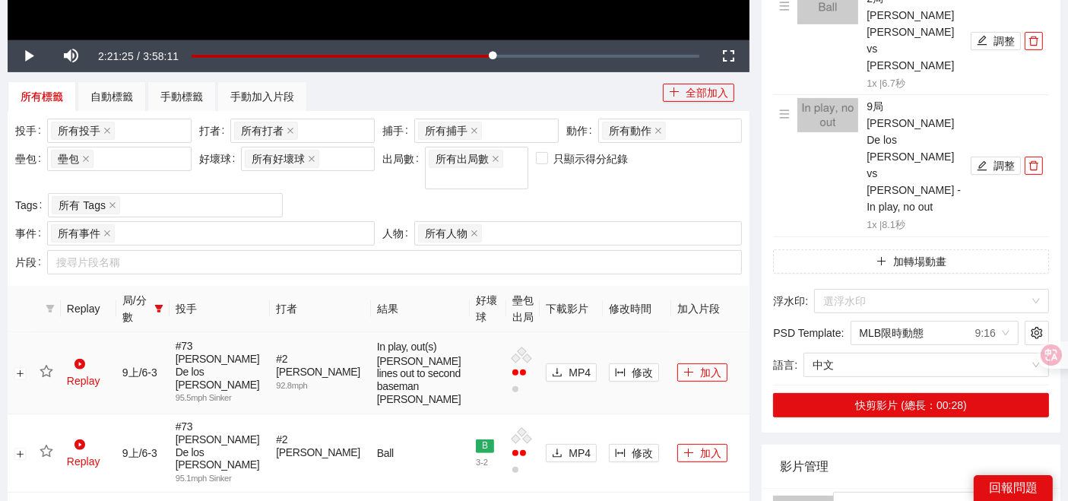
type textarea "****"
type textarea "*****"
type textarea "****"
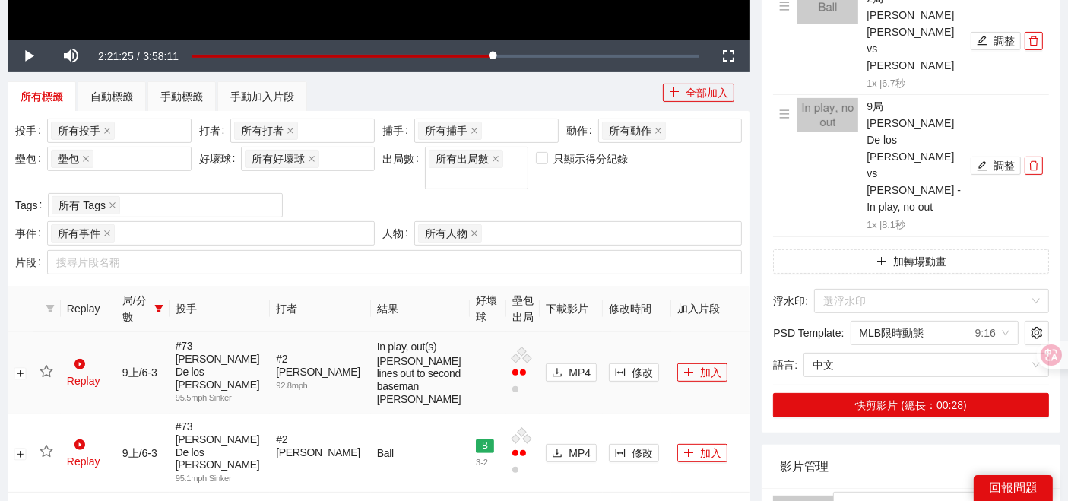
type textarea "****"
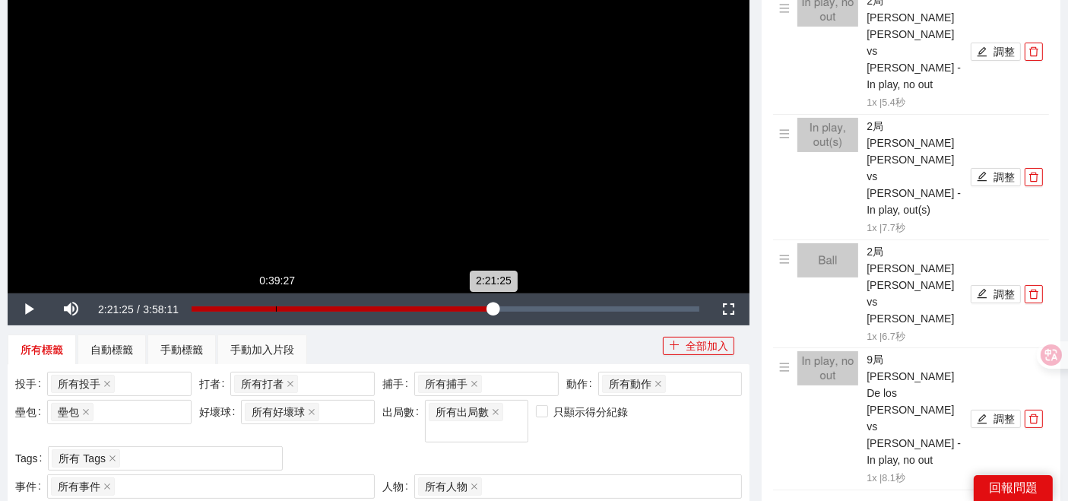
click at [274, 305] on div "Loaded : 59.83% 0:39:27 2:21:25" at bounding box center [445, 309] width 523 height 32
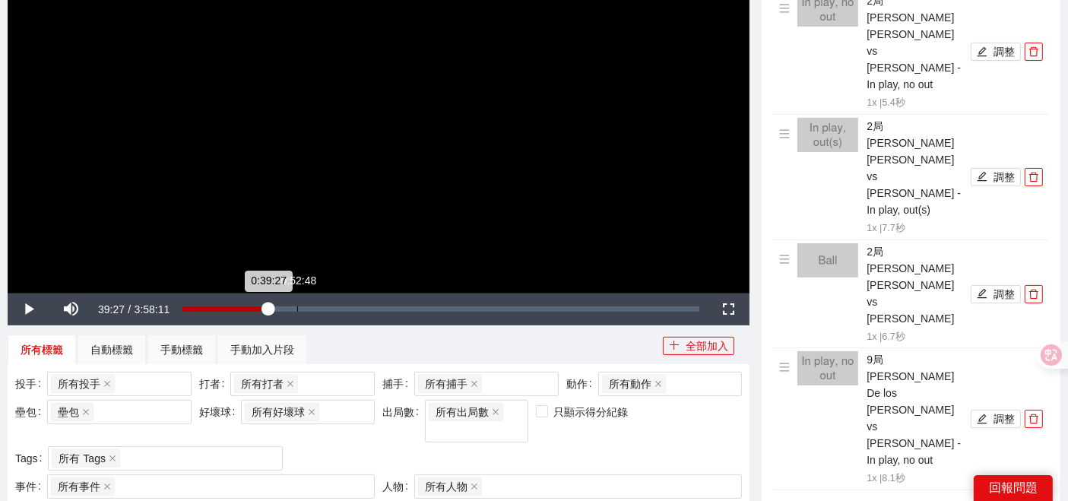
click at [297, 306] on div "0:52:48" at bounding box center [297, 308] width 1 height 5
drag, startPoint x: 405, startPoint y: 307, endPoint x: 470, endPoint y: 308, distance: 65.4
click at [407, 307] on div "Loaded : 22.29% 1:42:07 0:52:48" at bounding box center [440, 308] width 517 height 5
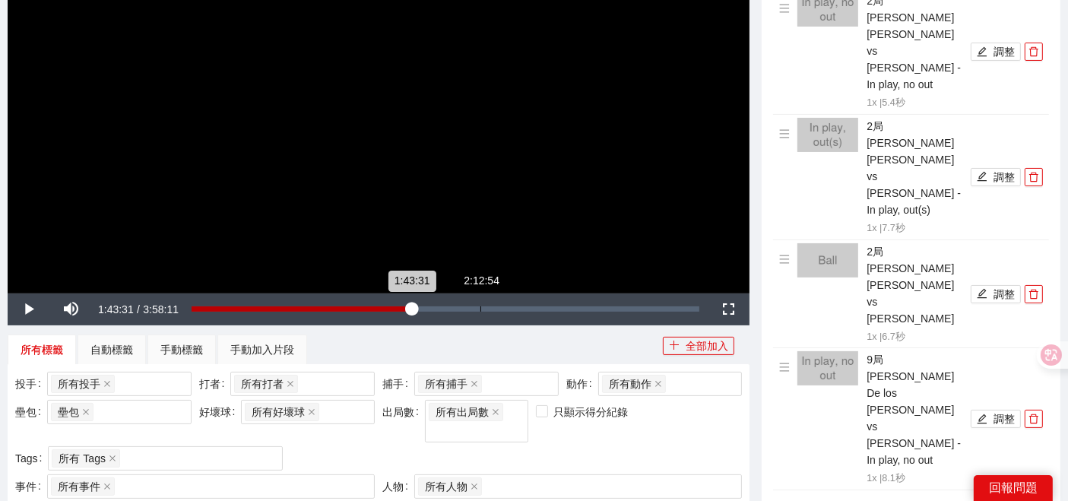
click at [480, 309] on div "2:12:54" at bounding box center [480, 308] width 1 height 5
click at [464, 310] on div "2:07:26" at bounding box center [464, 308] width 1 height 5
click at [454, 309] on div "2:07:26" at bounding box center [327, 308] width 272 height 5
click at [455, 306] on div "2:03:43" at bounding box center [323, 308] width 264 height 5
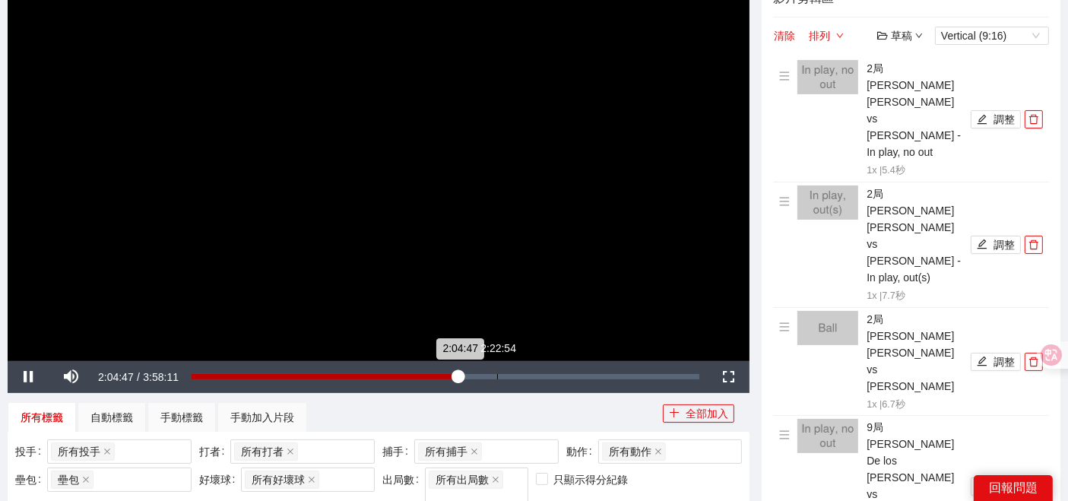
scroll to position [84, 0]
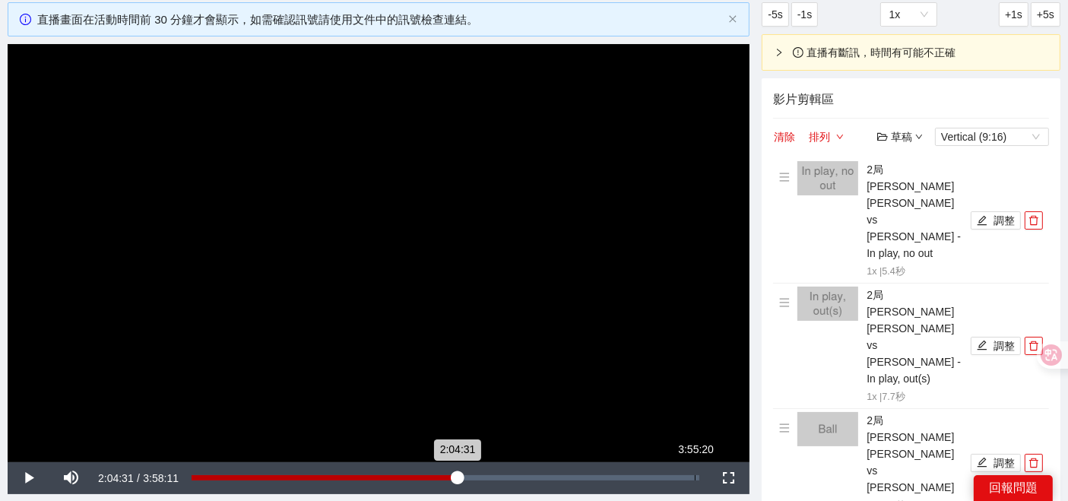
click at [695, 475] on div "3:55:20" at bounding box center [695, 477] width 1 height 5
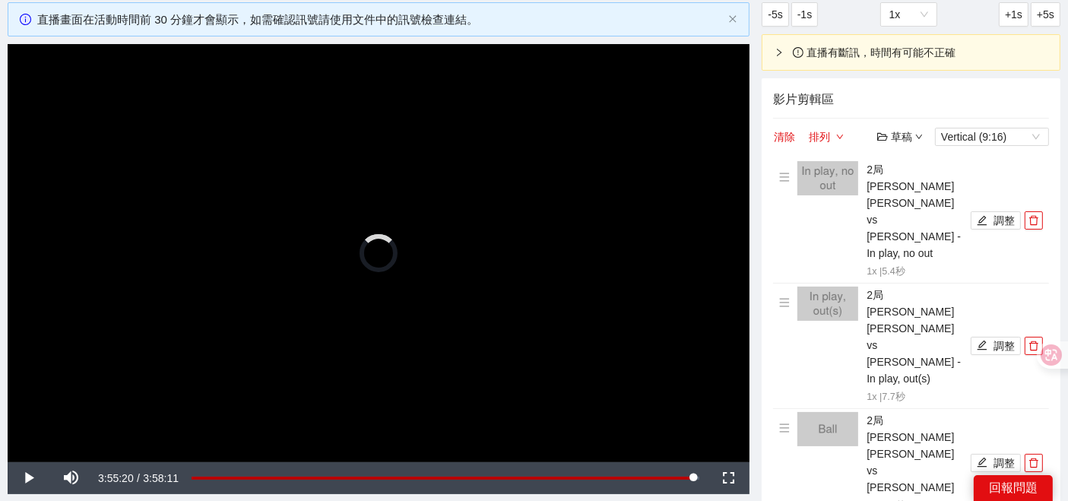
drag, startPoint x: 700, startPoint y: 479, endPoint x: 734, endPoint y: 476, distance: 34.3
click at [729, 477] on div "Play Mute 0% Current Time 3:55:20 / Duration 3:58:11 Loaded : 98.96% 3:57:28 3:…" at bounding box center [379, 478] width 742 height 32
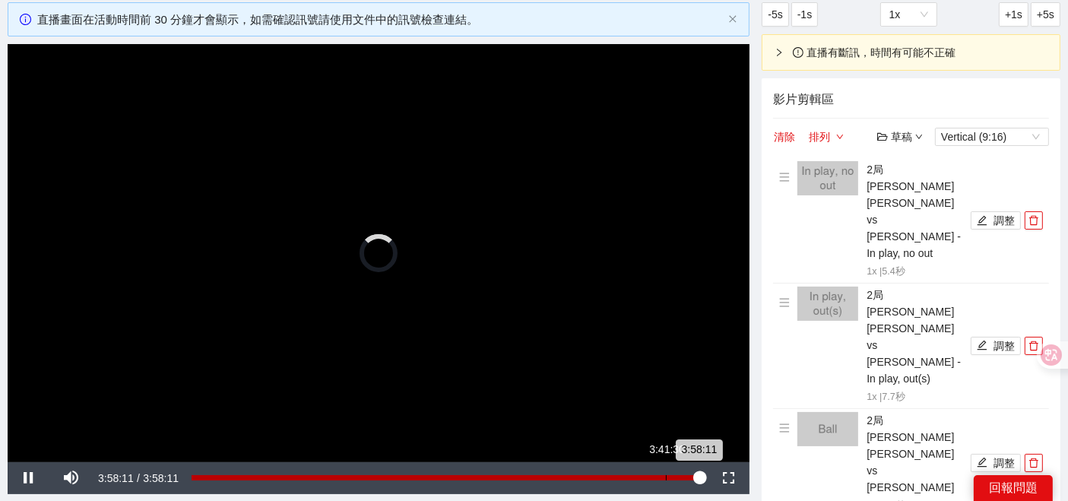
click at [663, 480] on div "Loaded : 0.00% 3:41:30 3:58:11" at bounding box center [445, 478] width 523 height 32
click at [679, 477] on div "3:48:13" at bounding box center [679, 477] width 1 height 5
click at [652, 473] on div "Loaded : 96.23% 3:35:25 3:48:57" at bounding box center [445, 478] width 523 height 32
click at [644, 479] on div "3:36:10" at bounding box center [421, 477] width 461 height 5
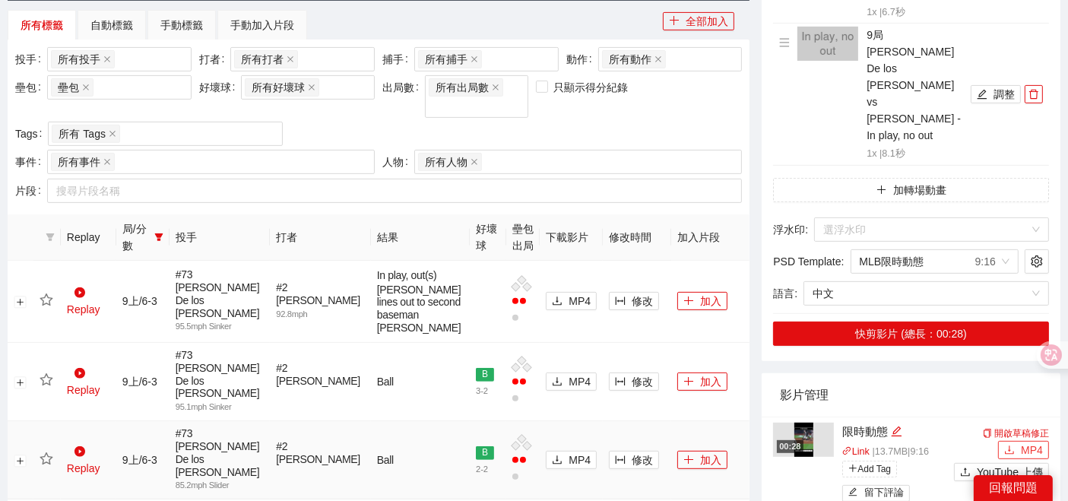
scroll to position [567, 0]
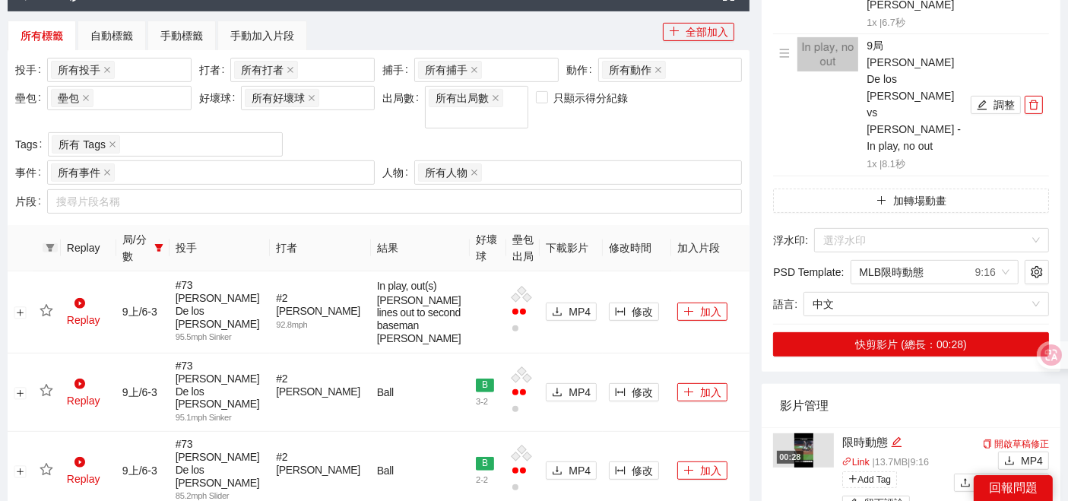
click at [53, 243] on icon "filter" at bounding box center [50, 247] width 9 height 9
click at [68, 248] on span at bounding box center [88, 250] width 73 height 17
click at [122, 281] on button "確 定" at bounding box center [109, 280] width 36 height 18
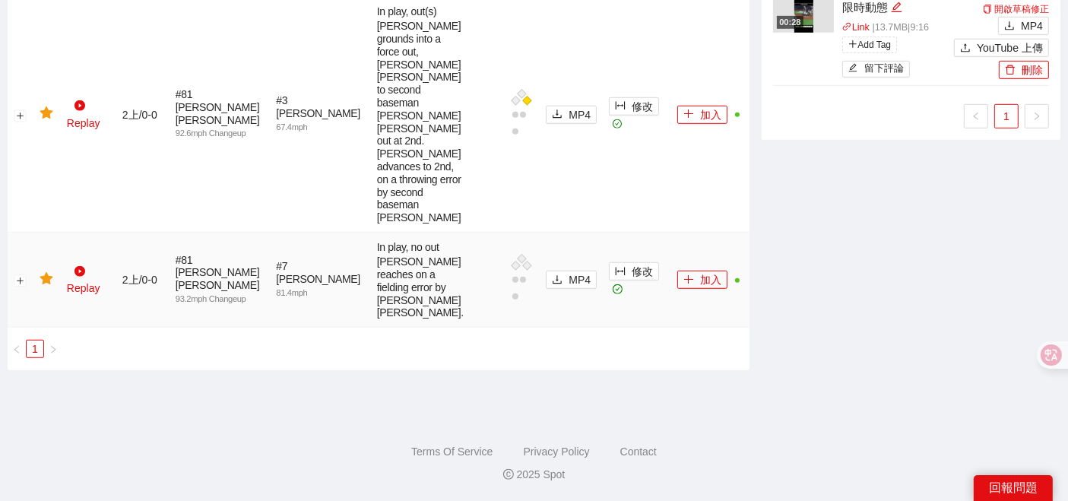
scroll to position [1147, 0]
click at [80, 266] on icon "play-circle" at bounding box center [79, 271] width 11 height 11
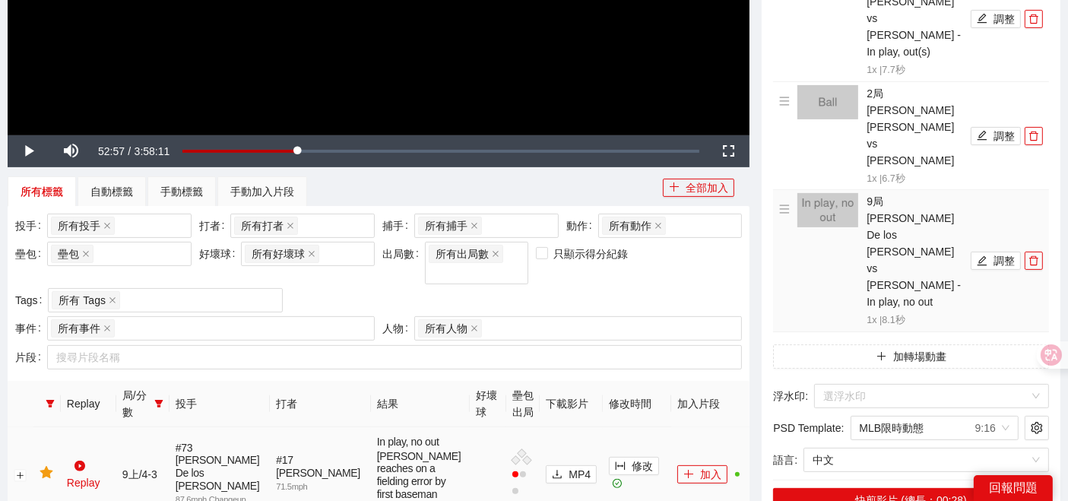
scroll to position [422, 0]
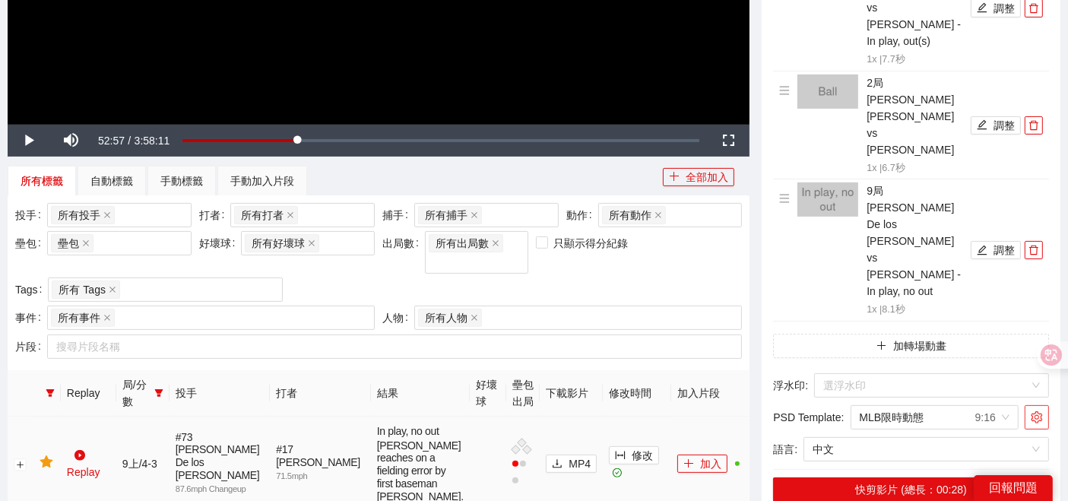
click at [1035, 411] on icon "setting" at bounding box center [1036, 417] width 12 height 12
type textarea "********"
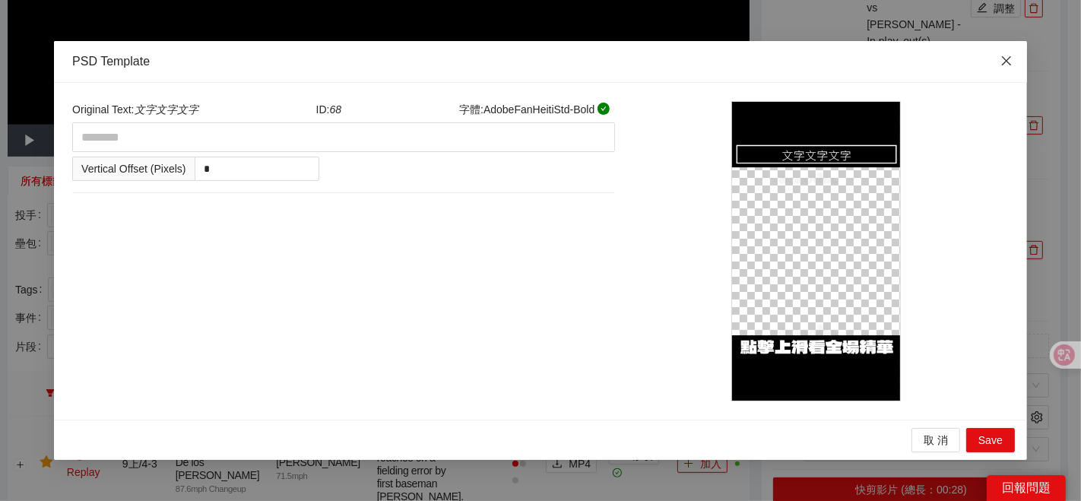
click at [1008, 59] on icon "close" at bounding box center [1006, 60] width 9 height 9
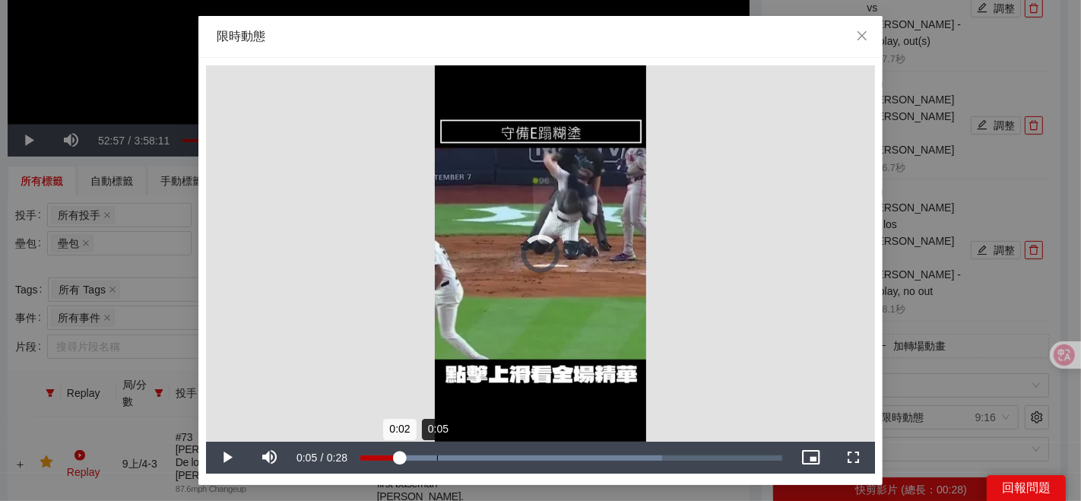
drag, startPoint x: 437, startPoint y: 455, endPoint x: 467, endPoint y: 454, distance: 29.7
click at [438, 455] on div "Loaded : 71.48% 0:05 0:02" at bounding box center [571, 457] width 422 height 5
click at [468, 454] on div "Loaded : 71.48% 0:07 0:05" at bounding box center [571, 457] width 437 height 32
click at [530, 455] on div "0:11" at bounding box center [530, 457] width 1 height 5
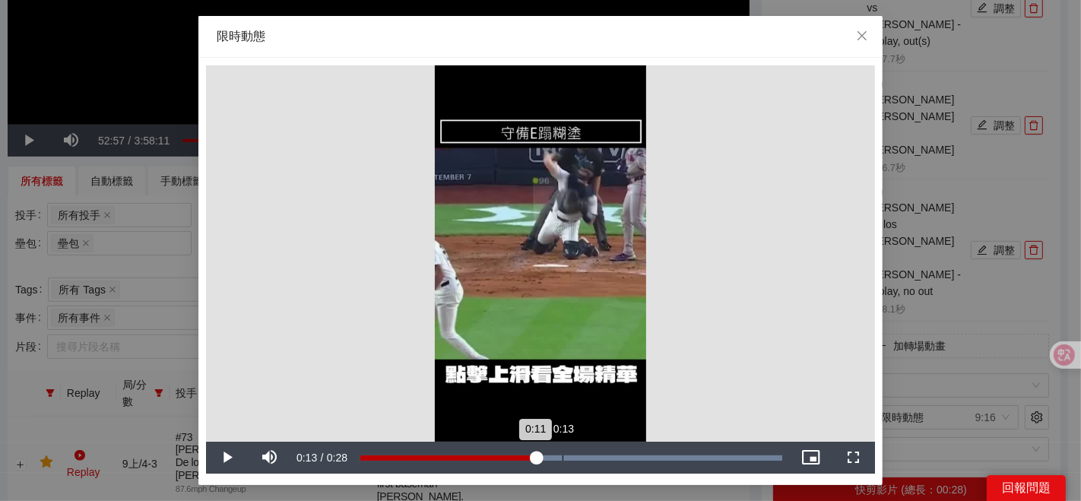
click at [562, 455] on div "Loaded : 100.00% 0:13 0:11" at bounding box center [571, 457] width 422 height 5
click div "Loaded : 100.00% 0:15 0:13"
drag, startPoint x: 646, startPoint y: 457, endPoint x: 654, endPoint y: 457, distance: 8.4
click div "Loaded : 100.00% 0:19 0:16"
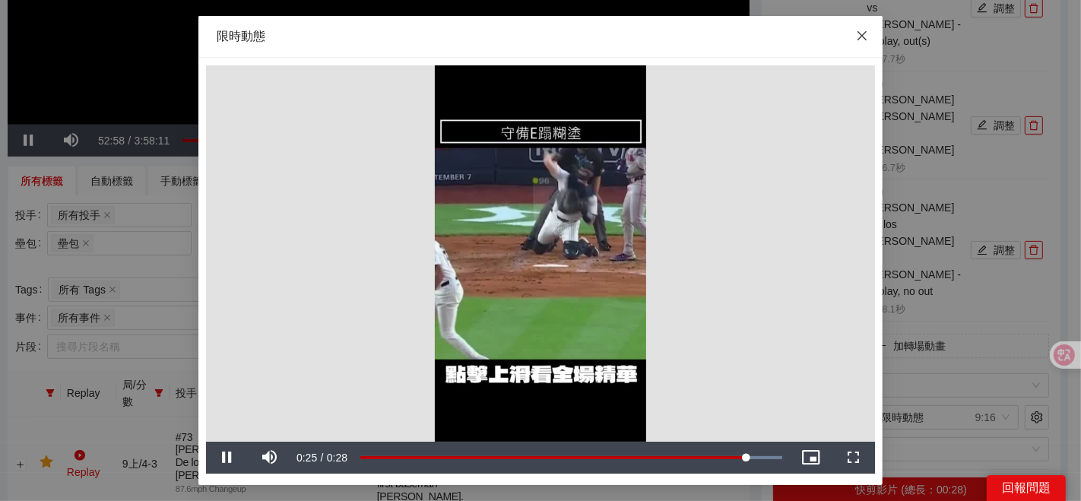
click span "Close"
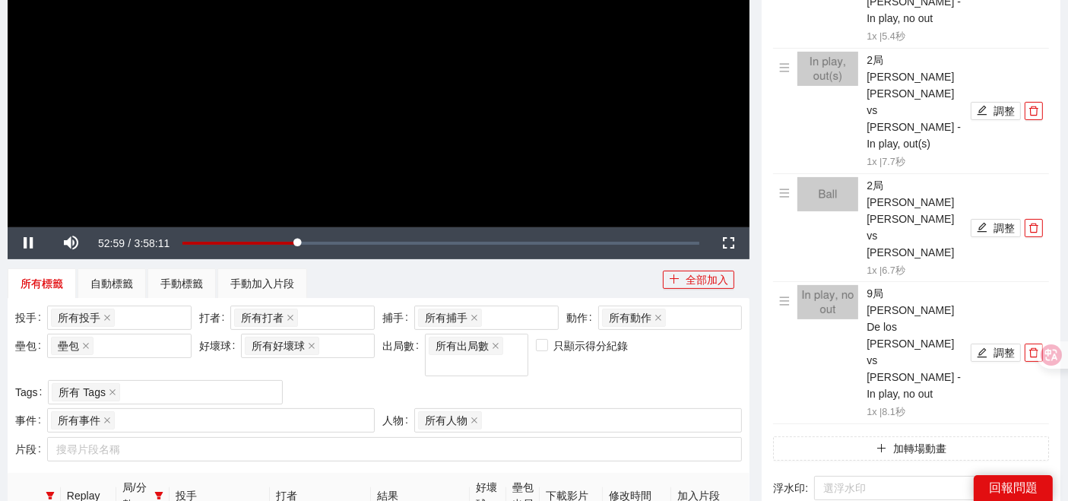
scroll to position [253, 0]
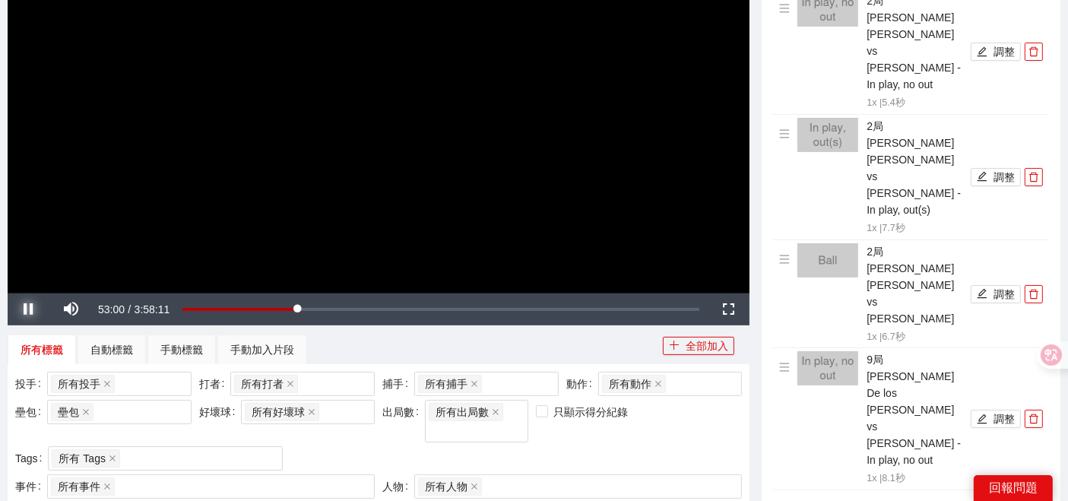
click span "Video Player"
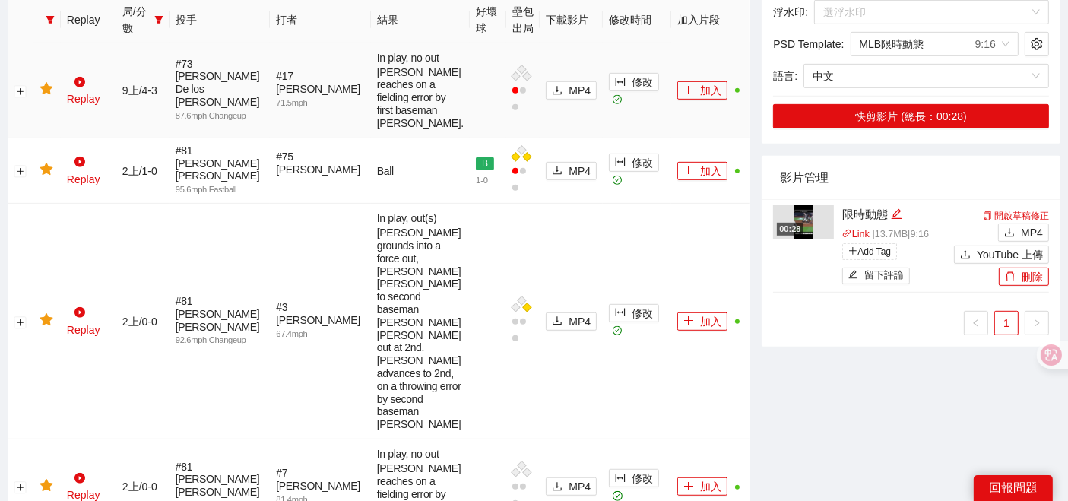
scroll to position [844, 0]
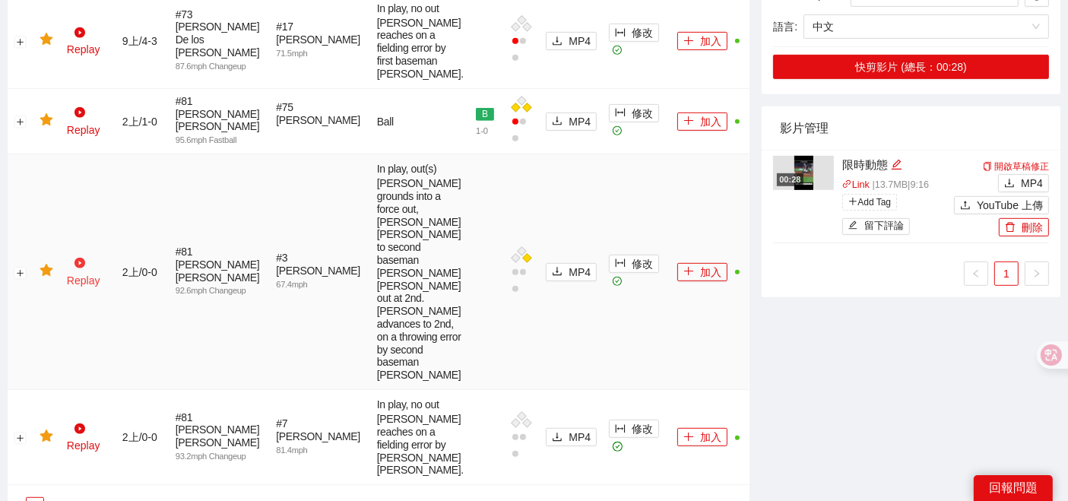
click icon "play-circle"
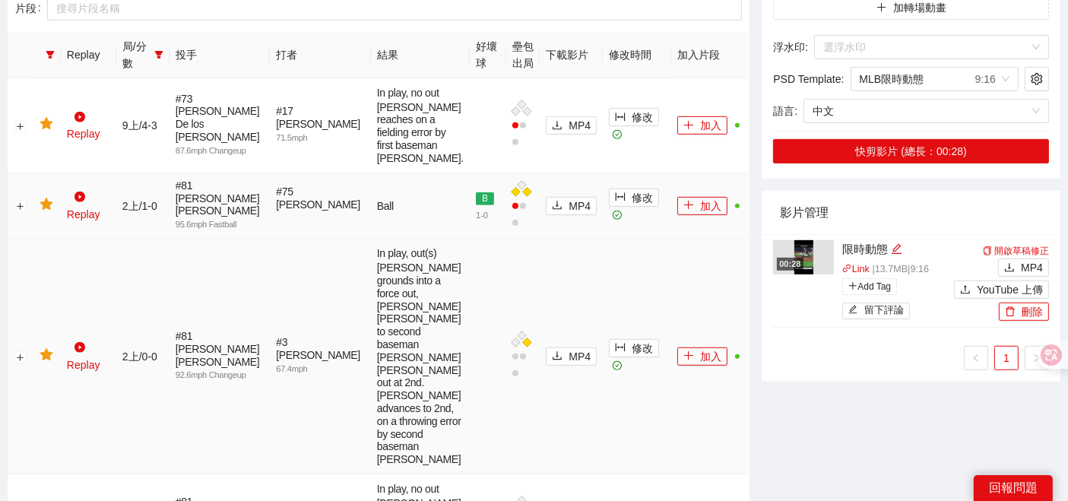
scroll to position [675, 0]
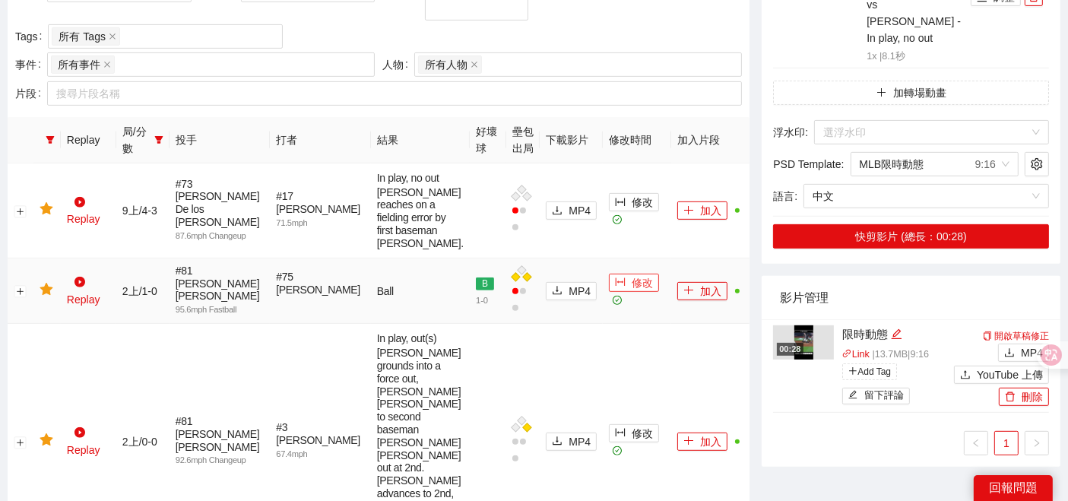
click button "修改"
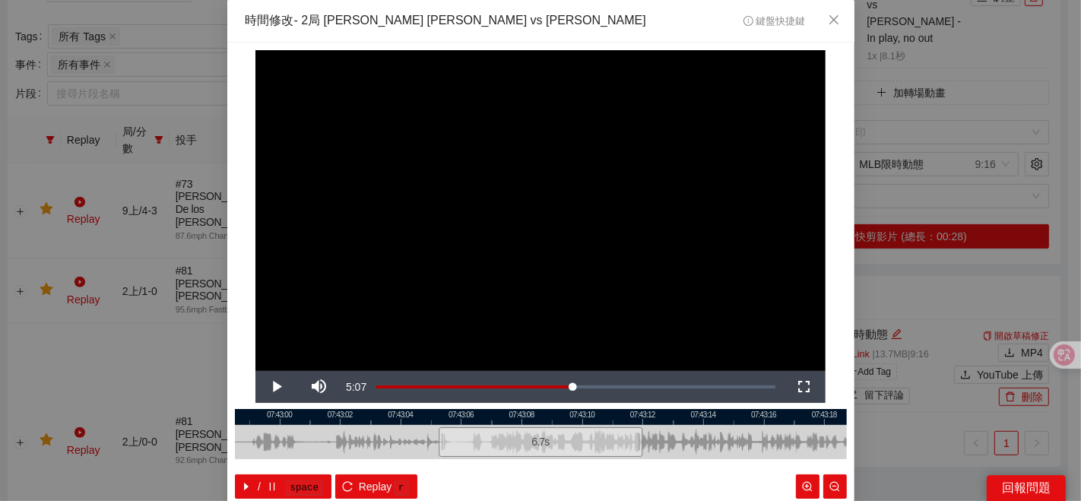
click div "**********"
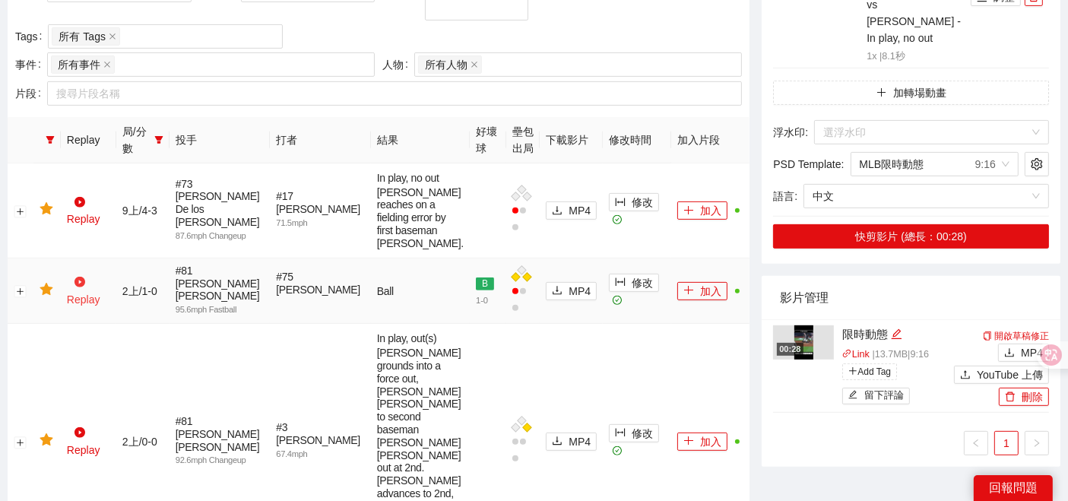
click icon "play-circle"
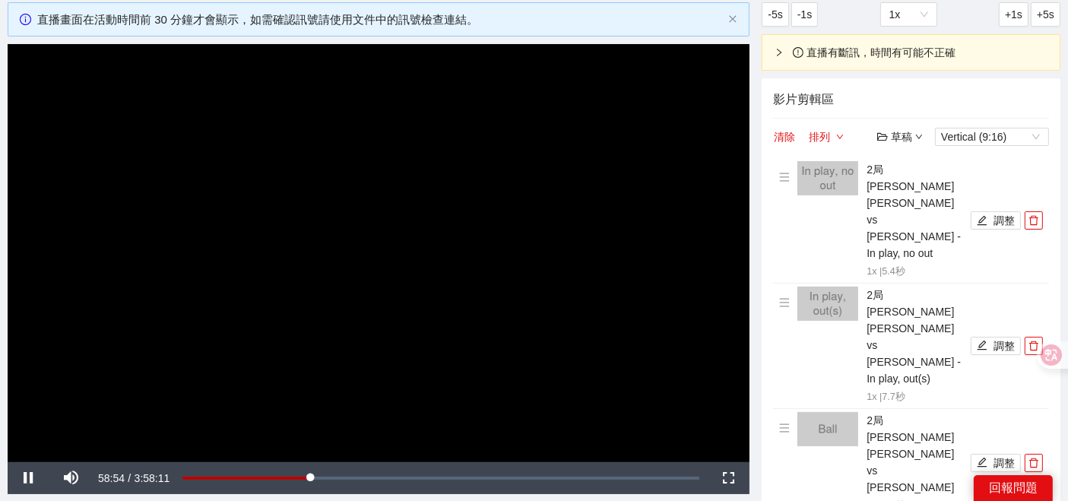
scroll to position [506, 0]
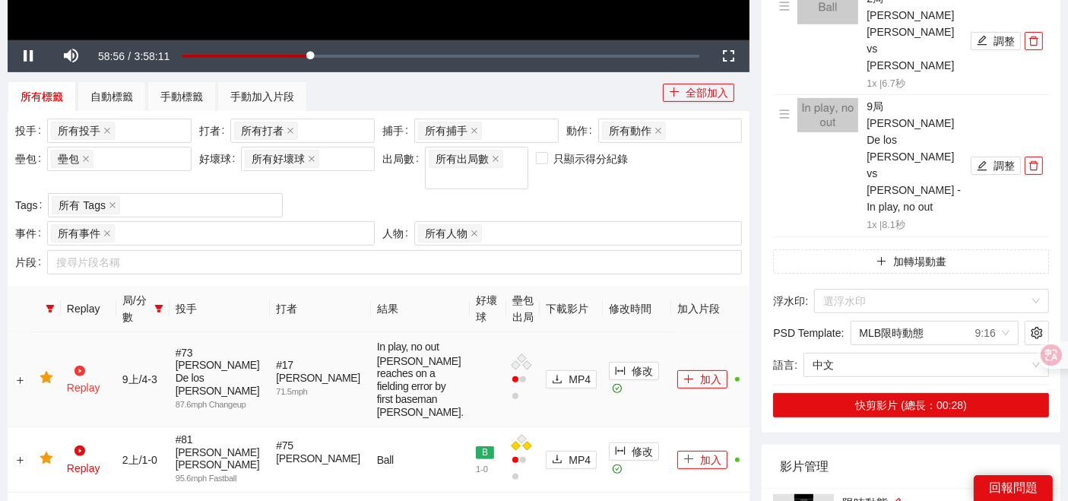
click icon "play-circle"
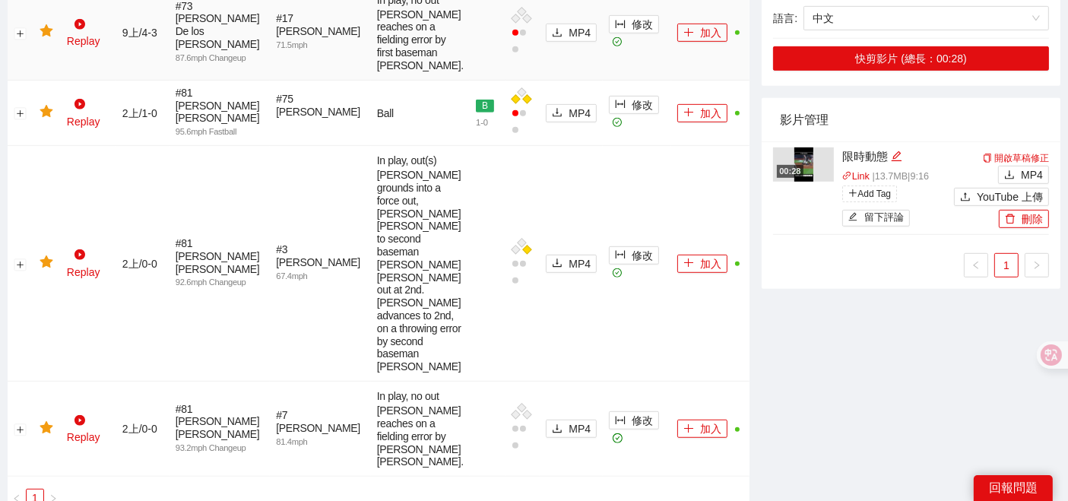
scroll to position [590, 0]
